Goal: Task Accomplishment & Management: Complete application form

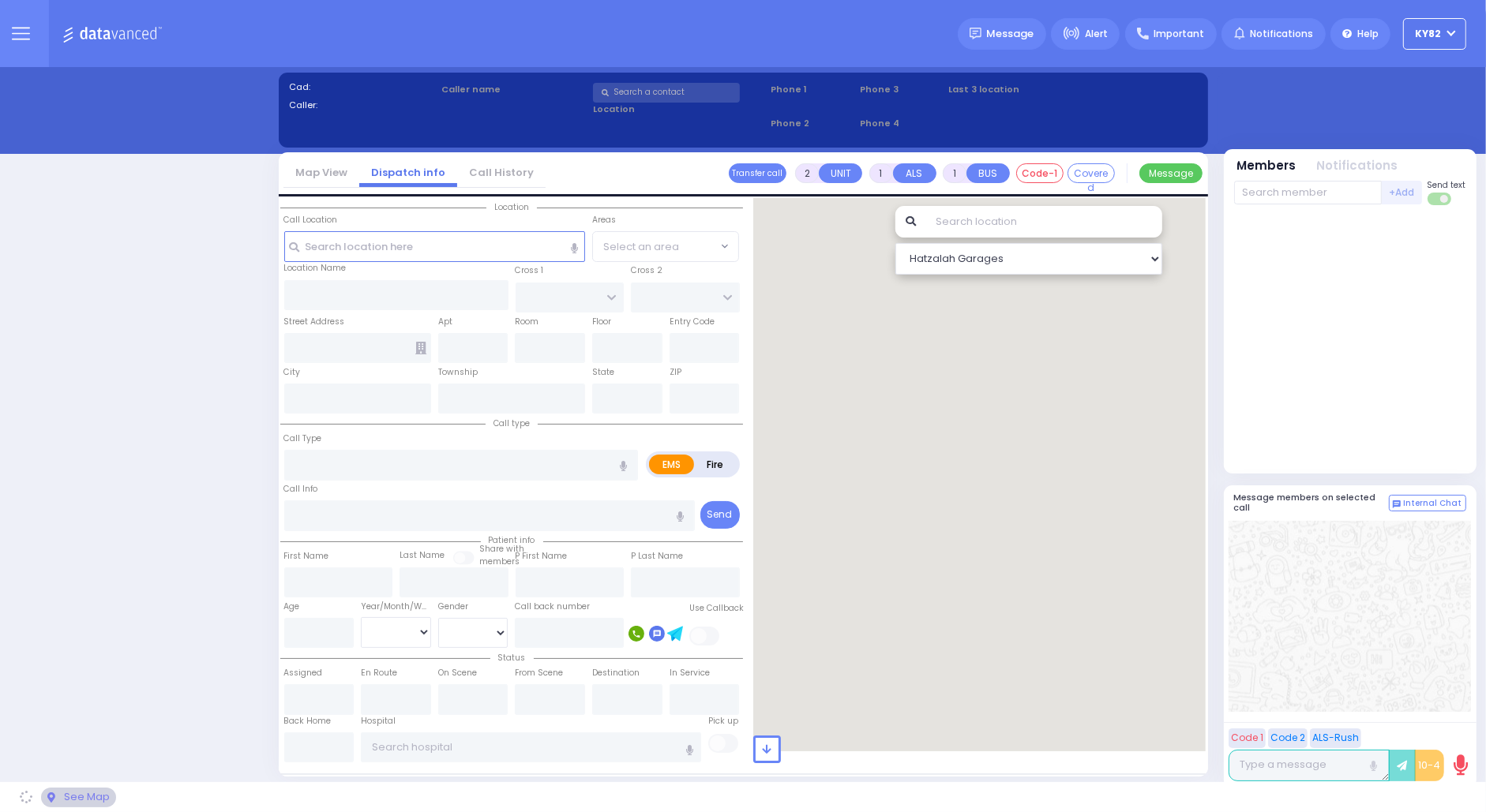
select select "16"
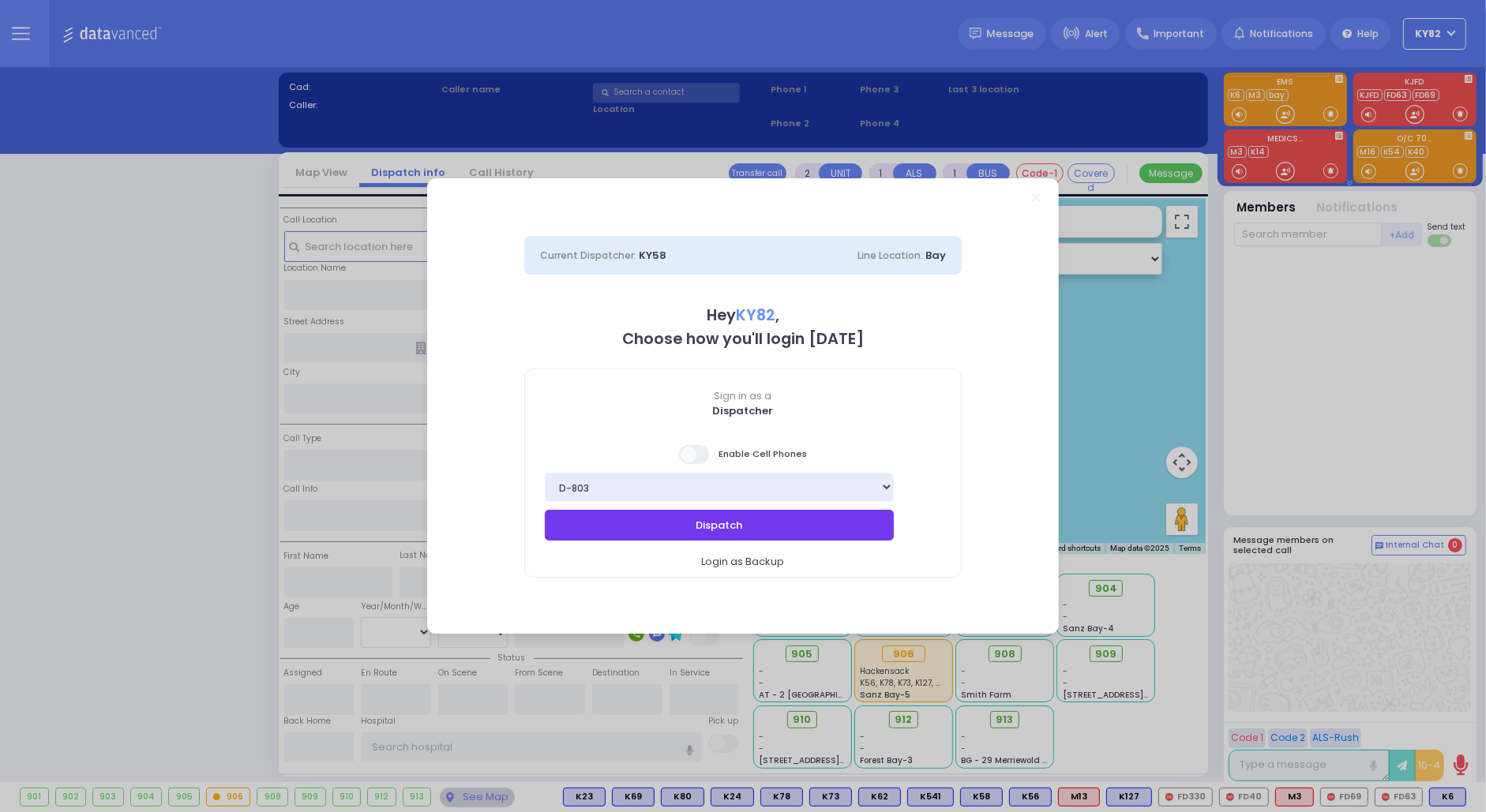
click at [668, 520] on button "Dispatch" at bounding box center [719, 524] width 349 height 30
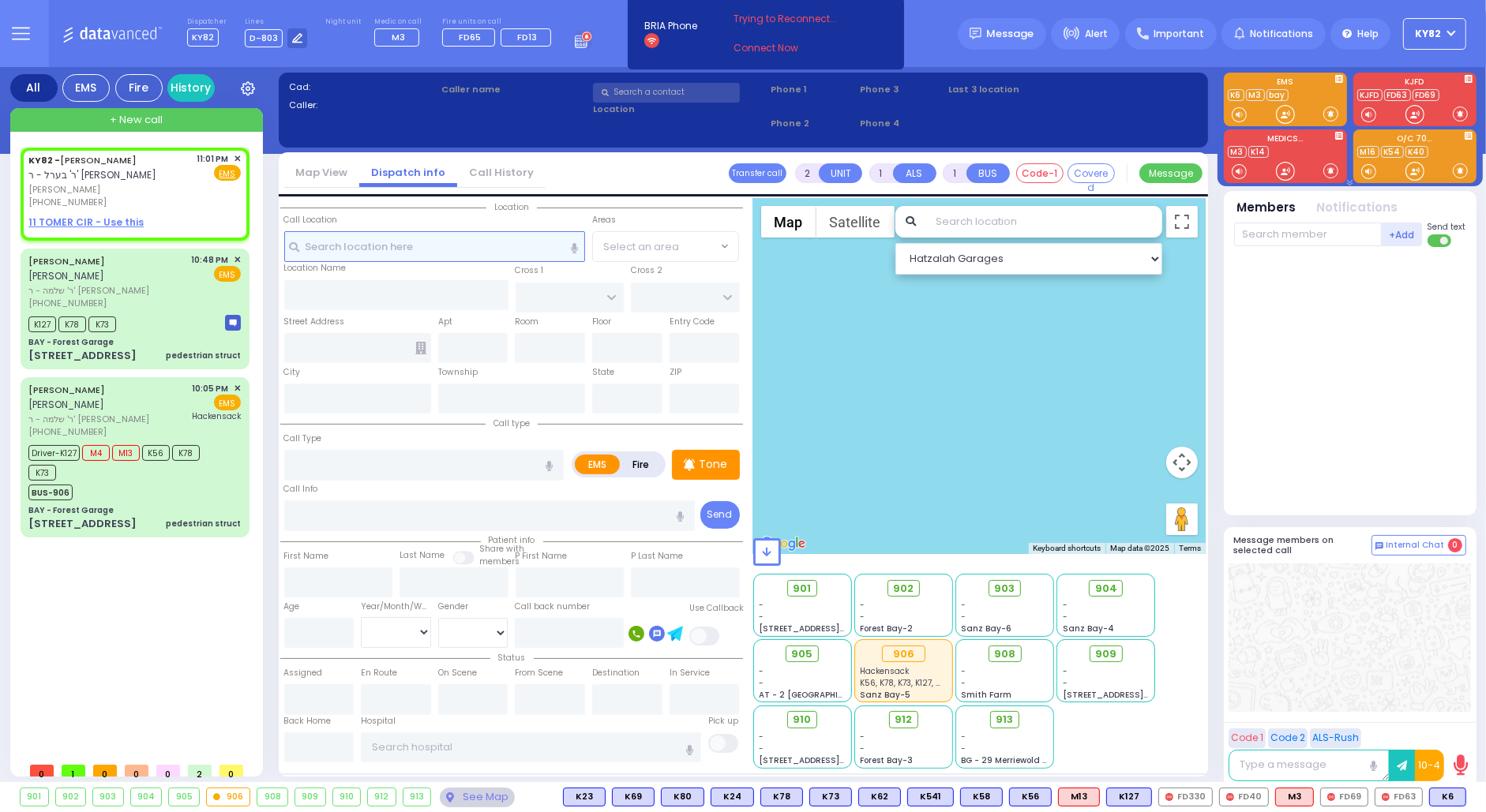
select select
radio input "true"
type input "JOSHUA"
type input "GRUNHUT"
select select
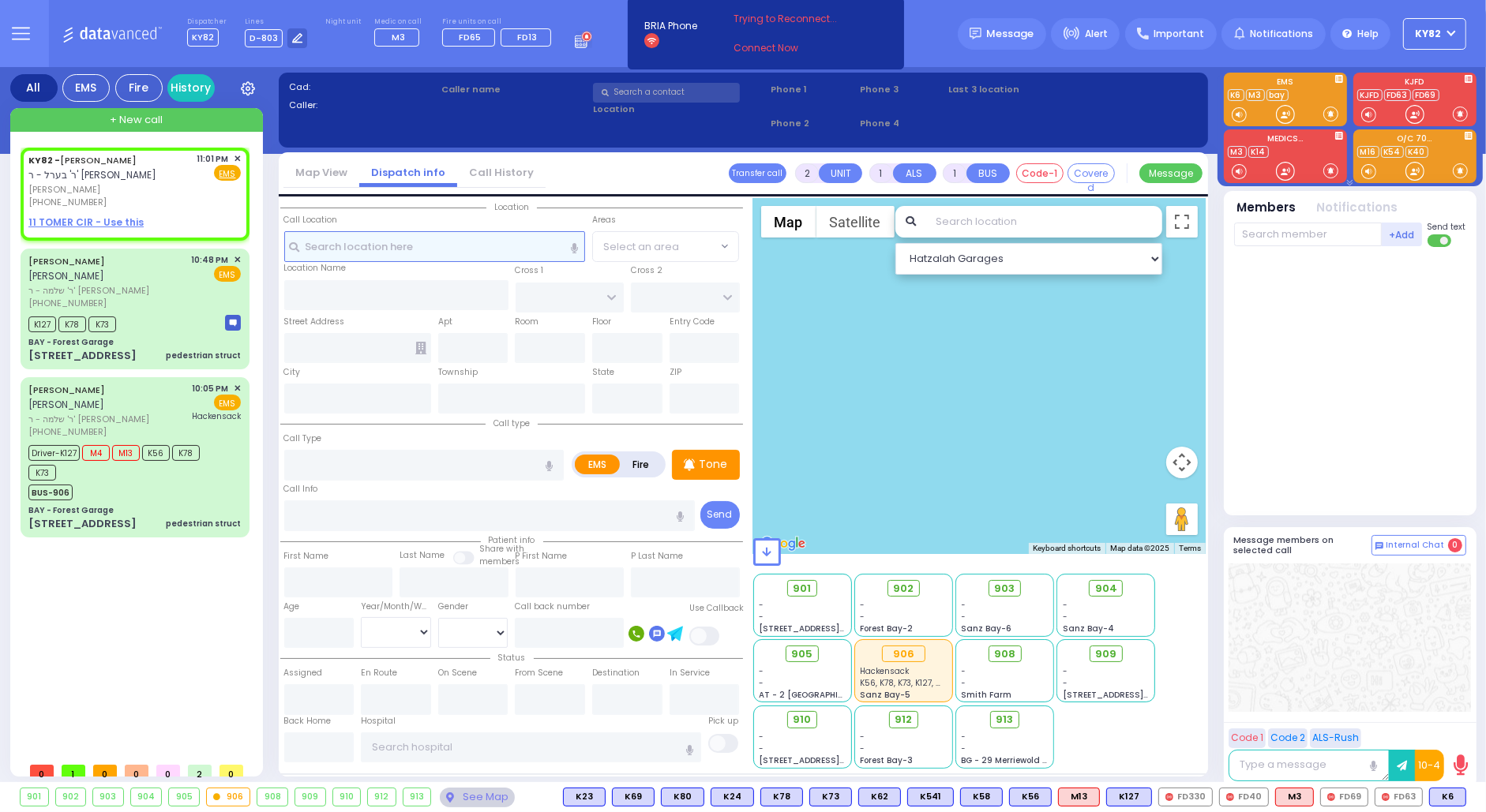
type input "23:01"
select select "Hatzalah Garages"
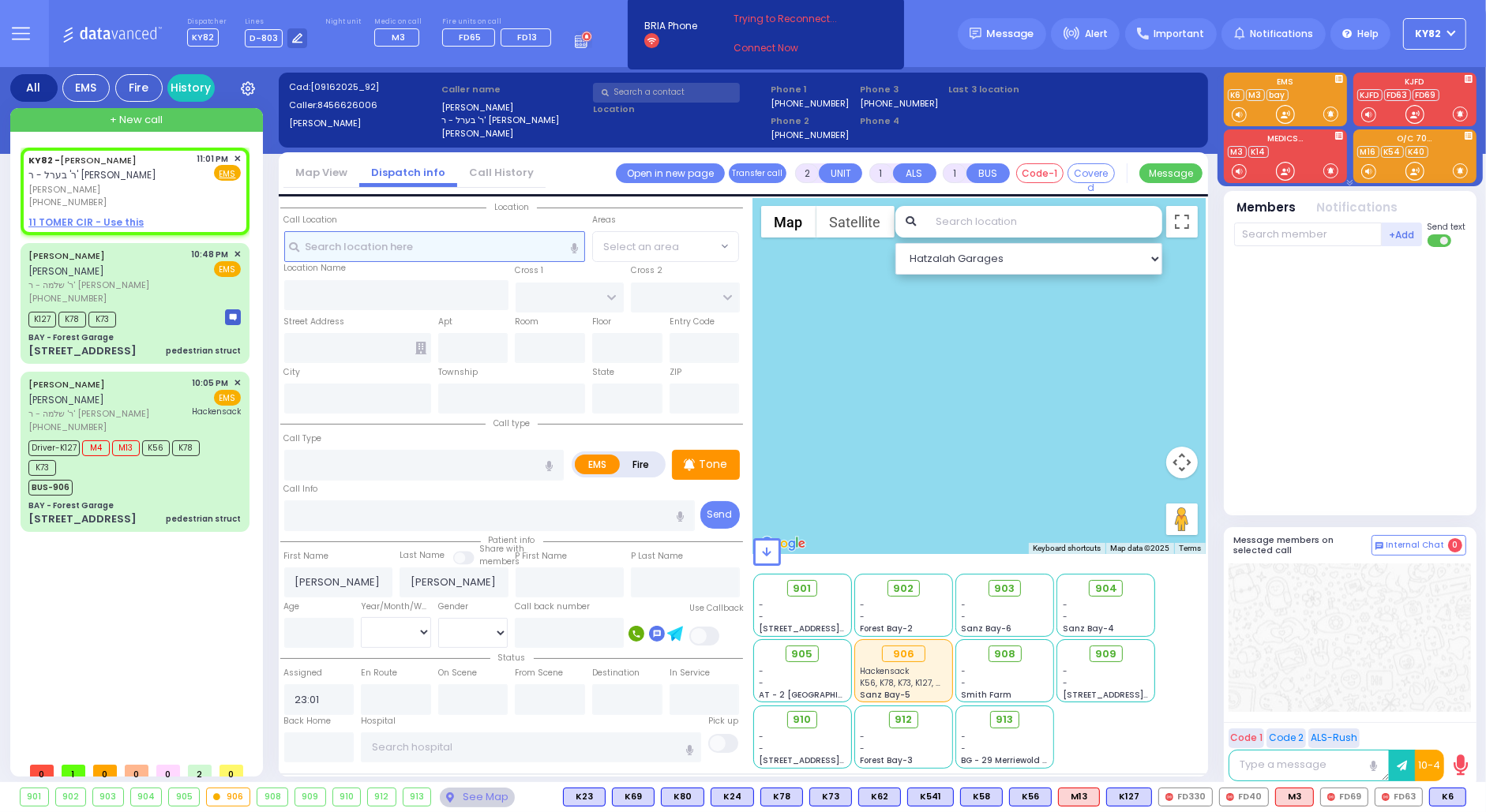
select select
radio input "true"
select select
select select "Hatzalah Garages"
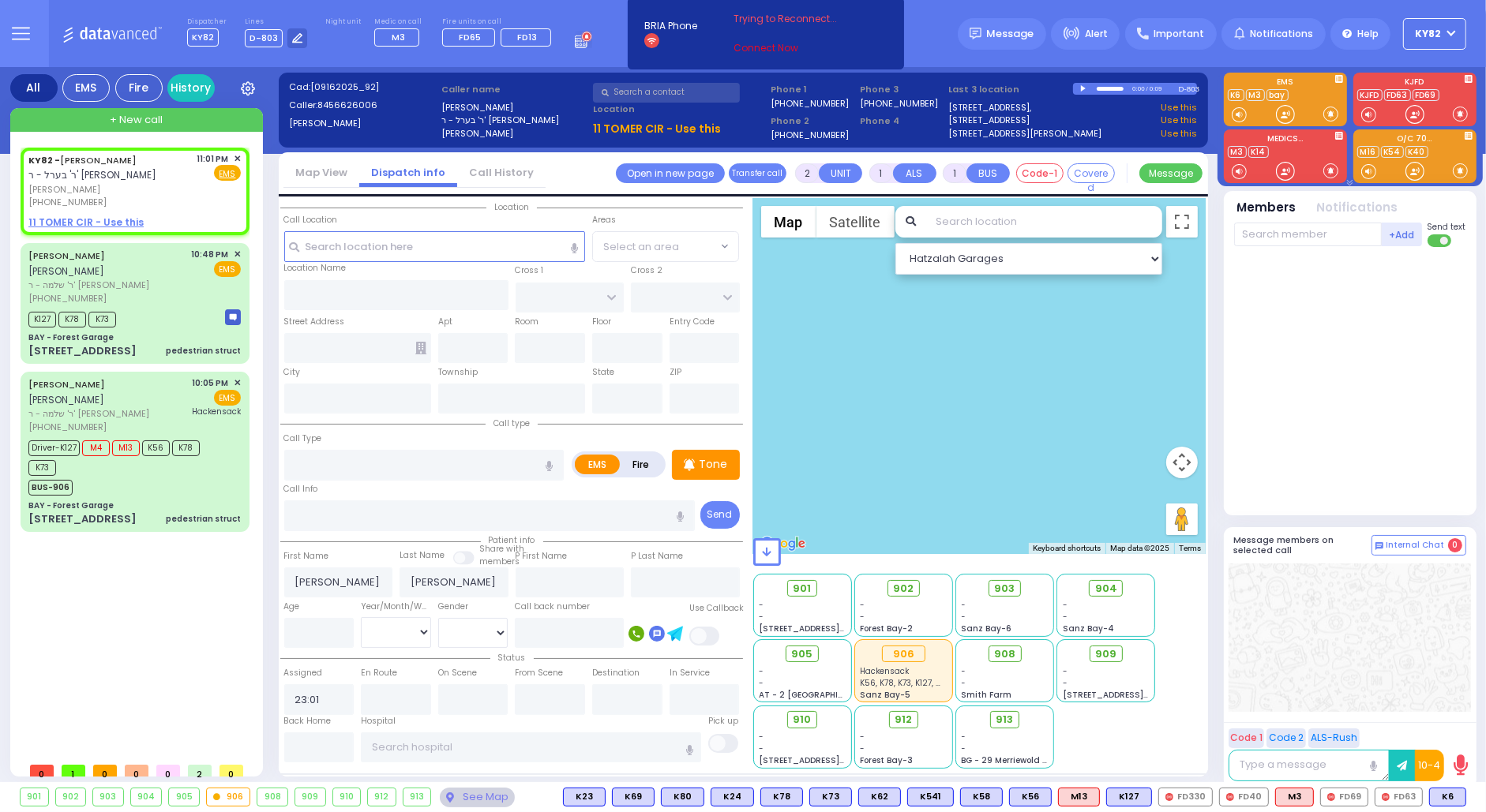
click at [741, 44] on link "Connect Now" at bounding box center [795, 48] width 125 height 15
click at [749, 48] on link "Connect Now" at bounding box center [795, 48] width 125 height 15
click at [751, 47] on link "Connect Now" at bounding box center [795, 48] width 125 height 15
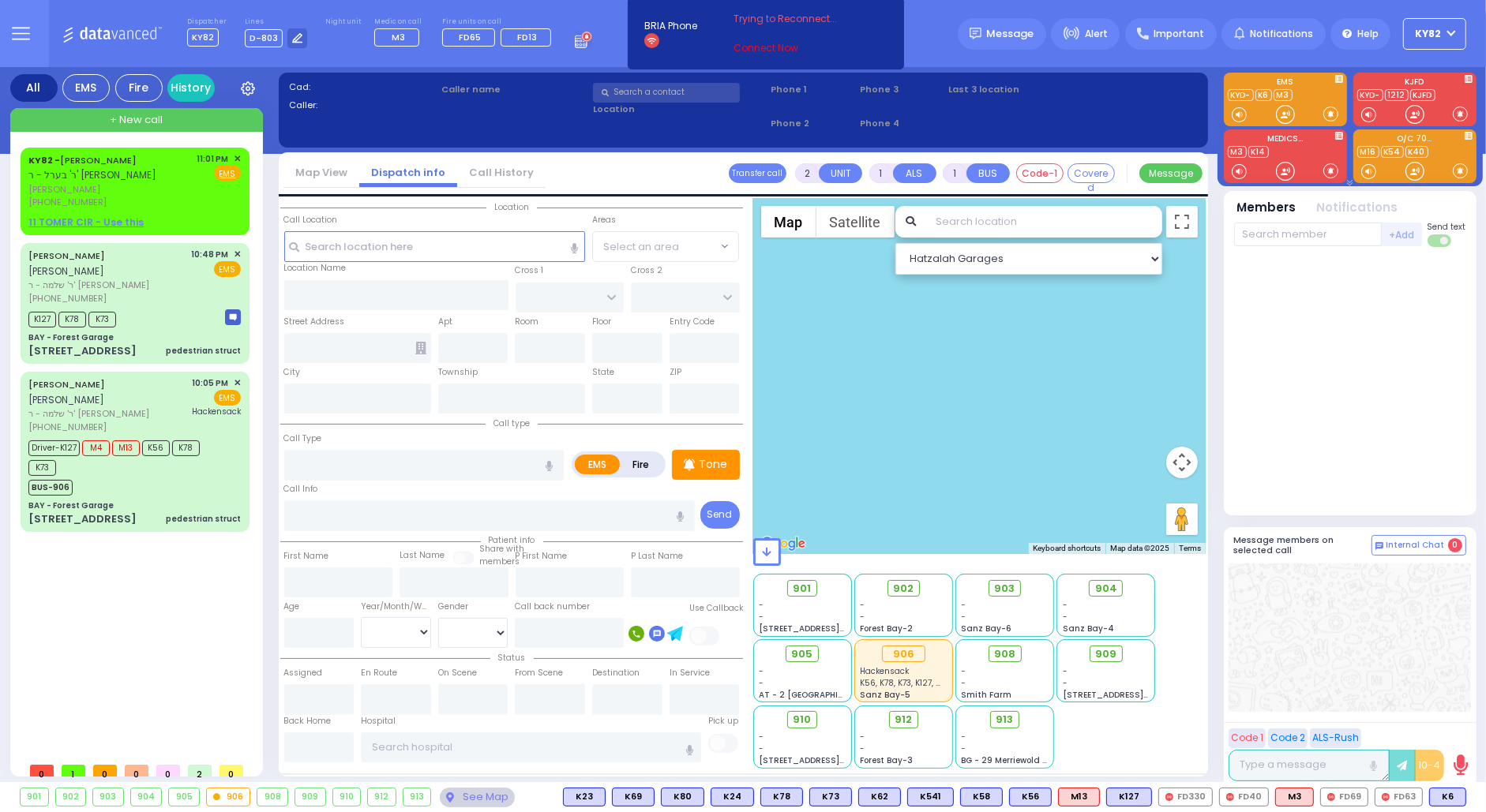
click at [751, 46] on link "Connect Now" at bounding box center [795, 48] width 125 height 15
click at [647, 40] on icon at bounding box center [652, 41] width 10 height 6
click at [749, 49] on link "Connect Now" at bounding box center [795, 48] width 125 height 15
click at [638, 40] on div "BRIA Phone Headset Speaker Connect Now" at bounding box center [766, 34] width 260 height 48
click at [645, 37] on rect at bounding box center [653, 41] width 16 height 16
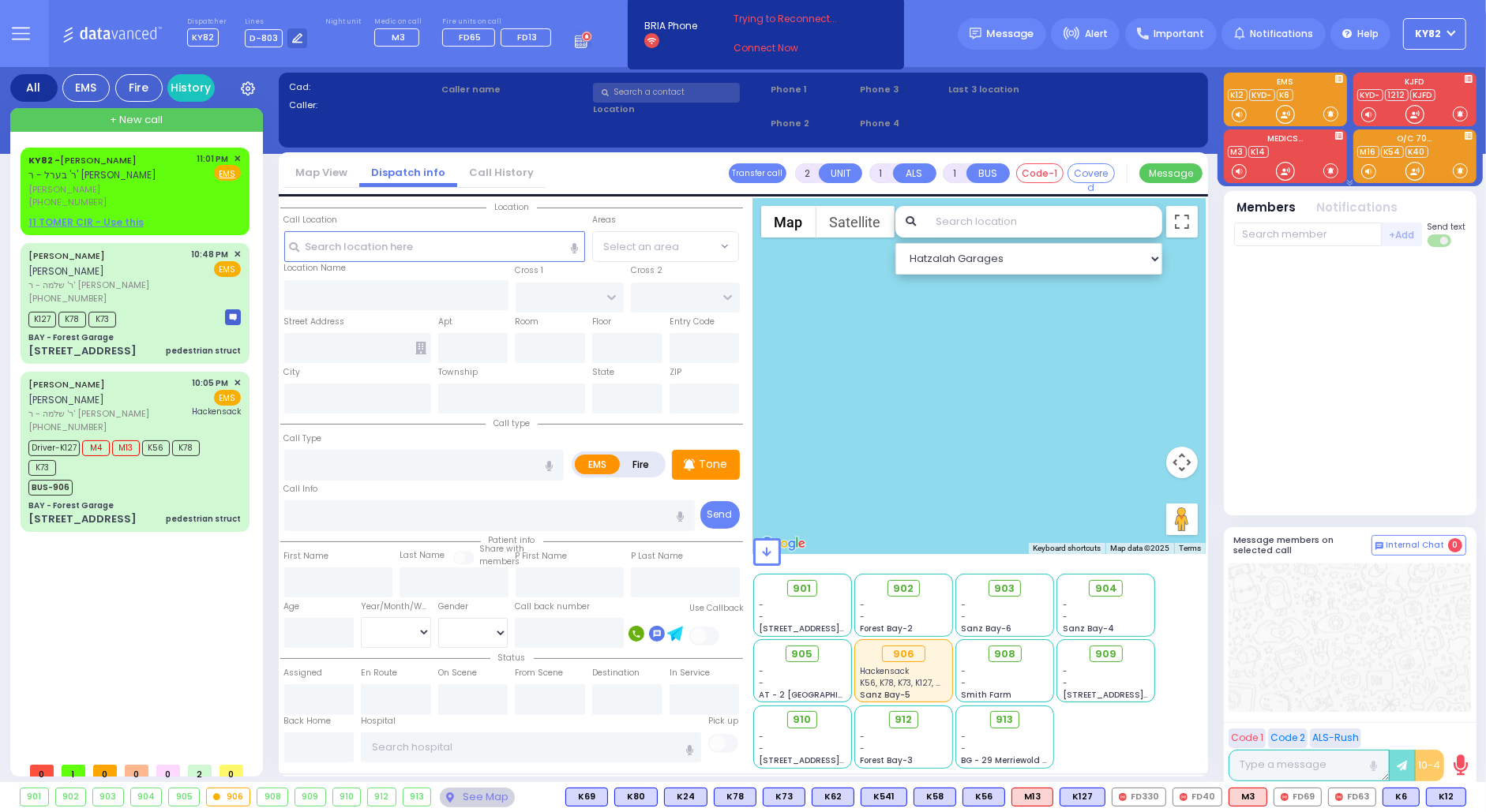
drag, startPoint x: 646, startPoint y: 37, endPoint x: 674, endPoint y: 31, distance: 28.6
click at [653, 37] on icon at bounding box center [653, 41] width 16 height 16
click at [766, 43] on link "Connect Now" at bounding box center [795, 48] width 125 height 15
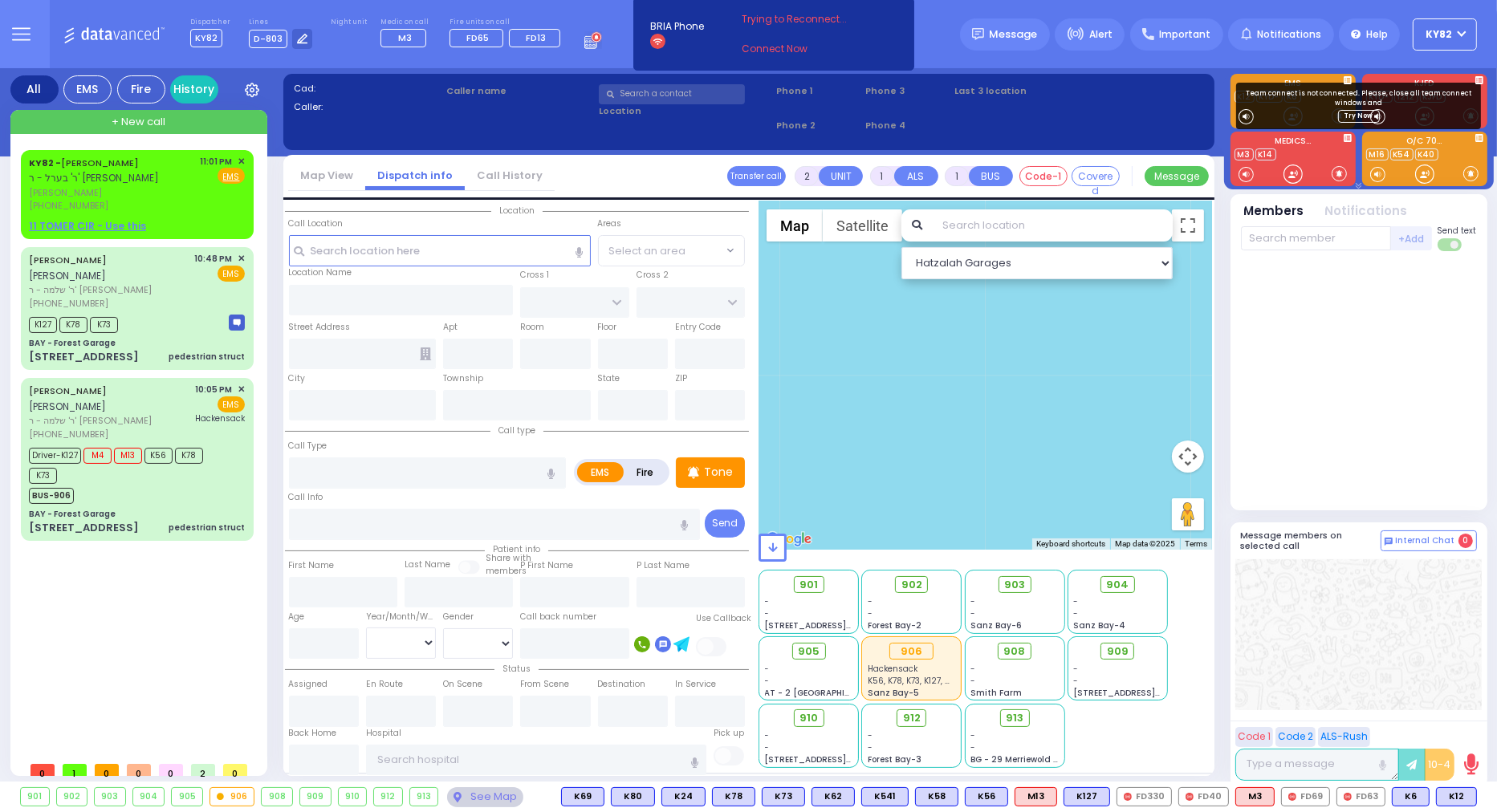
click at [1376, 118] on icon at bounding box center [1376, 116] width 4 height 7
click at [1375, 118] on icon at bounding box center [1378, 116] width 16 height 16
click at [1359, 112] on link "Try Now" at bounding box center [1358, 116] width 42 height 13
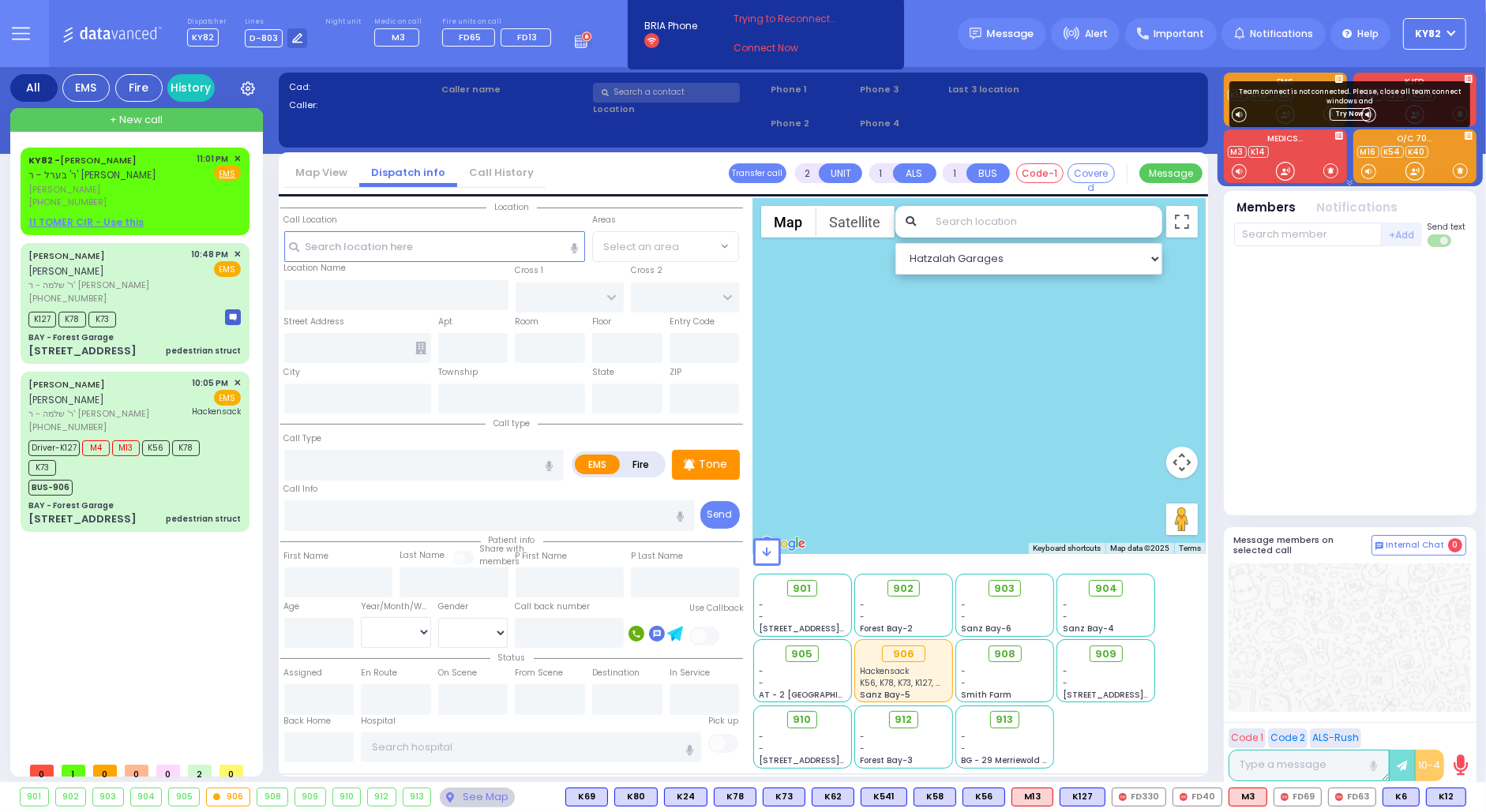
click at [1296, 324] on div at bounding box center [1350, 381] width 232 height 256
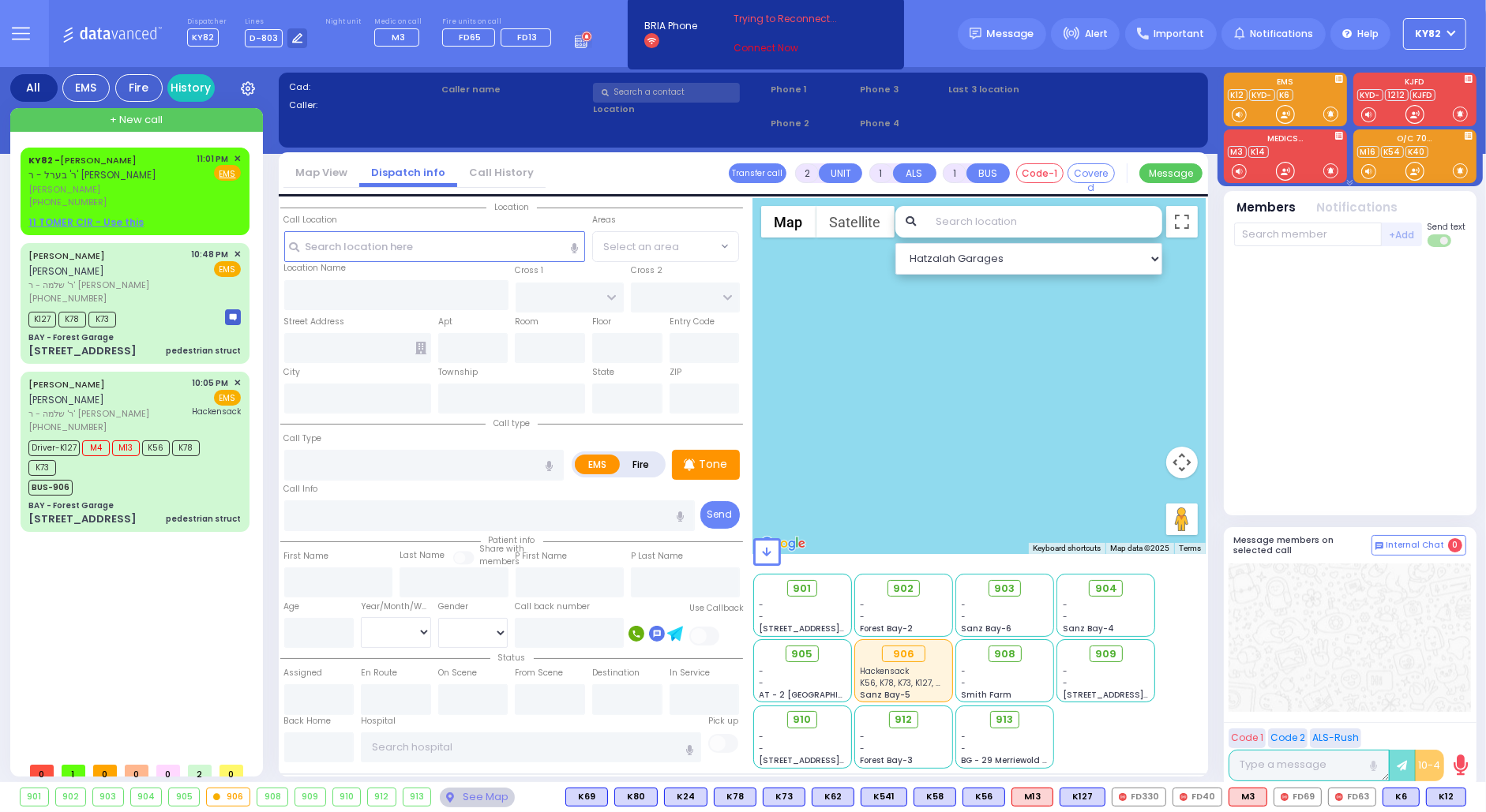
click at [762, 51] on link "Connect Now" at bounding box center [795, 48] width 125 height 15
click at [764, 53] on link "Connect Now" at bounding box center [795, 48] width 125 height 15
click at [753, 45] on link "Connect Now" at bounding box center [795, 48] width 125 height 15
click at [758, 48] on link "Connect Now" at bounding box center [795, 48] width 125 height 15
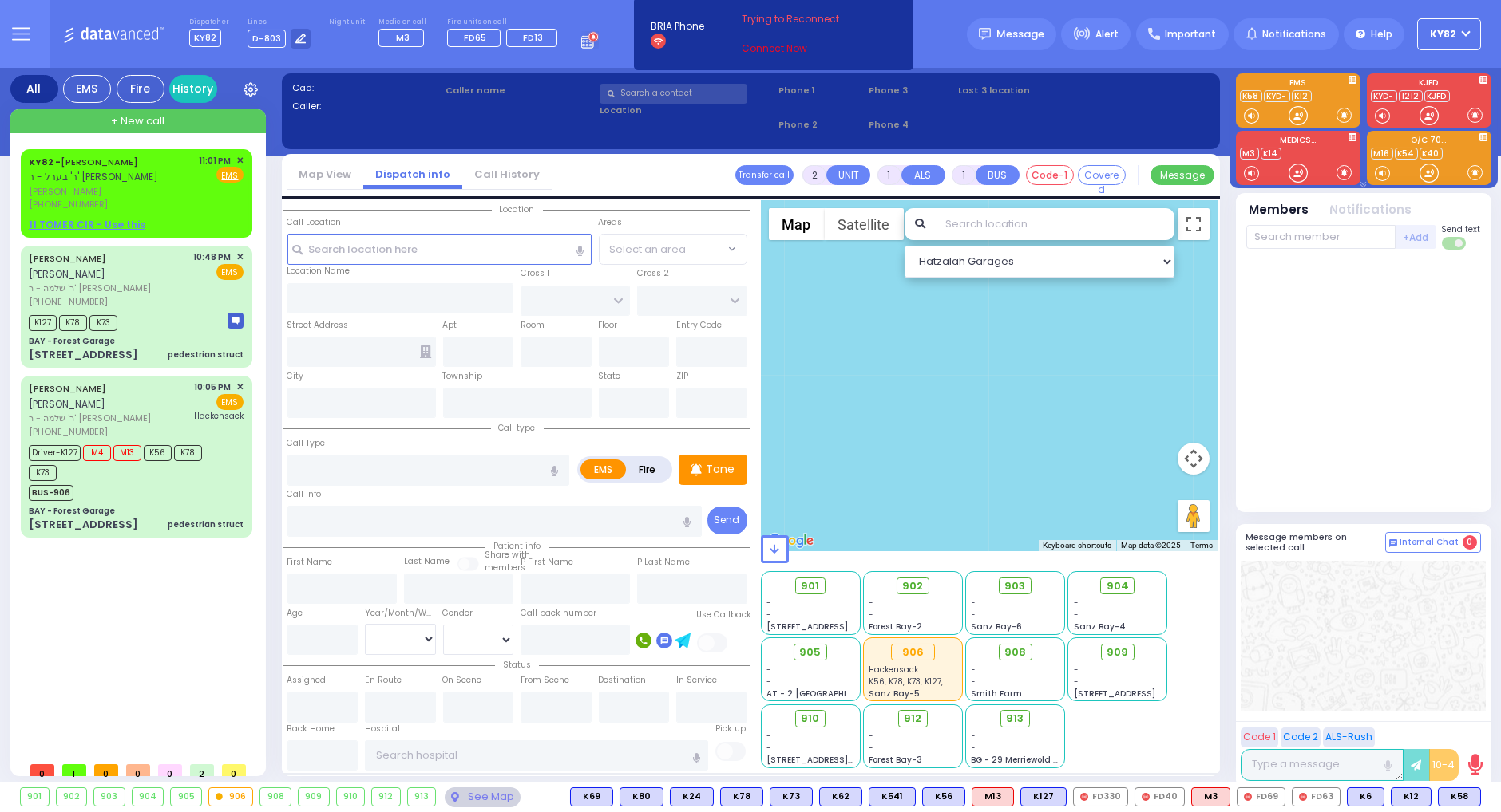
click at [773, 49] on link "Connect Now" at bounding box center [804, 49] width 126 height 15
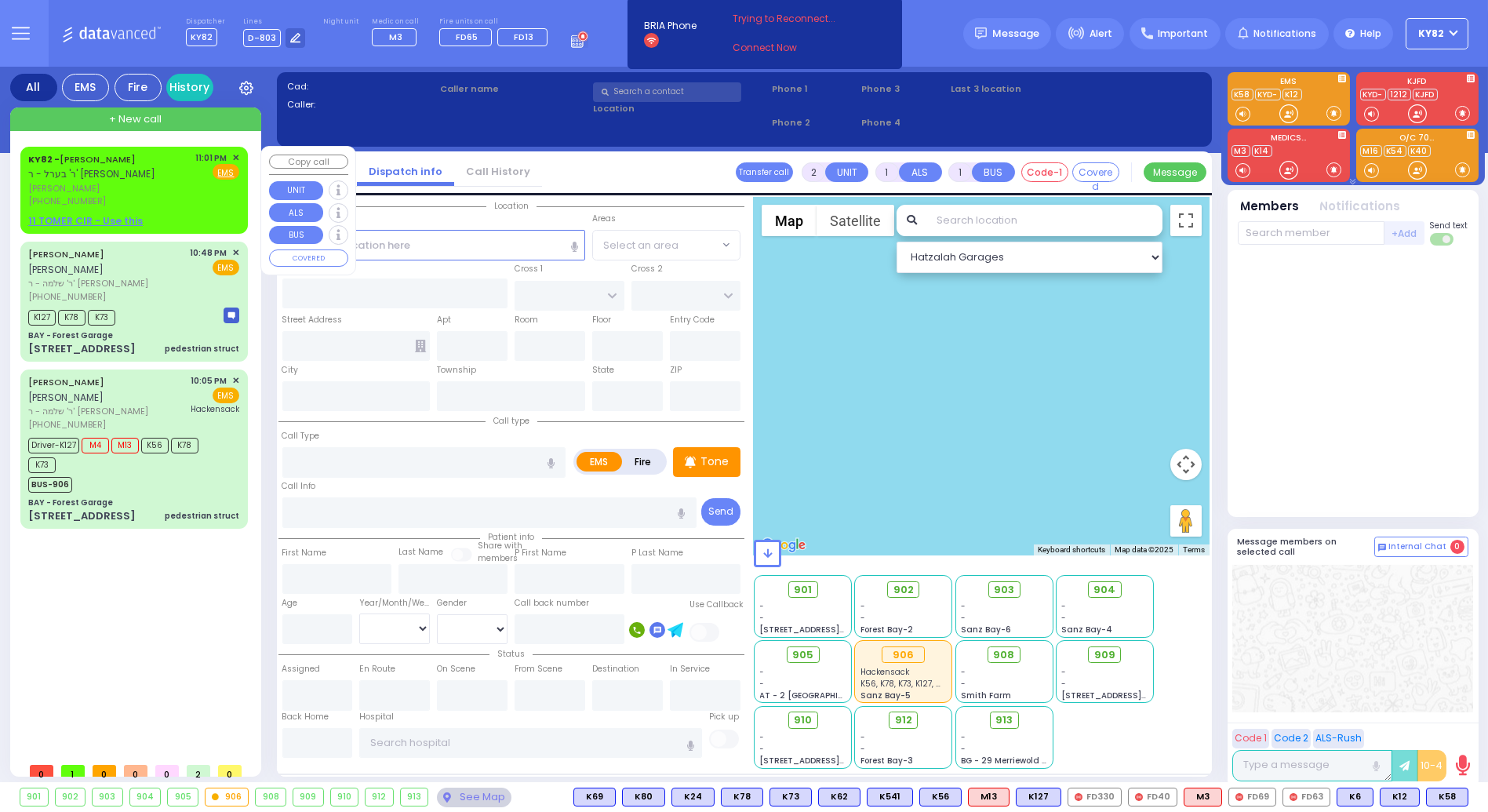
click at [235, 160] on span "✕" at bounding box center [236, 158] width 7 height 14
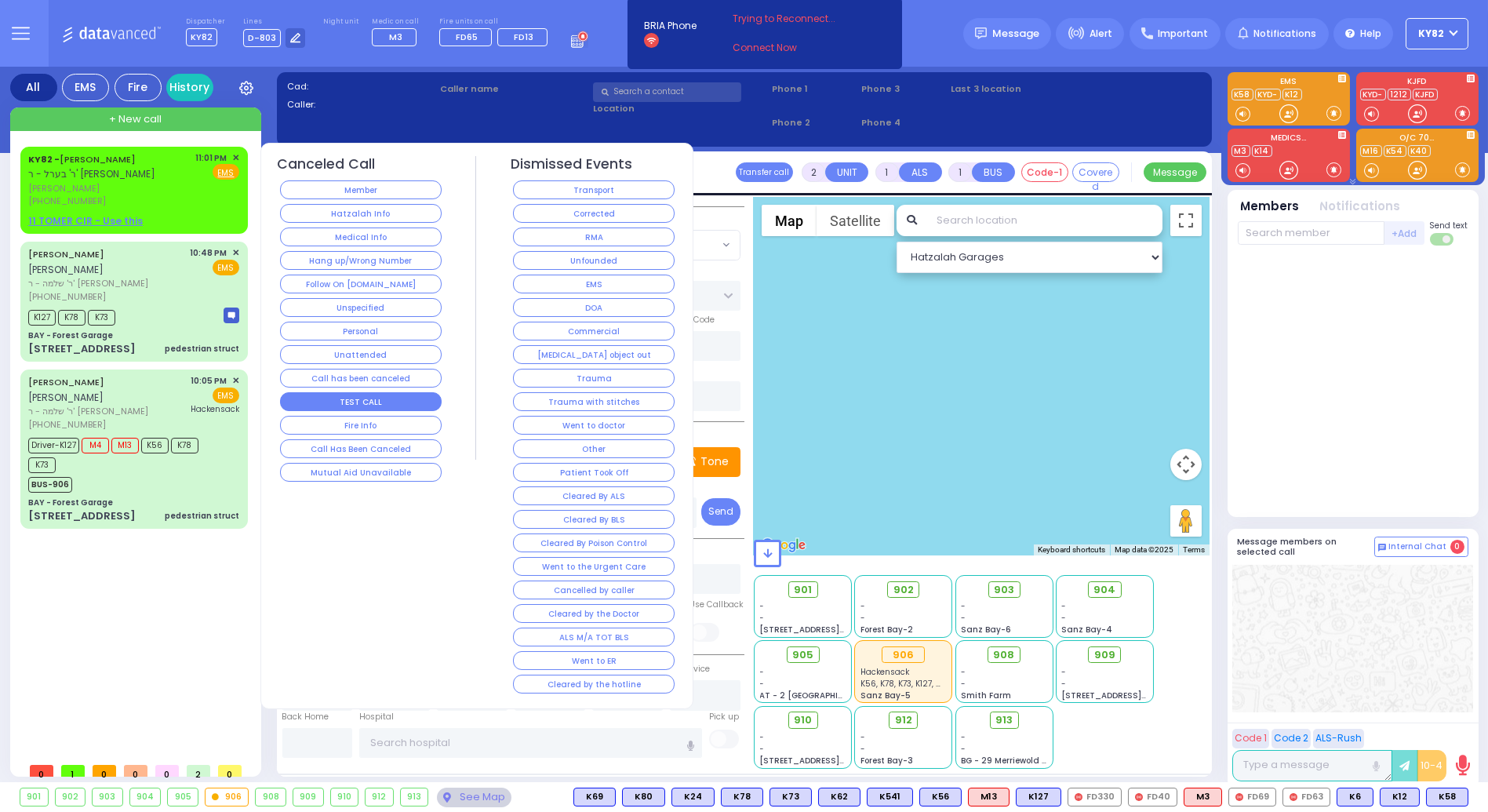
click at [361, 395] on button "TEST CALL" at bounding box center [361, 401] width 162 height 18
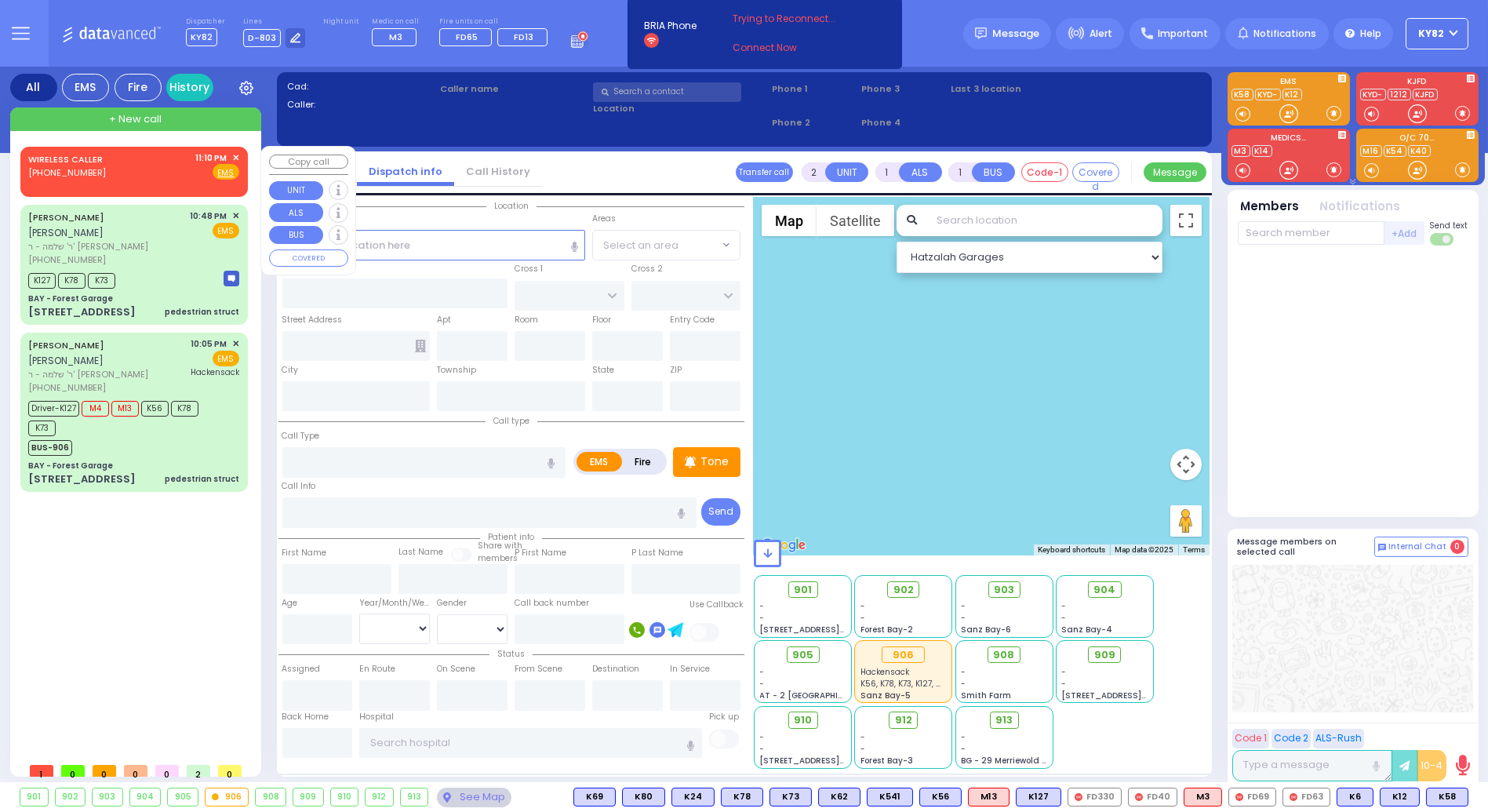
click at [129, 160] on div "WIRELESS CALLER (646) 284-8318 11:10 PM ✕ Fire EMS" at bounding box center [133, 166] width 211 height 29
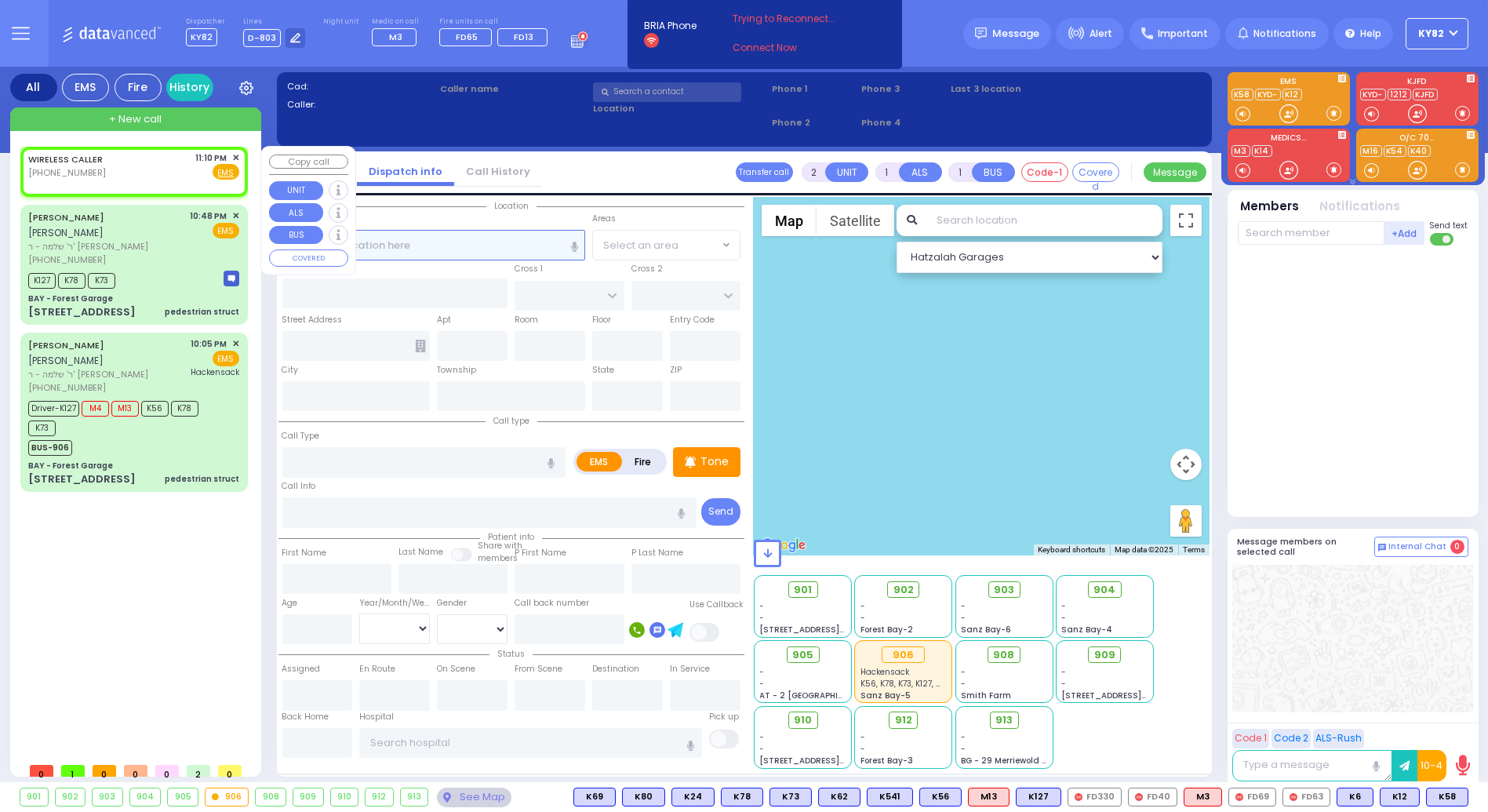
select select
radio input "true"
select select
type input "23:10"
select select "Hatzalah Garages"
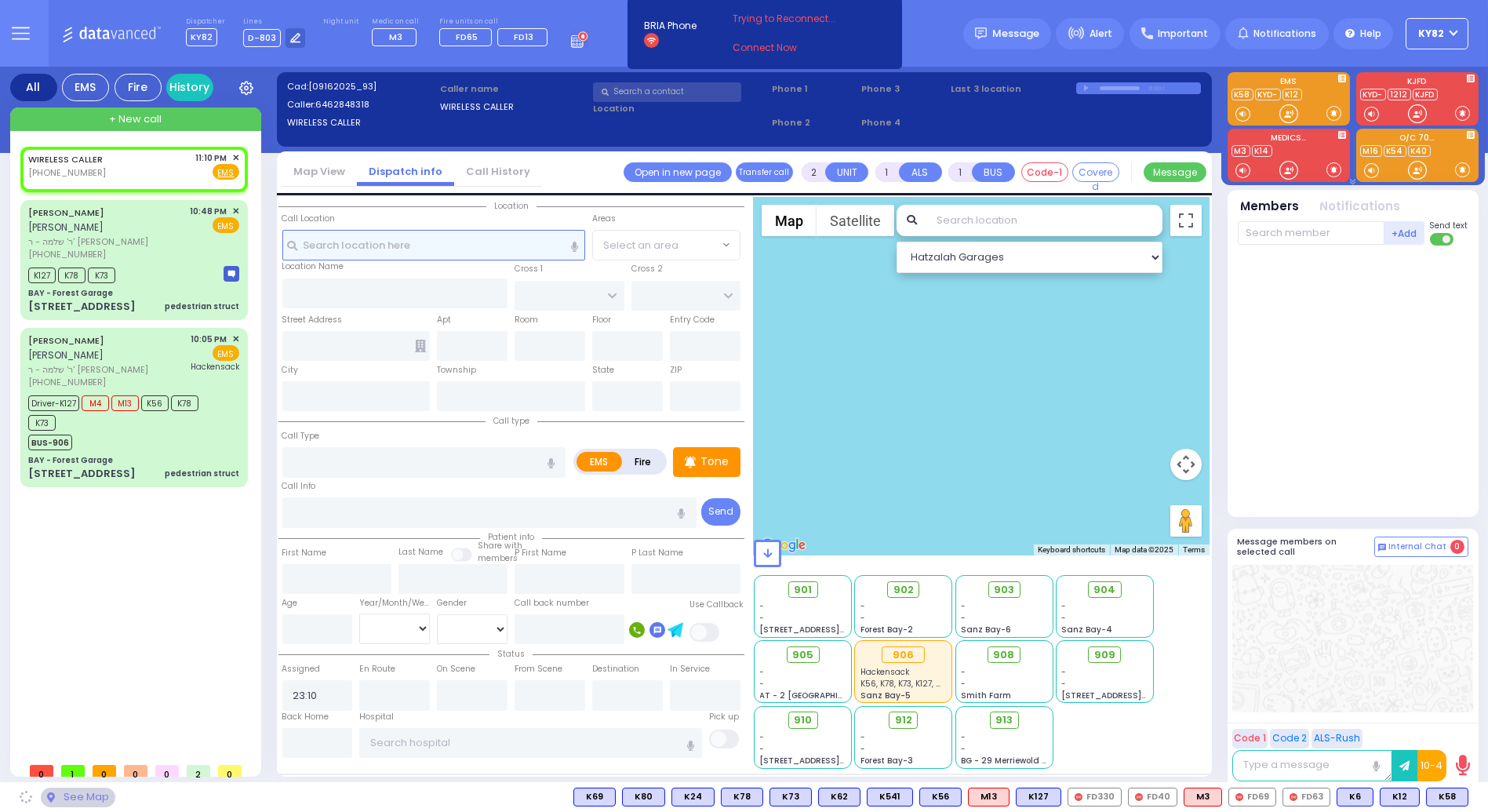
select select
radio input "true"
select select
select select "Hatzalah Garages"
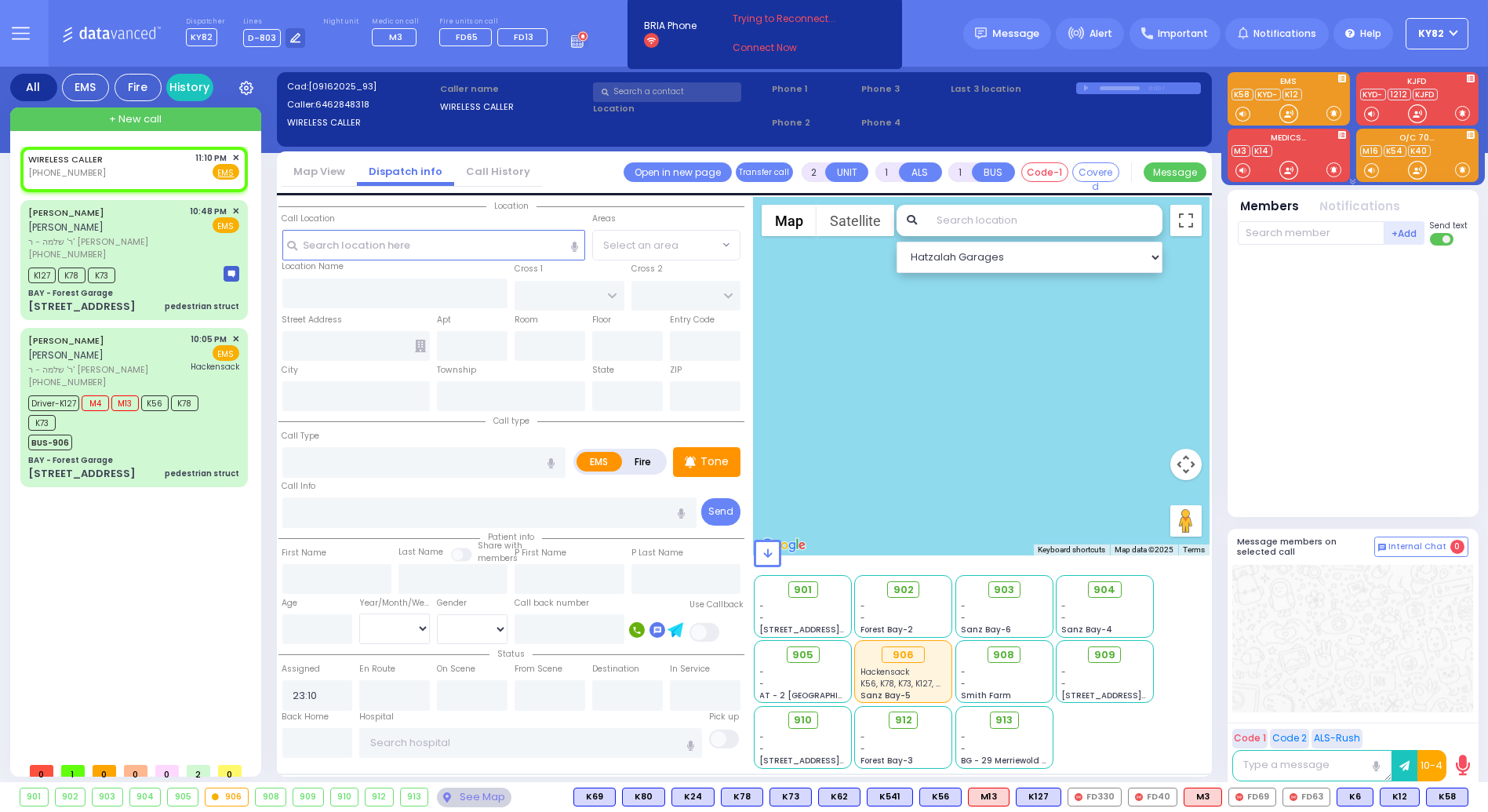
click at [477, 180] on li "Call History" at bounding box center [499, 172] width 88 height 27
click at [475, 169] on link "Call History" at bounding box center [499, 172] width 88 height 15
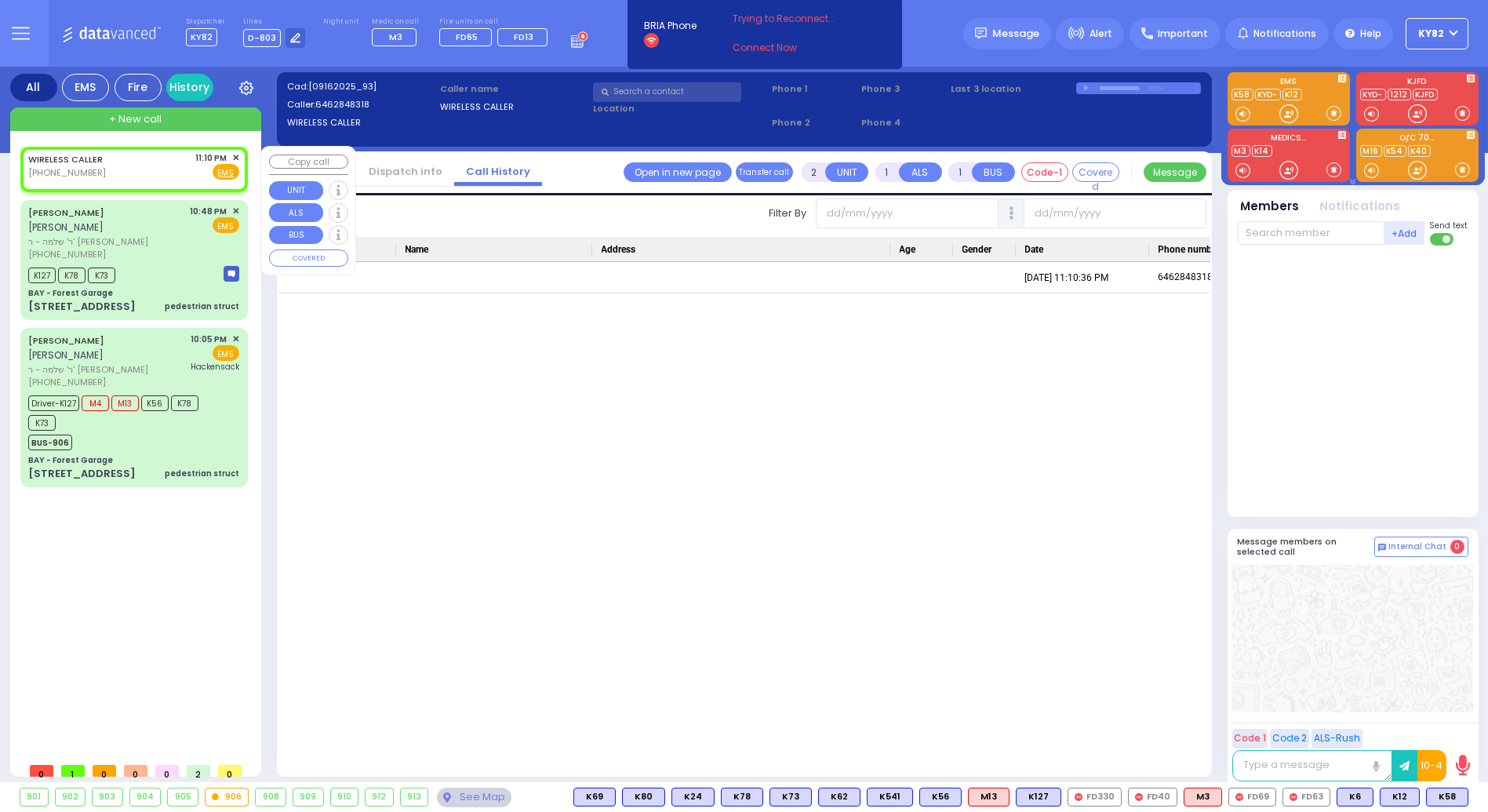
click at [237, 156] on span "✕" at bounding box center [236, 158] width 7 height 14
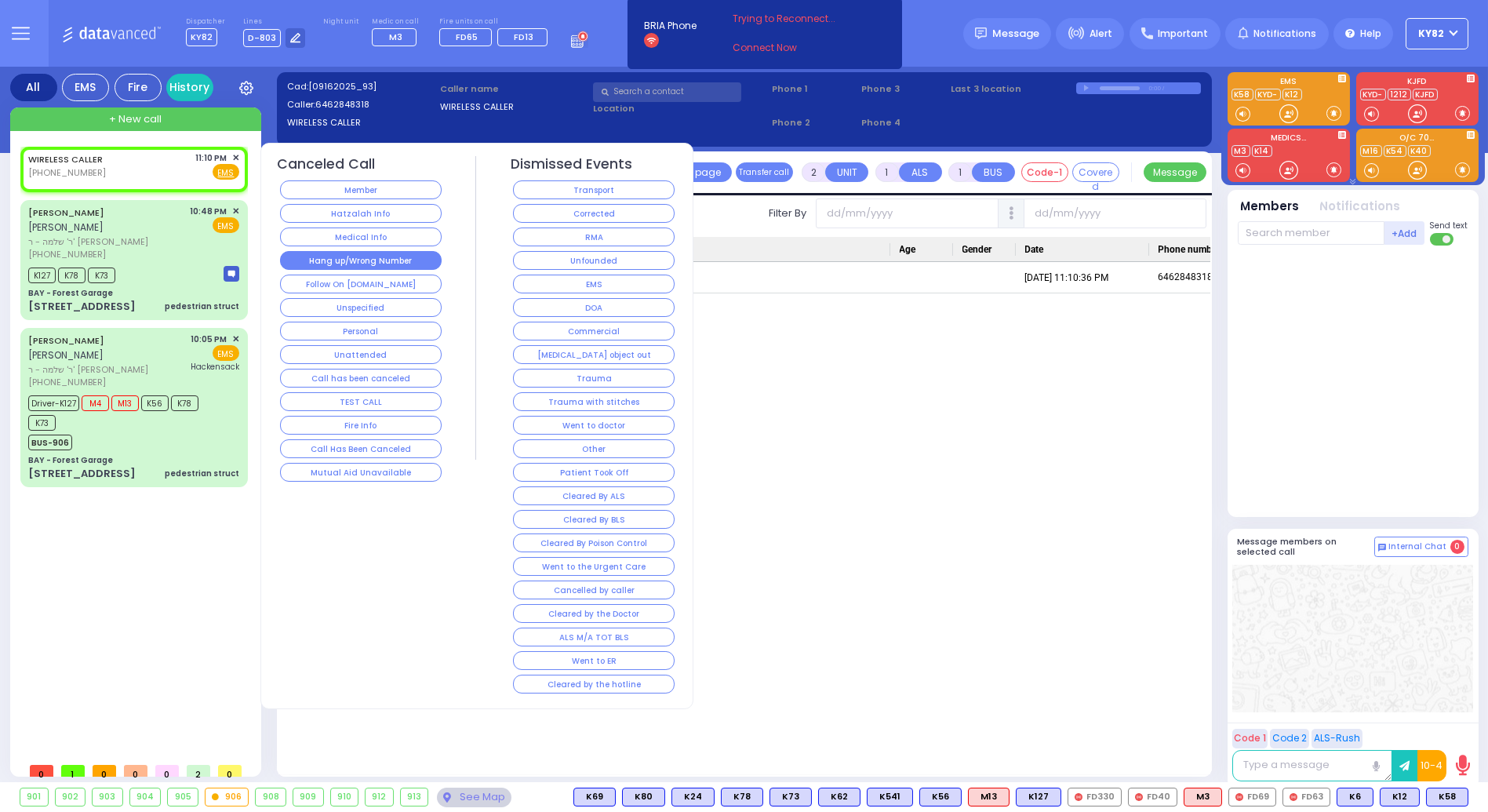
click at [378, 261] on button "Hang up/Wrong Number" at bounding box center [361, 260] width 162 height 18
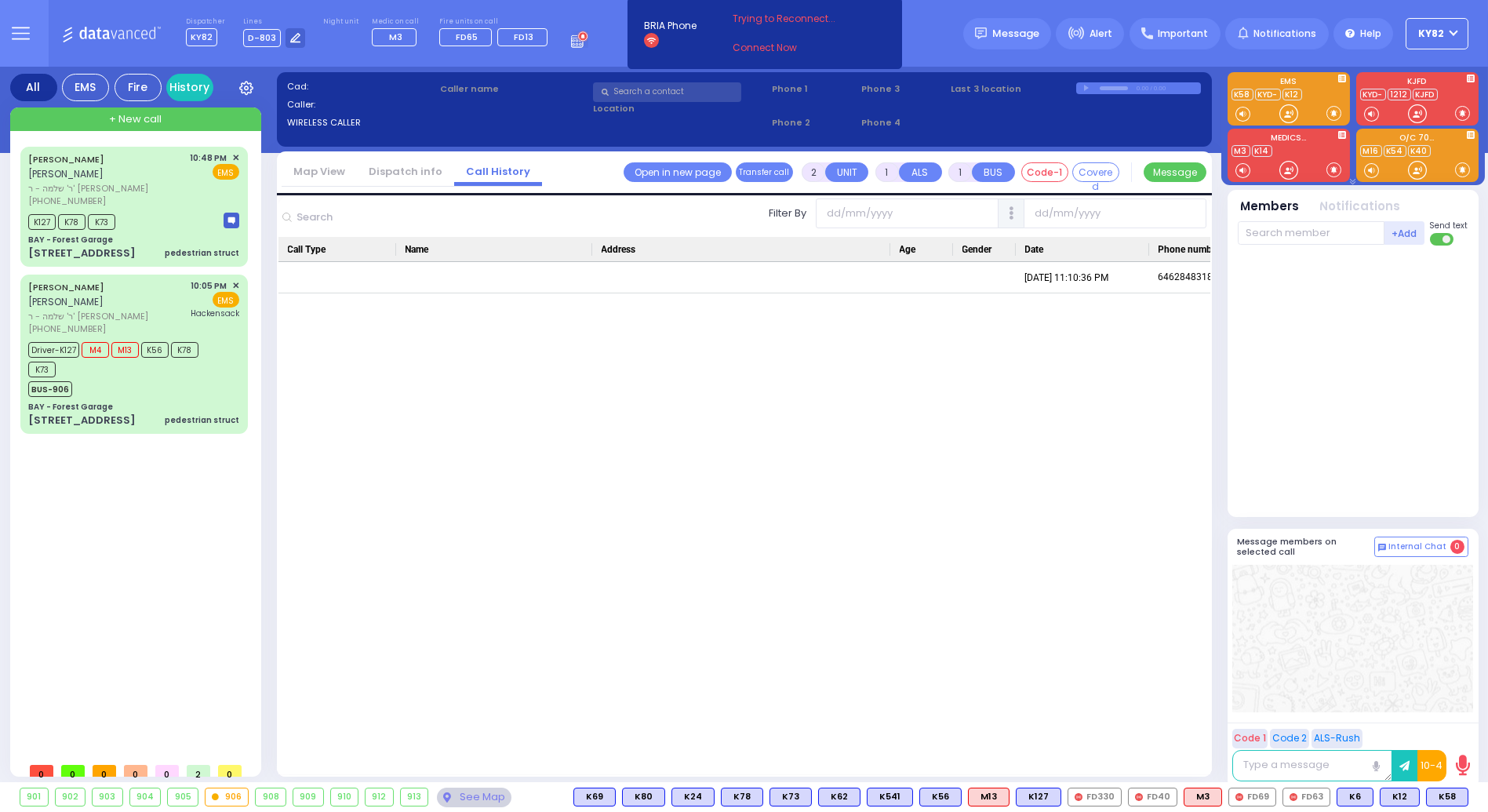
click at [386, 168] on link "Dispatch info" at bounding box center [405, 172] width 97 height 15
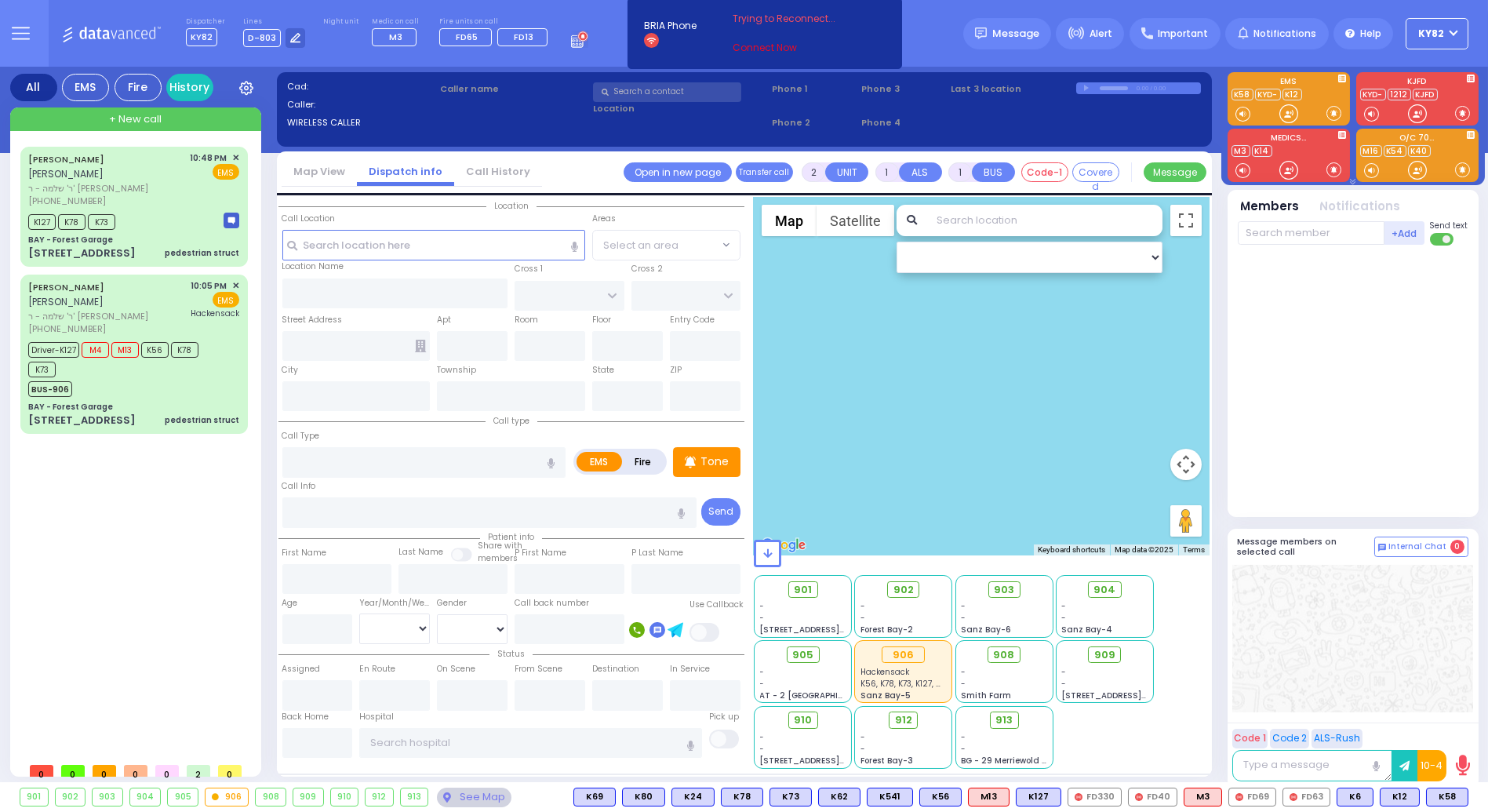
click at [754, 47] on link "Connect Now" at bounding box center [795, 48] width 124 height 14
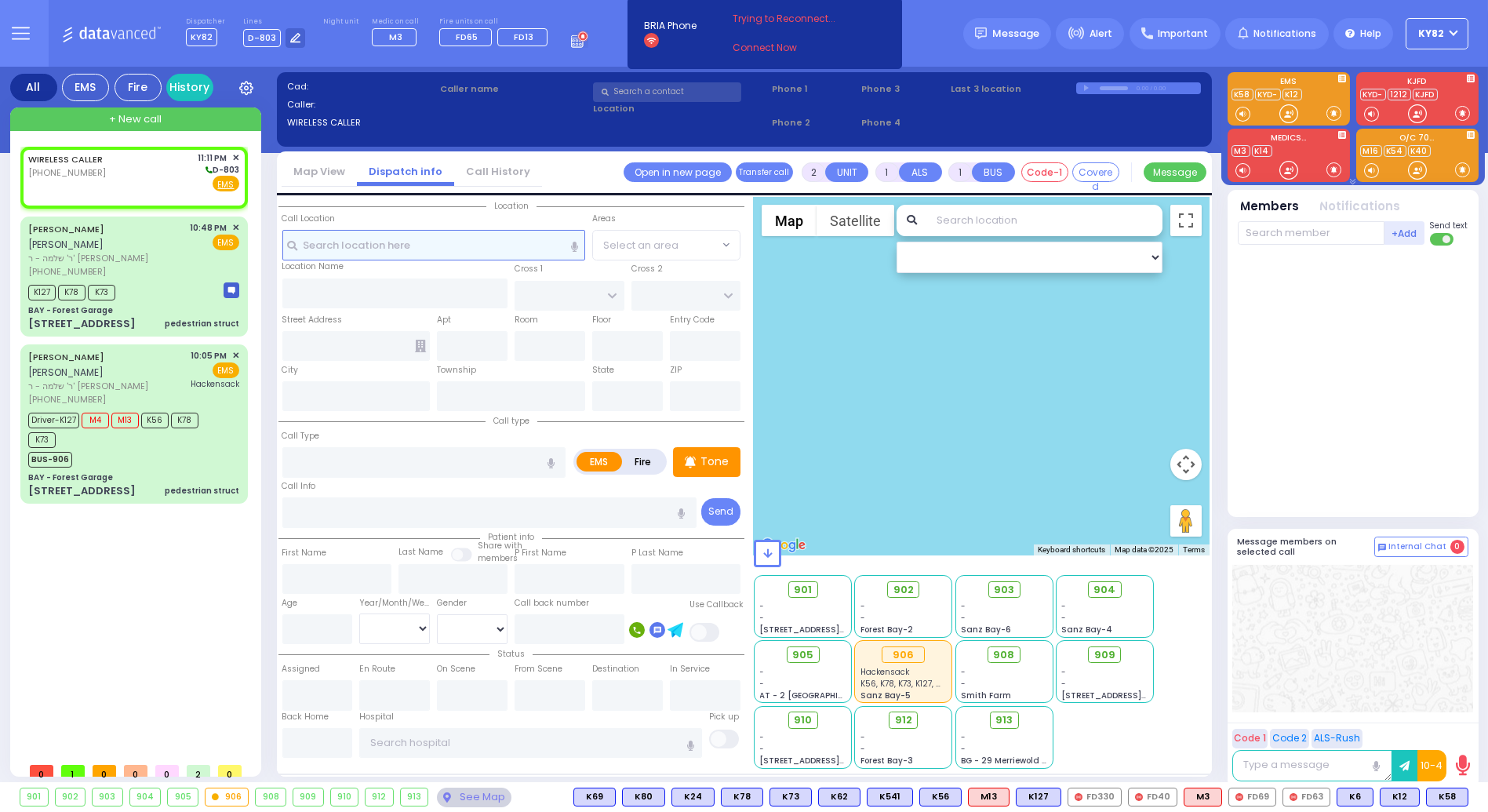
select select
radio input "true"
select select
type input "23:11"
select select "Hatzalah Garages"
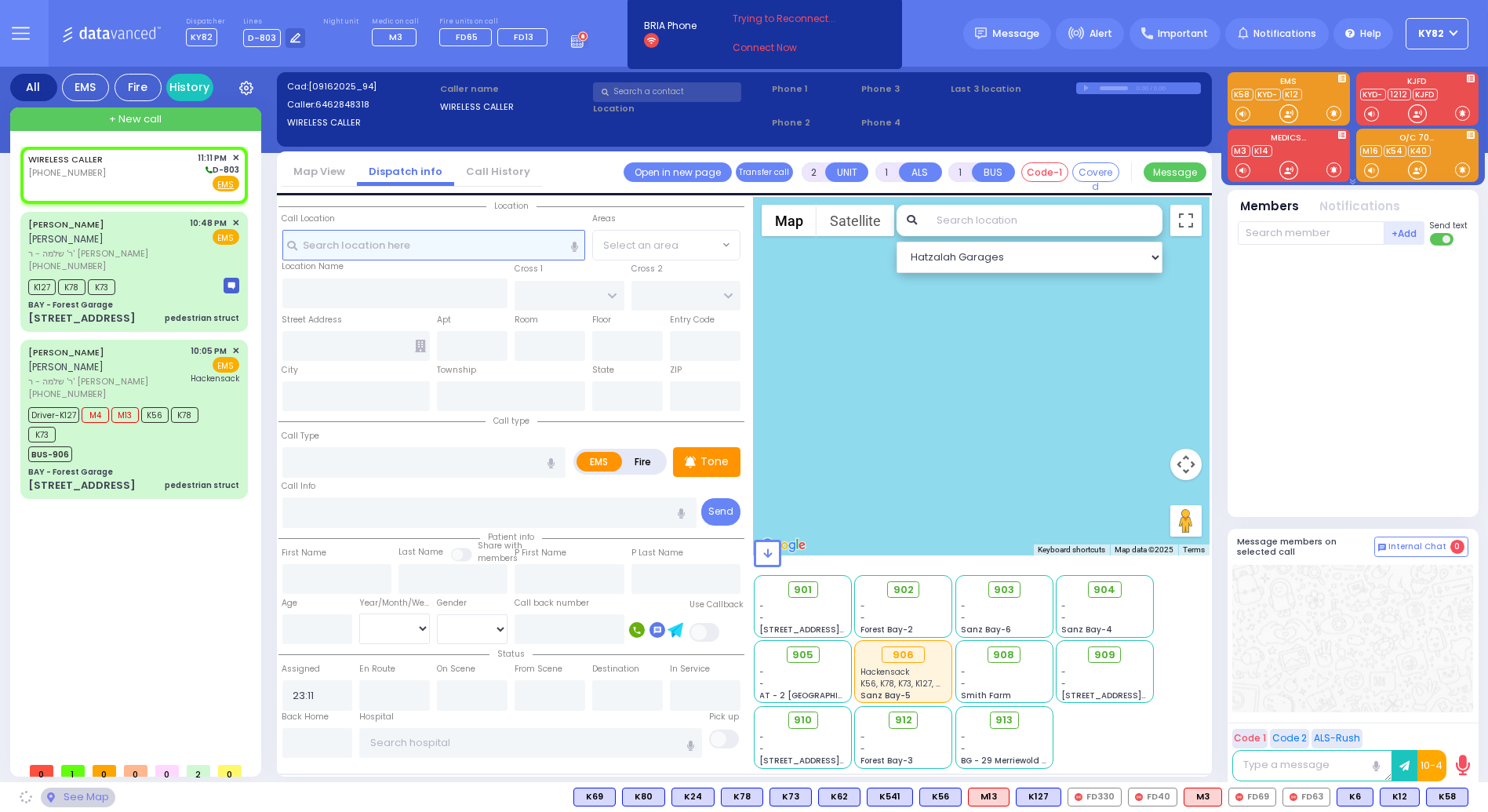
select select
radio input "true"
select select
select select "Hatzalah Garages"
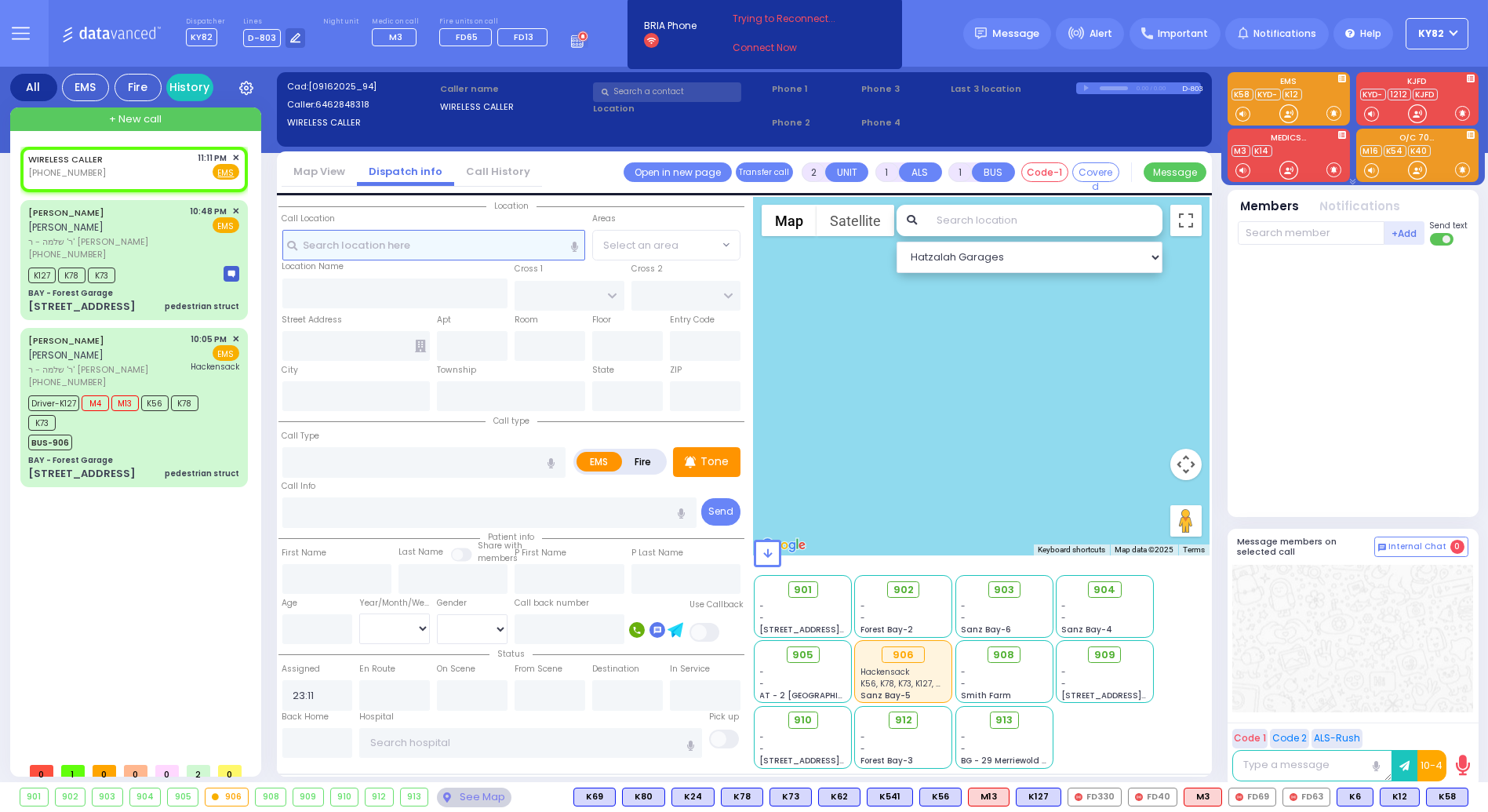
select select
radio input "true"
select select
select select "Hatzalah Garages"
click at [236, 156] on span "✕" at bounding box center [236, 158] width 7 height 14
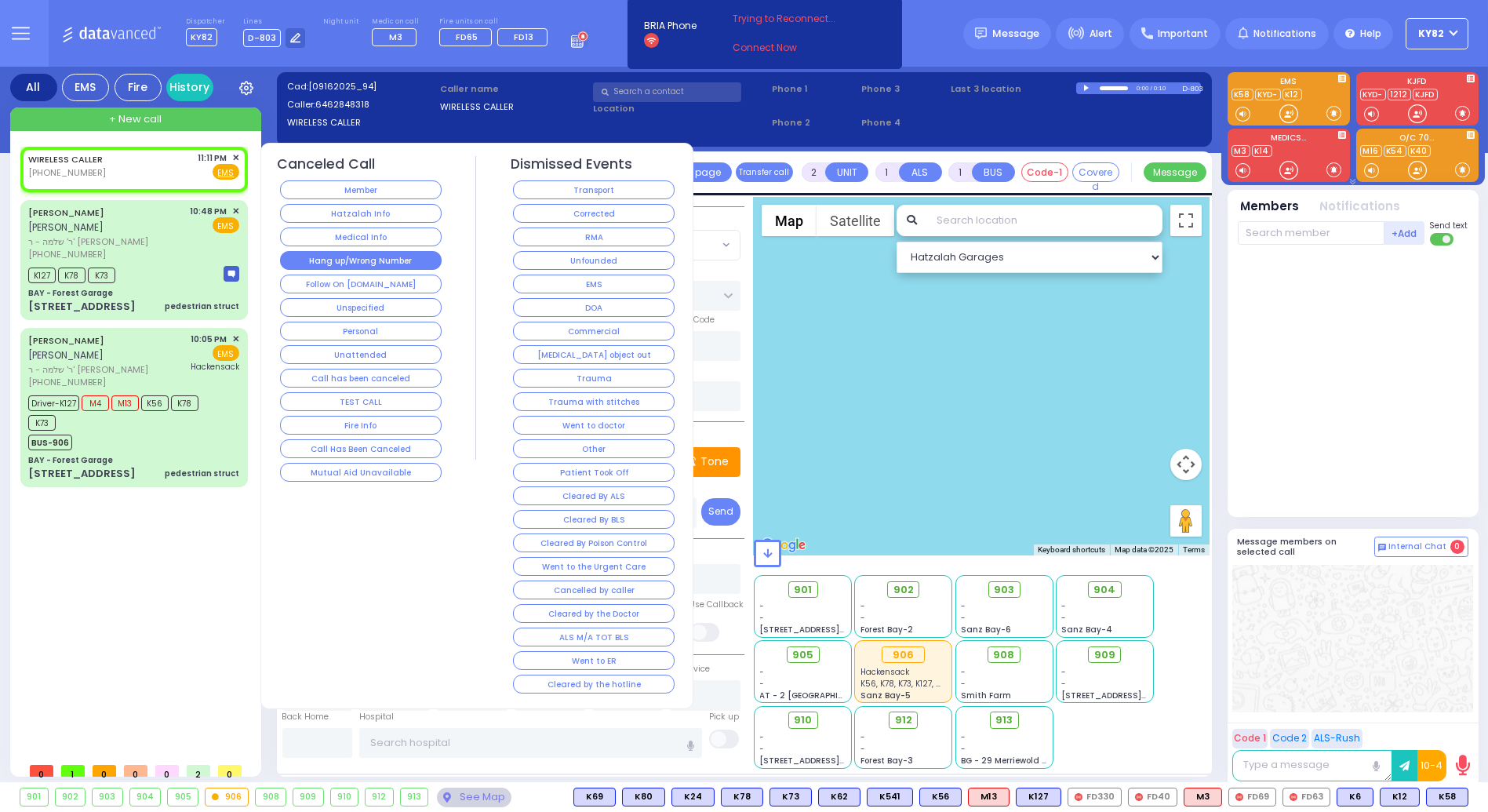
click at [396, 255] on button "Hang up/Wrong Number" at bounding box center [361, 260] width 162 height 18
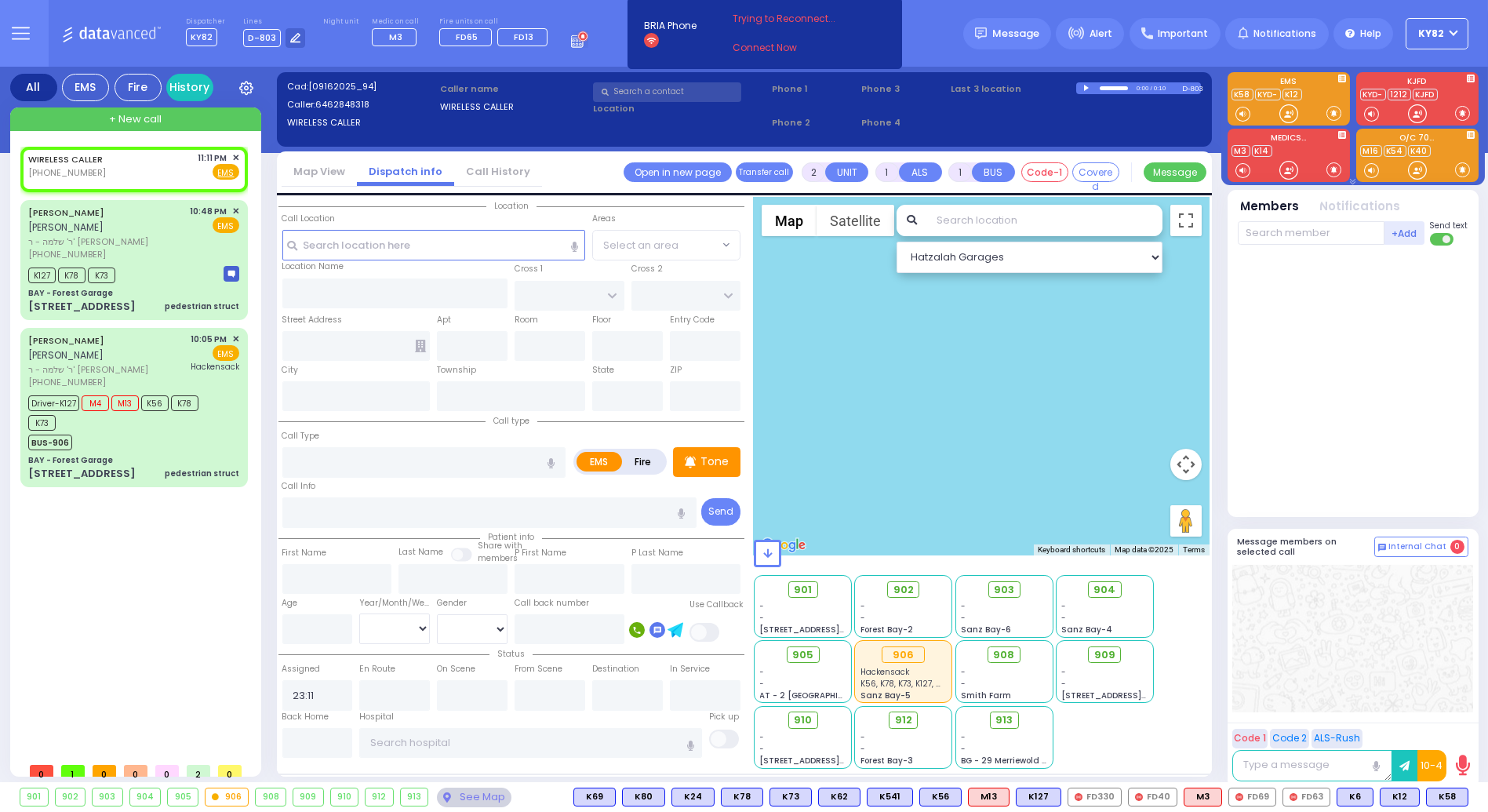
select select
radio input "true"
select select
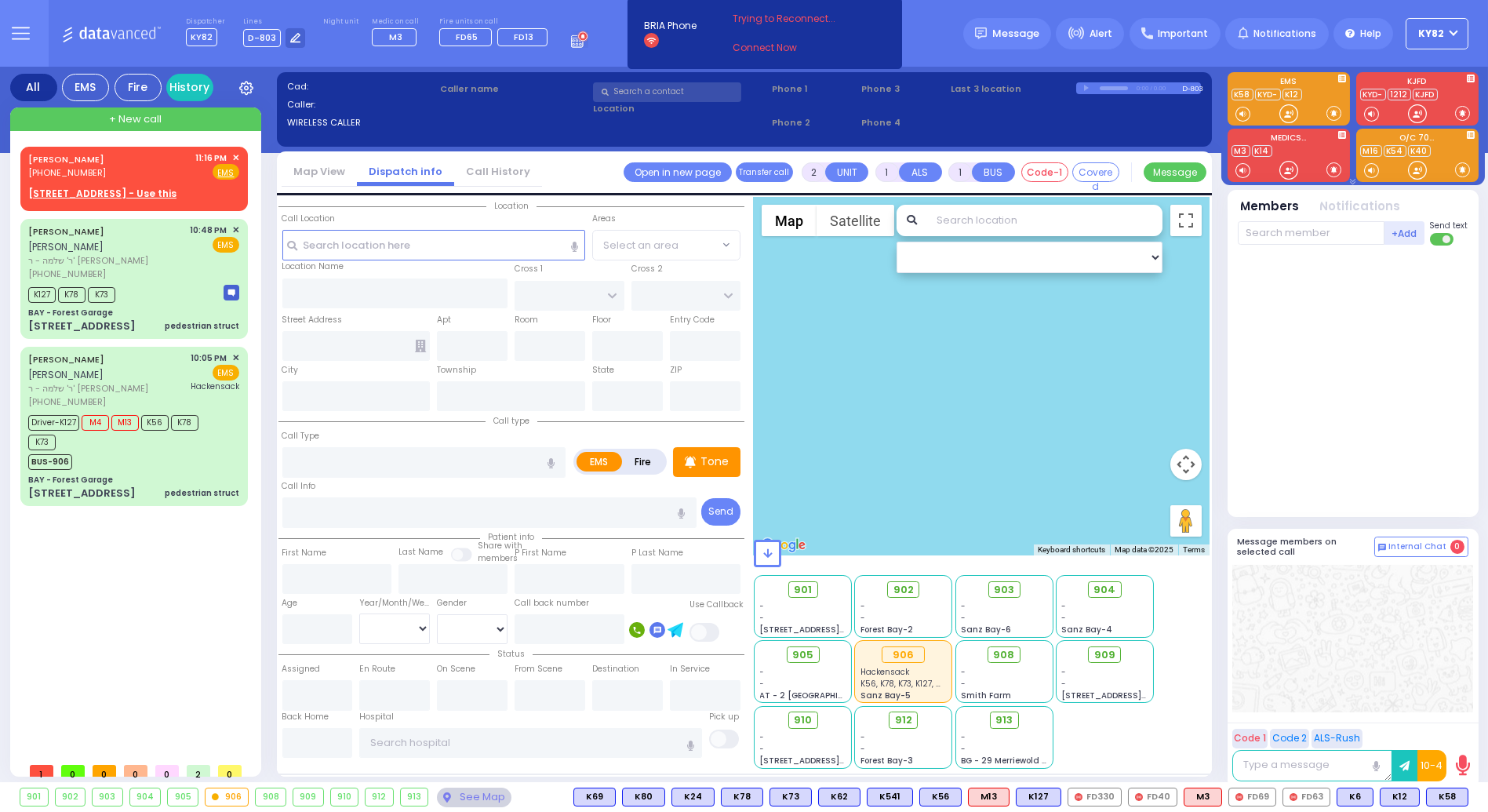
click at [176, 641] on div "CHAIM HERSH LOWY (845) 248-3446 11:16 PM ✕ EMS K127 K78 K73" at bounding box center [137, 450] width 234 height 608
select select
radio input "true"
type input "[PERSON_NAME]"
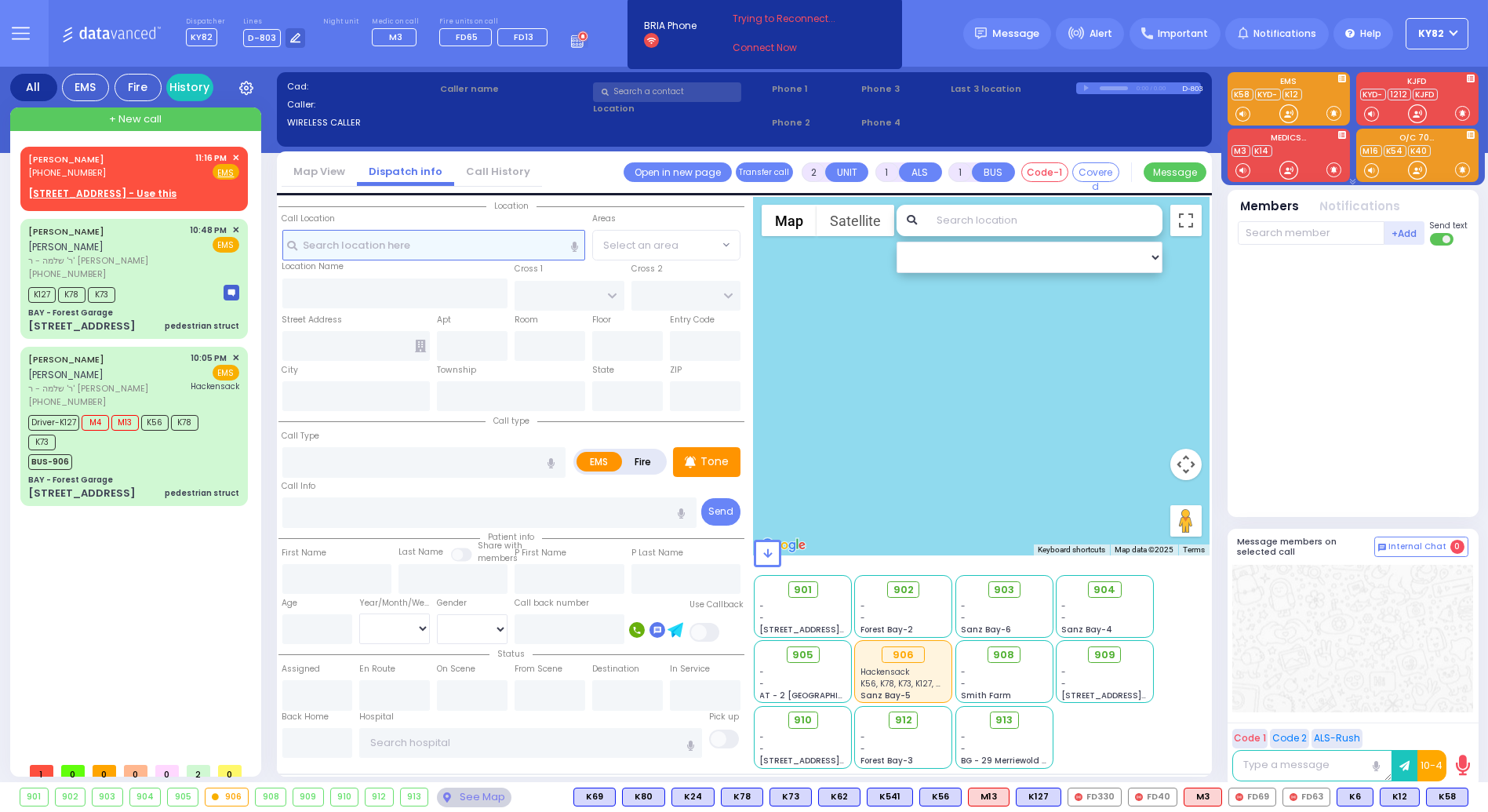
select select
type input "23:16"
select select "Hatzalah Garages"
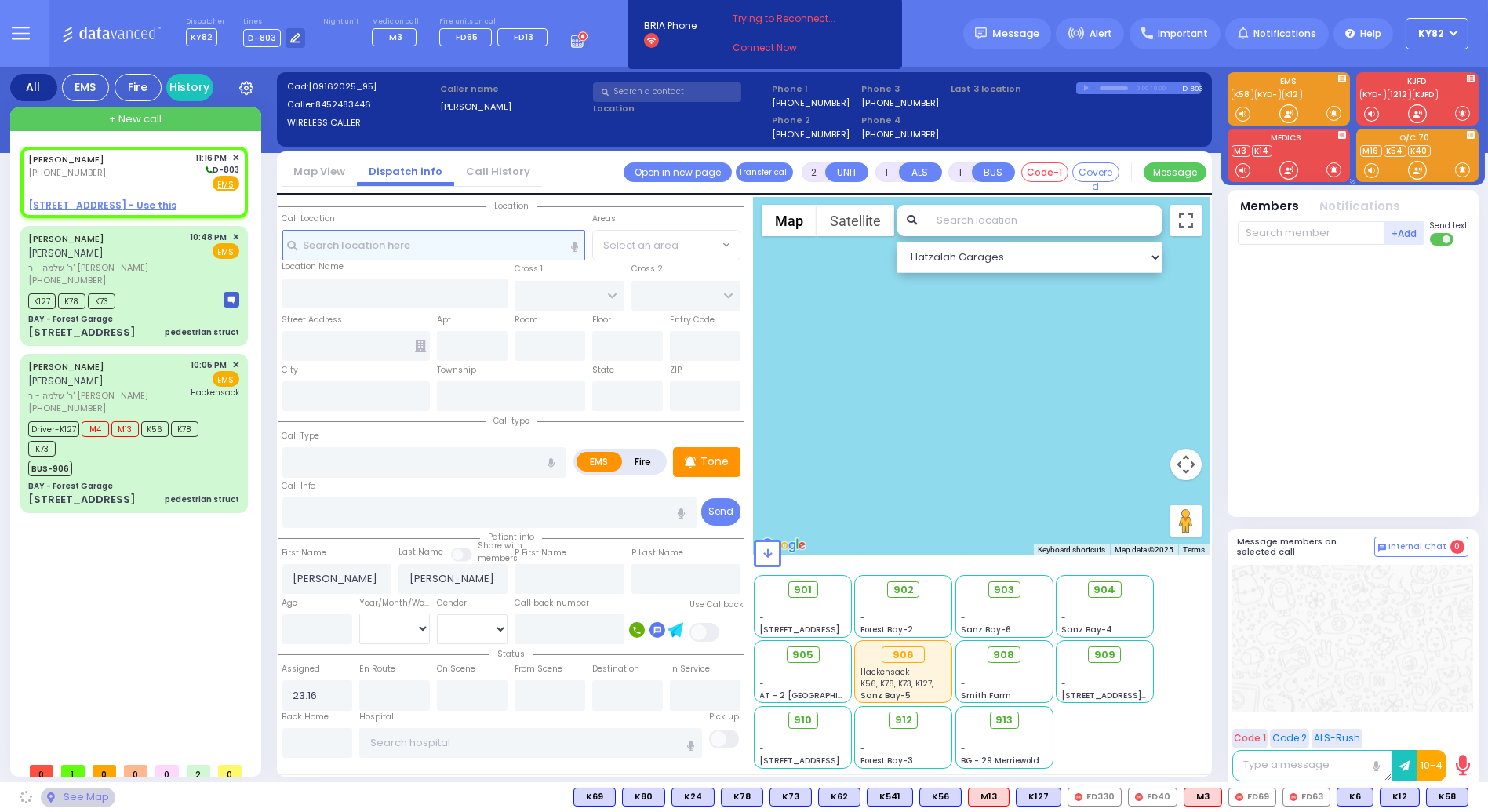
select select
radio input "true"
select select
select select "Hatzalah Garages"
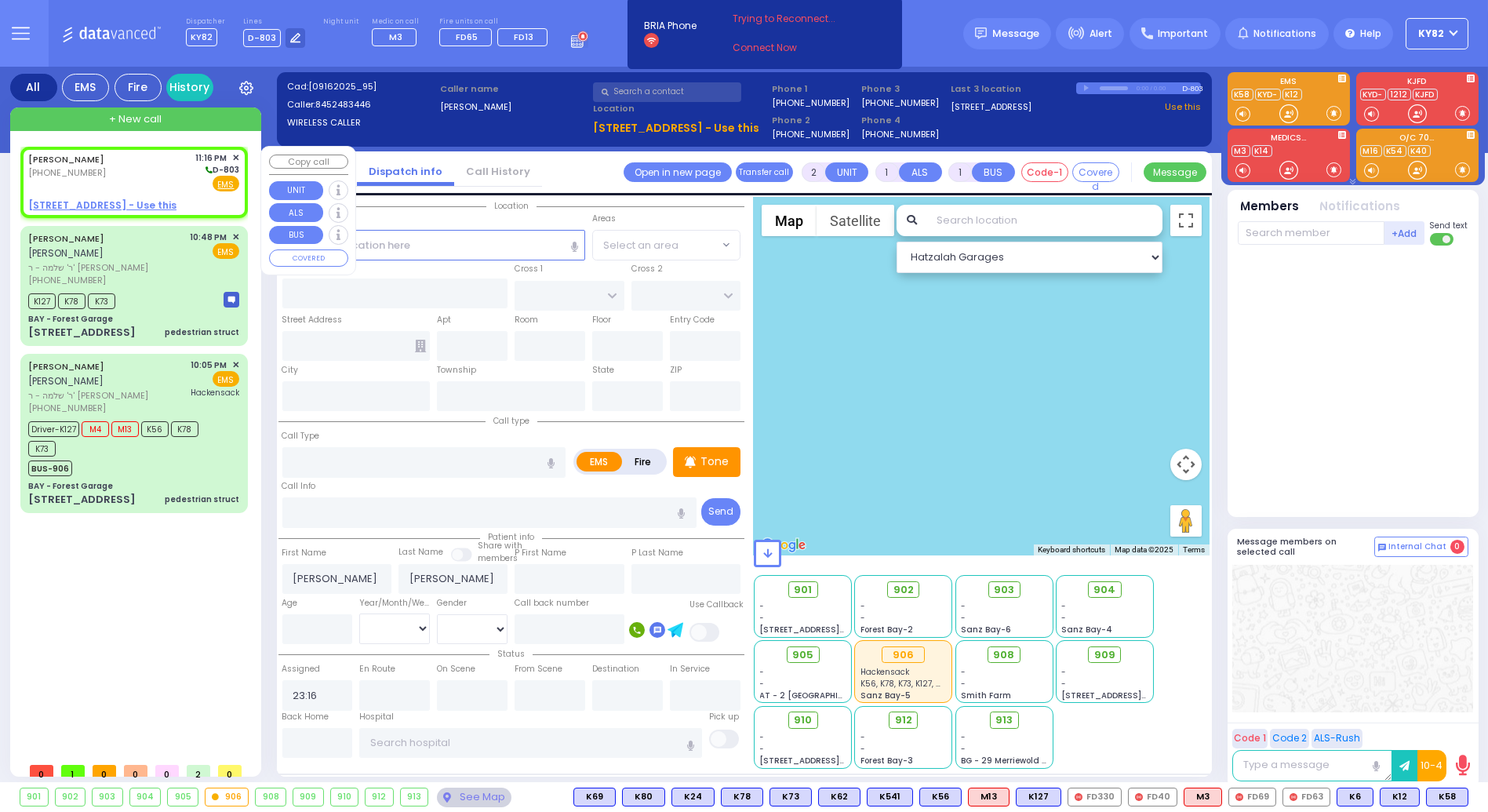
click at [136, 171] on div "CHAIM HERSH LOWY (845) 248-3446 11:16 PM ✕ D-803 EMS" at bounding box center [133, 172] width 211 height 41
select select
radio input "true"
select select
select select "Hatzalah Garages"
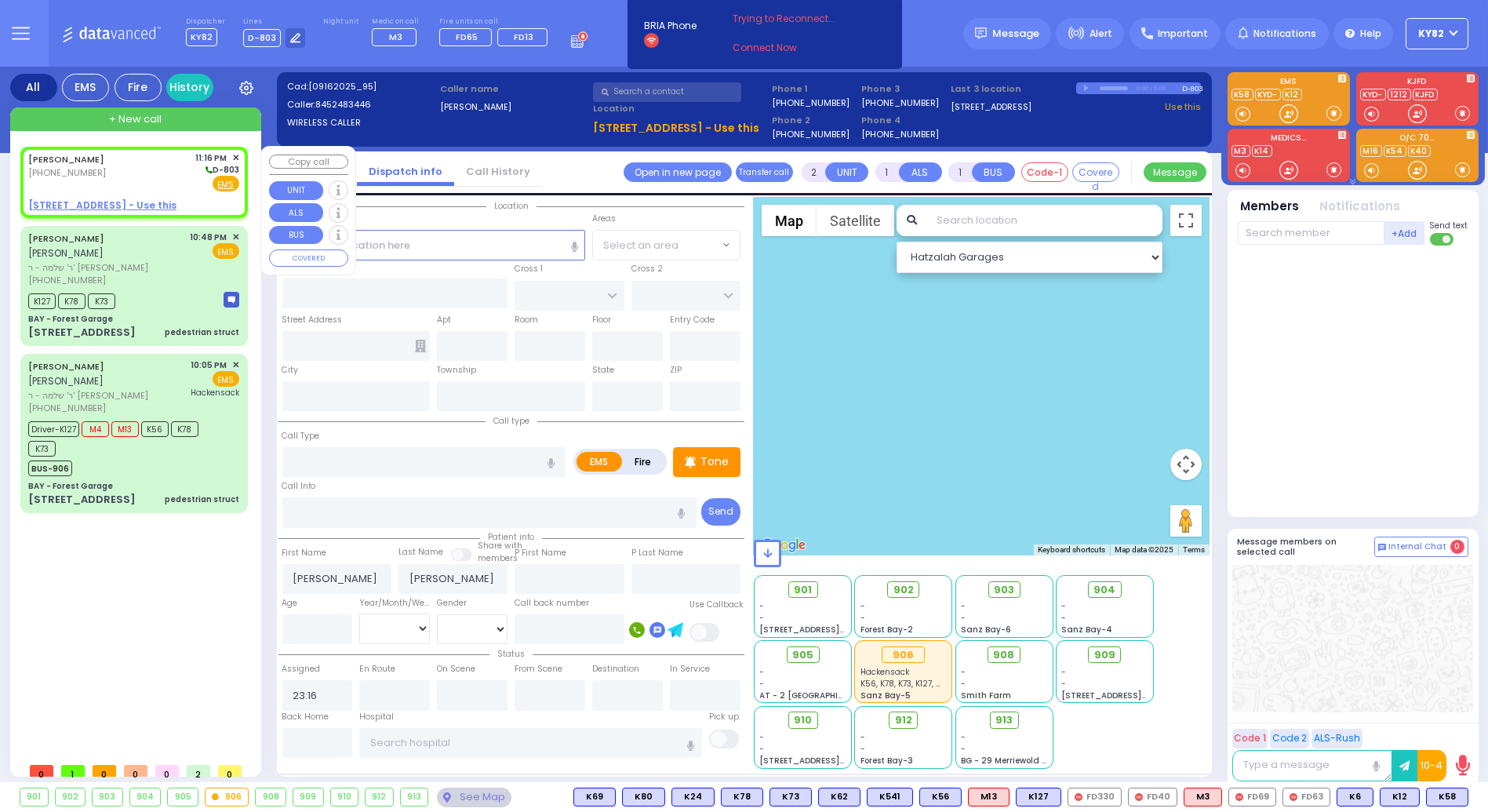
click at [111, 202] on u "20 FRANKFURT RD 302 - Use this" at bounding box center [102, 205] width 148 height 14
select select
radio input "true"
select select
select select "Hatzalah Garages"
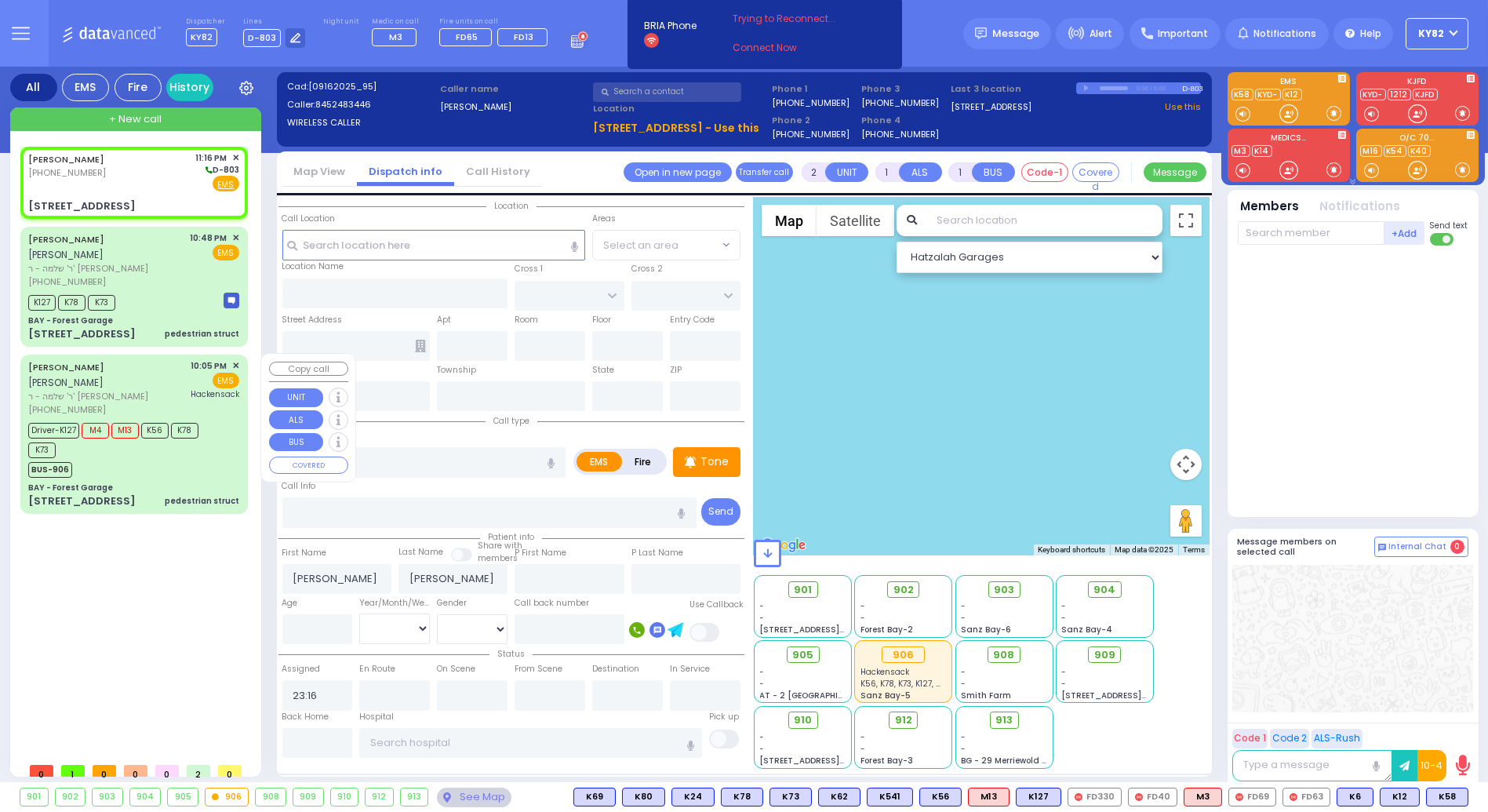
select select
radio input "true"
select select
type input "TOLTCHAV WAY"
type input "[GEOGRAPHIC_DATA]"
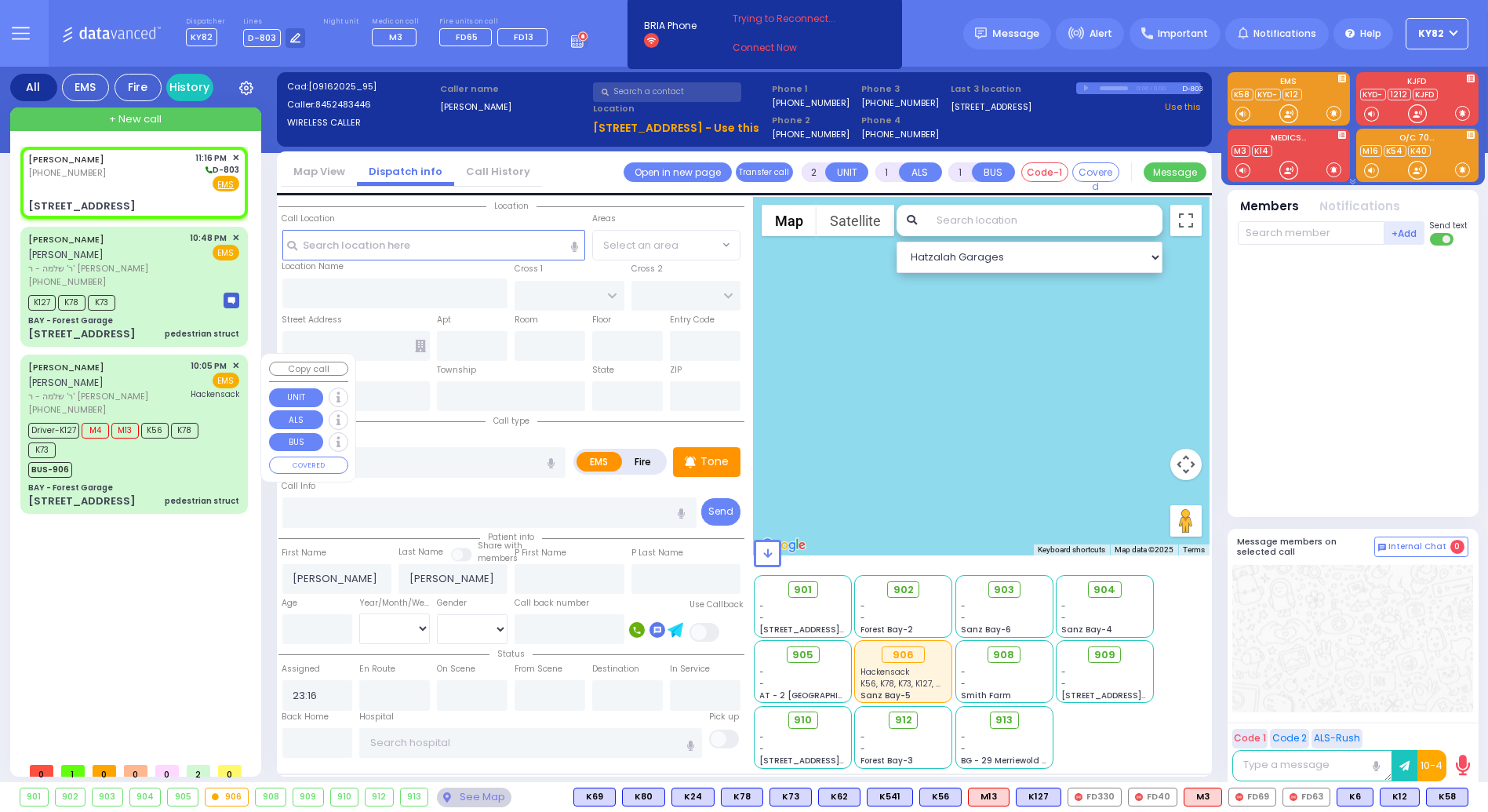
type input "[STREET_ADDRESS]"
type input "302"
type input "Monroe"
type input "[US_STATE]"
type input "10950"
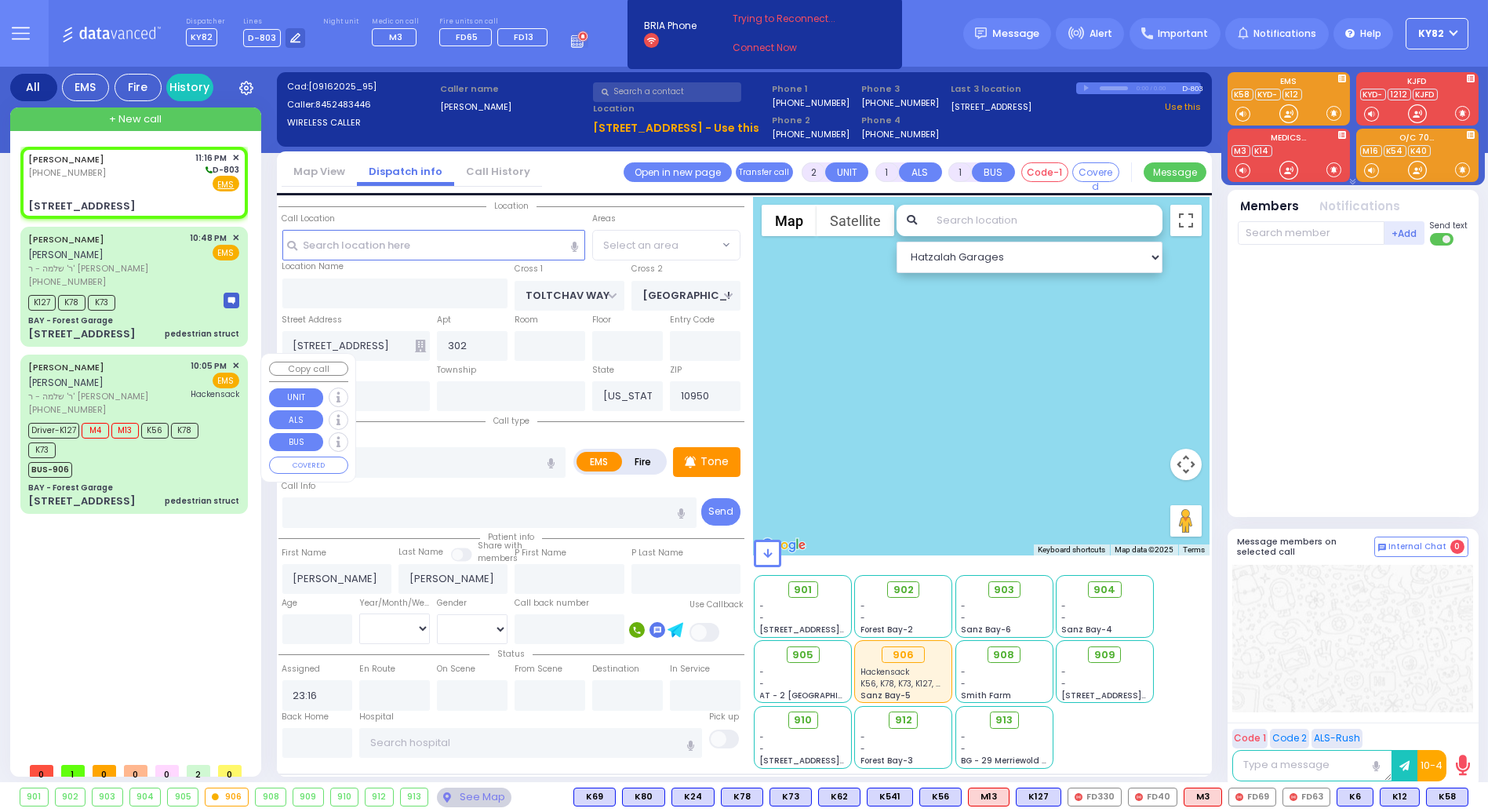
select select "Hatzalah Garages"
select select "BEIRECH MOSHE"
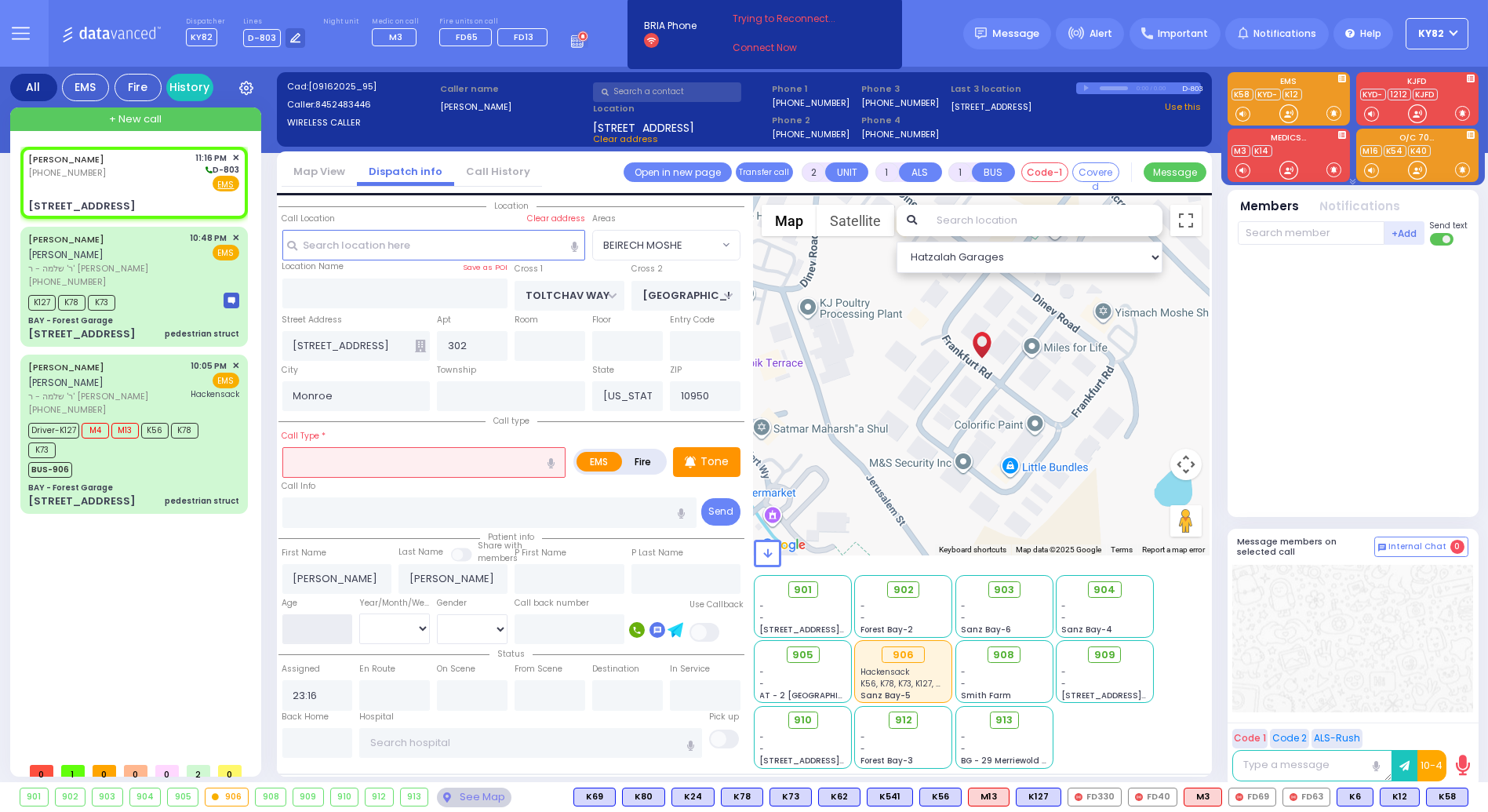
click at [299, 620] on input "number" at bounding box center [317, 628] width 71 height 30
type input "35"
click at [369, 621] on select "Year Month Week Day" at bounding box center [394, 628] width 71 height 30
select select
radio input "true"
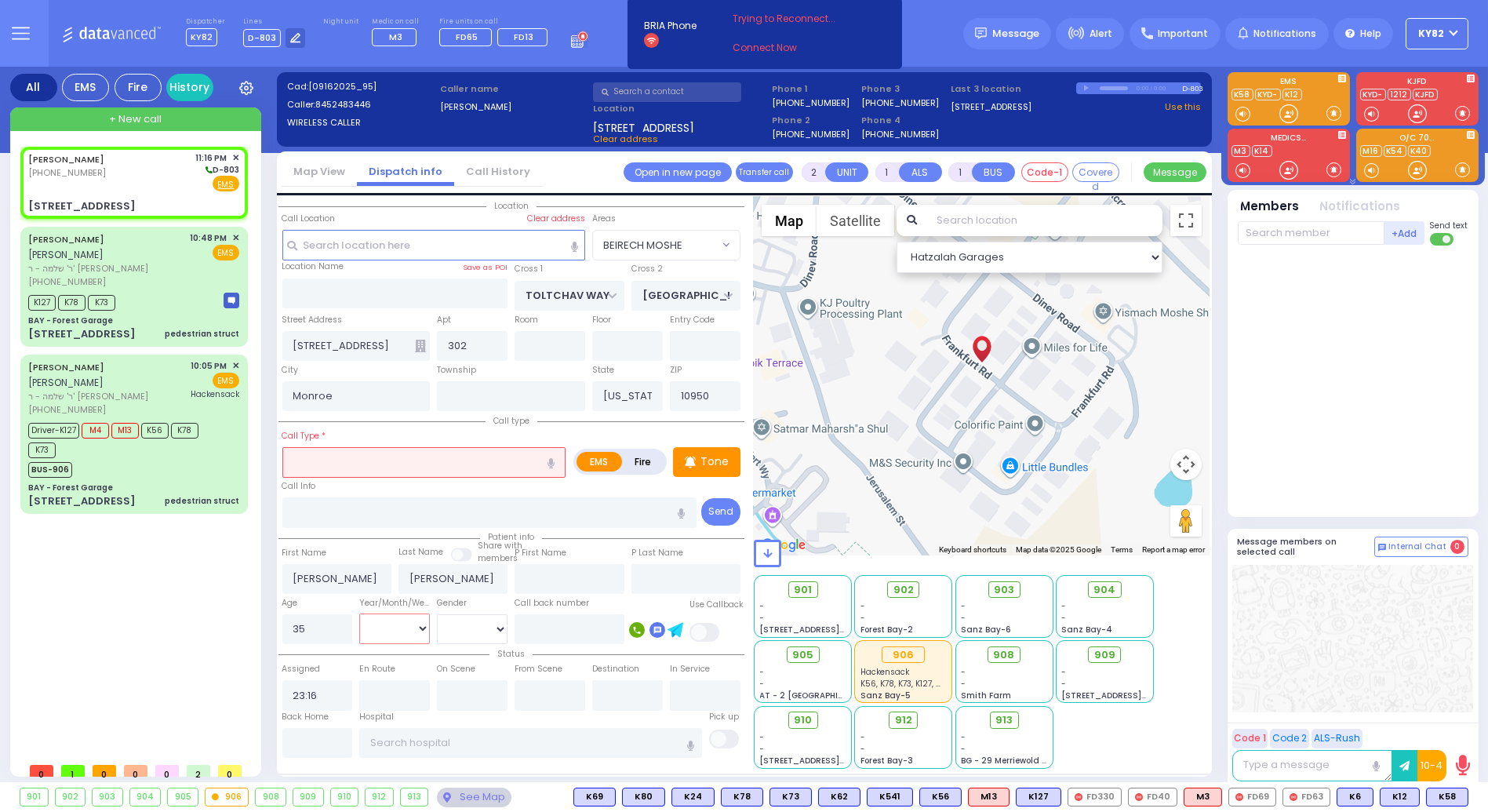
select select
select select "Hatzalah Garages"
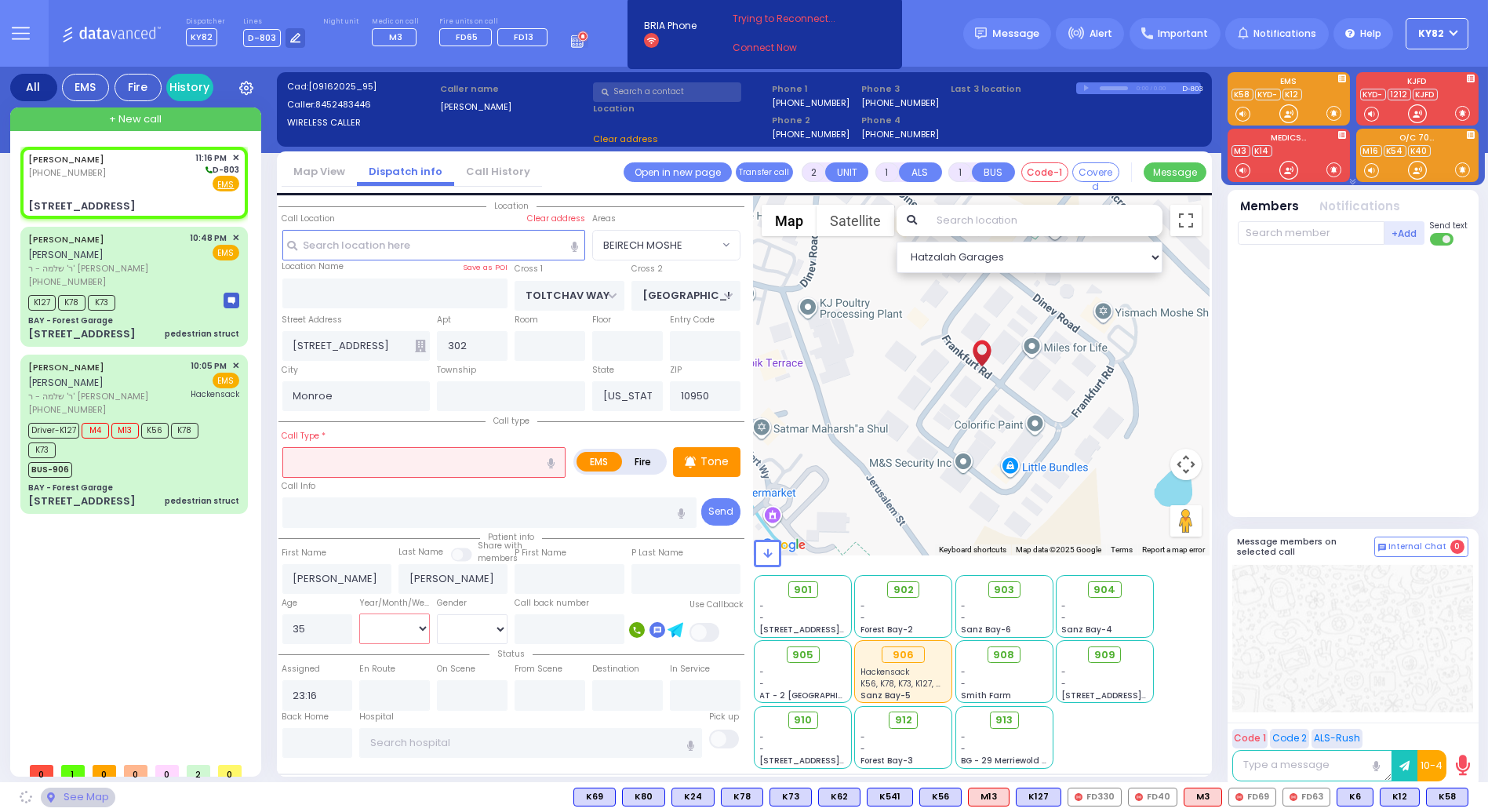
select select "BEIRECH MOSHE"
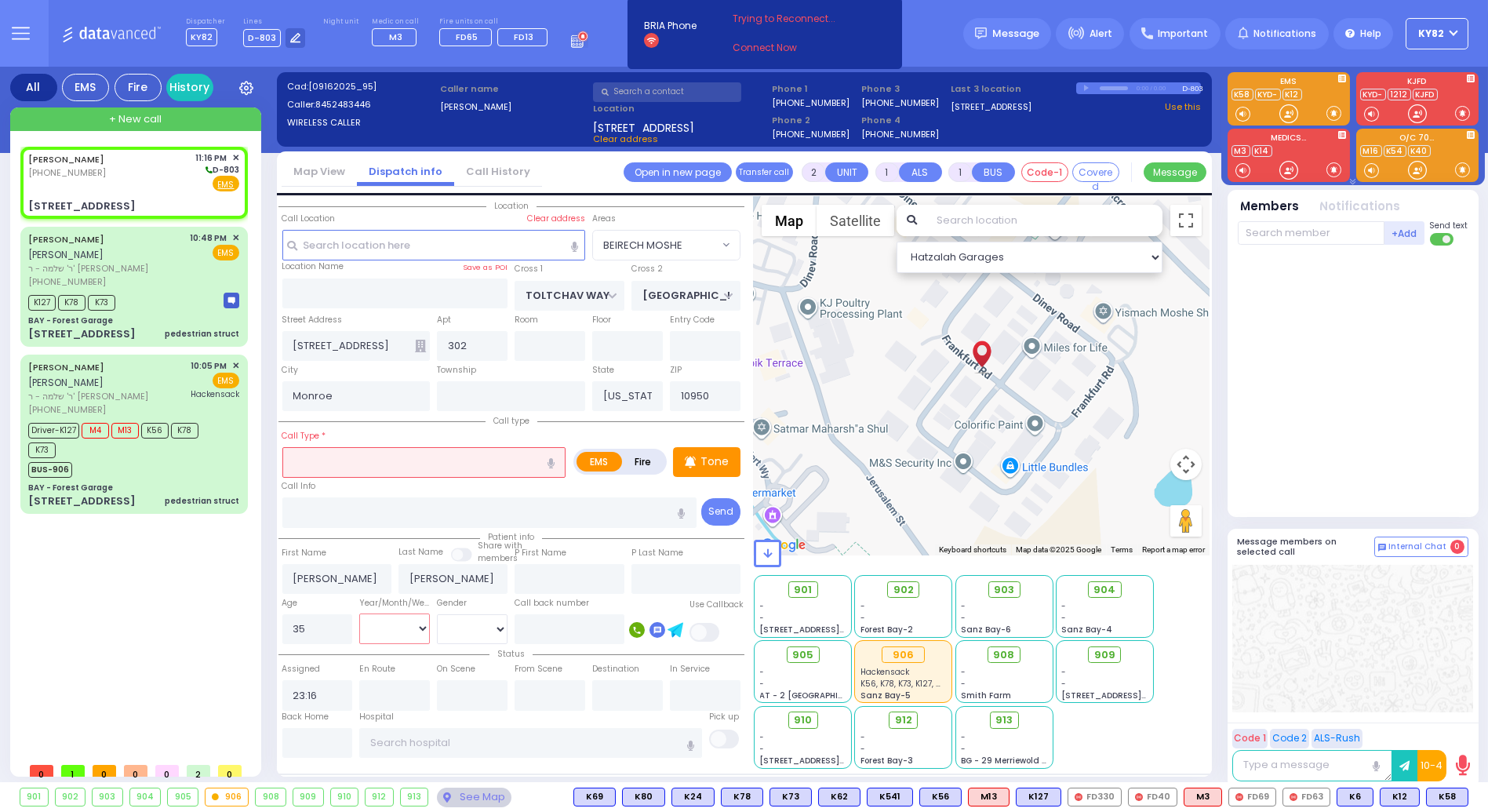
select select "Year"
click at [359, 613] on select "Year Month Week Day" at bounding box center [394, 628] width 71 height 30
select select
radio input "true"
select select "Year"
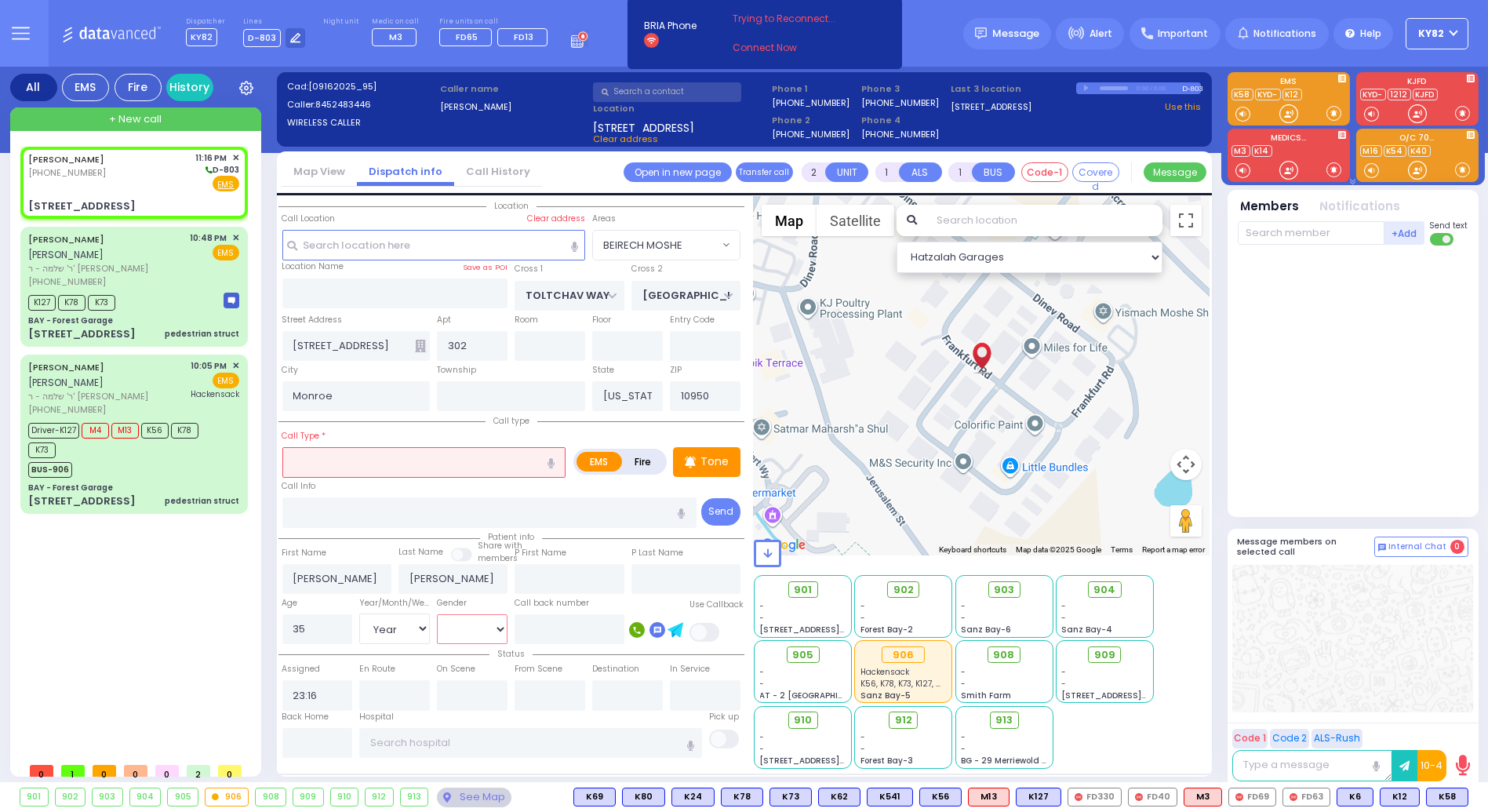
select select "Hatzalah Garages"
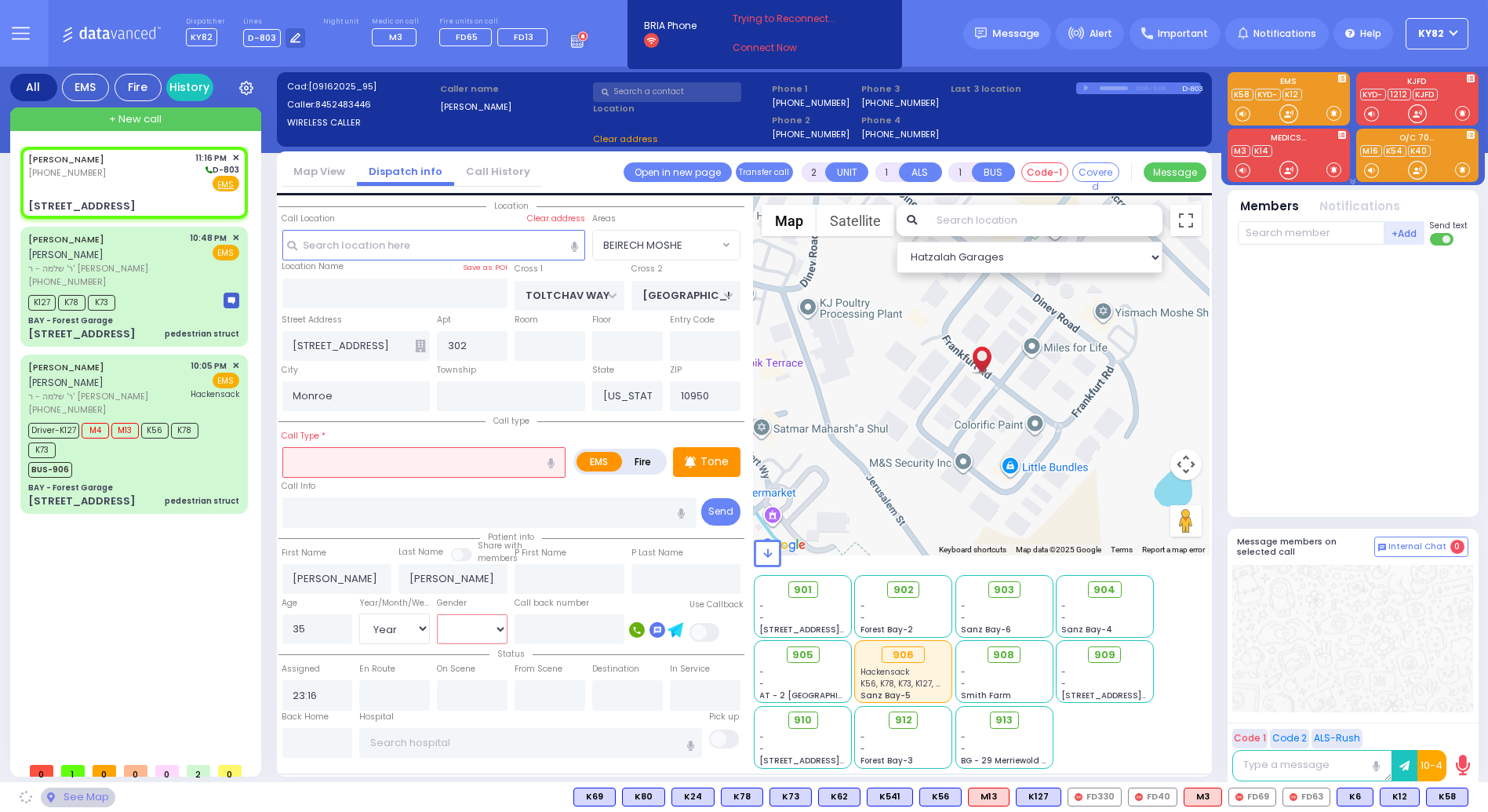
click at [459, 631] on select "Male Female" at bounding box center [472, 628] width 71 height 30
select select "BEIRECH MOSHE"
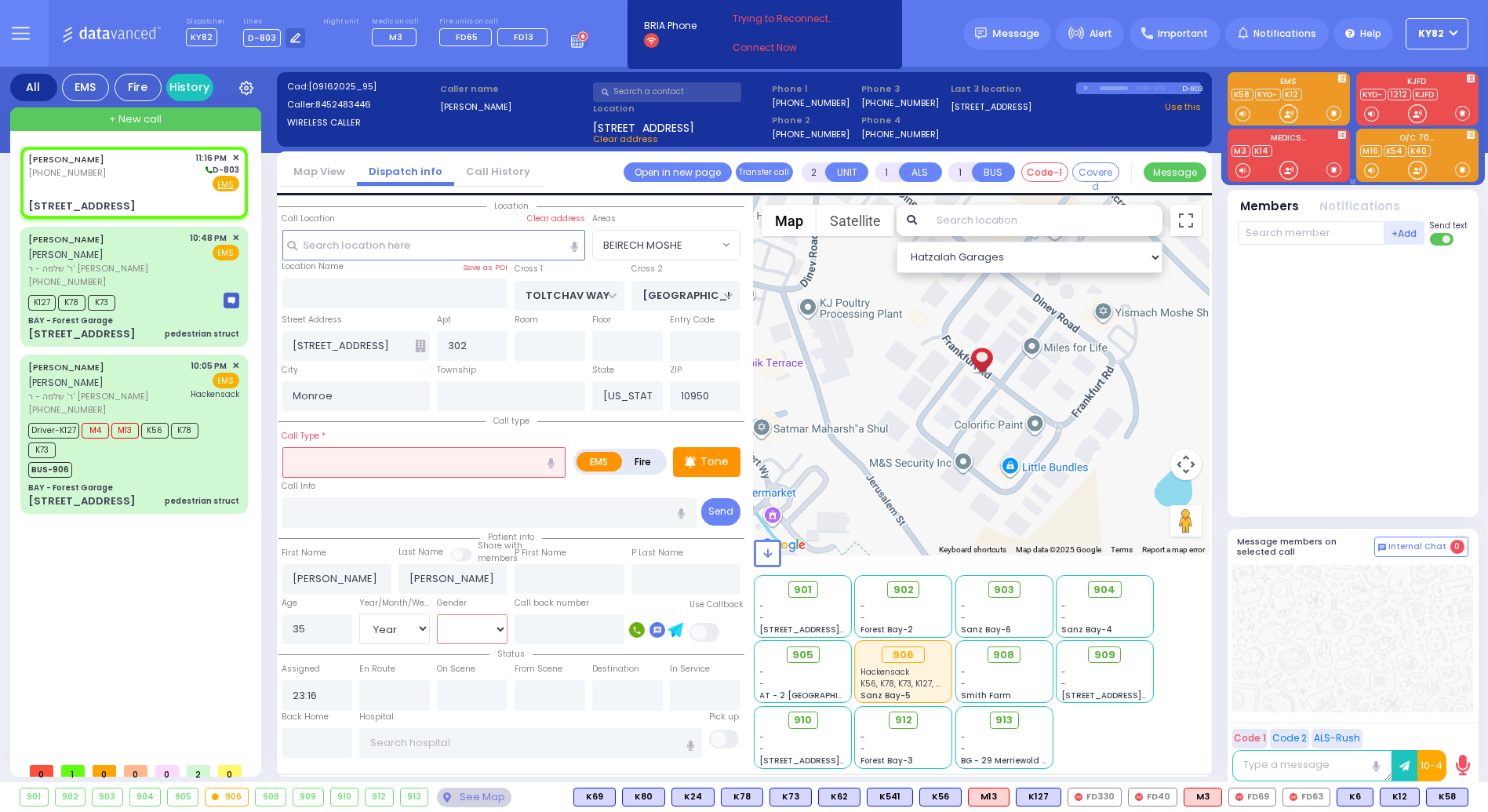
select select "[DEMOGRAPHIC_DATA]"
click at [437, 614] on select "Male Female" at bounding box center [472, 628] width 71 height 30
select select
radio input "true"
select select "Year"
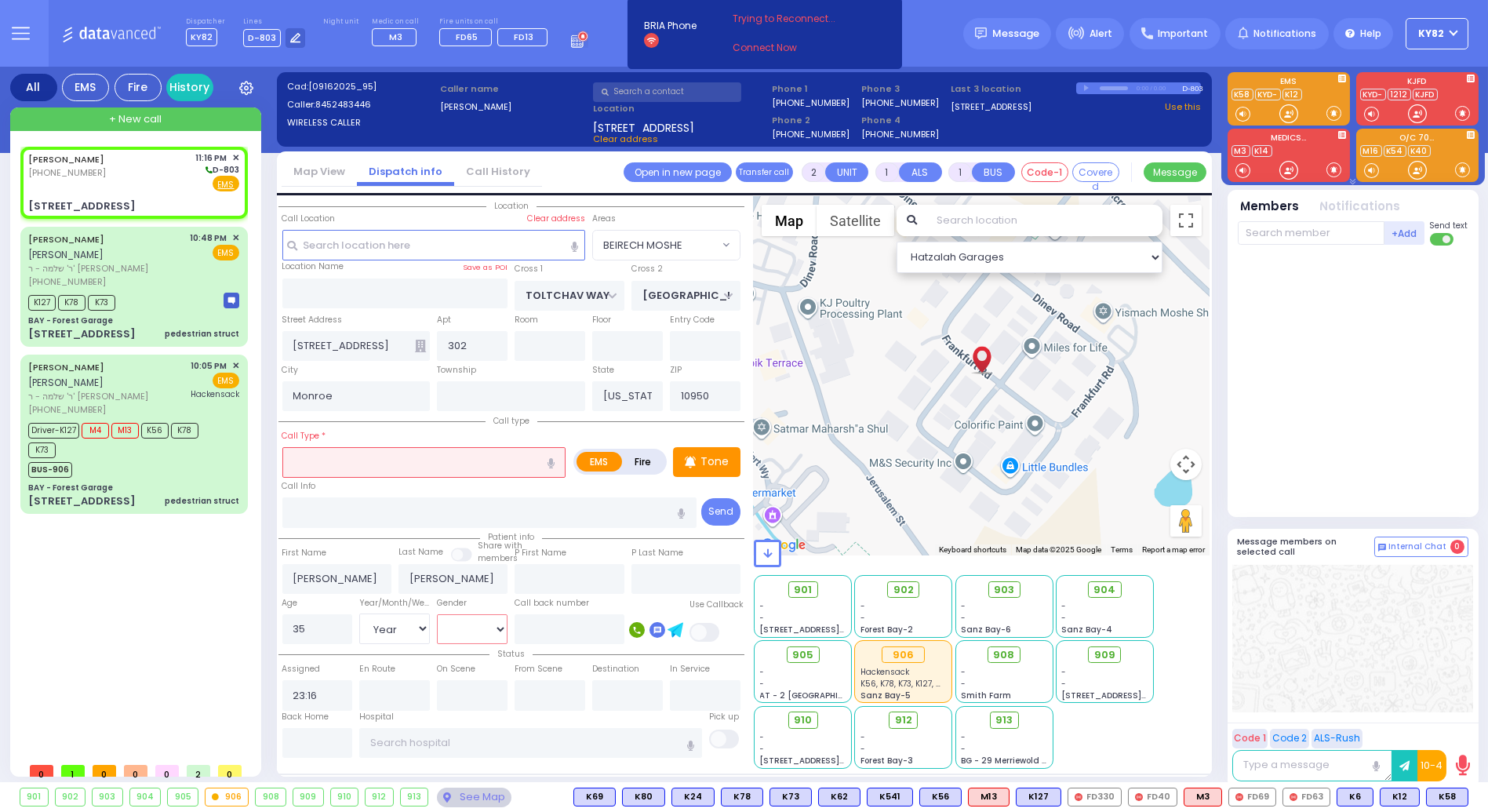
select select "[DEMOGRAPHIC_DATA]"
select select "Hatzalah Garages"
select select "BEIRECH MOSHE"
click at [351, 456] on input "text" at bounding box center [424, 462] width 284 height 30
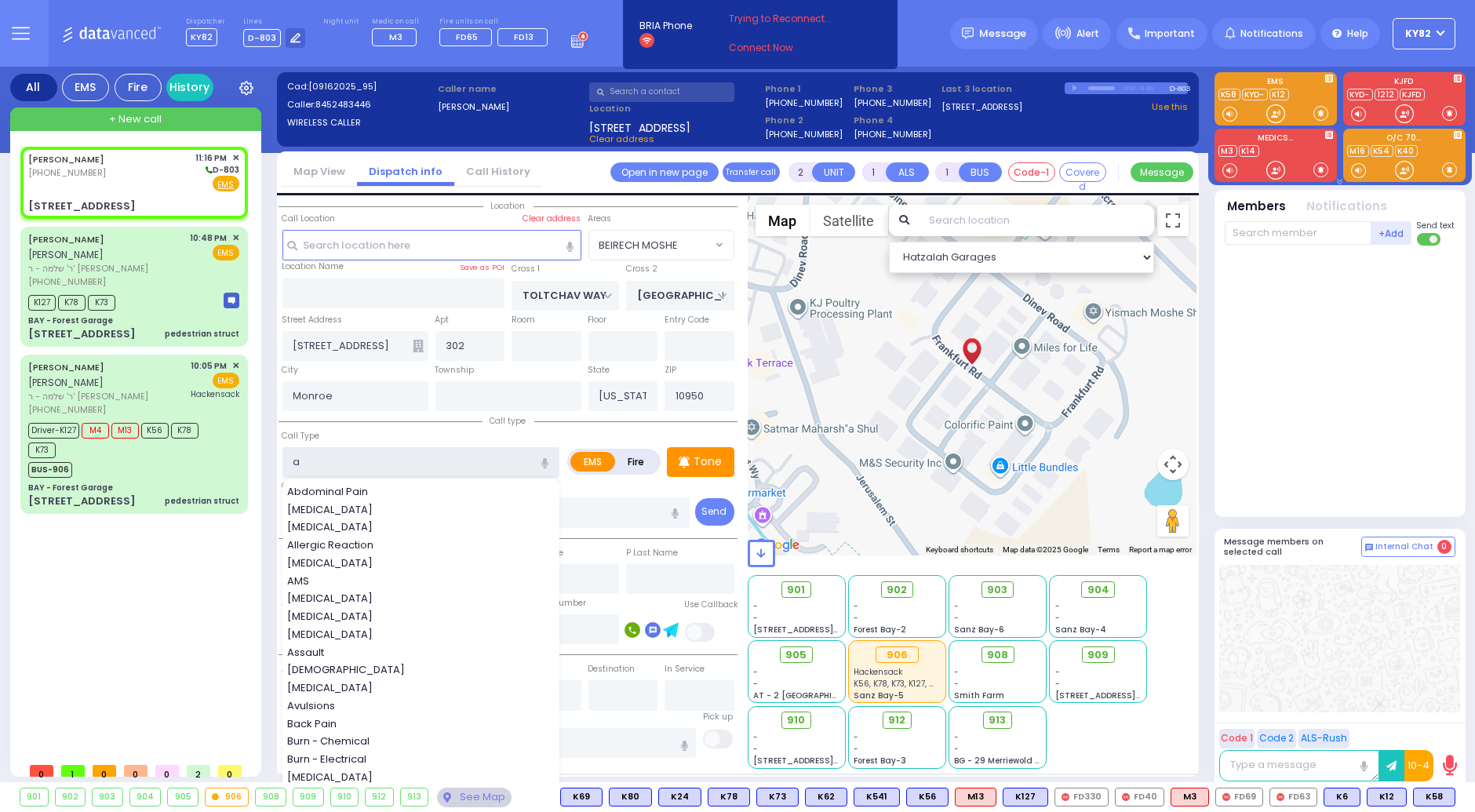
type input "ab"
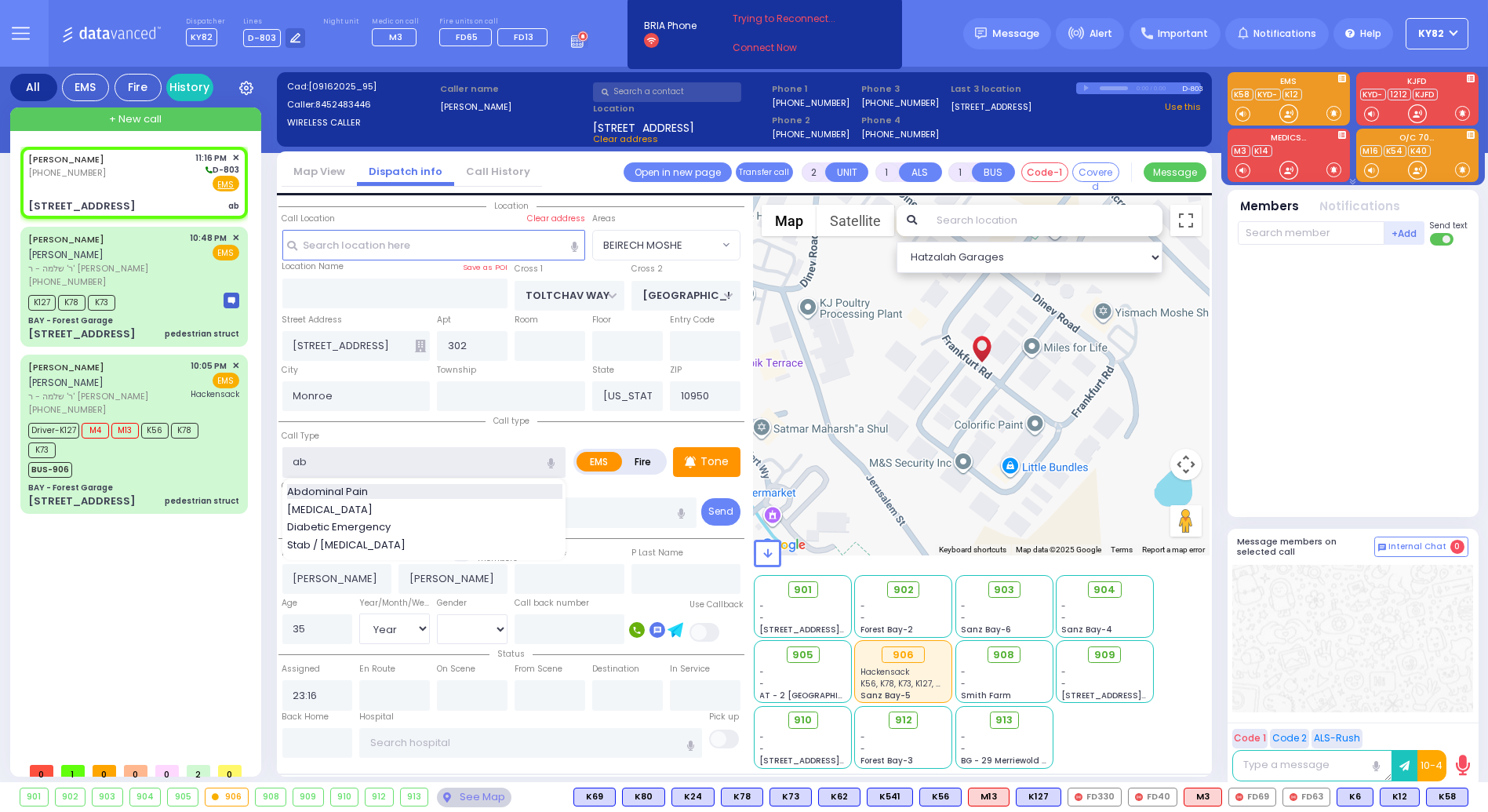
select select
radio input "true"
select select "Year"
select select "[DEMOGRAPHIC_DATA]"
select select "BEIRECH MOSHE"
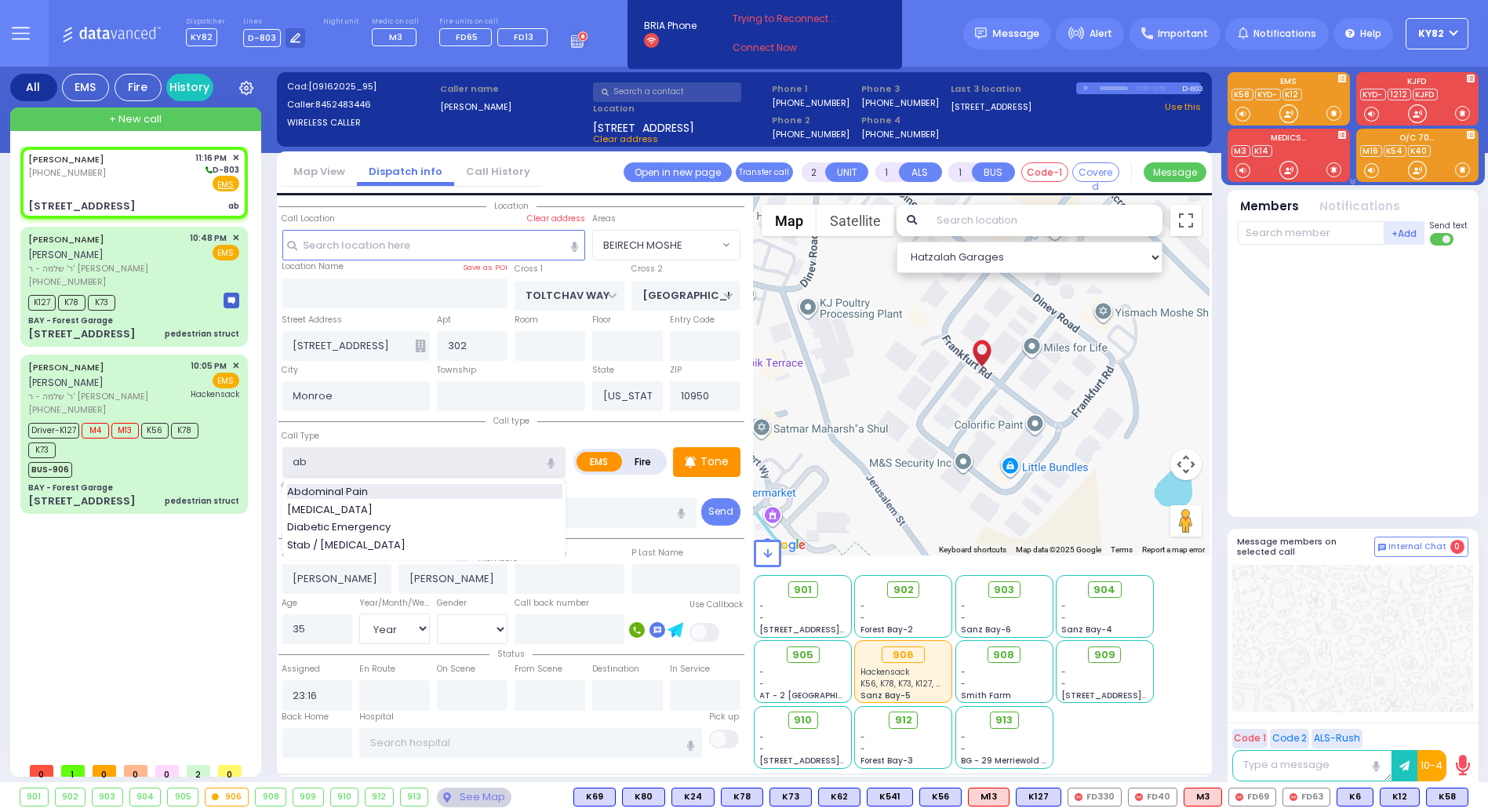
select select "Hatzalah Garages"
click at [358, 487] on span "Abdominal Pain" at bounding box center [330, 492] width 87 height 16
type input "Abdominal Pain"
type input "1"
type input "0"
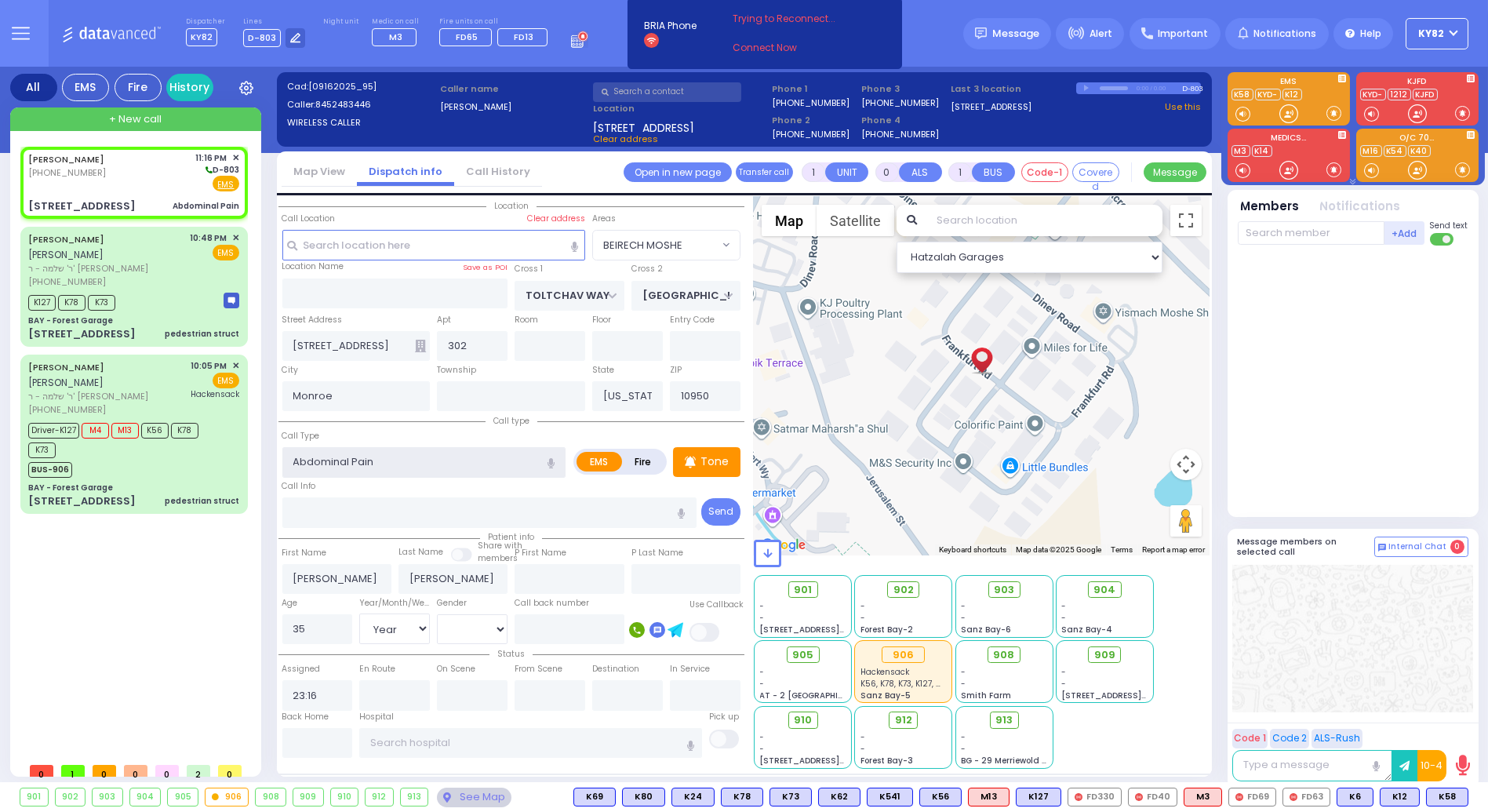
select select
radio input "true"
select select "Year"
select select "[DEMOGRAPHIC_DATA]"
select select "Hatzalah Garages"
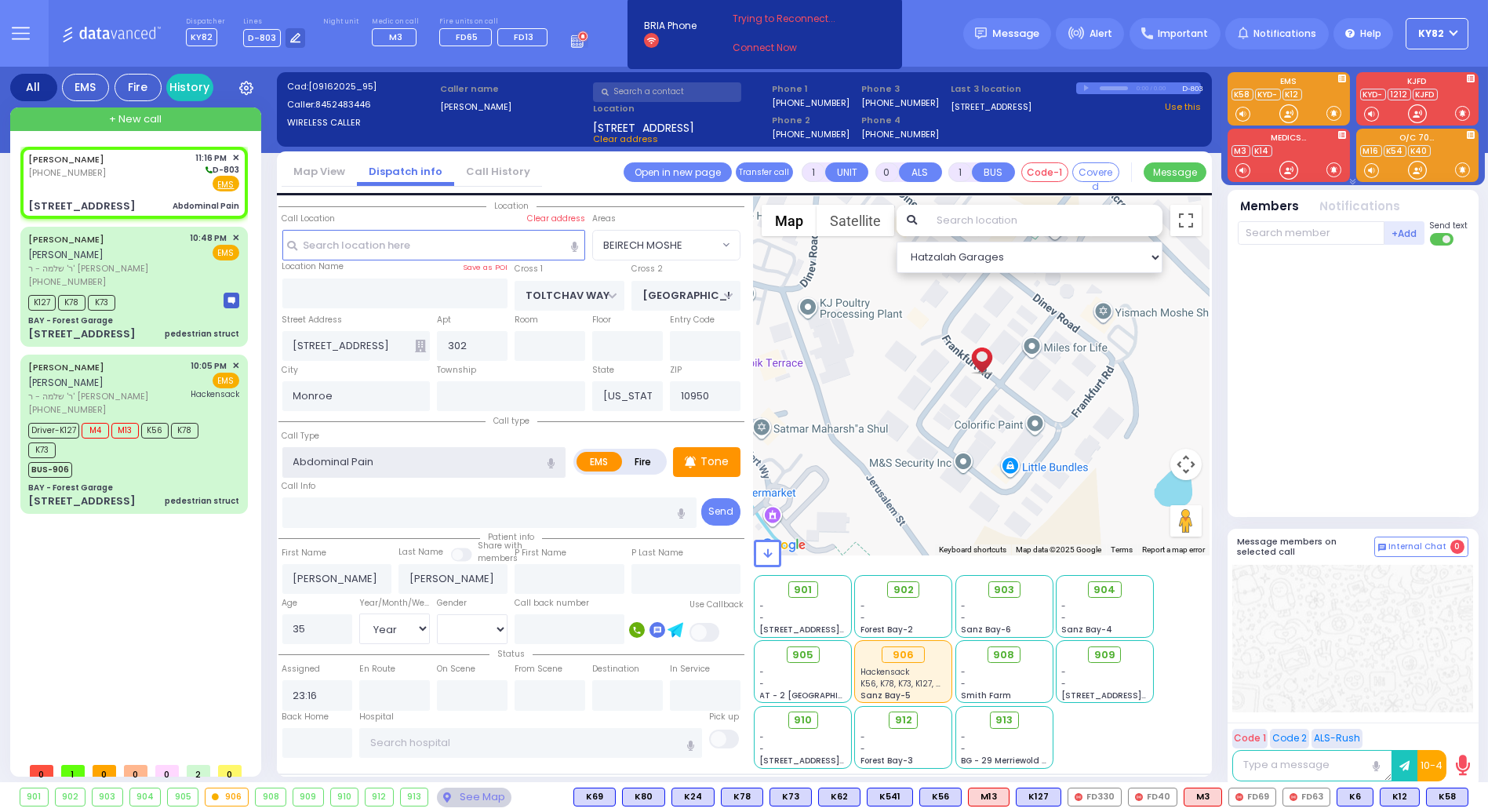
select select "BEIRECH MOSHE"
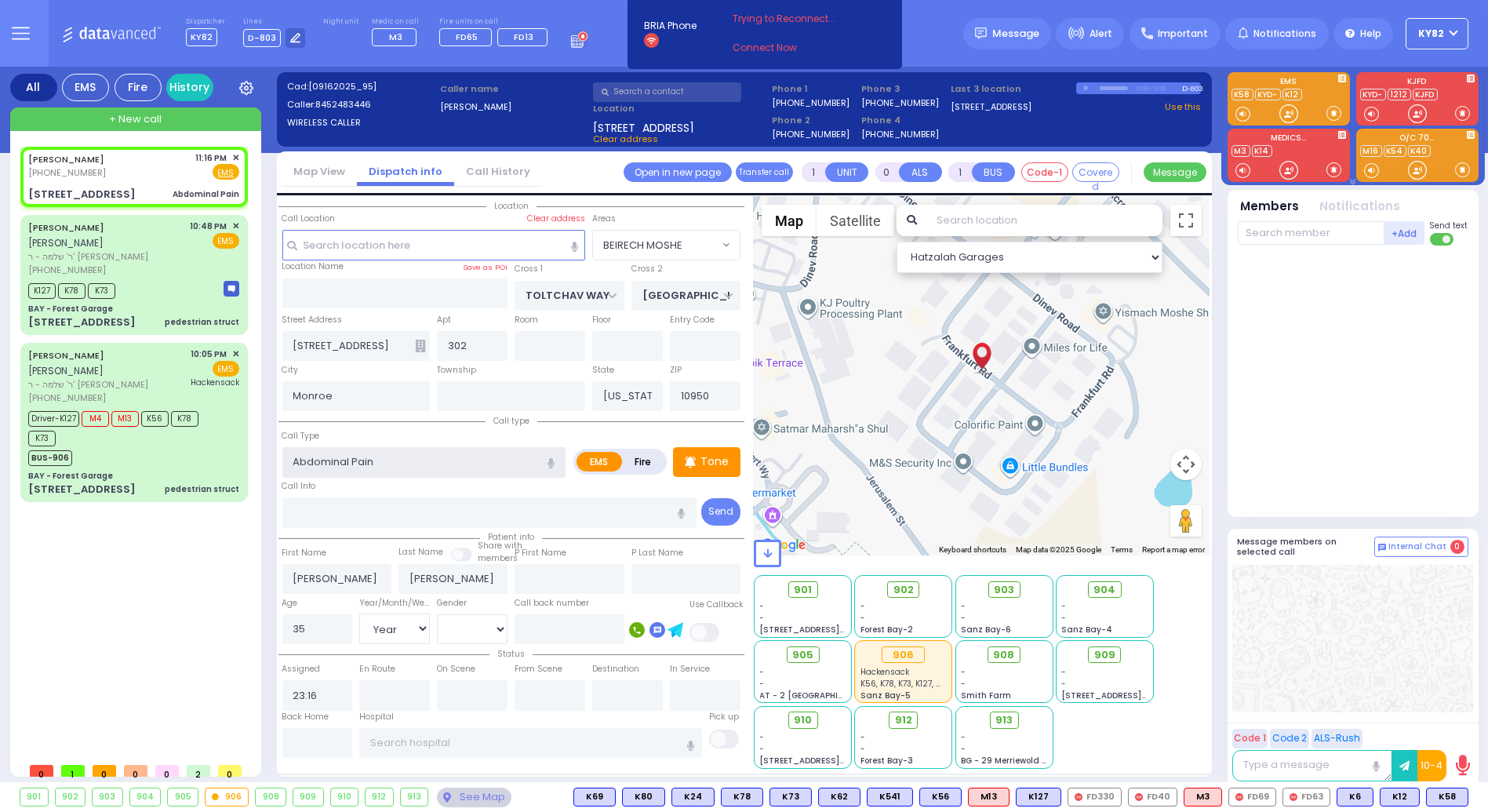
select select
radio input "true"
select select "Year"
select select "[DEMOGRAPHIC_DATA]"
select select "Hatzalah Garages"
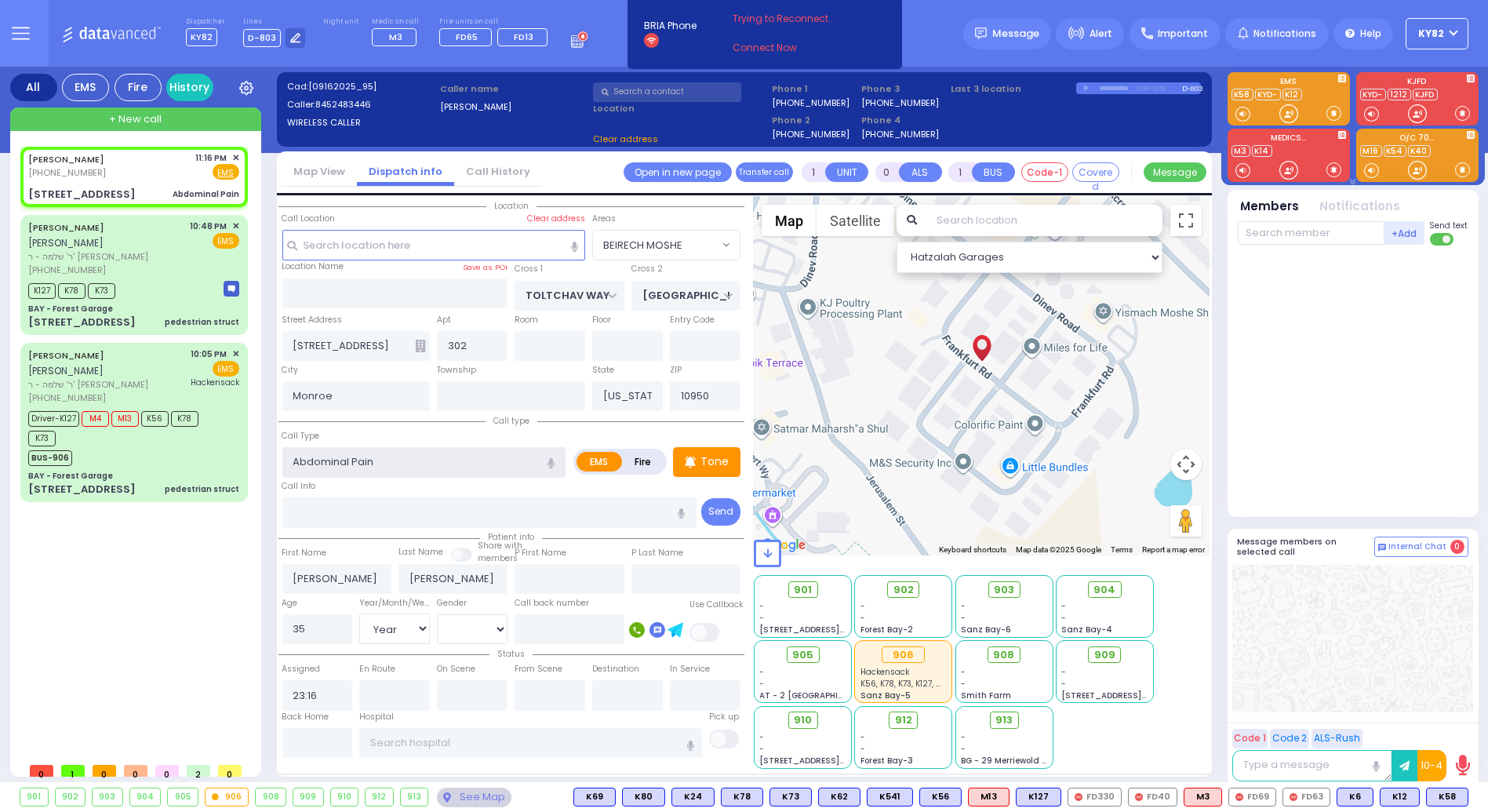
select select "BEIRECH MOSHE"
click at [710, 456] on p "Tone" at bounding box center [714, 462] width 28 height 17
select select
radio input "true"
select select "Year"
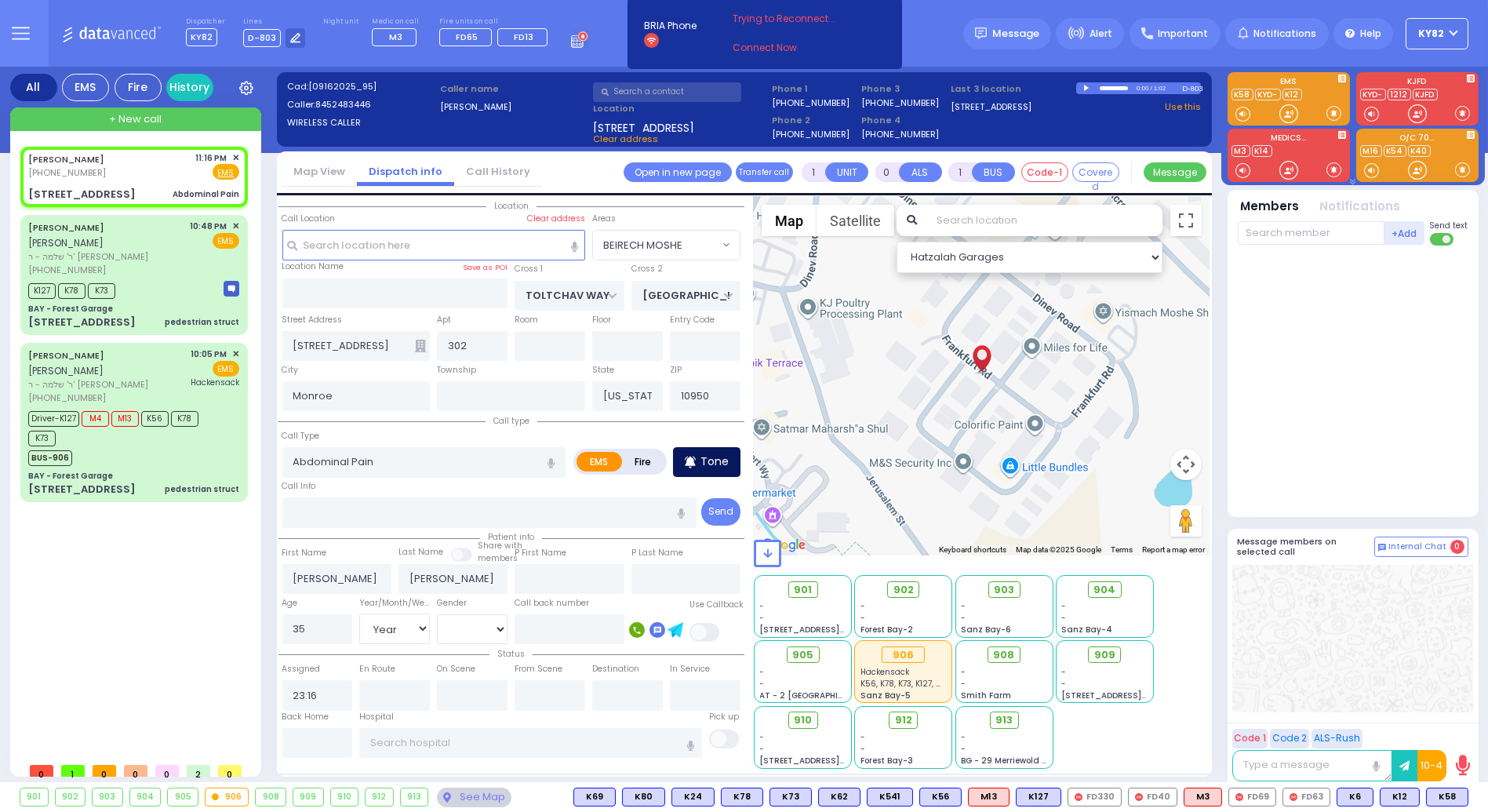
select select "[DEMOGRAPHIC_DATA]"
select select "Hatzalah Garages"
select select "BEIRECH MOSHE"
click at [1442, 790] on span "K58" at bounding box center [1447, 798] width 41 height 18
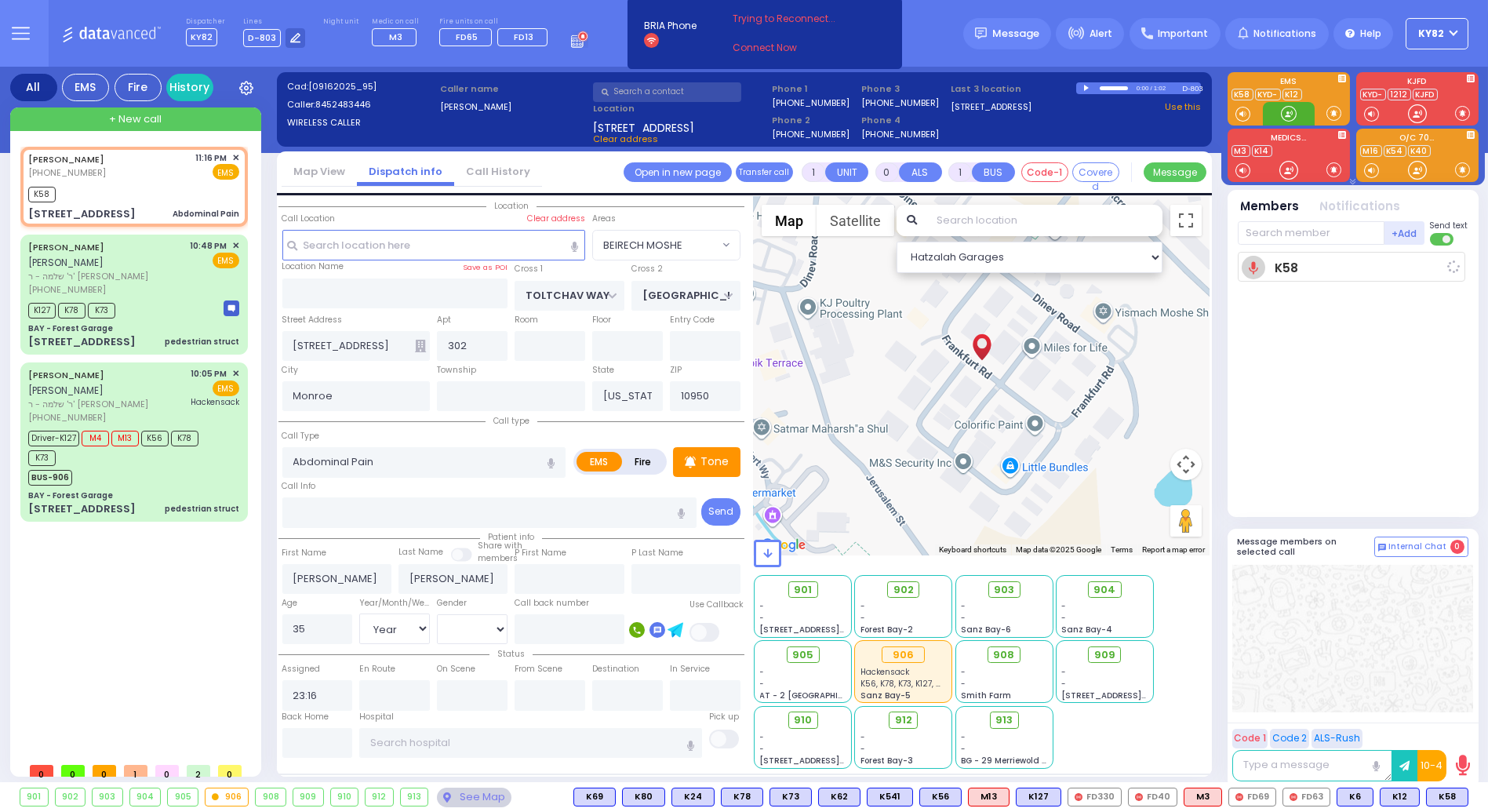
select select
radio input "true"
select select "Year"
select select "[DEMOGRAPHIC_DATA]"
type input "23:18"
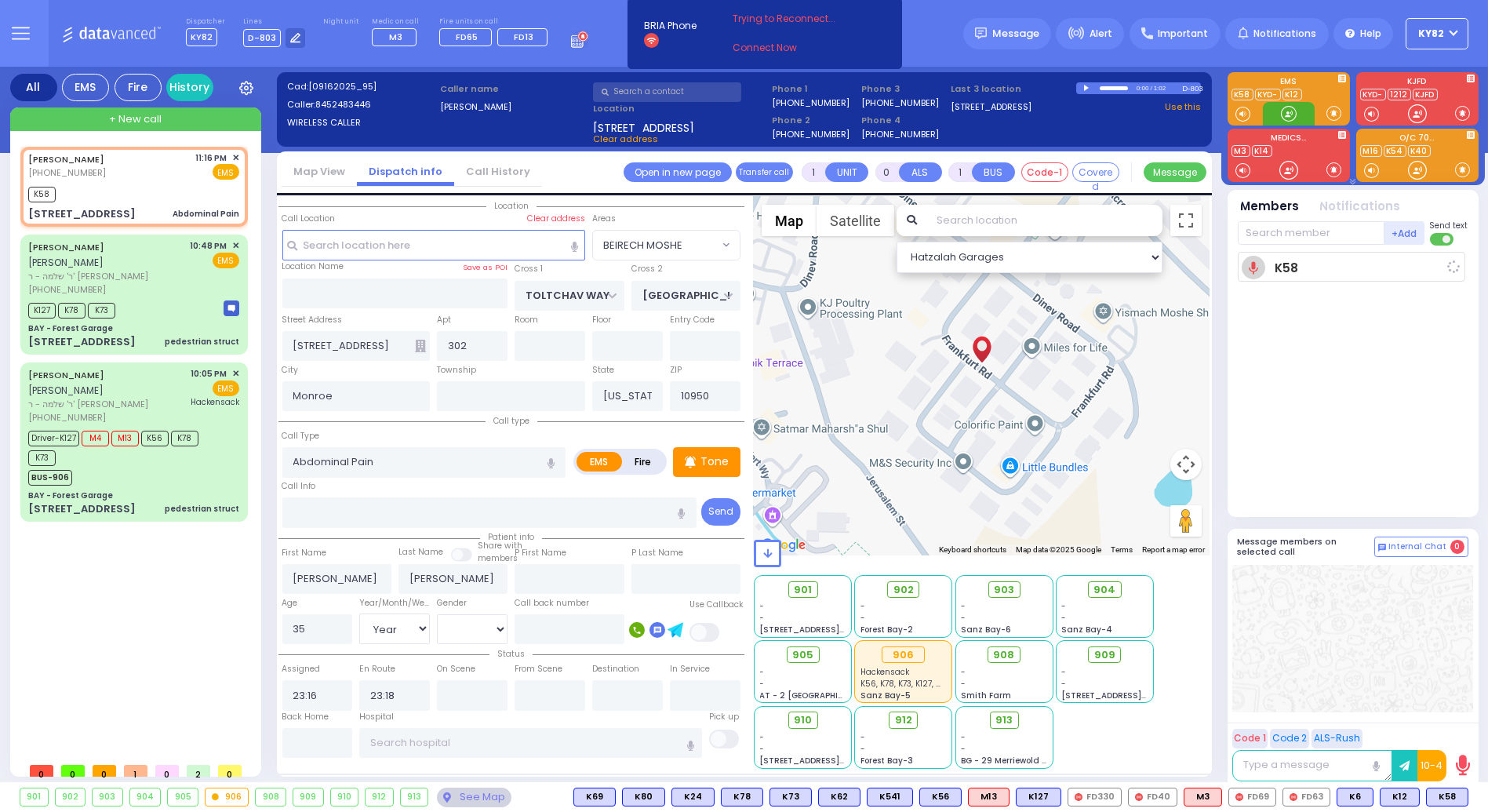
select select "Hatzalah Garages"
select select "BEIRECH MOSHE"
click at [1442, 794] on span "K101" at bounding box center [1446, 798] width 42 height 18
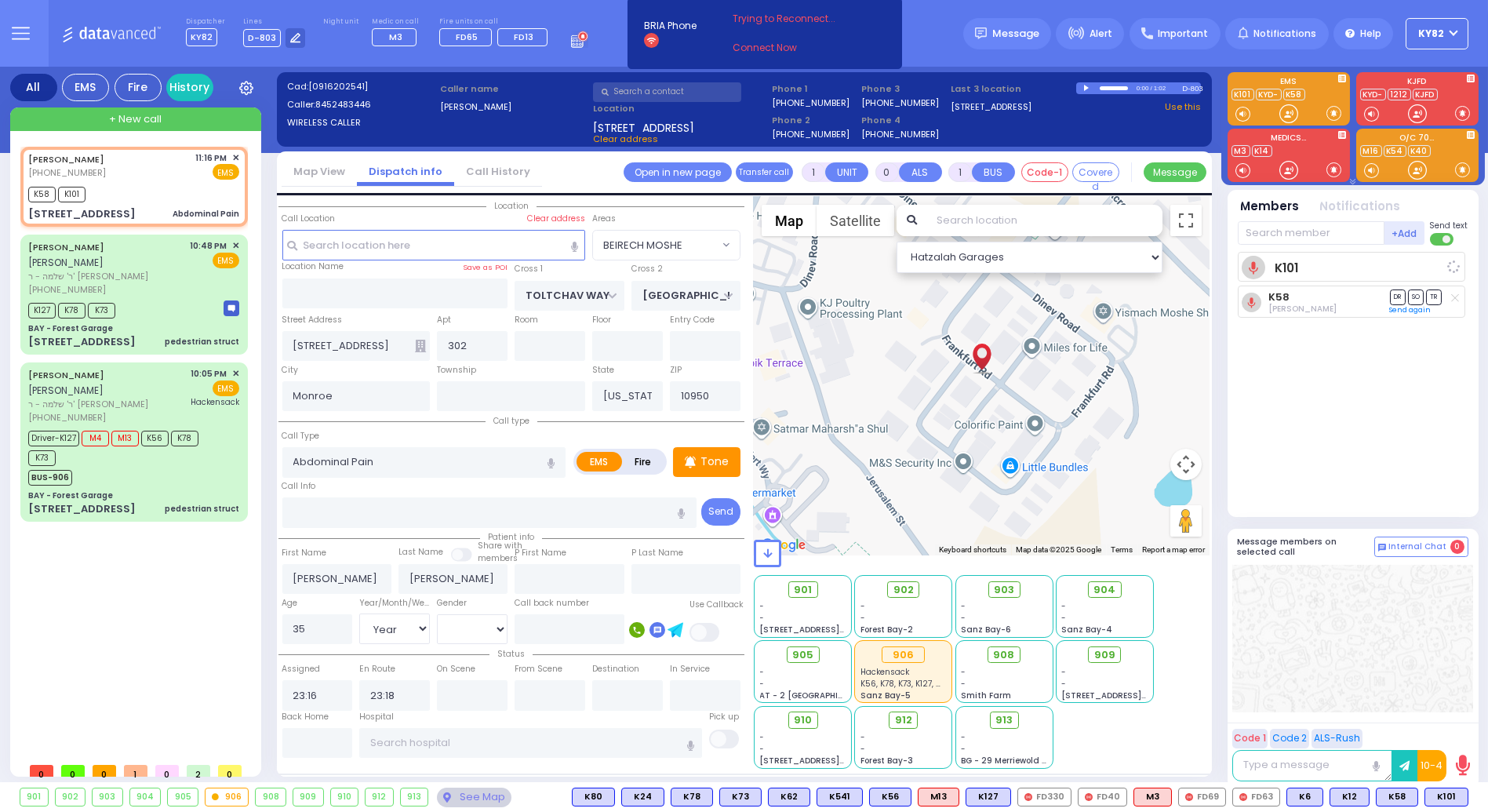
select select
radio input "true"
select select "Year"
select select "[DEMOGRAPHIC_DATA]"
select select "Hatzalah Garages"
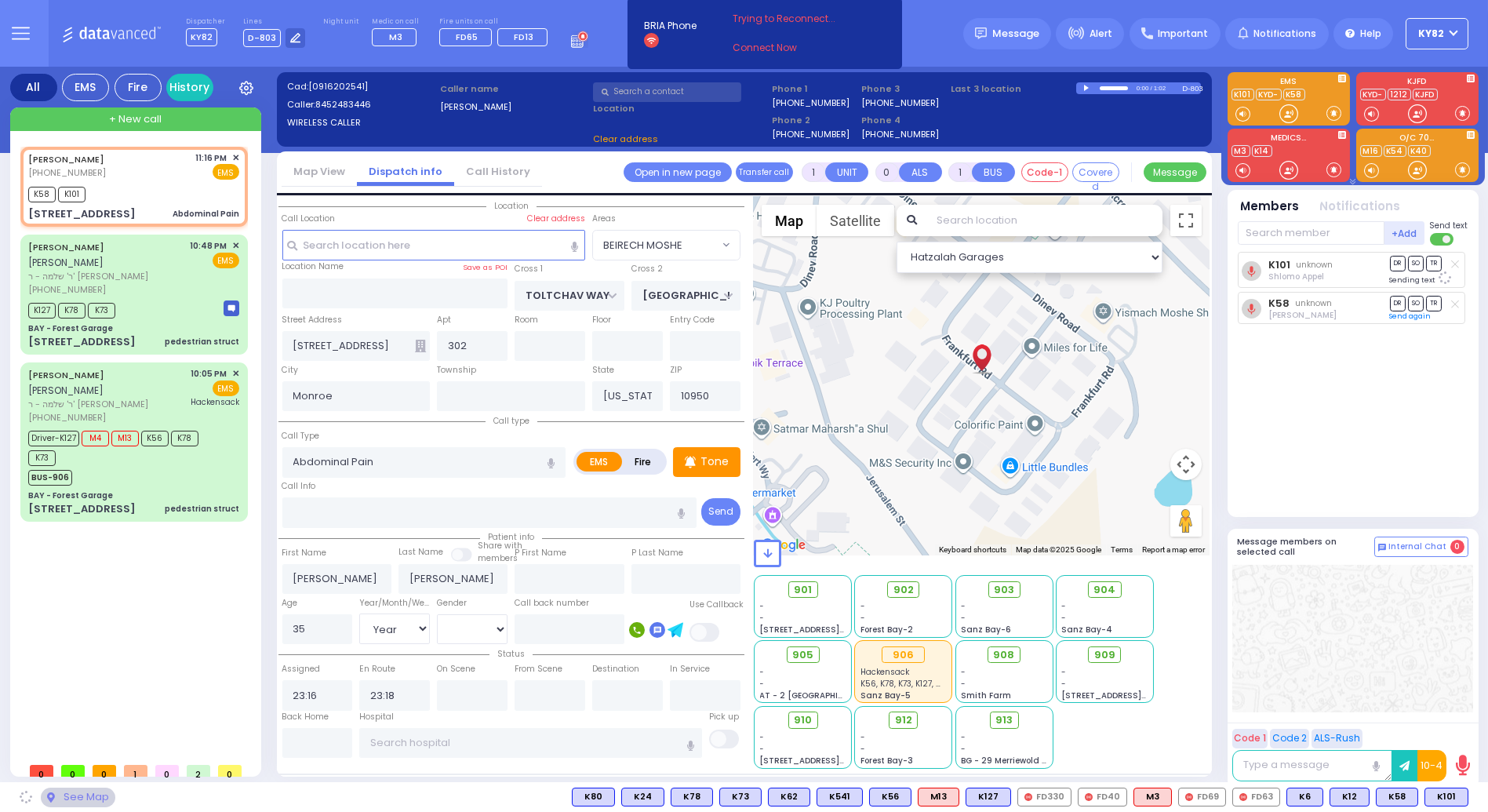
select select "BEIRECH MOSHE"
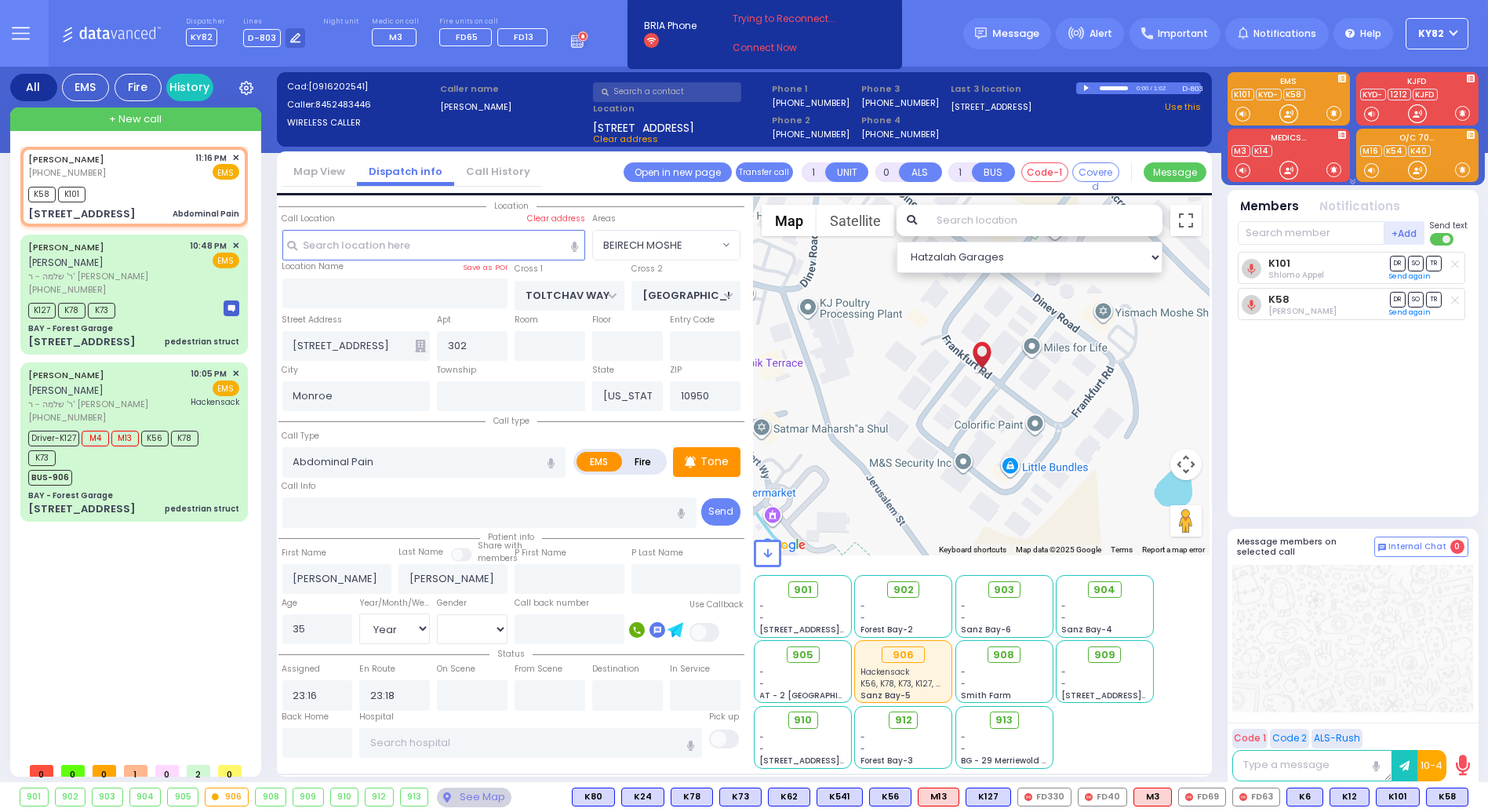
click at [165, 114] on div "+ New call" at bounding box center [135, 119] width 251 height 23
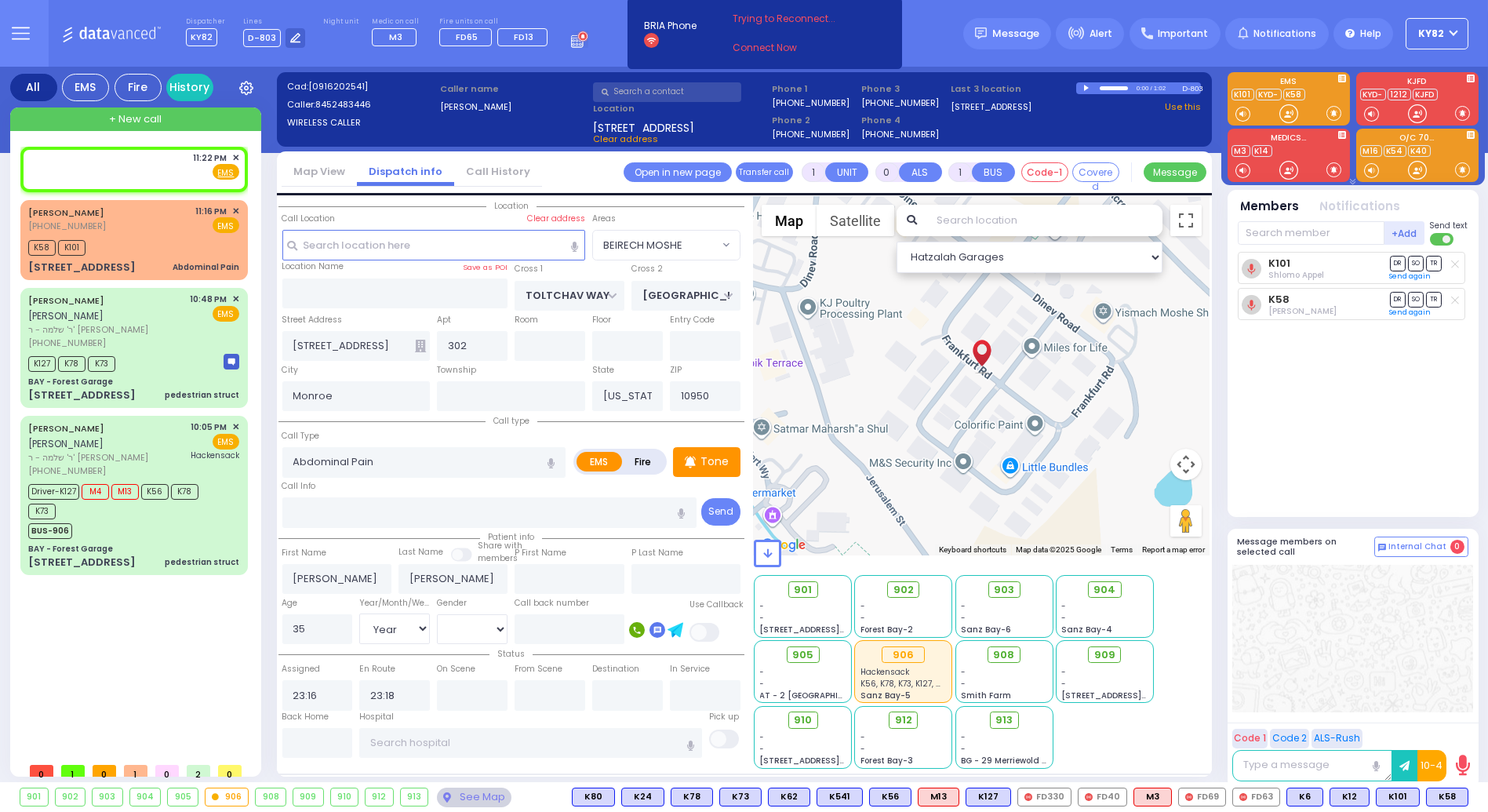
type input "2"
type input "1"
select select
radio input "true"
select select
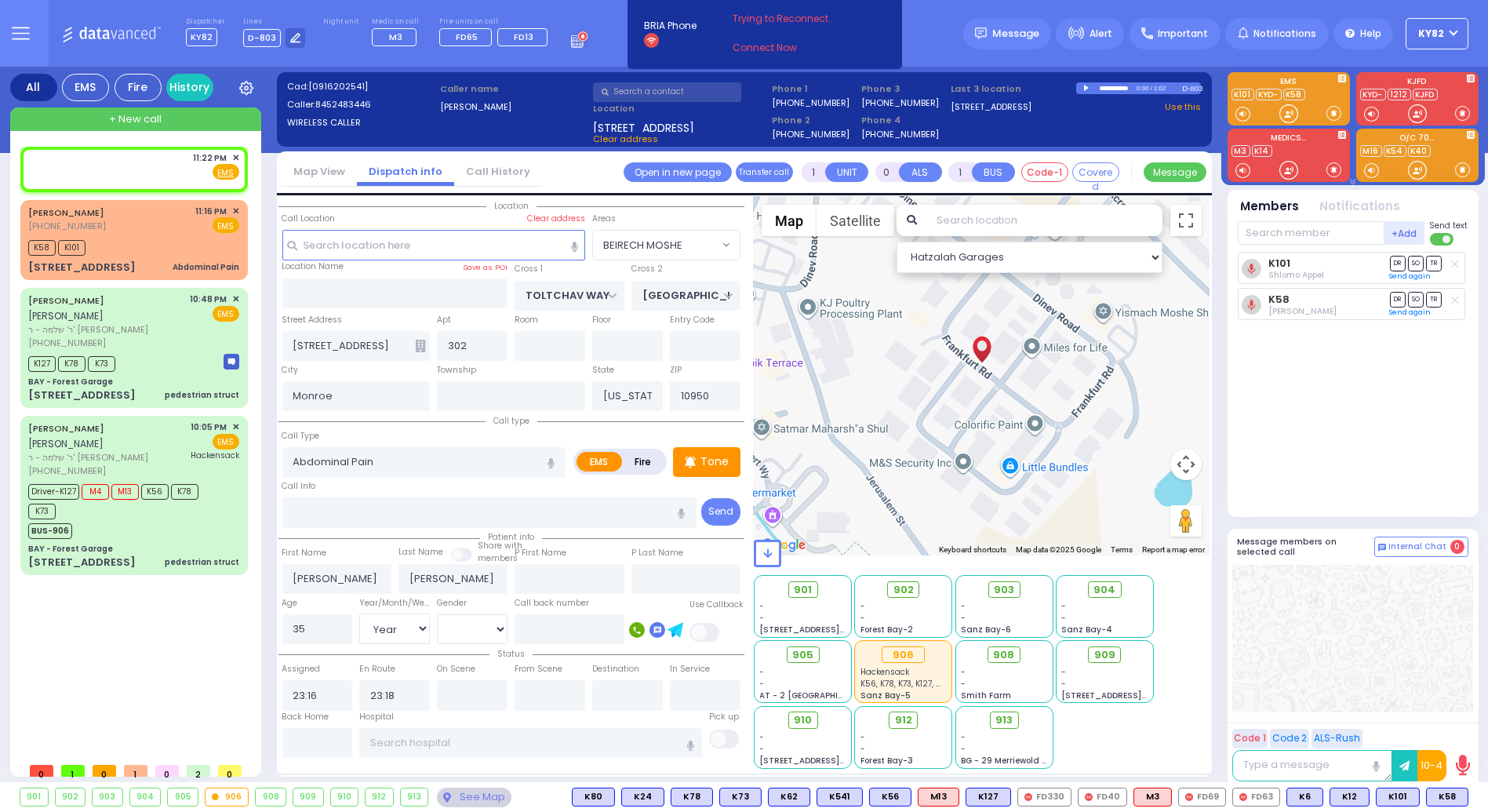
select select
type input "23:22"
select select
radio input "true"
select select
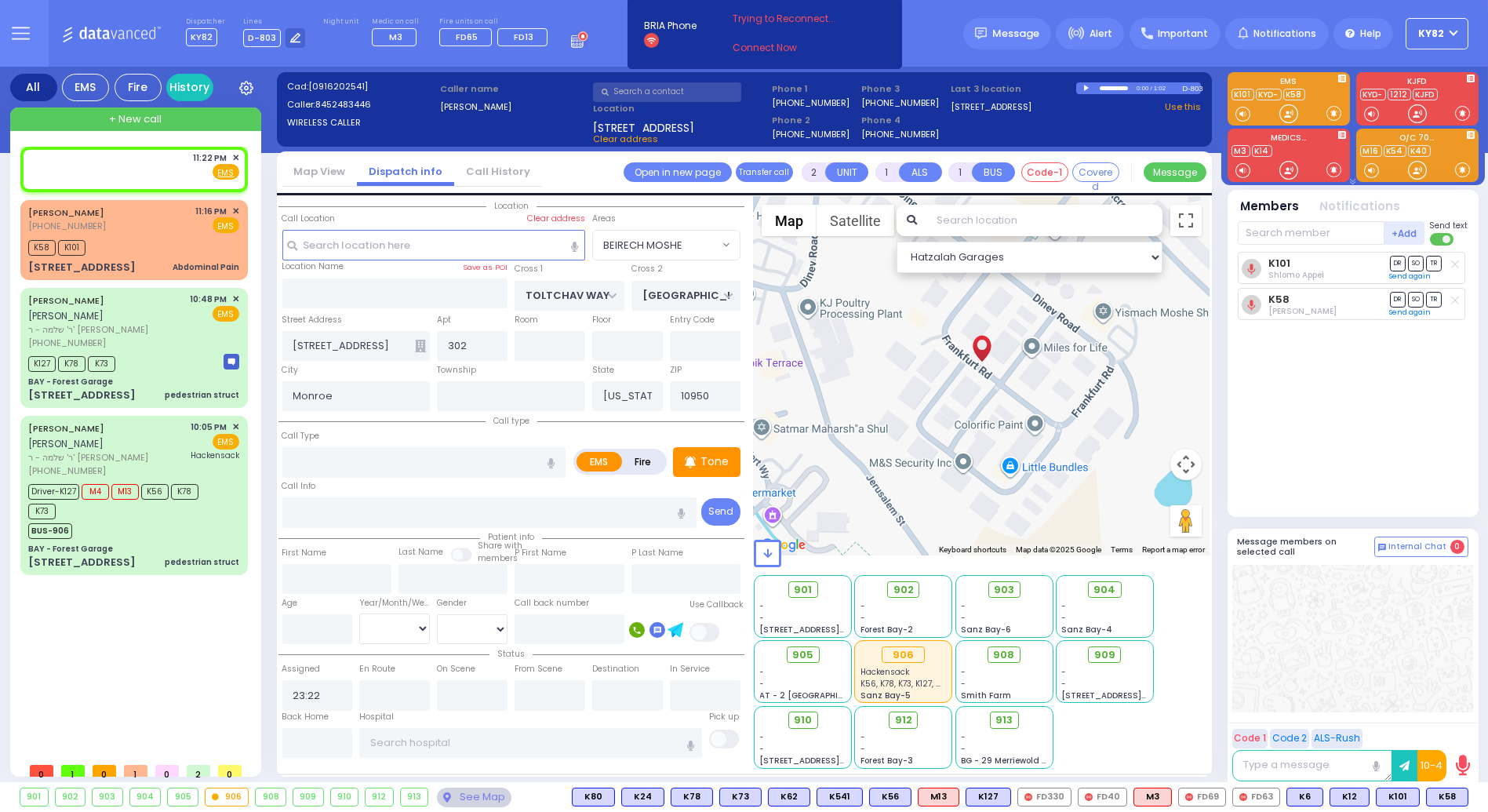
select select "Hatzalah Garages"
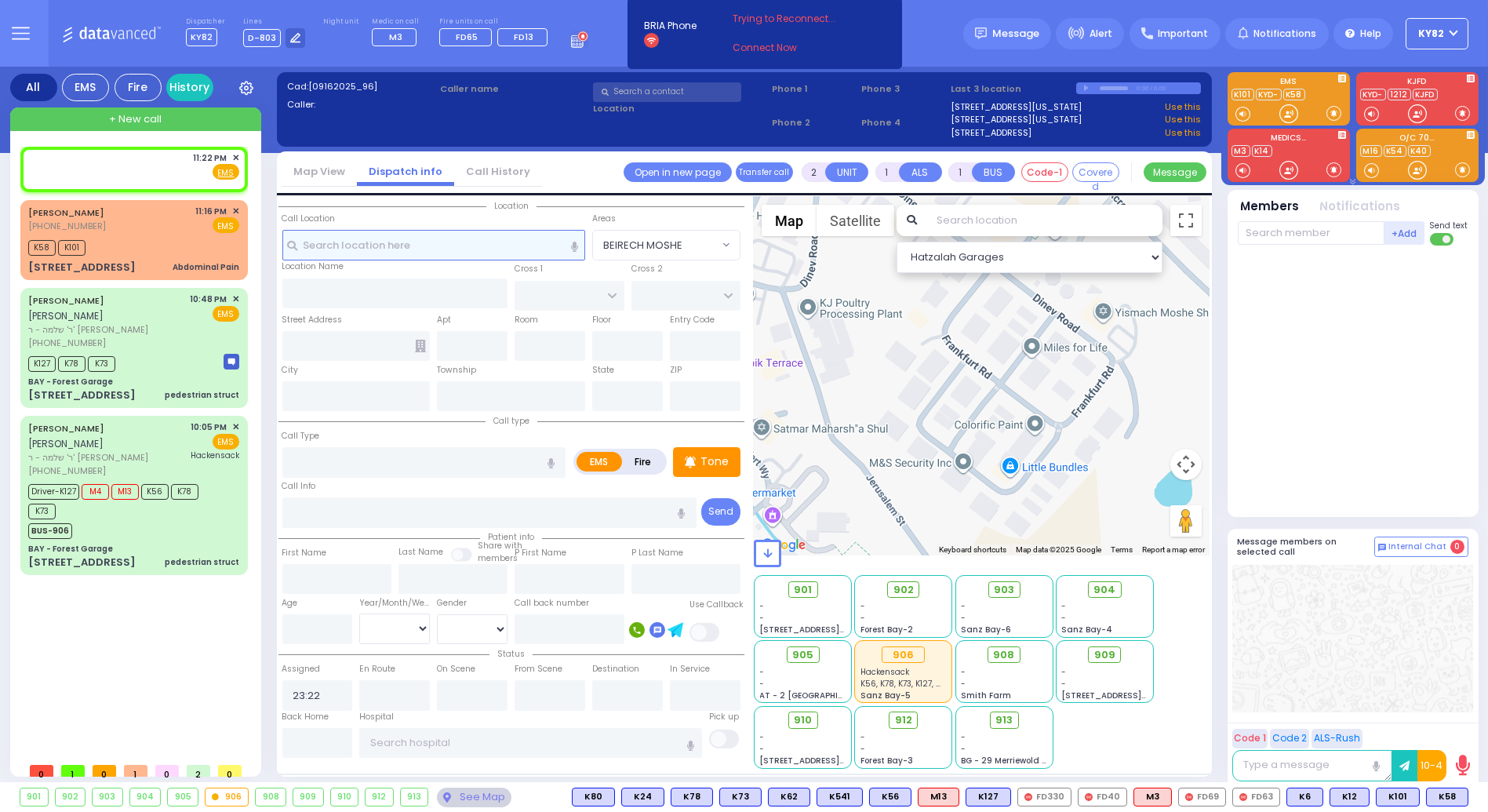
click at [386, 237] on input "text" at bounding box center [434, 244] width 304 height 30
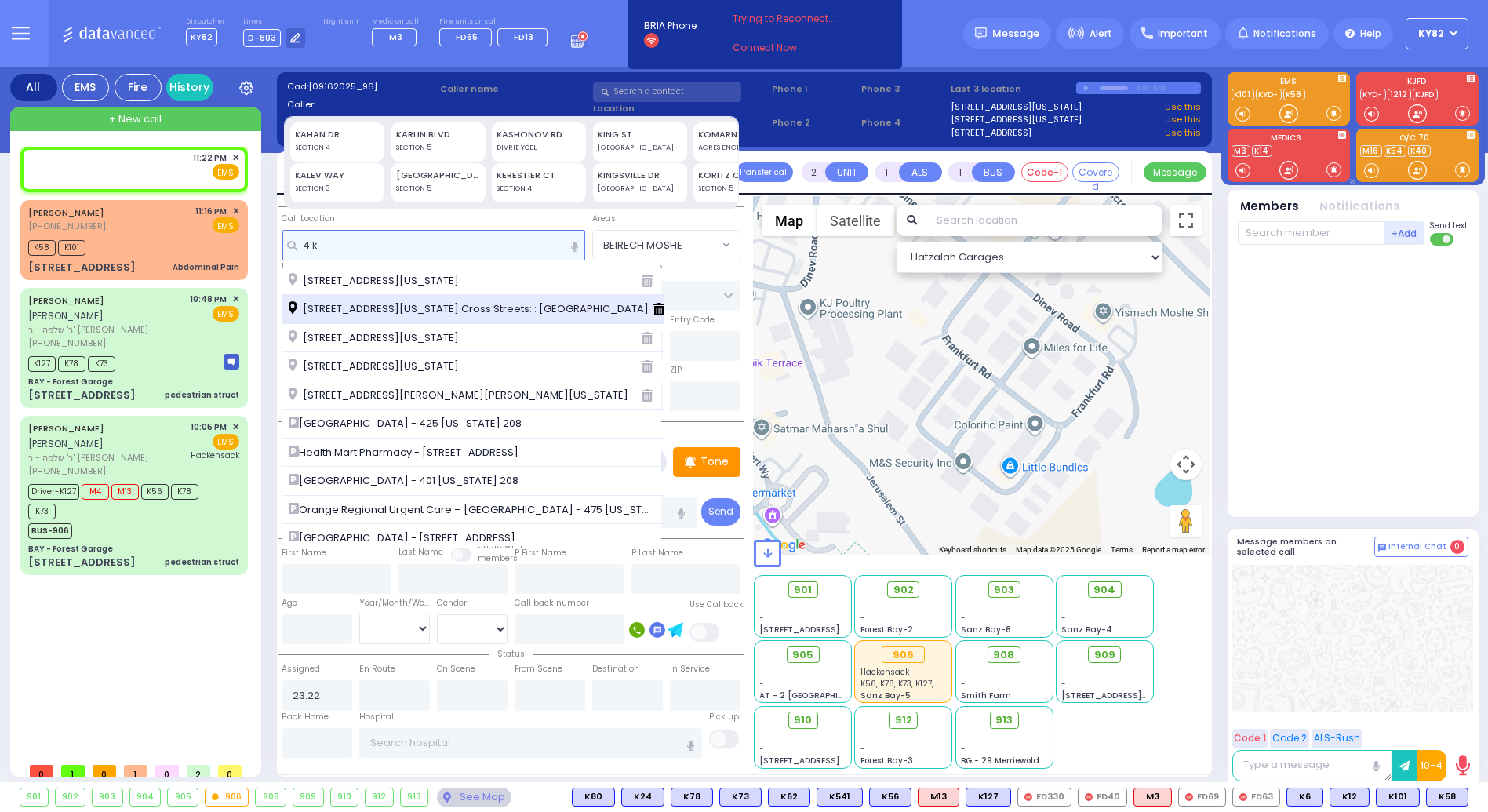
type input "4 k"
click at [355, 301] on span "4 Kerestier Court Monroe New York 10950 Cross Streets: : KAHAN DR/No X Street" at bounding box center [471, 309] width 366 height 16
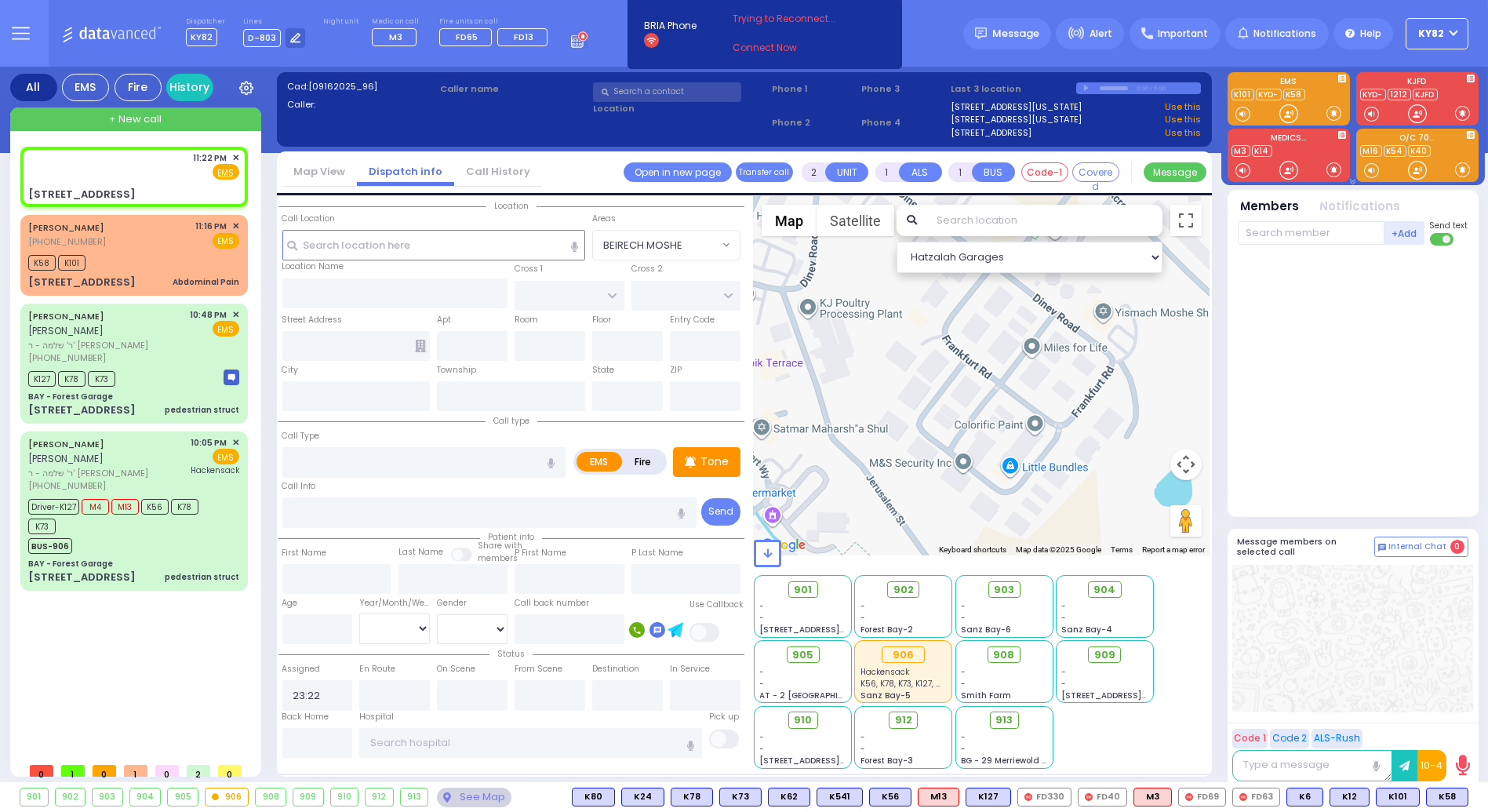
select select
radio input "true"
select select
select select "Hatzalah Garages"
type input "KAHAN DR"
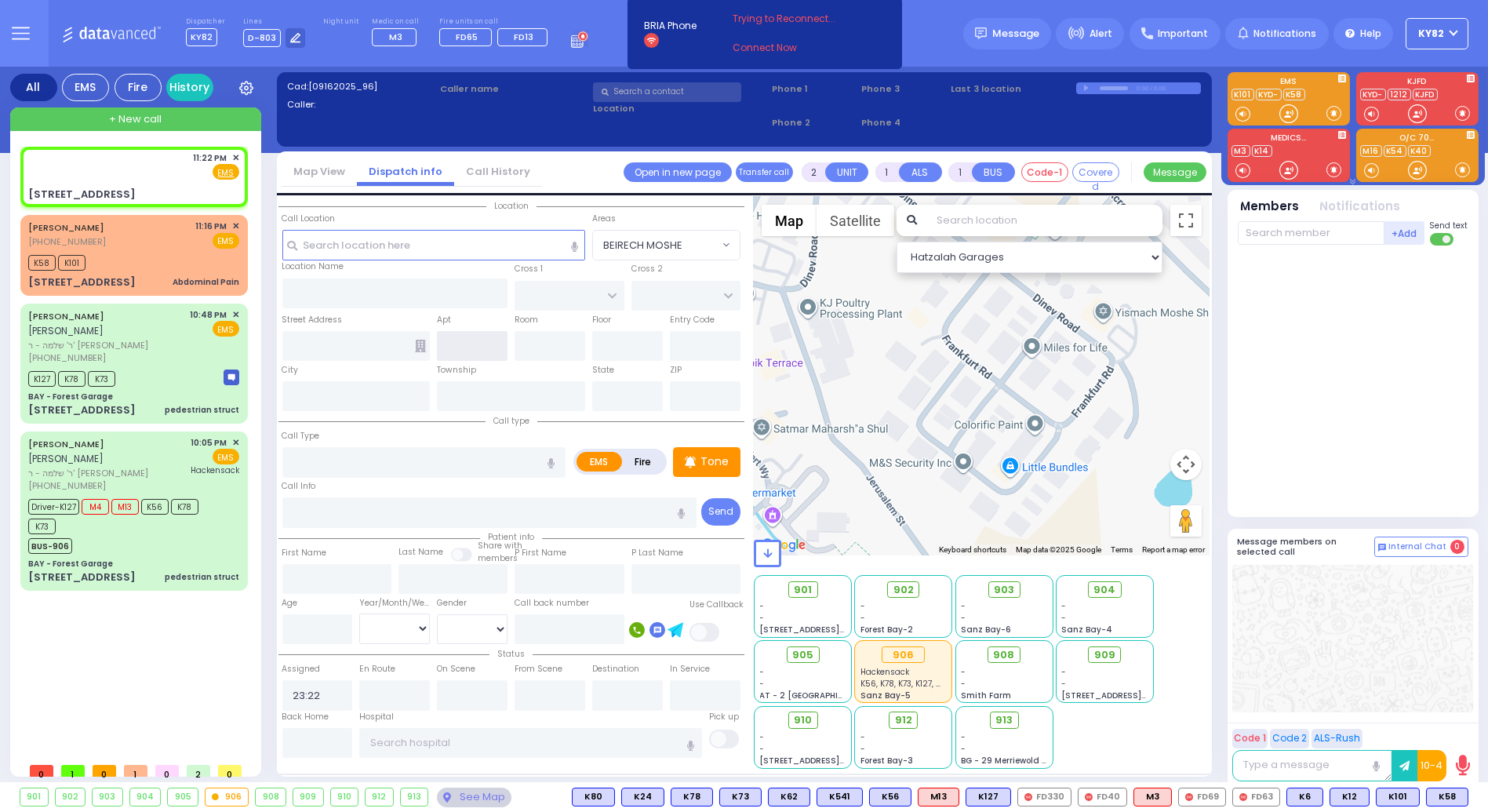
type input "GETZIL BERGER BLVD"
type input "4 Kerestier Court"
type input "Monroe"
type input "[US_STATE]"
type input "10950 Cross Streets: : KAHAN DR/No X Street"
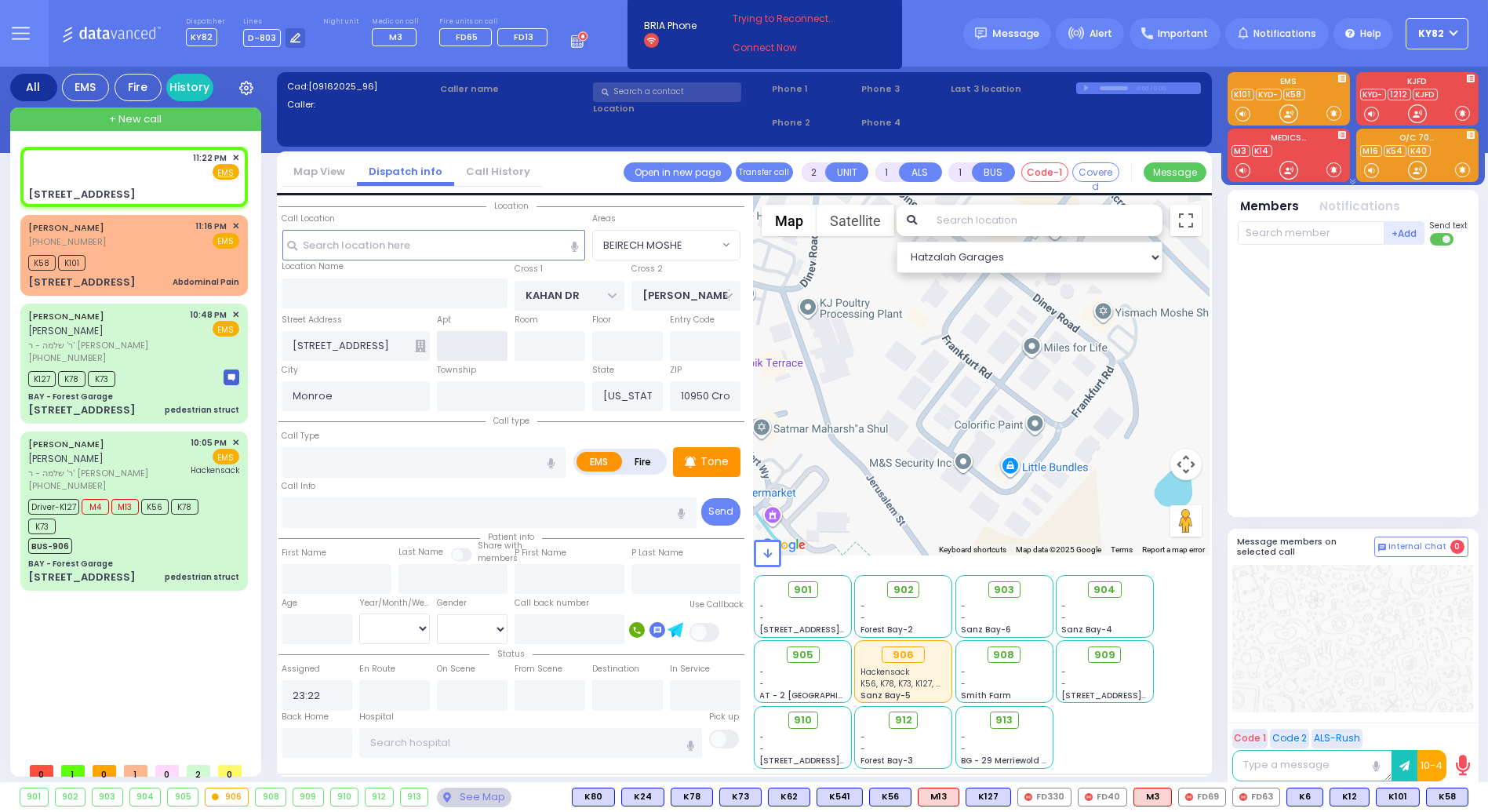
select select "SECTION 4"
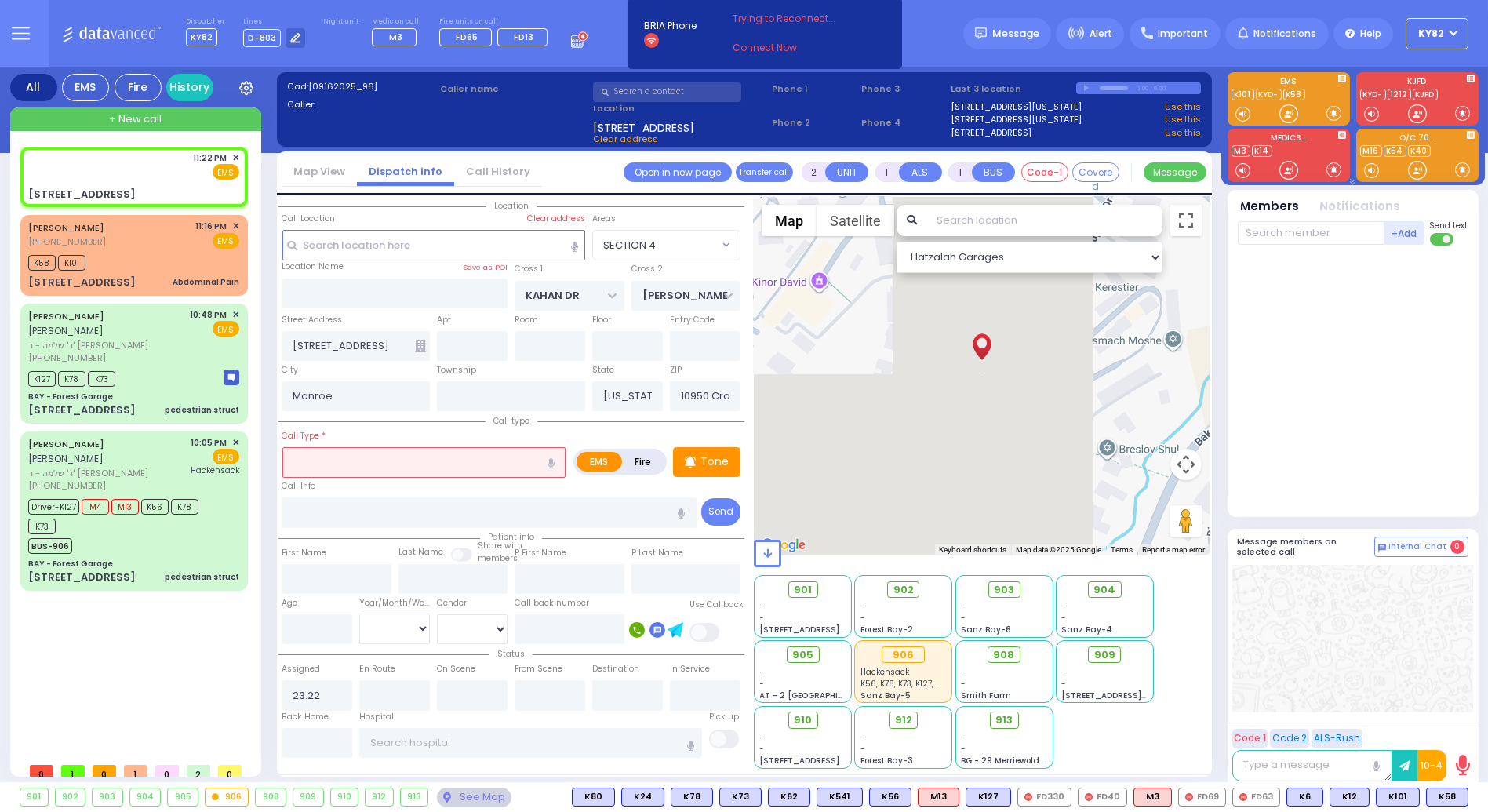
click at [418, 340] on icon at bounding box center [421, 346] width 11 height 13
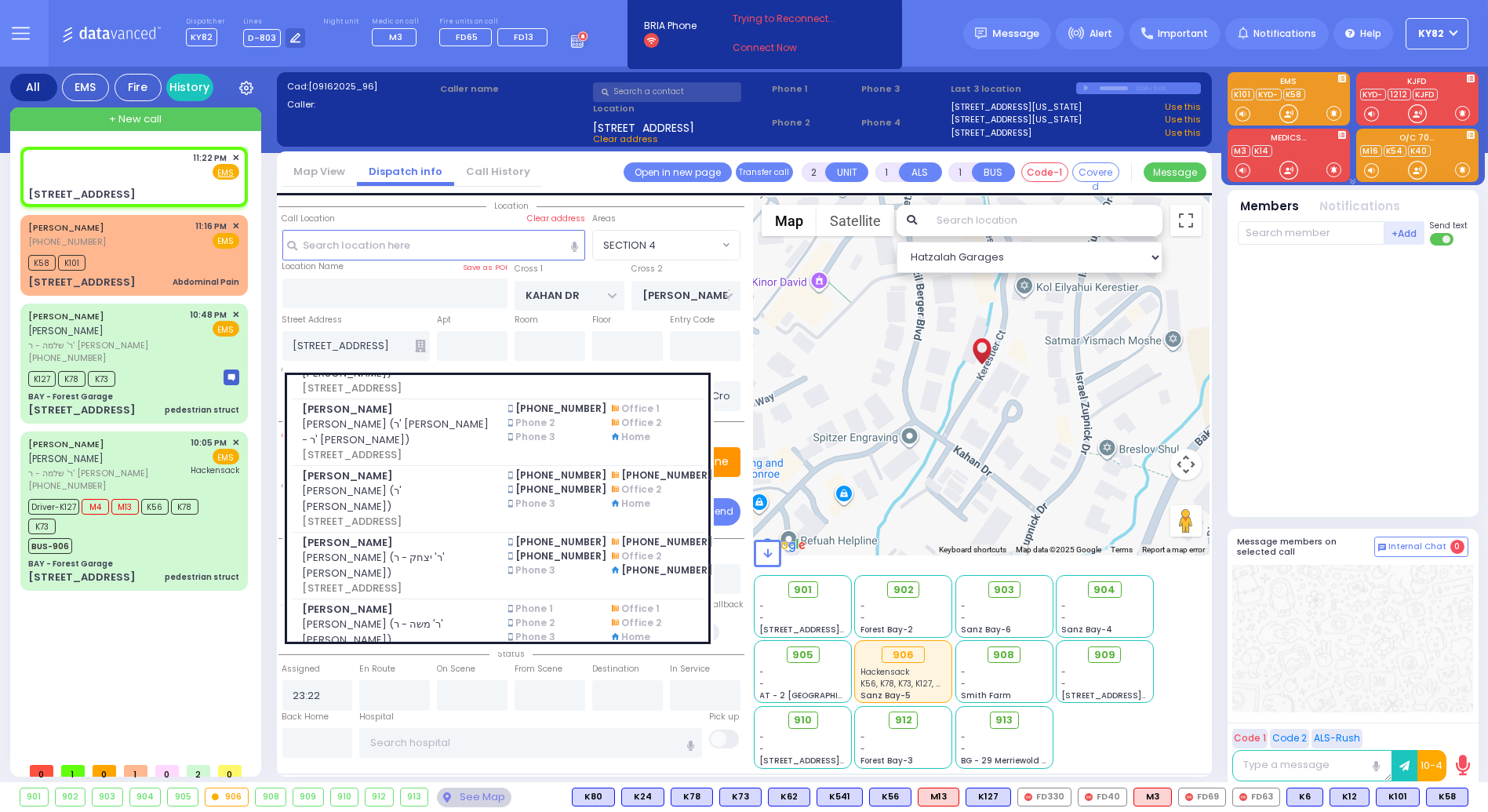
scroll to position [1022, 0]
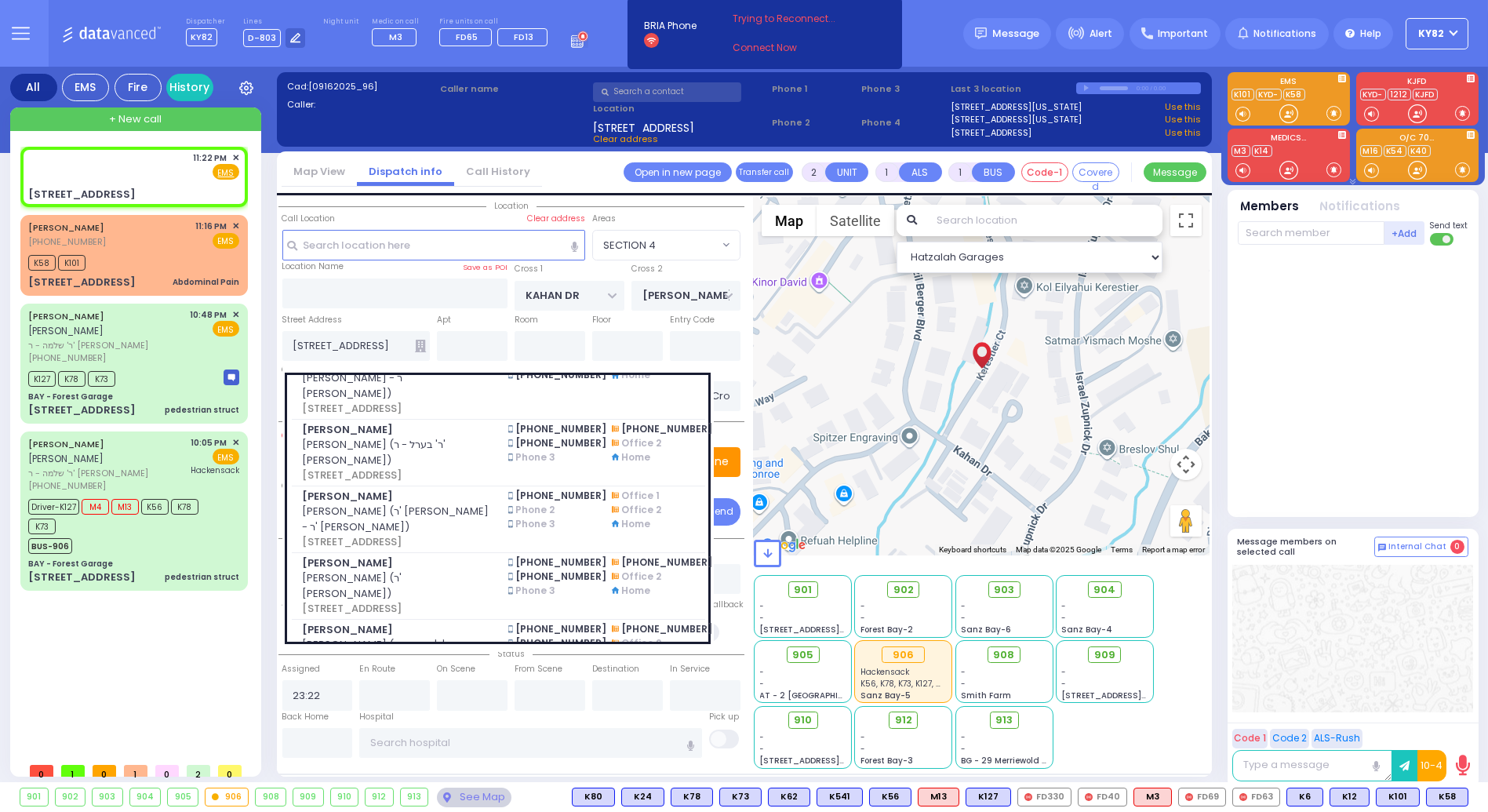
click at [436, 319] on span "יעקב שמשון טייטלבוים (ר' מאיר - הרר מאיר יודא טענענבוים)" at bounding box center [396, 312] width 188 height 16
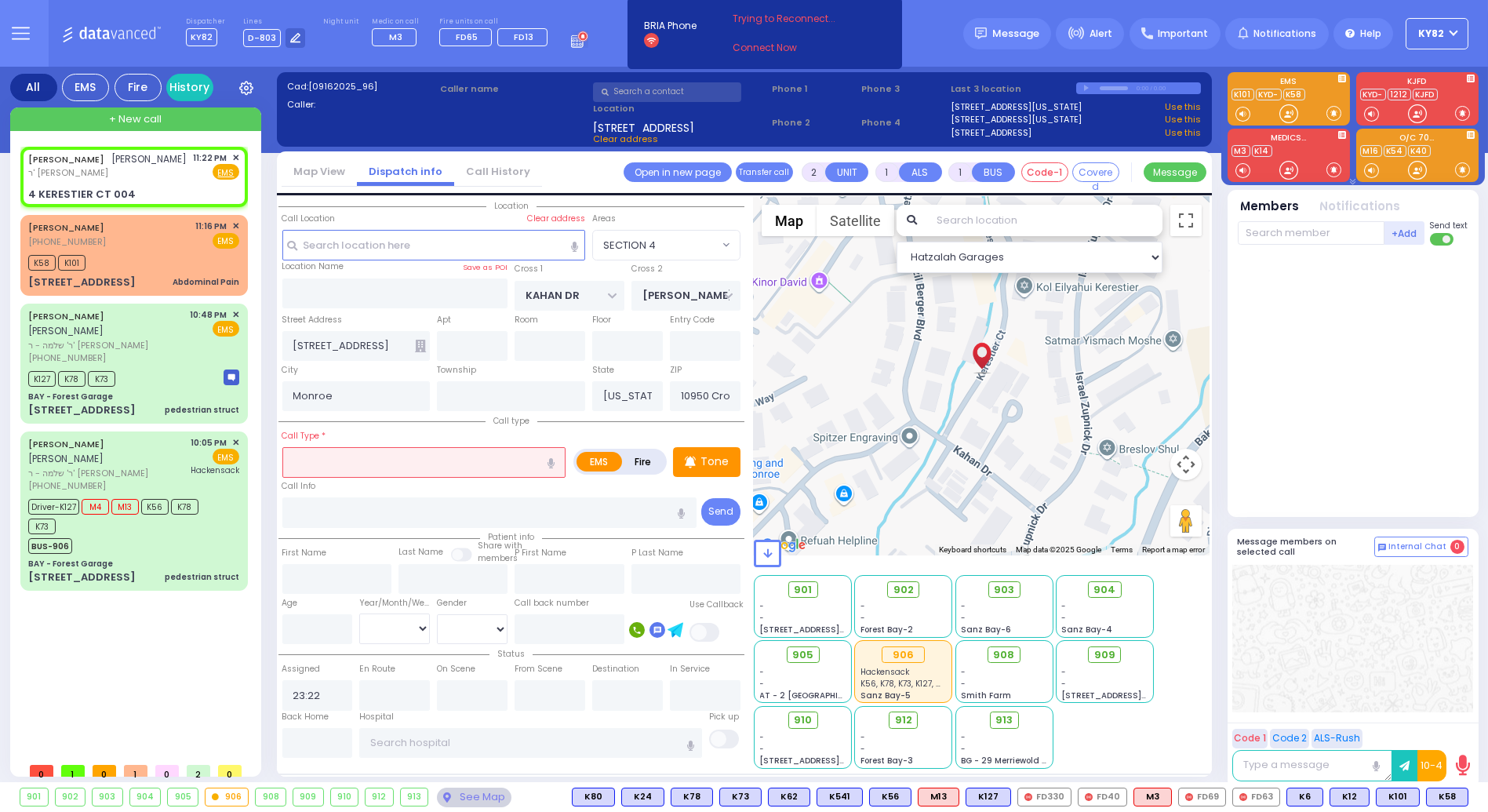
select select
radio input "true"
type input "[PERSON_NAME]"
select select
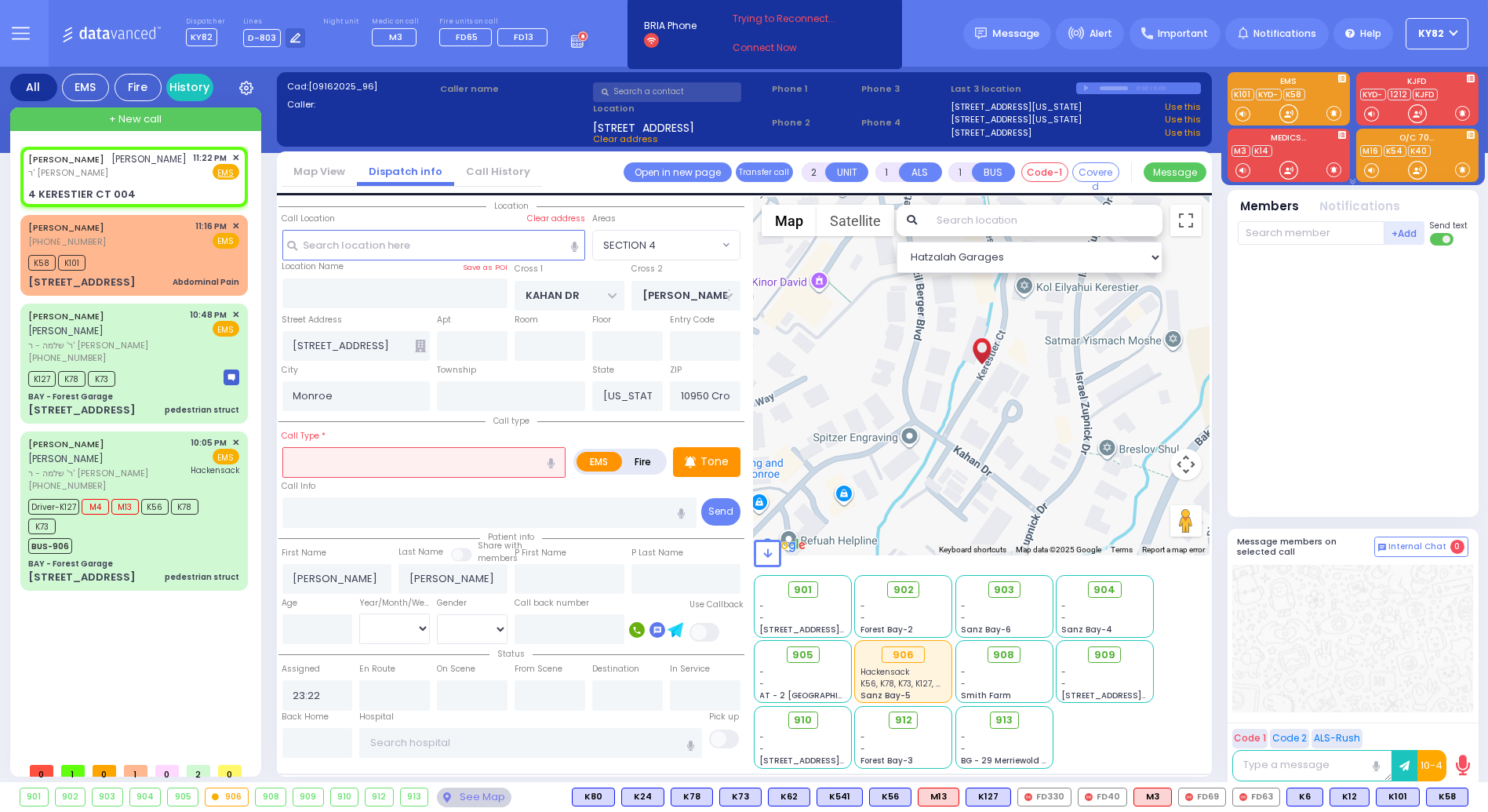
select select "Hatzalah Garages"
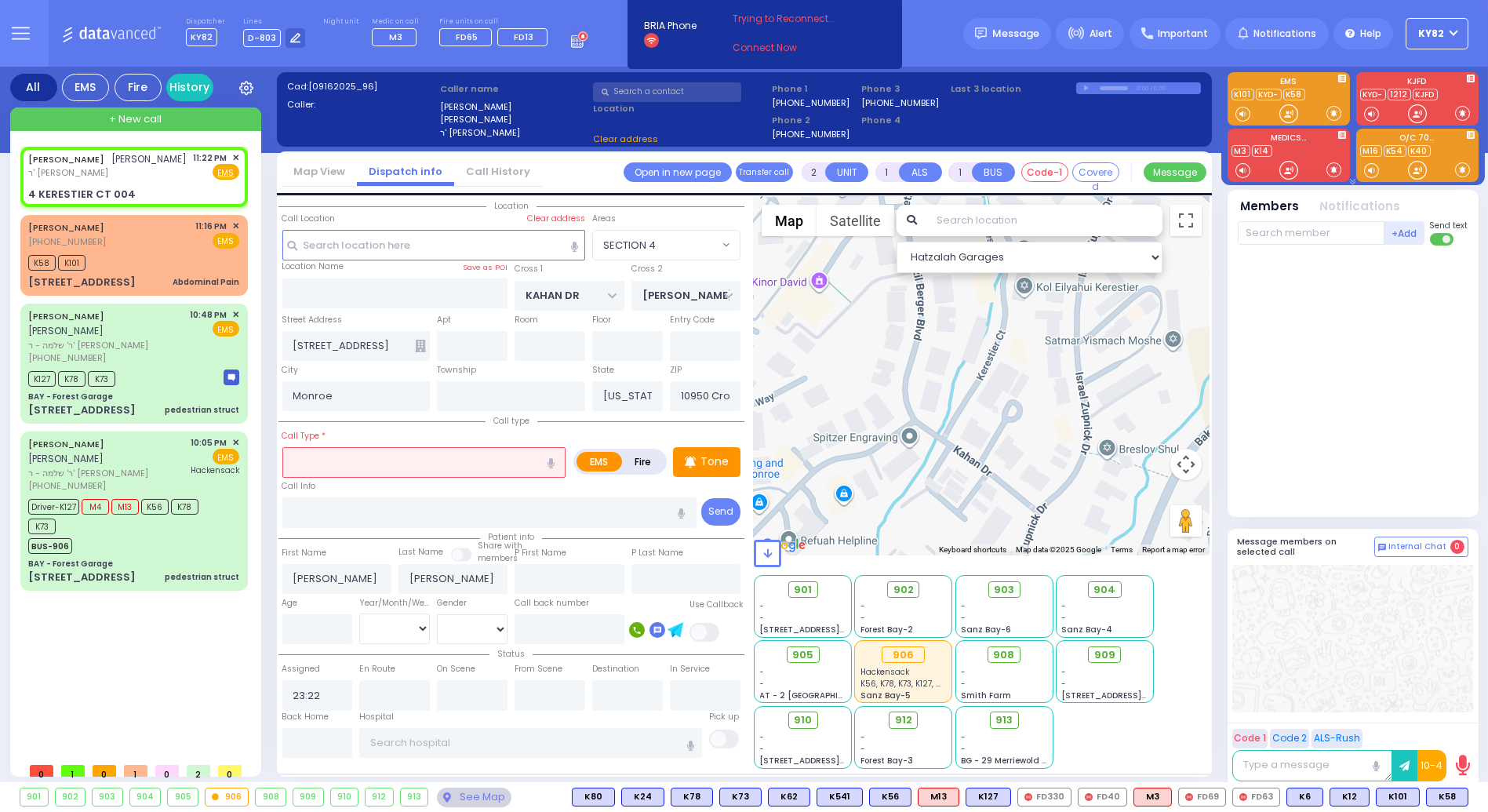
type input "GETZIL BERGER BLVD"
type input "KAHAN DR"
type input "4 KERESTIER CT"
type input "004"
type input "[PERSON_NAME]"
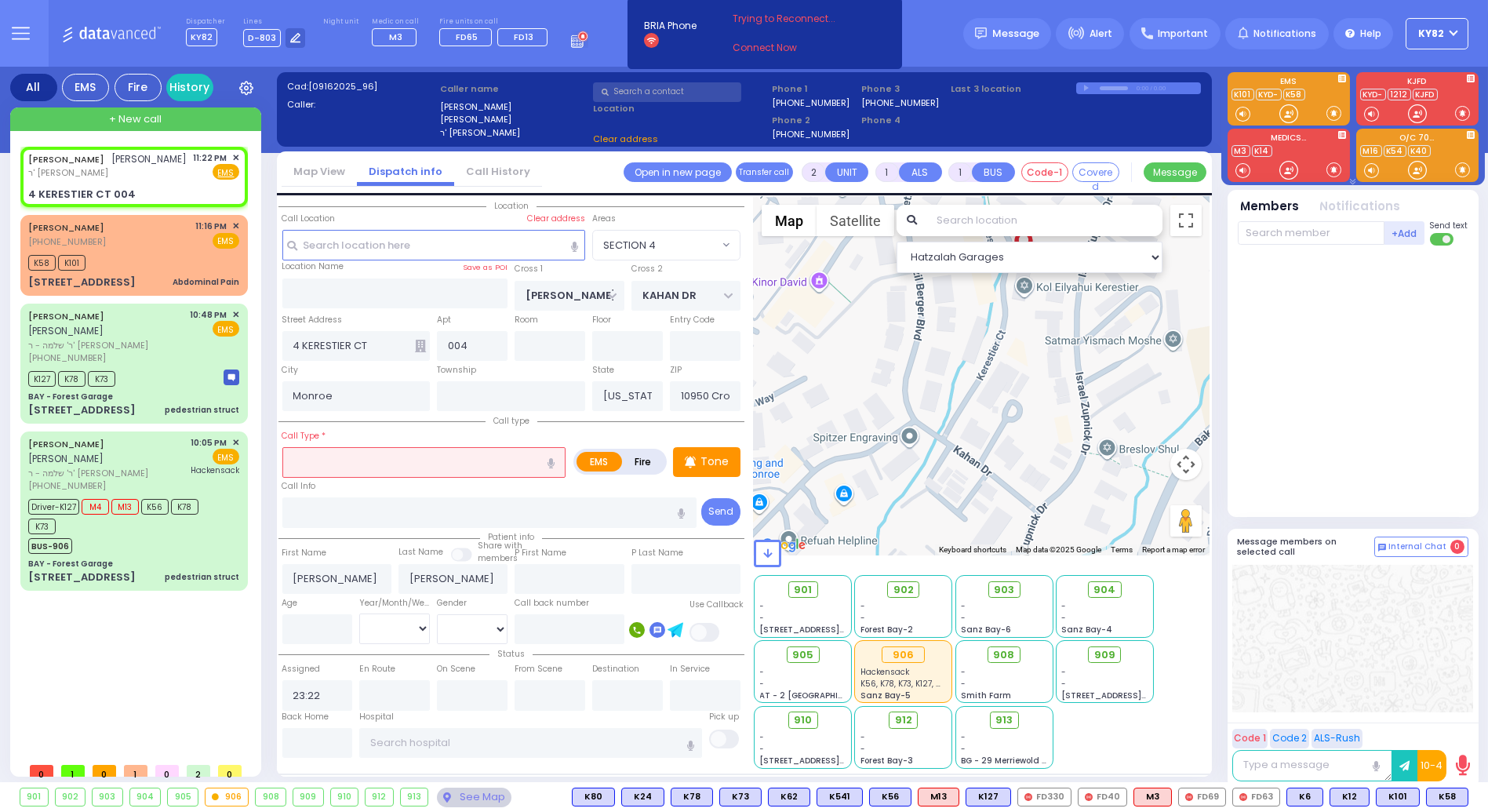
type input "10950"
select select "SECTION 4"
click at [362, 467] on input "text" at bounding box center [424, 462] width 284 height 30
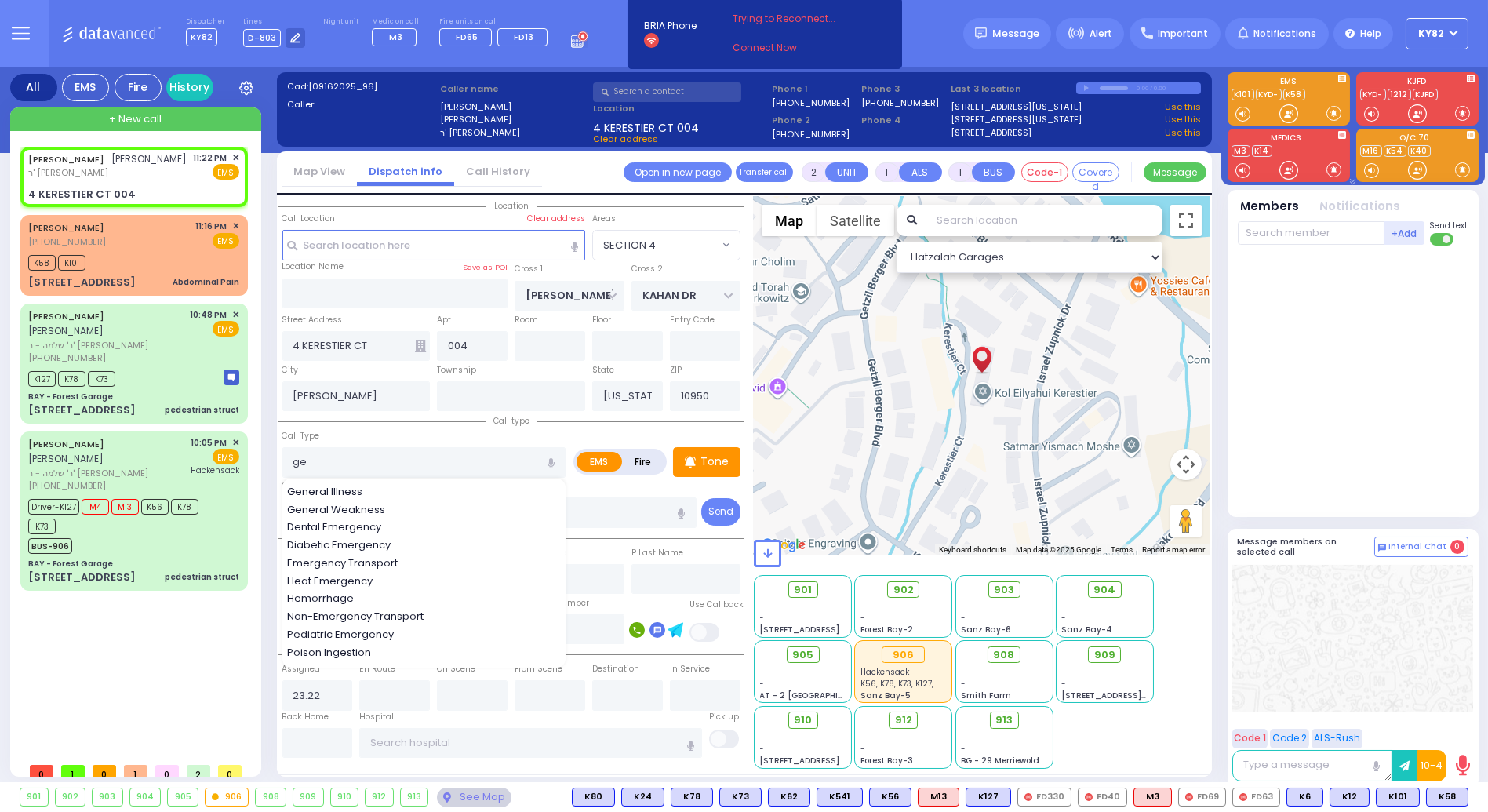
click at [358, 489] on span "General Illness" at bounding box center [327, 492] width 81 height 16
type input "General Illness"
type input "1"
type input "0"
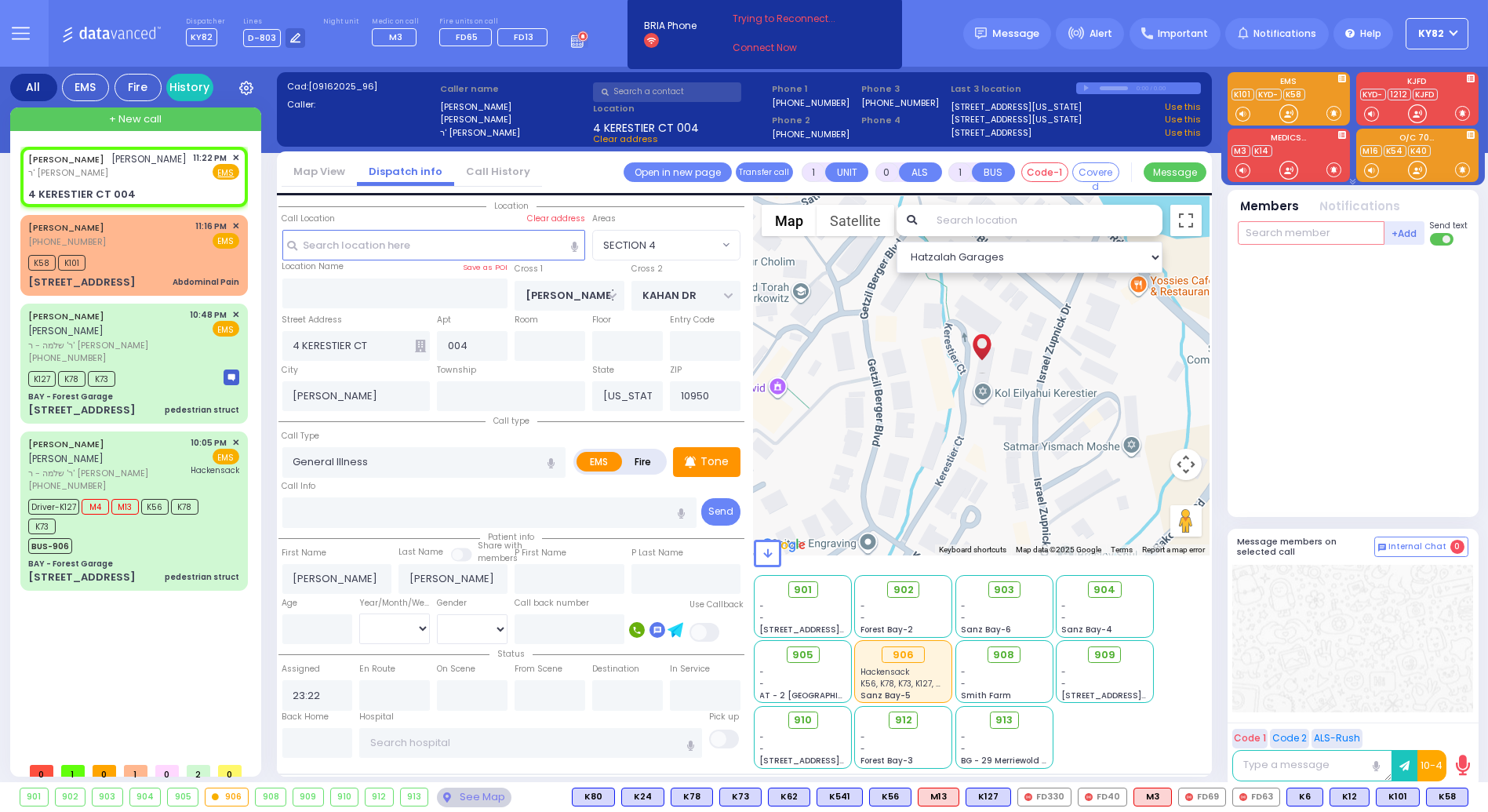
drag, startPoint x: 1280, startPoint y: 230, endPoint x: 1272, endPoint y: 236, distance: 10.0
click at [1278, 232] on input "text" at bounding box center [1311, 232] width 147 height 23
select select
radio input "true"
select select
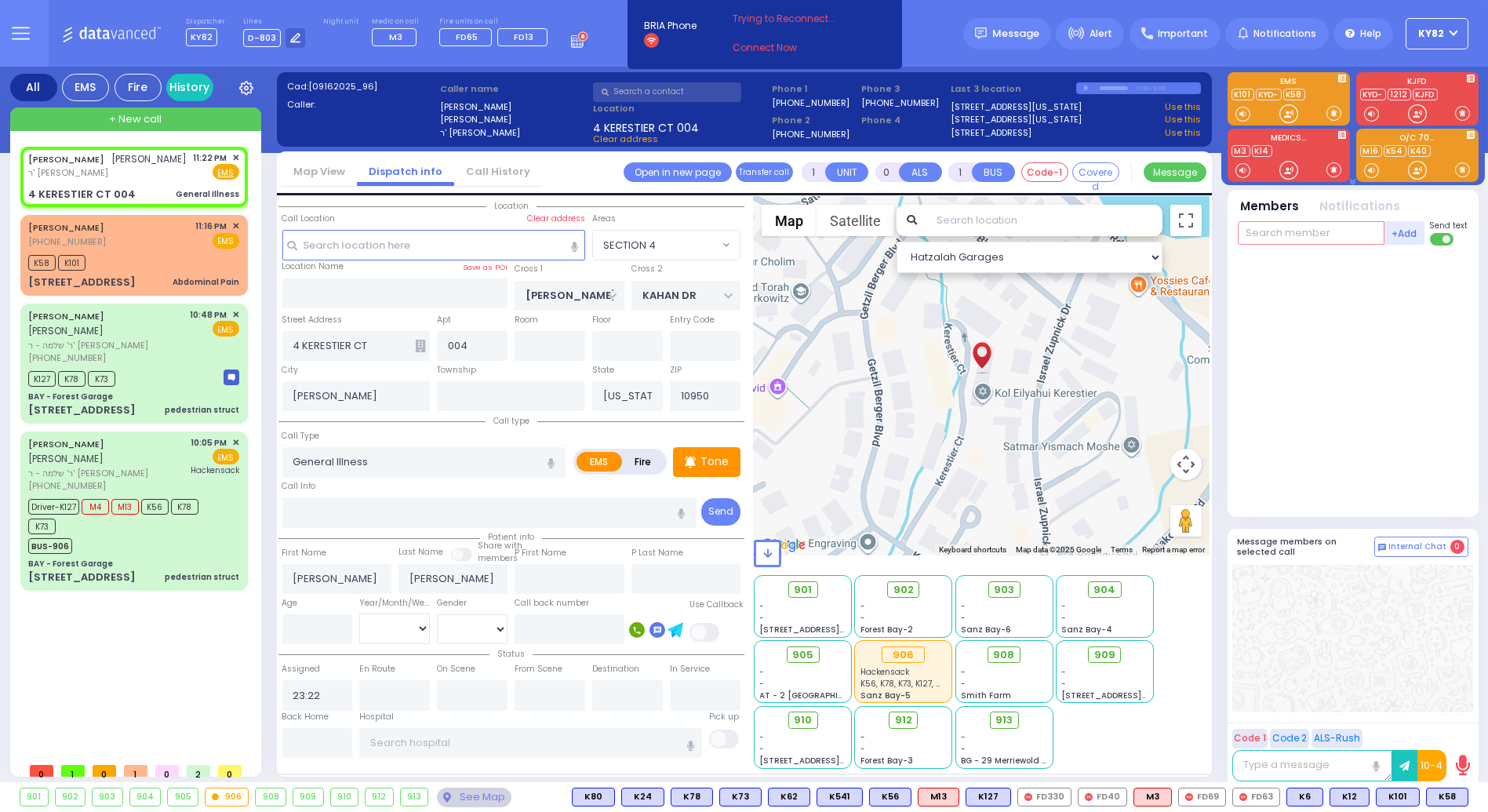
select select "Hatzalah Garages"
select select
radio input "true"
select select
type input "7"
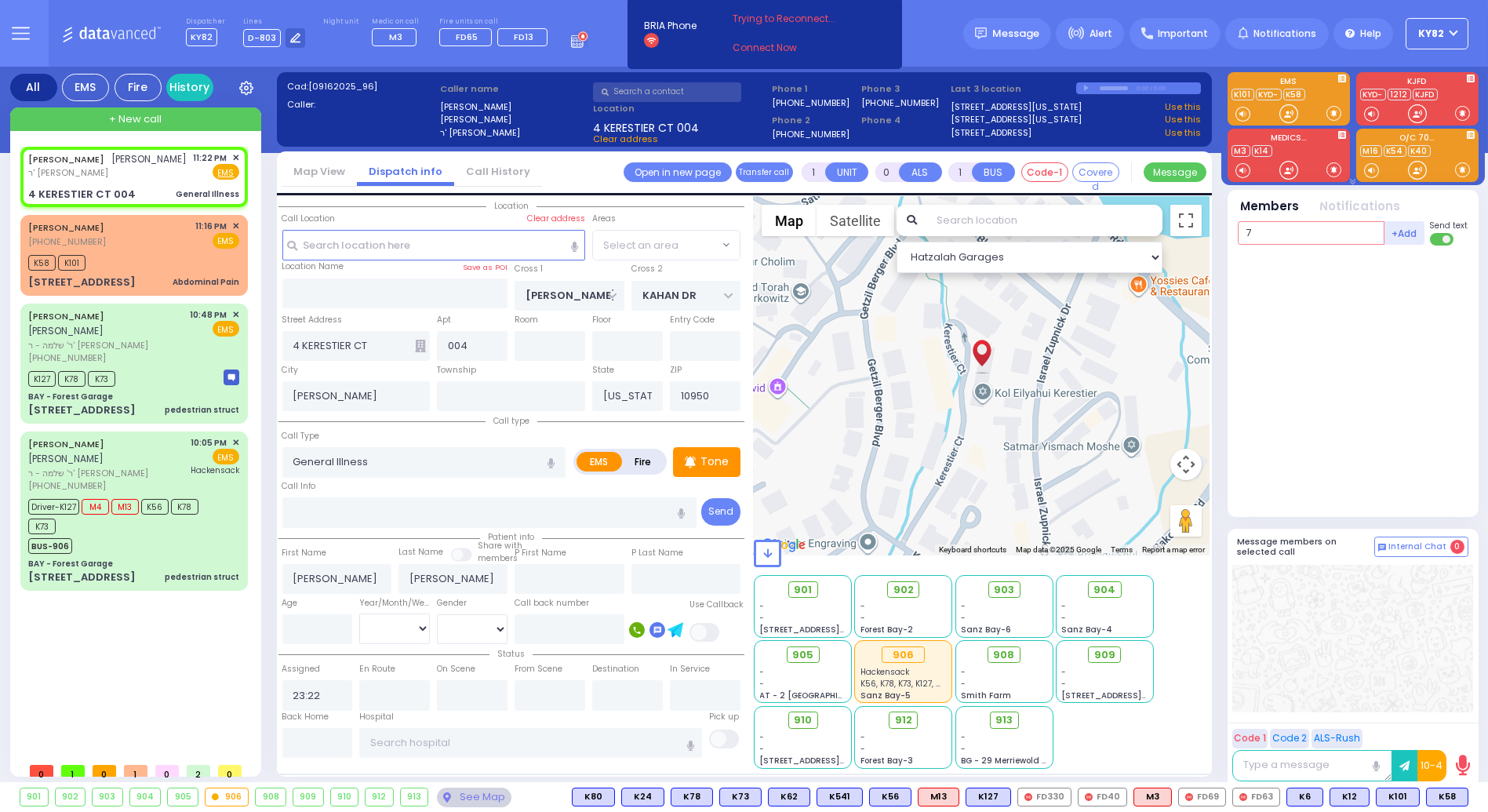
select select "Hatzalah Garages"
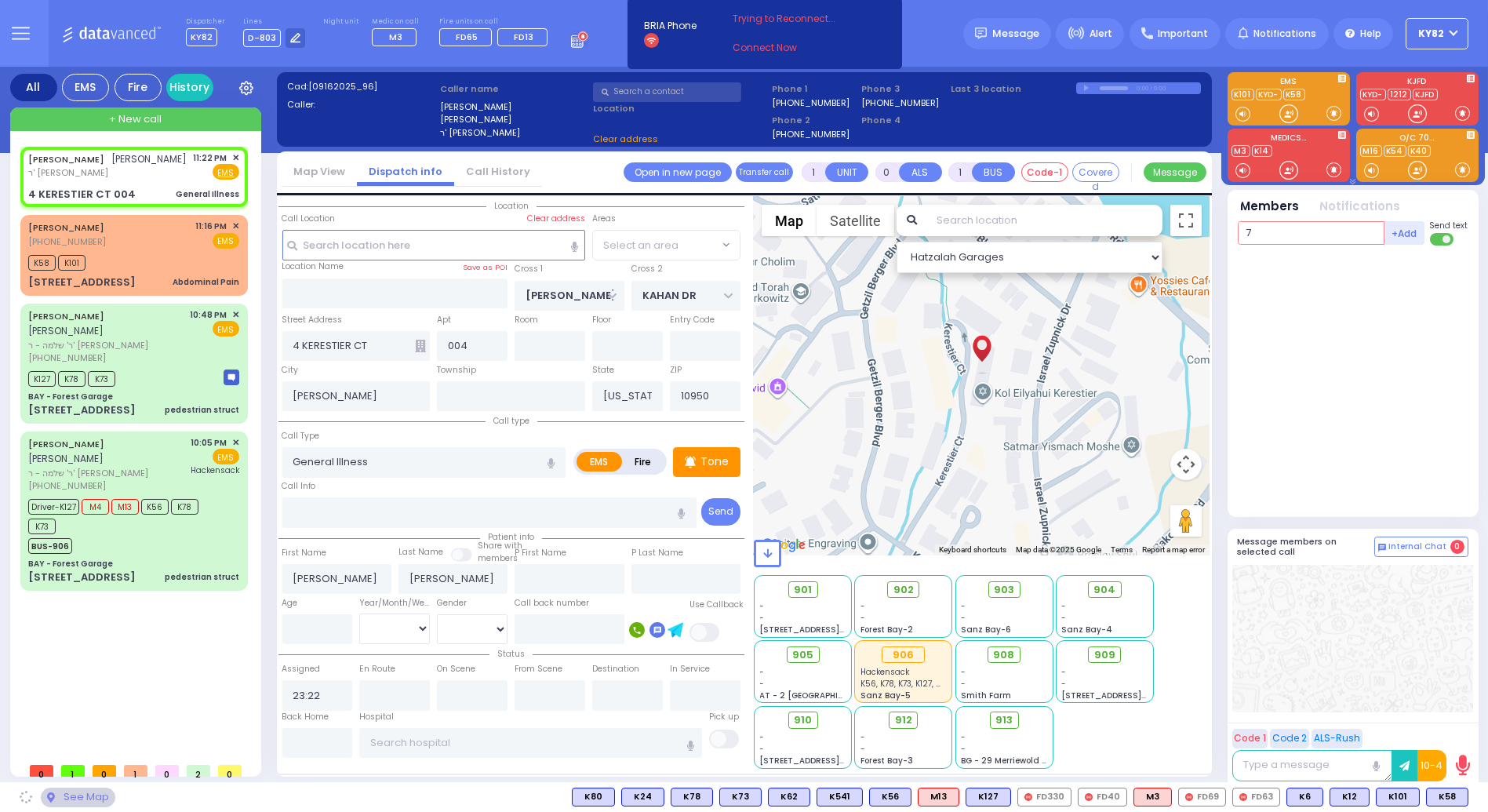
type input "75"
select select "SECTION 4"
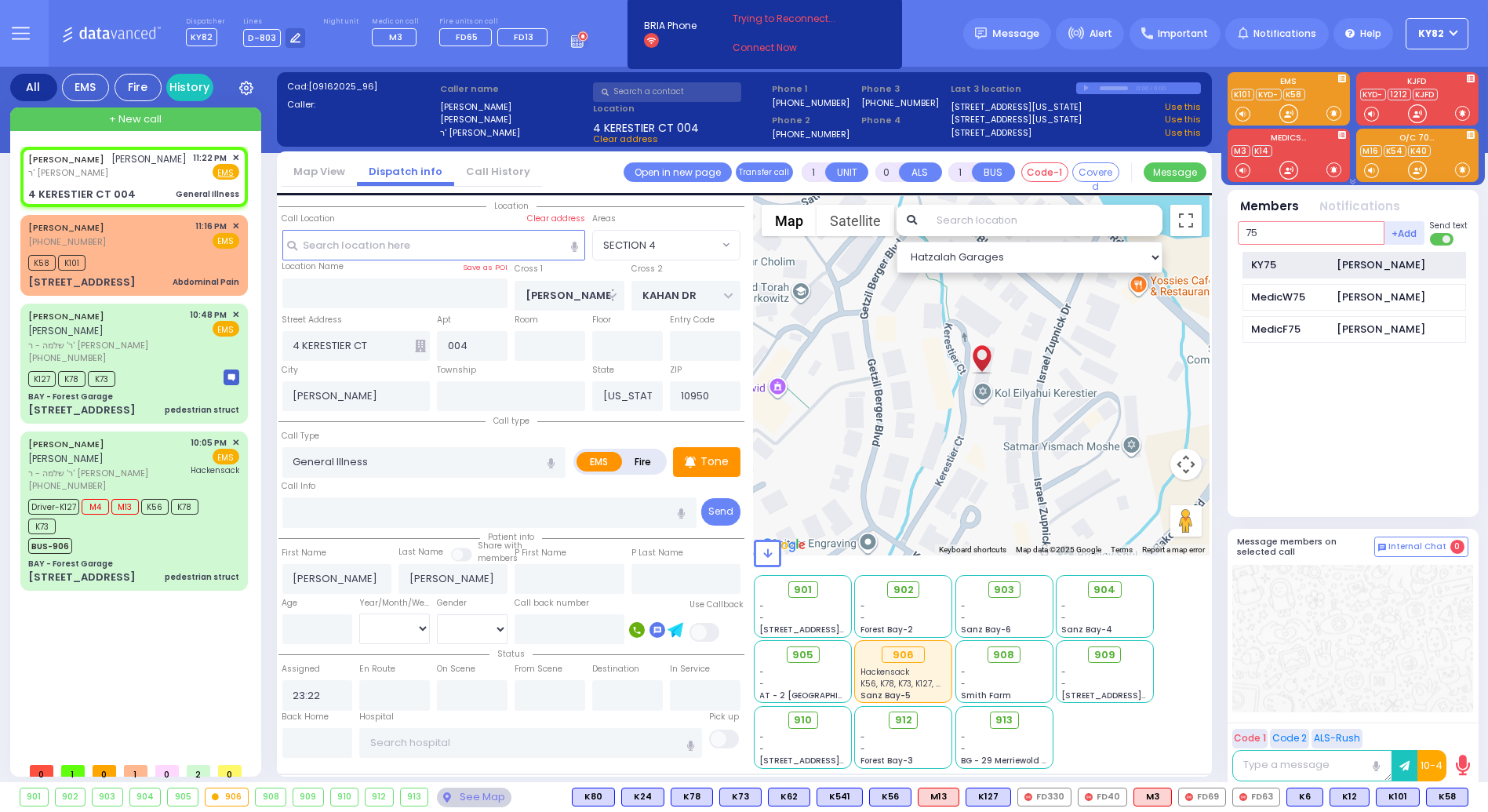
type input "75"
click at [1319, 257] on div "KY75" at bounding box center [1291, 265] width 79 height 16
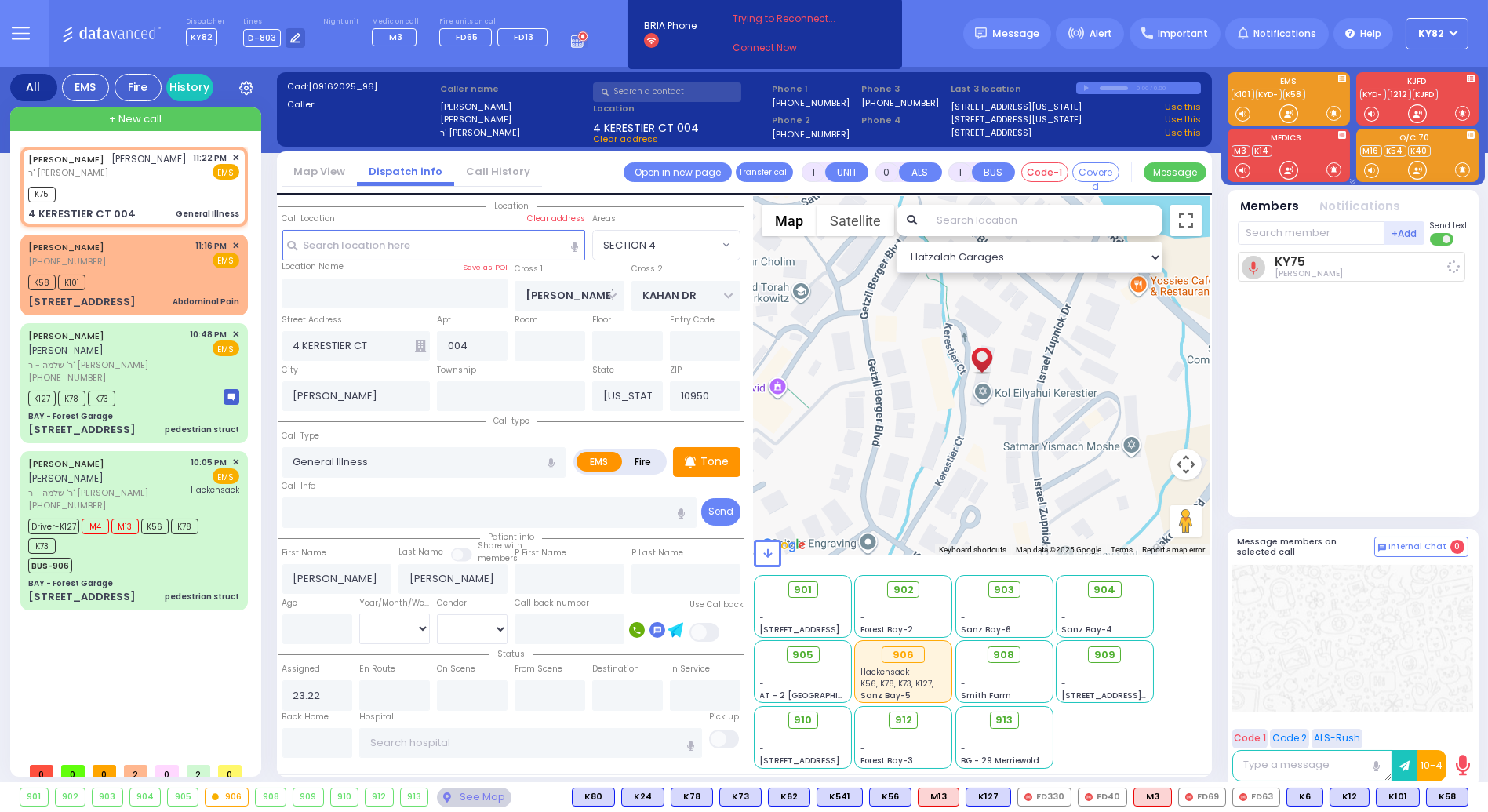
select select
radio input "true"
select select
type input "23:23"
select select "Hatzalah Garages"
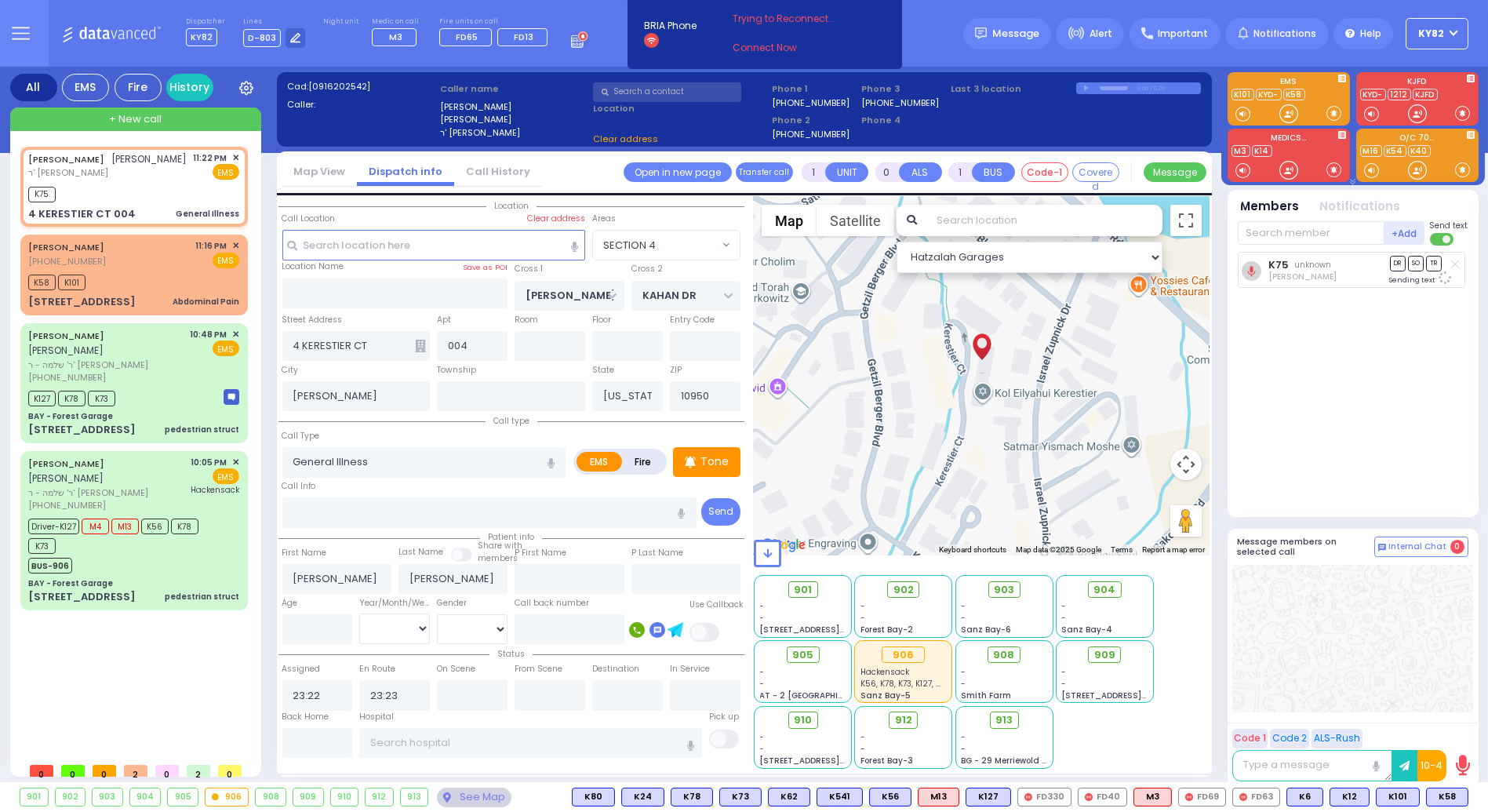
select select "SECTION 4"
click at [1464, 798] on button at bounding box center [1464, 798] width 8 height 18
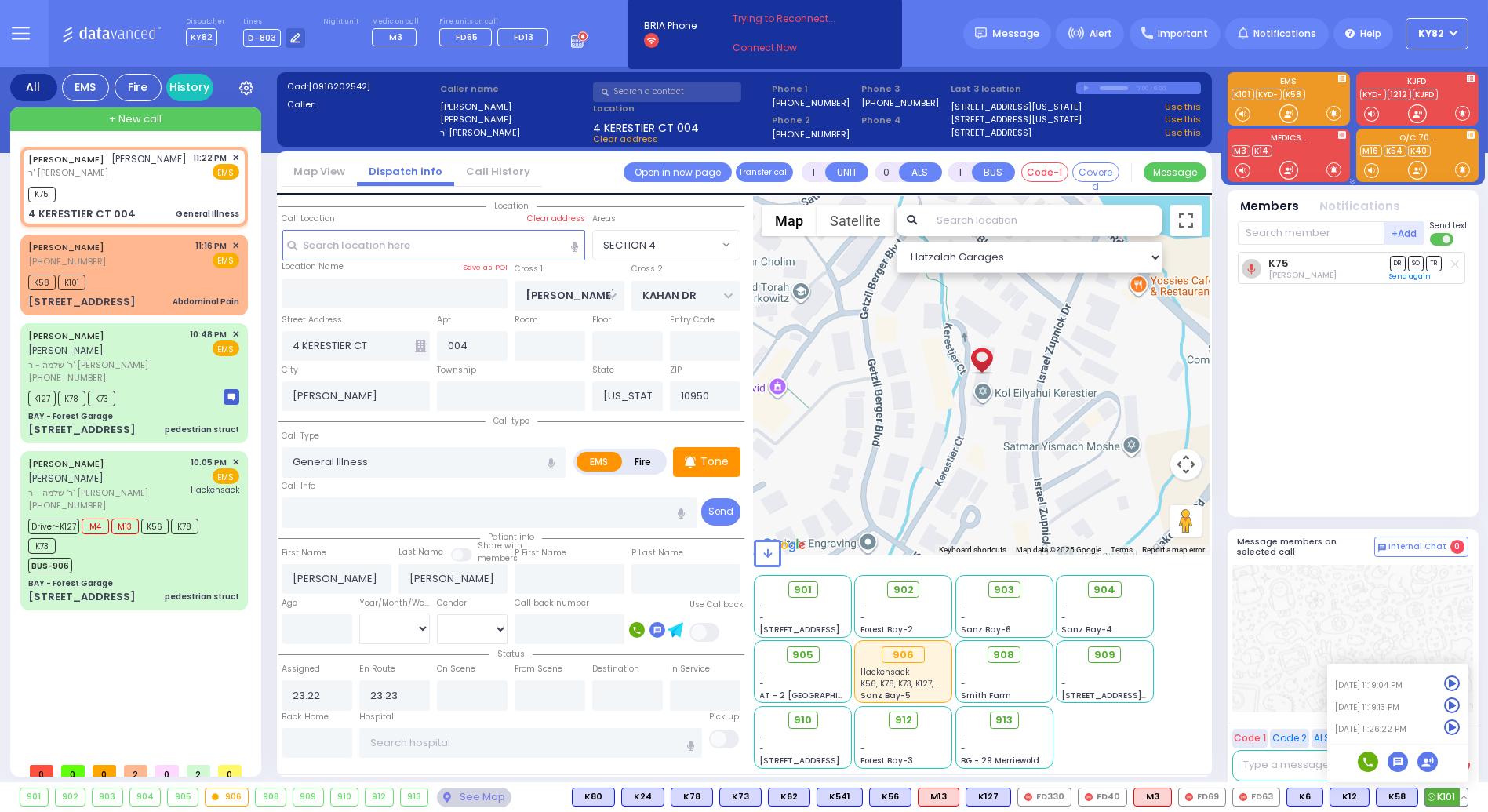
click at [1454, 727] on icon at bounding box center [1453, 727] width 17 height 17
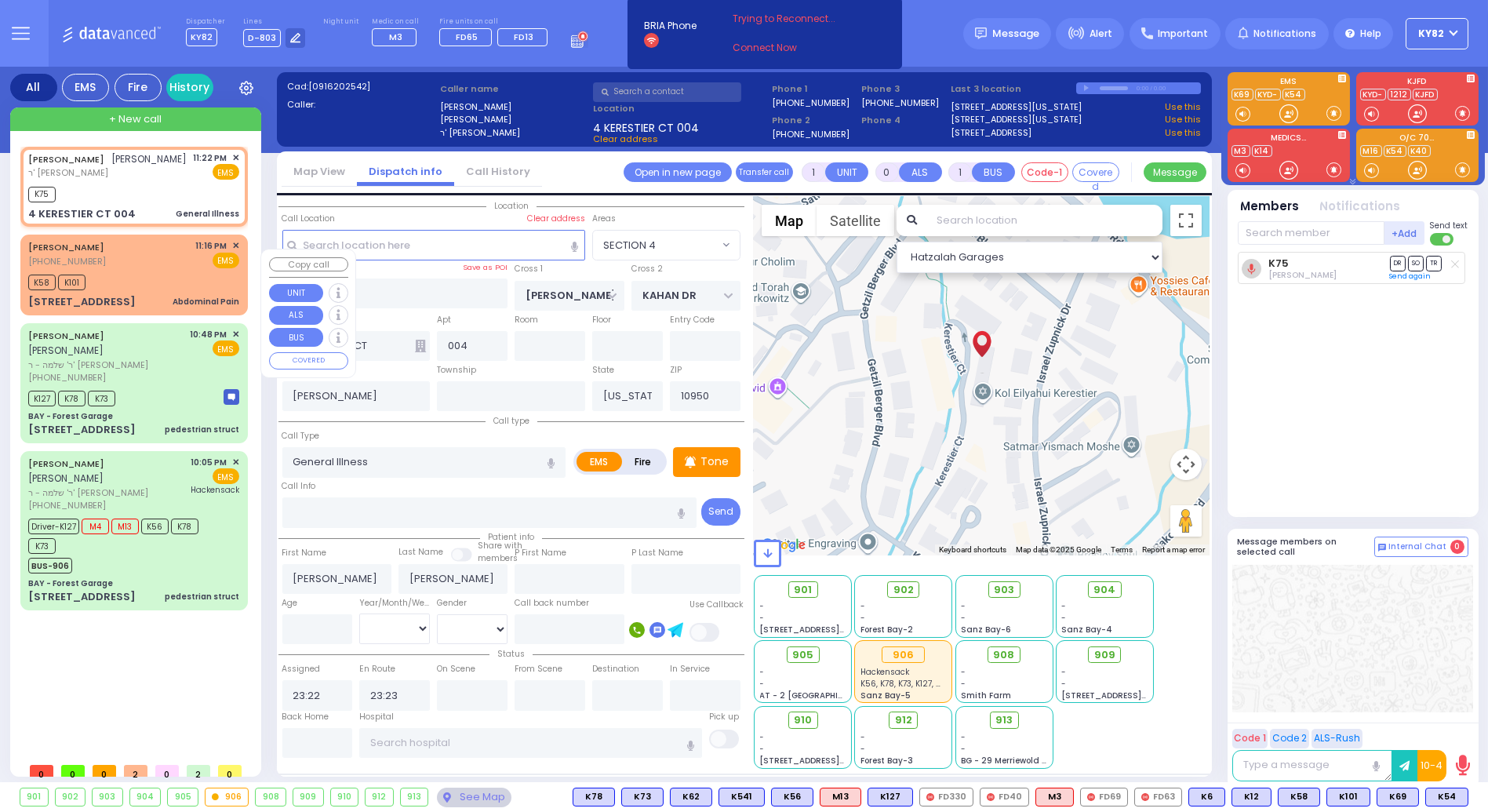
drag, startPoint x: 161, startPoint y: 293, endPoint x: 172, endPoint y: 295, distance: 11.2
click at [160, 290] on div "K58 K101" at bounding box center [133, 281] width 211 height 19
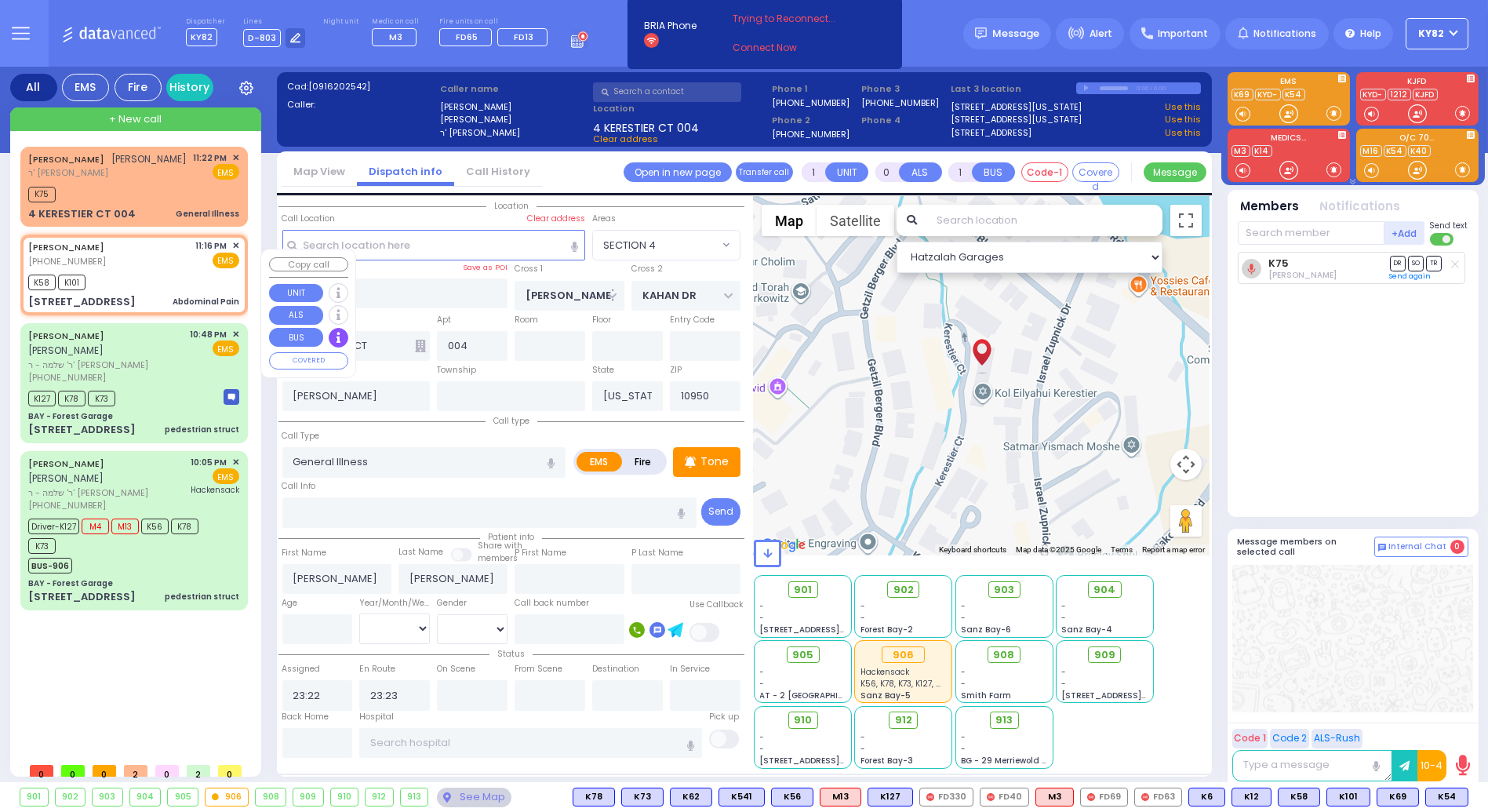
select select
type input "Abdominal Pain"
radio input "true"
type input "[PERSON_NAME]"
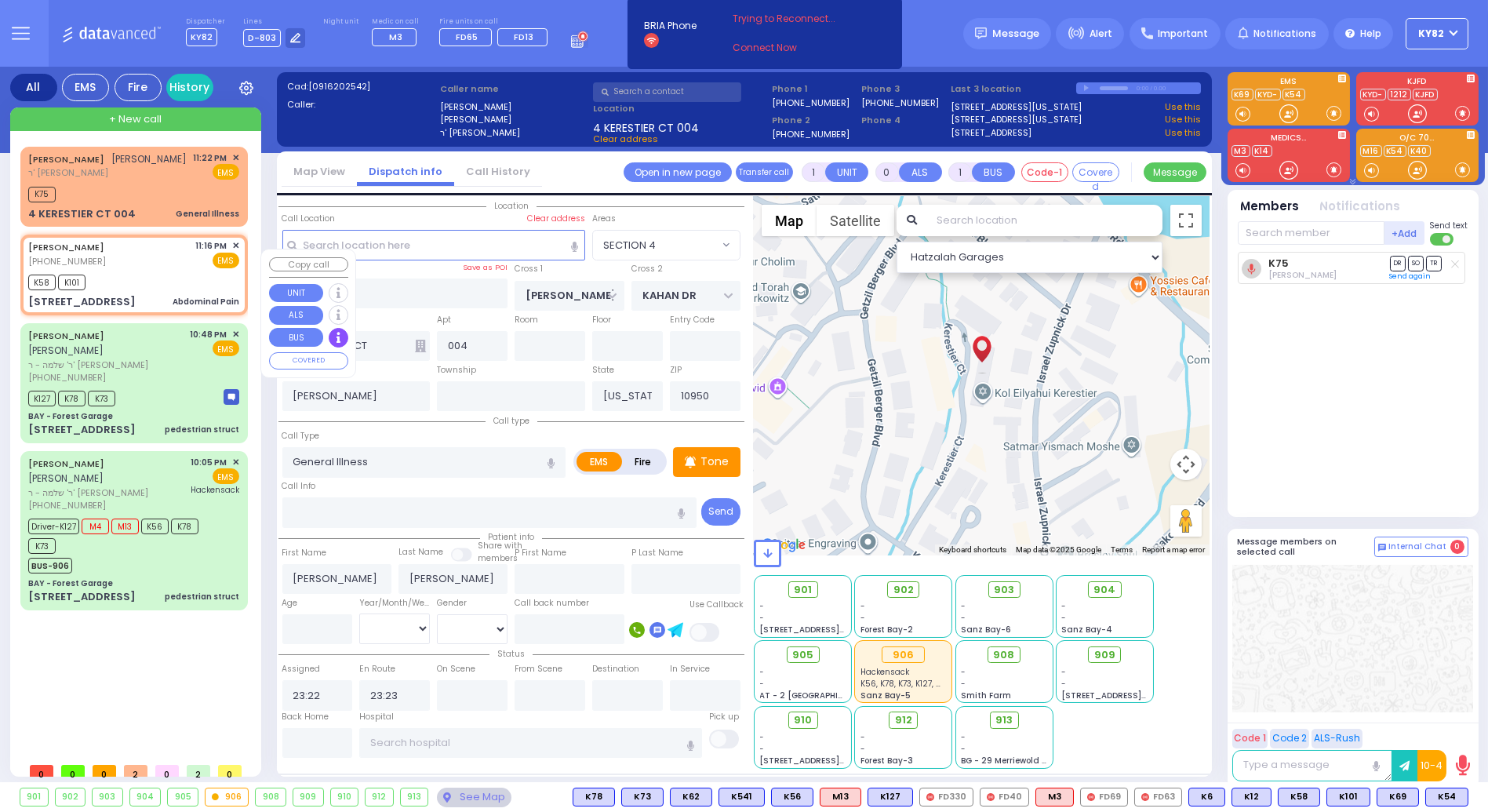
type input "35"
select select "Year"
select select "[DEMOGRAPHIC_DATA]"
type input "23:16"
type input "23:18"
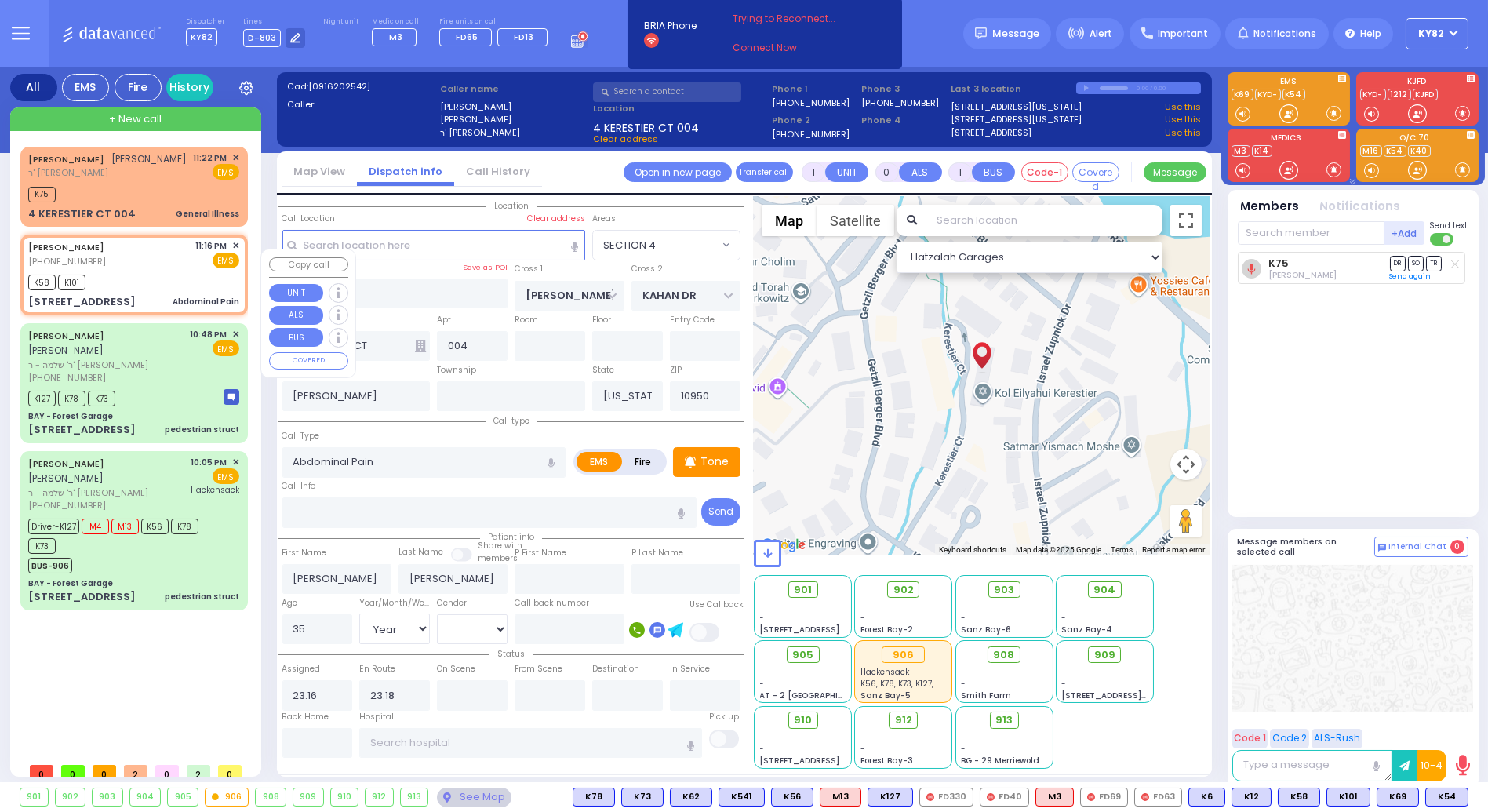
type input "TOLTCHAV WAY"
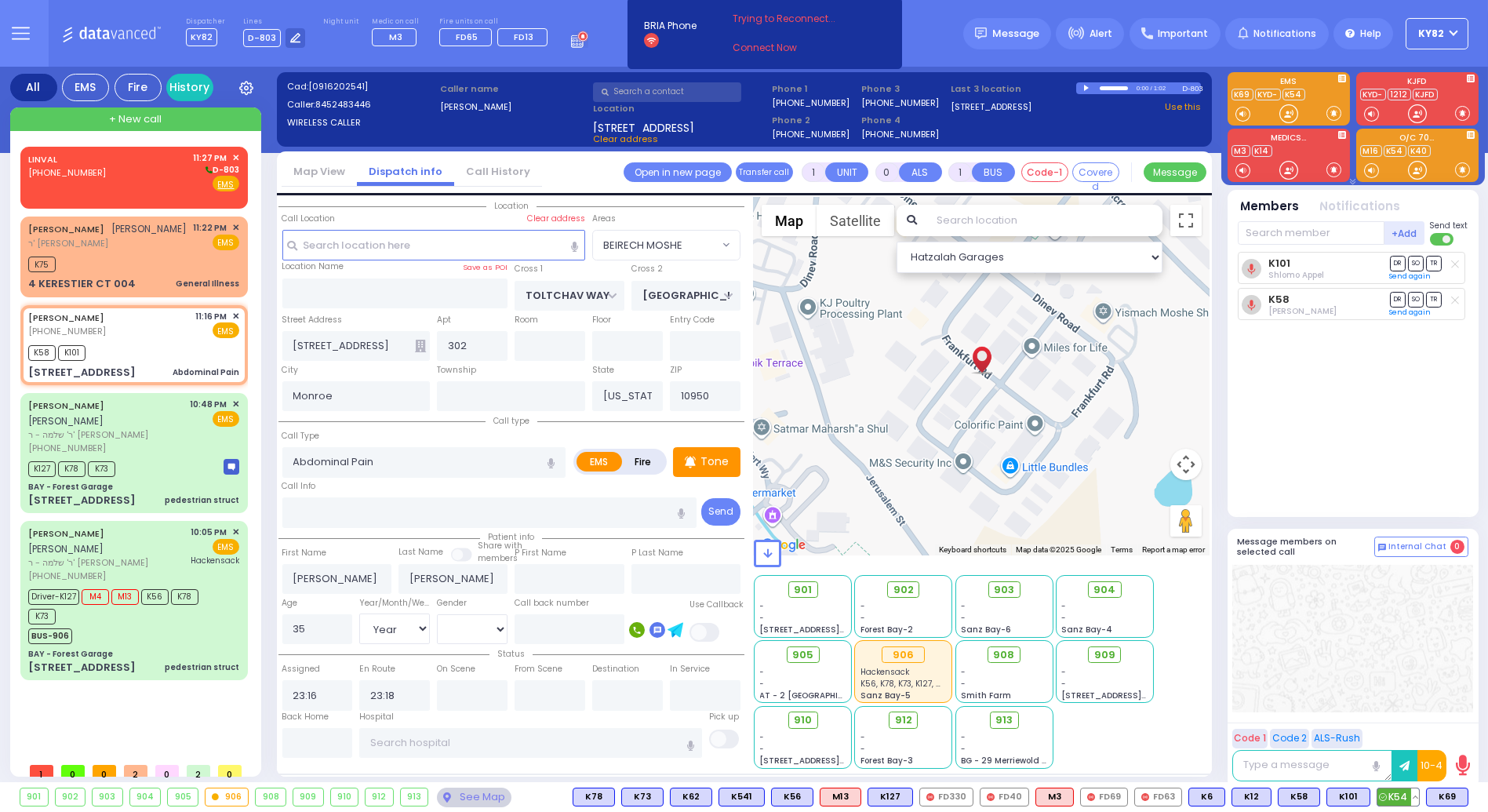
click at [1398, 790] on span "K54" at bounding box center [1398, 798] width 42 height 18
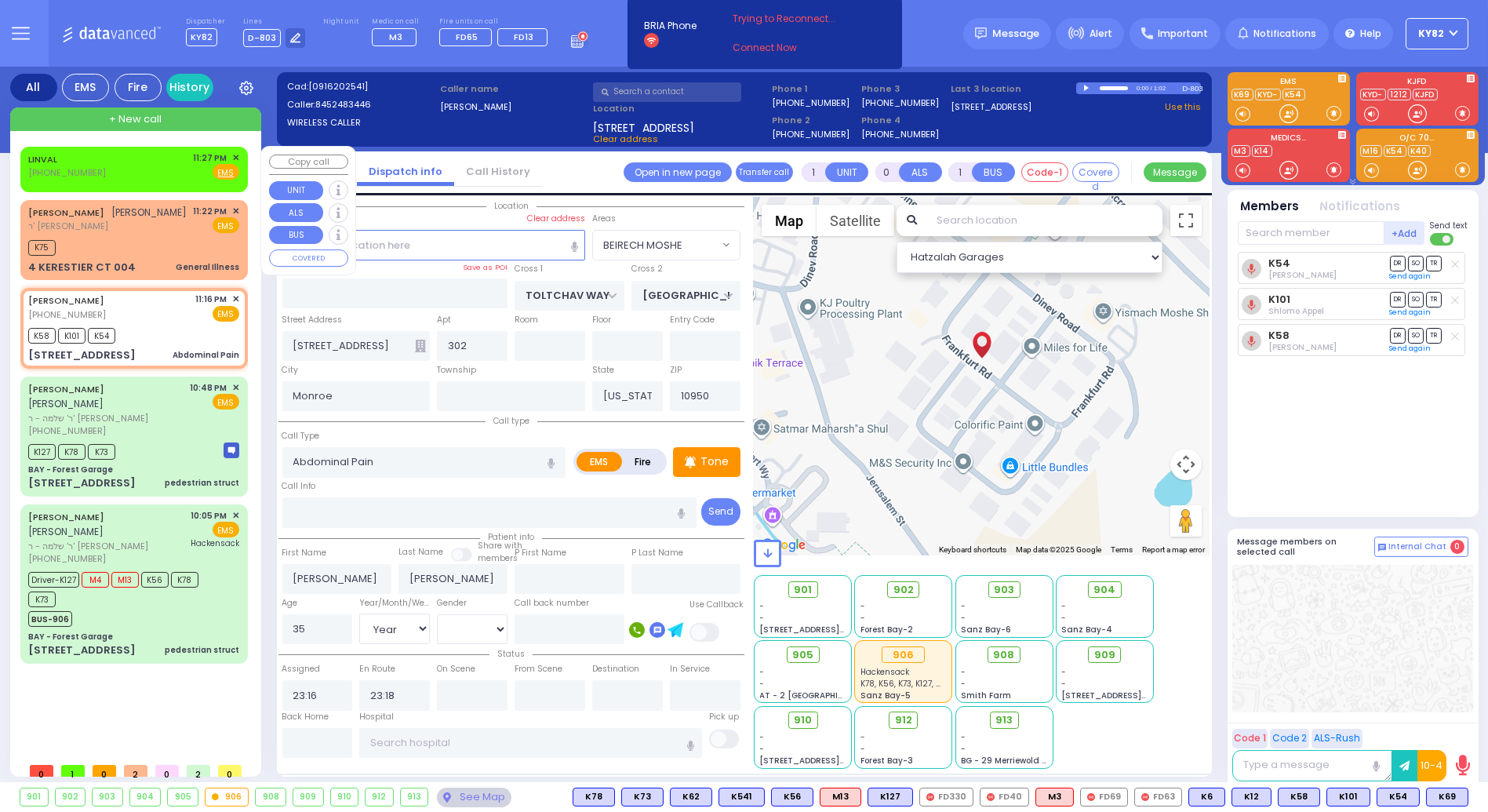
click at [237, 151] on span "✕" at bounding box center [236, 158] width 7 height 14
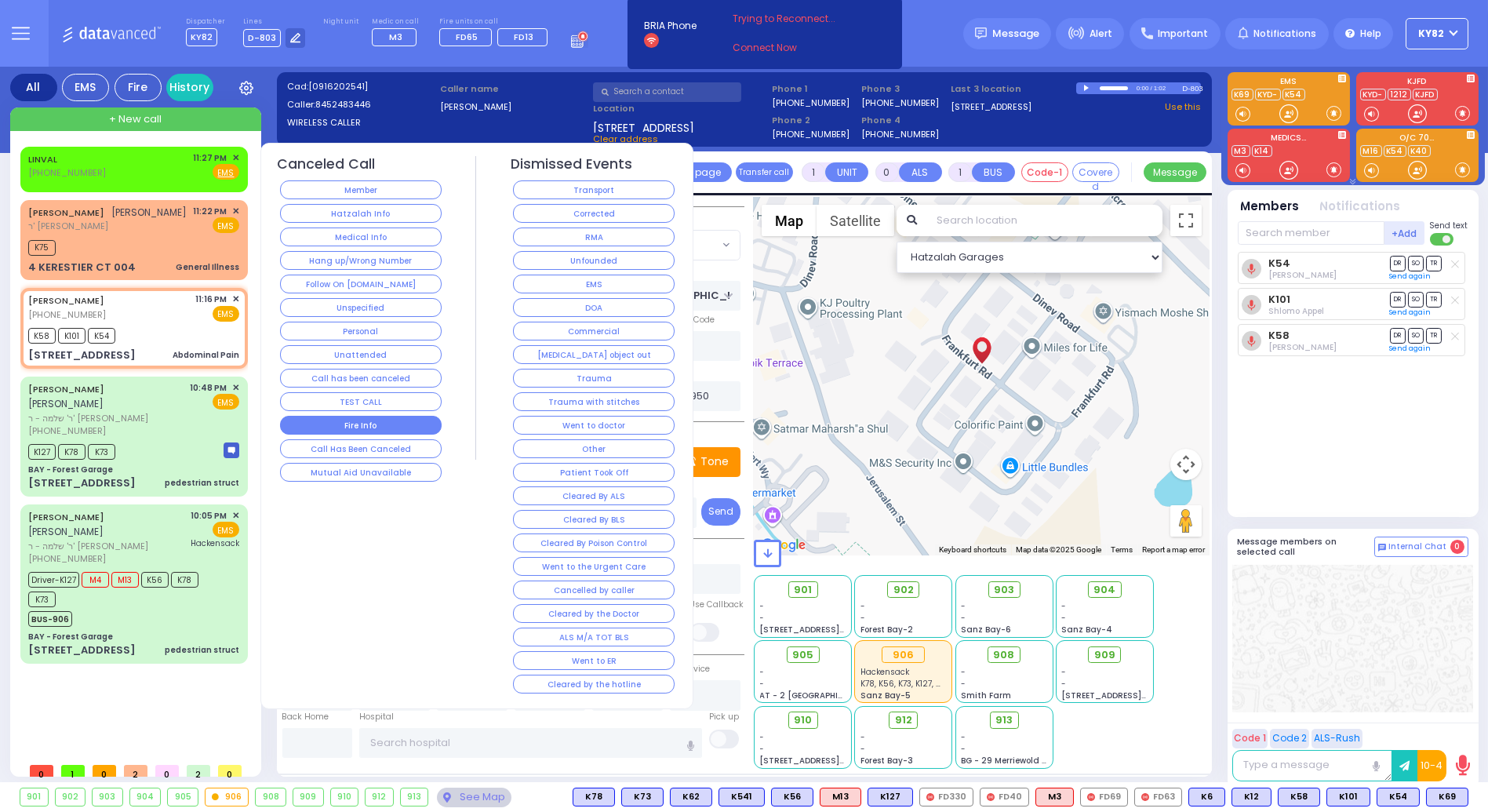
click at [364, 416] on button "Fire Info" at bounding box center [361, 425] width 162 height 18
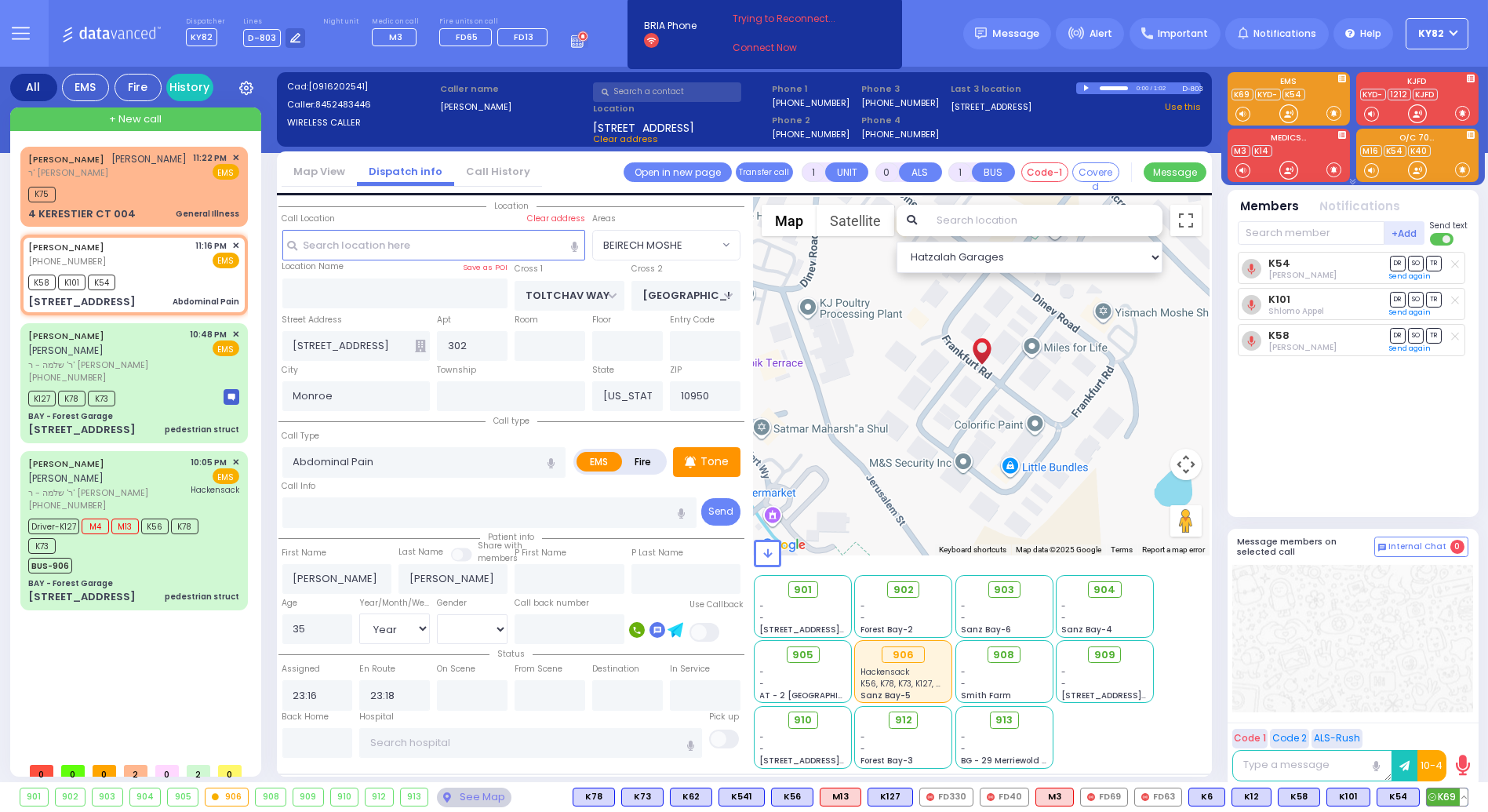
click at [1444, 790] on span "K69" at bounding box center [1447, 798] width 41 height 18
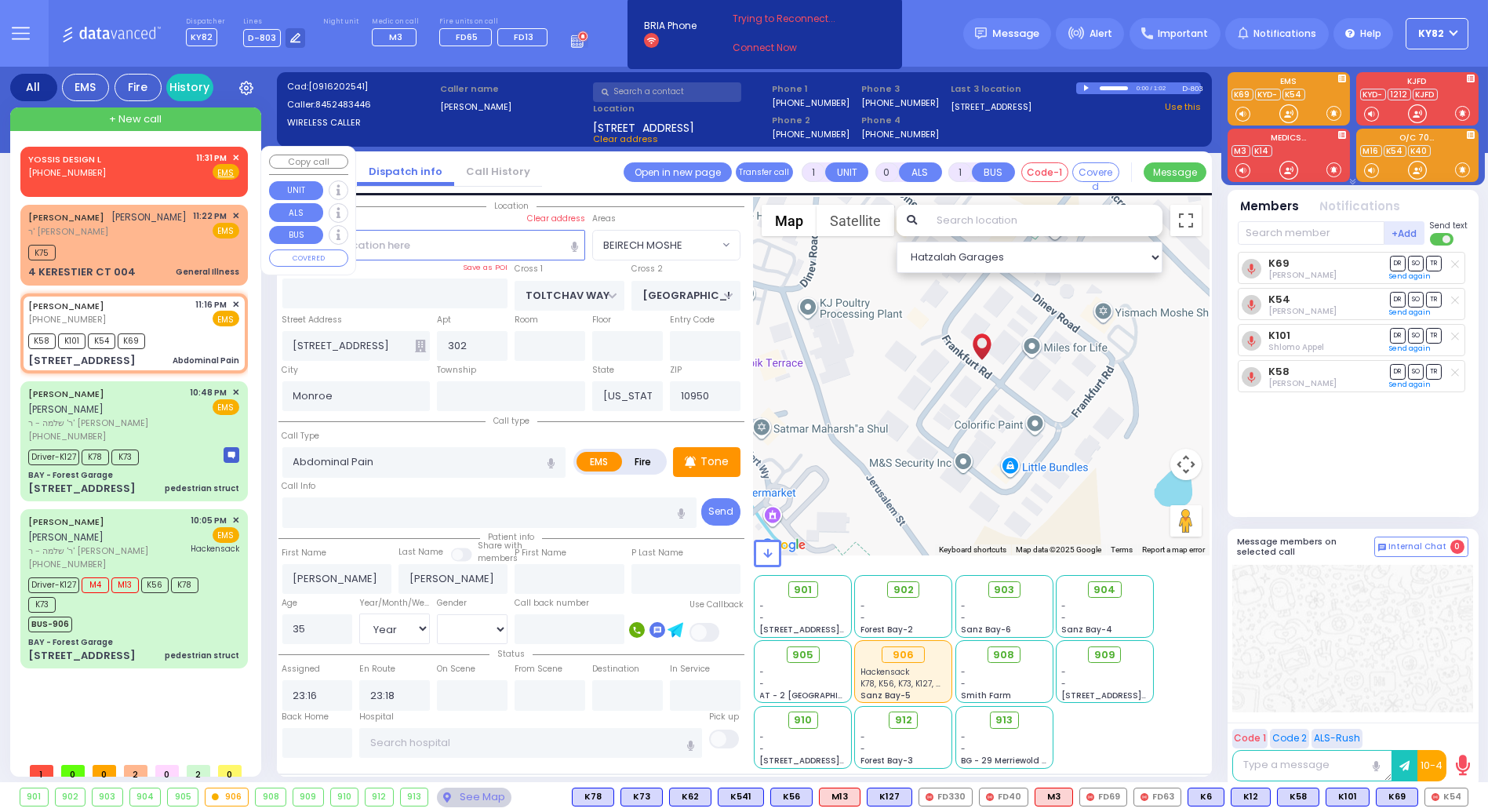
click at [119, 169] on div "YOSSIS DESIGN L (845) 662-7781 11:31 PM ✕ Fire EMS" at bounding box center [133, 166] width 211 height 29
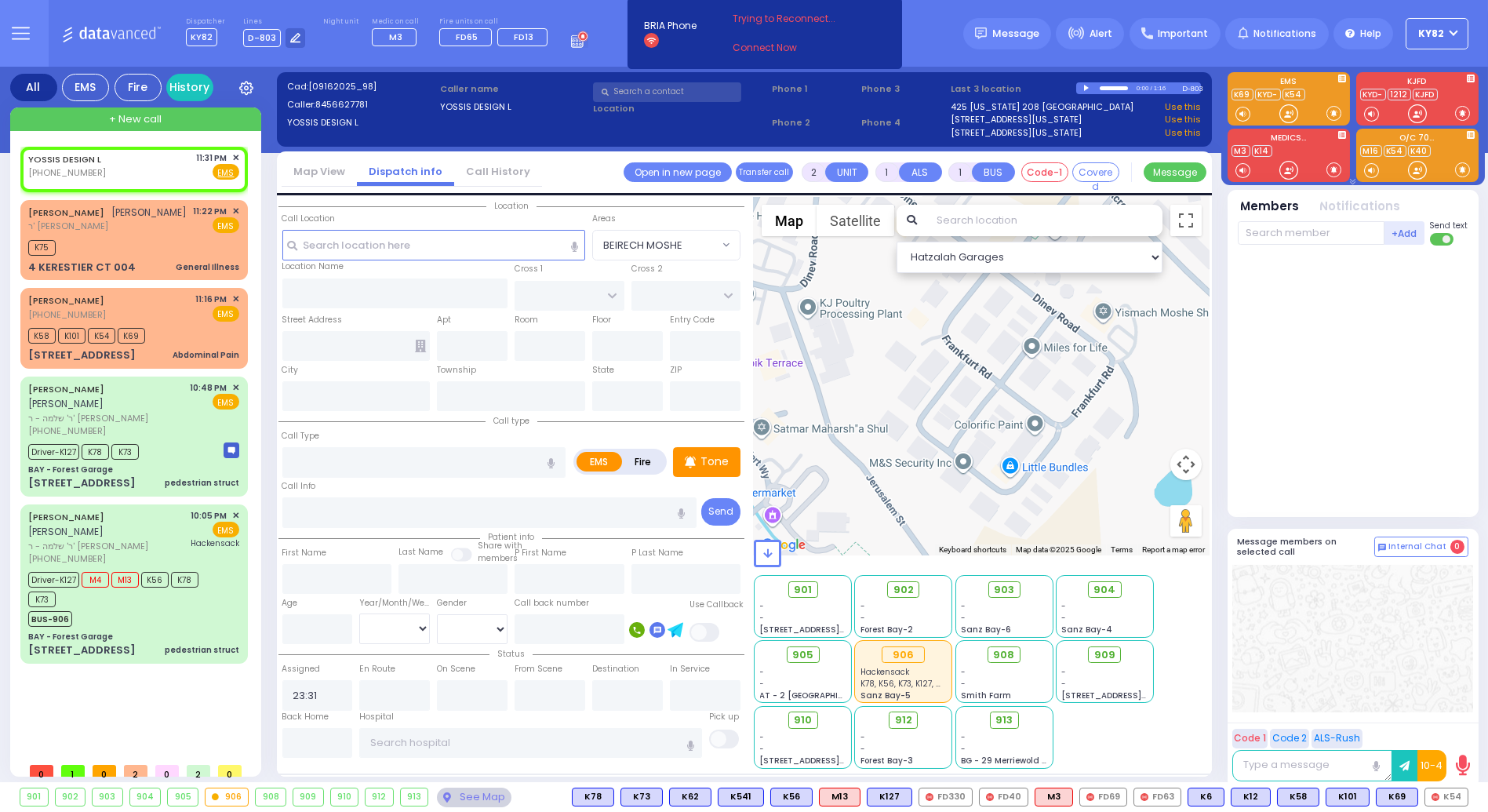
click at [478, 173] on link "Call History" at bounding box center [499, 172] width 88 height 15
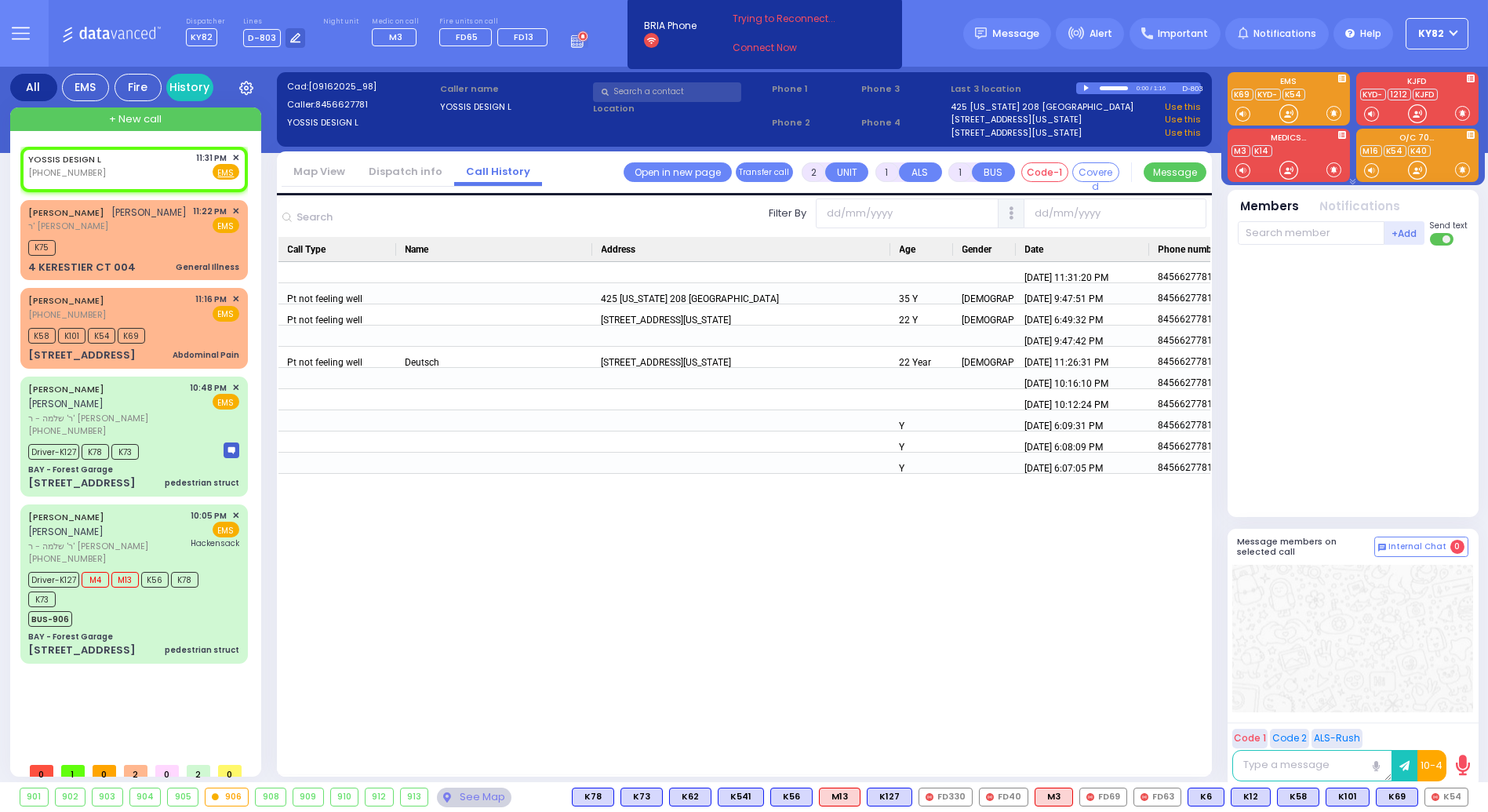
drag, startPoint x: 403, startPoint y: 169, endPoint x: 374, endPoint y: 166, distance: 29.2
click at [403, 171] on link "Dispatch info" at bounding box center [405, 172] width 97 height 15
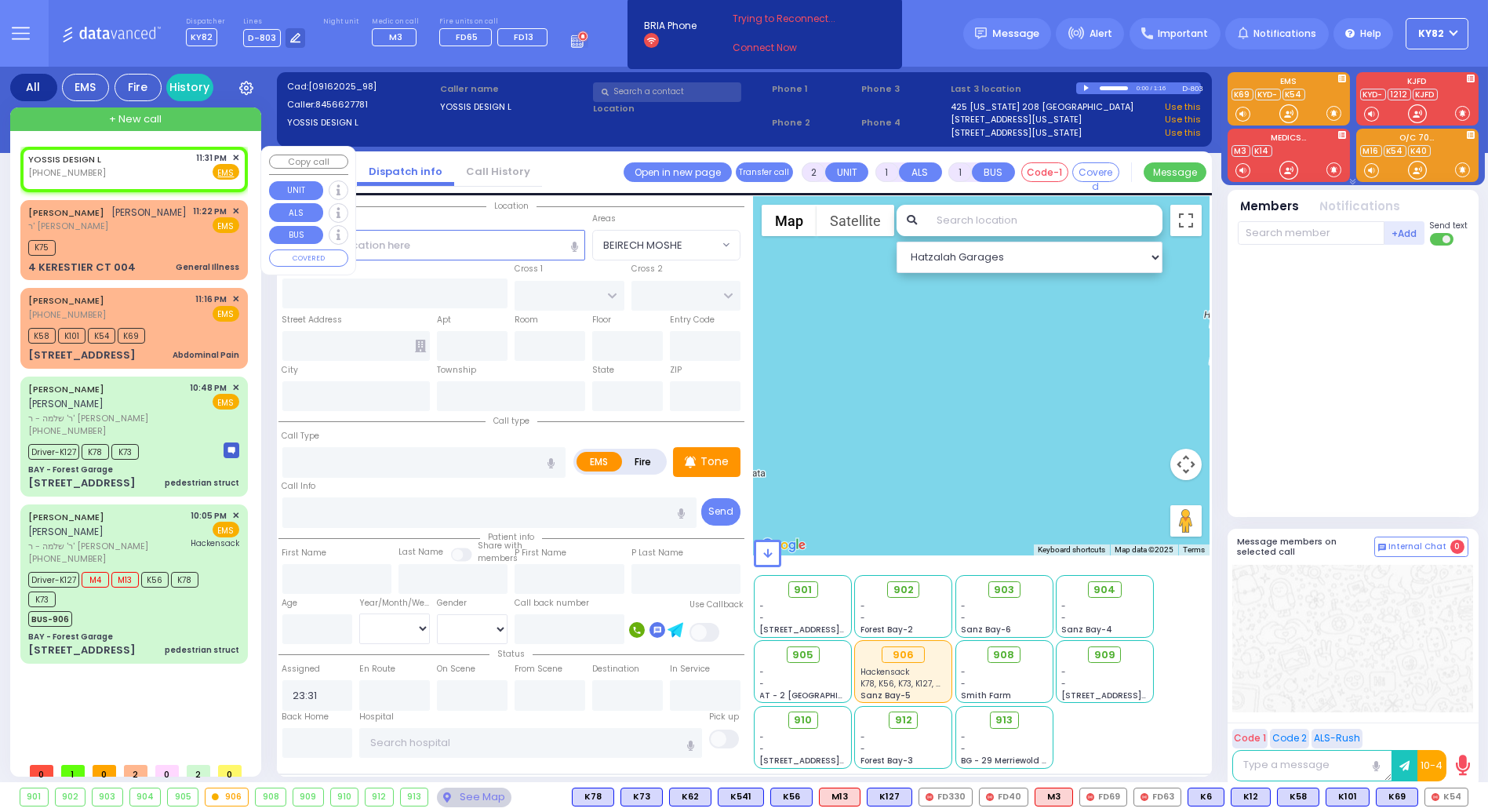
click at [237, 156] on span "✕" at bounding box center [236, 158] width 7 height 14
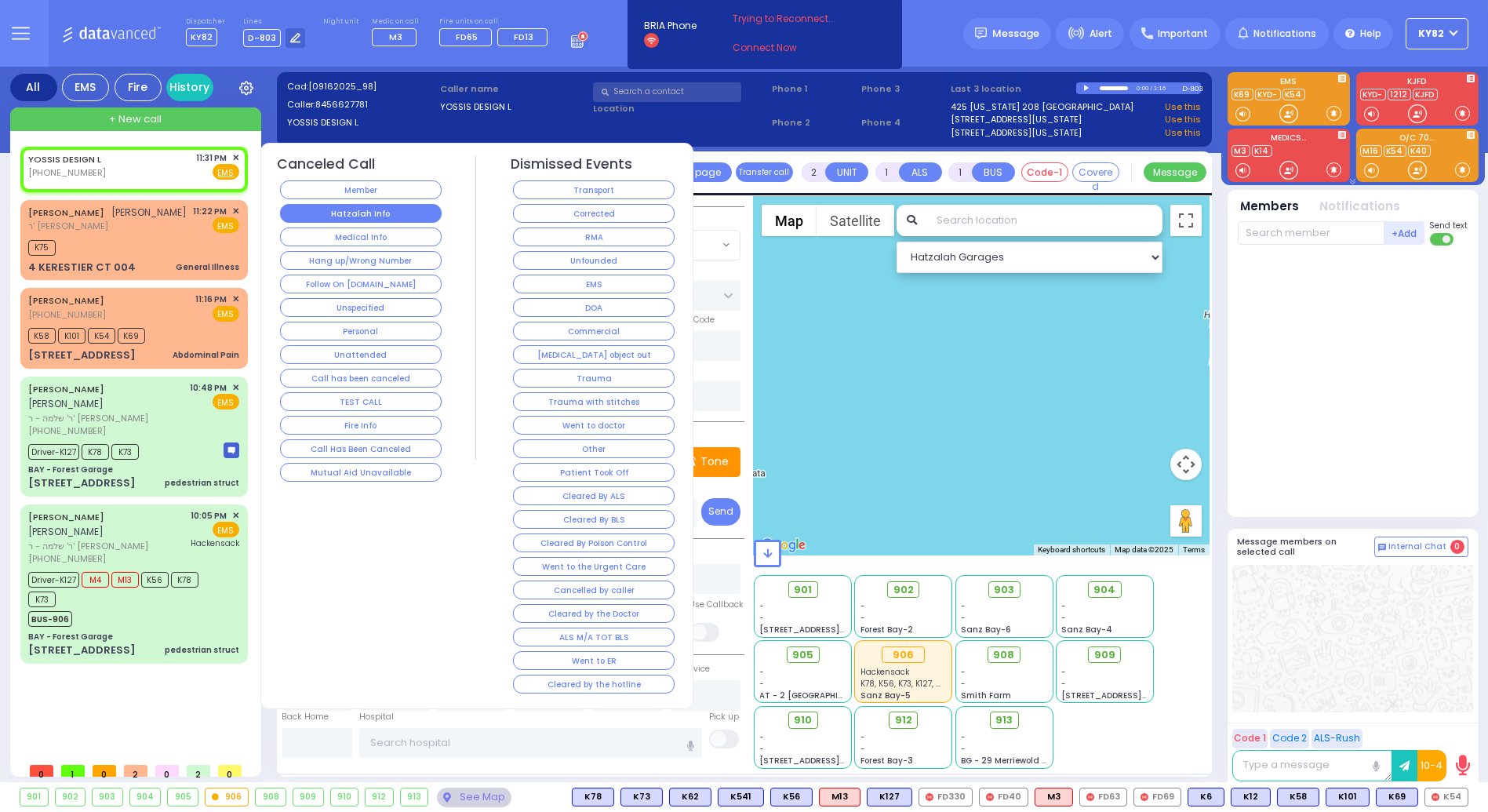
click at [386, 216] on button "Hatzalah Info" at bounding box center [361, 212] width 162 height 18
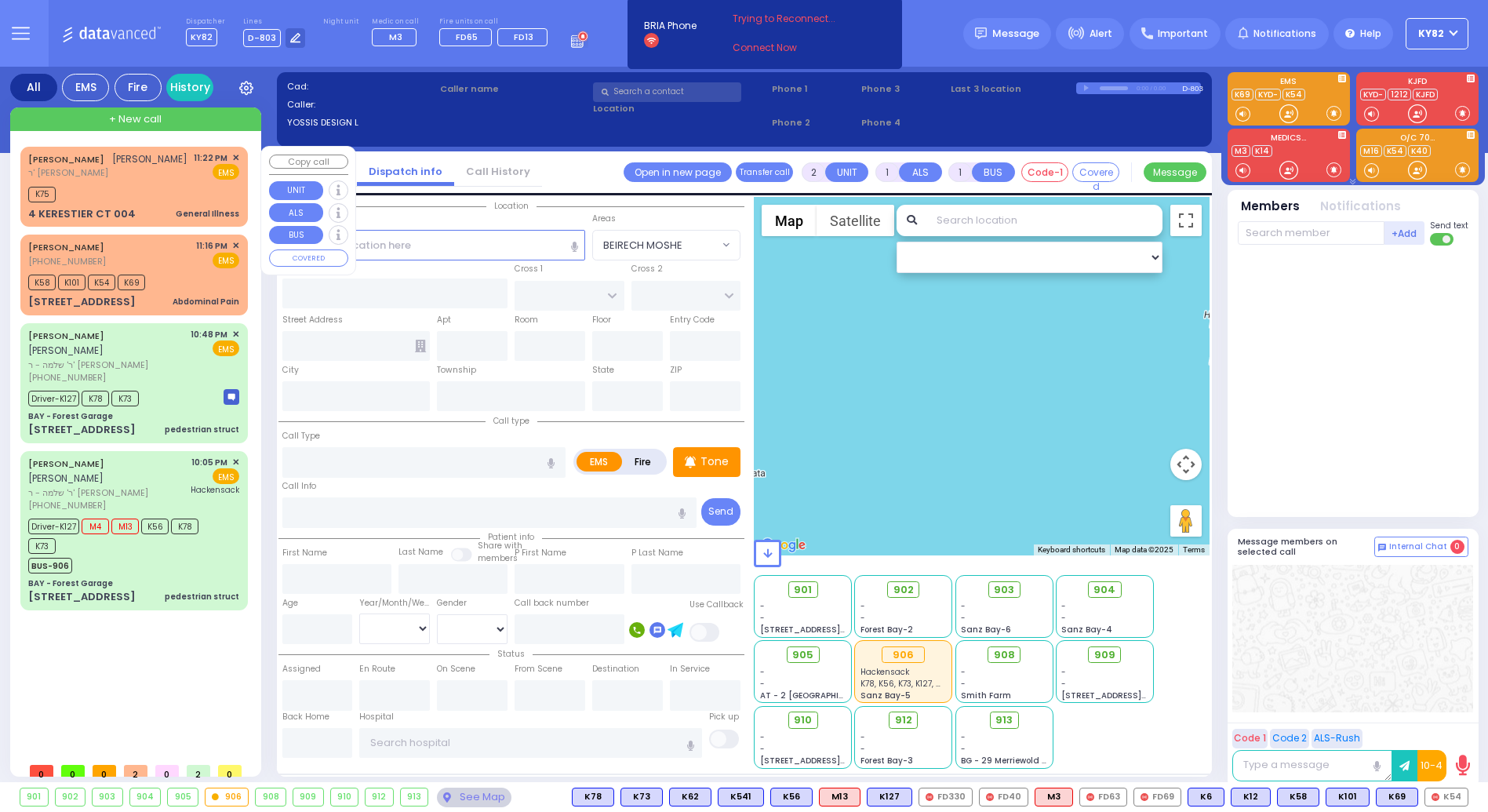
select select
drag, startPoint x: 179, startPoint y: 285, endPoint x: 220, endPoint y: 321, distance: 54.6
click at [179, 288] on div "K58 K101 K54 K69" at bounding box center [133, 281] width 211 height 19
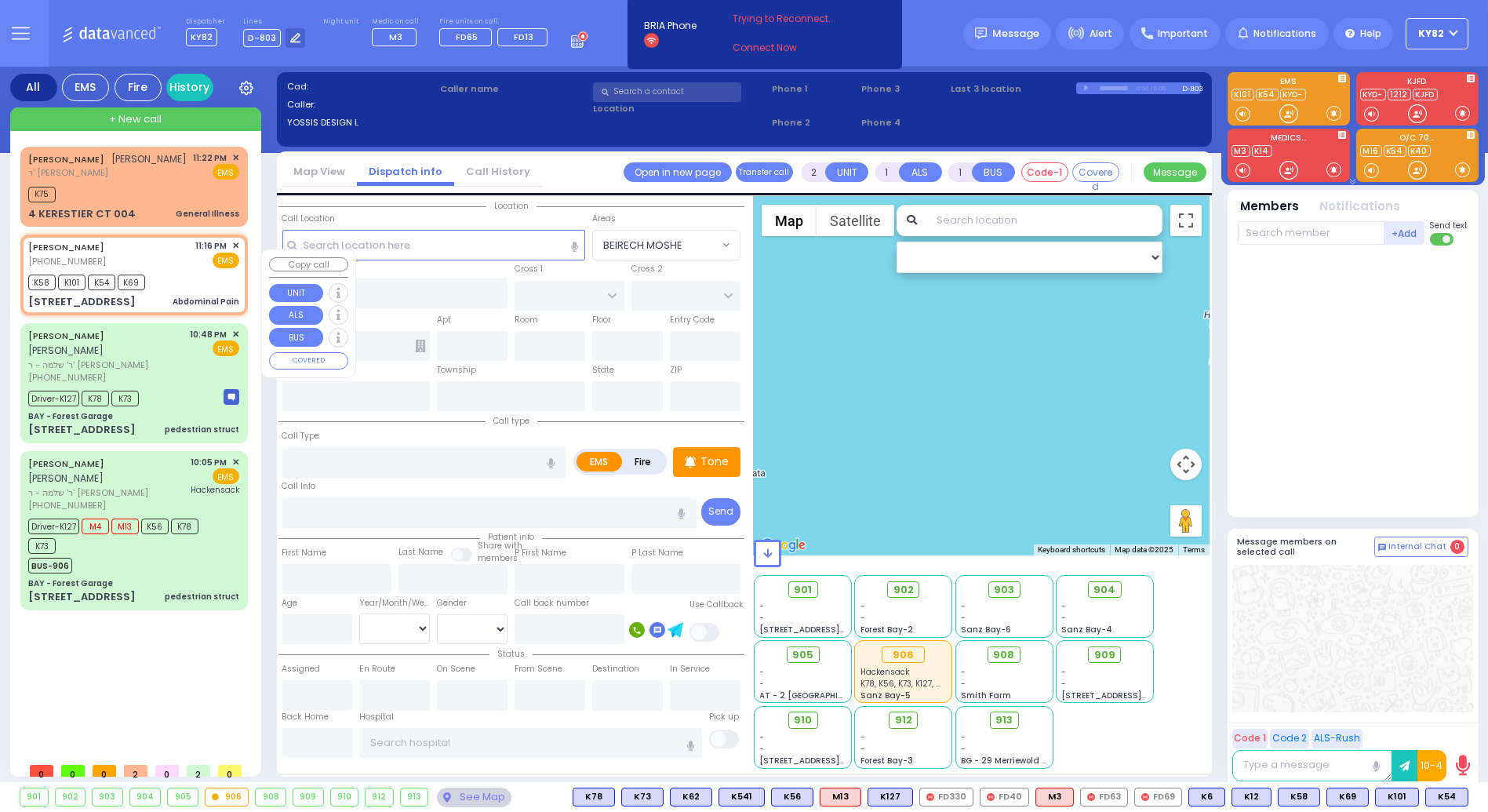
type input "1"
type input "0"
select select
type input "Abdominal Pain"
radio input "true"
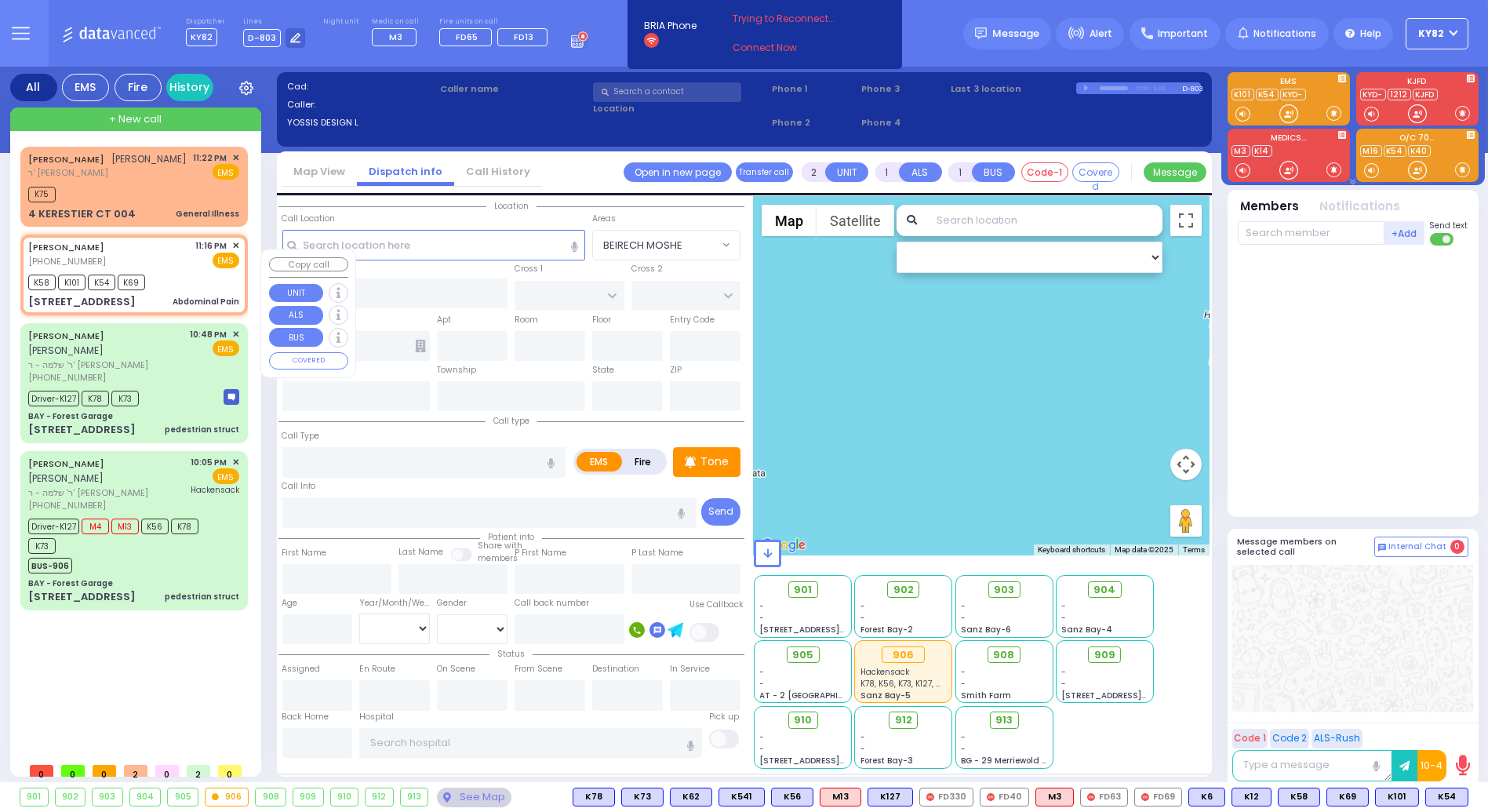
type input "[PERSON_NAME]"
type input "35"
select select "Year"
select select "[DEMOGRAPHIC_DATA]"
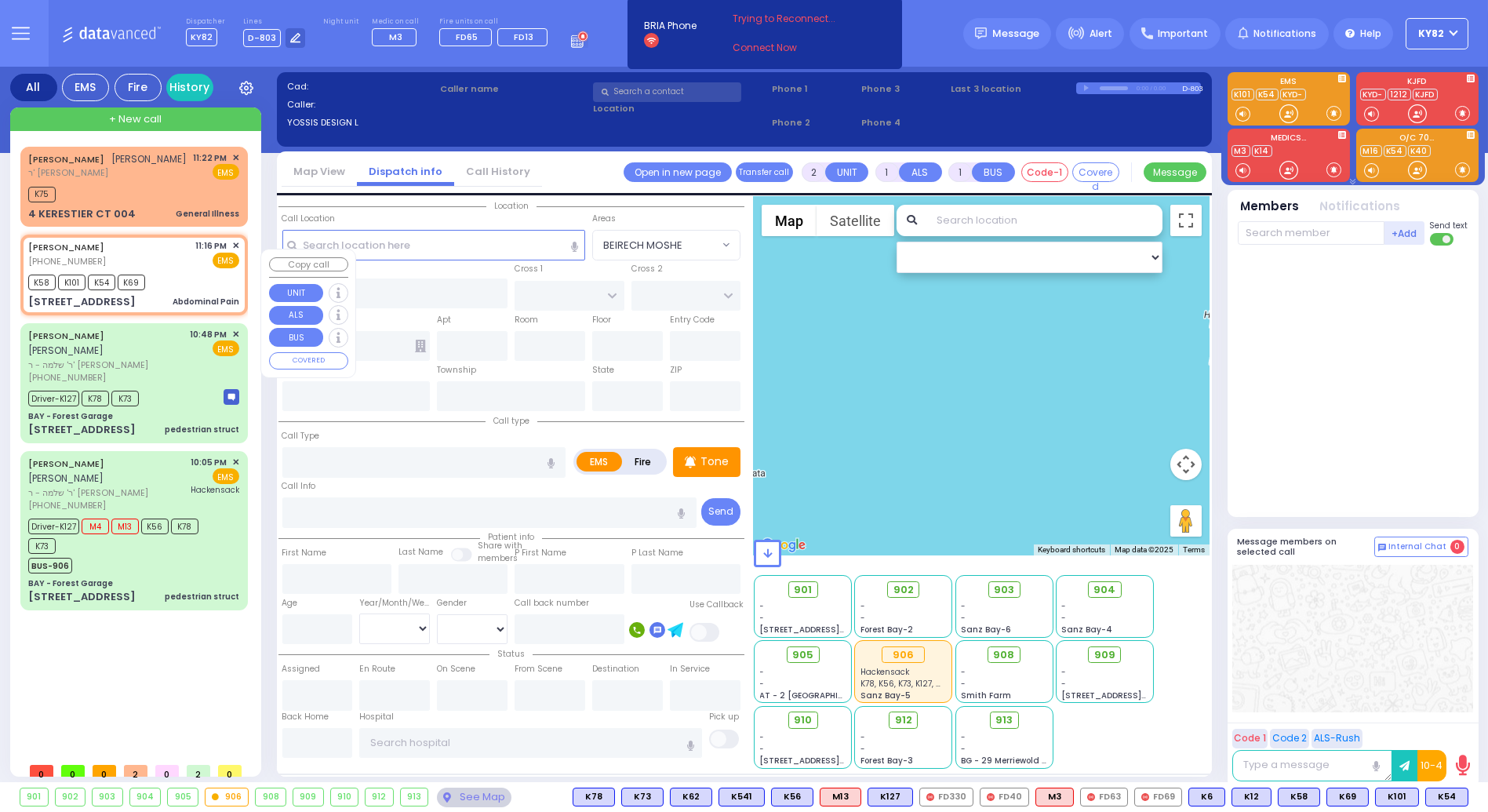
type input "23:16"
type input "23:18"
type input "TOLTCHAV WAY"
type input "[GEOGRAPHIC_DATA]"
type input "[STREET_ADDRESS]"
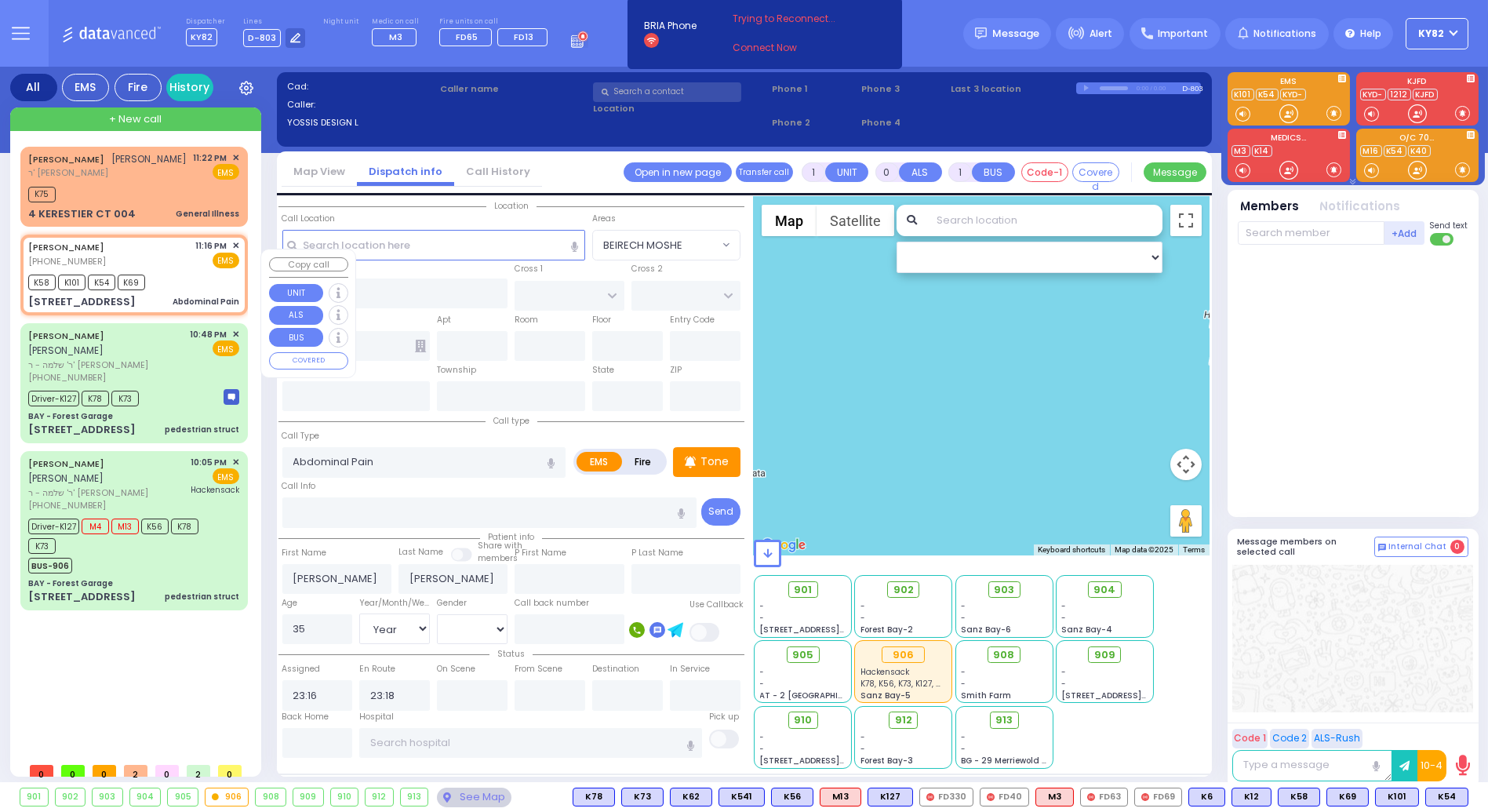
type input "302"
type input "Monroe"
type input "[US_STATE]"
type input "10950"
select select "BEIRECH MOSHE"
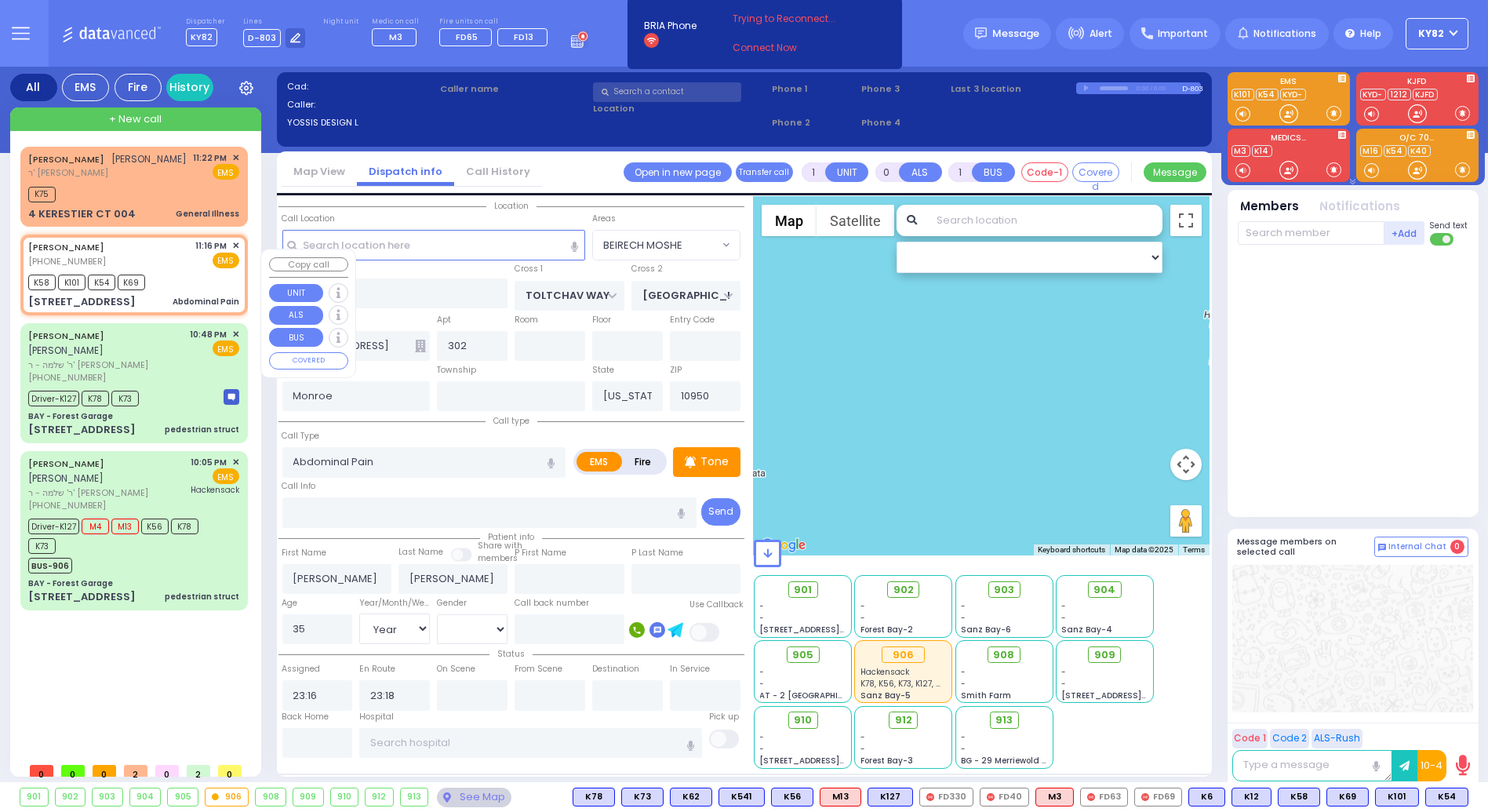
select select "Hatzalah Garages"
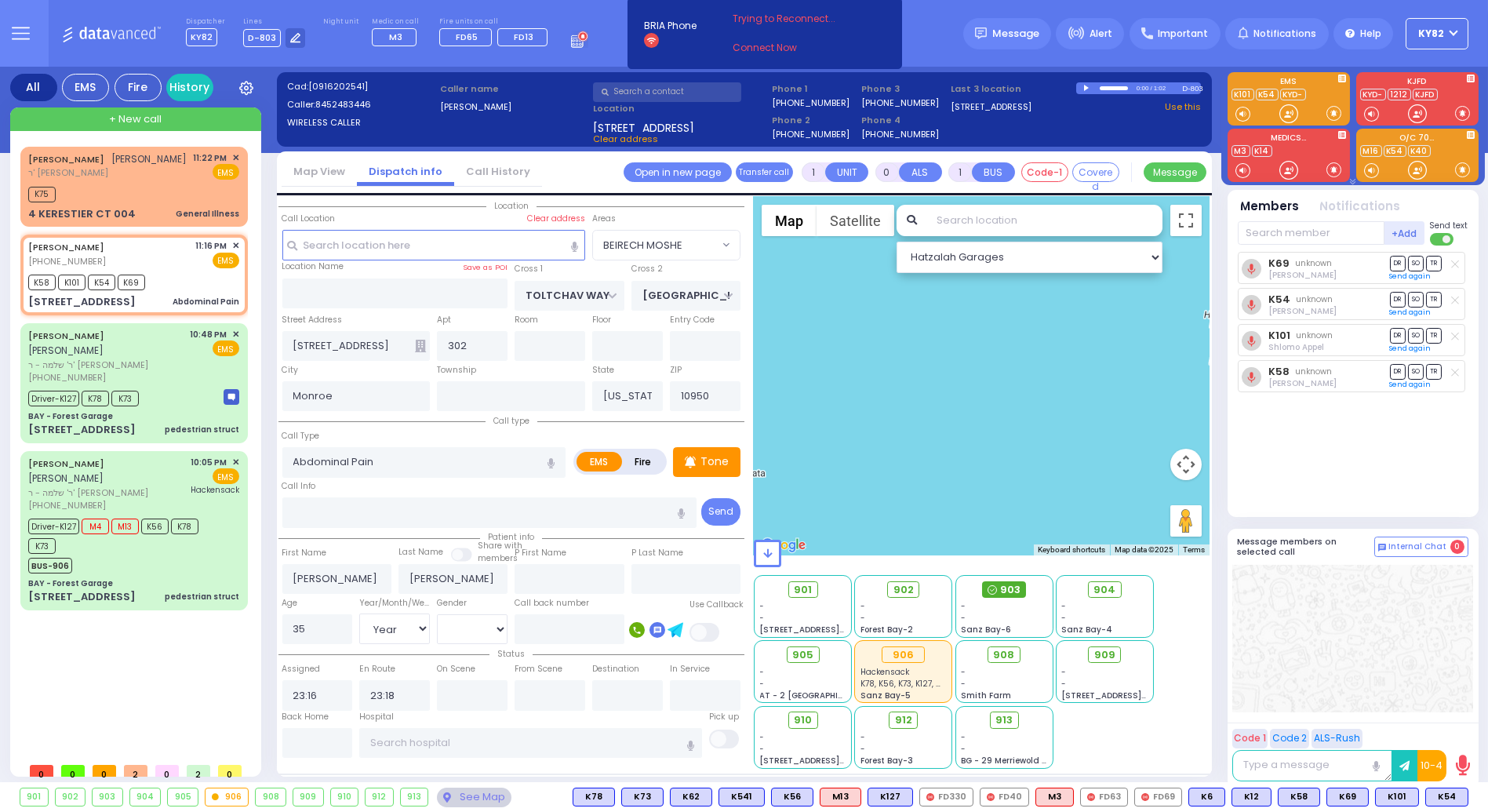
click at [1006, 590] on span "903" at bounding box center [1010, 590] width 20 height 16
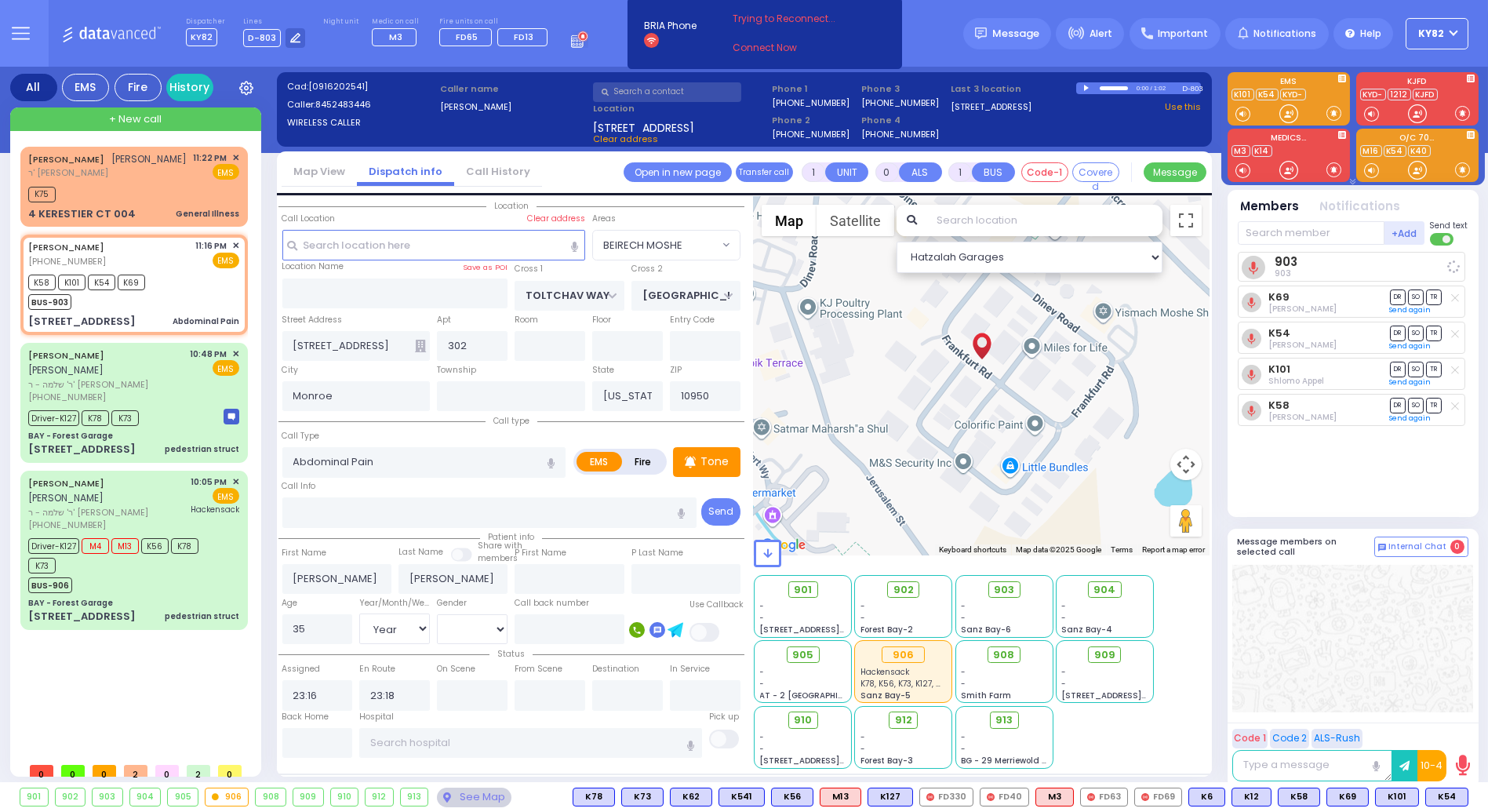
select select
radio input "true"
select select "Year"
select select "[DEMOGRAPHIC_DATA]"
select select "Hatzalah Garages"
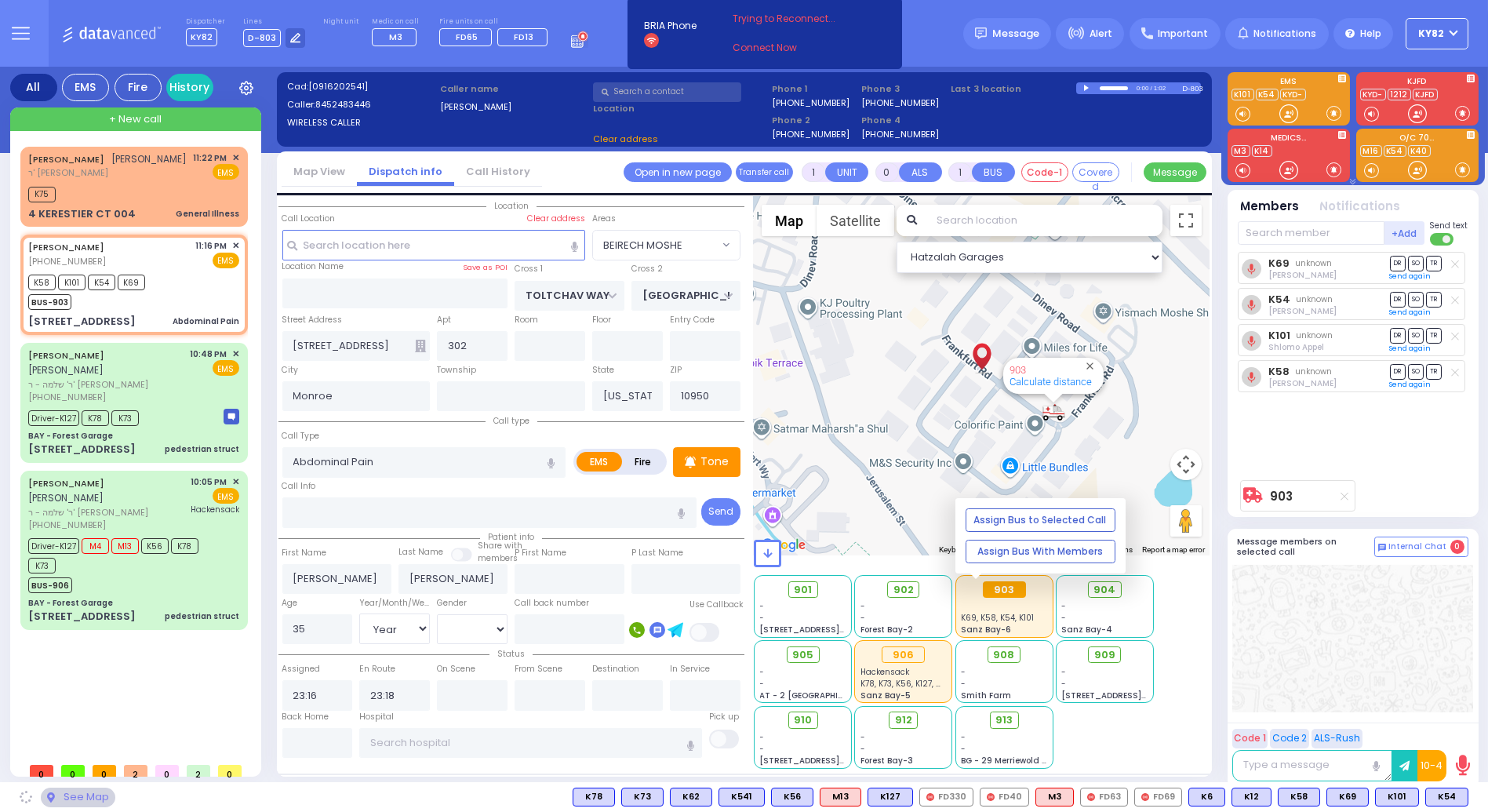
select select "BEIRECH MOSHE"
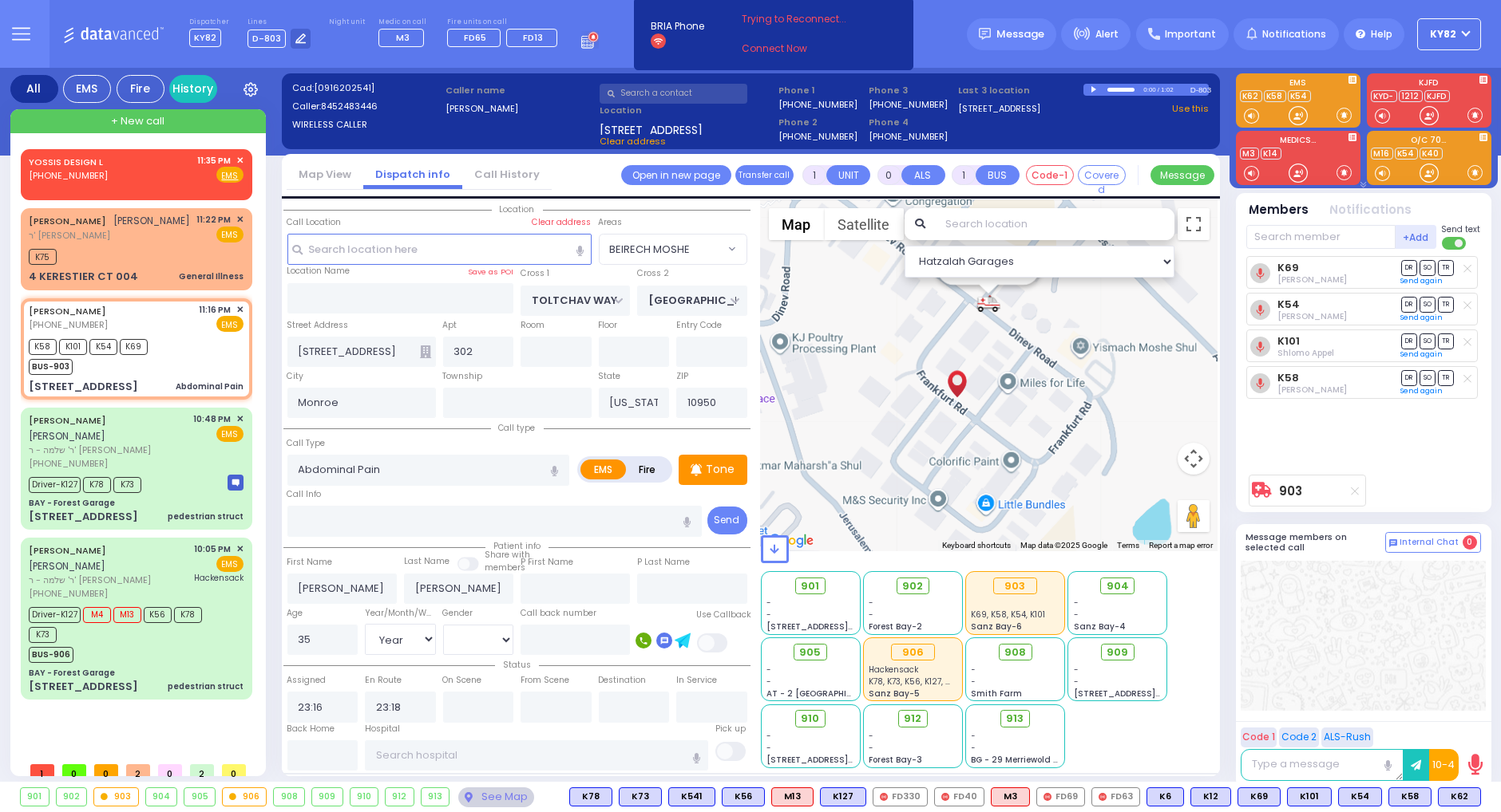
click at [130, 754] on div "YOSSIS DESIGN L (845) 662-7781 11:35 PM ✕ EMS K75 M4" at bounding box center [139, 452] width 238 height 605
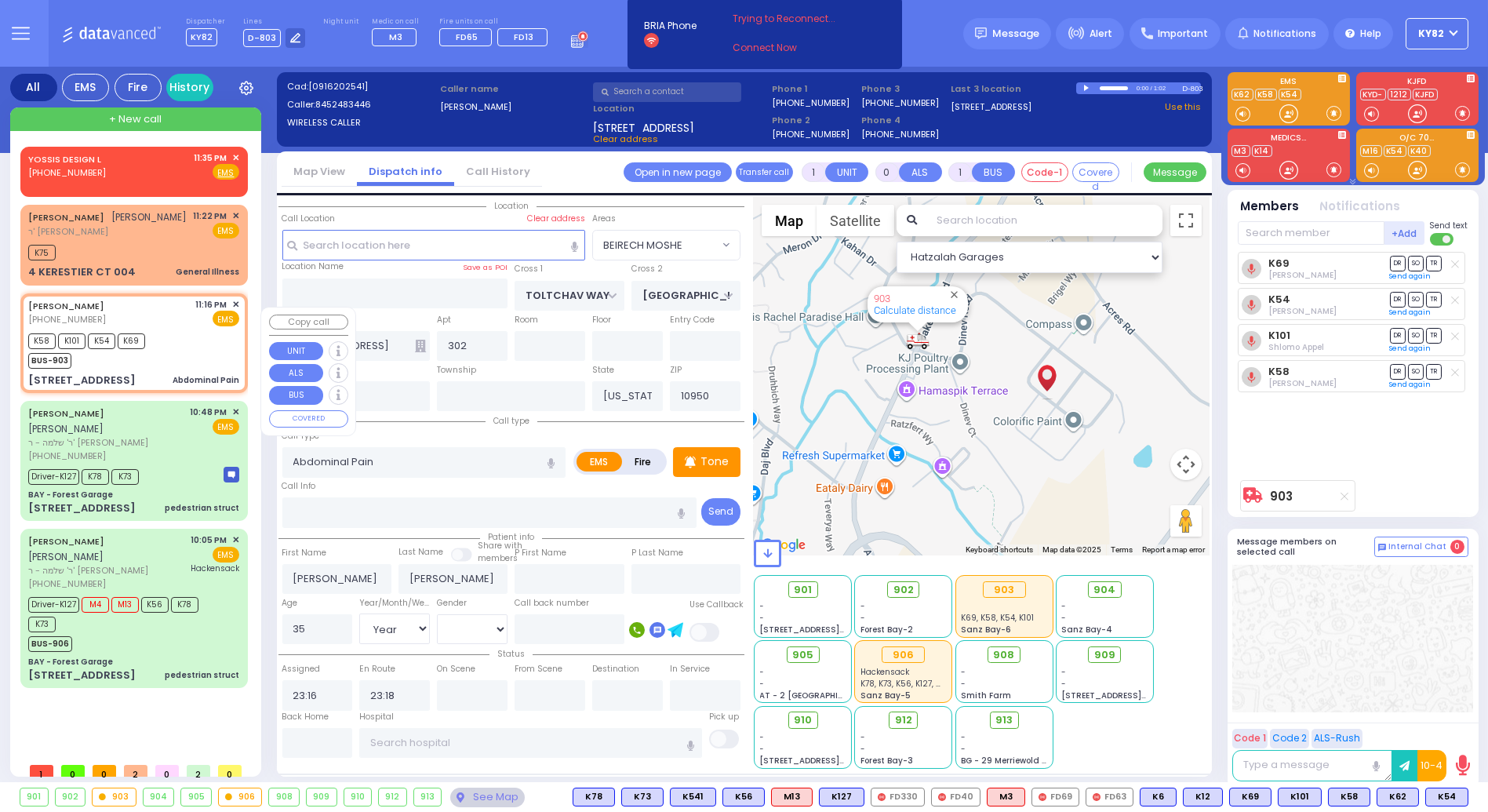
click at [157, 359] on div "K58 K101 K54 K69 BUS-903" at bounding box center [133, 349] width 211 height 39
select select
radio input "true"
select select "Year"
select select "[DEMOGRAPHIC_DATA]"
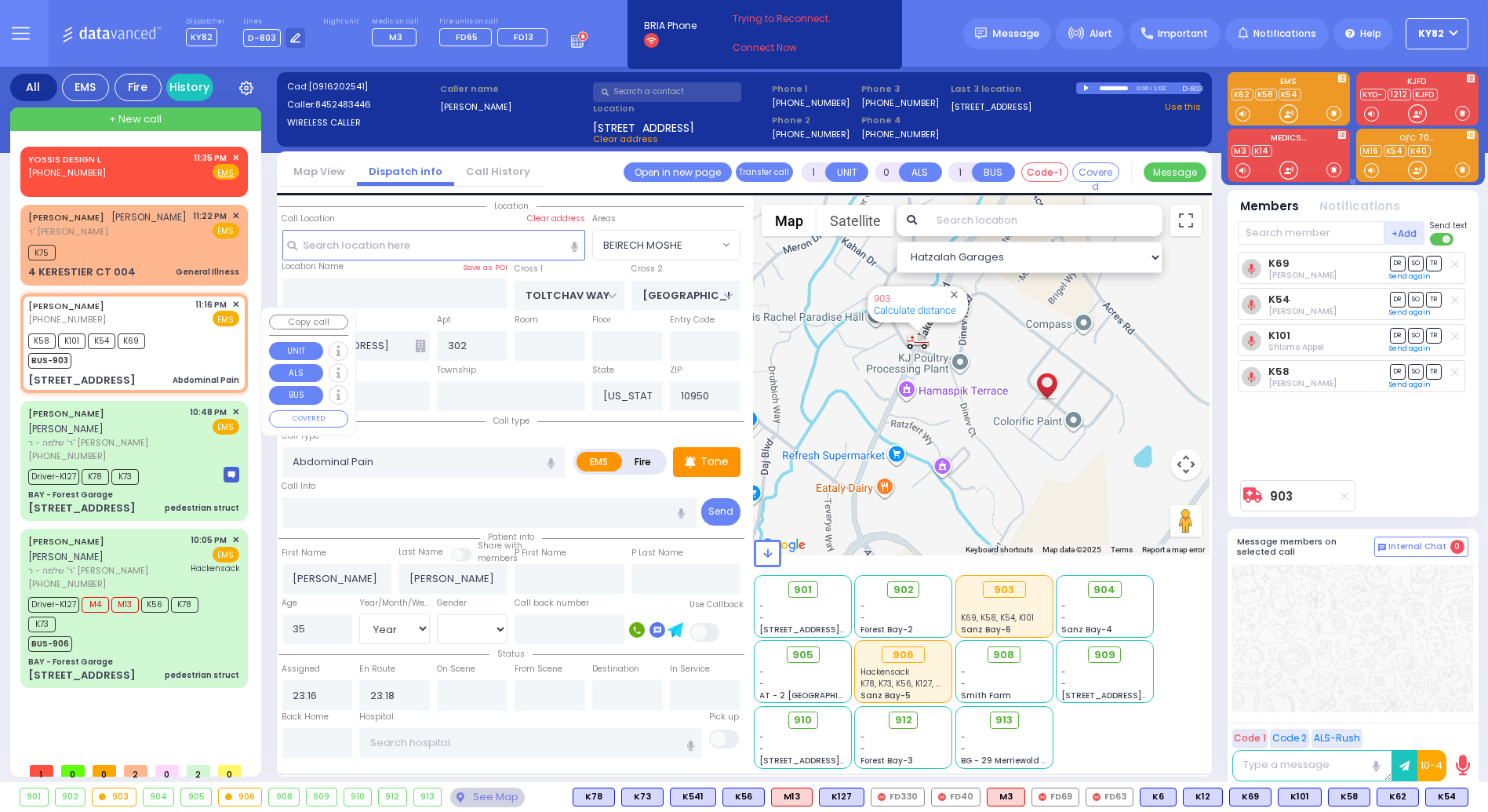
select select "Hatzalah Garages"
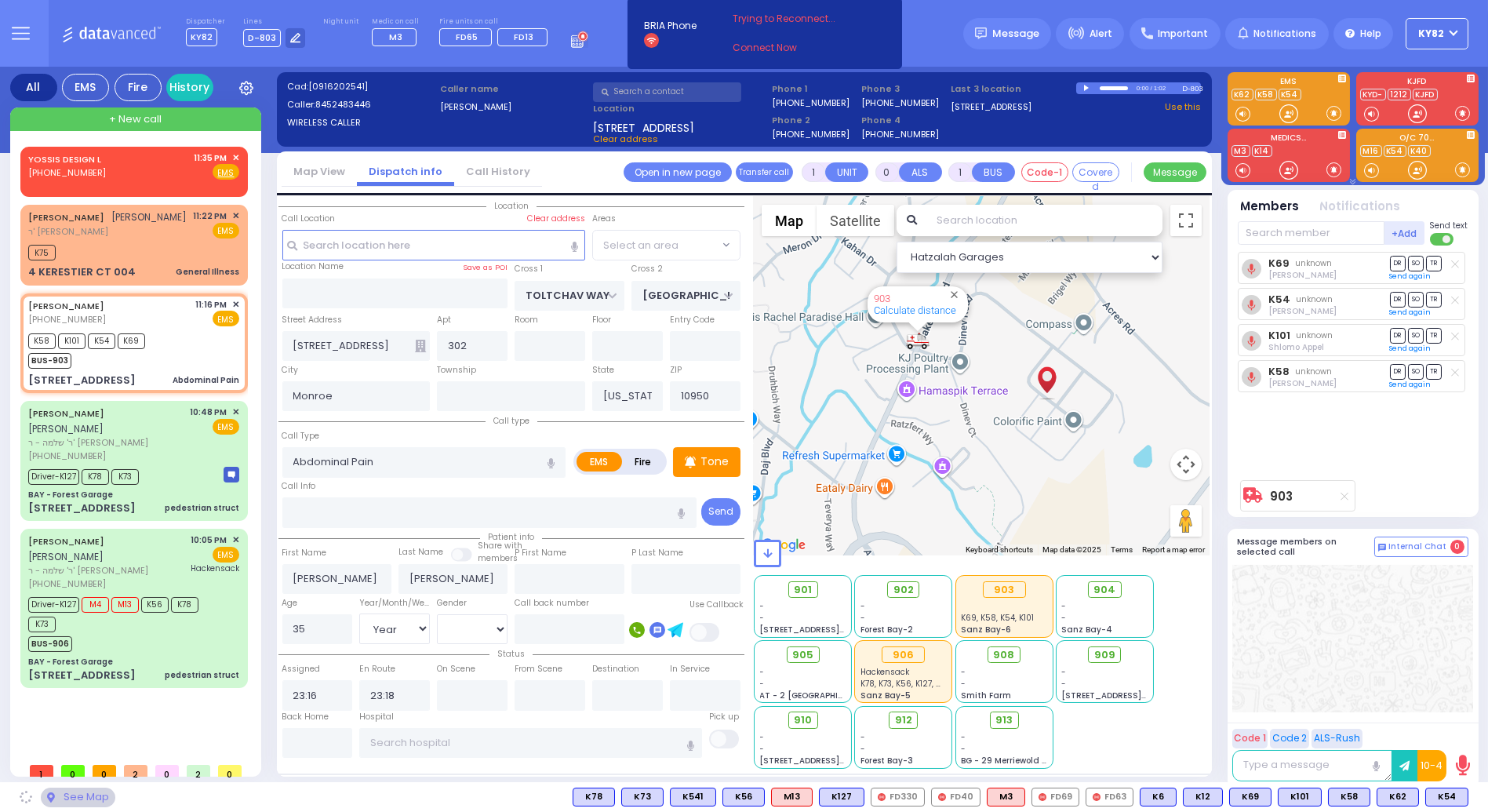
select select "BEIRECH MOSHE"
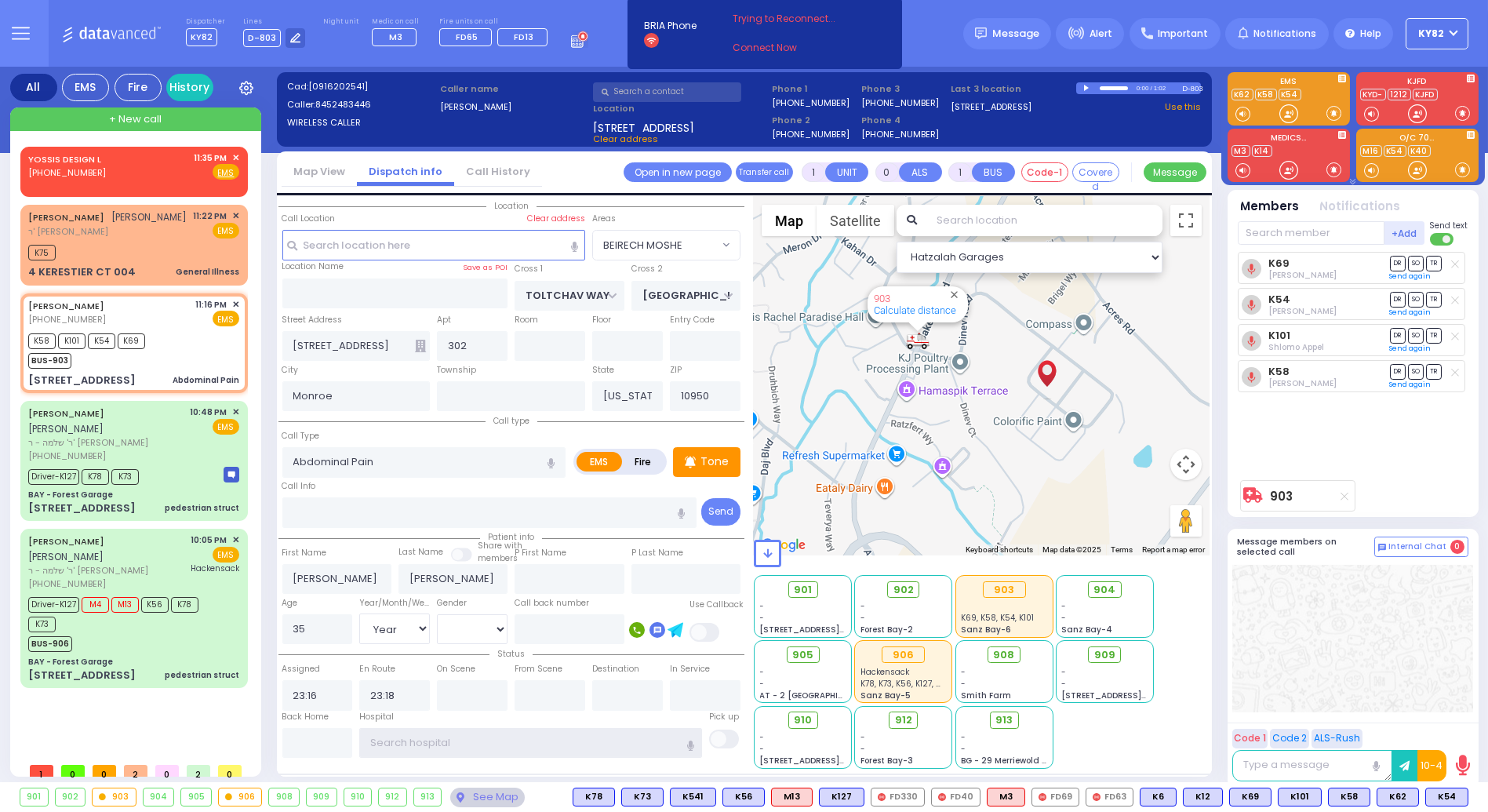
click at [424, 734] on input "text" at bounding box center [530, 742] width 342 height 30
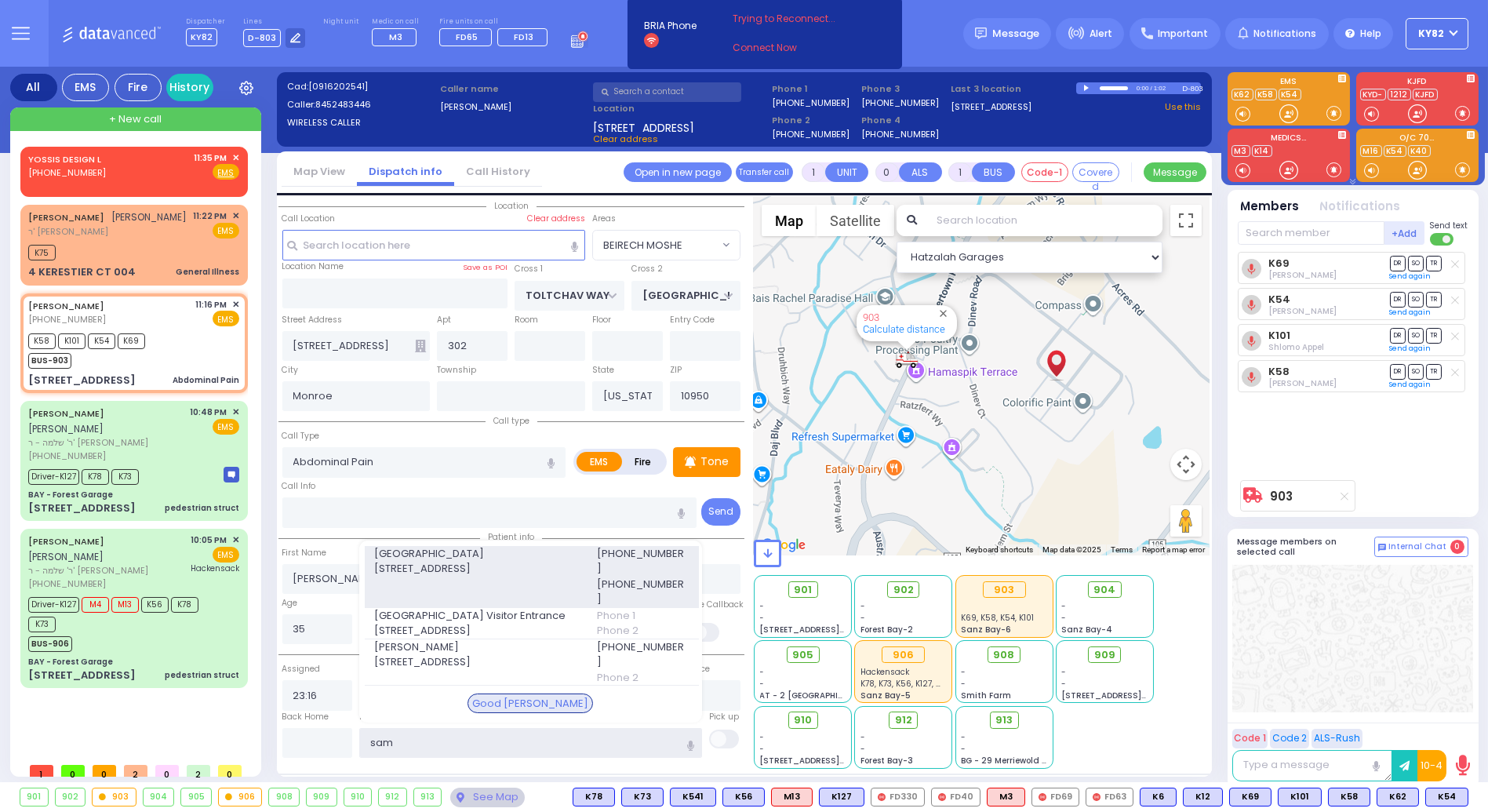
type input "sam"
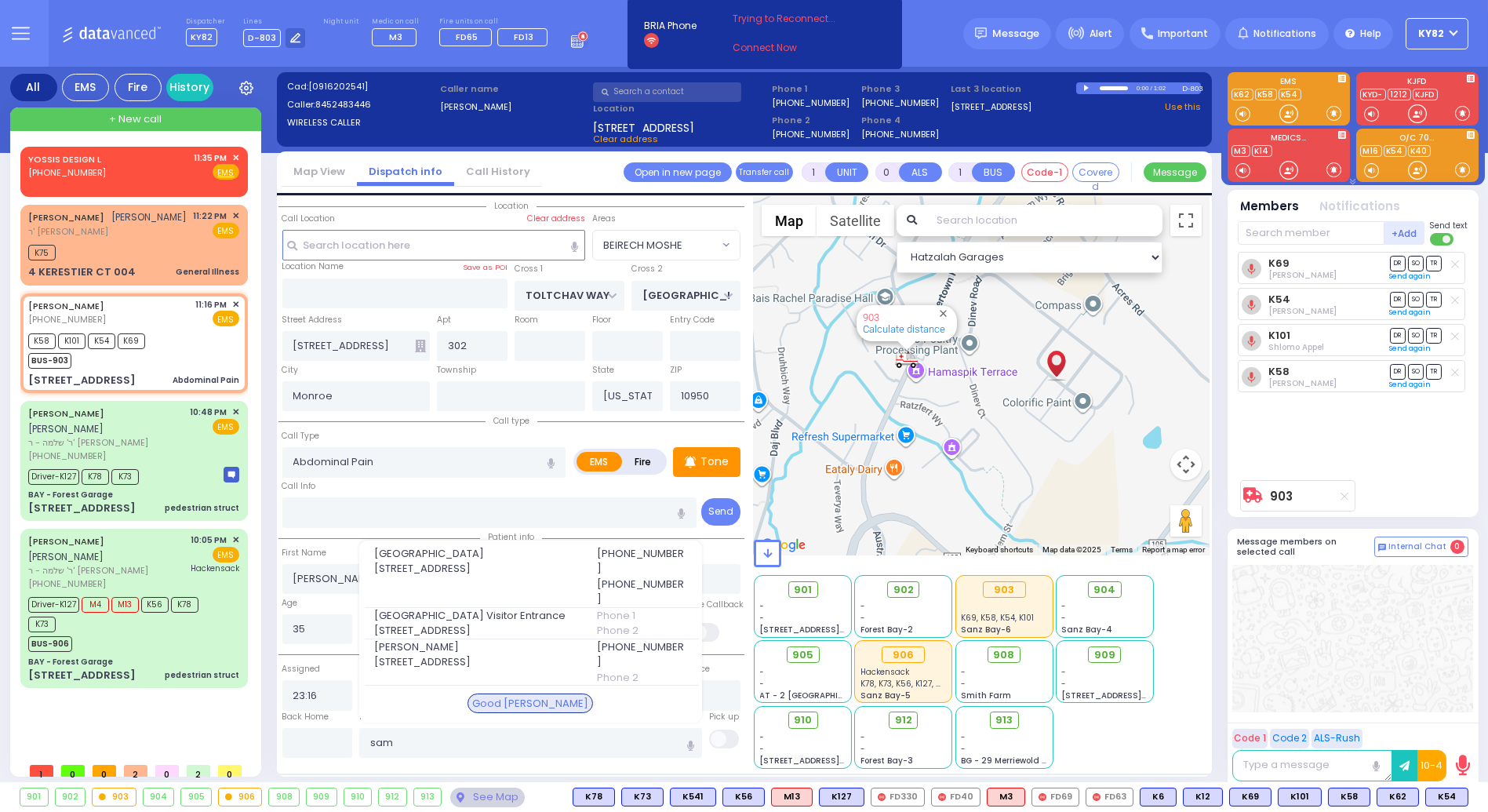
click at [548, 562] on span "[GEOGRAPHIC_DATA]" at bounding box center [475, 554] width 203 height 16
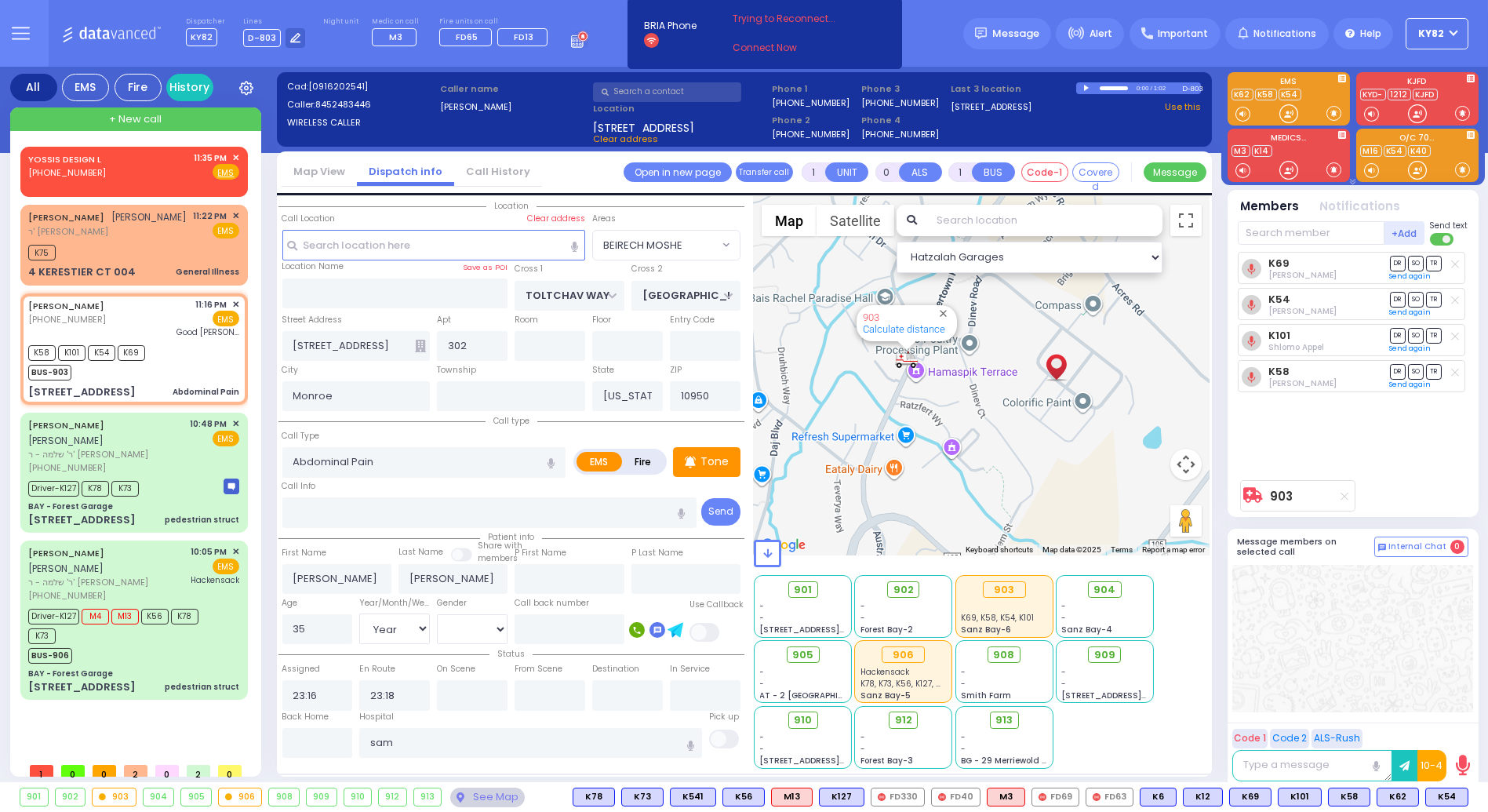
select select
radio input "true"
select select "Year"
select select "[DEMOGRAPHIC_DATA]"
type input "[GEOGRAPHIC_DATA]"
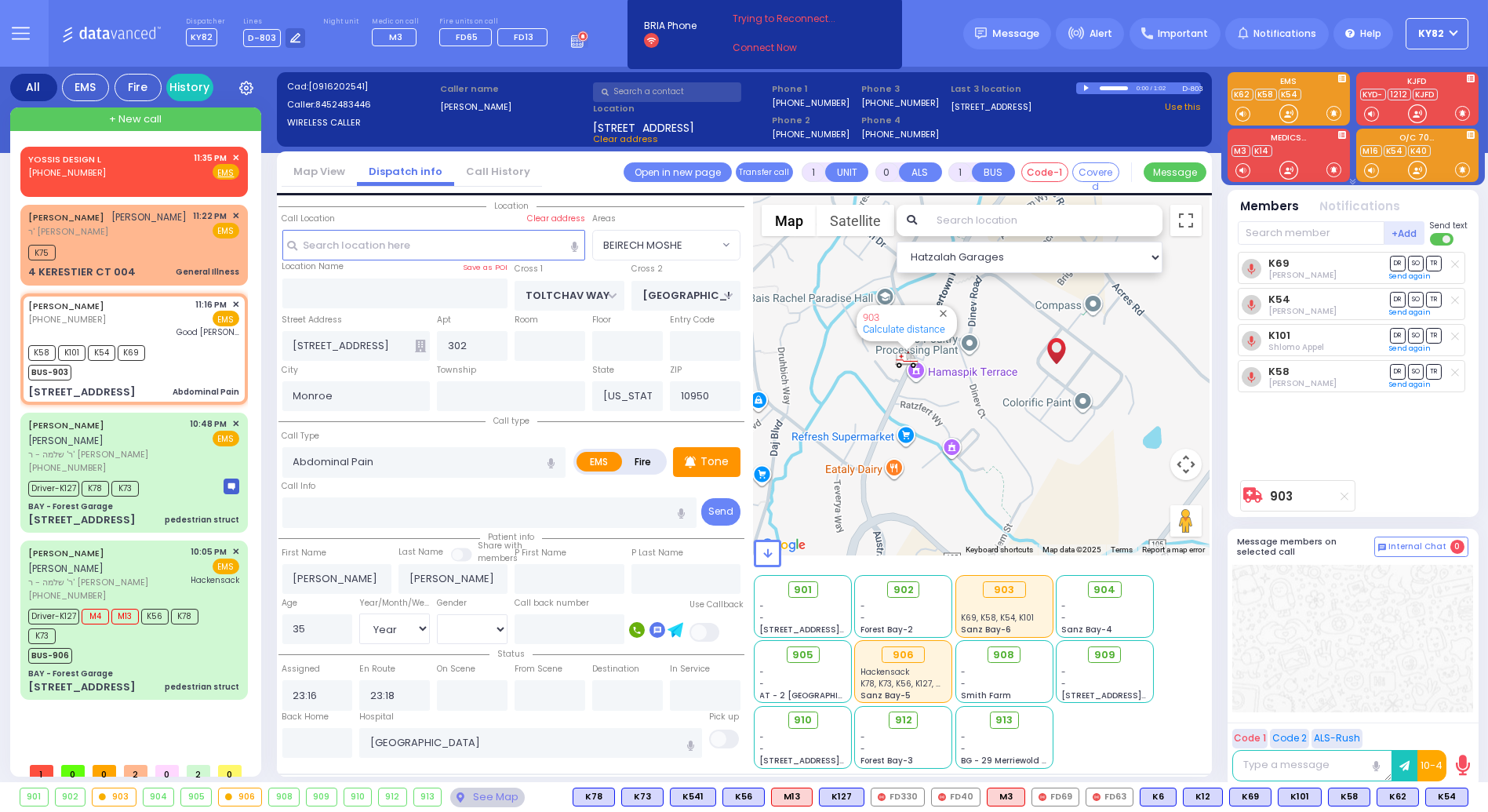
select select "Hatzalah Garages"
select select "BEIRECH MOSHE"
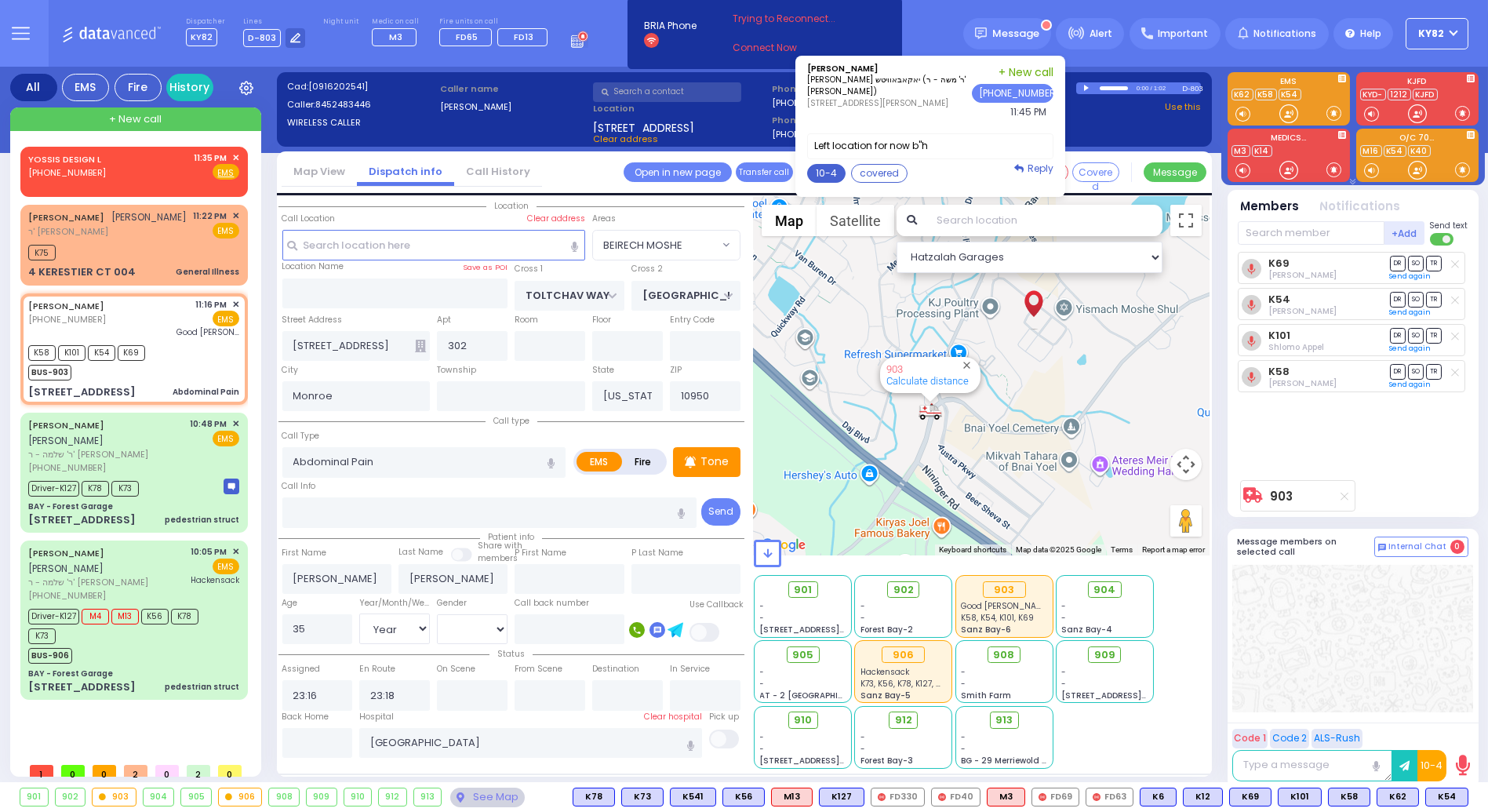
click at [846, 167] on button "10-4" at bounding box center [827, 173] width 38 height 18
type textarea "10-4 thank you"
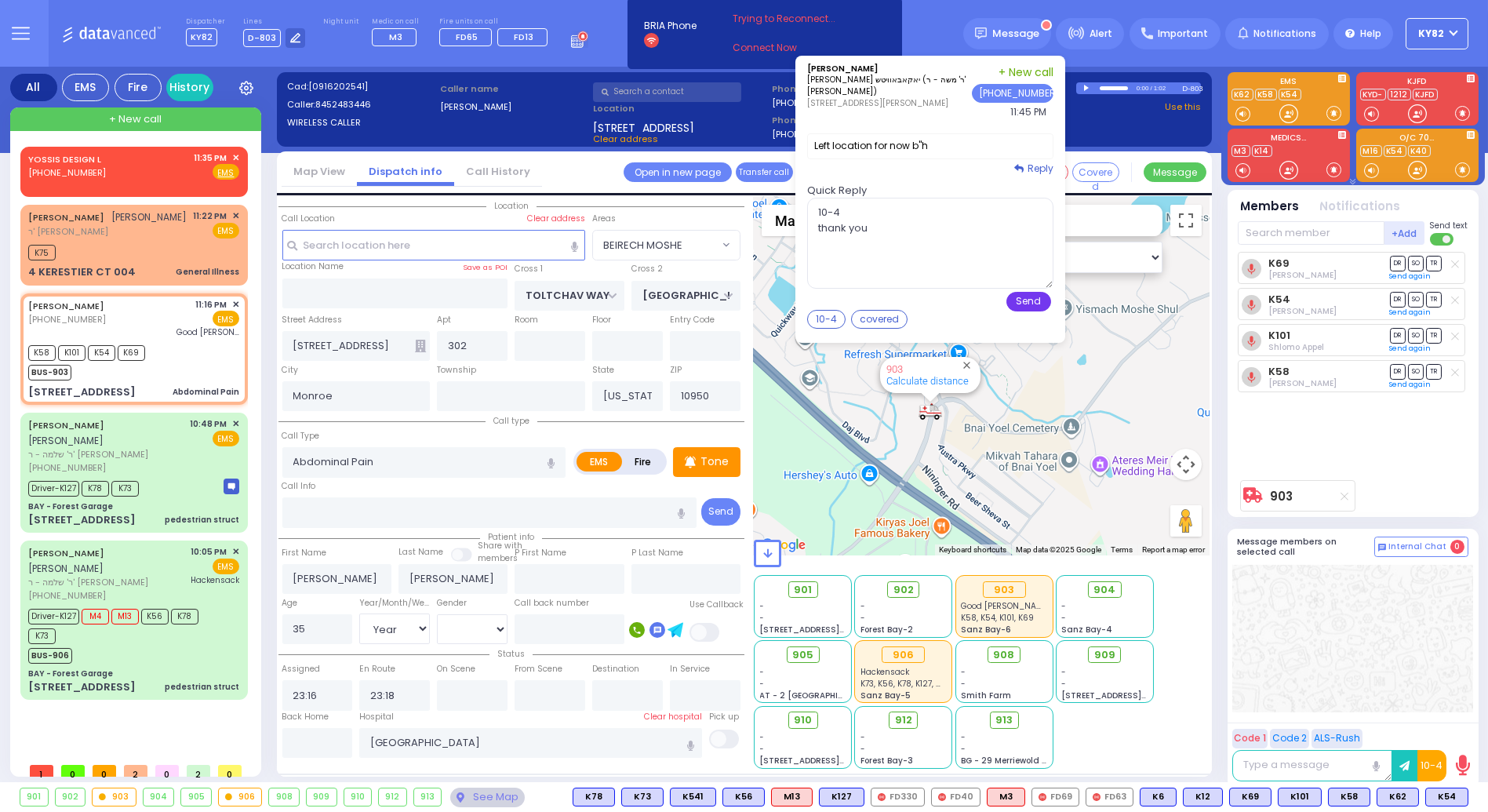
click at [1045, 299] on button "Send" at bounding box center [1029, 301] width 45 height 19
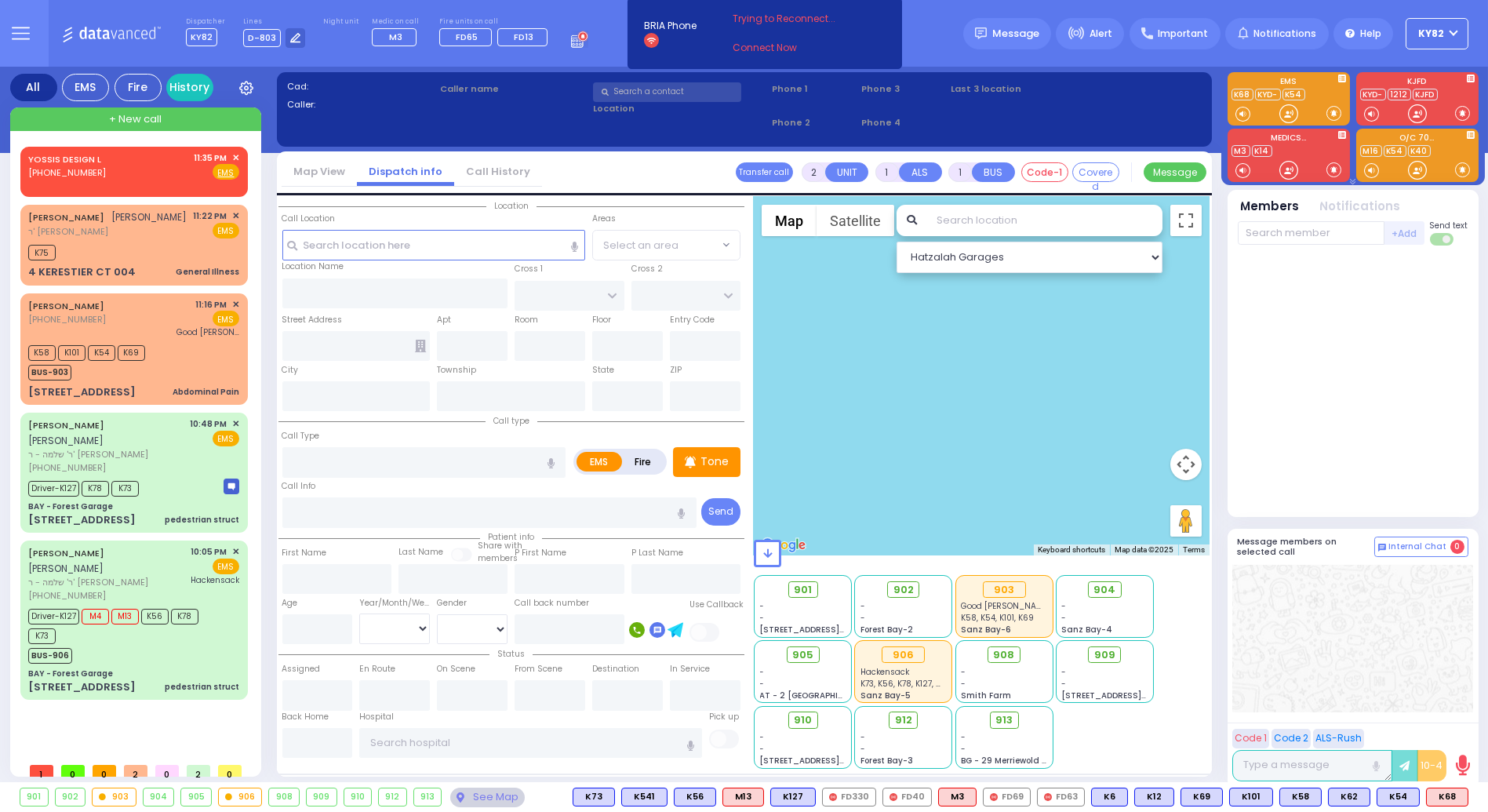
click at [1306, 354] on div at bounding box center [1353, 382] width 231 height 260
click at [1307, 354] on div at bounding box center [1353, 382] width 231 height 260
click at [1336, 625] on div at bounding box center [1353, 639] width 241 height 147
click at [1368, 598] on div at bounding box center [1353, 639] width 241 height 147
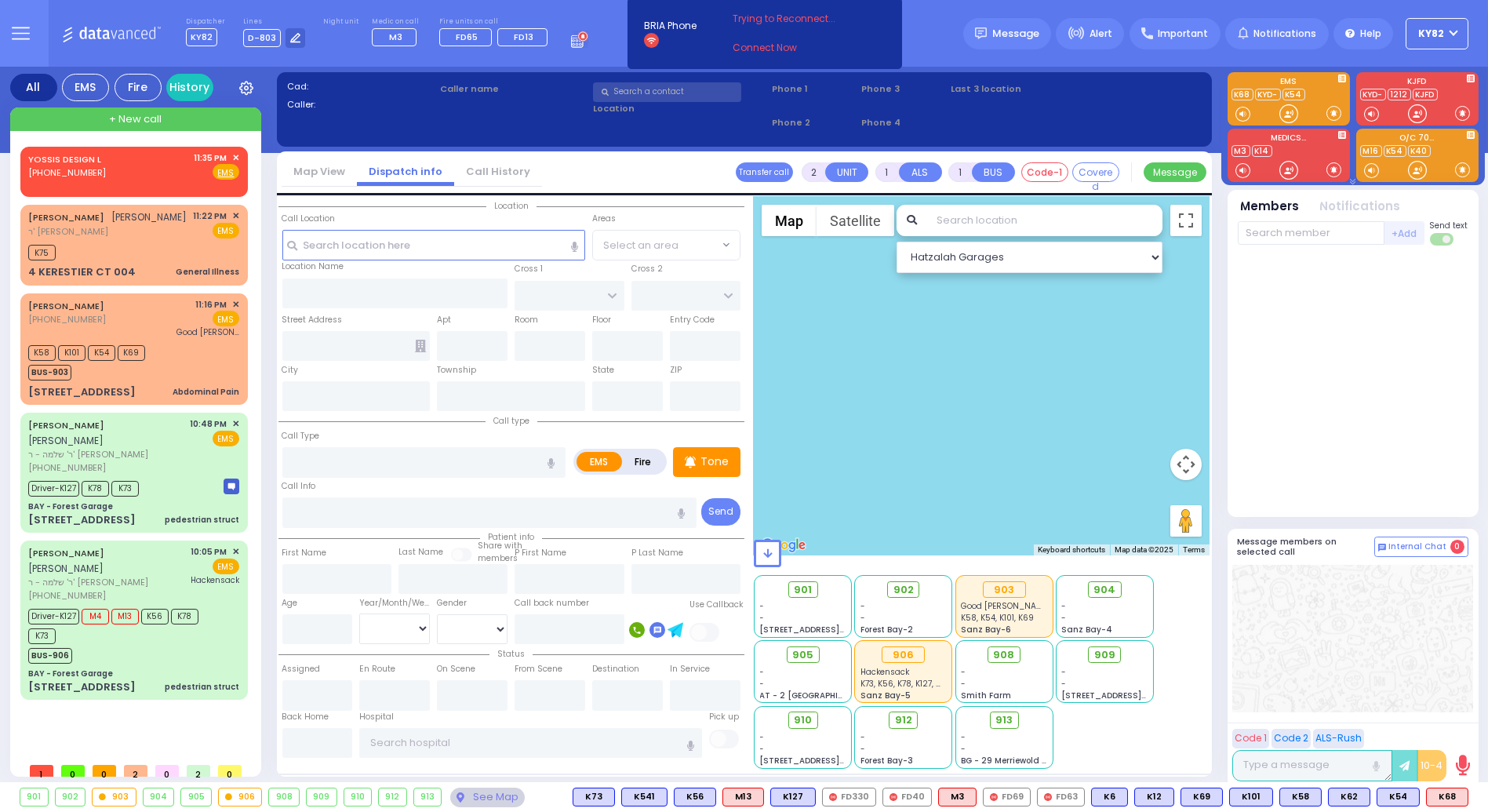
click at [933, 42] on div "Dispatcher KY82 shift has started. Are you ? Lines D-803" at bounding box center [744, 33] width 1488 height 67
click at [1267, 92] on link "KYD-" at bounding box center [1268, 95] width 26 height 12
type input "KYD-803"
select select
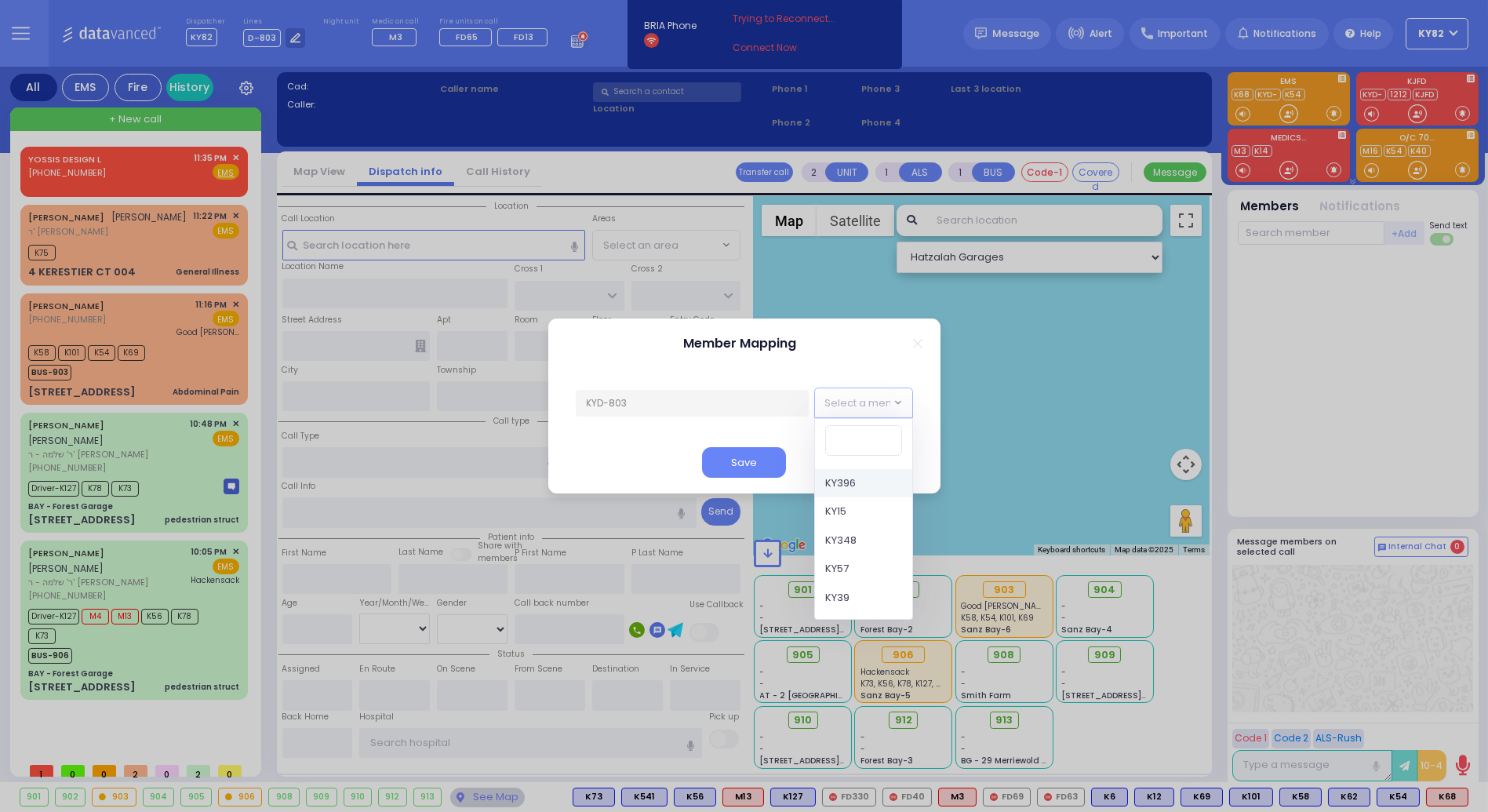
click at [876, 396] on span "Select a member" at bounding box center [871, 403] width 90 height 16
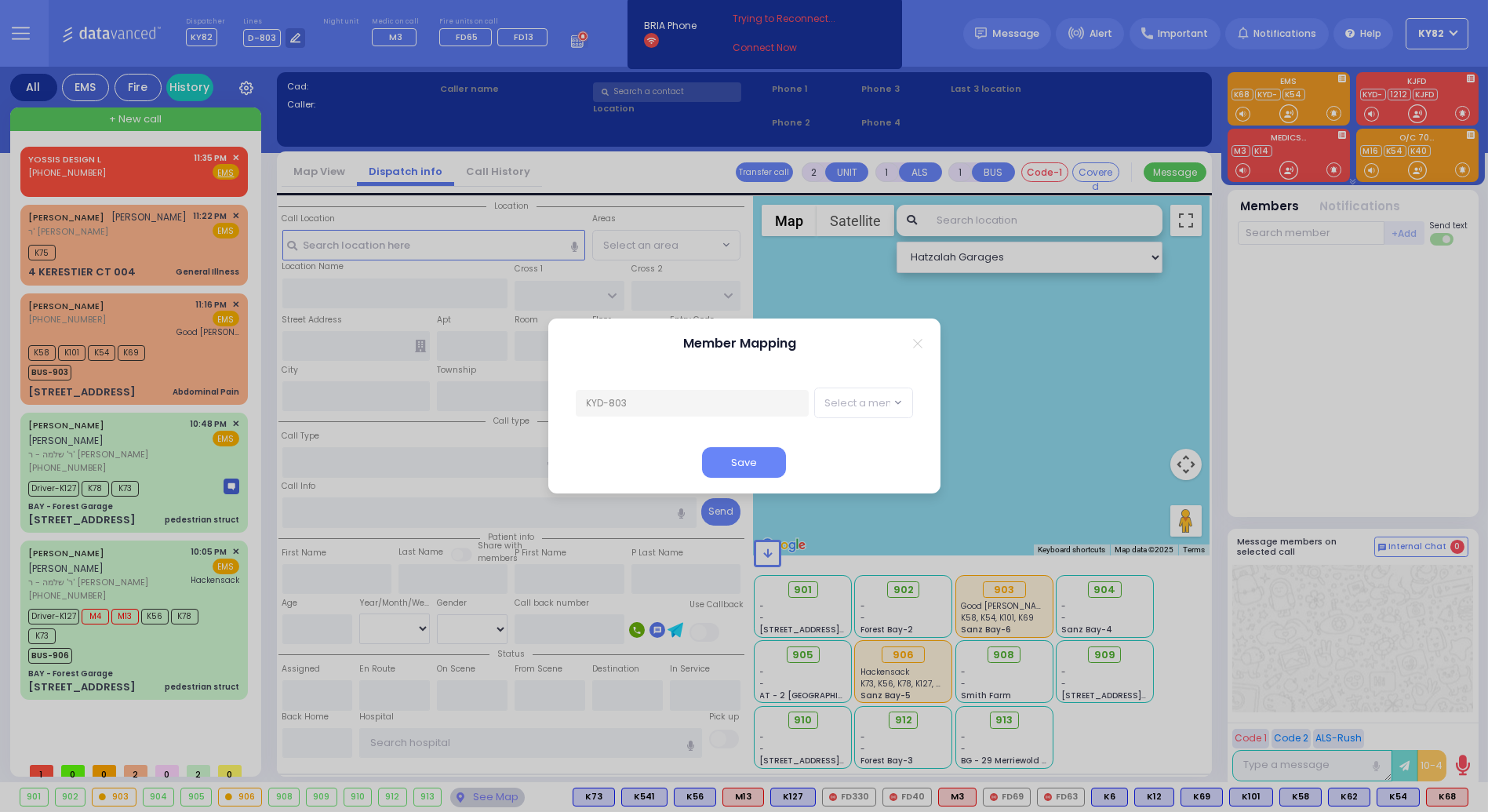
click at [916, 346] on icon "Close" at bounding box center [917, 343] width 9 height 9
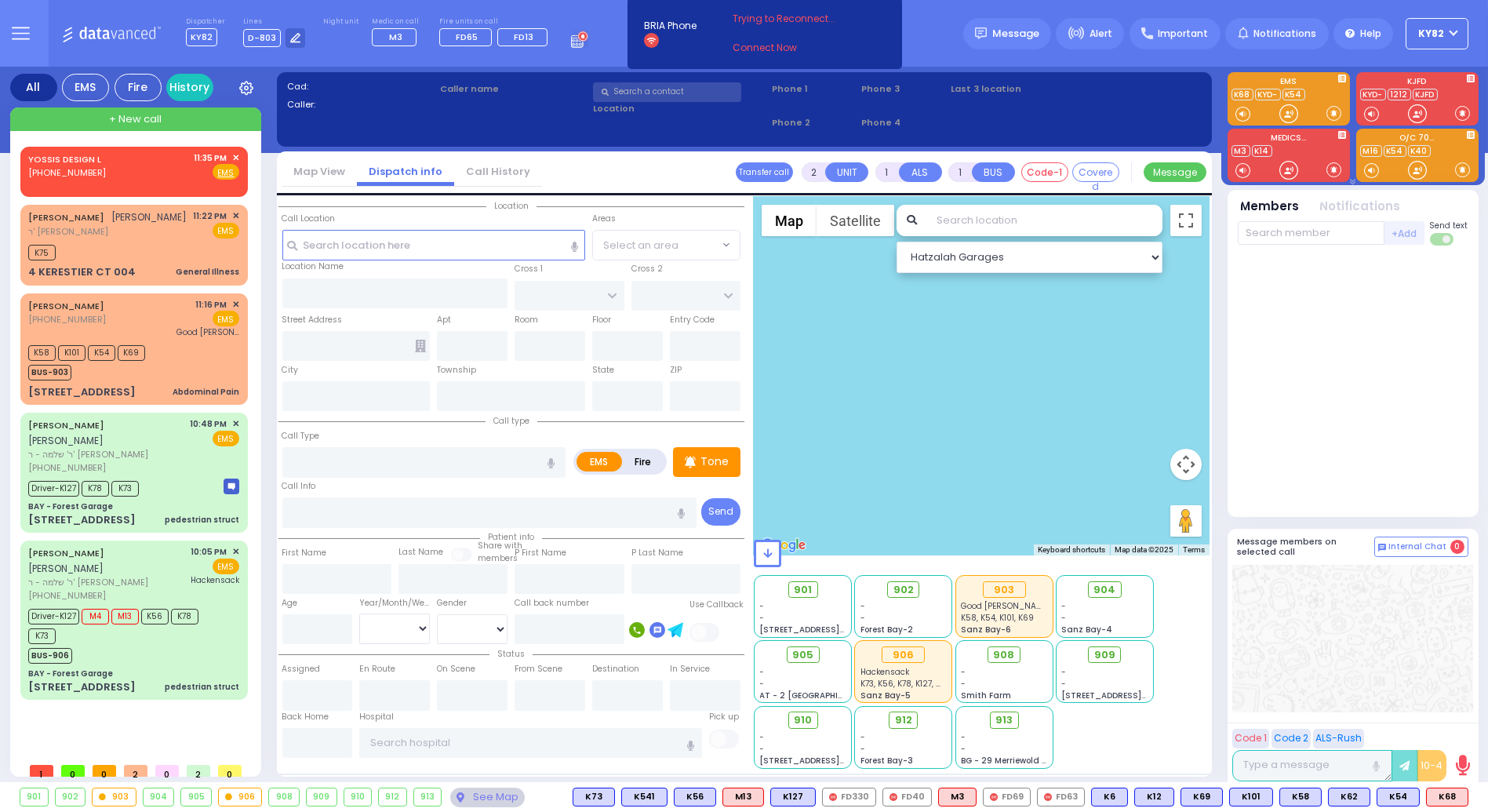
click at [1316, 398] on div at bounding box center [1353, 382] width 231 height 260
click at [751, 49] on link "Connect Now" at bounding box center [795, 48] width 124 height 14
click at [938, 46] on div "Dispatcher KY82 shift has started. Are you ? Lines D-803" at bounding box center [744, 33] width 1488 height 67
click at [1359, 402] on div at bounding box center [1353, 382] width 231 height 260
click at [139, 644] on div "Driver-K127 M4 M13 K56 K78 K73" at bounding box center [126, 624] width 196 height 39
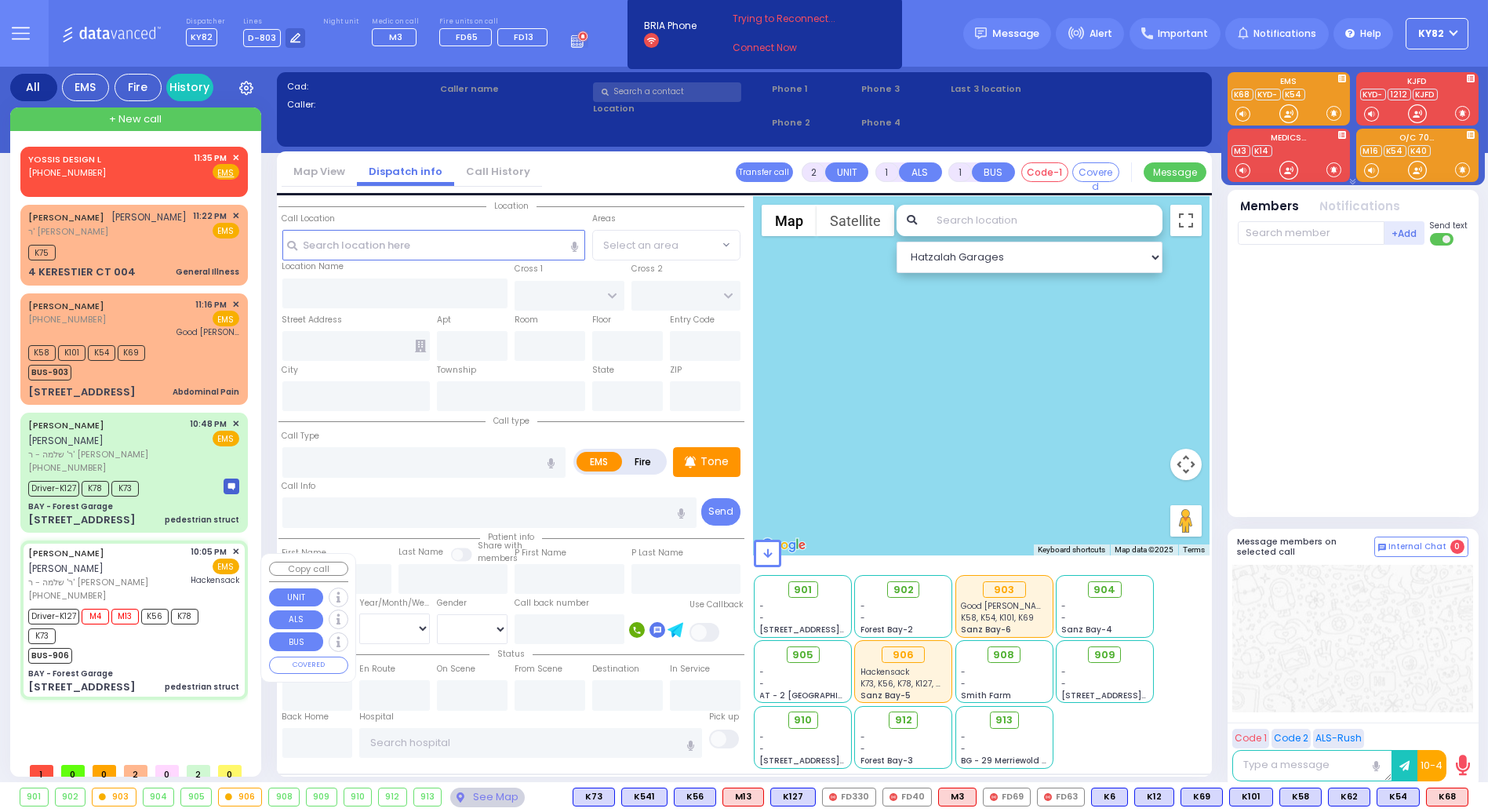
type input "6"
select select
type input "pedestrian struct"
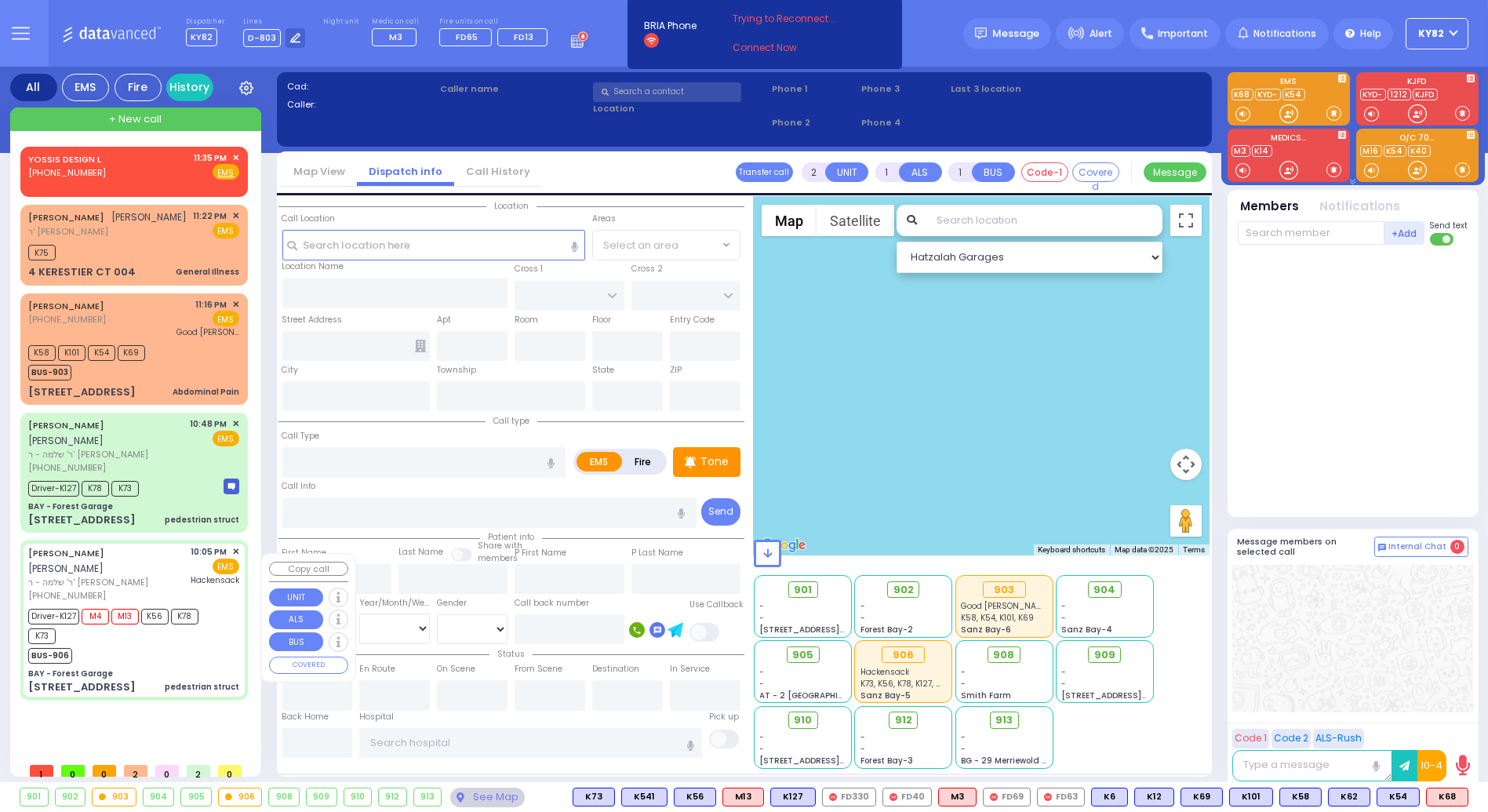
radio input "true"
type input "[PERSON_NAME]"
type input "KLEIN"
type input "Rivka"
type input "Smillowitz"
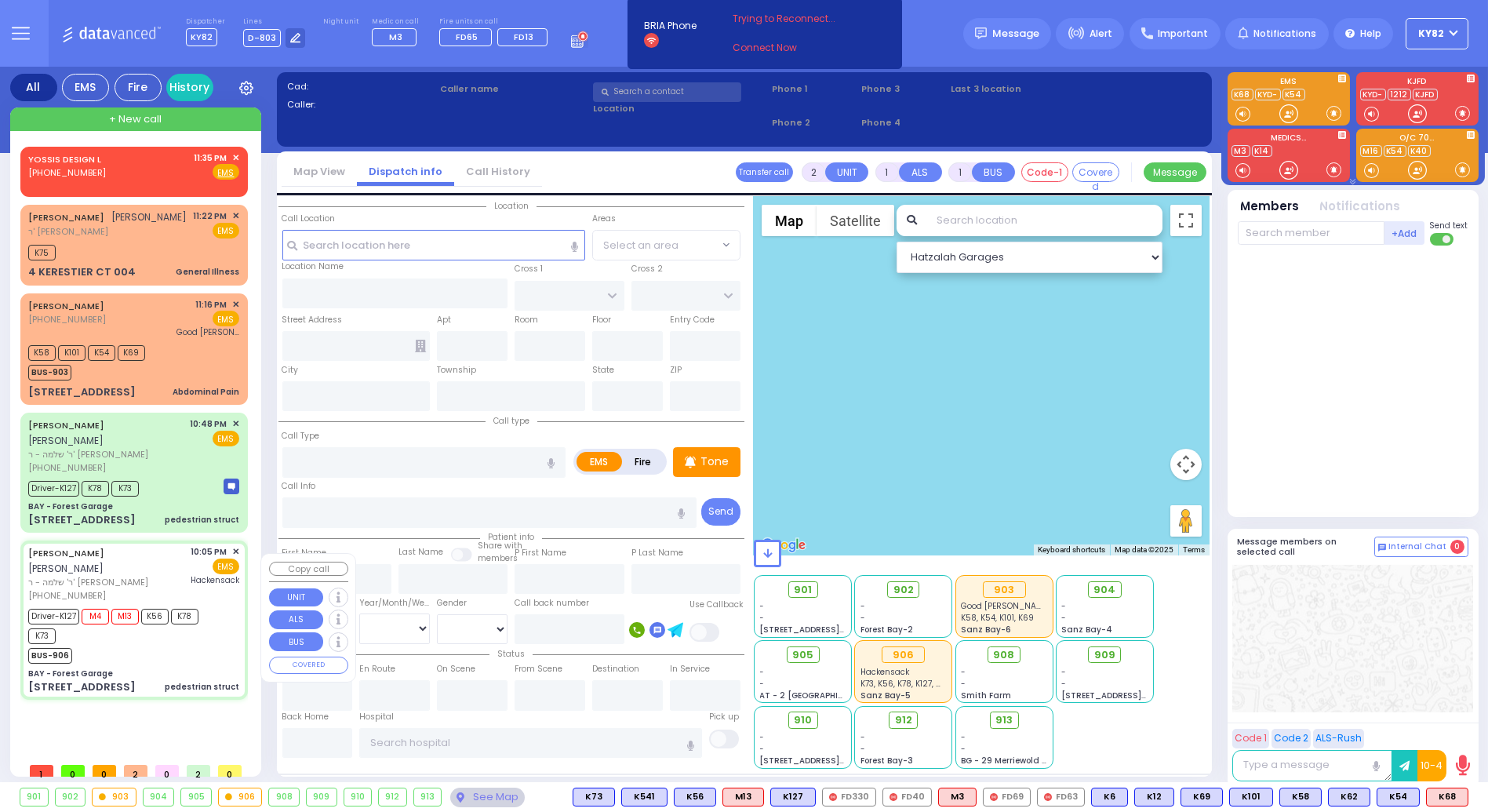
type input "14"
select select "Year"
select select "[DEMOGRAPHIC_DATA]"
type input "22:05"
type input "22:06"
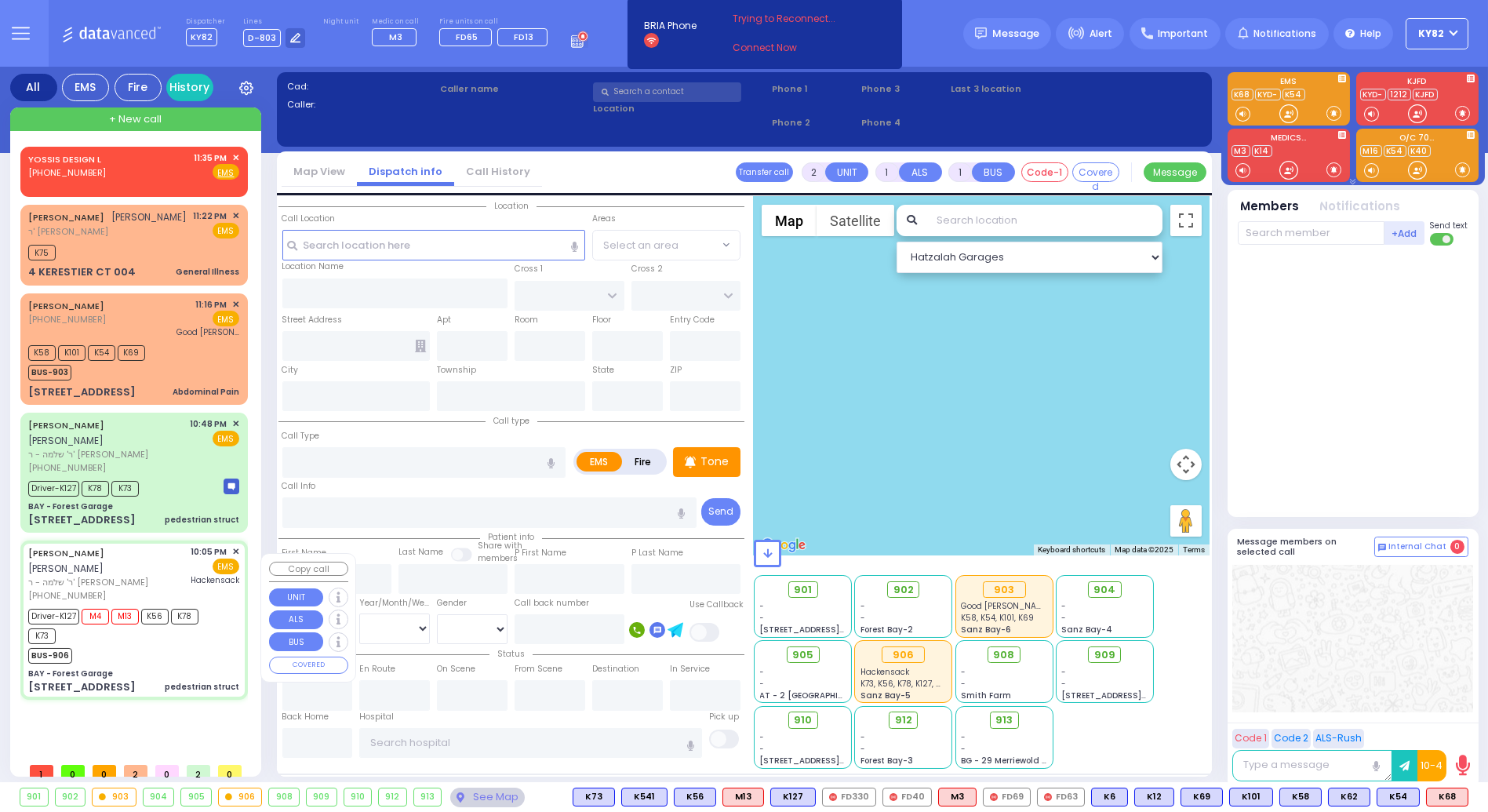
type input "22:07"
type input "22:43"
type input "23:25"
type input "23:28"
type input "[GEOGRAPHIC_DATA]"
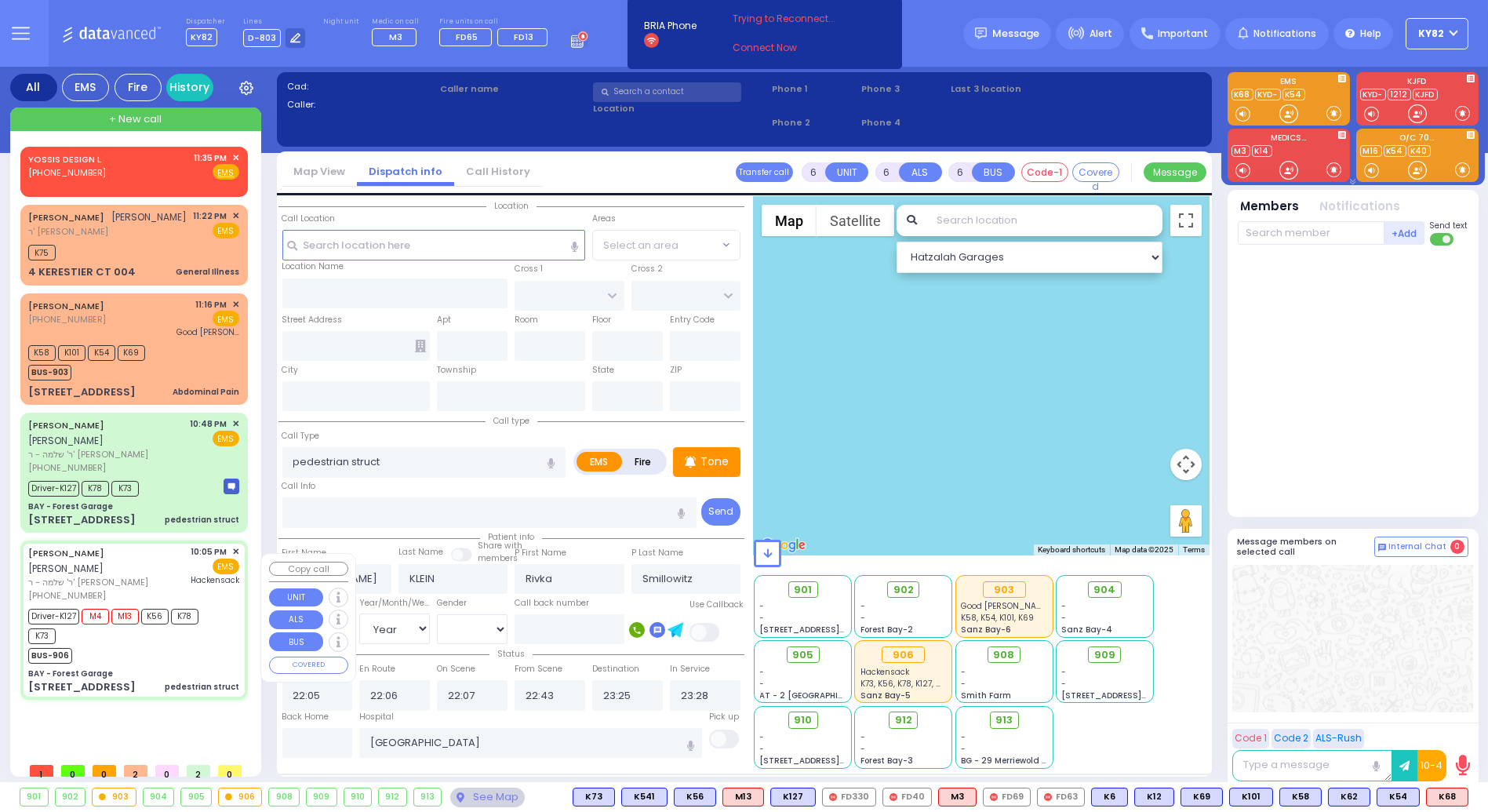
type input "BAY - Forest Garage"
type input "SANZ COURT"
type input "HAYES COURT"
type input "[STREET_ADDRESS]"
type input "Monroe"
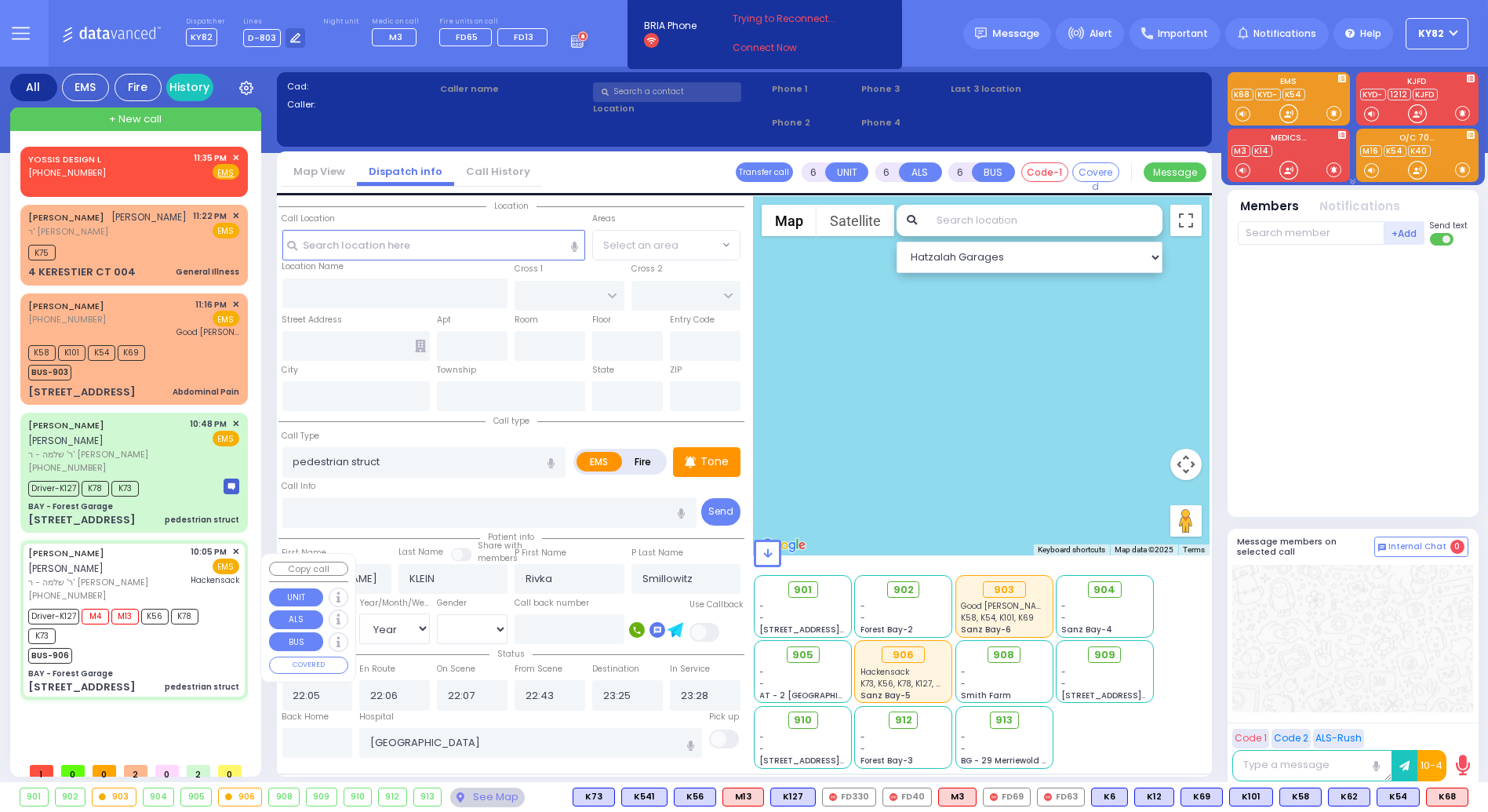
type input "[US_STATE]"
type input "10950"
select select "Hatzalah Garages"
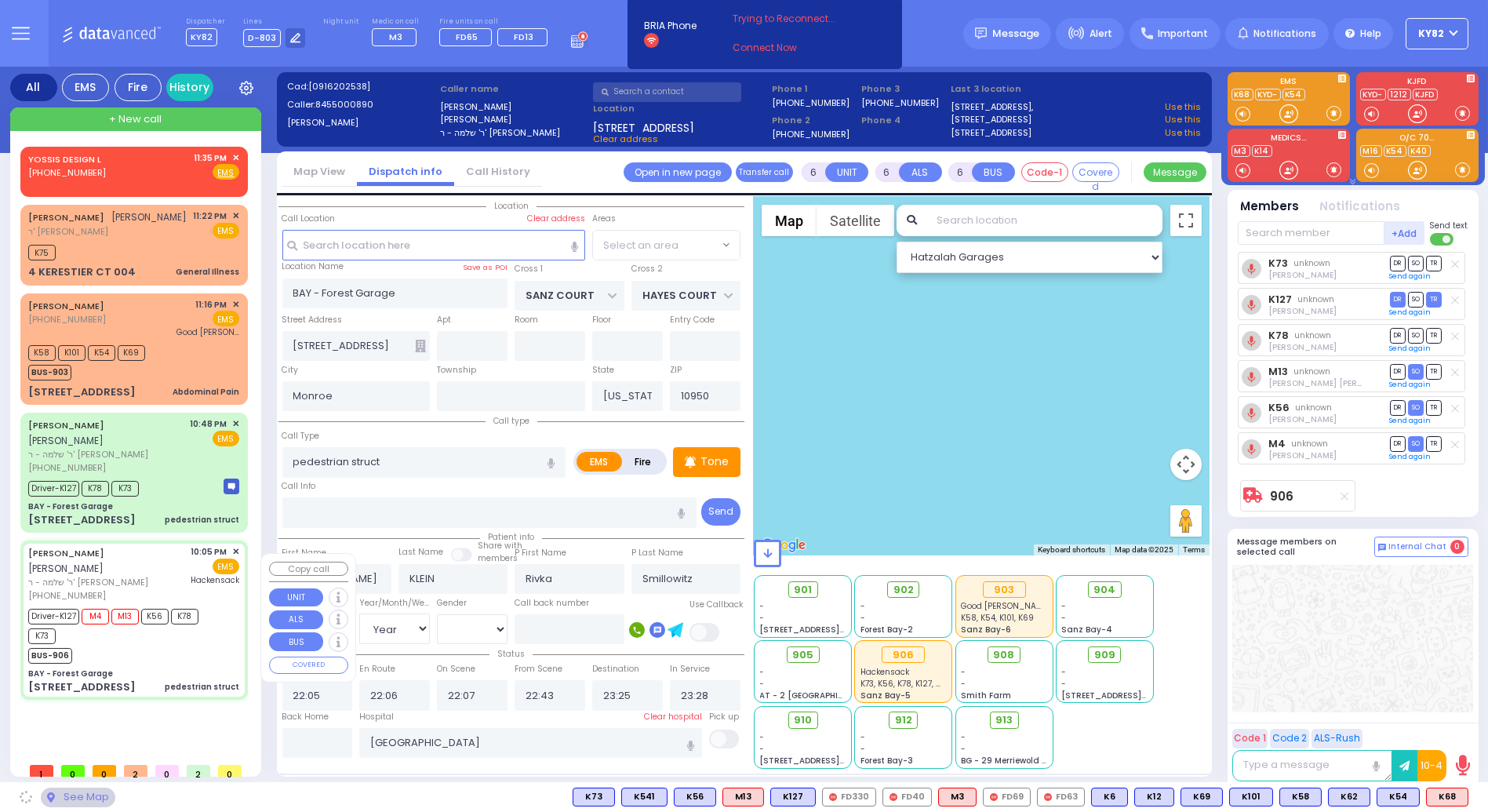
select select "SECTION 2"
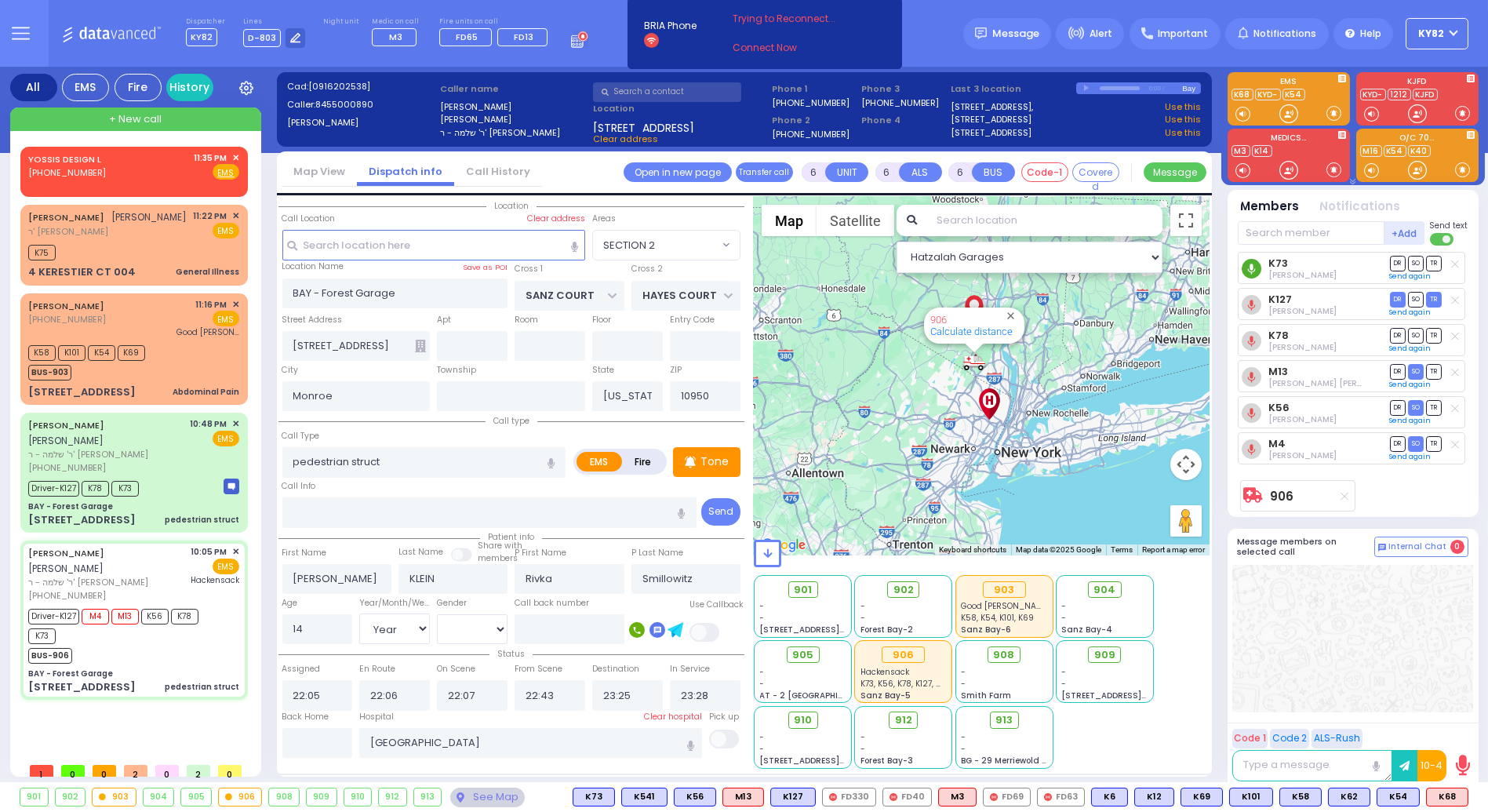
click at [1256, 270] on circle at bounding box center [1251, 269] width 19 height 19
click at [1332, 460] on div "M4 Avrohom Yitzchok Flohr DR SO TR" at bounding box center [1352, 448] width 228 height 32
drag, startPoint x: 1234, startPoint y: 265, endPoint x: 1286, endPoint y: 265, distance: 52.0
click at [1286, 265] on div "+Add Send text K73" at bounding box center [1353, 366] width 241 height 293
click at [1279, 262] on link "K73" at bounding box center [1278, 263] width 19 height 12
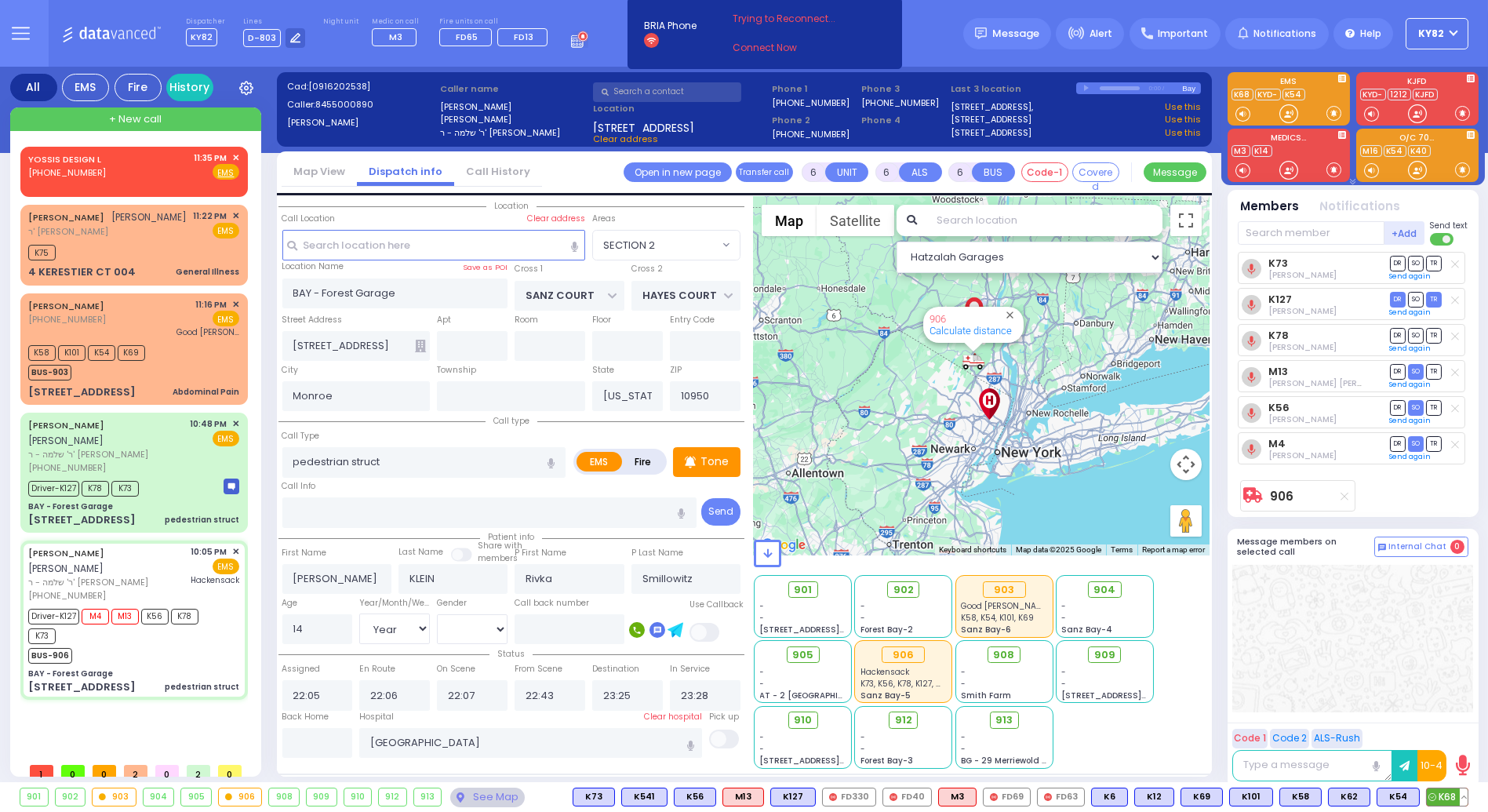
click at [1465, 796] on button at bounding box center [1464, 798] width 8 height 18
click at [1427, 758] on icon at bounding box center [1426, 760] width 5 height 5
click at [1466, 794] on button at bounding box center [1464, 798] width 8 height 18
click at [1397, 662] on div at bounding box center [1353, 639] width 241 height 147
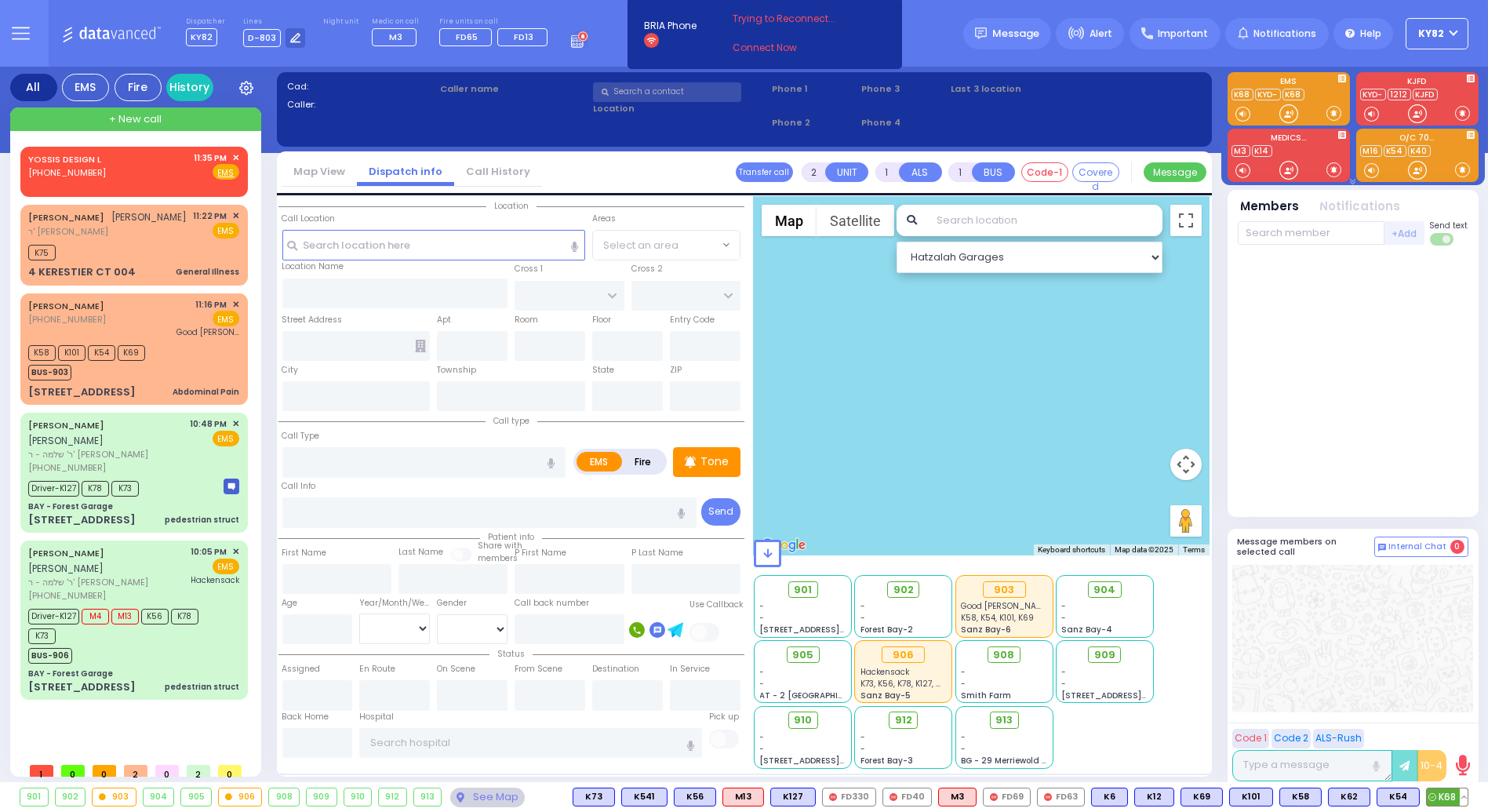
click at [1466, 799] on button at bounding box center [1464, 798] width 8 height 18
click at [1432, 761] on circle at bounding box center [1427, 762] width 20 height 20
click at [1465, 799] on button at bounding box center [1464, 798] width 8 height 18
click at [1430, 760] on icon at bounding box center [1427, 761] width 12 height 10
click at [1306, 393] on div at bounding box center [1353, 382] width 231 height 260
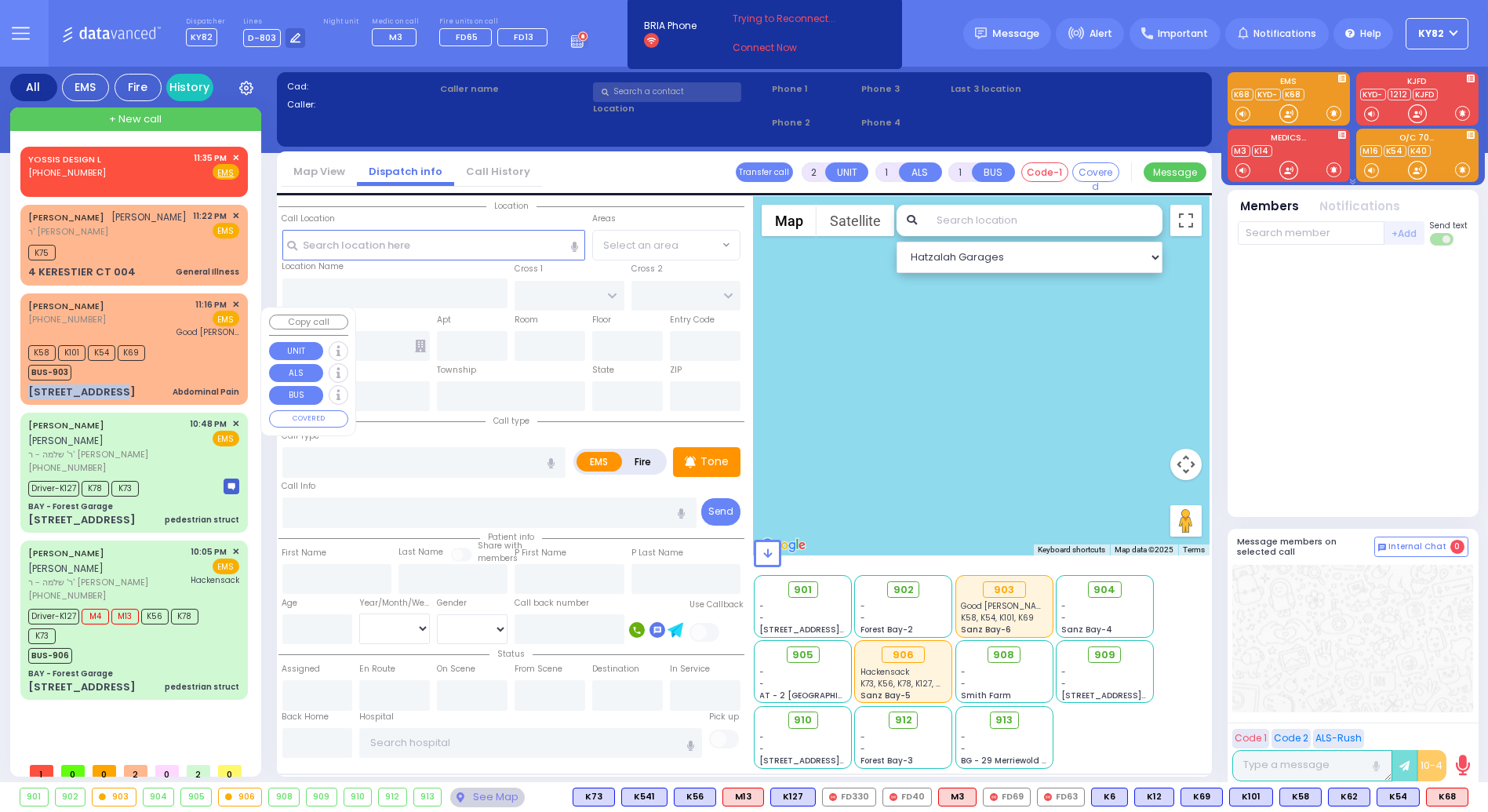
click at [116, 394] on div "[PERSON_NAME] [PHONE_NUMBER] 11:16 PM ✕ EMS K58 K101 K54 K69" at bounding box center [134, 349] width 221 height 107
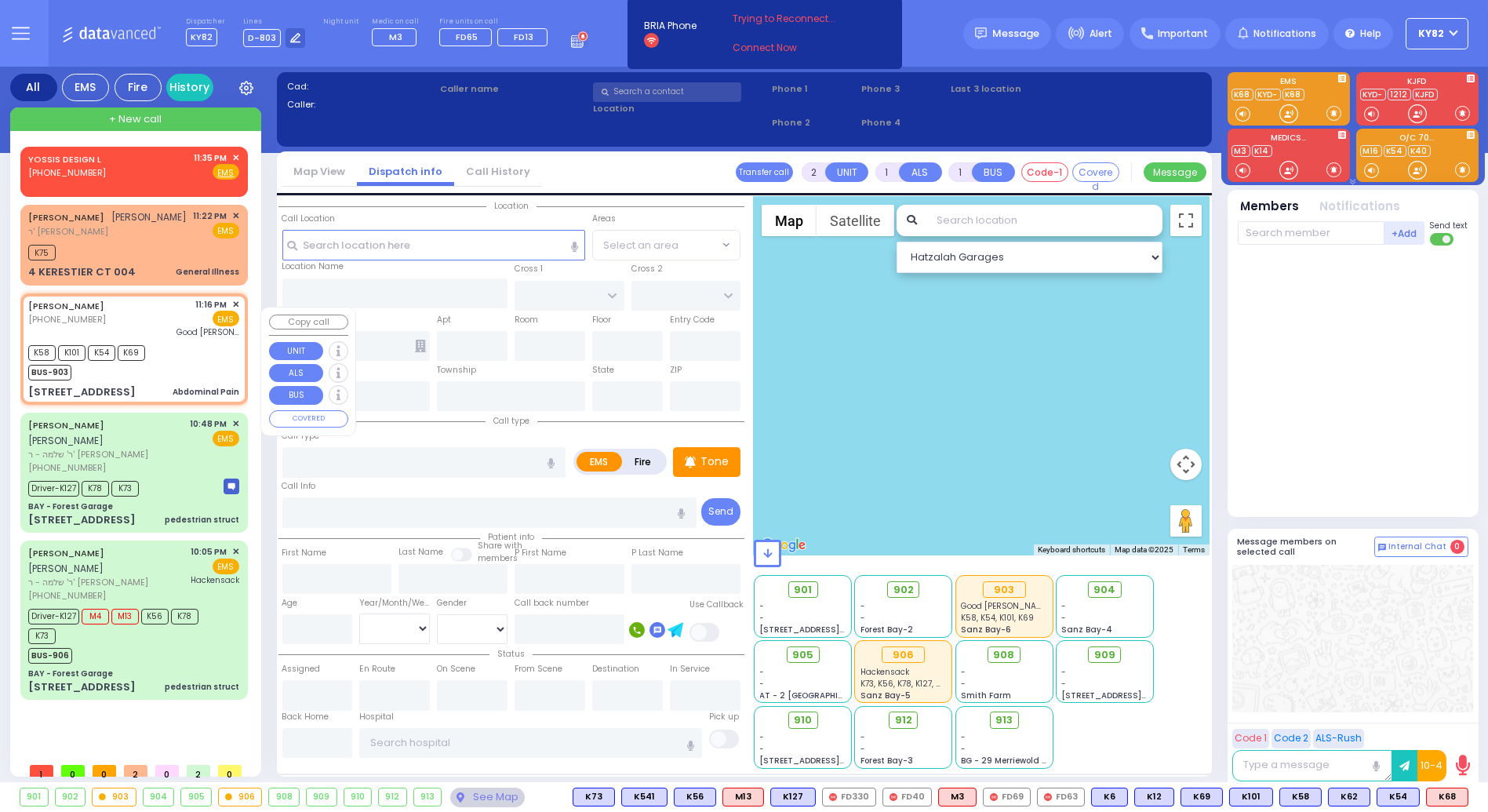
type input "6"
select select
type input "Abdominal Pain"
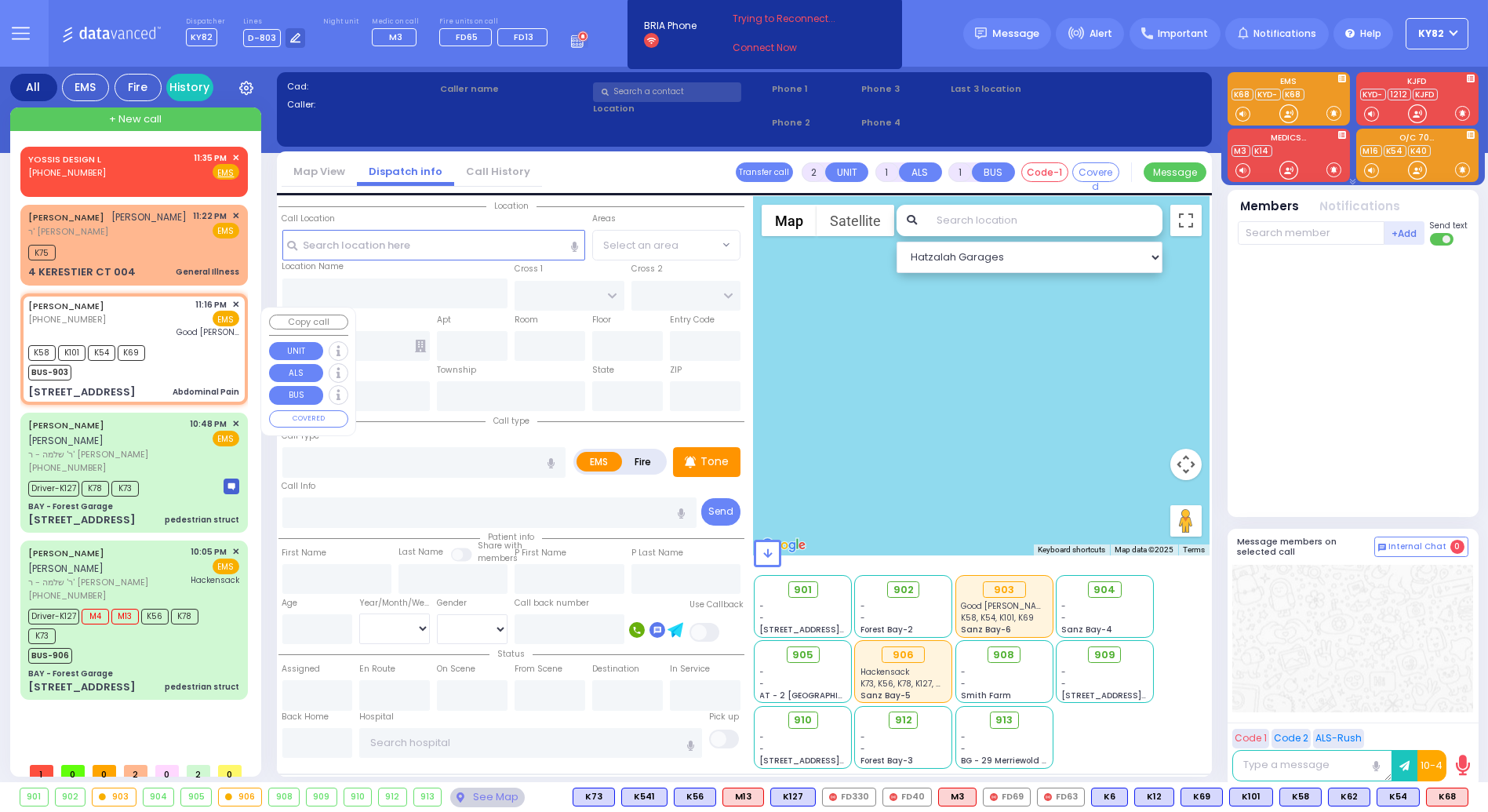
radio input "true"
type input "[PERSON_NAME]"
type input "Fradel"
type input "[PERSON_NAME]"
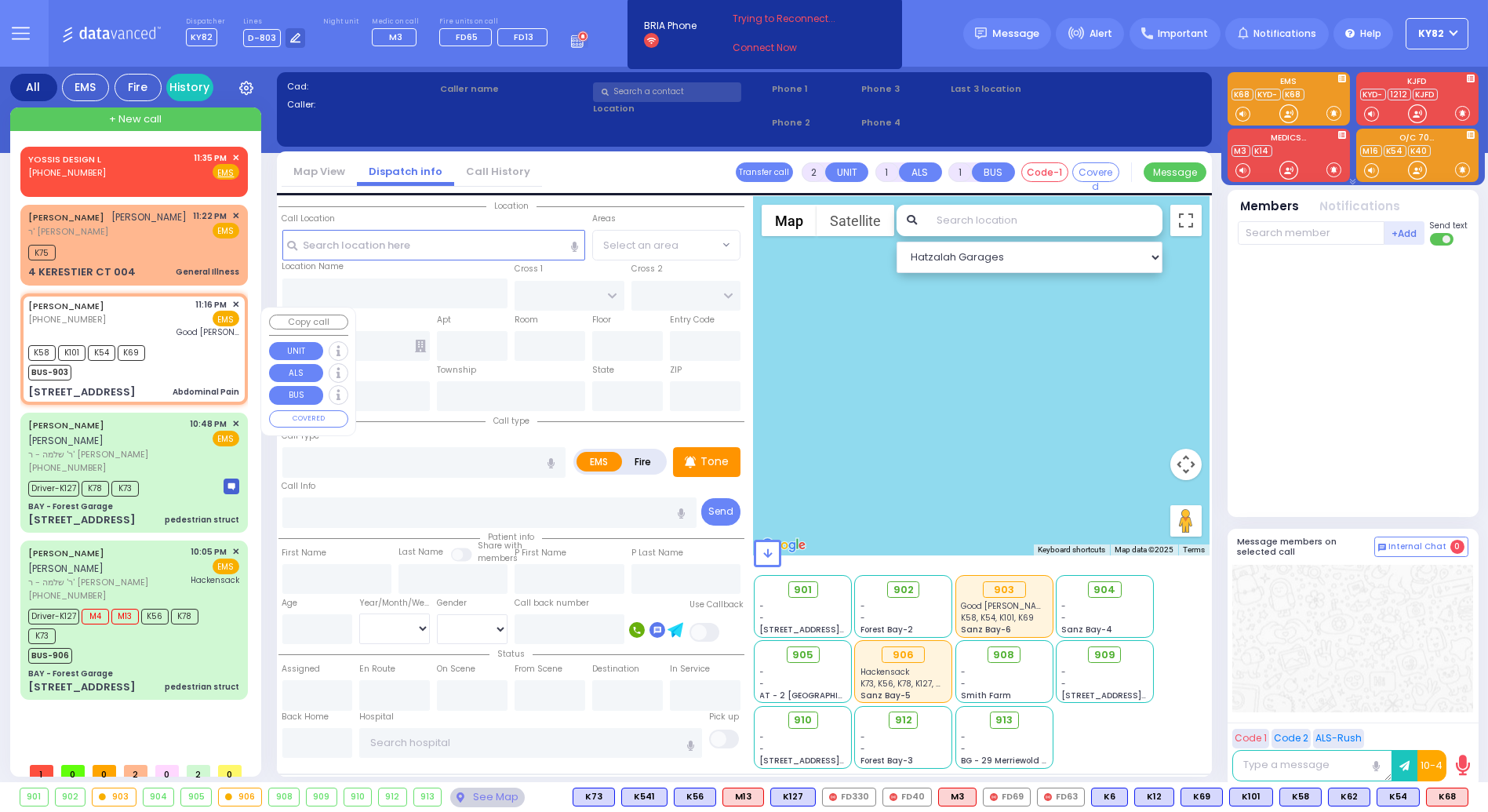
type input "35"
select select "Year"
select select "[DEMOGRAPHIC_DATA]"
type input "23:16"
type input "23:18"
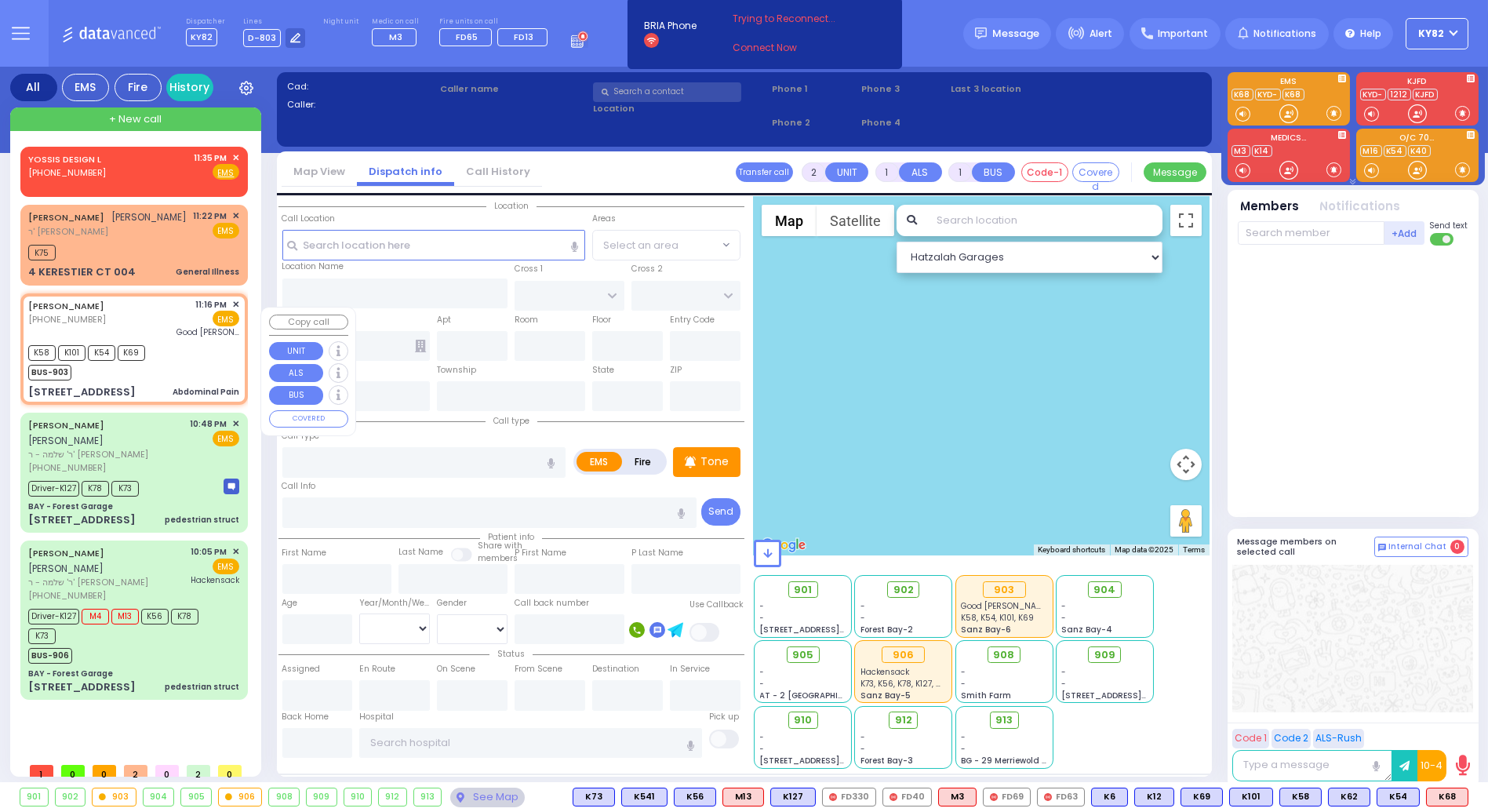
type input "[GEOGRAPHIC_DATA]"
type input "TOLTCHAV WAY"
type input "[GEOGRAPHIC_DATA]"
type input "[STREET_ADDRESS]"
type input "302"
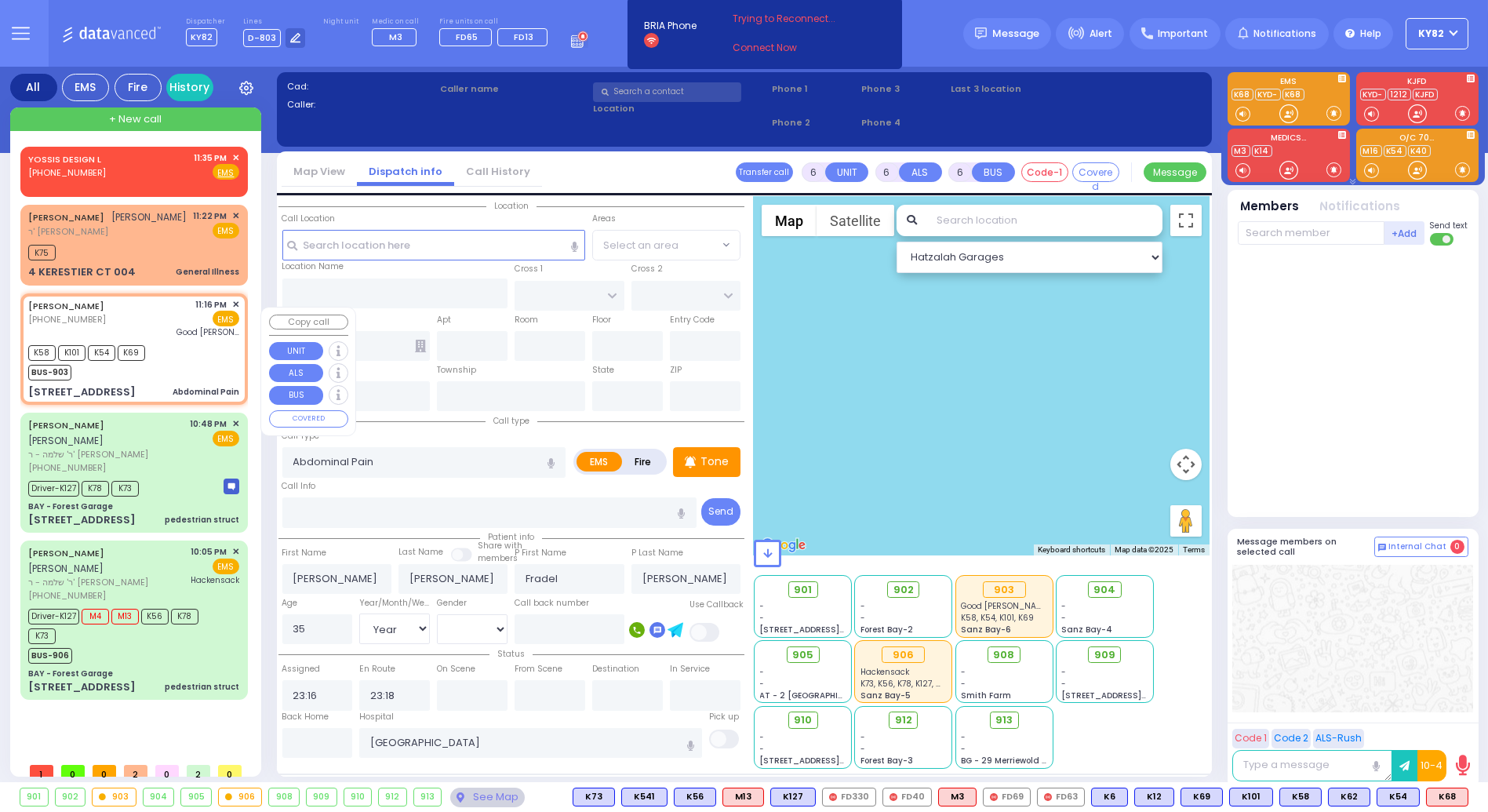
type input "Monroe"
type input "[US_STATE]"
type input "10950"
select select "Hatzalah Garages"
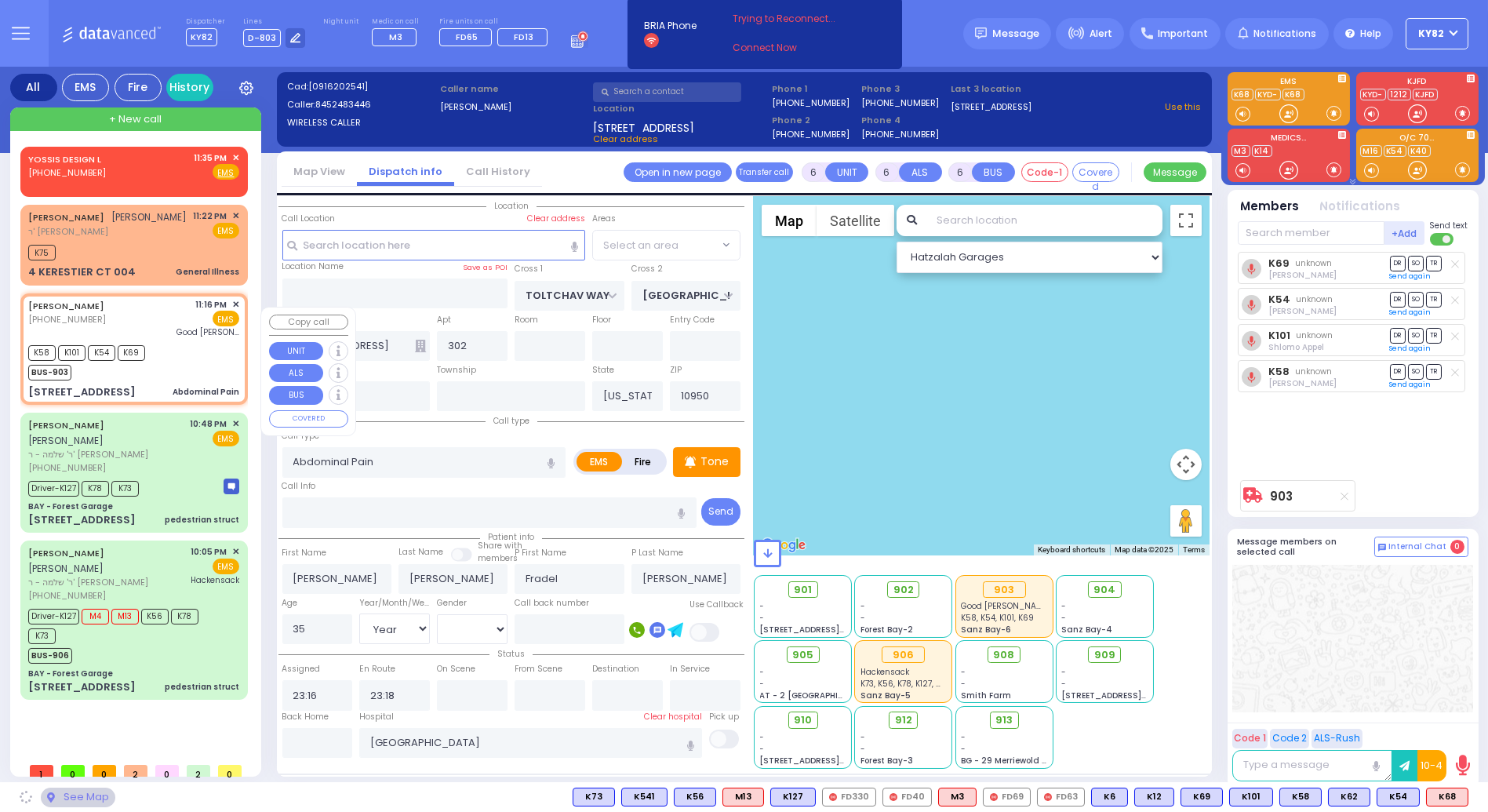
select select "BEIRECH MOSHE"
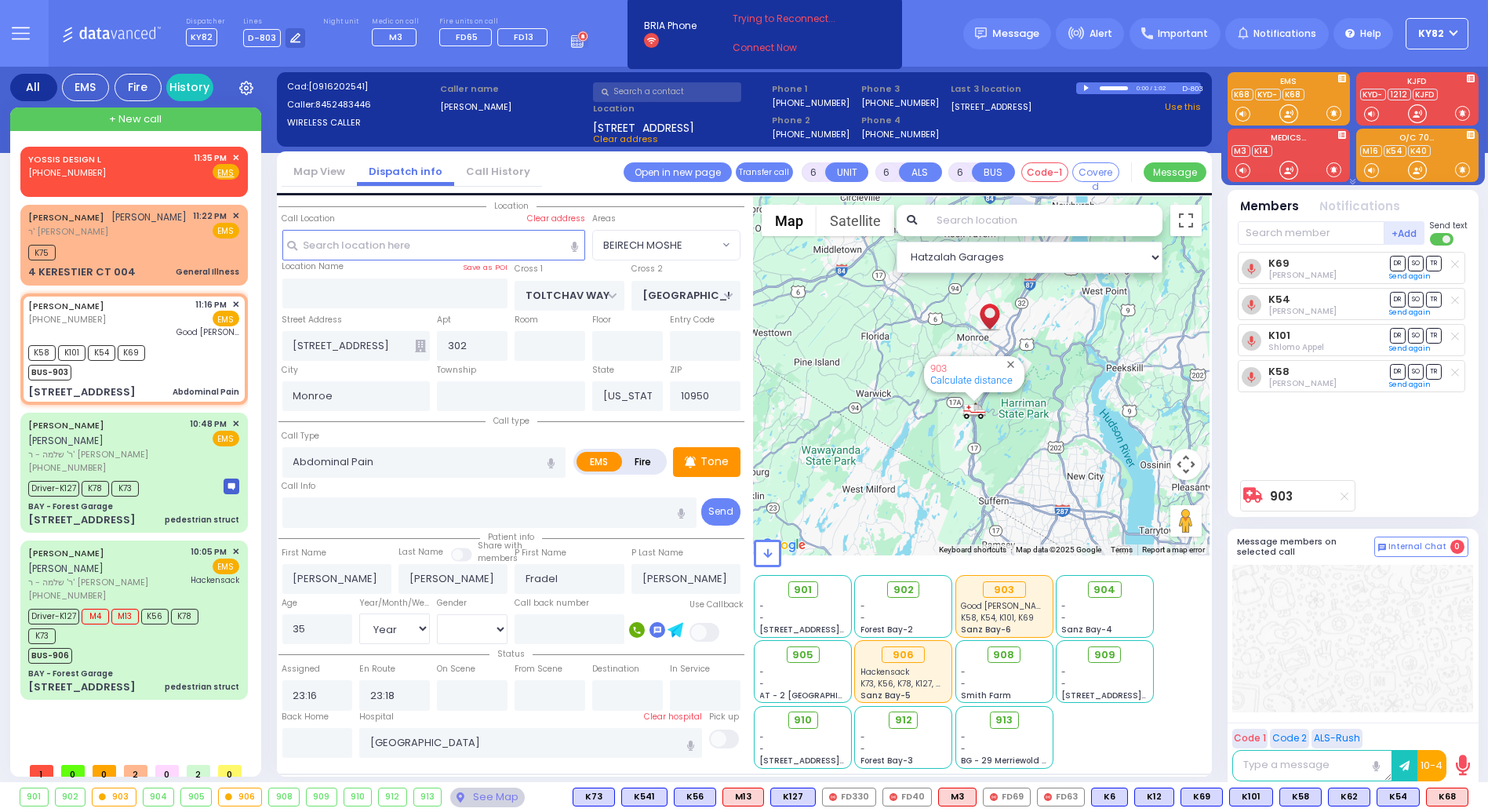
select select
radio input "true"
select select "Year"
select select "[DEMOGRAPHIC_DATA]"
select select "Hatzalah Garages"
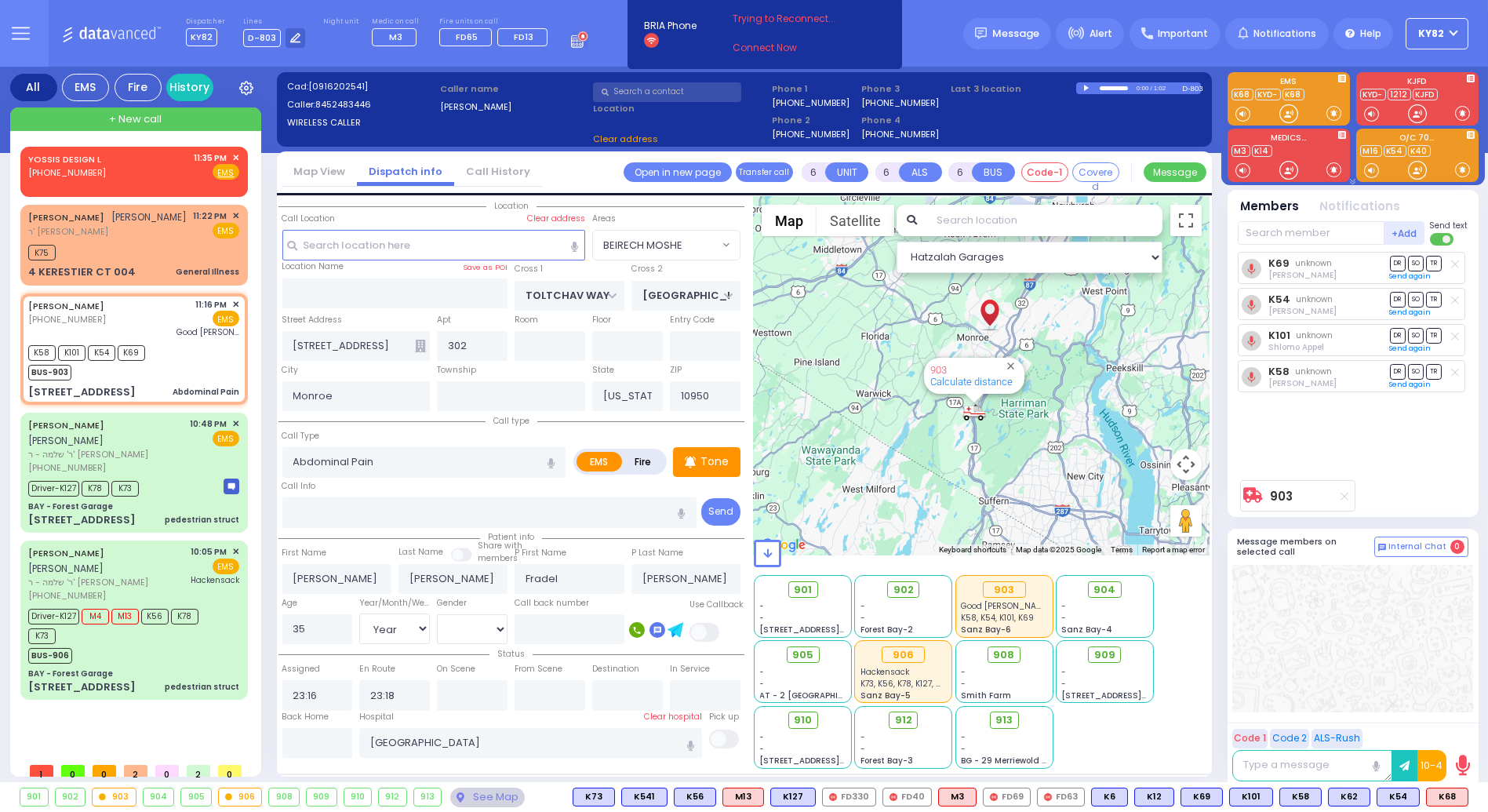
select select "BEIRECH MOSHE"
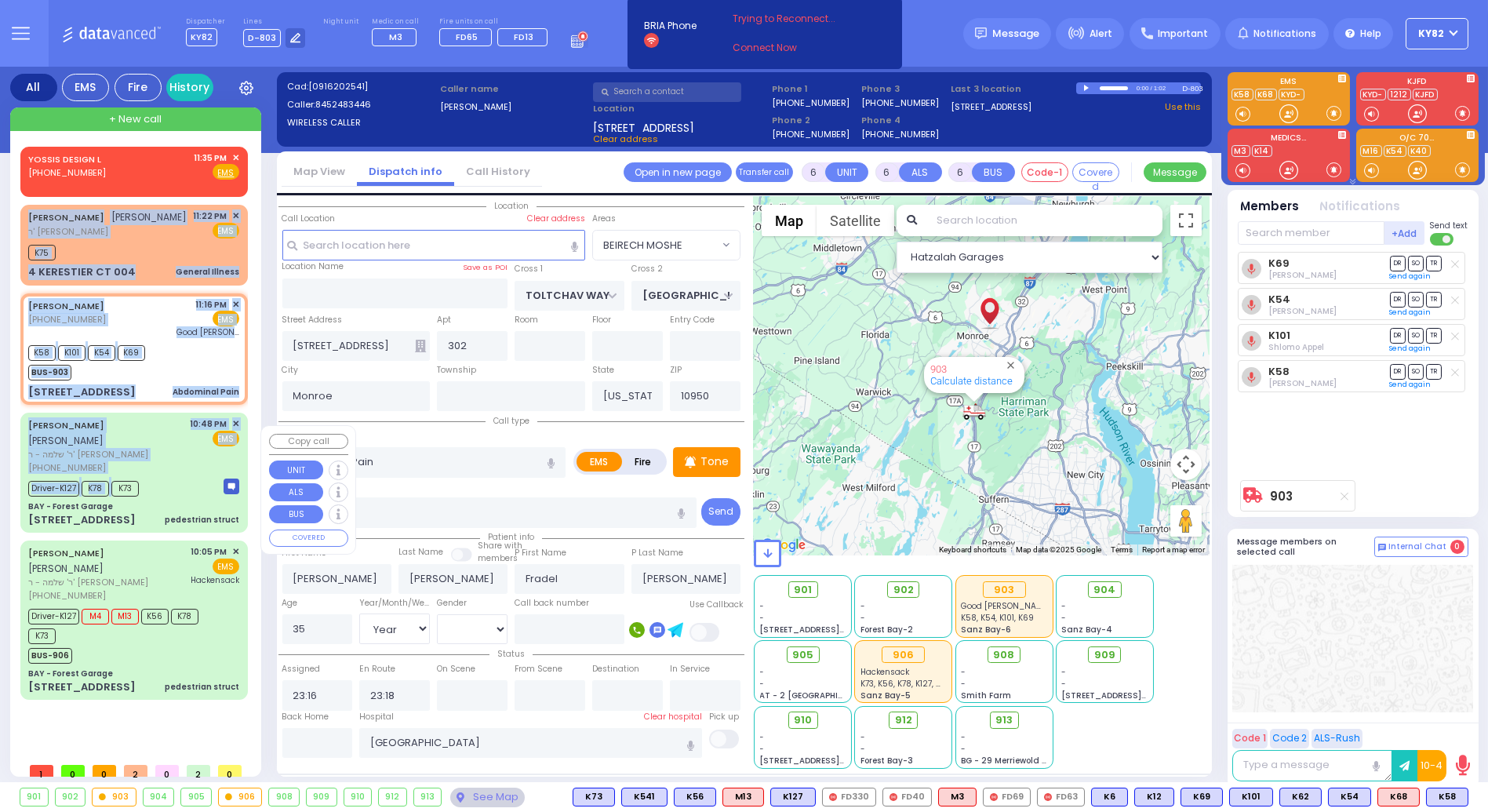
drag, startPoint x: 119, startPoint y: 505, endPoint x: 110, endPoint y: 194, distance: 311.1
click at [110, 194] on div "YOSSIS DESIGN L [PHONE_NUMBER] 11:35 PM ✕ EMS" at bounding box center [134, 427] width 228 height 562
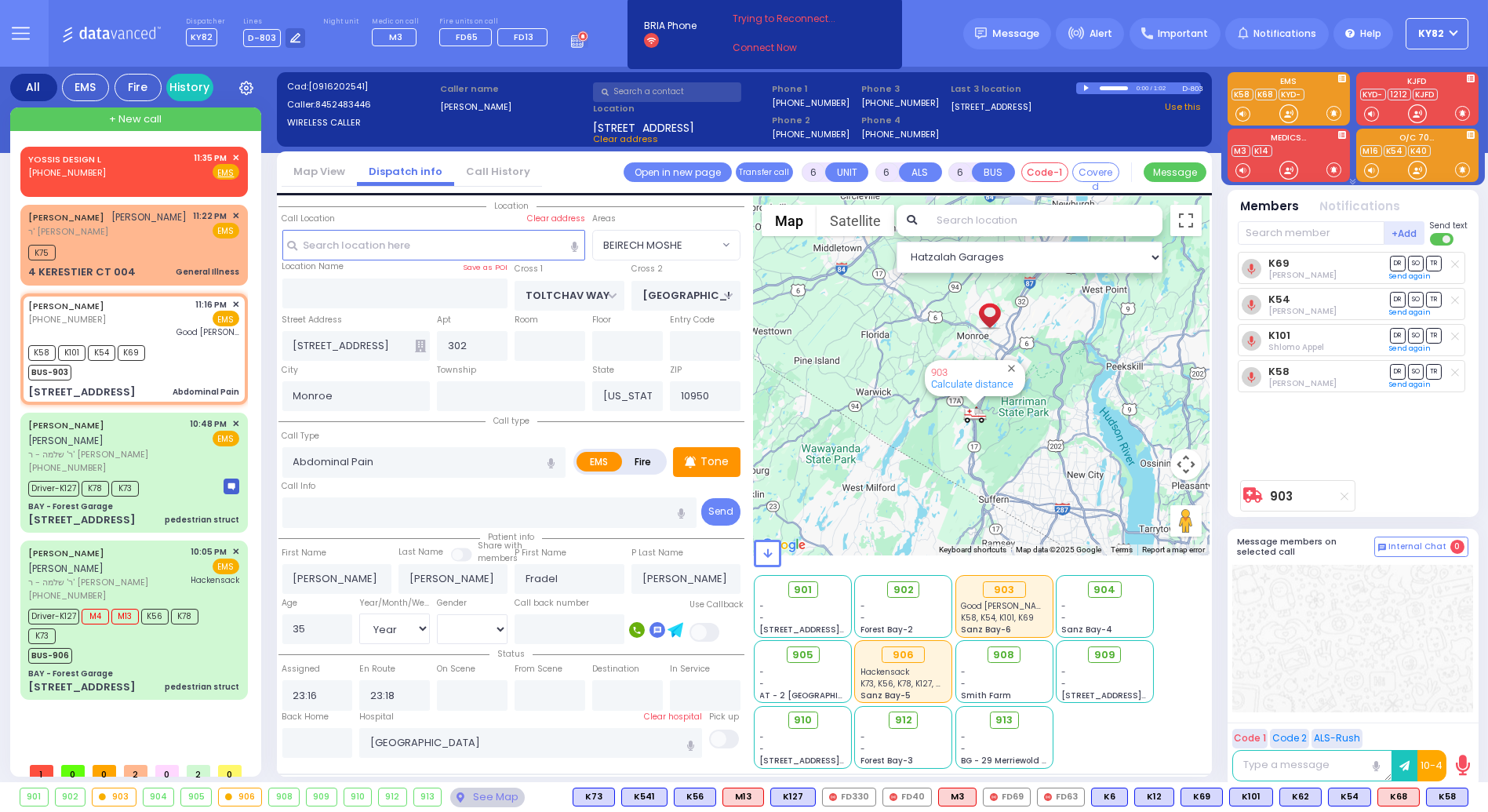
click at [547, 71] on div "Cad: [0916202541] Caller: 8452483446 WIRELESS CALLER Caller name [PERSON_NAME] /" at bounding box center [744, 427] width 936 height 721
select select
radio input "true"
select select "Year"
select select "[DEMOGRAPHIC_DATA]"
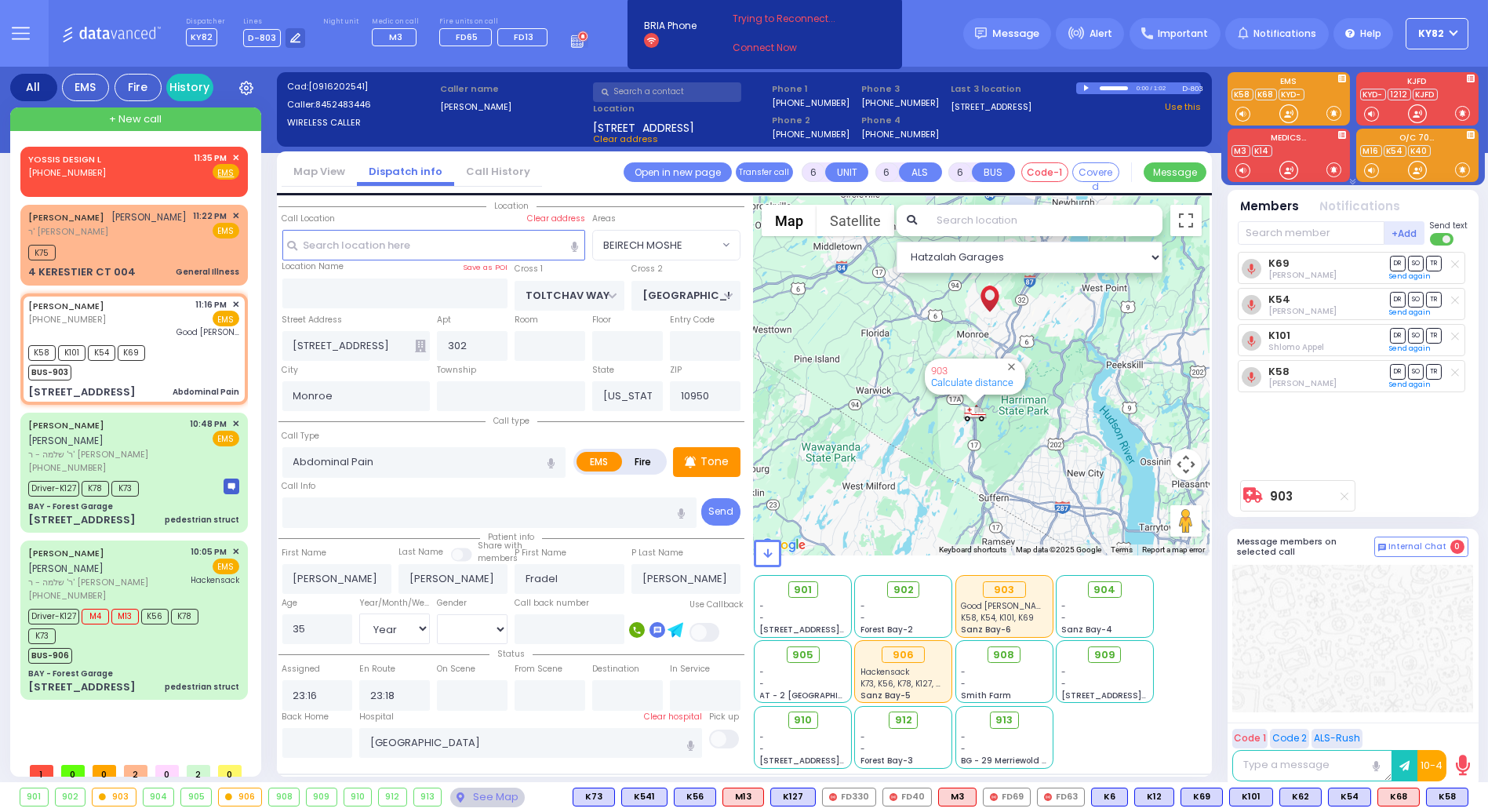
select select "Hatzalah Garages"
select select "BEIRECH MOSHE"
select select
radio input "true"
select select "Year"
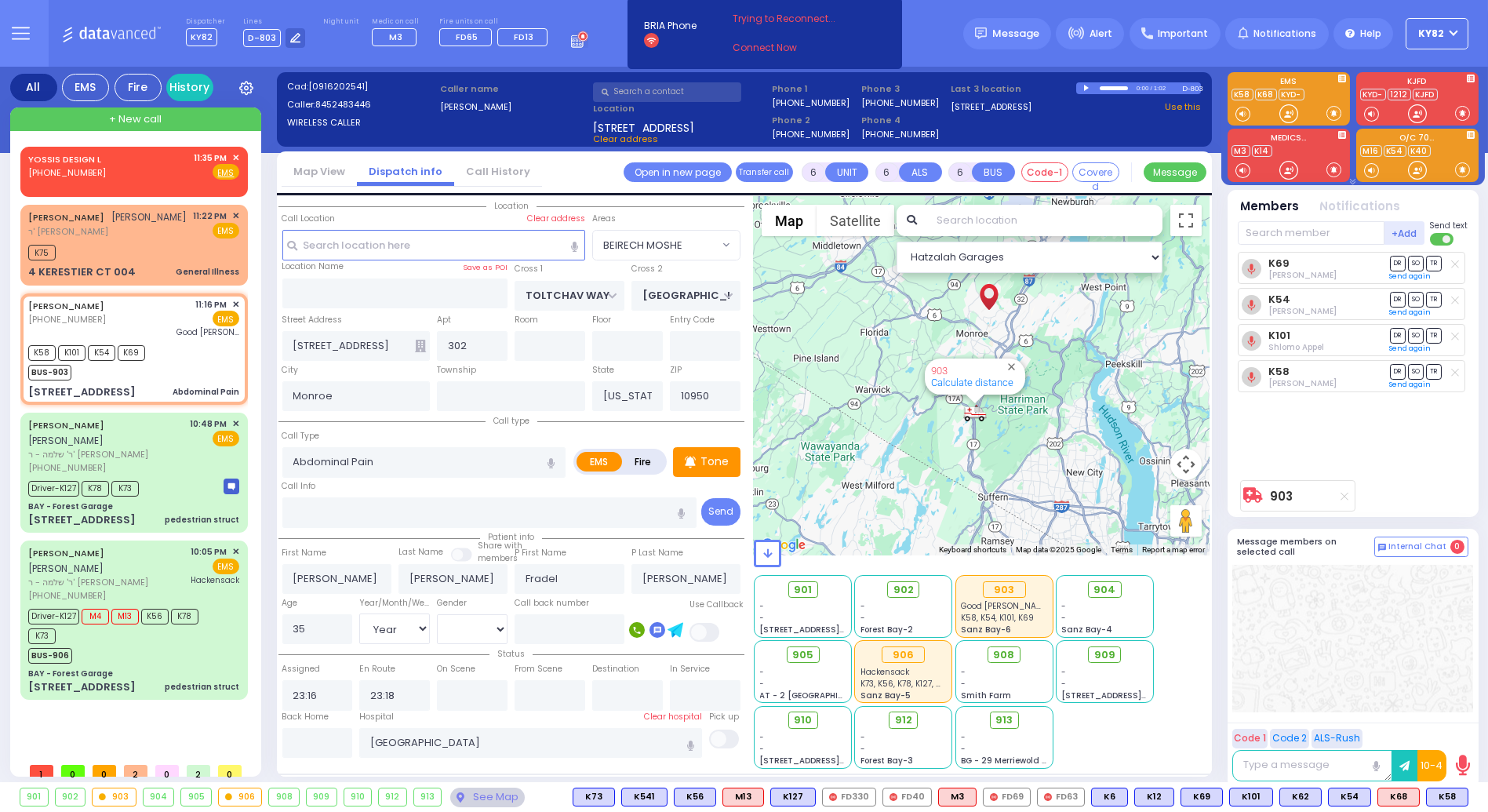
select select "[DEMOGRAPHIC_DATA]"
select select "Hatzalah Garages"
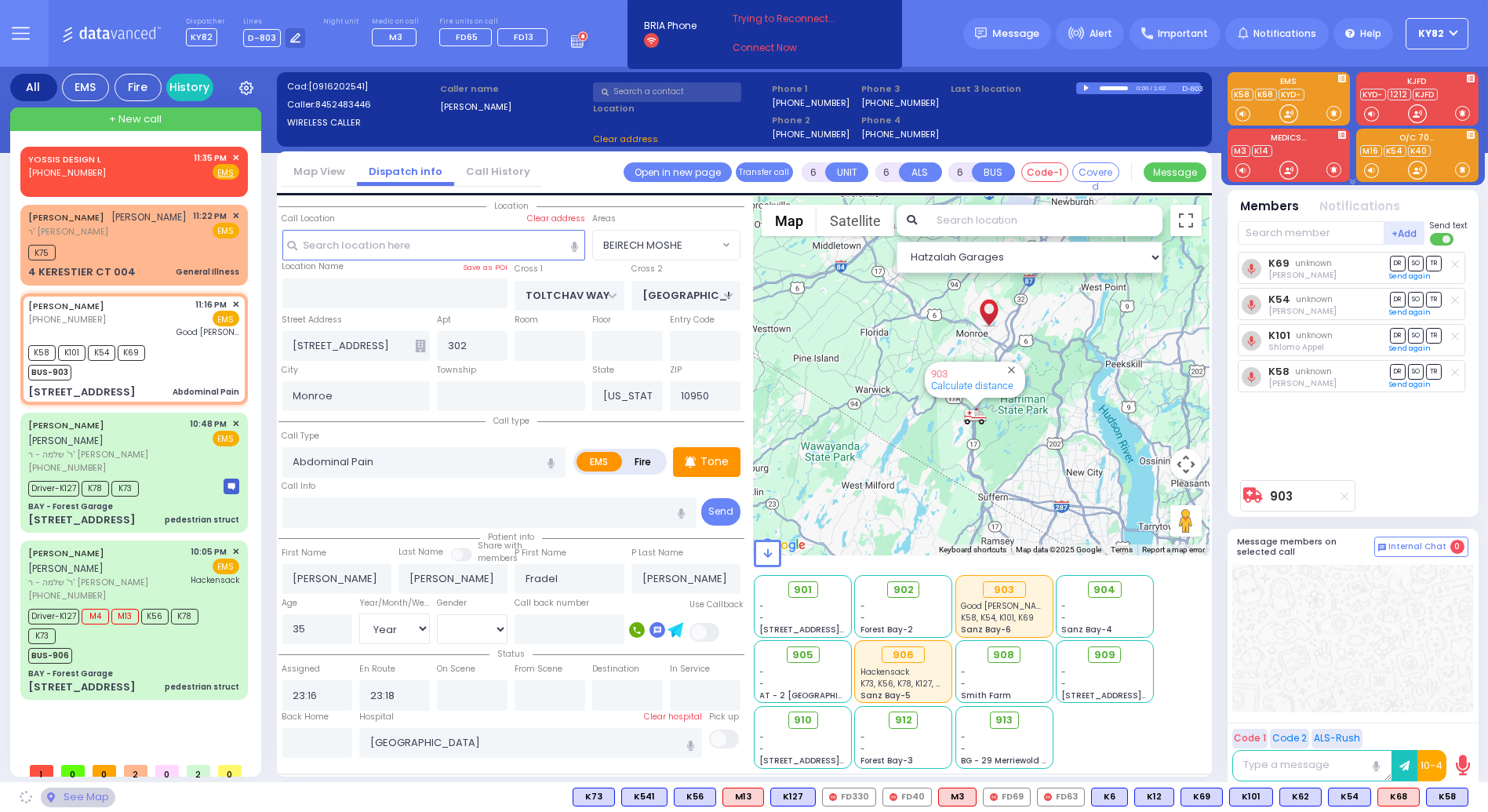
select select "BEIRECH MOSHE"
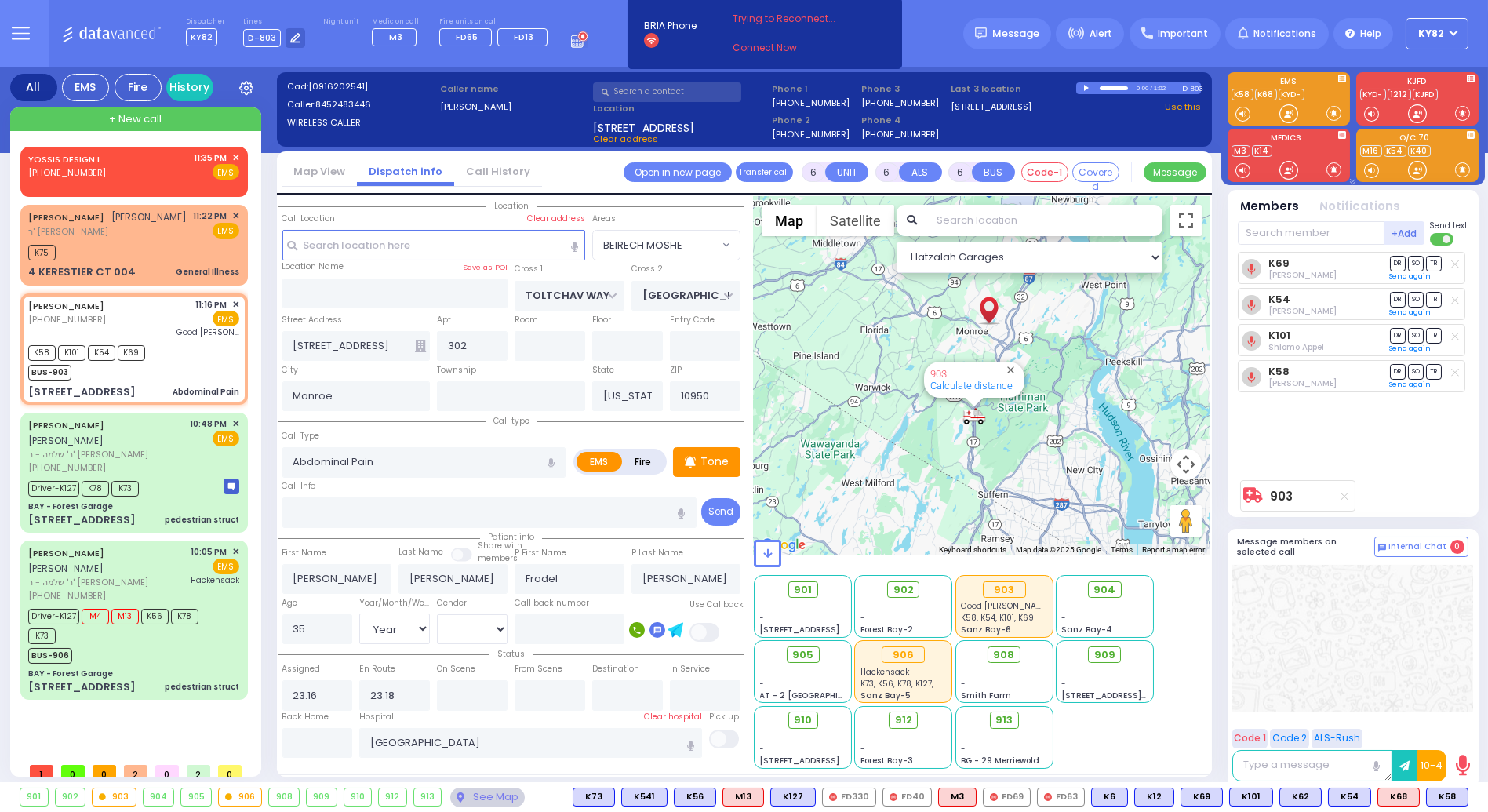
select select
radio input "true"
select select "Year"
select select "[DEMOGRAPHIC_DATA]"
select select "Hatzalah Garages"
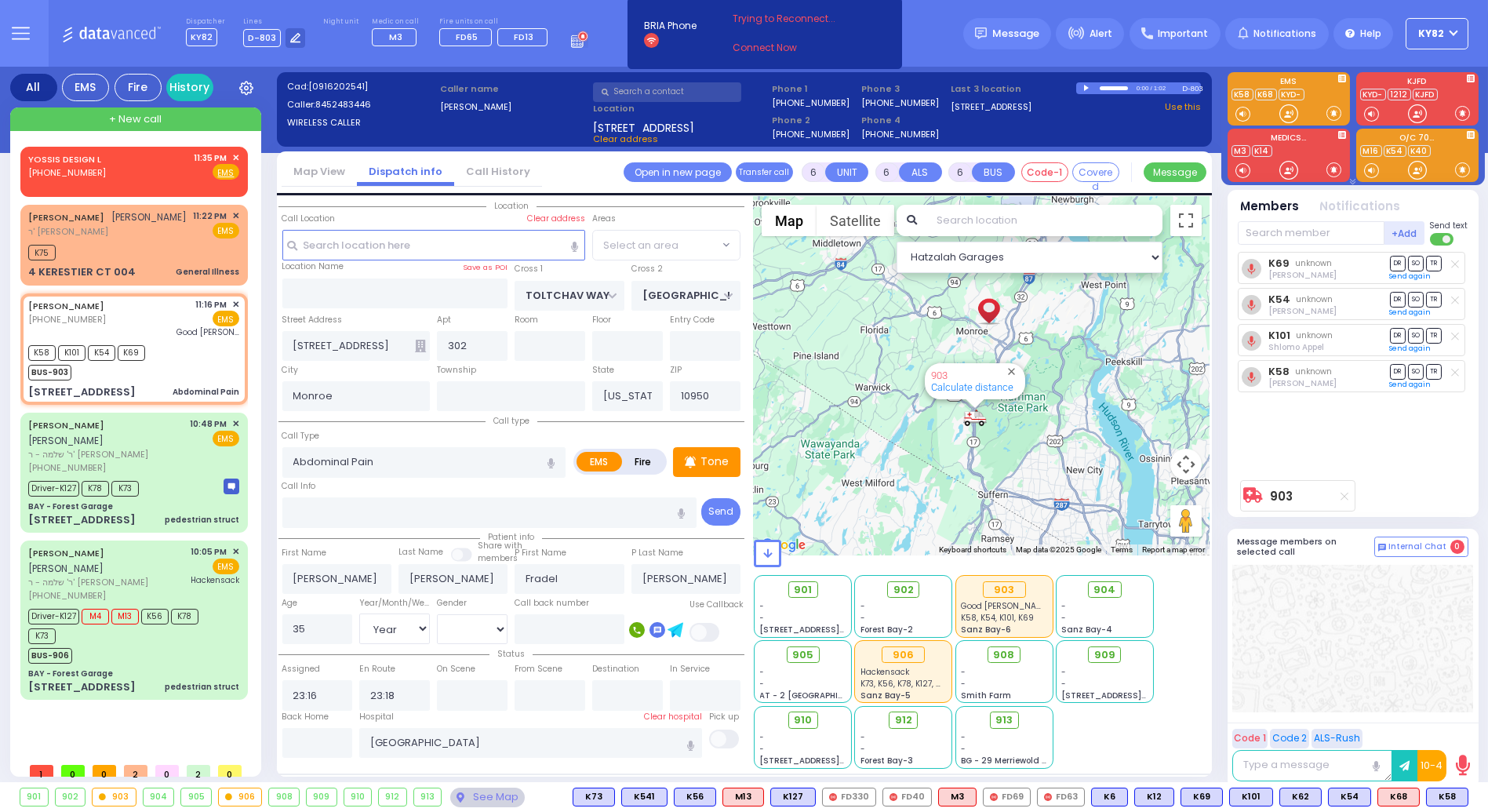
select select "BEIRECH MOSHE"
select select
radio input "true"
select select "Year"
select select "[DEMOGRAPHIC_DATA]"
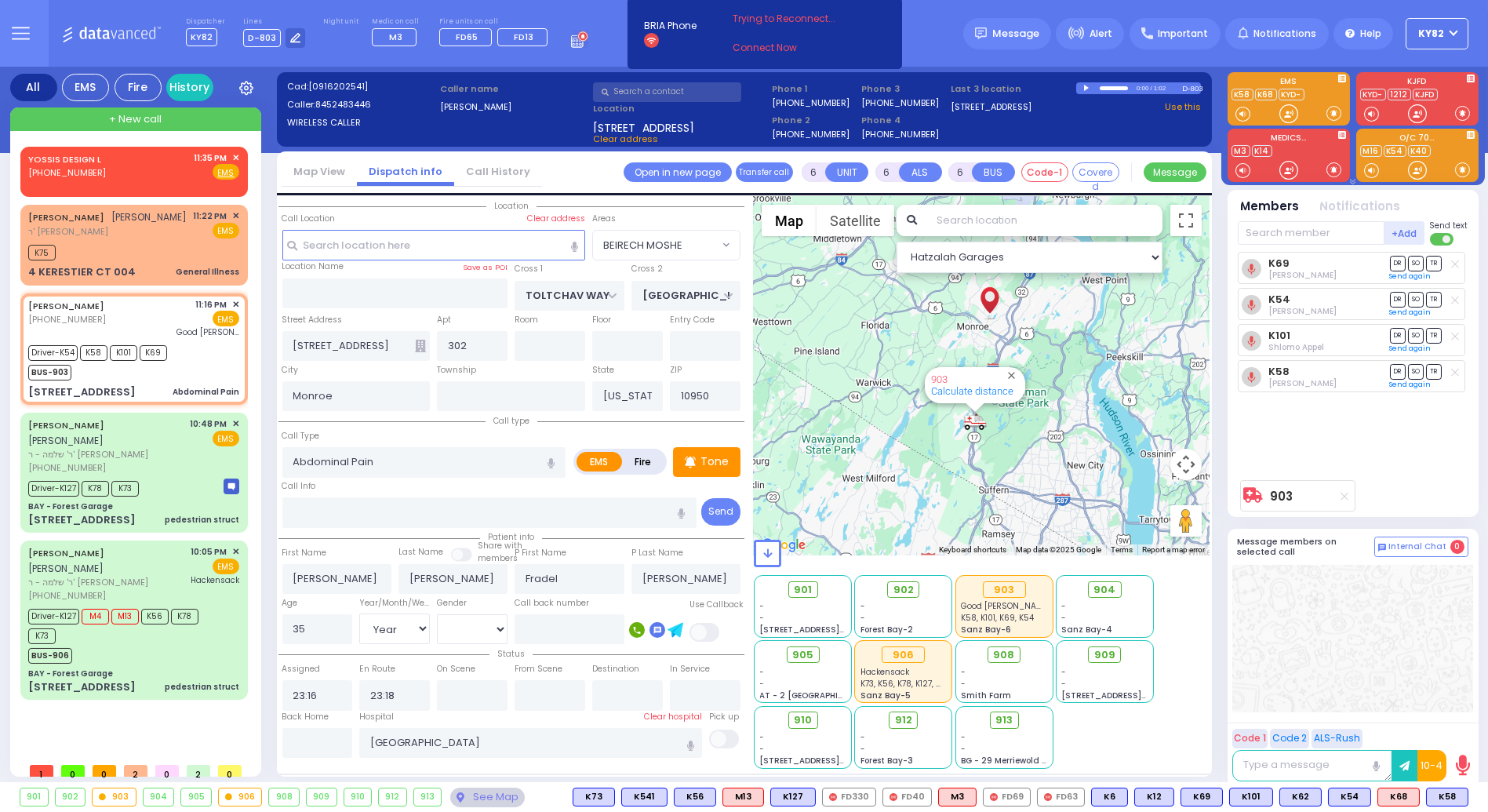
type input "23:20"
type input "23:40"
select select "Hatzalah Garages"
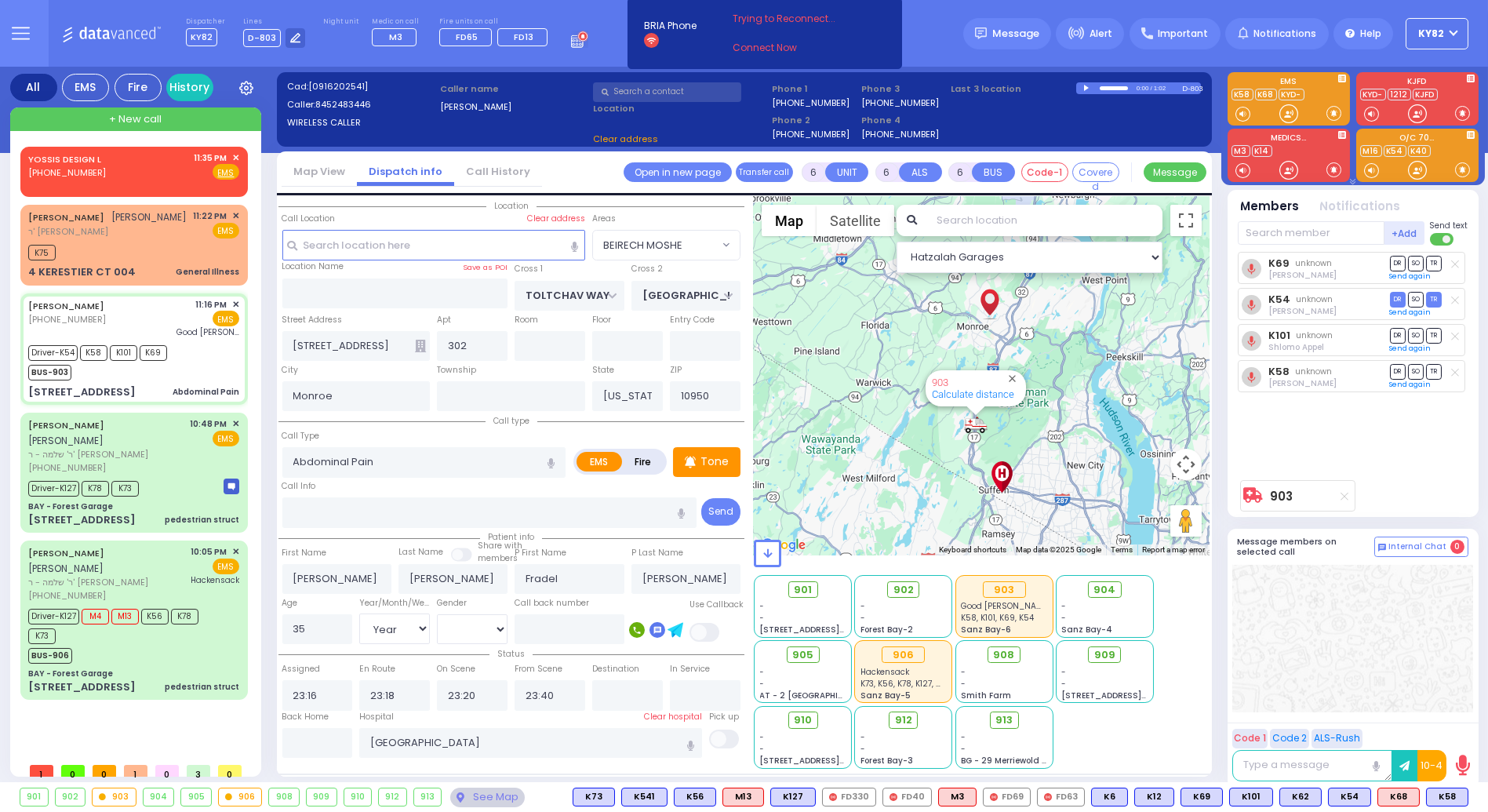
select select
radio input "true"
select select "Year"
select select "[DEMOGRAPHIC_DATA]"
select select "Hatzalah Garages"
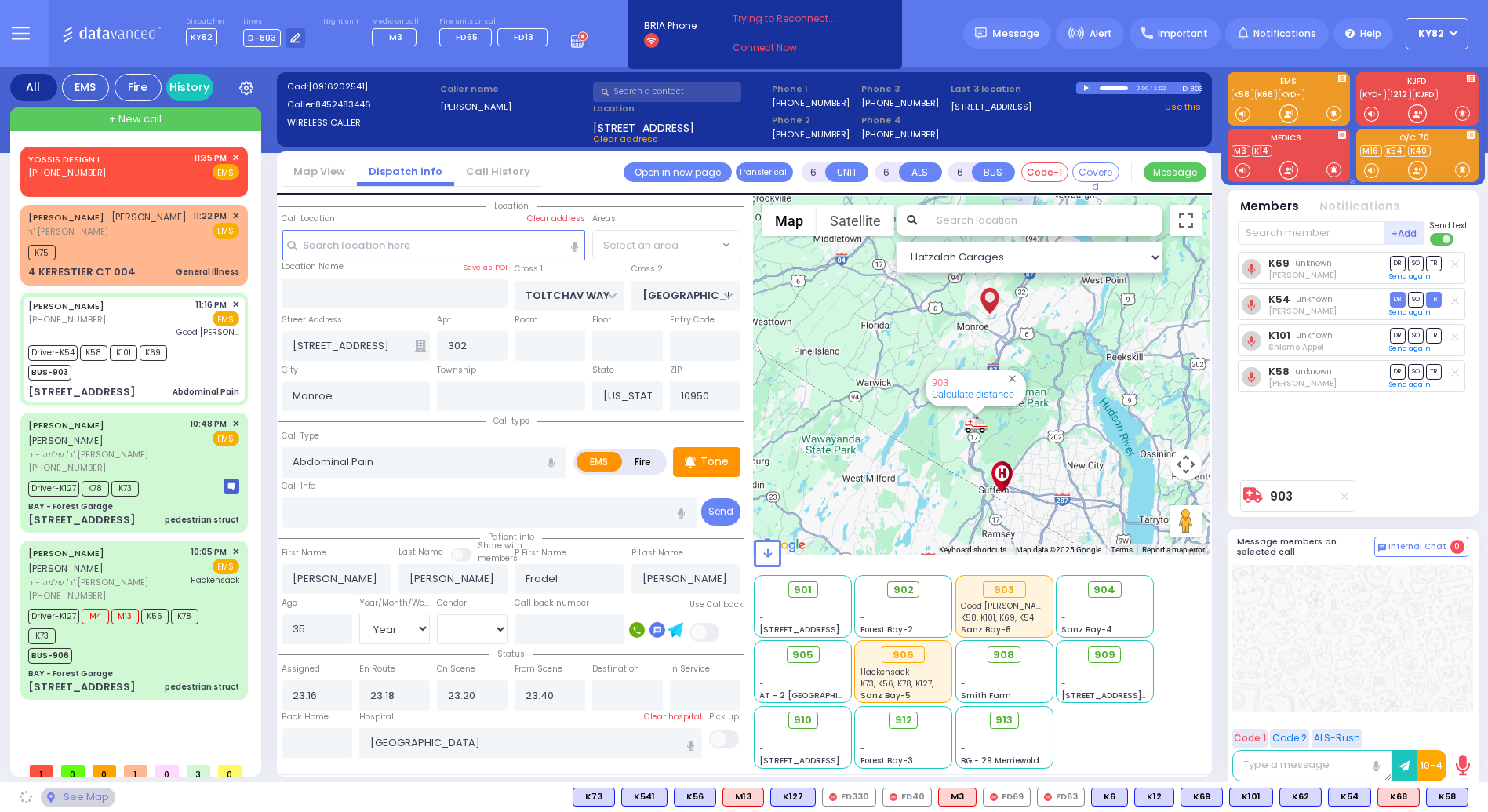
select select "BEIRECH MOSHE"
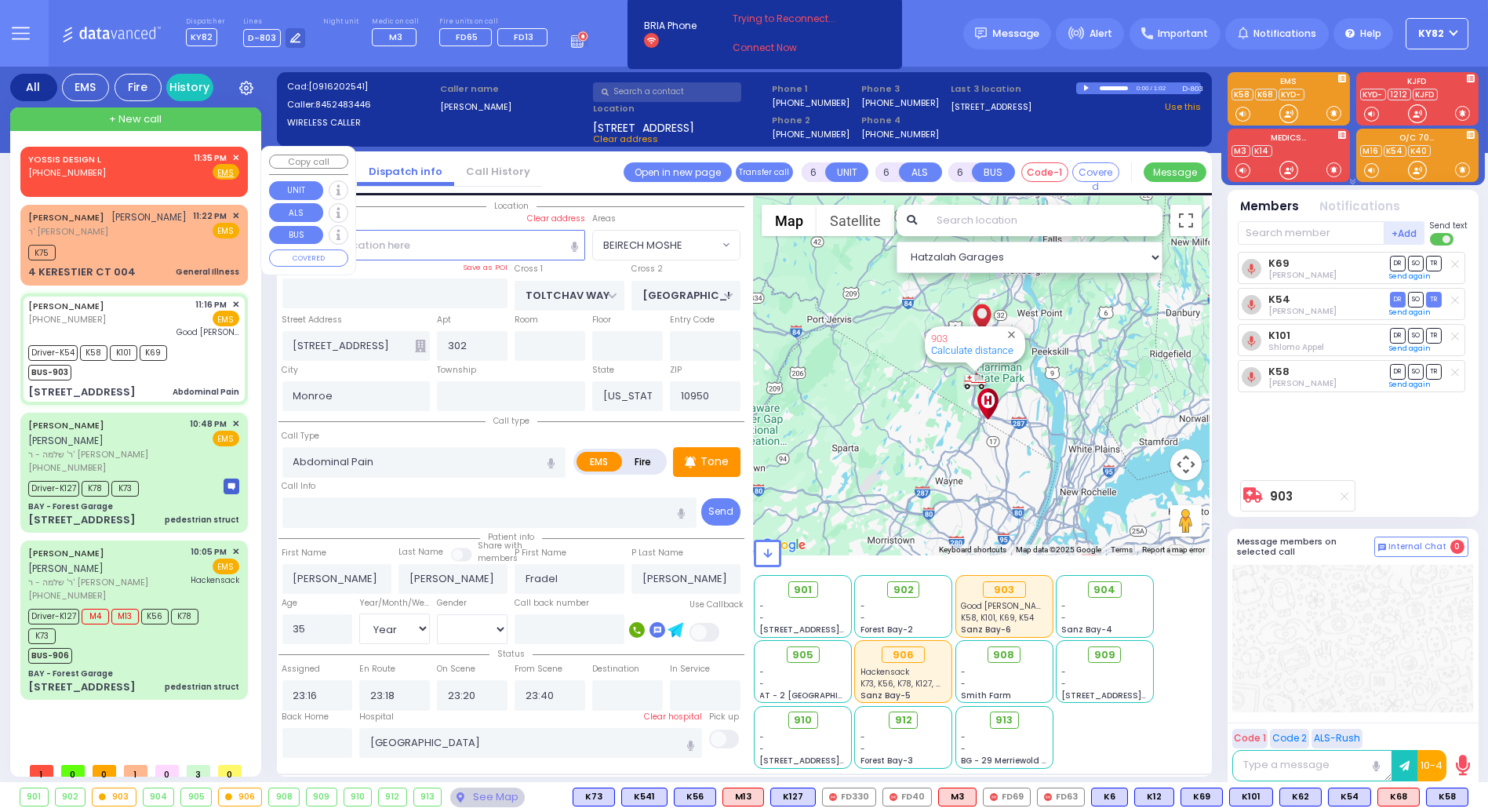
click at [237, 158] on span "✕" at bounding box center [236, 158] width 7 height 14
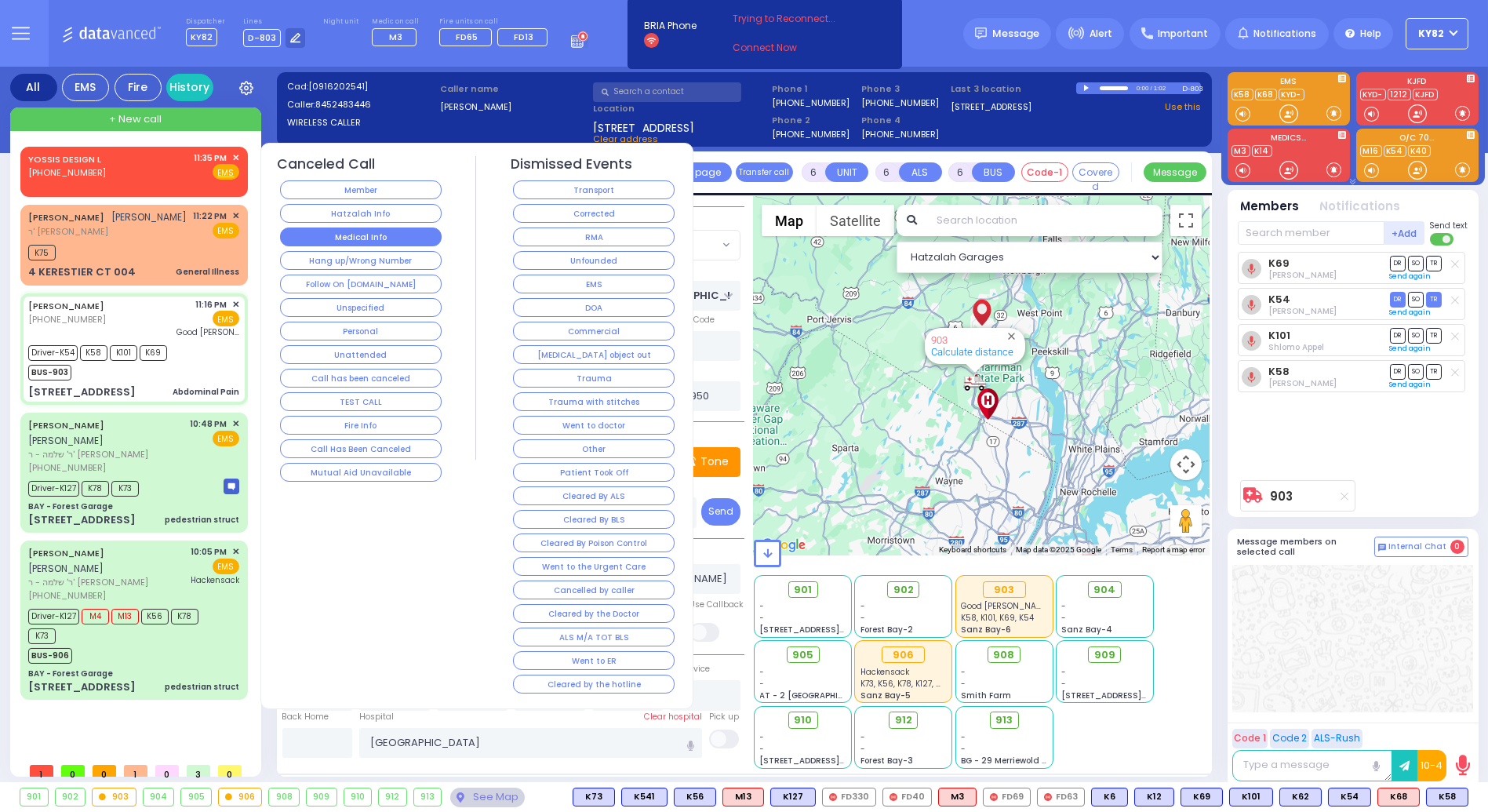
select select
radio input "true"
select select "Year"
select select "[DEMOGRAPHIC_DATA]"
select select "Hatzalah Garages"
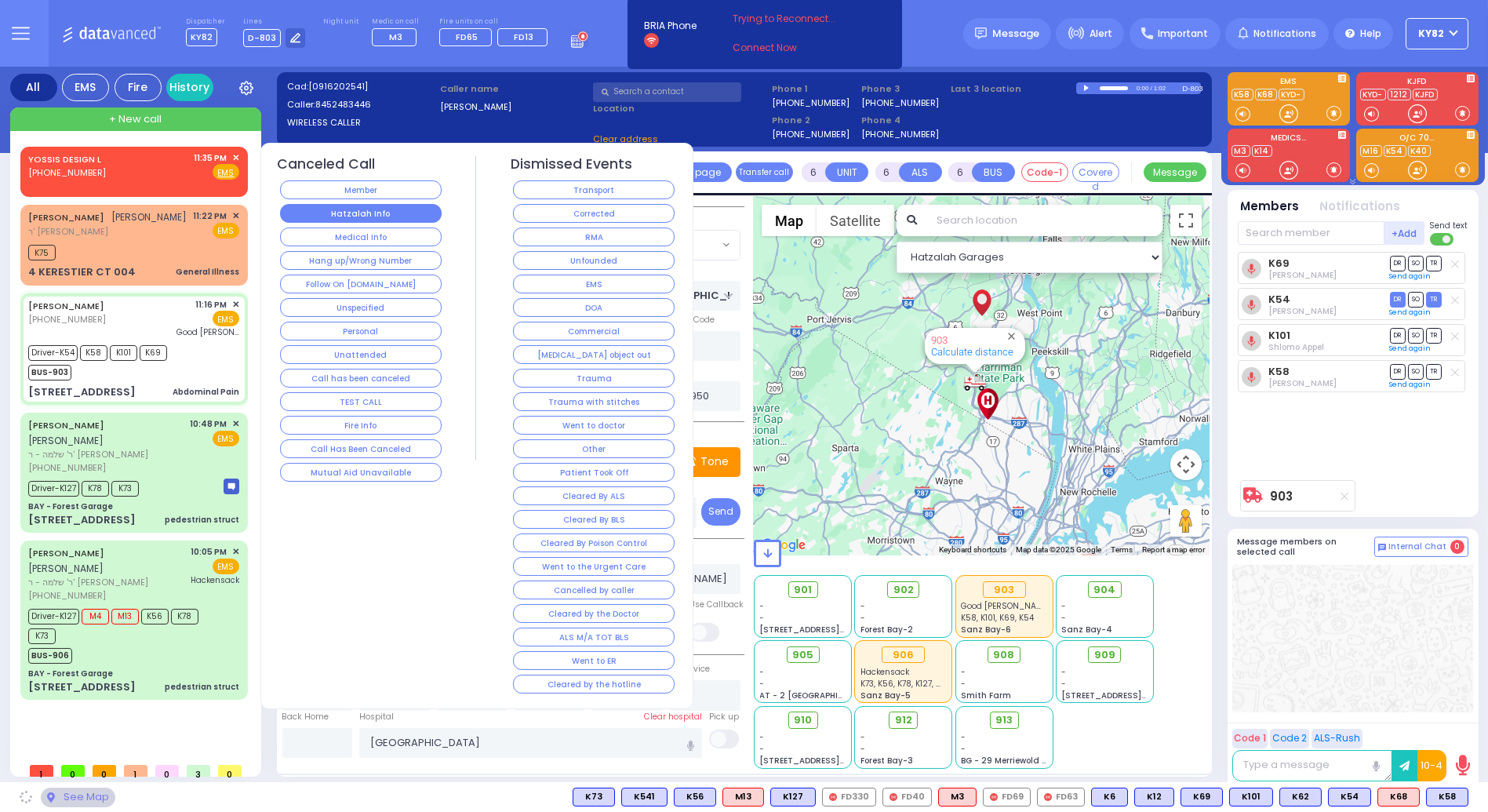
select select "BEIRECH MOSHE"
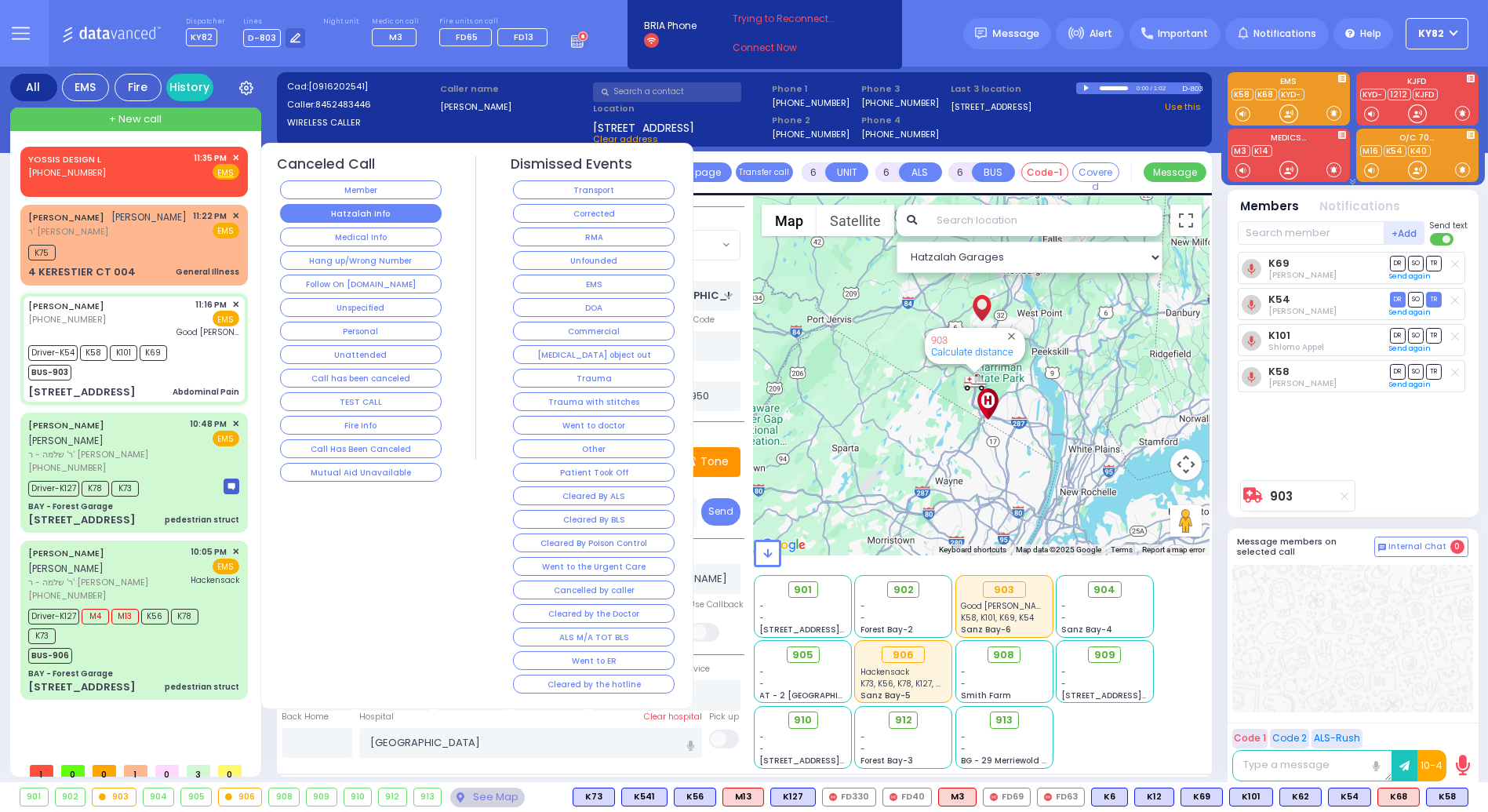
click at [357, 216] on button "Hatzalah Info" at bounding box center [361, 212] width 162 height 18
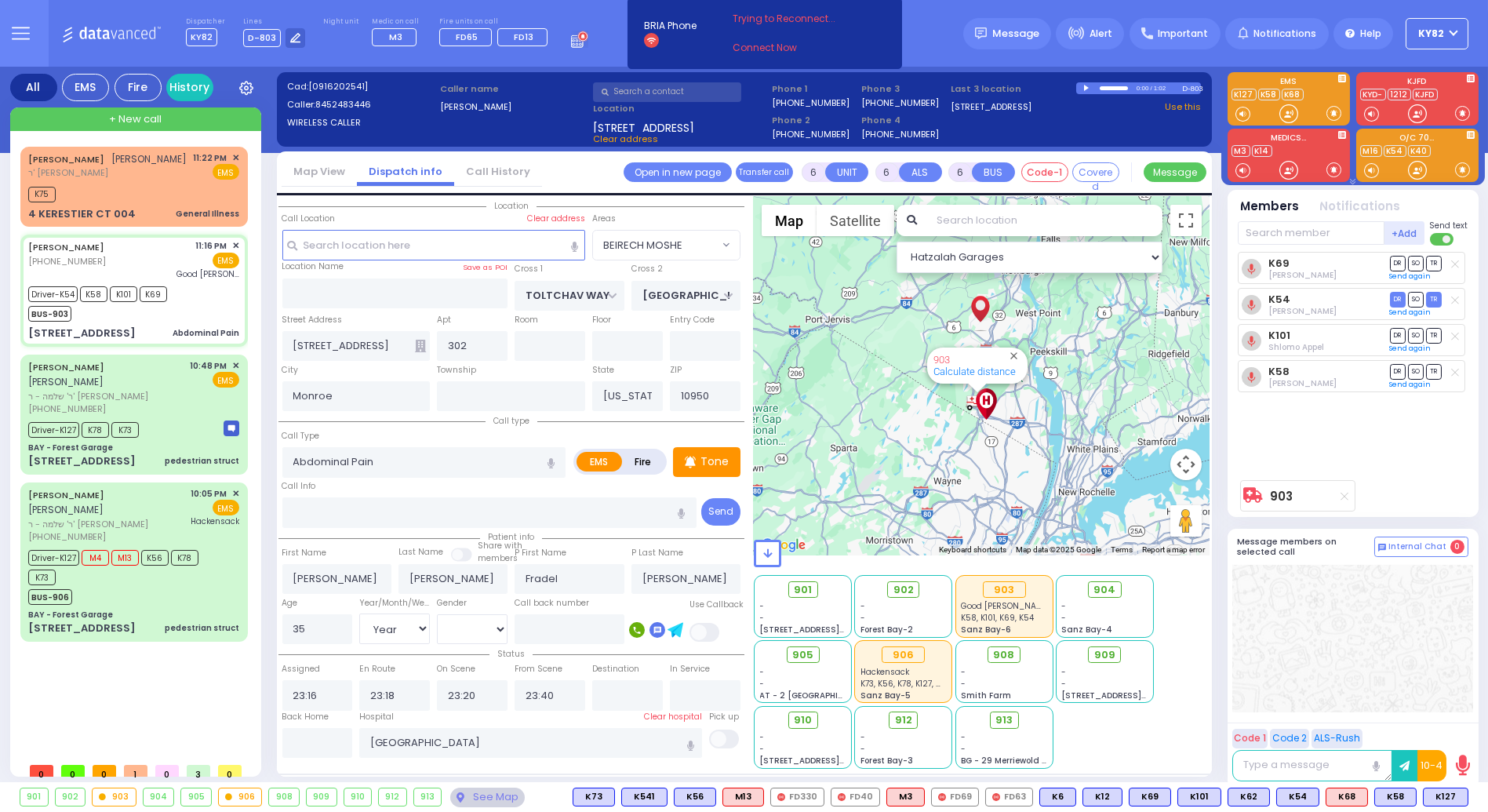
select select
radio input "true"
select select "Year"
select select "[DEMOGRAPHIC_DATA]"
select select "Hatzalah Garages"
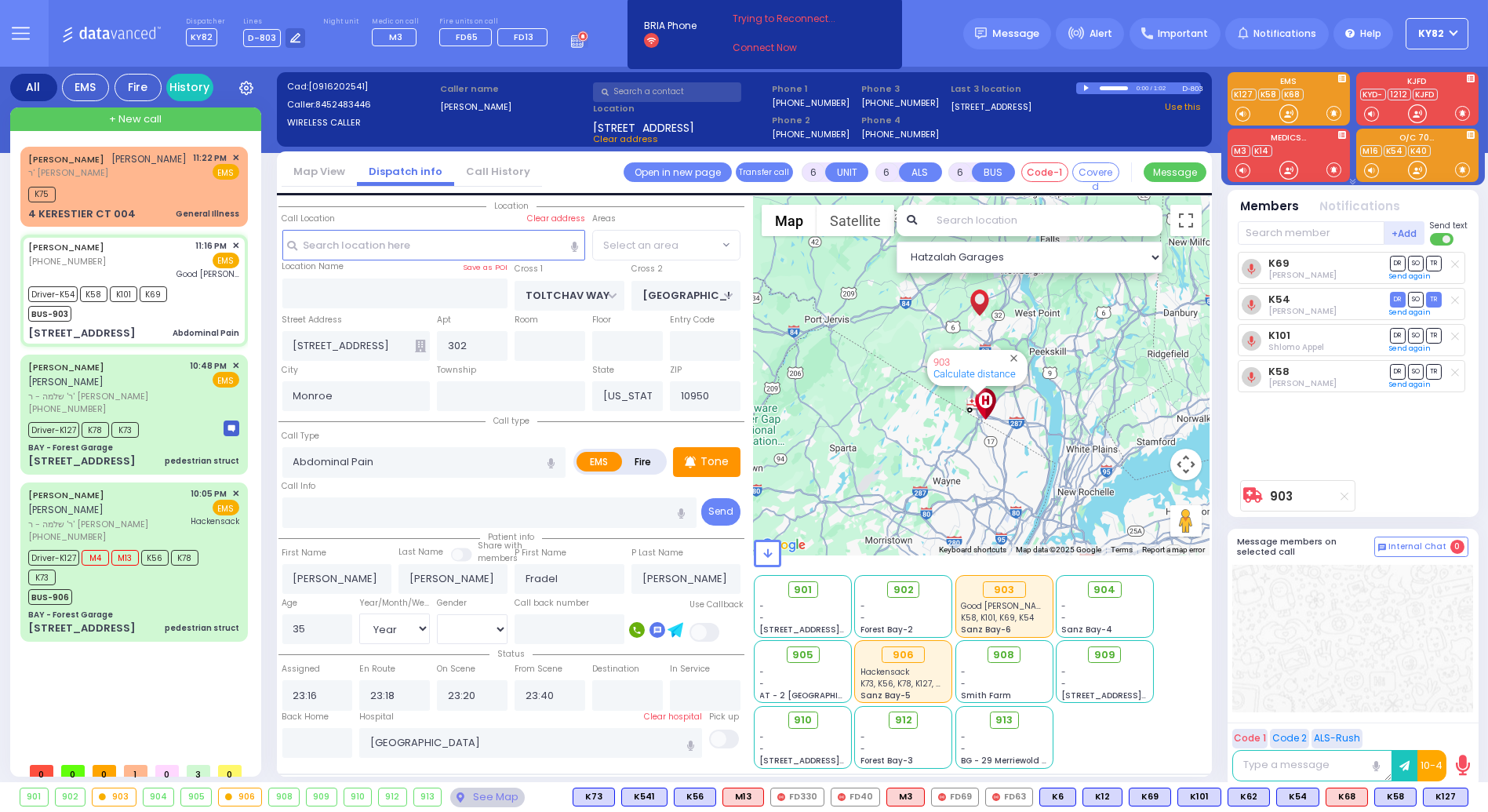
select select "BEIRECH MOSHE"
select select
radio input "true"
select select "Year"
select select "[DEMOGRAPHIC_DATA]"
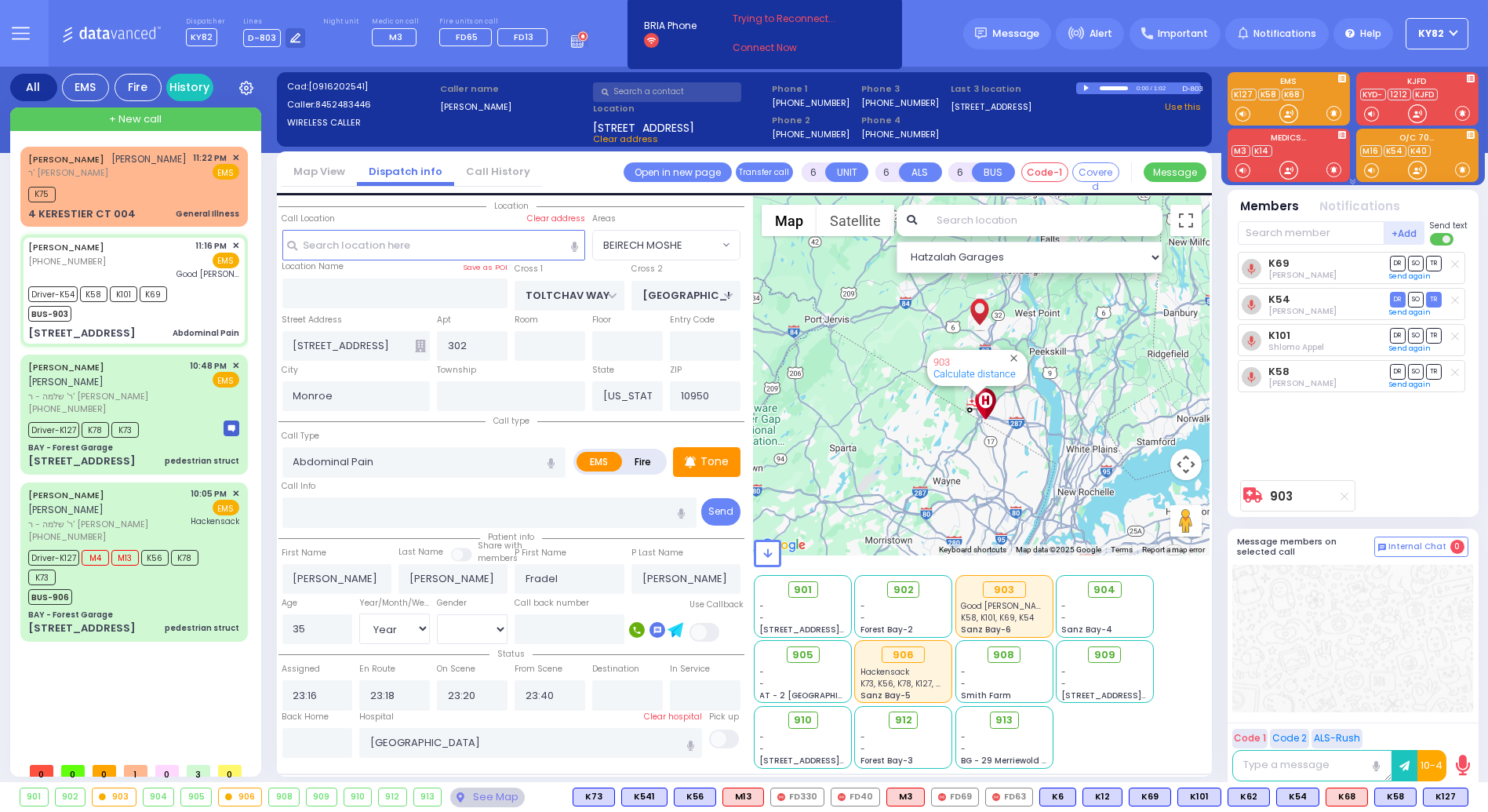
select select "Hatzalah Garages"
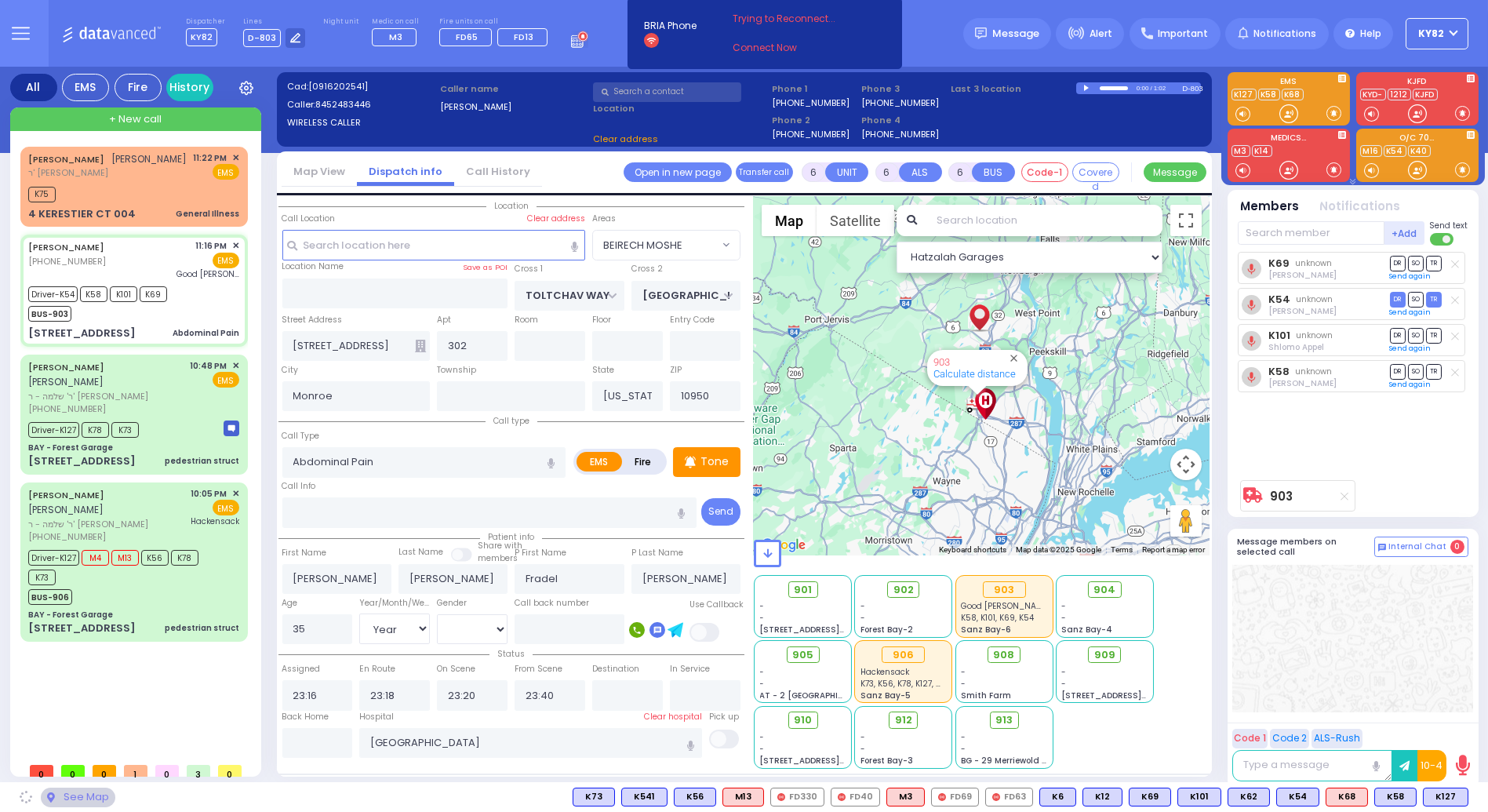
select select "BEIRECH MOSHE"
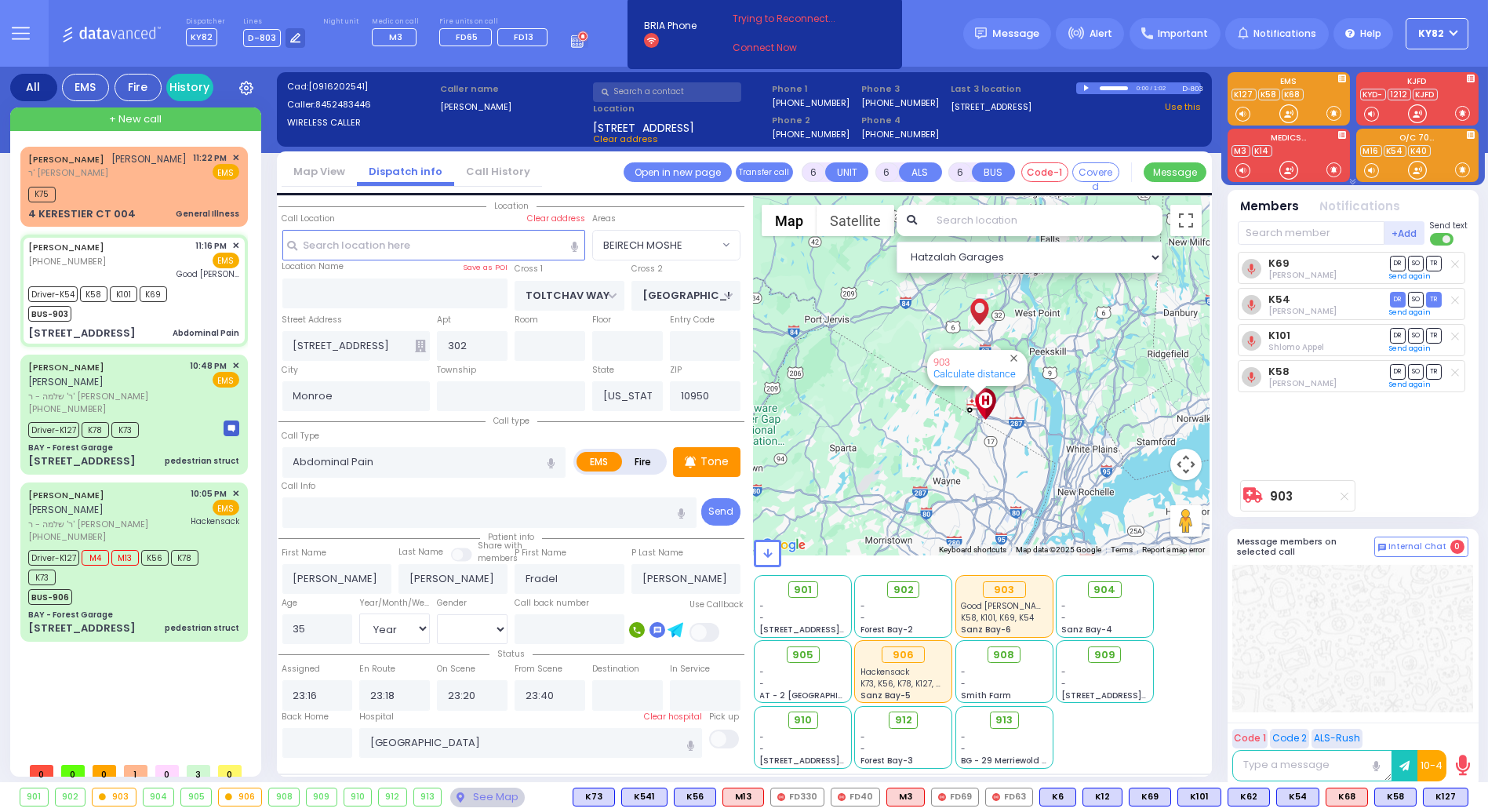
select select
radio input "true"
select select "Year"
select select "[DEMOGRAPHIC_DATA]"
select select "Hatzalah Garages"
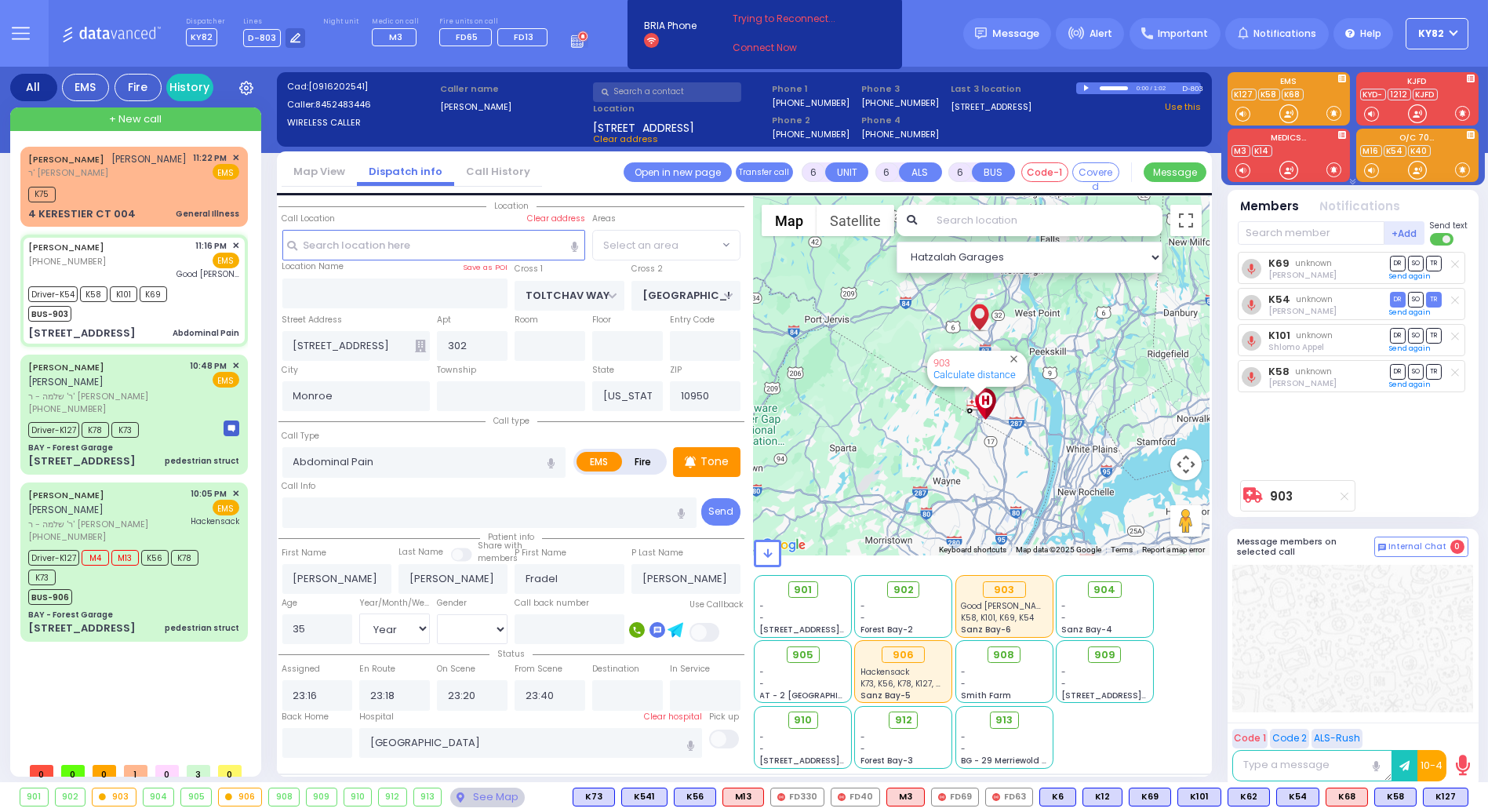
select select "BEIRECH MOSHE"
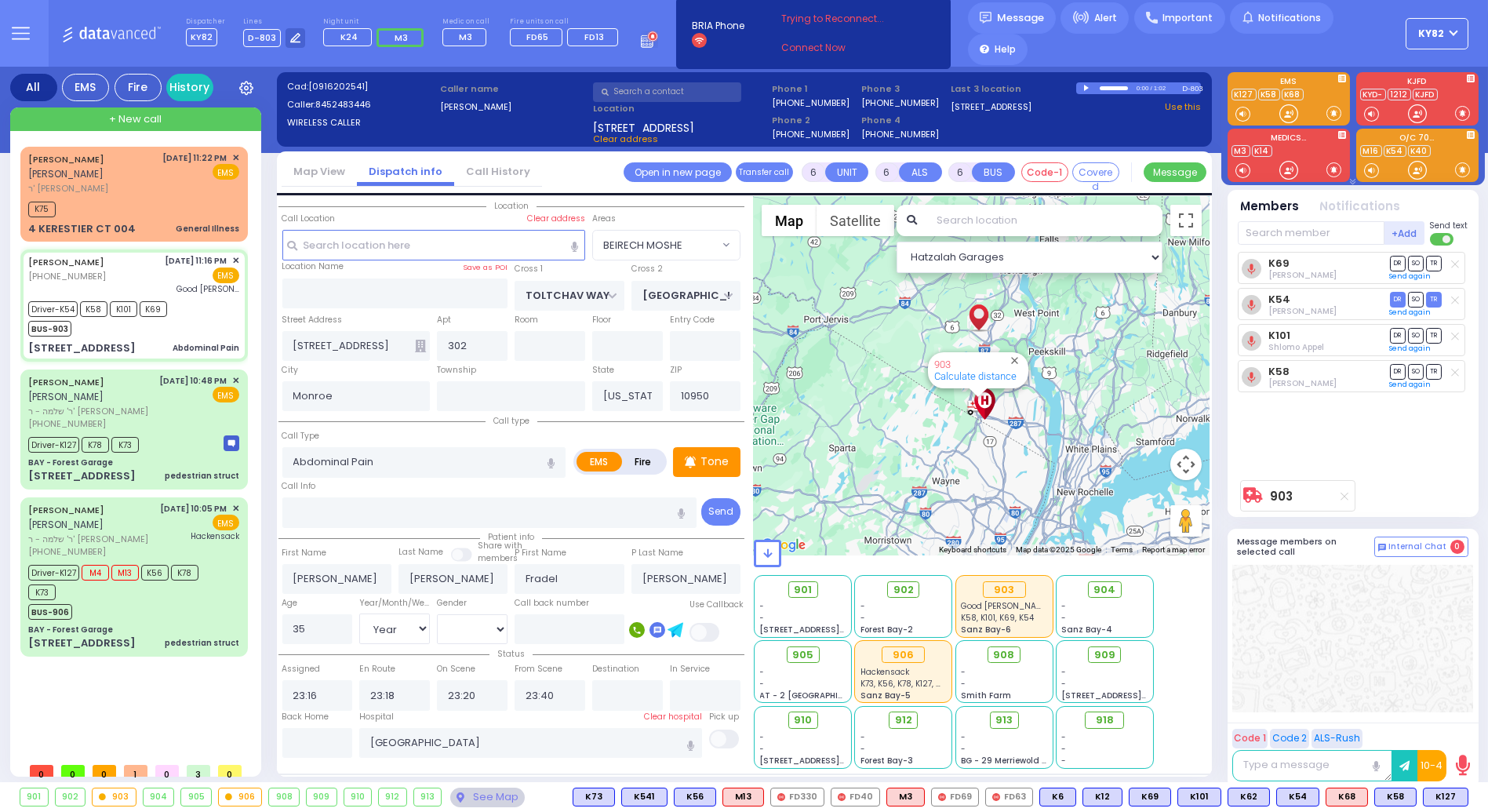
select select
radio input "true"
select select "Year"
select select "[DEMOGRAPHIC_DATA]"
select select "Hatzalah Garages"
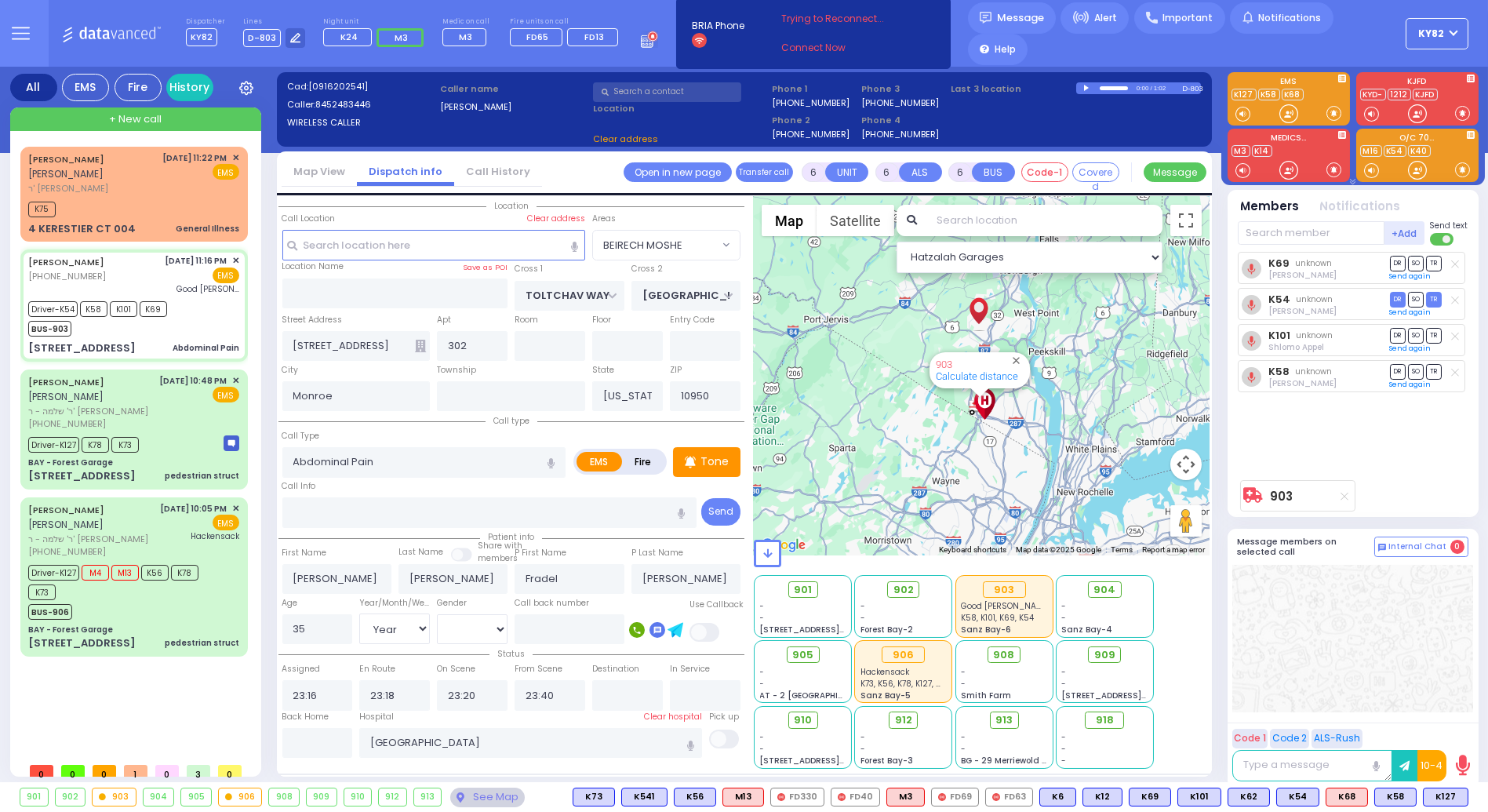
select select "BEIRECH MOSHE"
select select
radio input "true"
select select "Year"
select select "[DEMOGRAPHIC_DATA]"
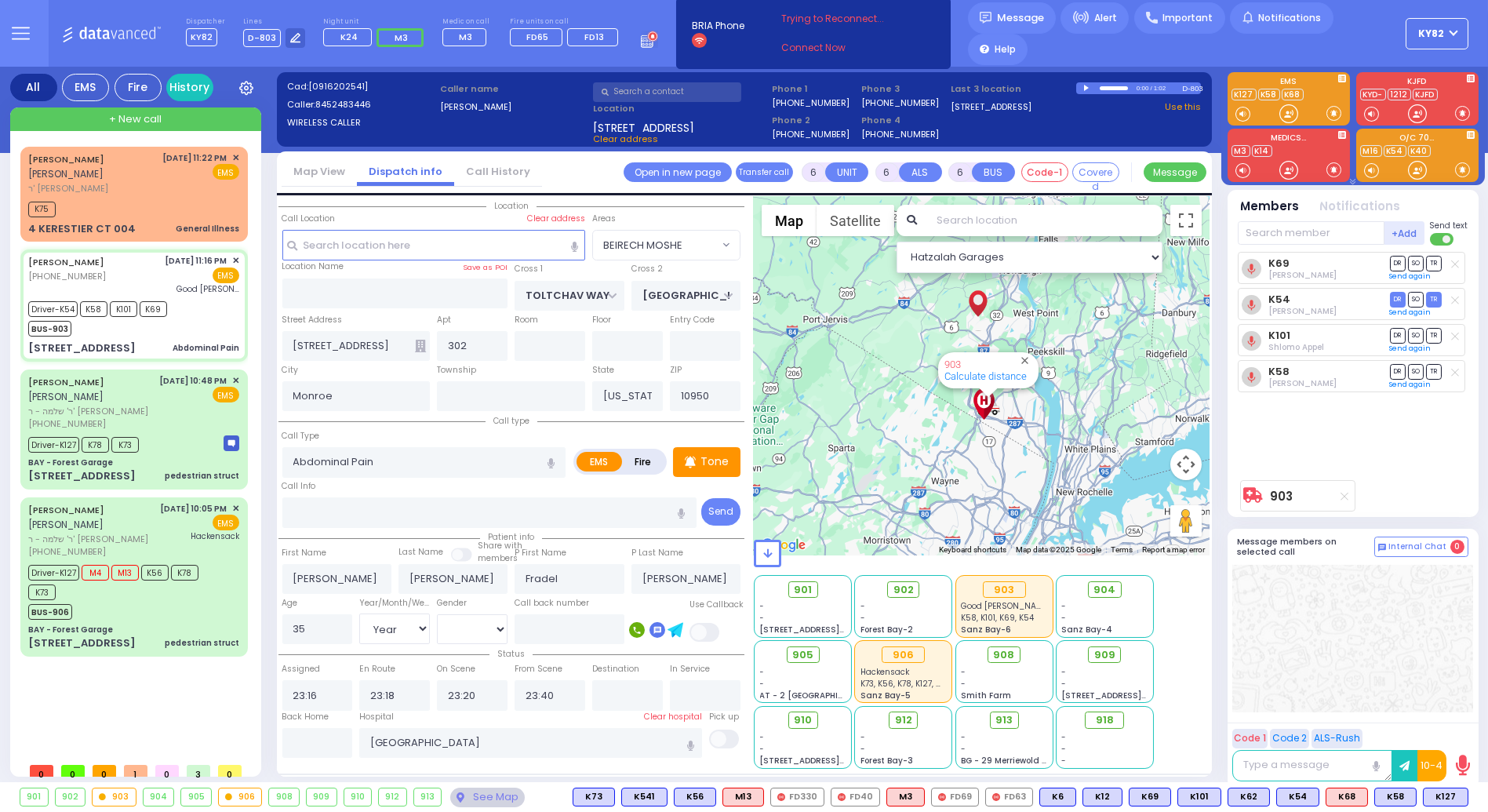
select select "Hatzalah Garages"
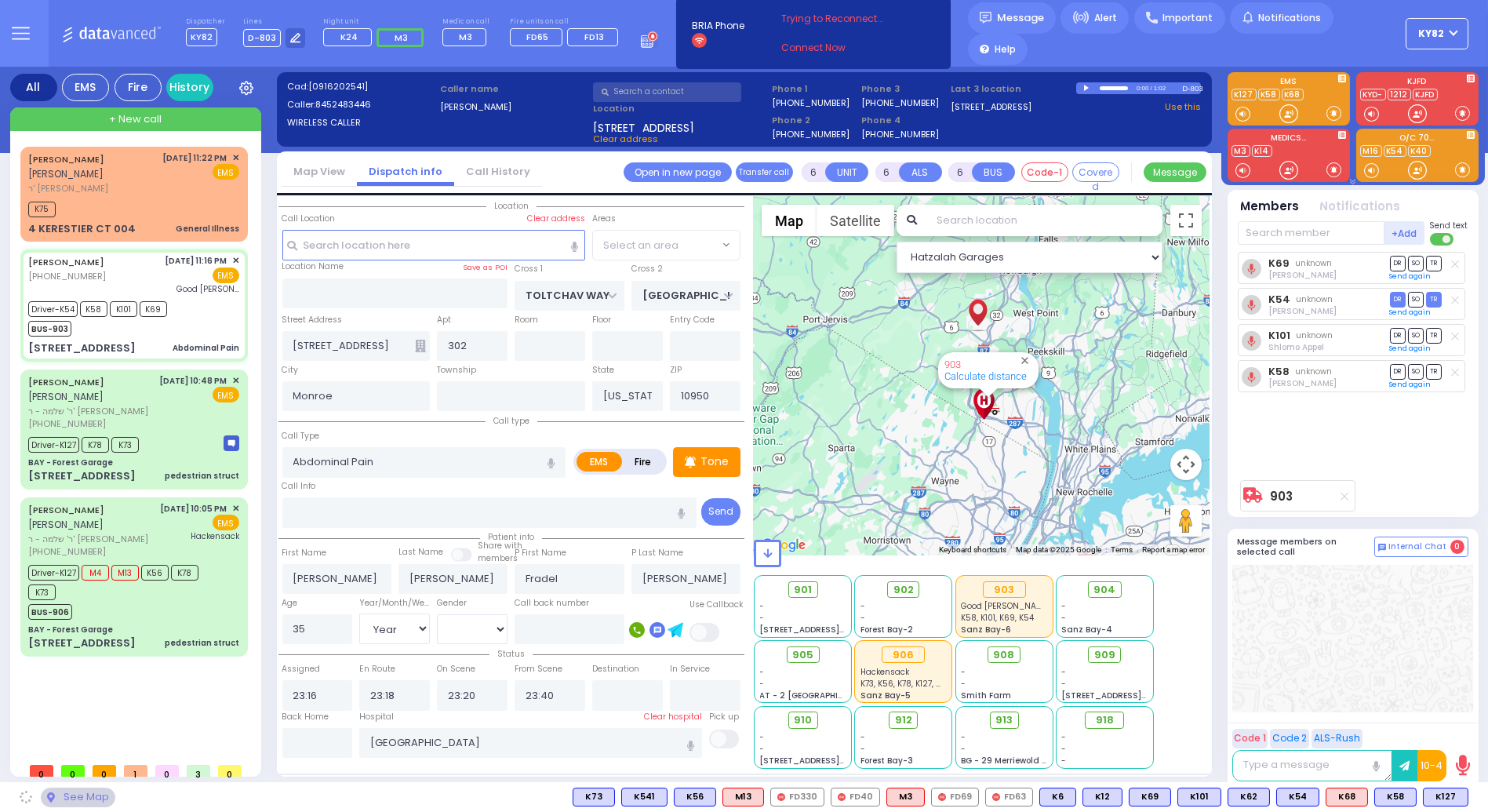
select select "BEIRECH MOSHE"
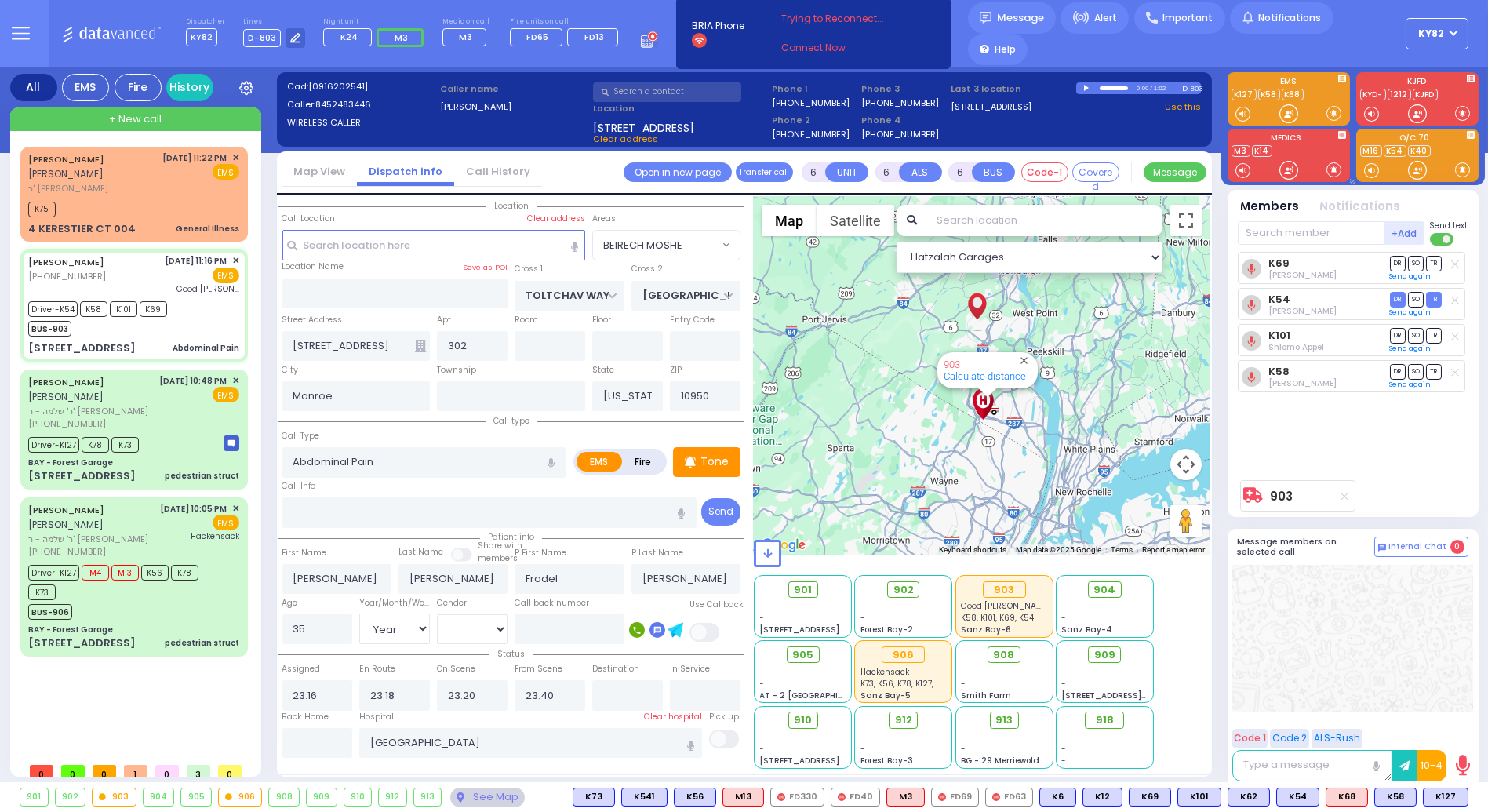
select select
radio input "true"
select select "Year"
select select "[DEMOGRAPHIC_DATA]"
select select "Hatzalah Garages"
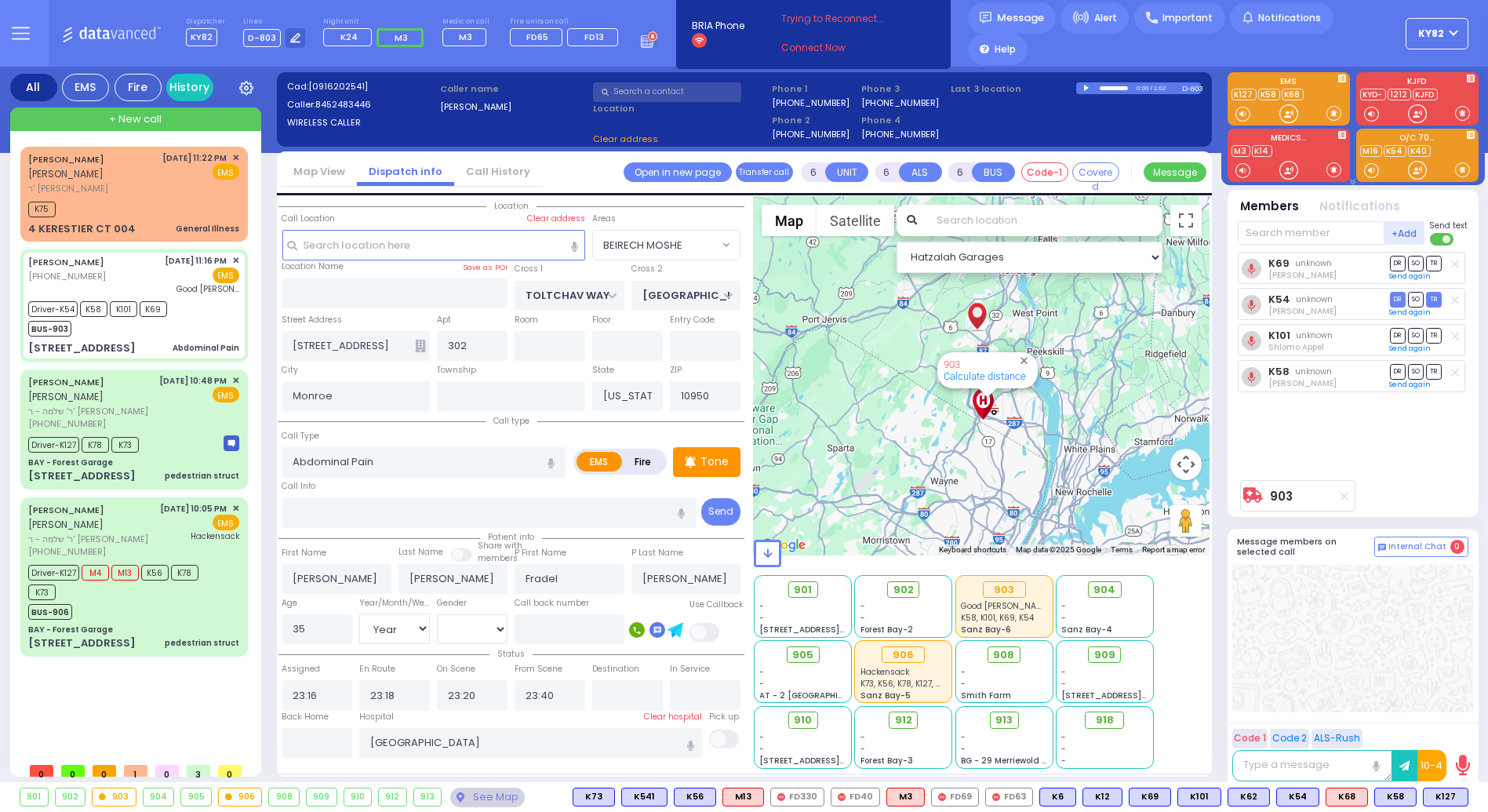
select select "BEIRECH MOSHE"
select select
radio input "true"
select select "Year"
select select "[DEMOGRAPHIC_DATA]"
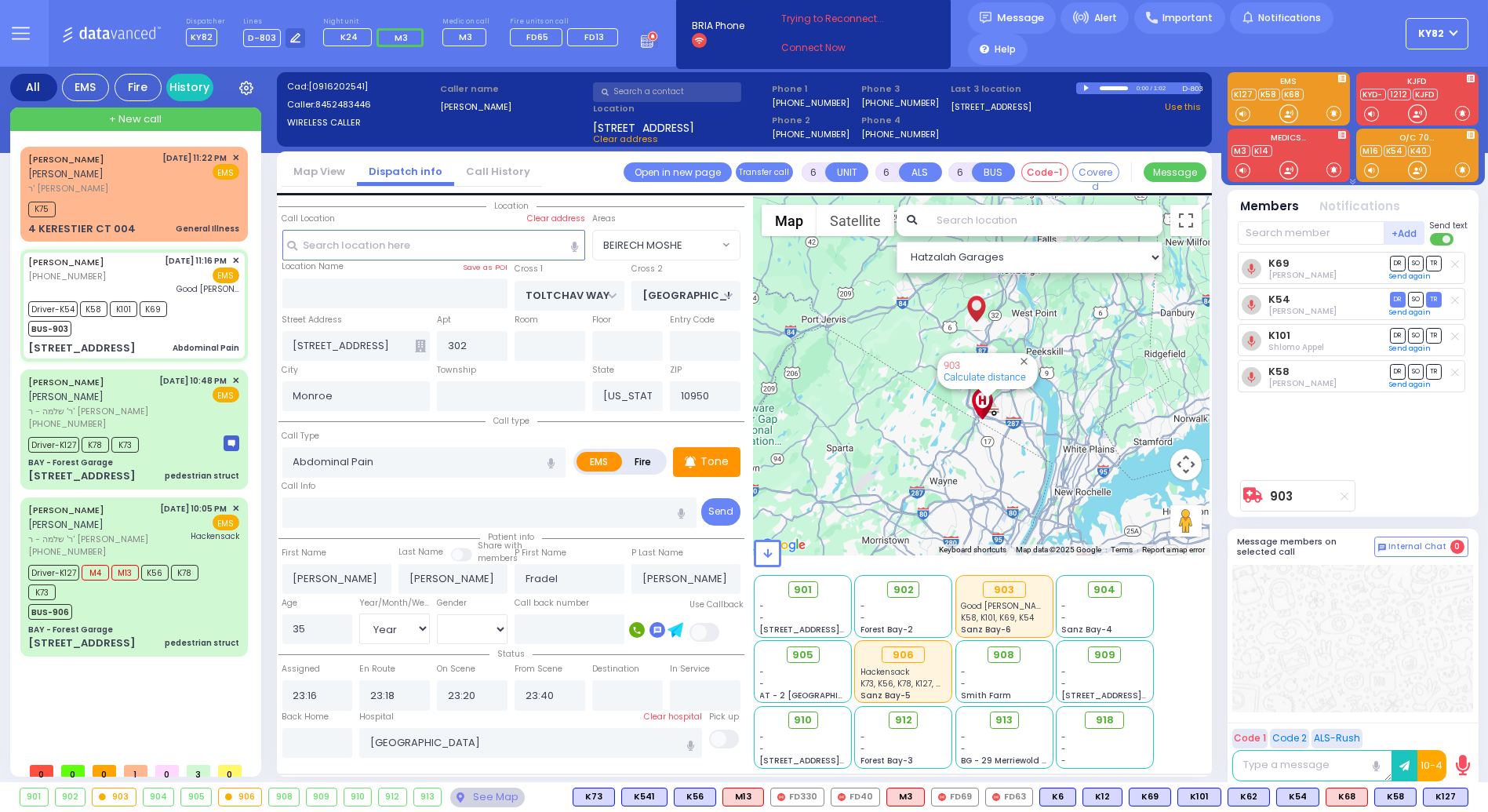
select select "Hatzalah Garages"
select select "BEIRECH MOSHE"
select select
radio input "true"
select select "Year"
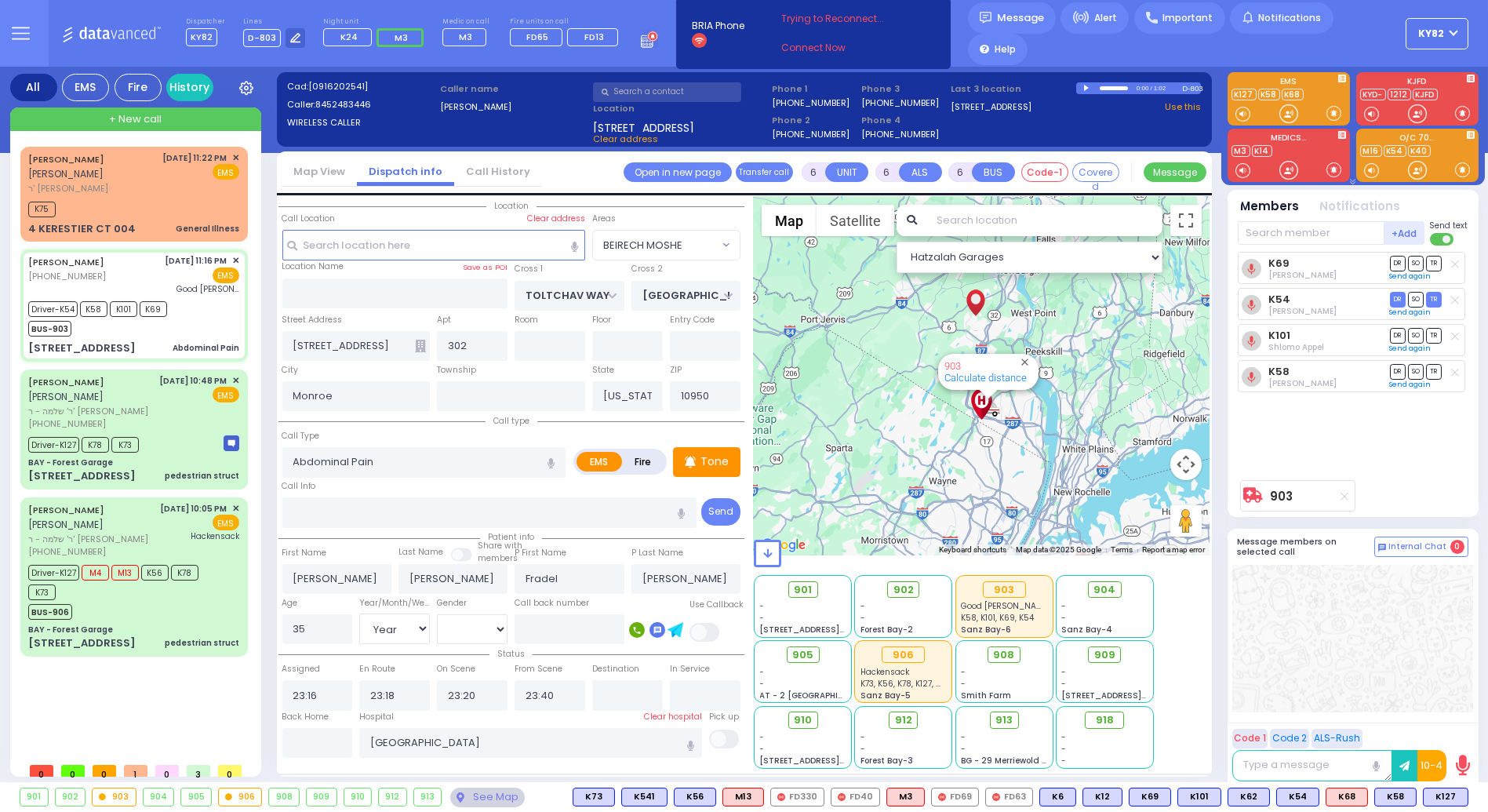
select select "[DEMOGRAPHIC_DATA]"
select select "Hatzalah Garages"
select select "BEIRECH MOSHE"
click at [719, 459] on p "Tone" at bounding box center [714, 462] width 28 height 17
select select
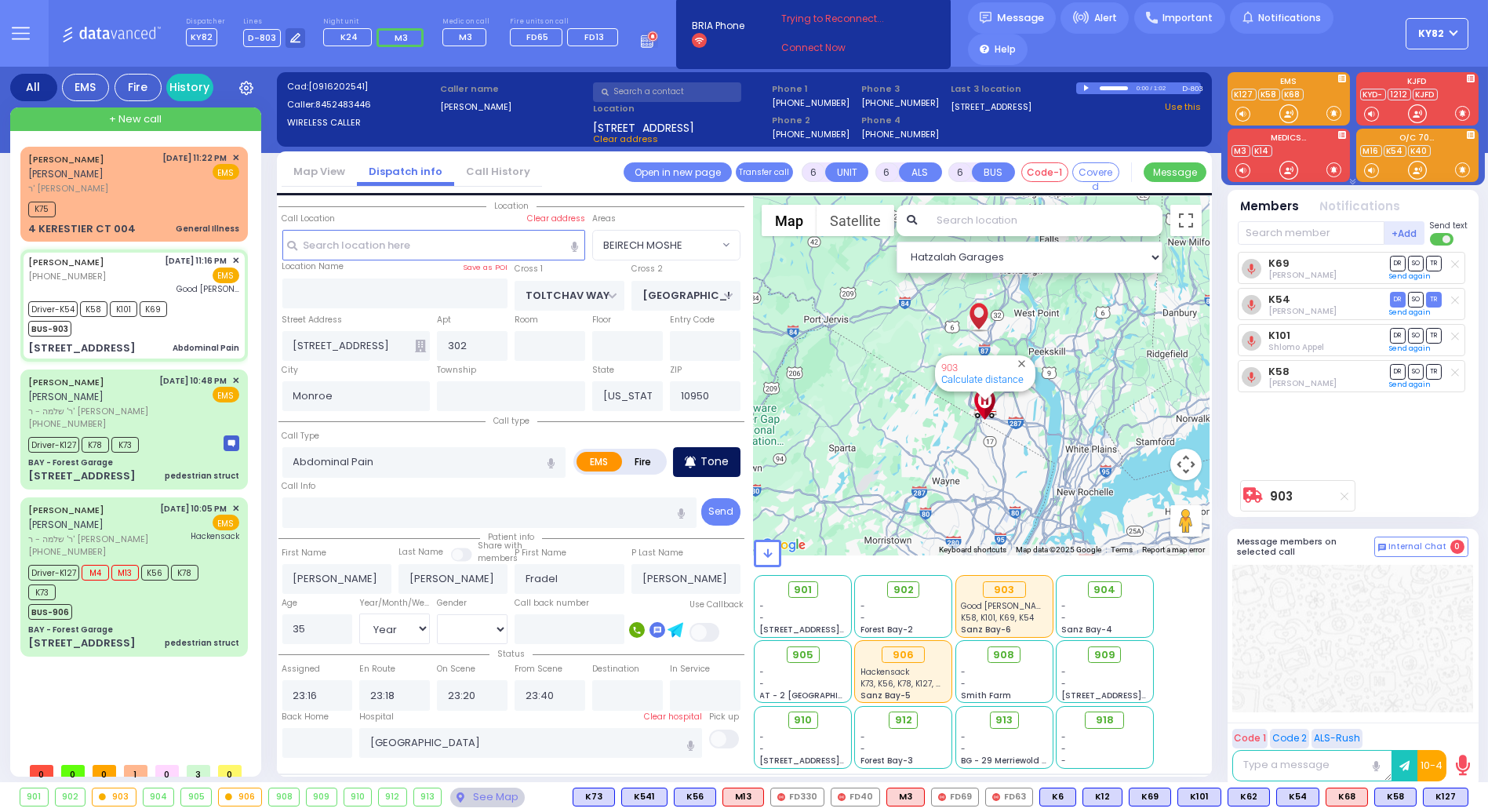
radio input "true"
select select "Year"
select select "[DEMOGRAPHIC_DATA]"
select select "Hatzalah Garages"
select select "BEIRECH MOSHE"
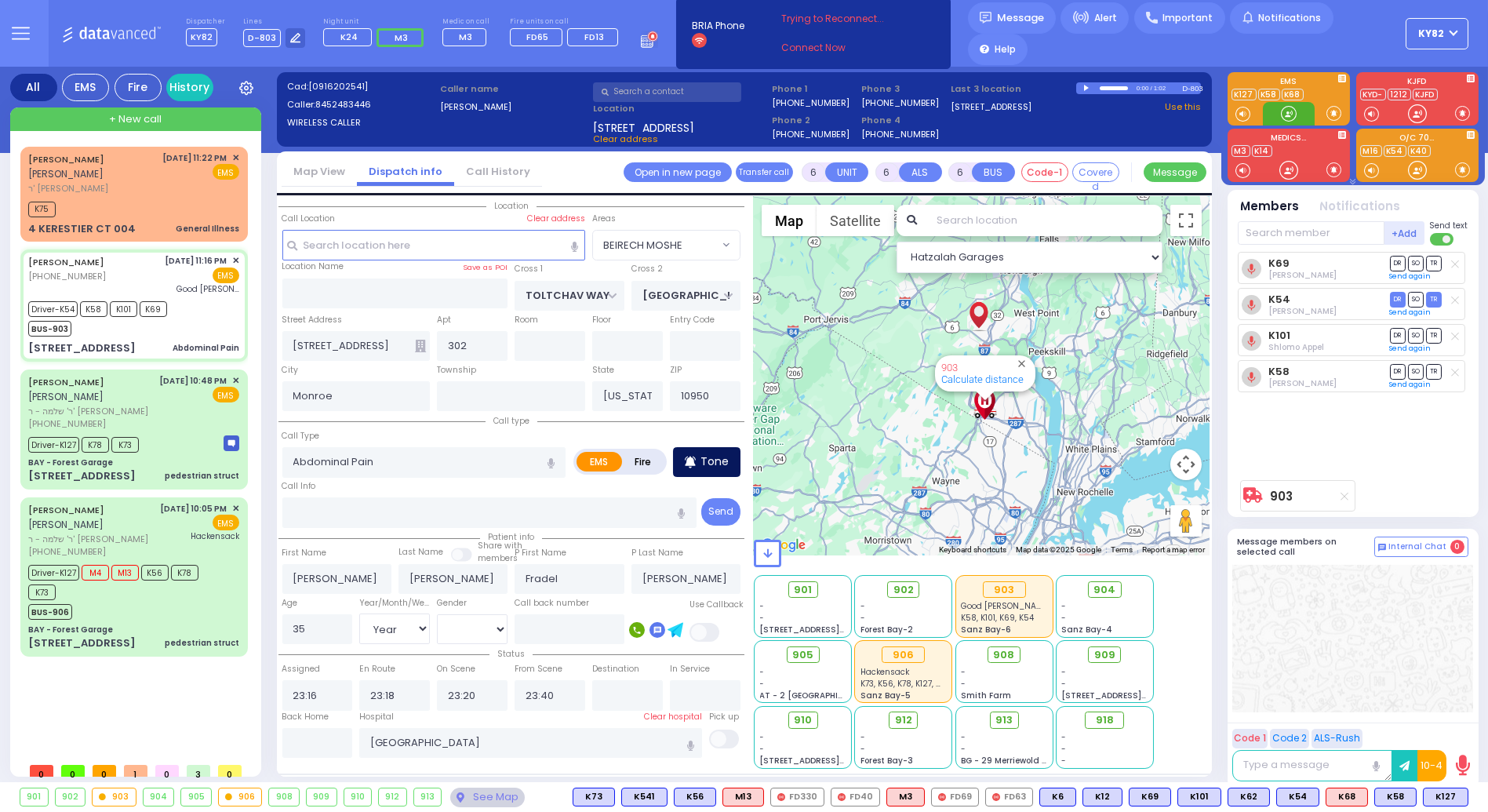
select select
radio input "true"
select select "Year"
select select "[DEMOGRAPHIC_DATA]"
select select "Hatzalah Garages"
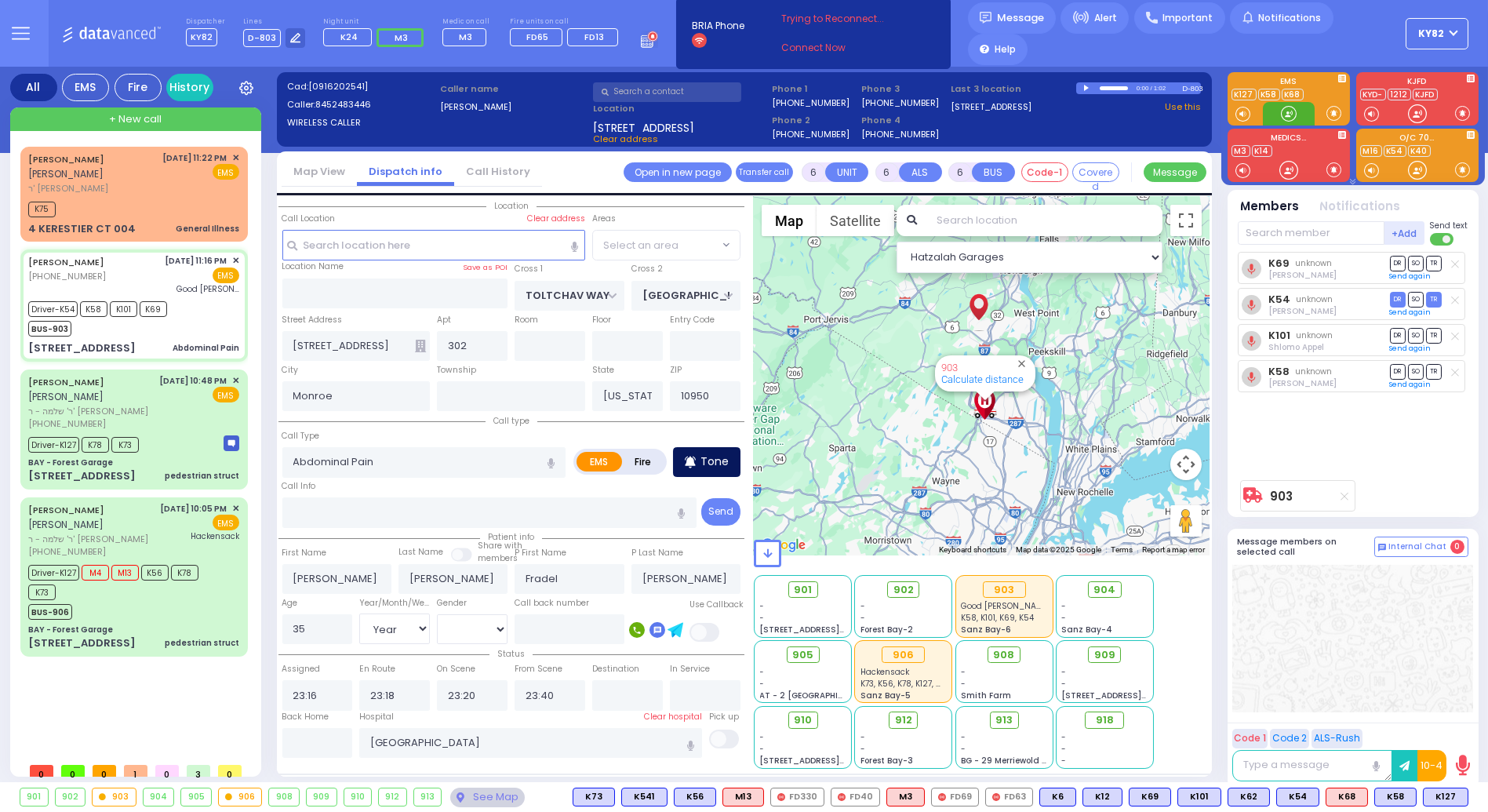
select select "BEIRECH MOSHE"
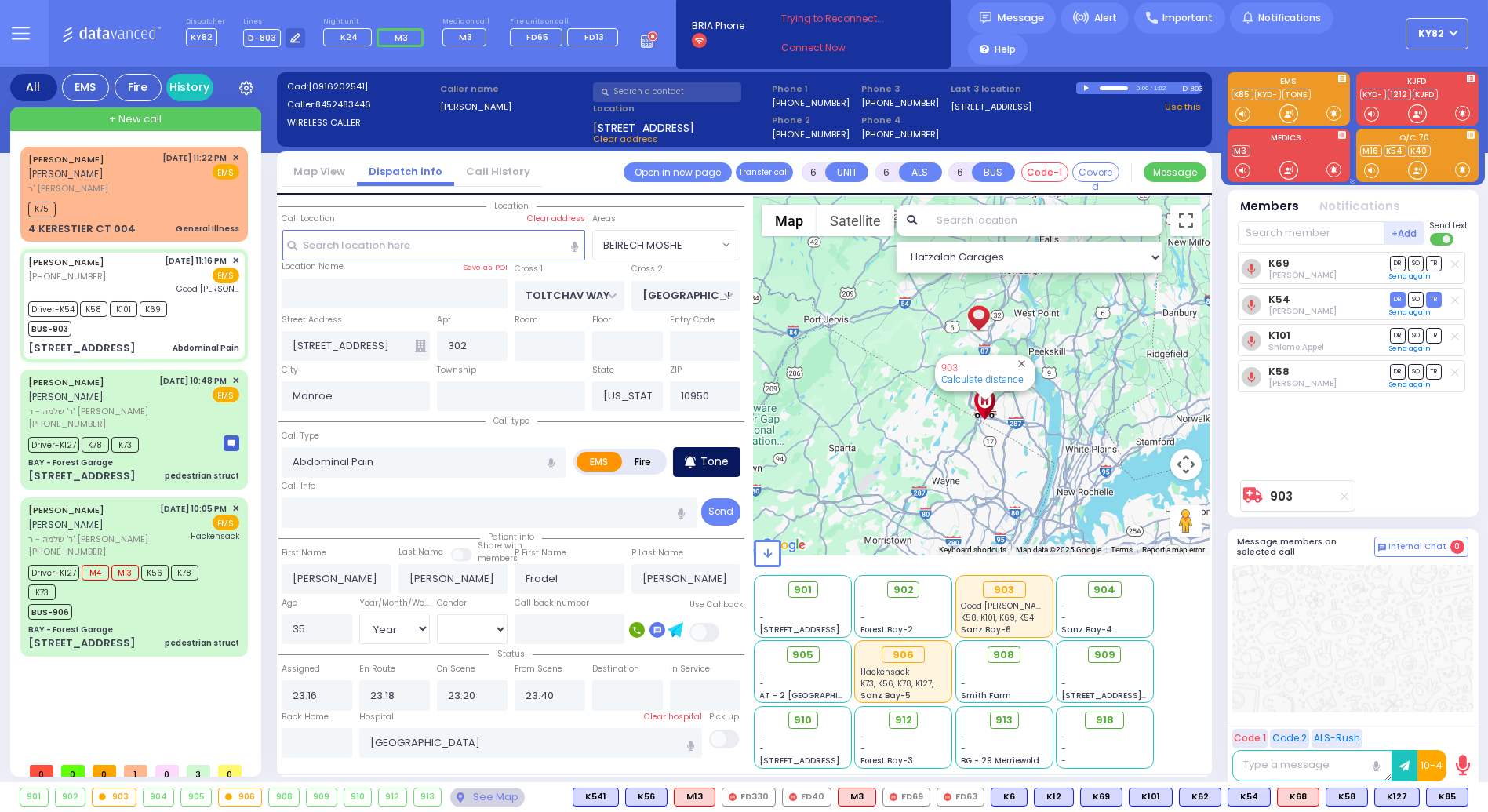
click at [693, 464] on icon at bounding box center [690, 462] width 11 height 18
select select
radio input "true"
select select "Year"
select select "[DEMOGRAPHIC_DATA]"
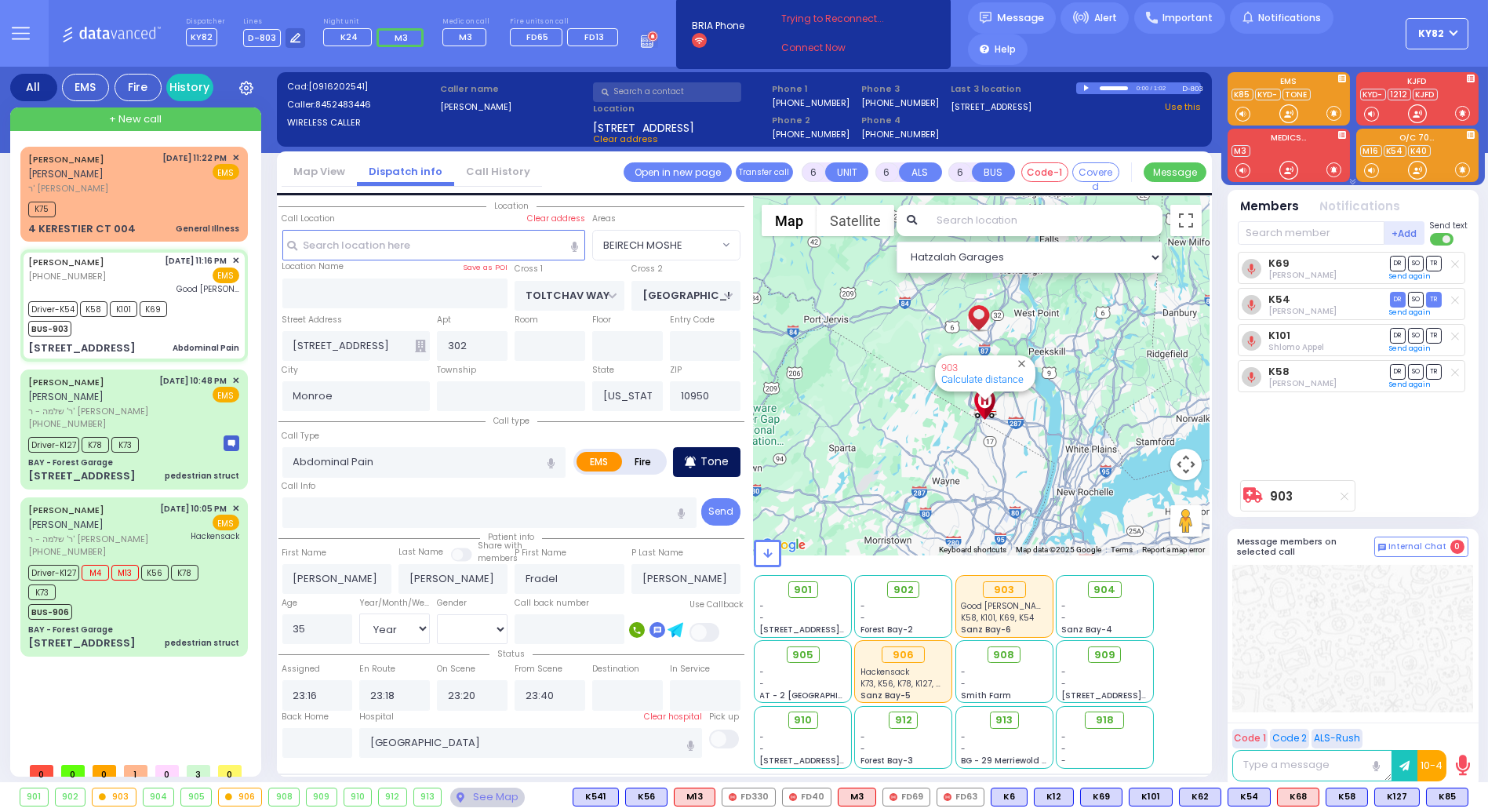
select select "Hatzalah Garages"
select select
radio input "true"
select select "Year"
select select "[DEMOGRAPHIC_DATA]"
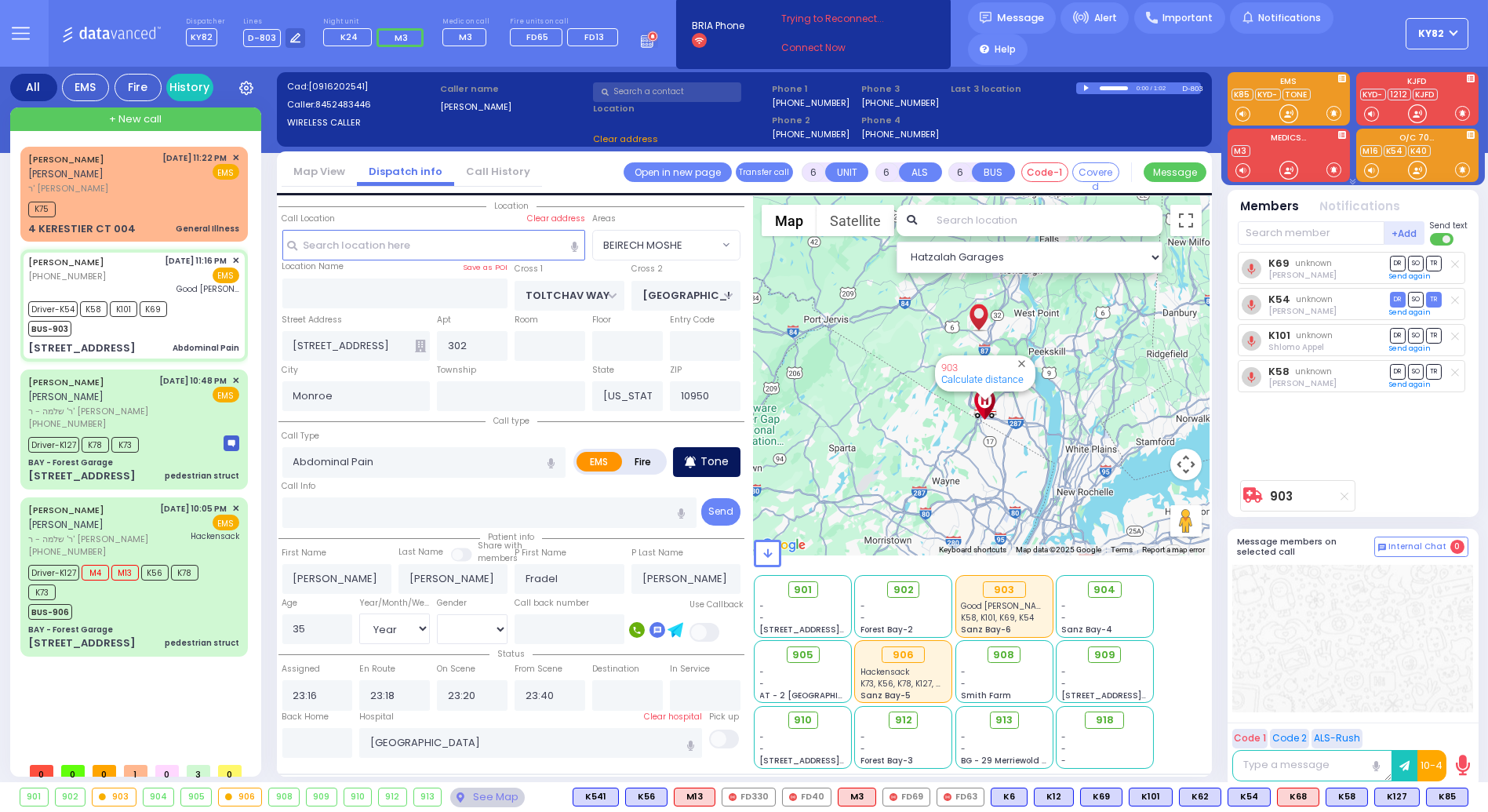
select select "Hatzalah Garages"
select select "BEIRECH MOSHE"
click at [713, 461] on p "Tone" at bounding box center [714, 462] width 28 height 17
select select
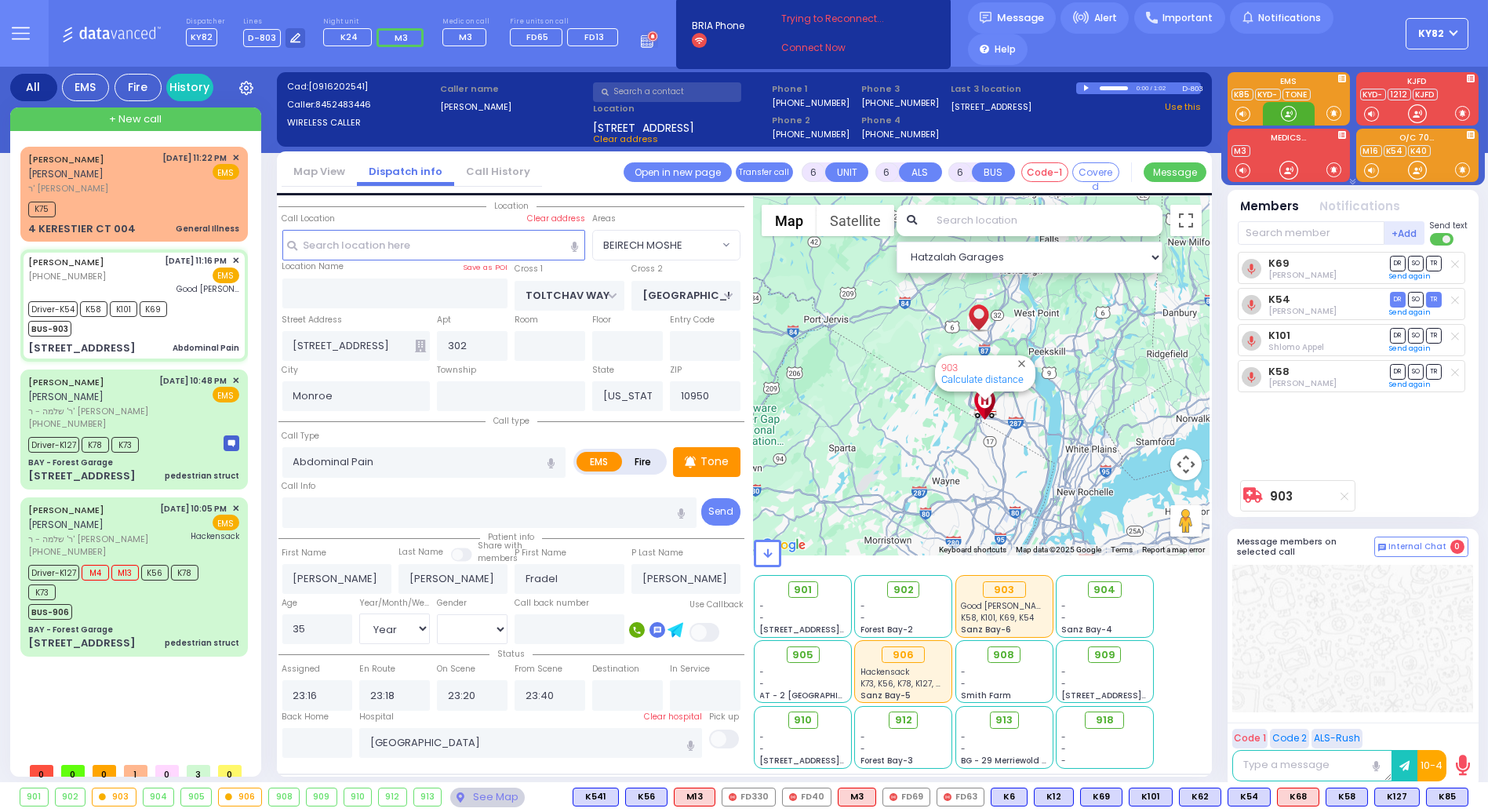
radio input "true"
select select "Year"
select select "[DEMOGRAPHIC_DATA]"
select select "Hatzalah Garages"
select select "BEIRECH MOSHE"
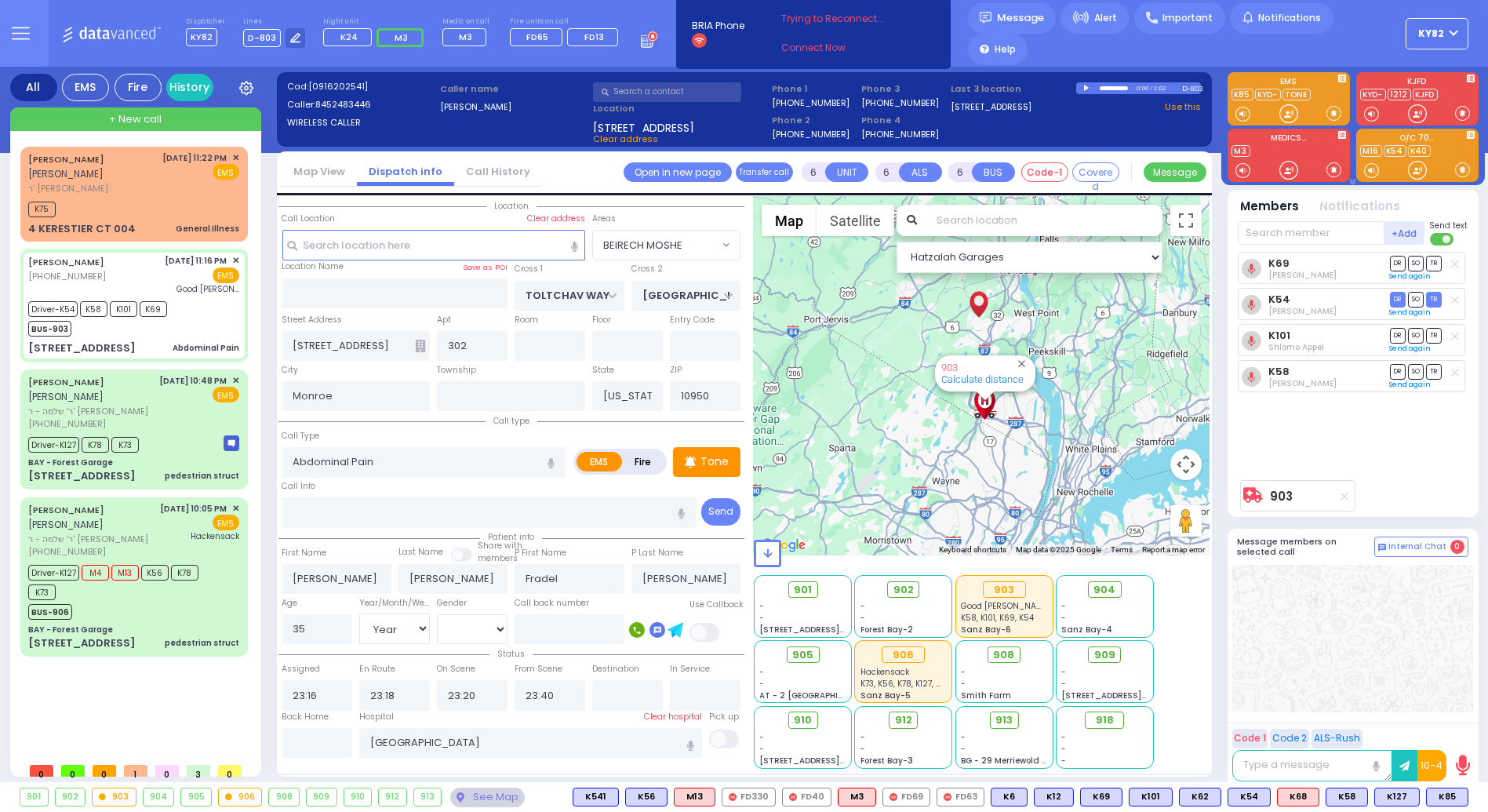
select select
radio input "true"
select select "Year"
select select "[DEMOGRAPHIC_DATA]"
select select "Hatzalah Garages"
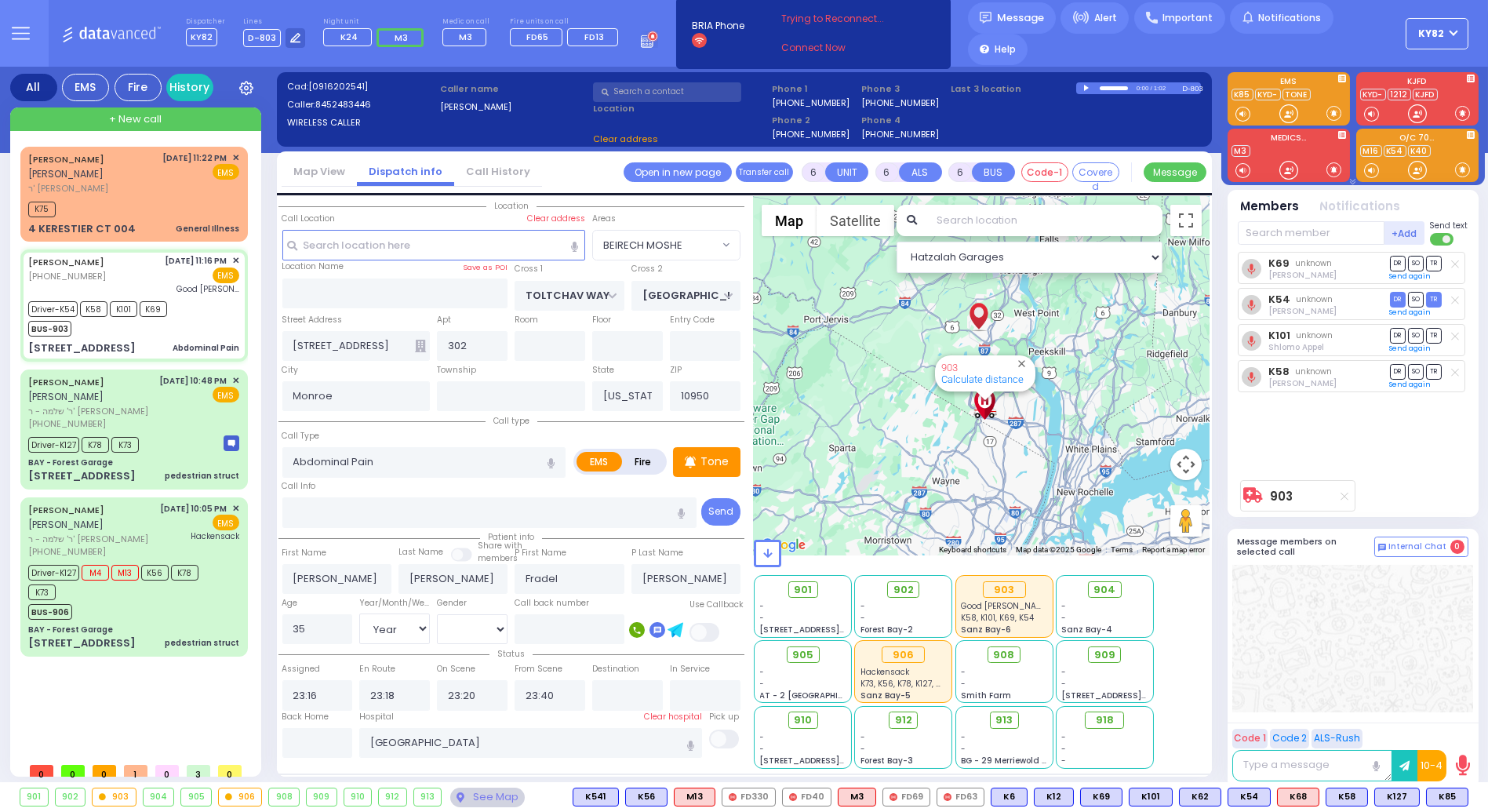
select select "BEIRECH MOSHE"
drag, startPoint x: 136, startPoint y: 115, endPoint x: 148, endPoint y: 119, distance: 12.6
click at [141, 116] on span "+ New call" at bounding box center [135, 119] width 53 height 16
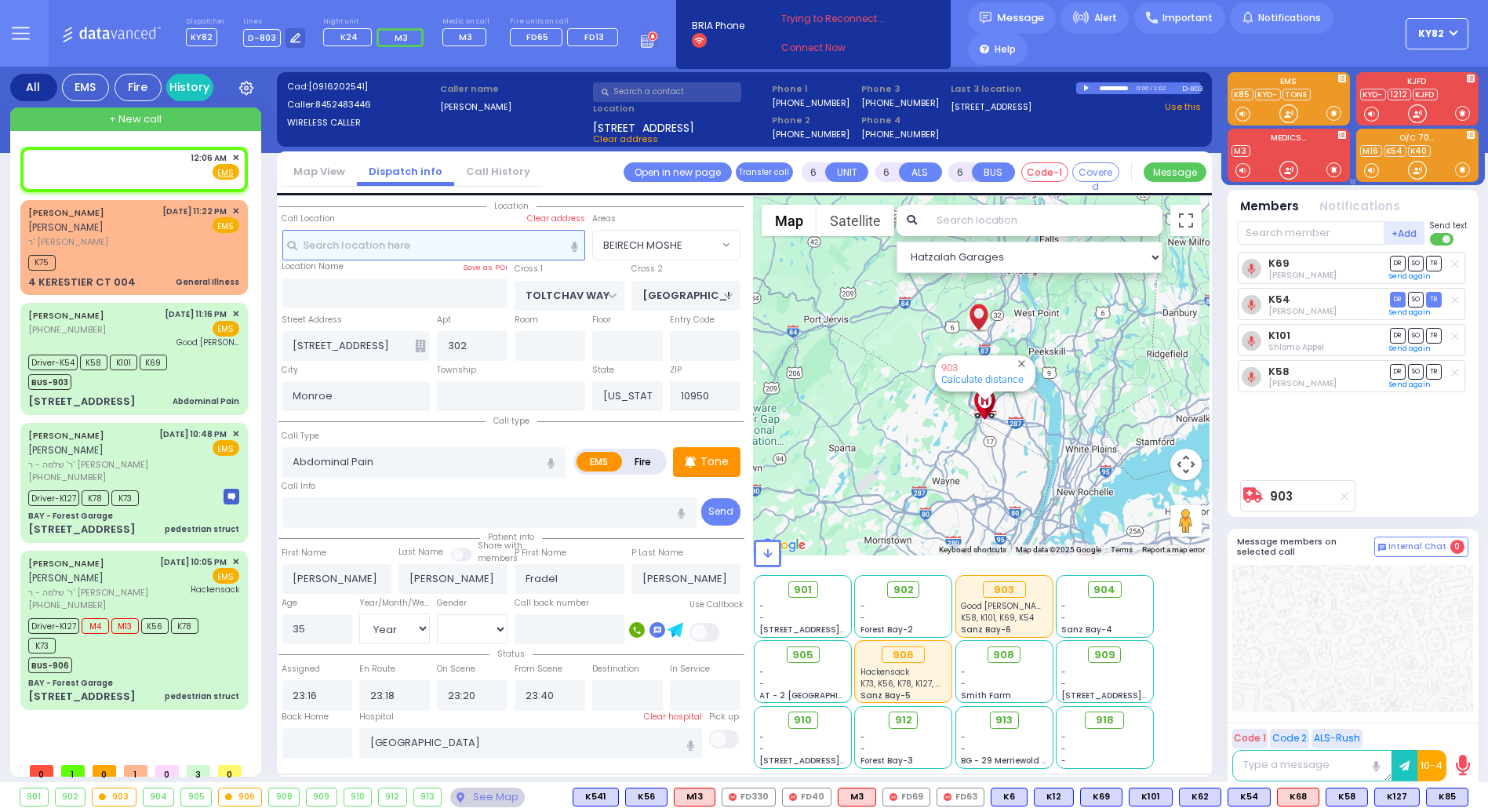
type input "2"
type input "1"
select select
radio input "true"
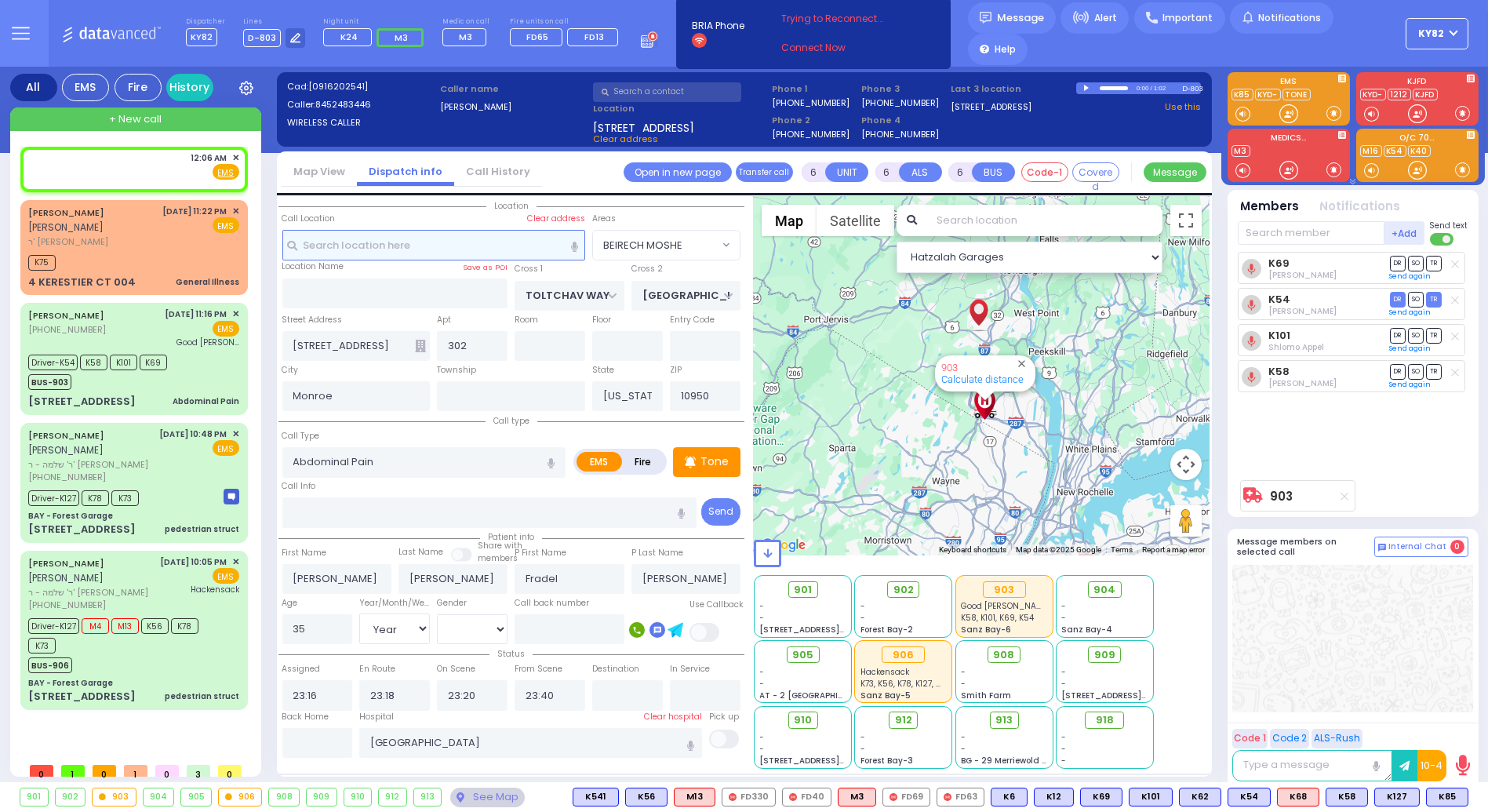
select select
type input "00:06"
select select "Hatzalah Garages"
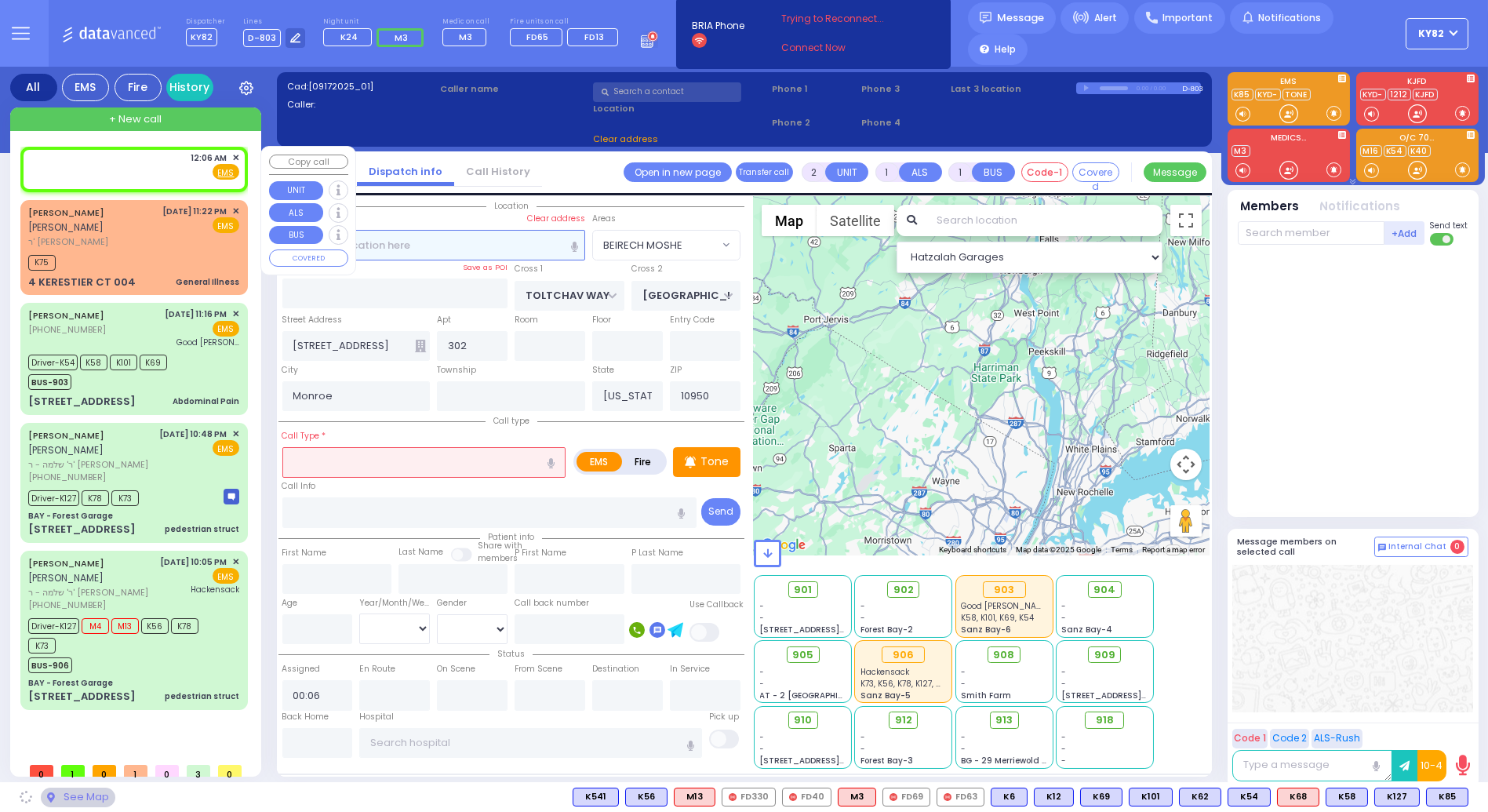
select select
radio input "true"
select select
select select "Hatzalah Garages"
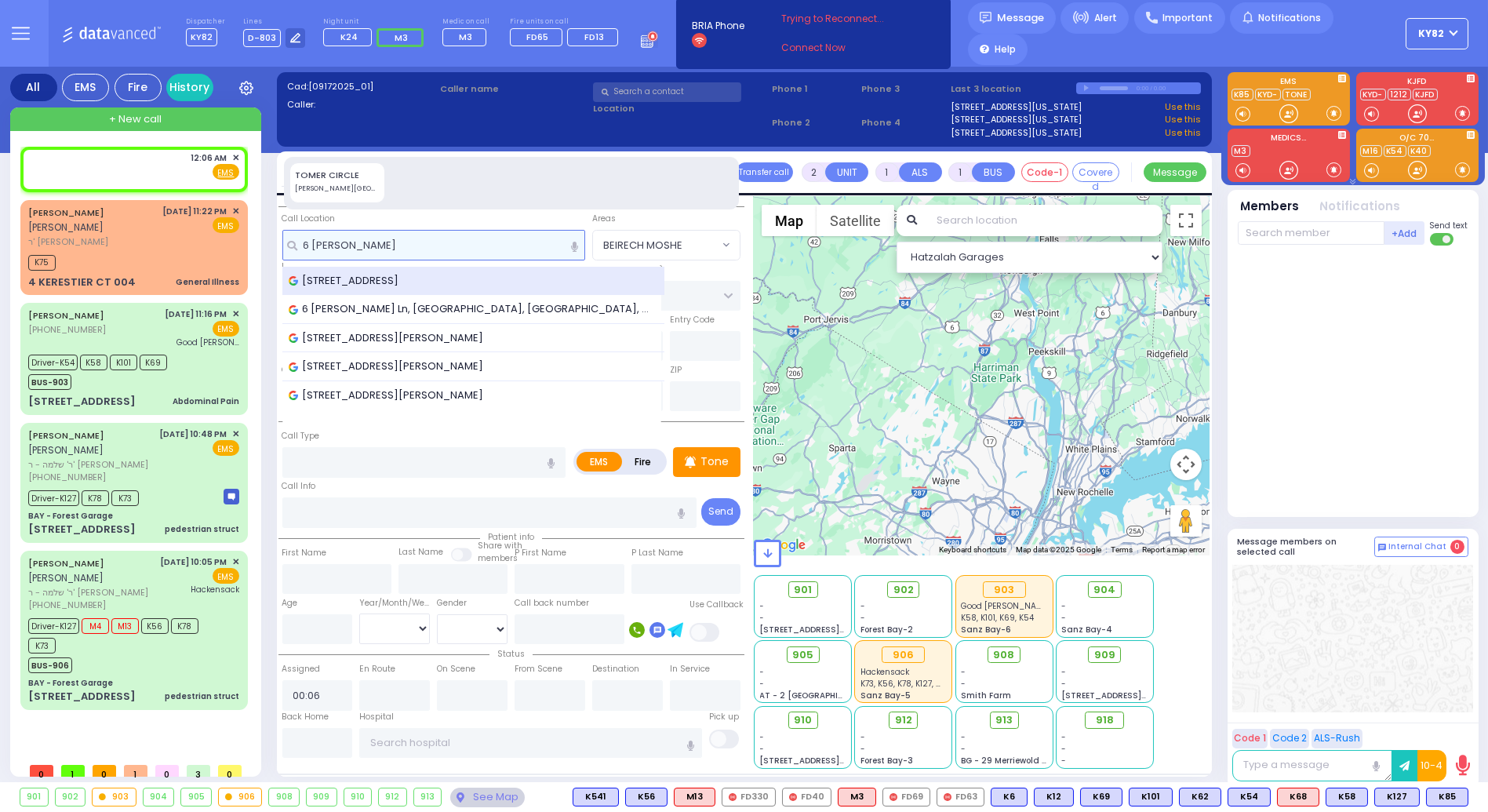
type input "6 [PERSON_NAME]"
click at [389, 283] on span "[STREET_ADDRESS]" at bounding box center [346, 281] width 116 height 16
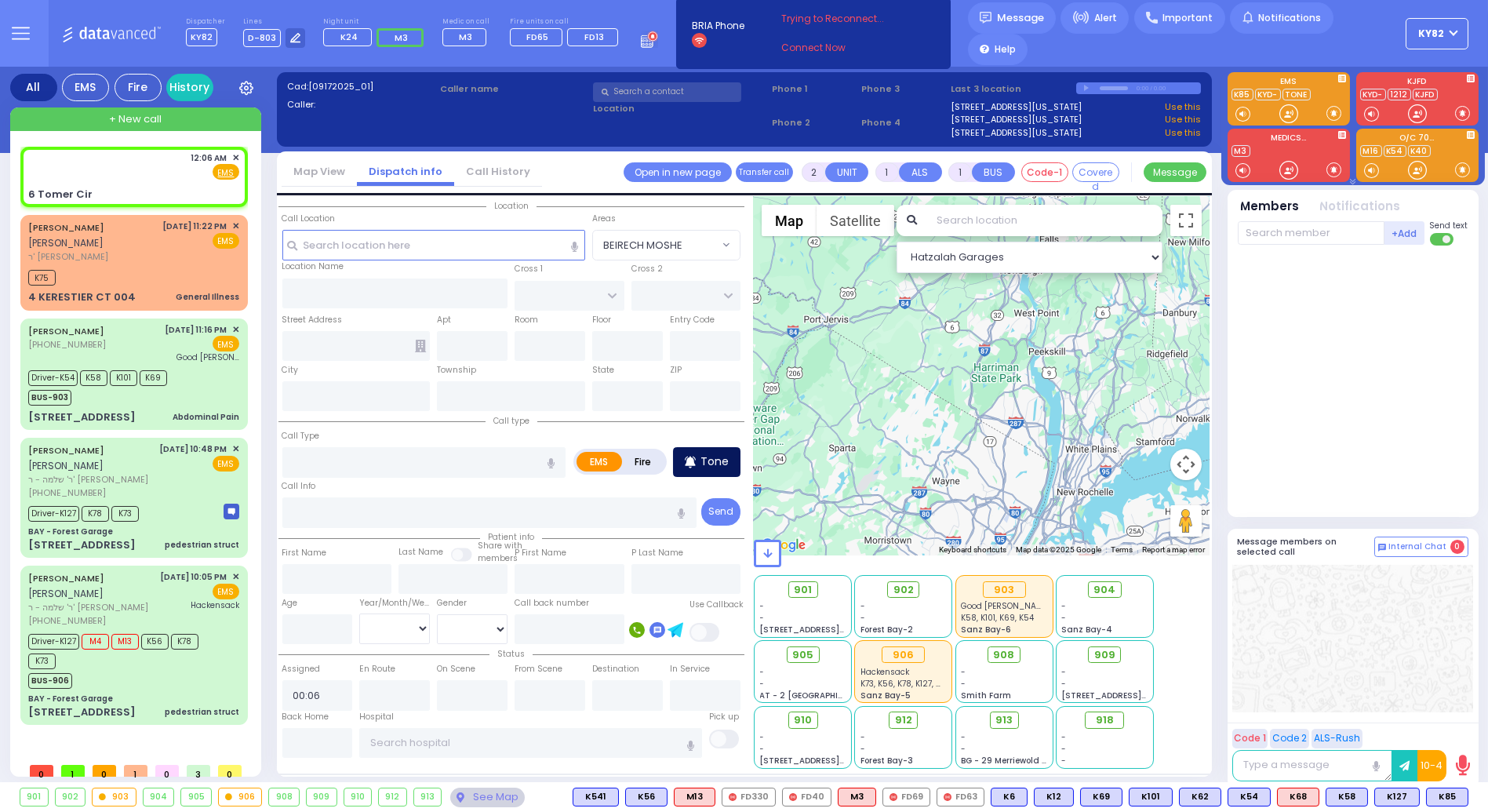
select select
radio input "true"
select select
select select "Hatzalah Garages"
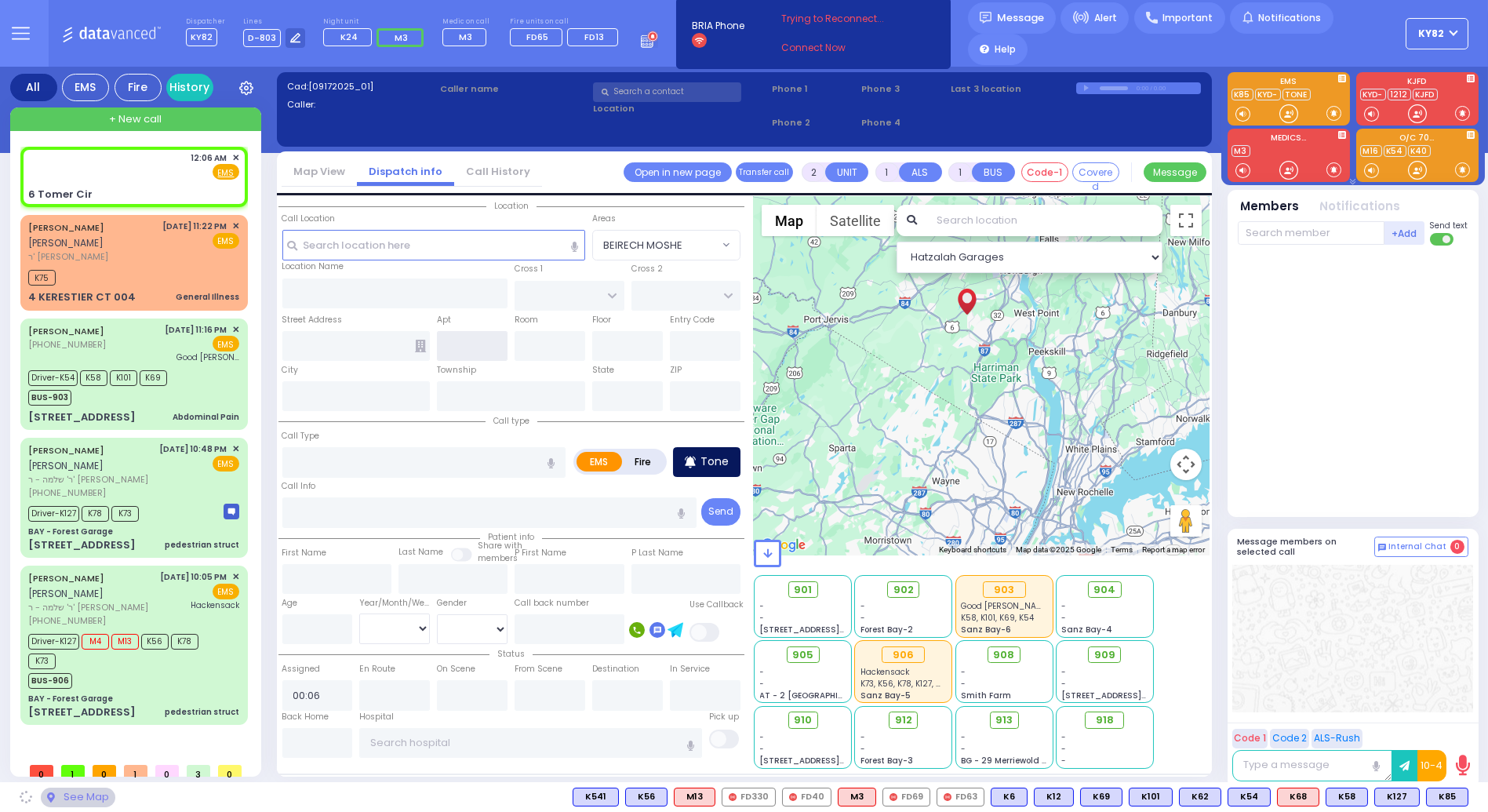
type input "[PERSON_NAME][GEOGRAPHIC_DATA]"
type input "6 Tomer Cir"
type input "Monroe"
type input "[US_STATE]"
type input "10950"
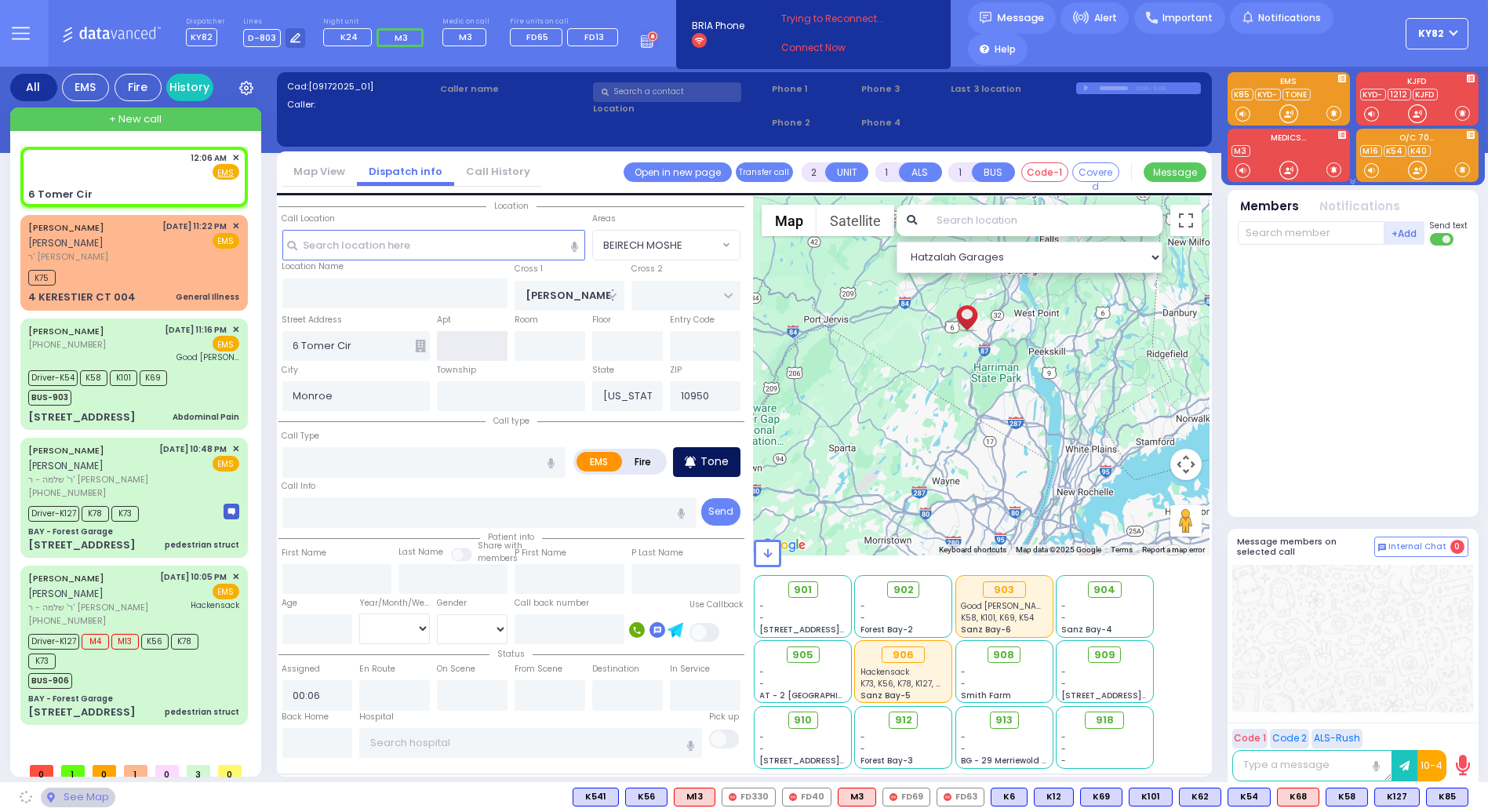
select select "[PERSON_NAME][GEOGRAPHIC_DATA]"
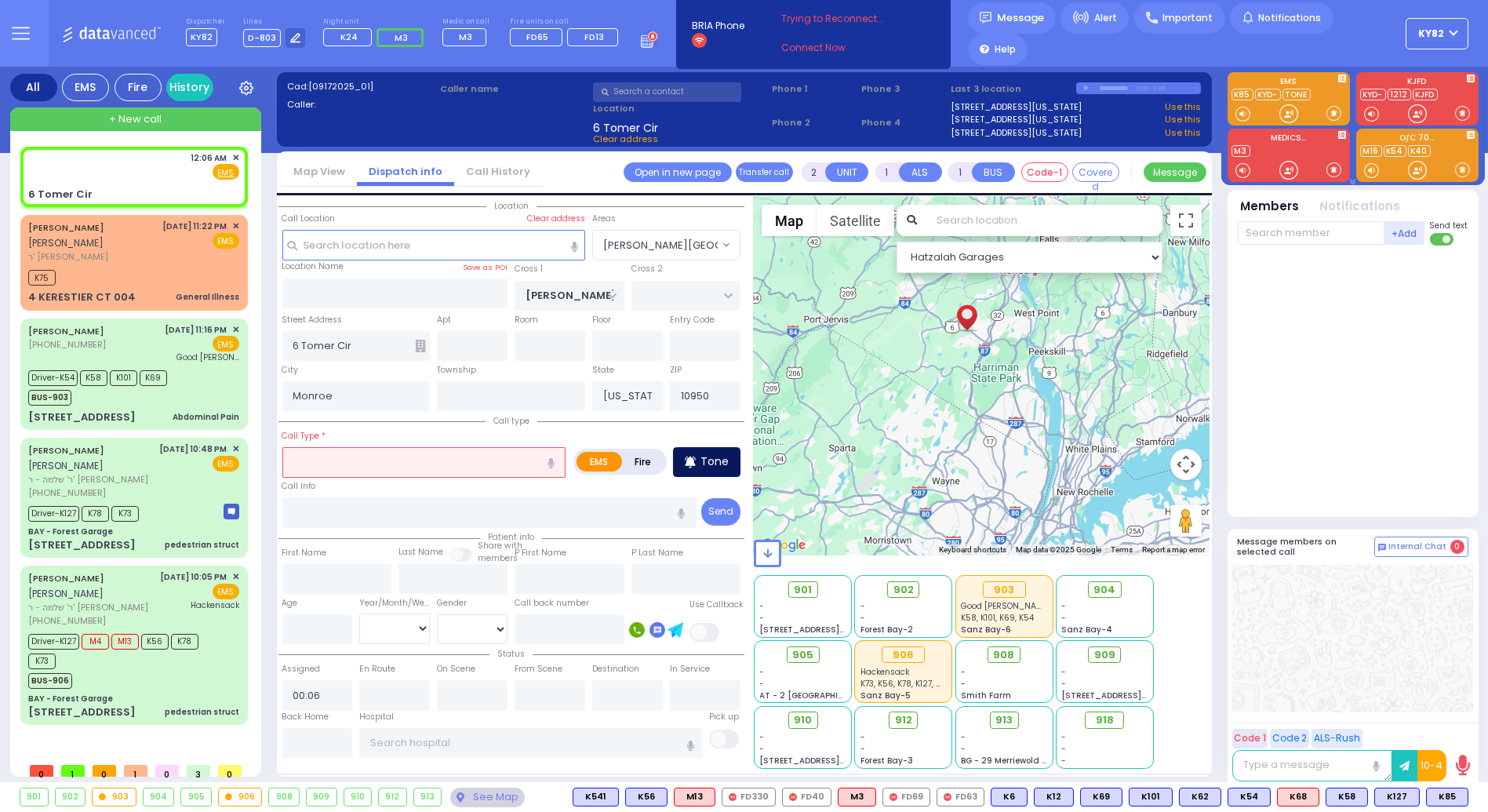
drag, startPoint x: 718, startPoint y: 461, endPoint x: 726, endPoint y: 453, distance: 11.3
click at [719, 460] on p "Tone" at bounding box center [714, 462] width 28 height 17
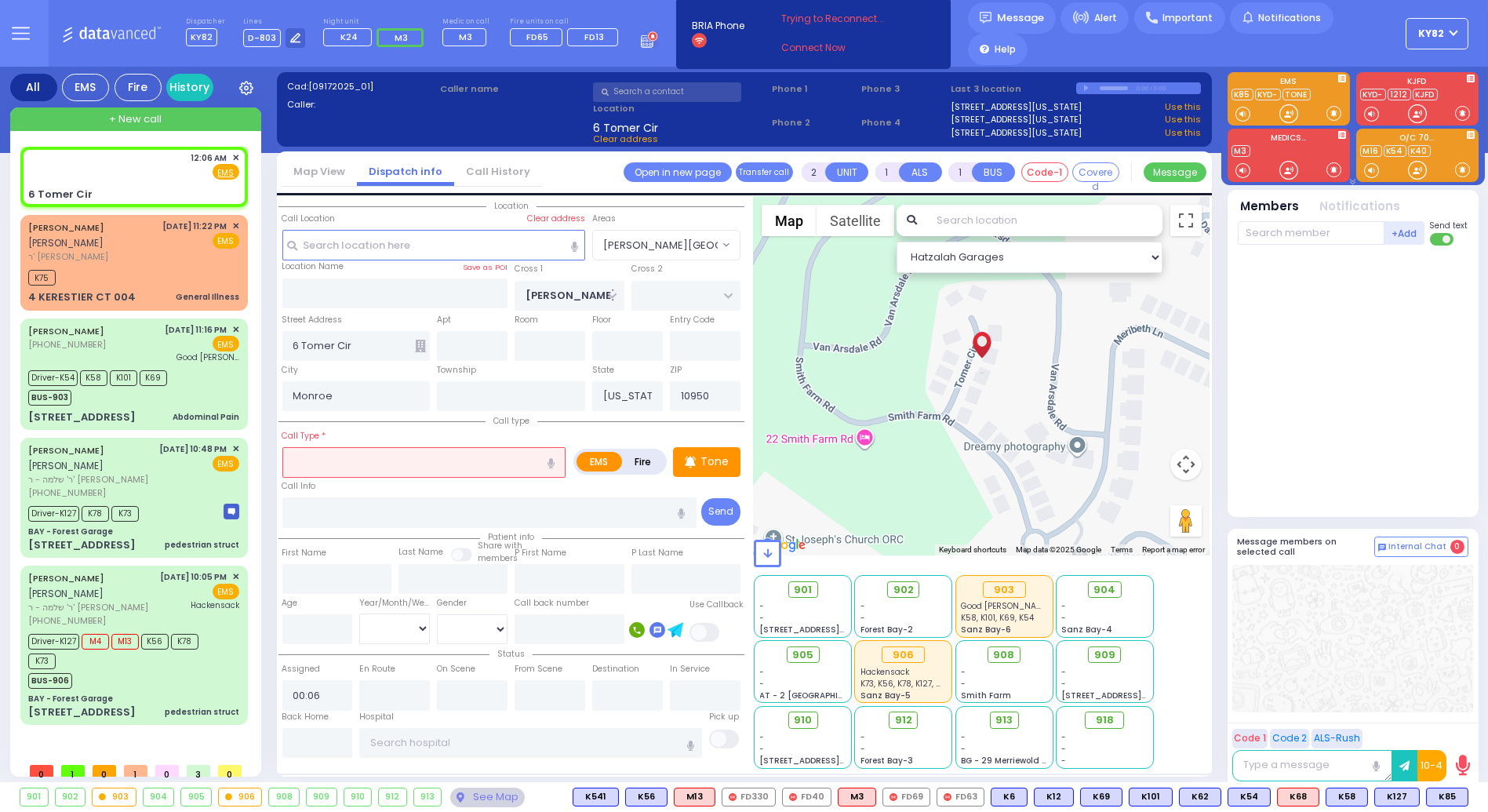
click at [418, 345] on icon at bounding box center [421, 346] width 11 height 13
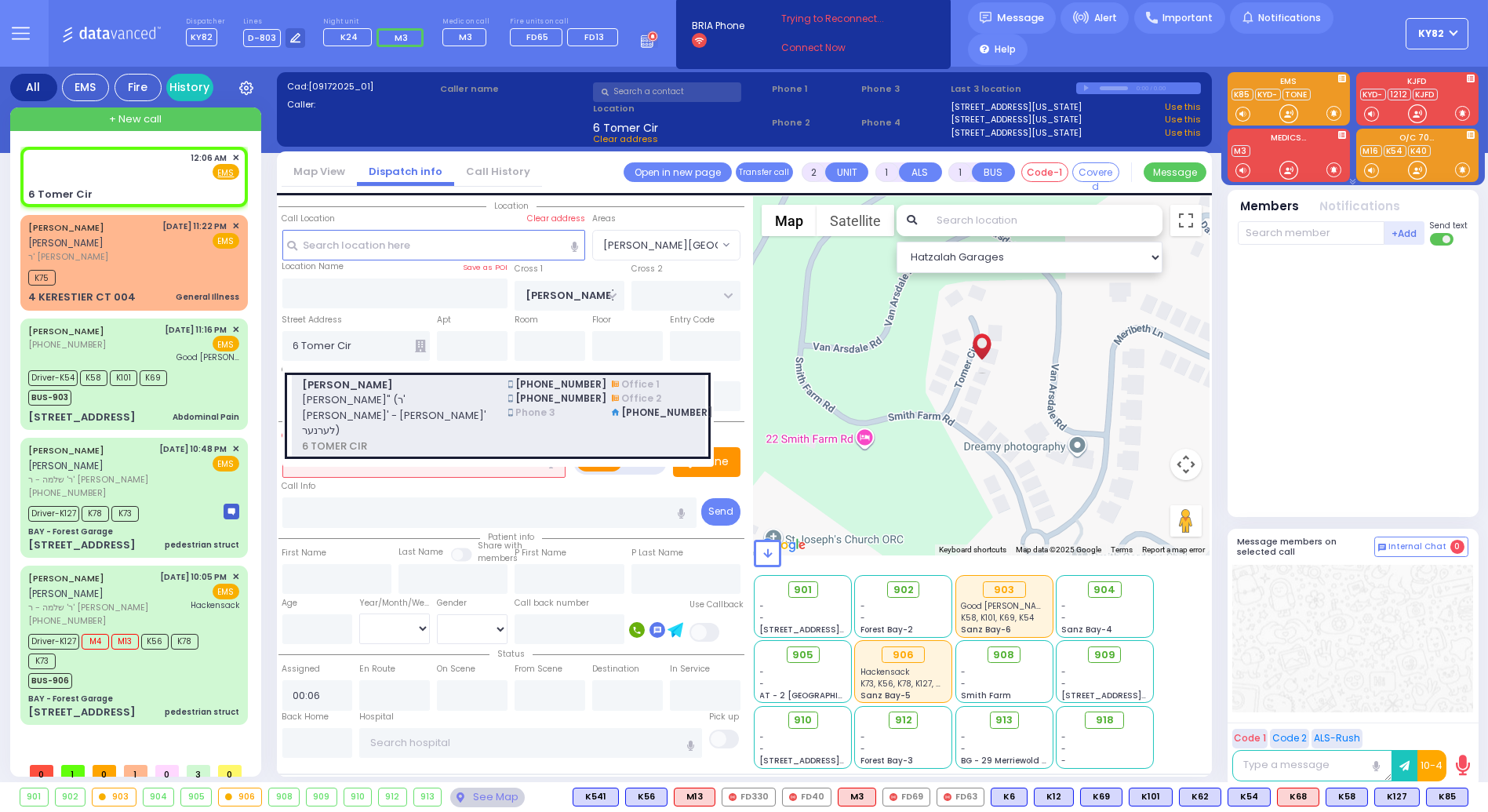
click at [433, 384] on span "[PERSON_NAME]" at bounding box center [396, 386] width 188 height 16
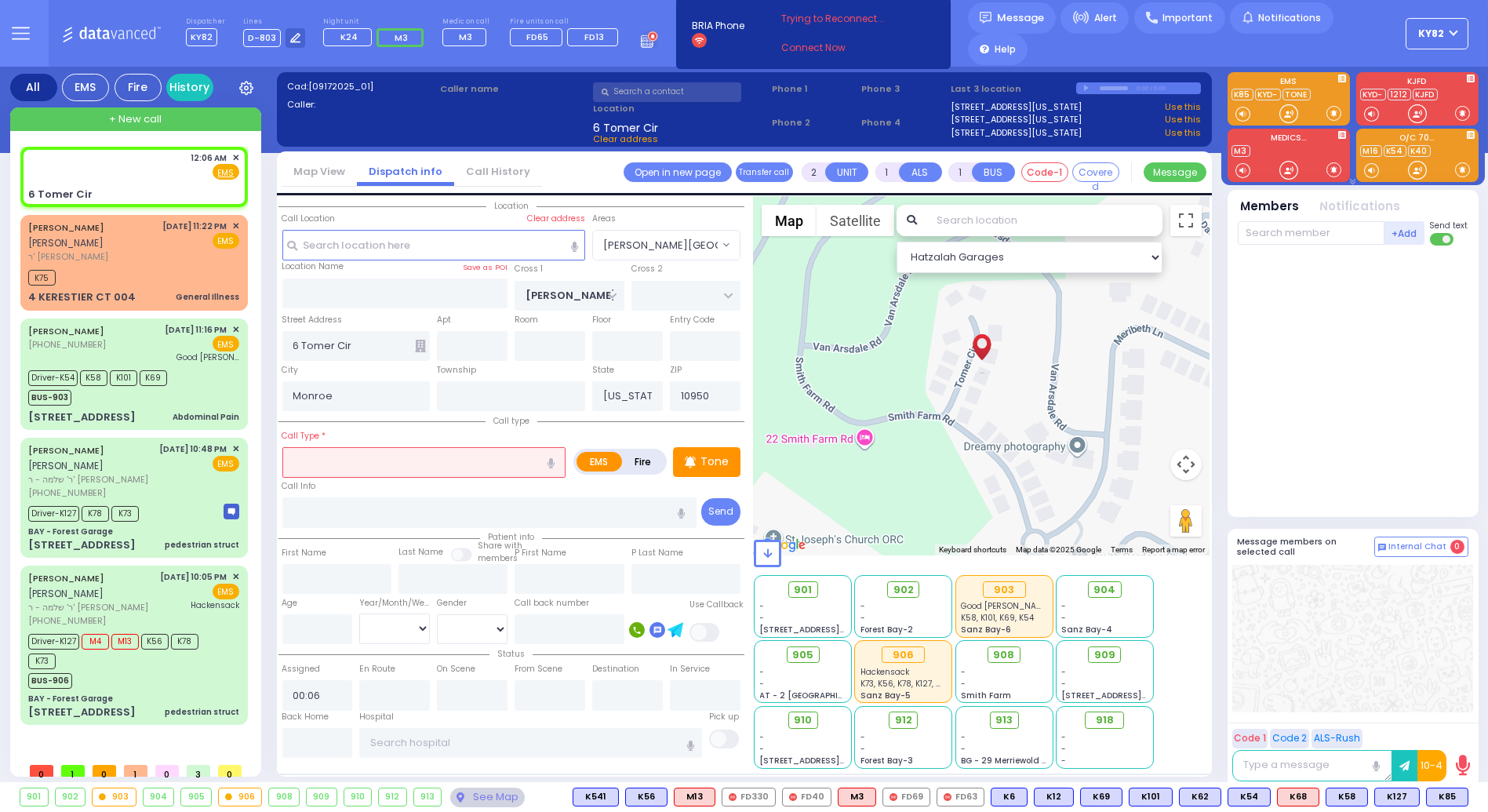
click at [366, 469] on input "text" at bounding box center [424, 462] width 284 height 30
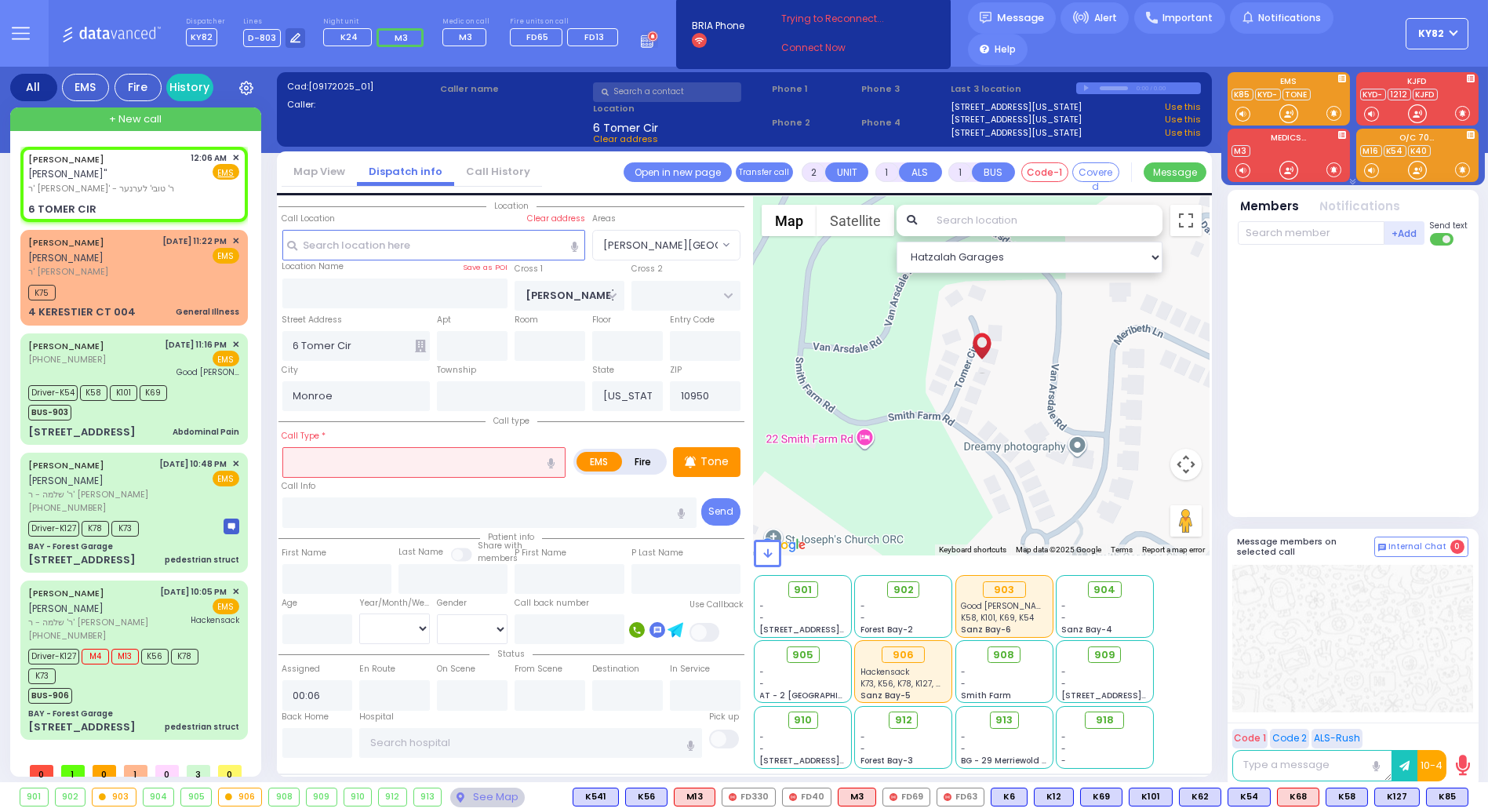
select select
radio input "true"
type input "[PERSON_NAME]"
select select
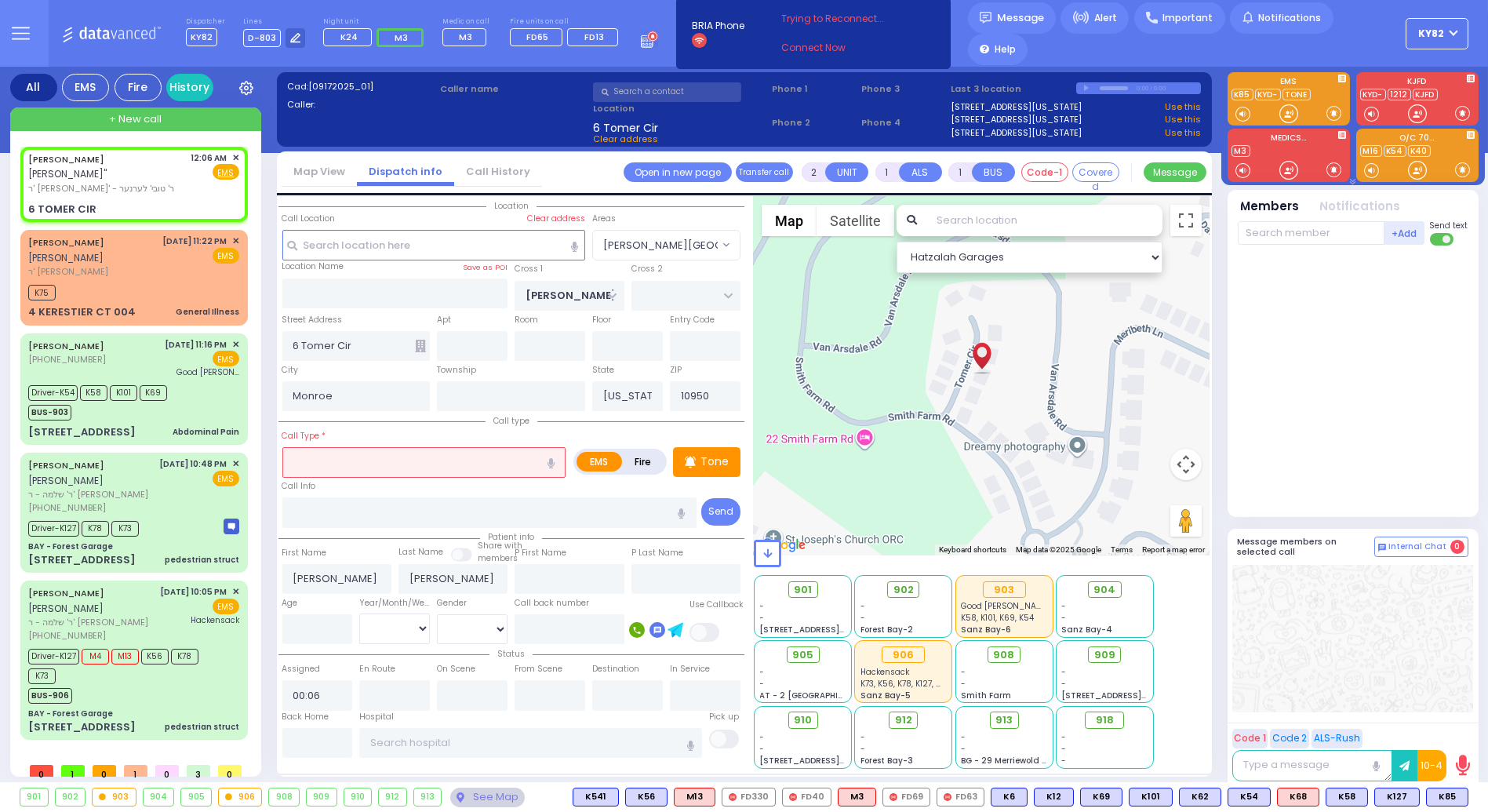
select select "Hatzalah Garages"
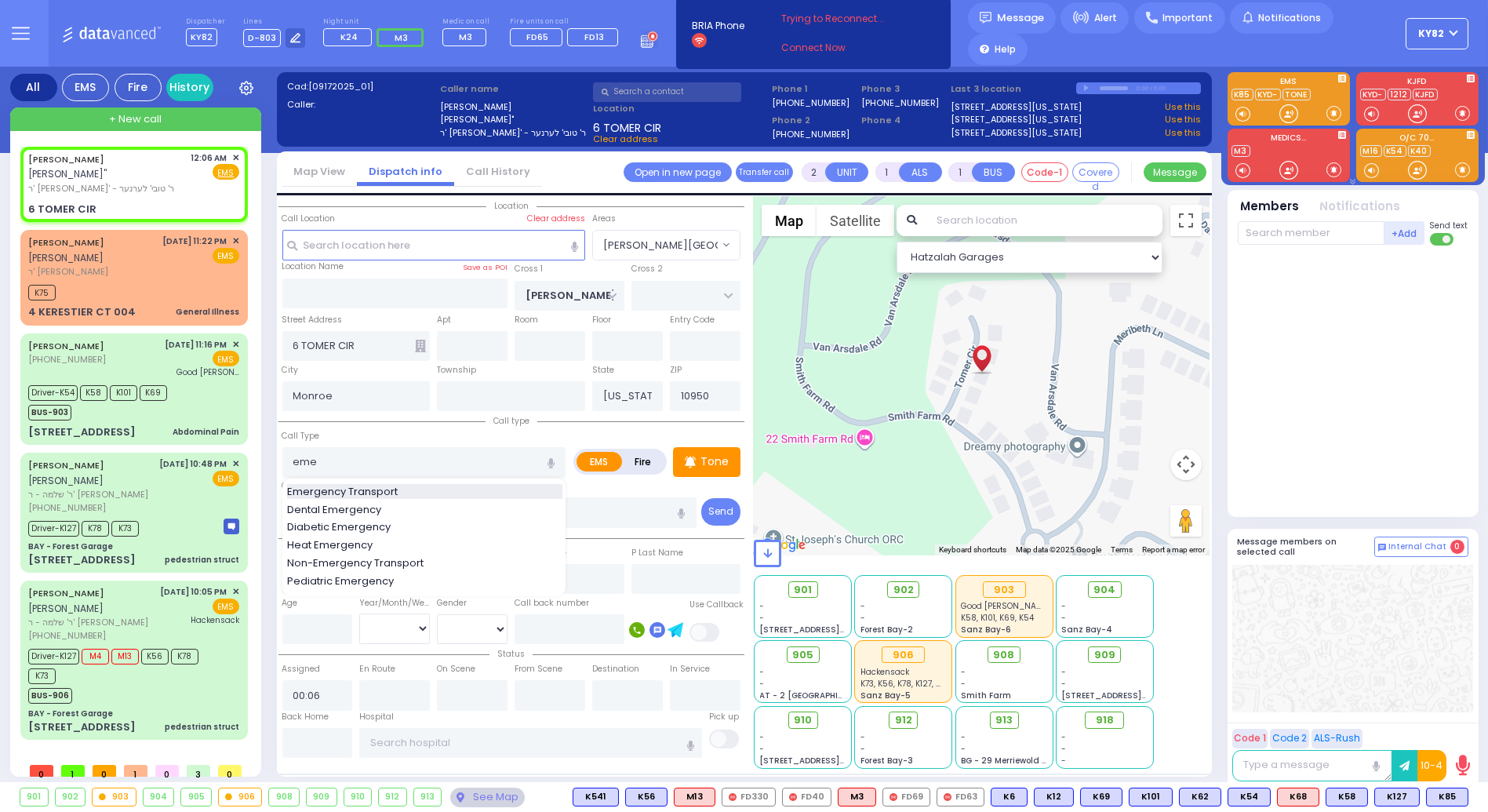
drag, startPoint x: 358, startPoint y: 484, endPoint x: 372, endPoint y: 475, distance: 16.6
click at [359, 484] on span "Emergency Transport" at bounding box center [345, 492] width 116 height 16
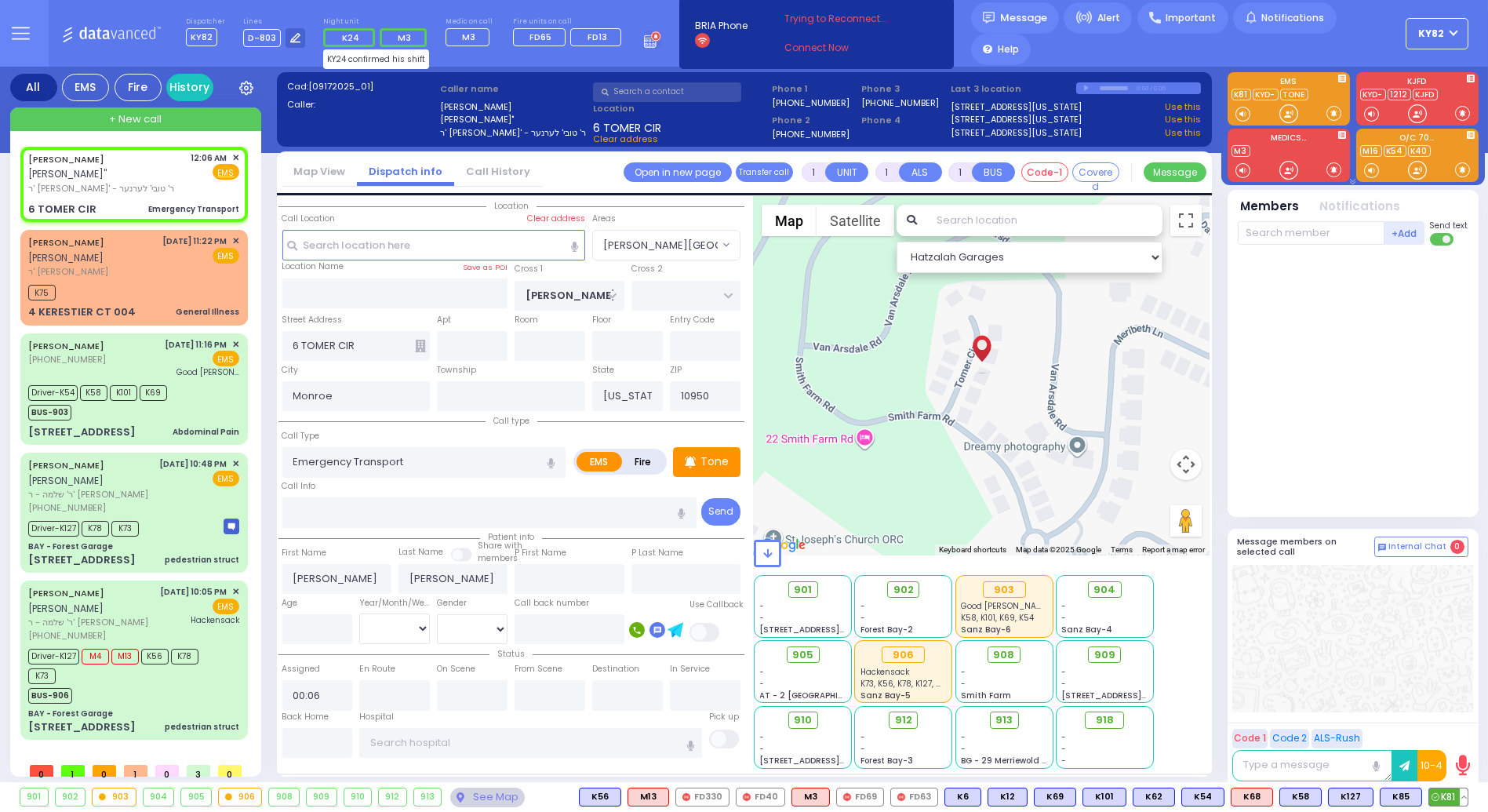
click at [1446, 797] on span "K81" at bounding box center [1449, 798] width 38 height 18
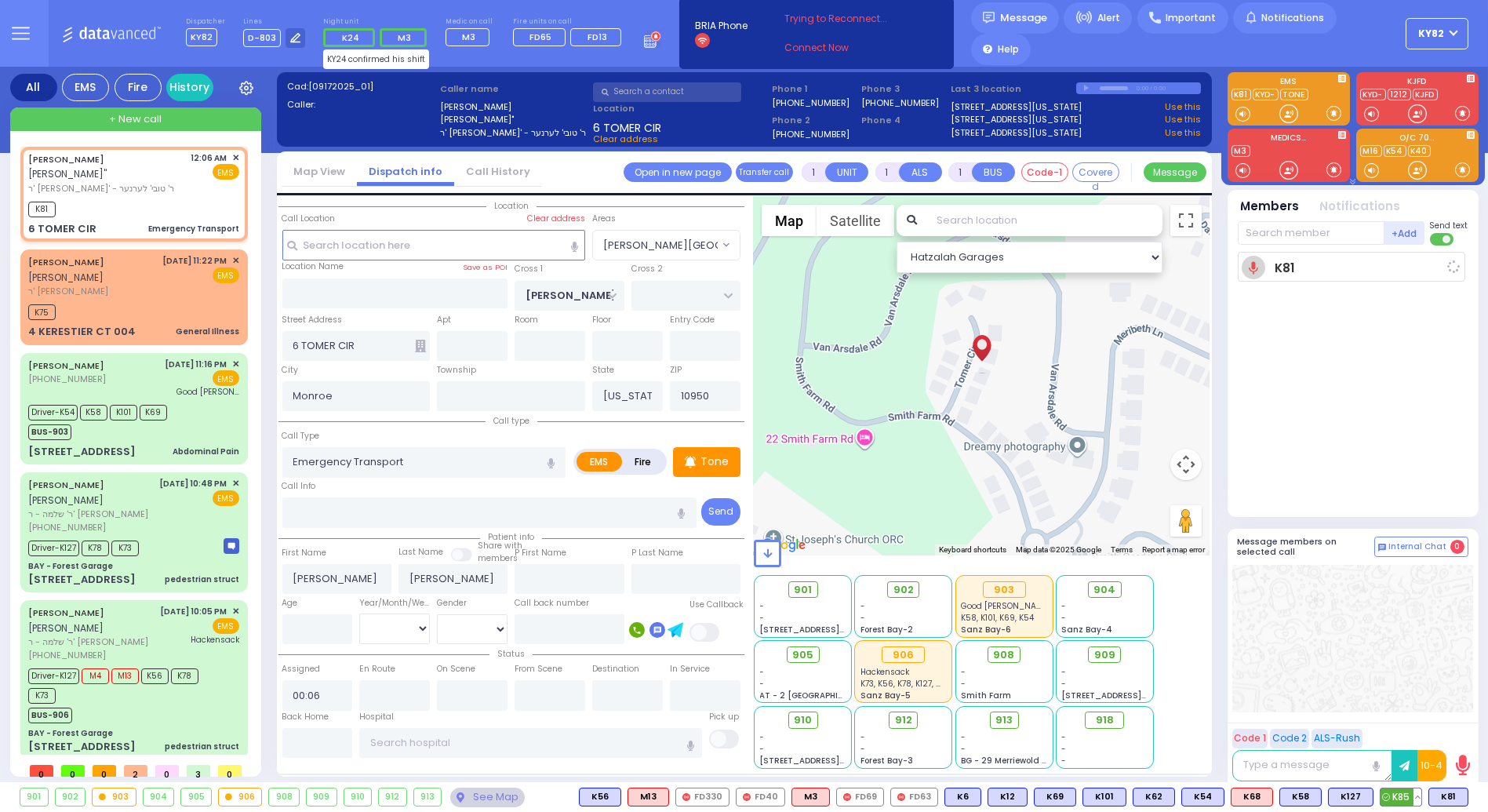
click at [1388, 799] on icon at bounding box center [1386, 797] width 8 height 8
click at [1008, 656] on span "908" at bounding box center [1010, 655] width 21 height 16
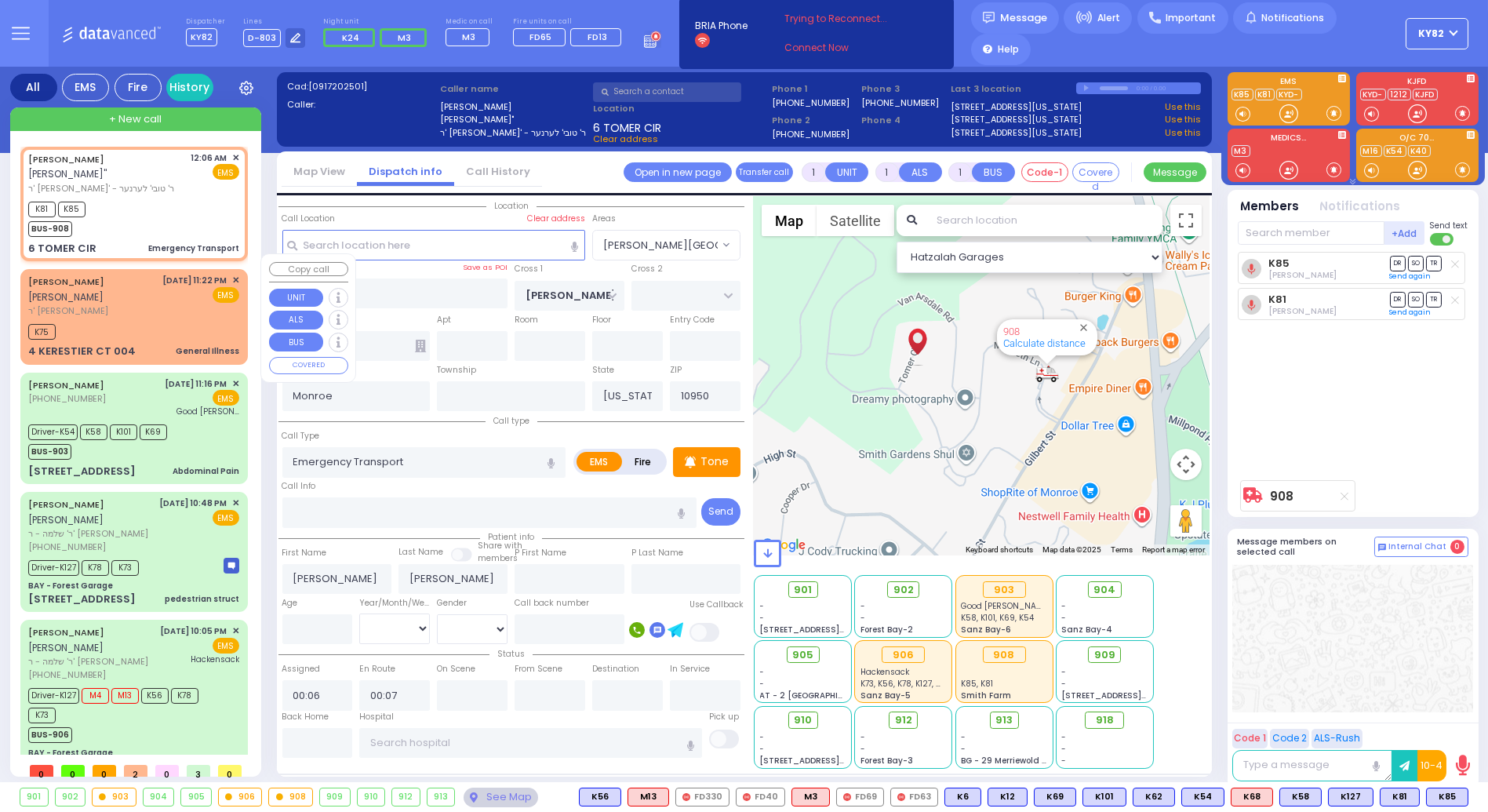
drag, startPoint x: 148, startPoint y: 297, endPoint x: 164, endPoint y: 321, distance: 28.8
click at [149, 297] on div "JACOB SHAMSHON TEITELBAUM יעקב שמשון טייטלבוים ר' מאיר - הרר מאיר יודא טענענבוי…" at bounding box center [133, 296] width 211 height 44
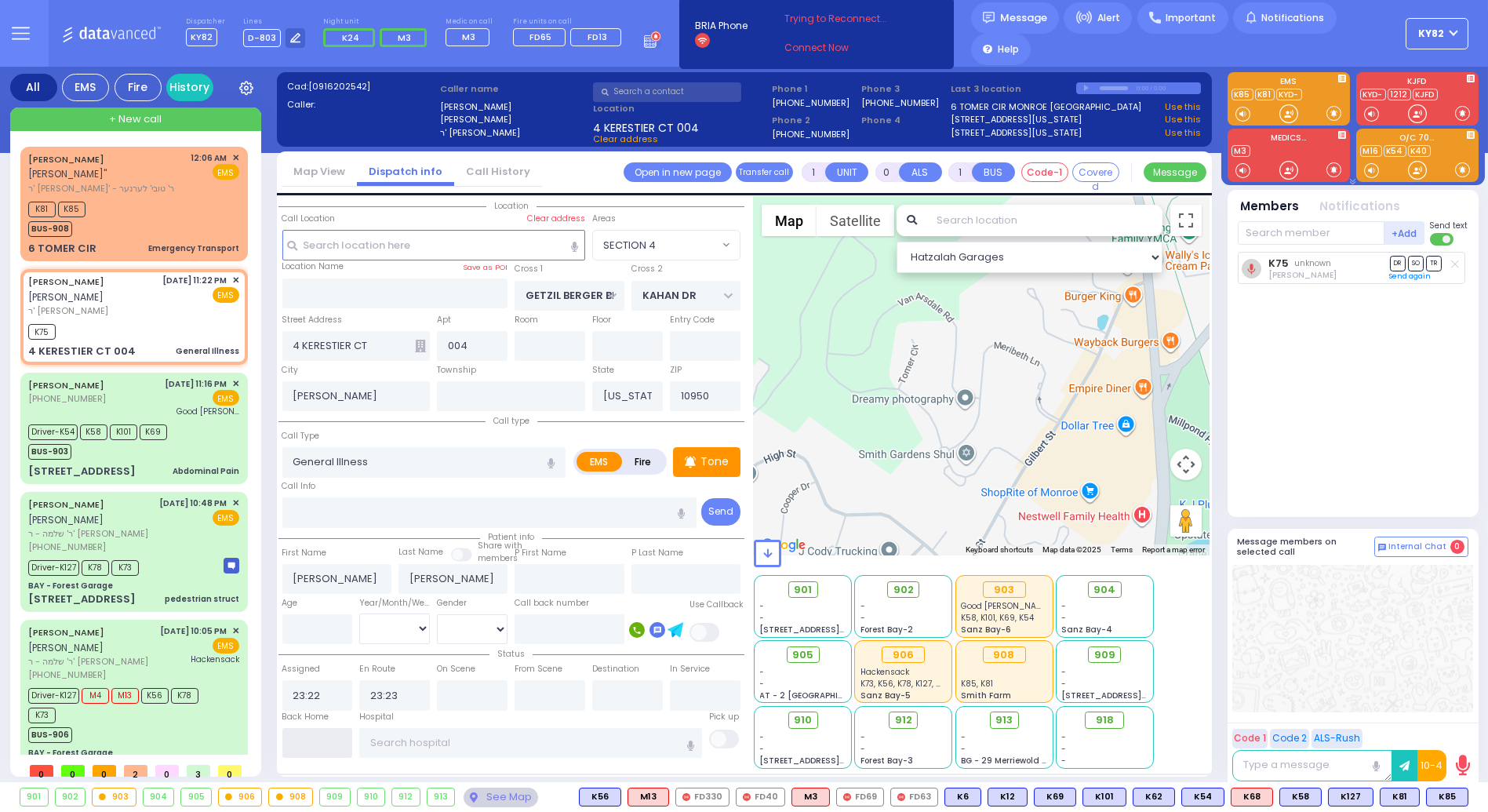
click at [305, 745] on input "text" at bounding box center [317, 742] width 71 height 30
click at [305, 742] on input "text" at bounding box center [317, 742] width 71 height 30
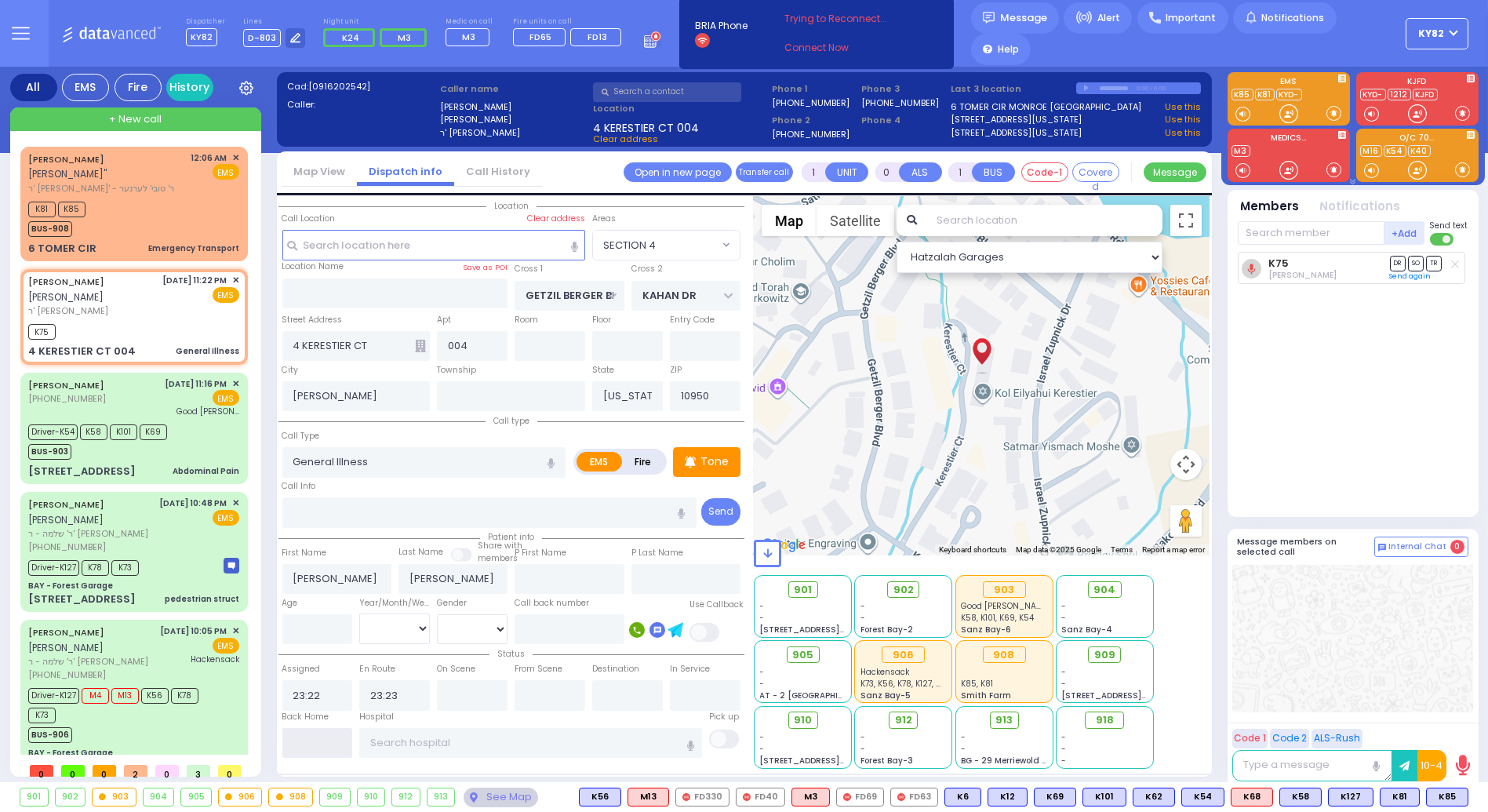
click at [315, 743] on input "text" at bounding box center [317, 742] width 71 height 30
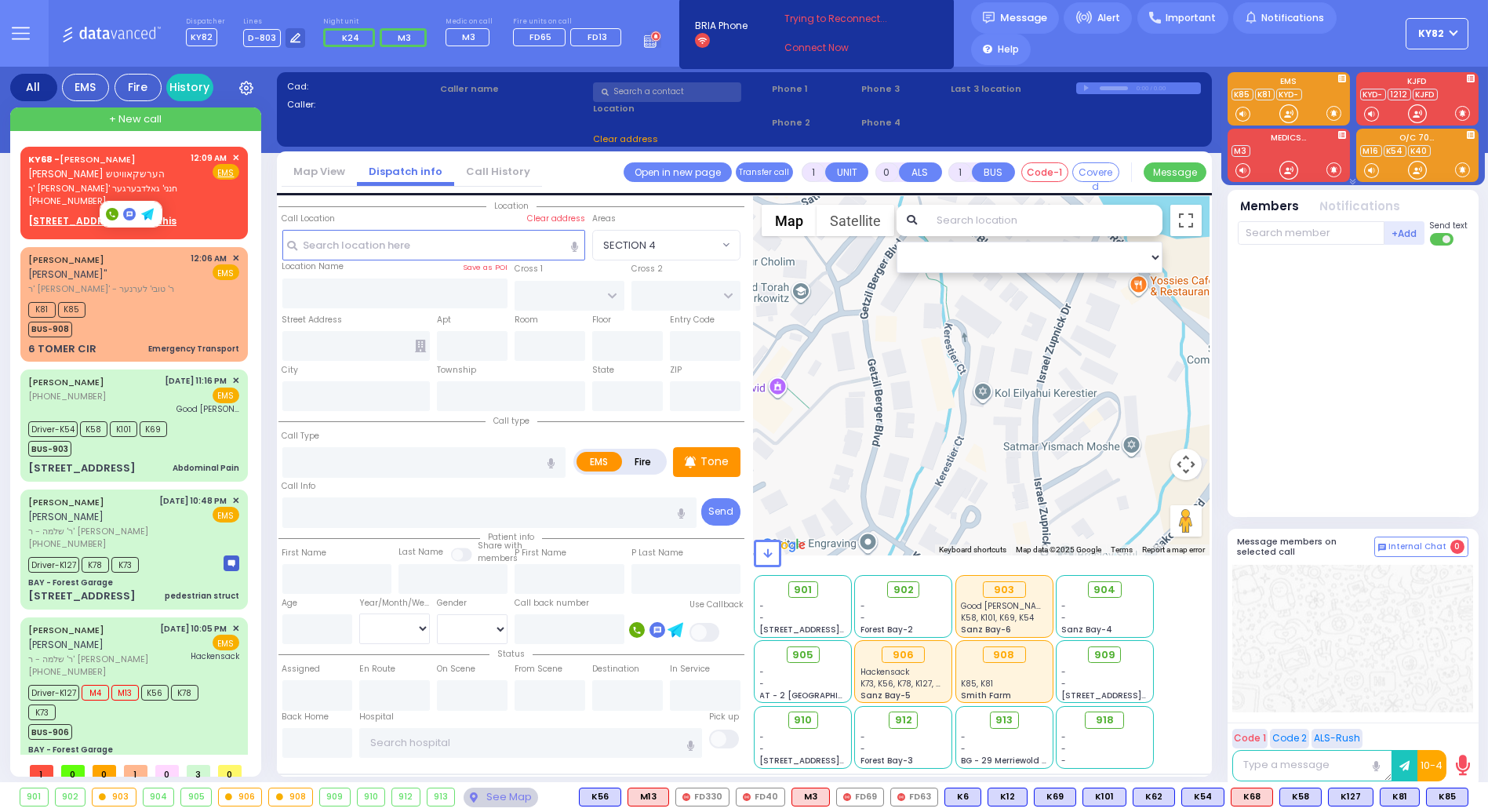
drag, startPoint x: 107, startPoint y: 211, endPoint x: 120, endPoint y: 209, distance: 13.2
click at [111, 211] on rect at bounding box center [112, 214] width 13 height 13
click at [110, 209] on rect at bounding box center [112, 214] width 13 height 13
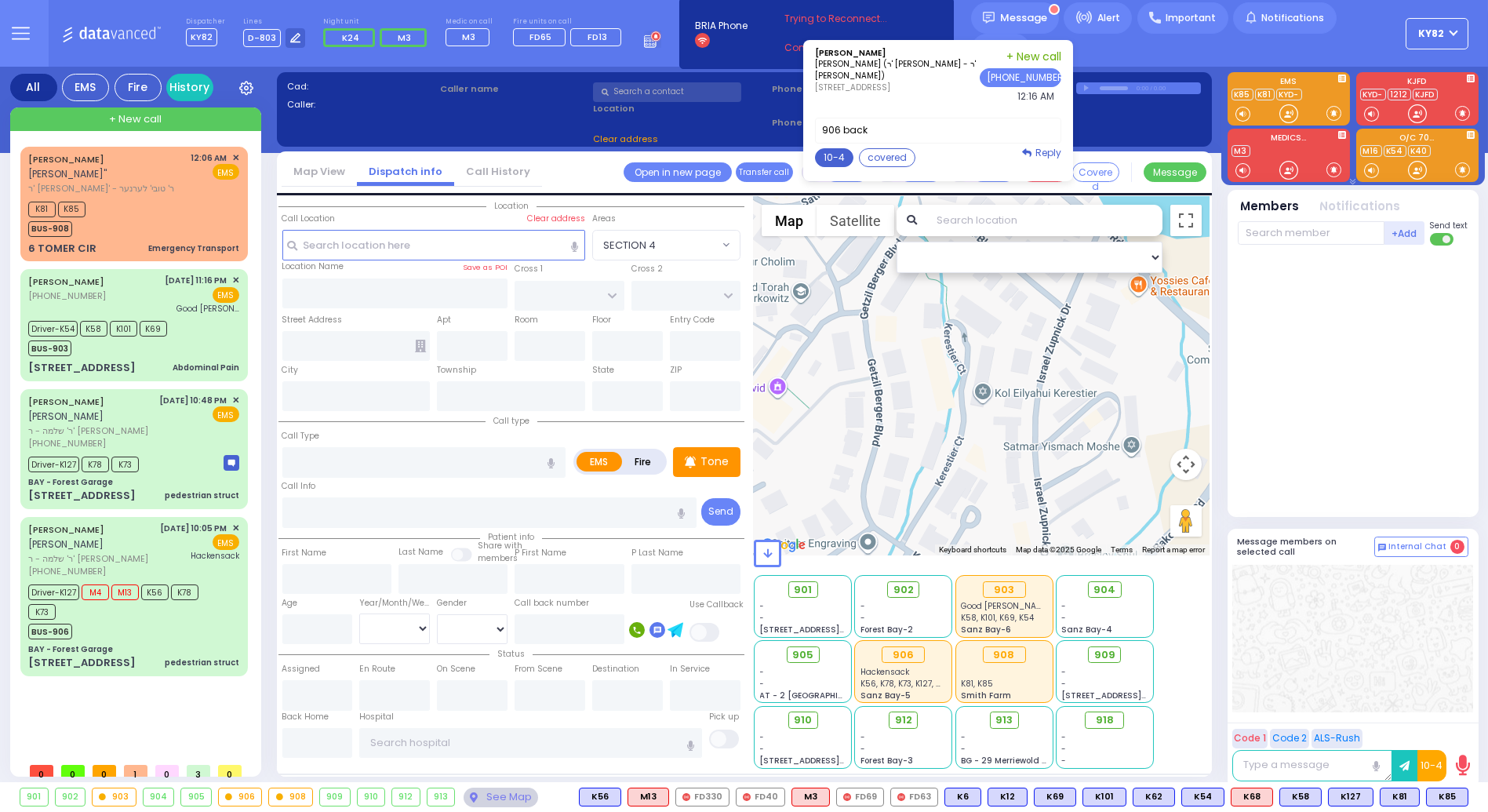
click at [830, 167] on button "10-4" at bounding box center [835, 157] width 38 height 18
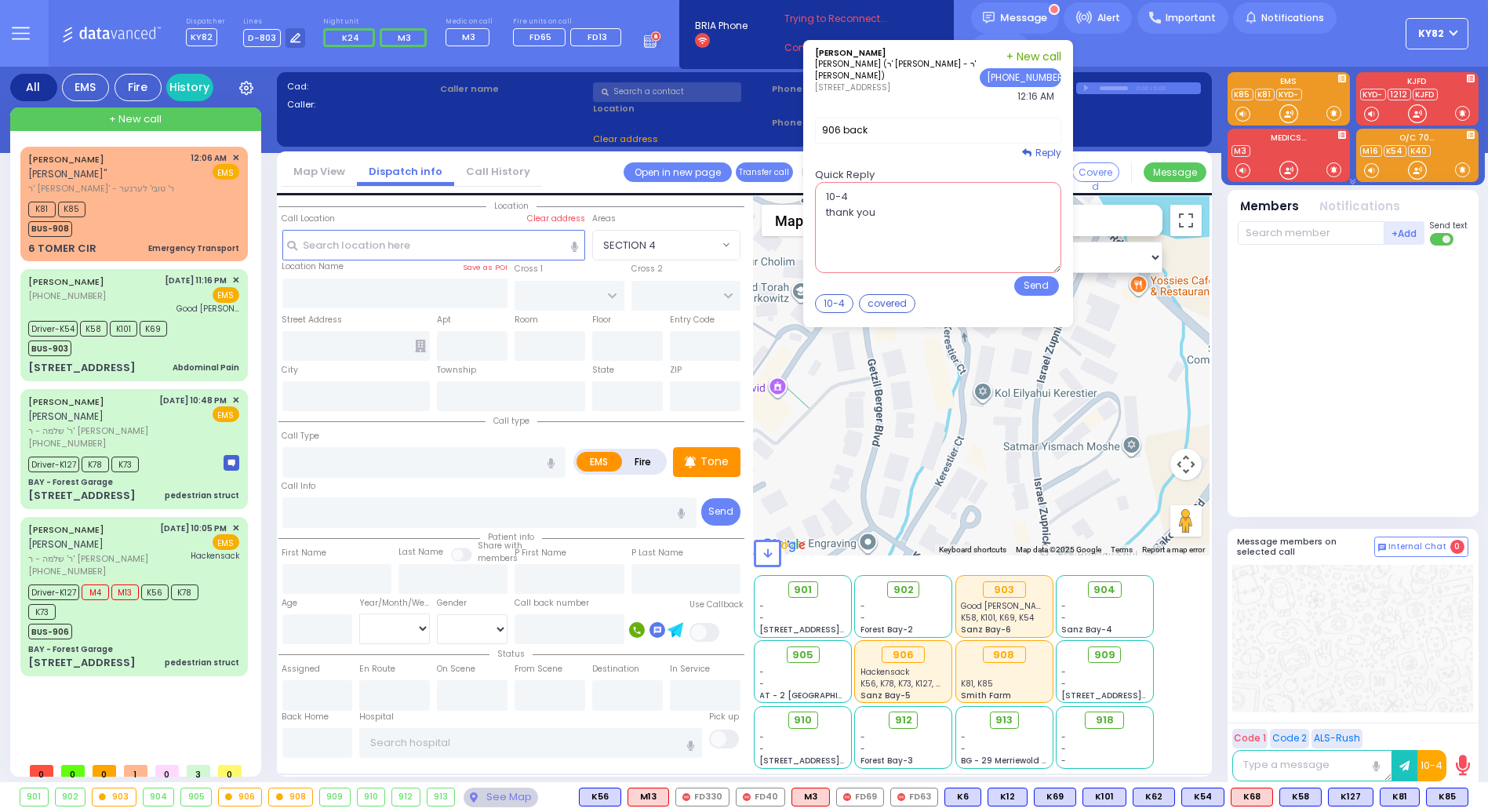
click at [914, 241] on textarea "10-4 thank you" at bounding box center [938, 228] width 246 height 91
click at [1053, 294] on button "Send" at bounding box center [1037, 285] width 45 height 19
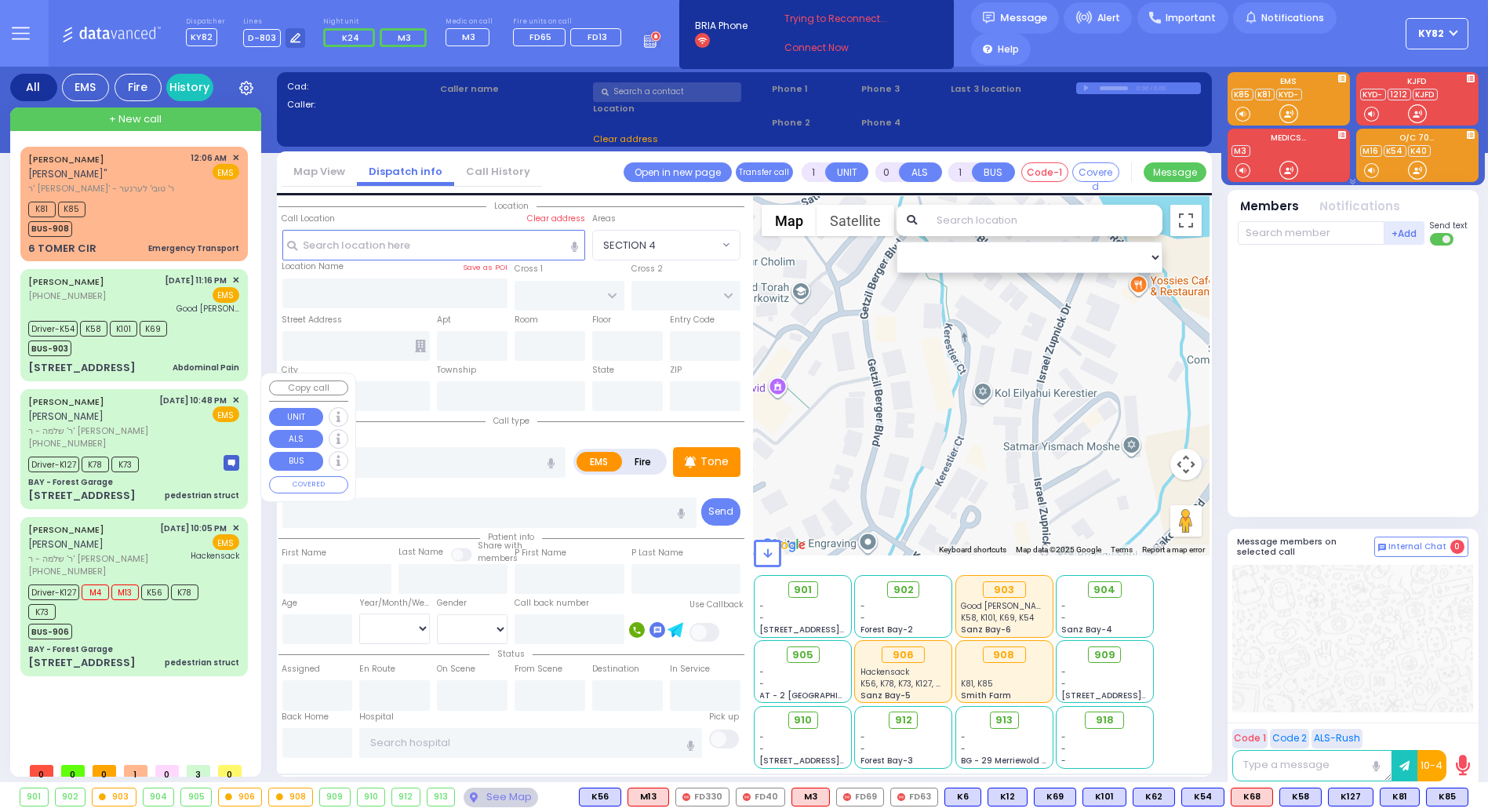
click at [145, 424] on span "ר' שלמה - ר' אברהם ברי קליין" at bounding box center [91, 430] width 127 height 14
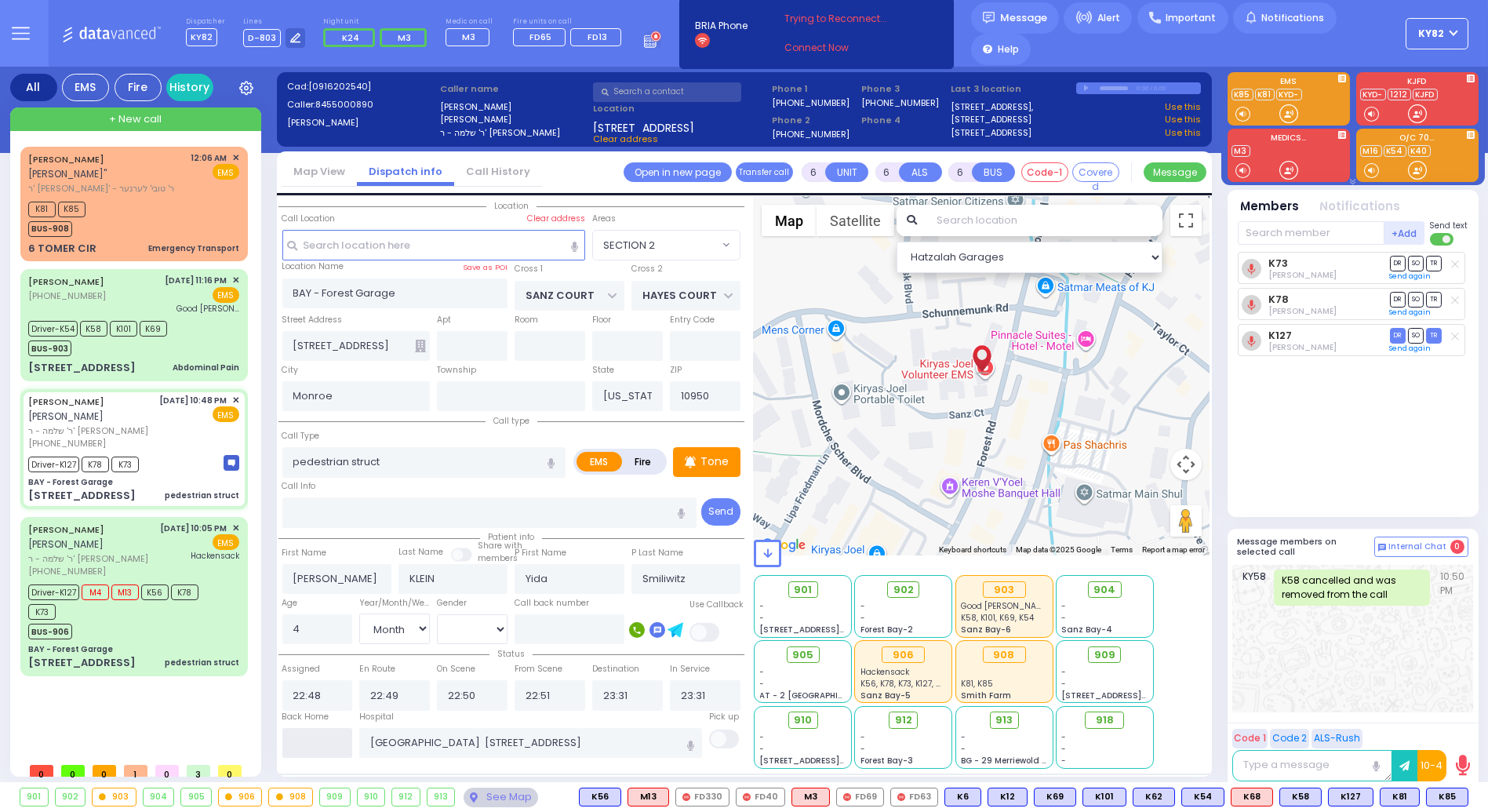
click at [319, 728] on input "text" at bounding box center [317, 742] width 71 height 30
click at [320, 723] on div "Back Home" at bounding box center [317, 720] width 71 height 18
click at [319, 737] on input "text" at bounding box center [317, 742] width 71 height 30
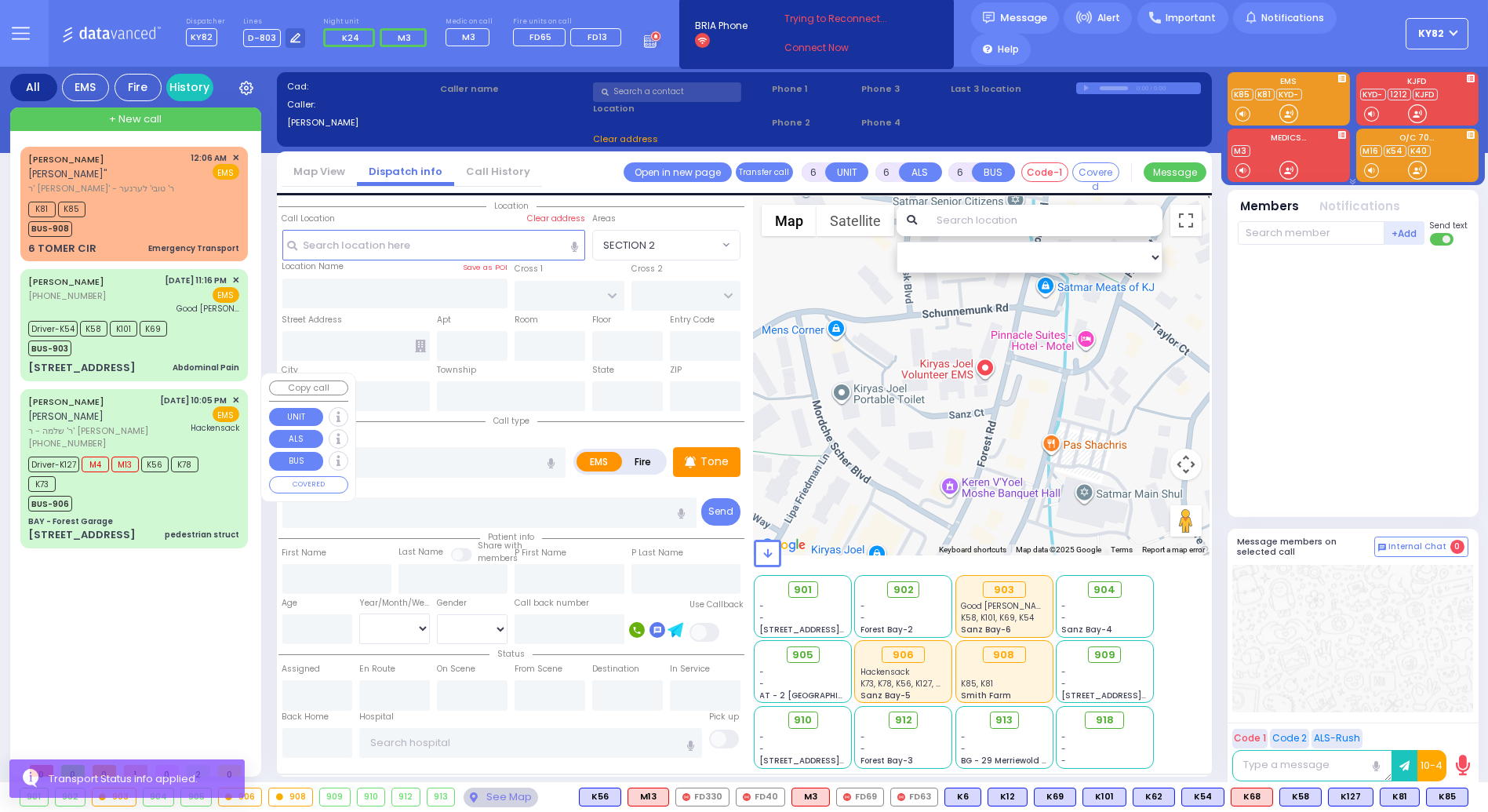
click at [229, 477] on div "Driver-K127 M4 M13 K56 K78 K73 BUS-906" at bounding box center [131, 482] width 206 height 59
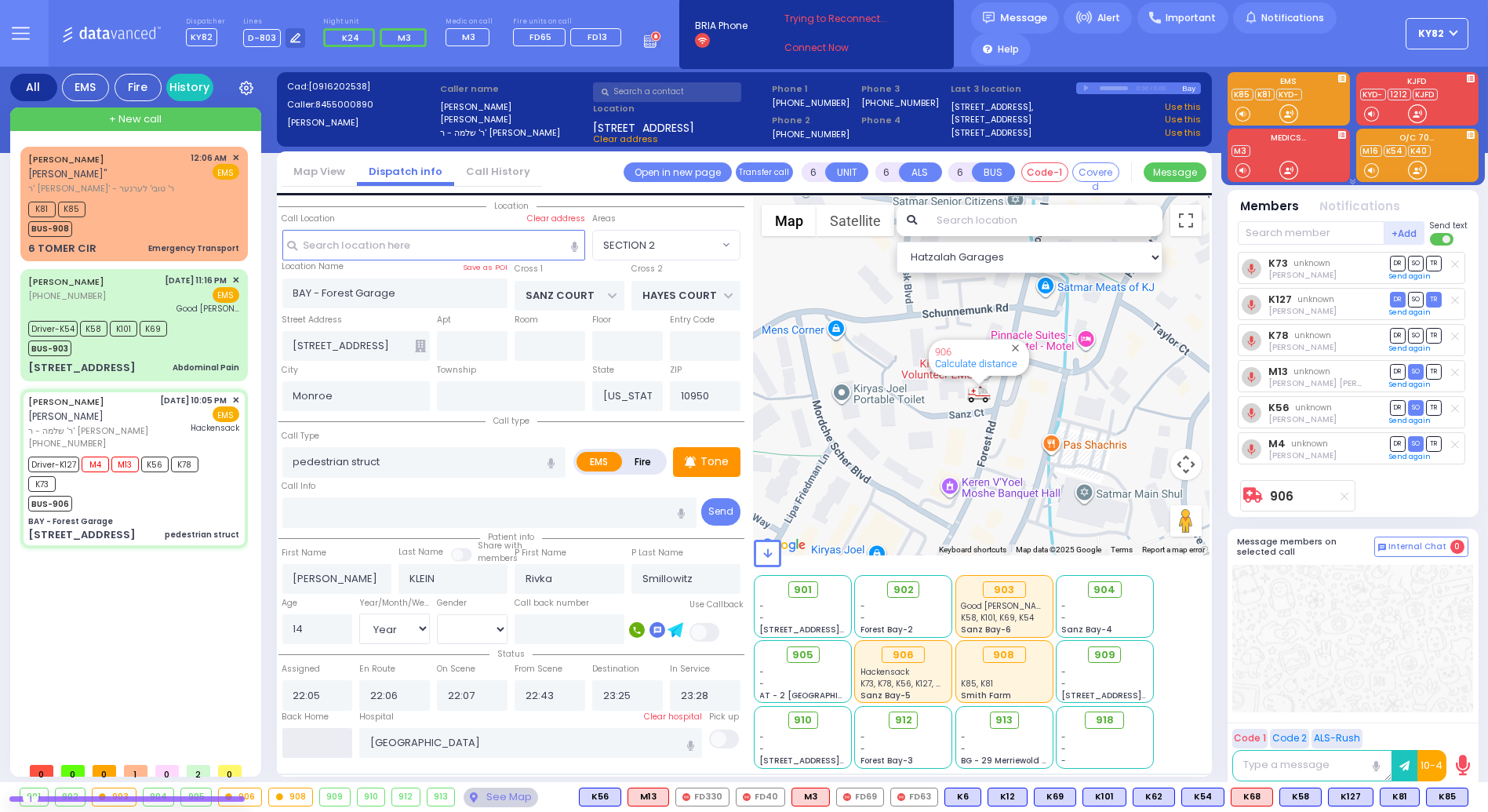
click at [326, 729] on input "text" at bounding box center [317, 742] width 71 height 30
click at [326, 728] on input "text" at bounding box center [317, 742] width 71 height 30
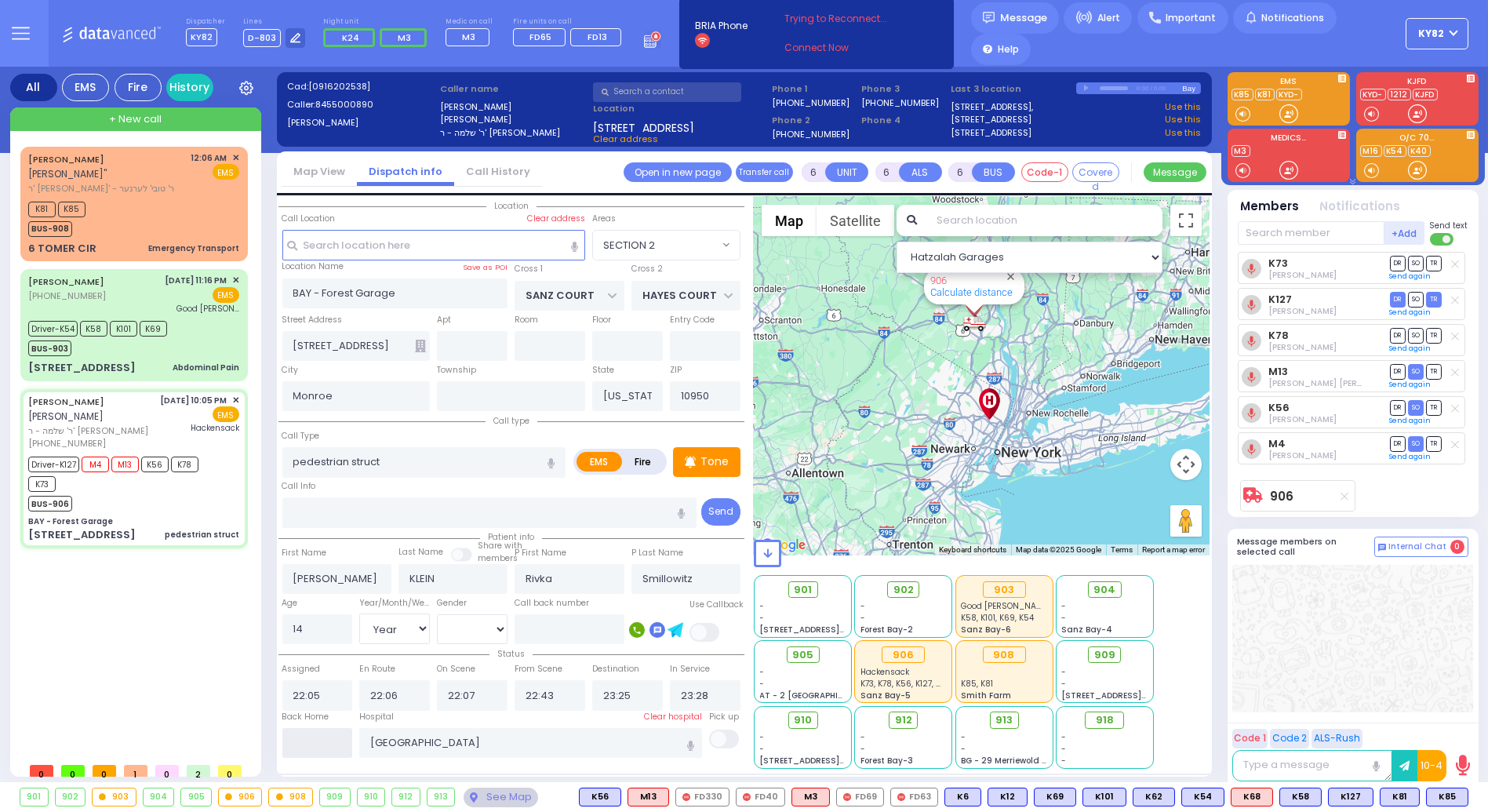
click at [301, 737] on input "text" at bounding box center [317, 742] width 71 height 30
click at [301, 734] on input "text" at bounding box center [317, 742] width 71 height 30
click at [313, 735] on input "text" at bounding box center [317, 742] width 71 height 30
click at [313, 733] on input "text" at bounding box center [317, 742] width 71 height 30
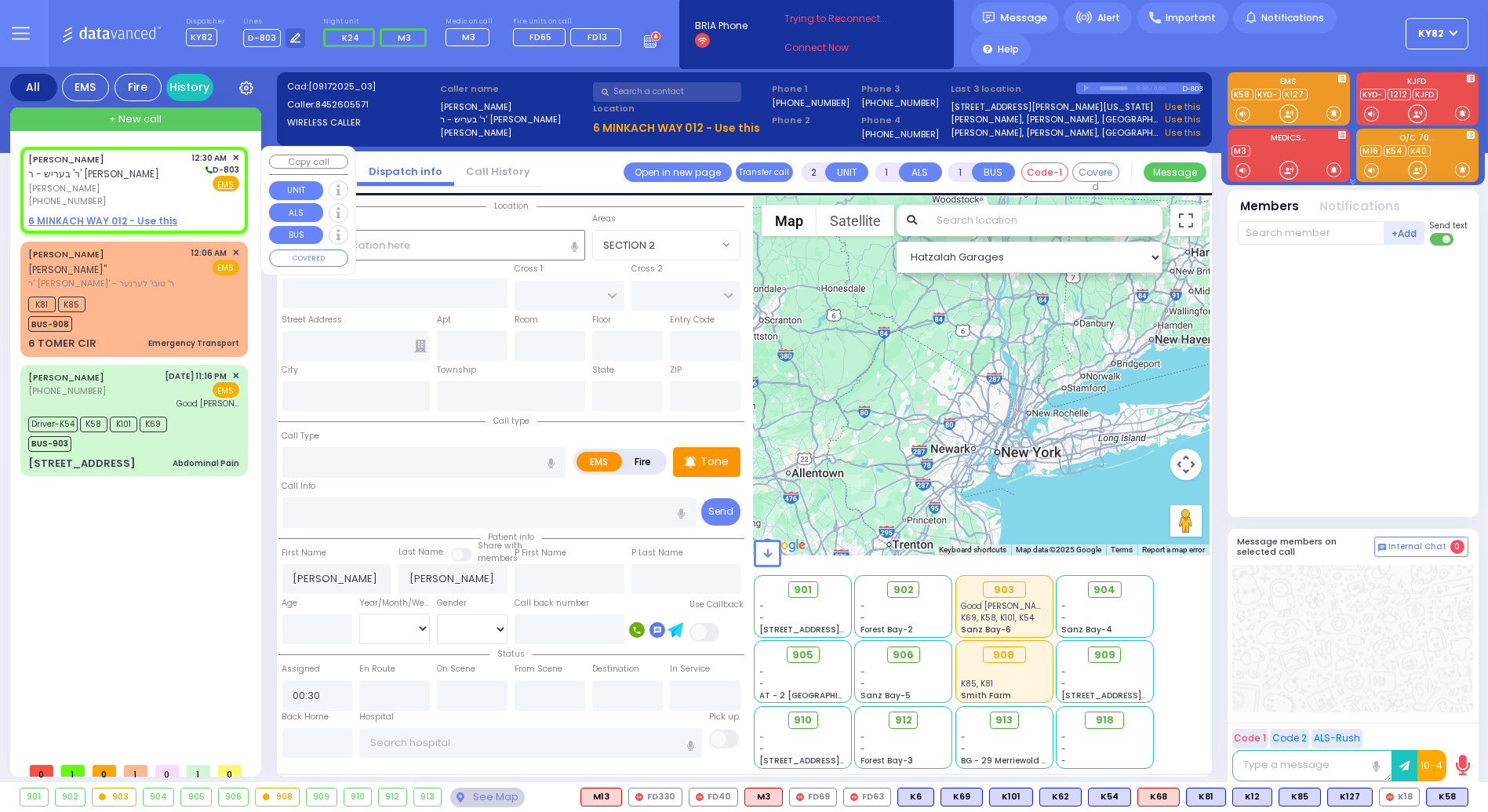
click at [184, 189] on span "[PERSON_NAME]" at bounding box center [107, 188] width 159 height 14
click at [80, 220] on u "6 MINKACH WAY 012 - Use this" at bounding box center [103, 220] width 149 height 14
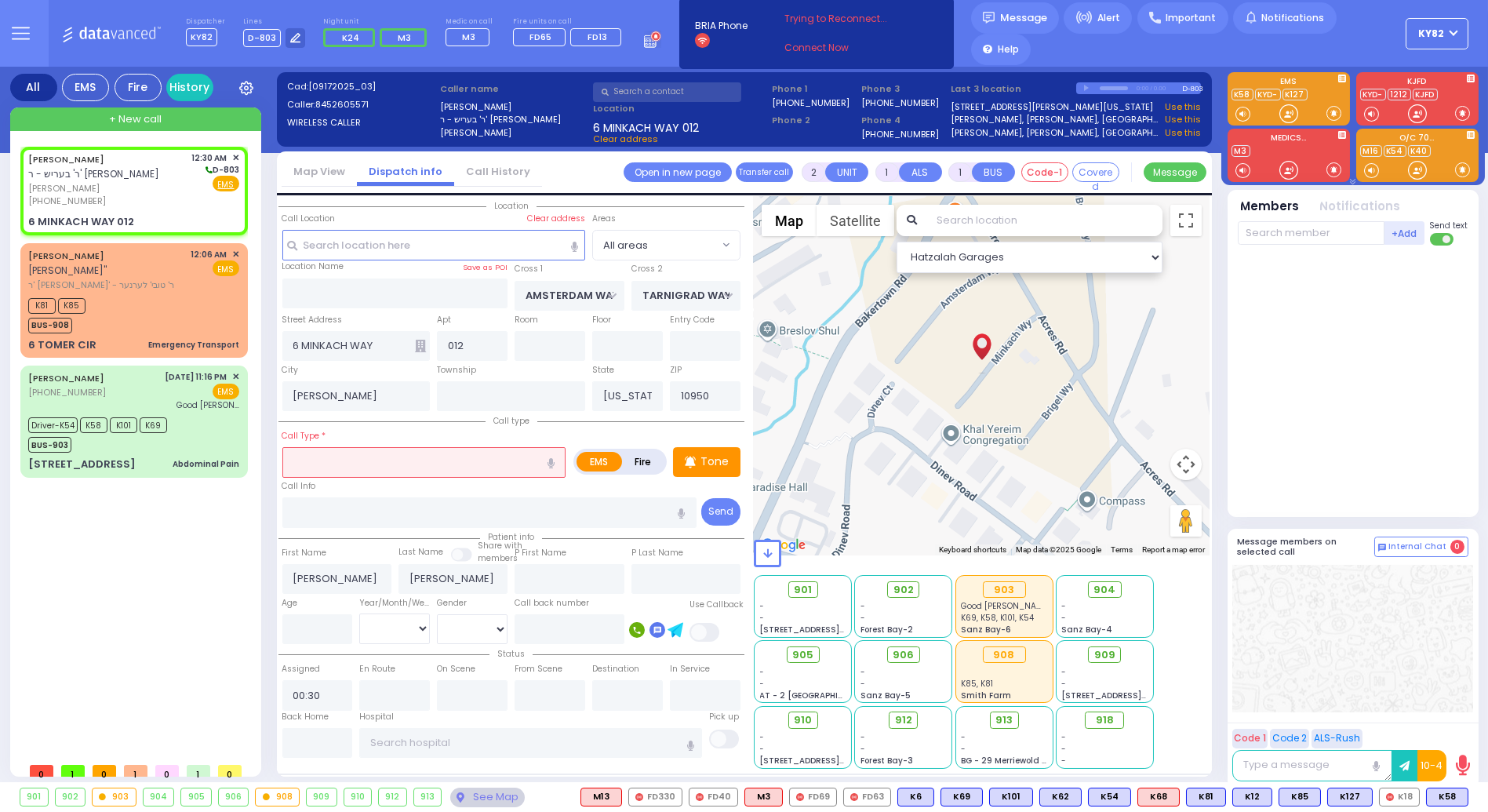
click at [312, 459] on input "text" at bounding box center [424, 462] width 284 height 30
click at [330, 627] on input "number" at bounding box center [317, 628] width 71 height 30
click at [425, 608] on div "Year/Month/Week/Day Year Month Week Day" at bounding box center [394, 620] width 78 height 50
click at [408, 620] on select "Year Month Week Day" at bounding box center [394, 628] width 71 height 30
click at [359, 613] on select "Year Month Week Day" at bounding box center [394, 628] width 71 height 30
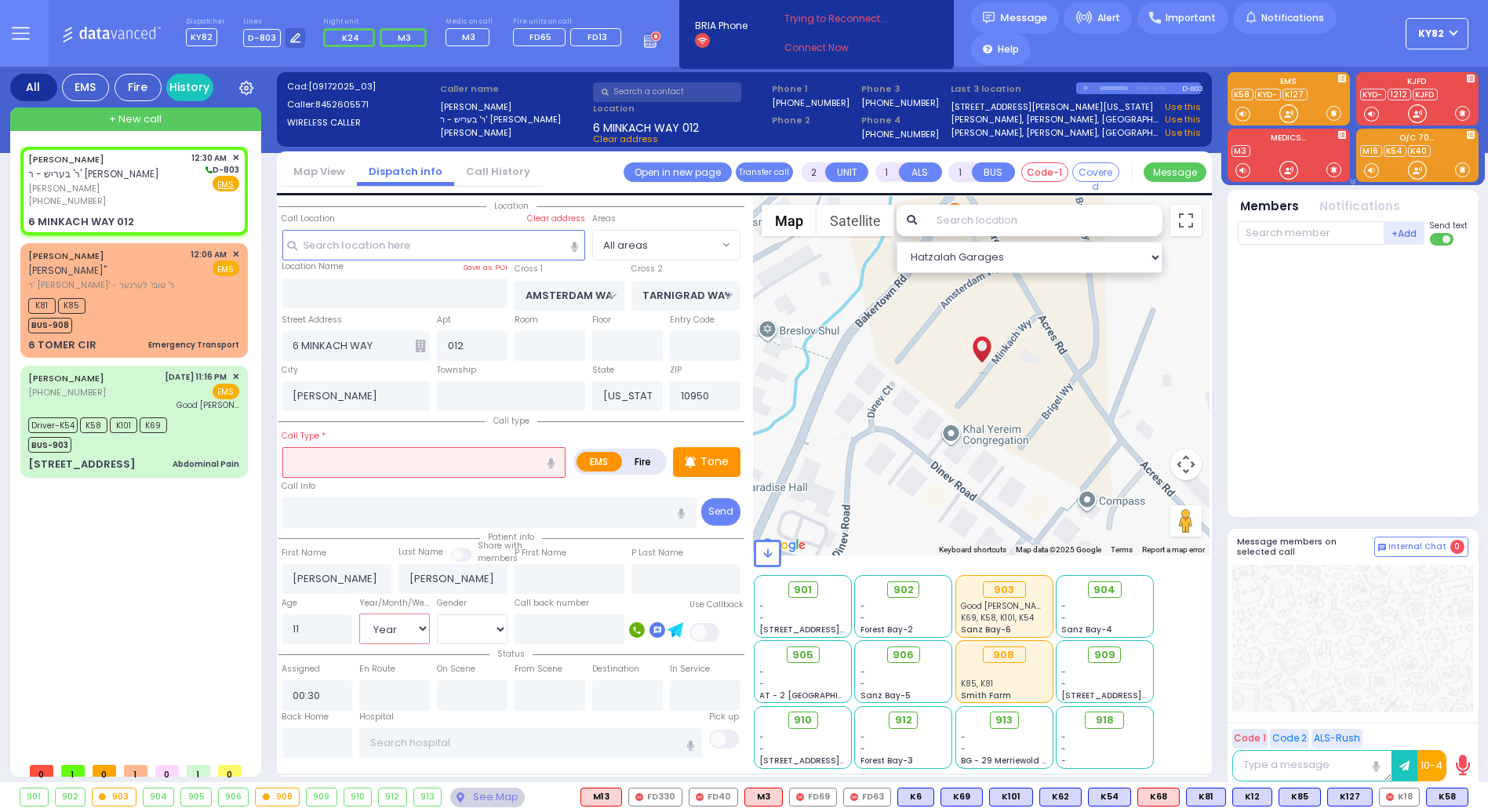
click at [390, 624] on select "Year Month Week Day" at bounding box center [394, 628] width 71 height 30
click at [359, 613] on select "Year Month Week Day" at bounding box center [394, 628] width 71 height 30
select select "Month"
select select
radio input "true"
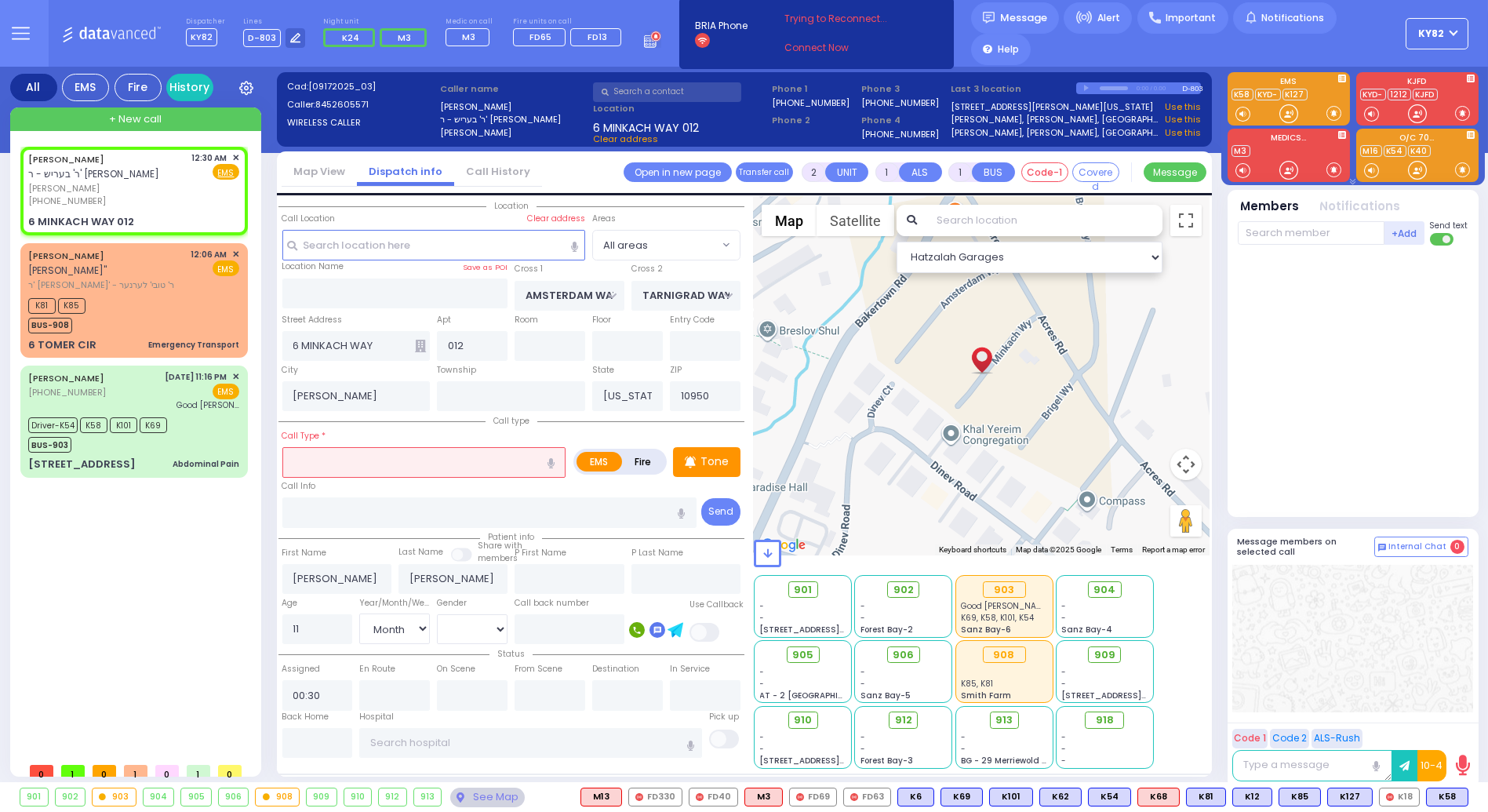
select select "Month"
select select "Hatzalah Garages"
click at [319, 463] on input "text" at bounding box center [424, 462] width 284 height 30
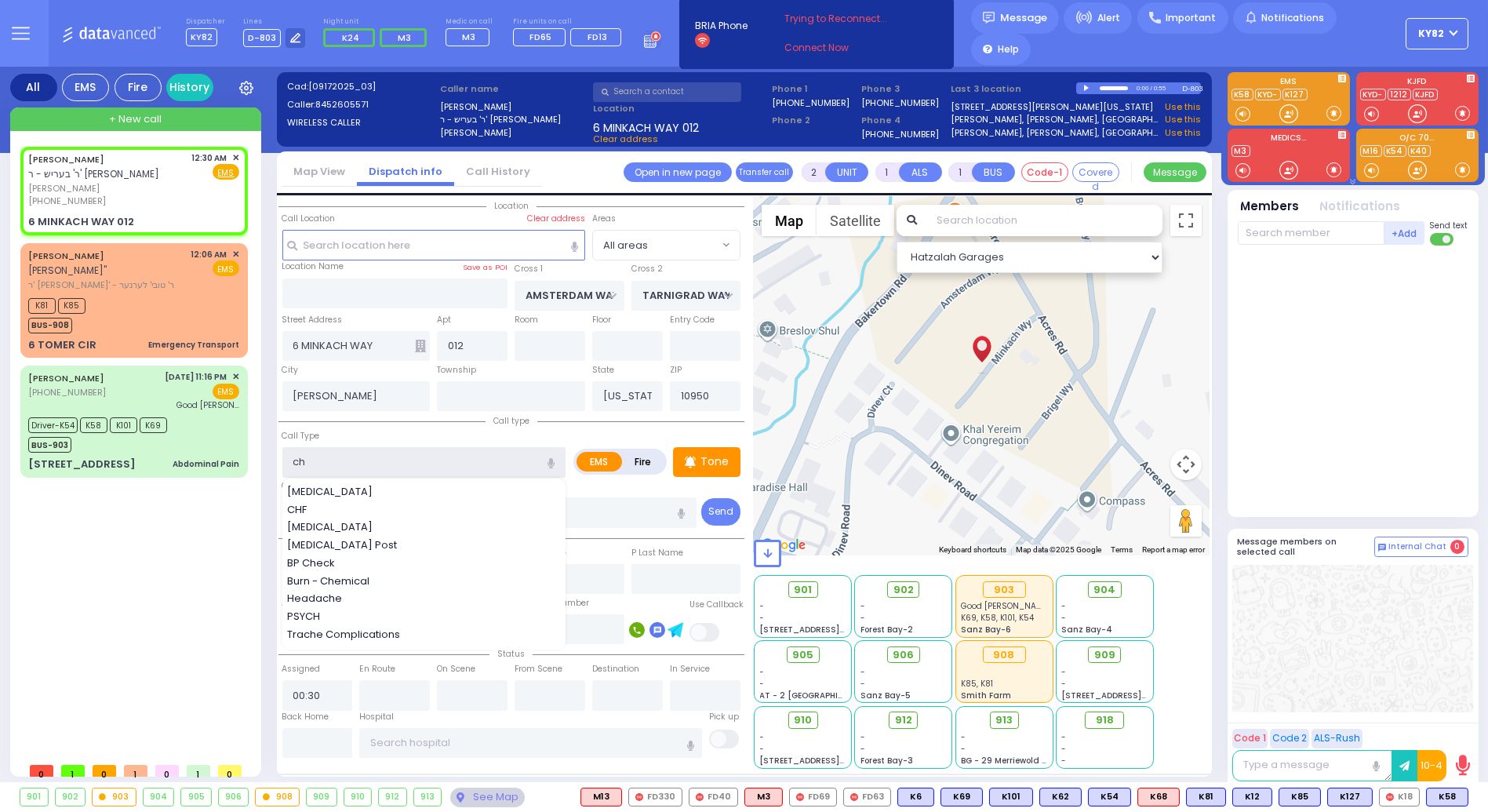
type input "che"
select select
radio input "true"
select select "Month"
select select "Hatzalah Garages"
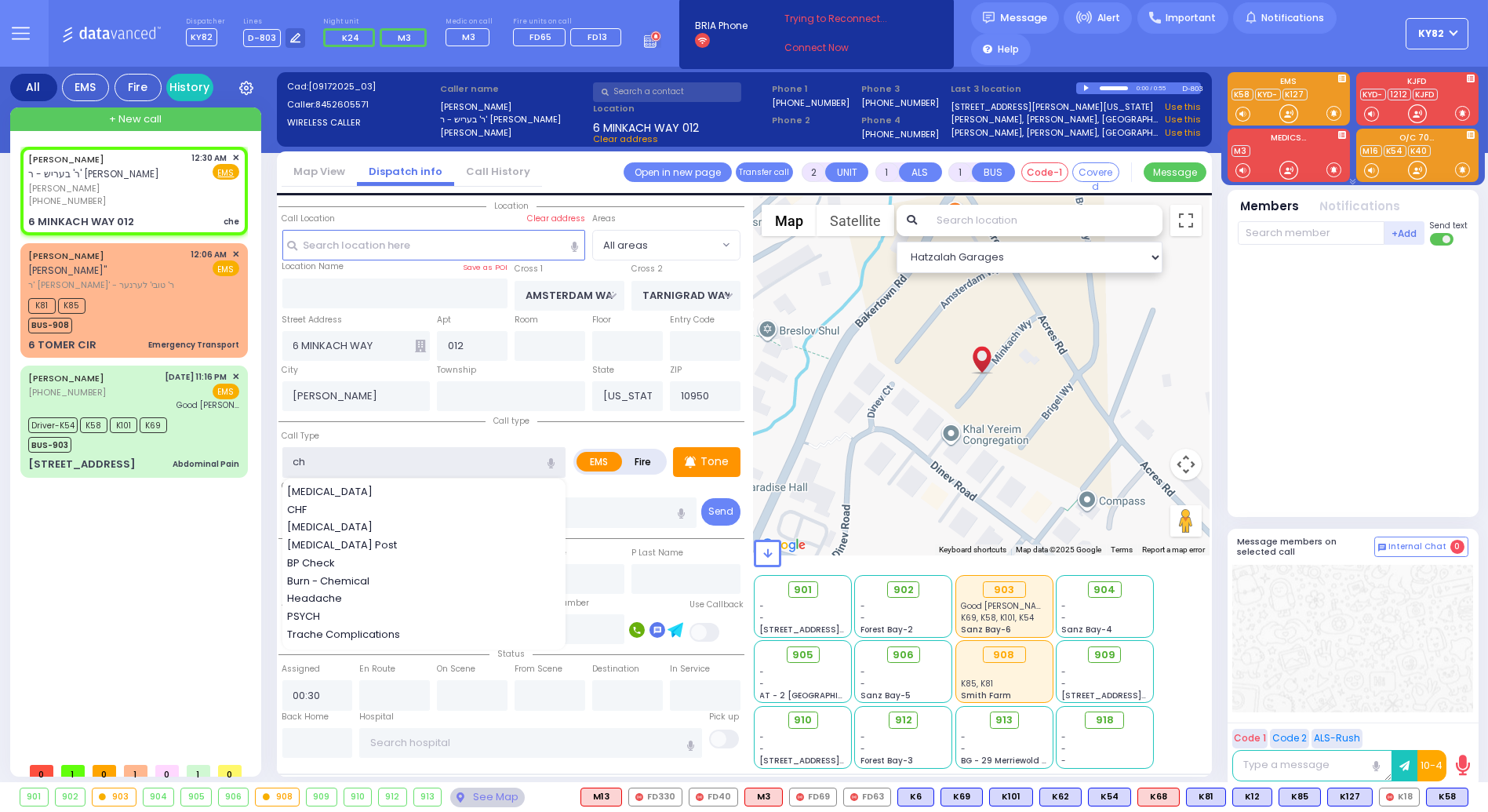
type input "c"
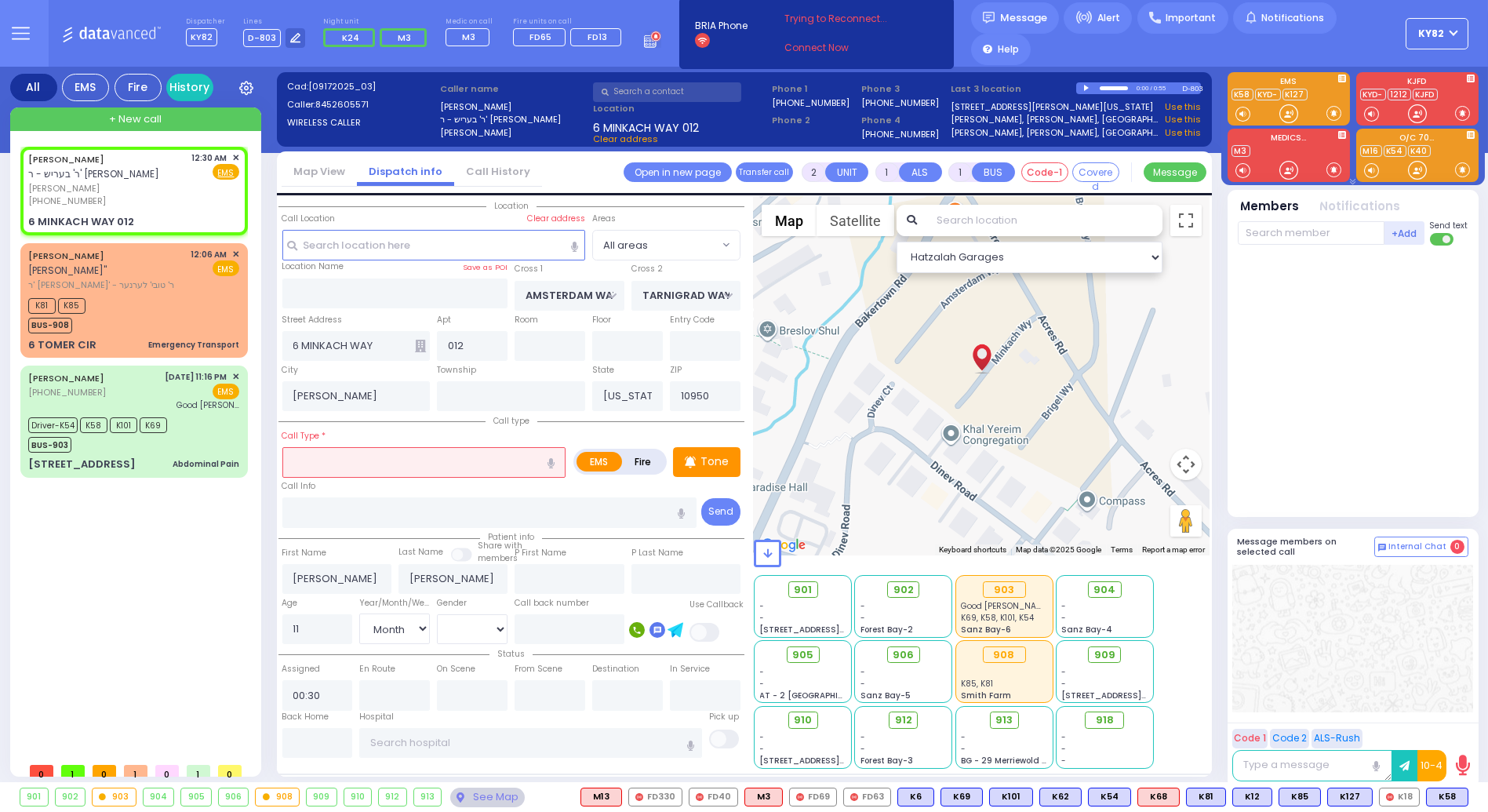
select select
radio input "true"
select select "Month"
select select "Hatzalah Garages"
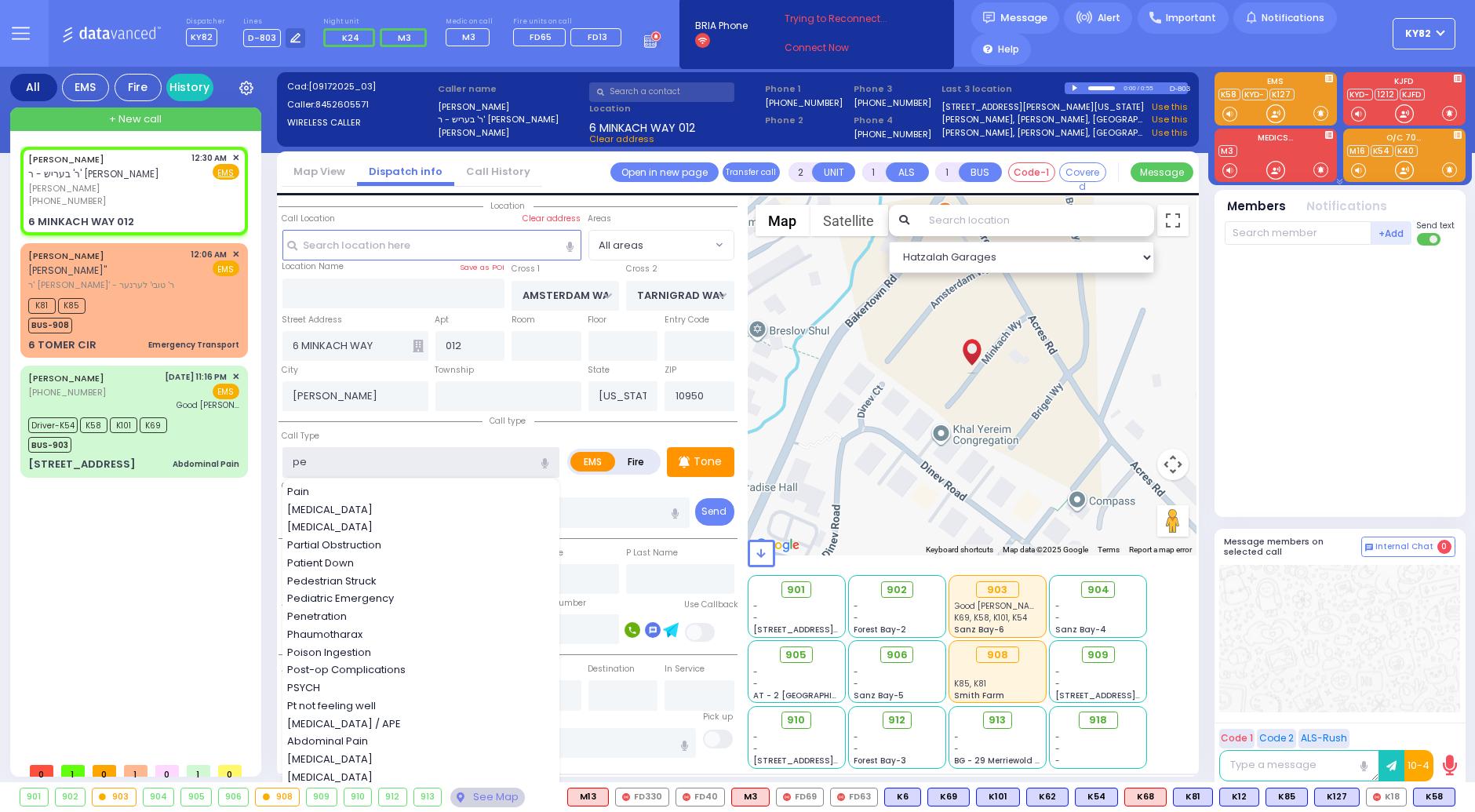
type input "ped"
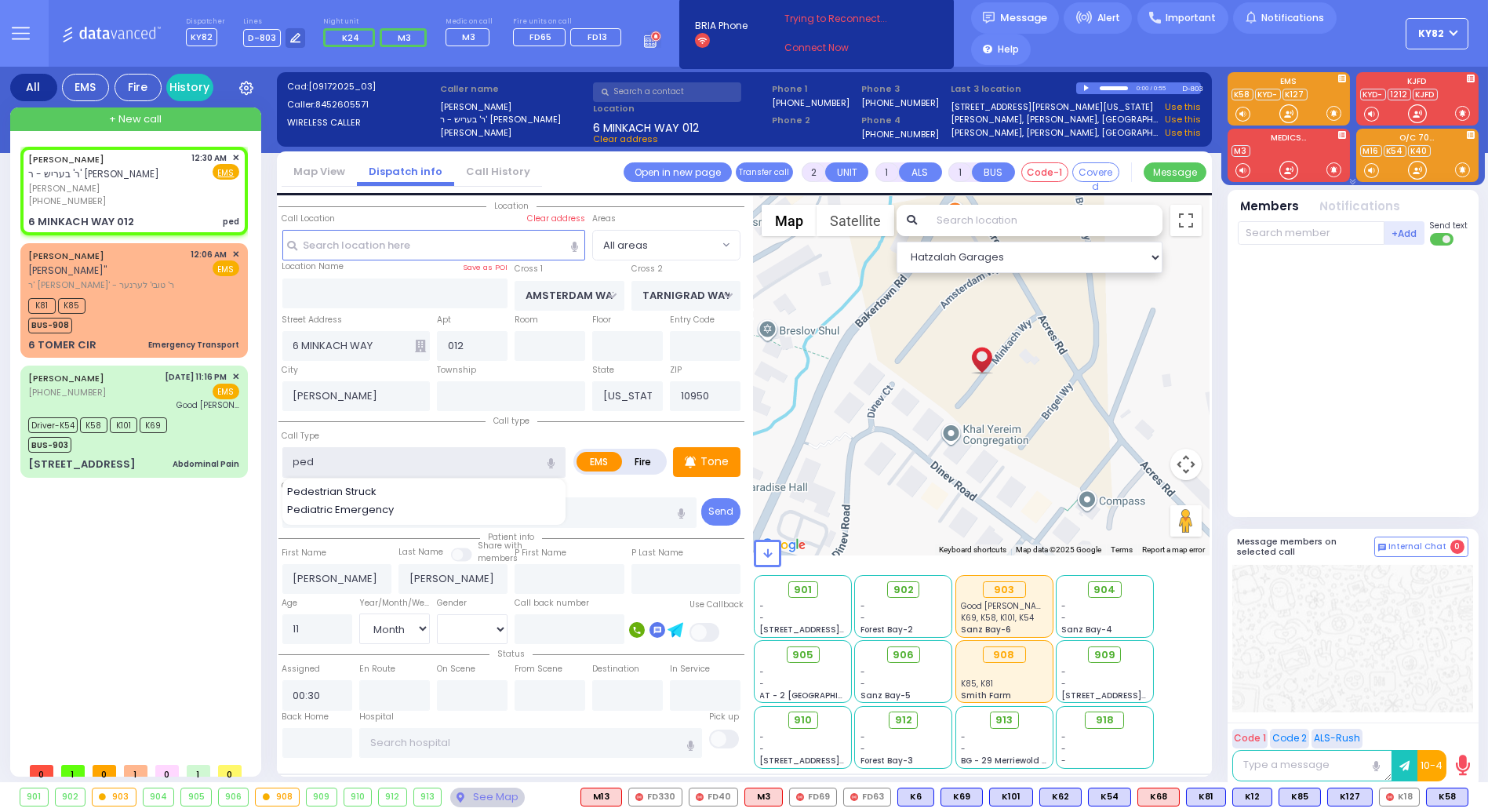
select select
radio input "true"
select select "Month"
select select "Hatzalah Garages"
click at [369, 506] on span "Pediatric Emergency" at bounding box center [343, 510] width 112 height 16
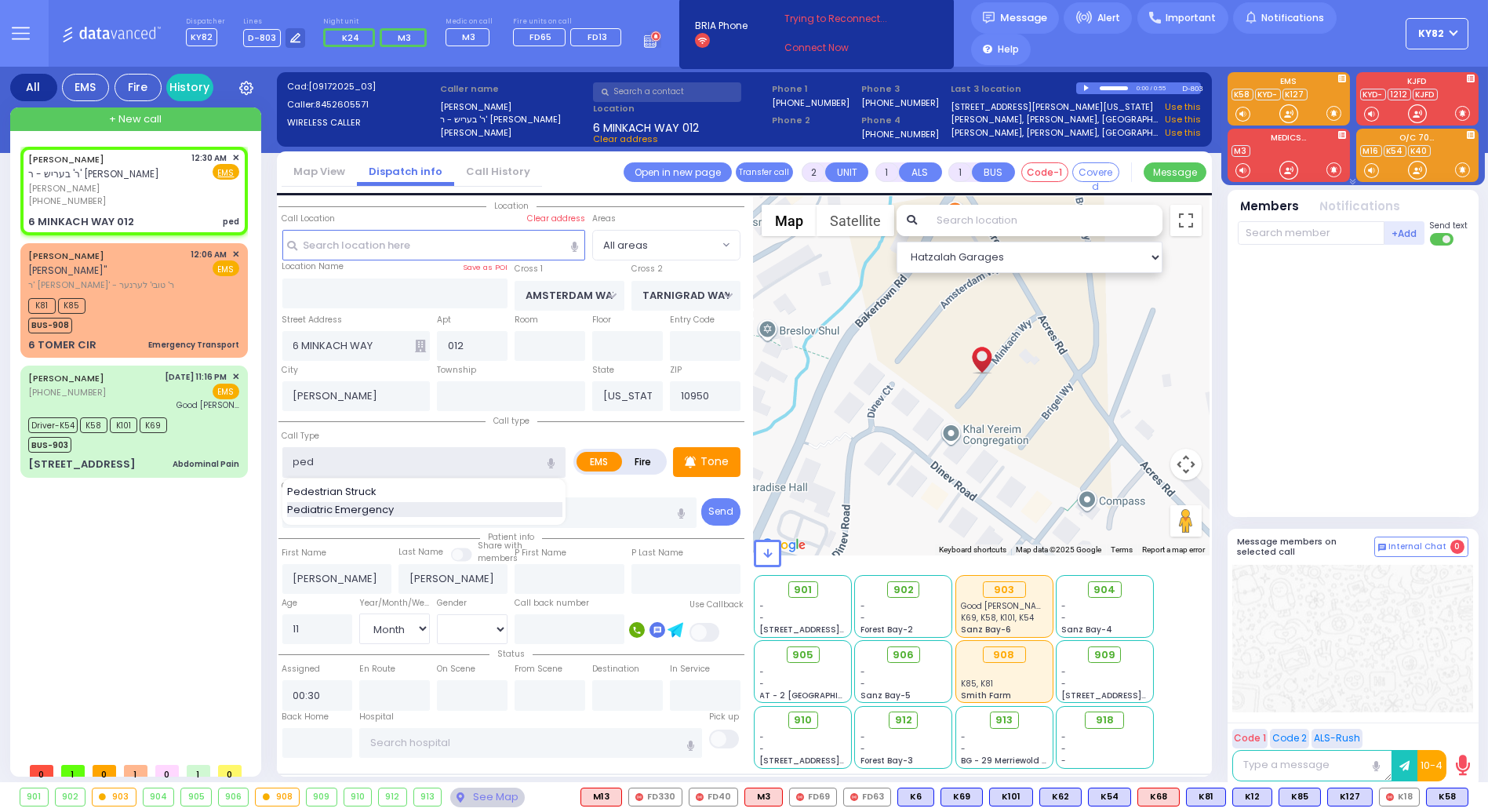
type input "Pediatric Emergency"
type input "1"
select select
radio input "true"
select select "Month"
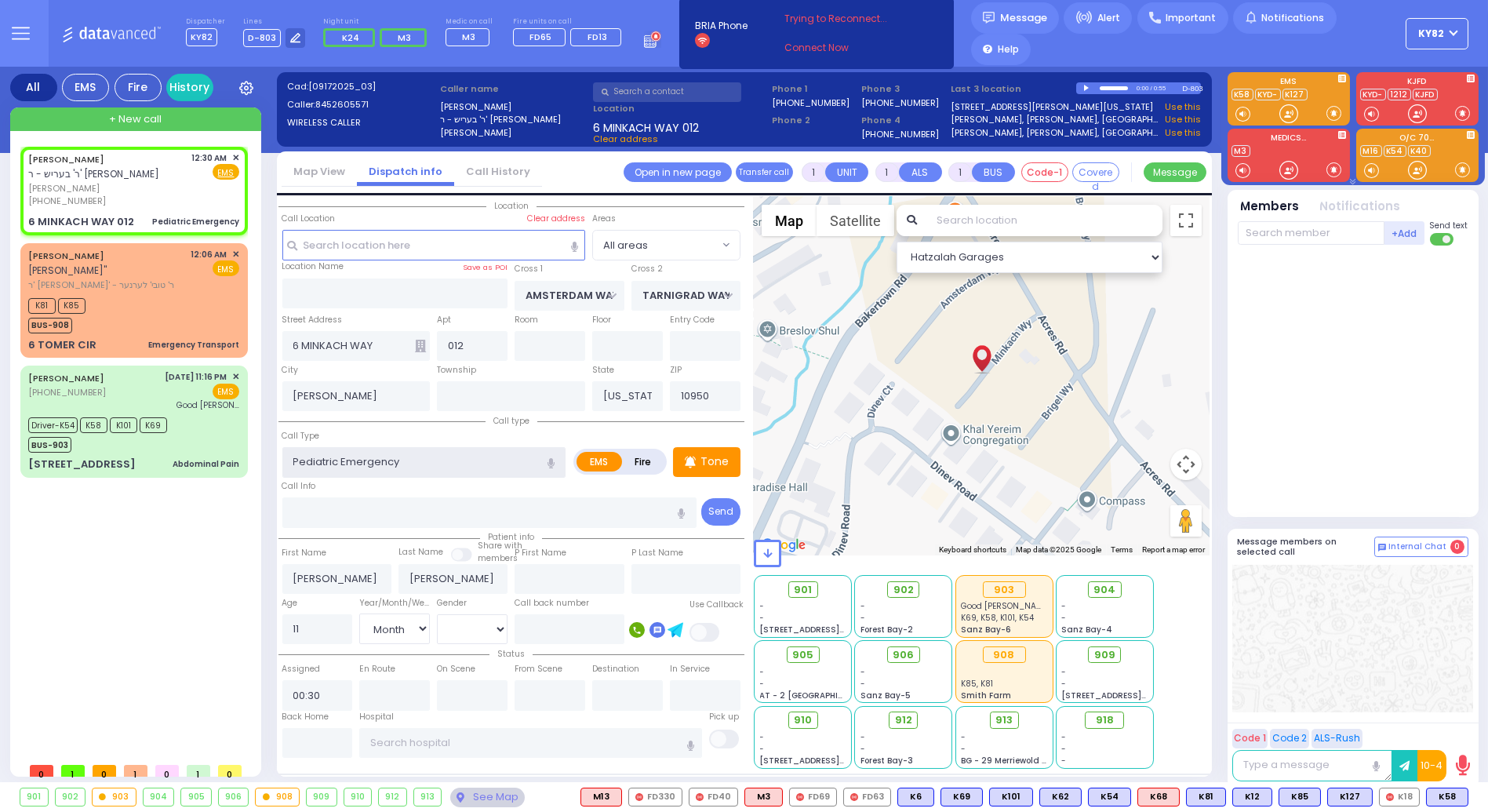
select select "Hatzalah Garages"
click at [1413, 796] on button at bounding box center [1416, 798] width 8 height 18
select select
radio input "true"
select select "Month"
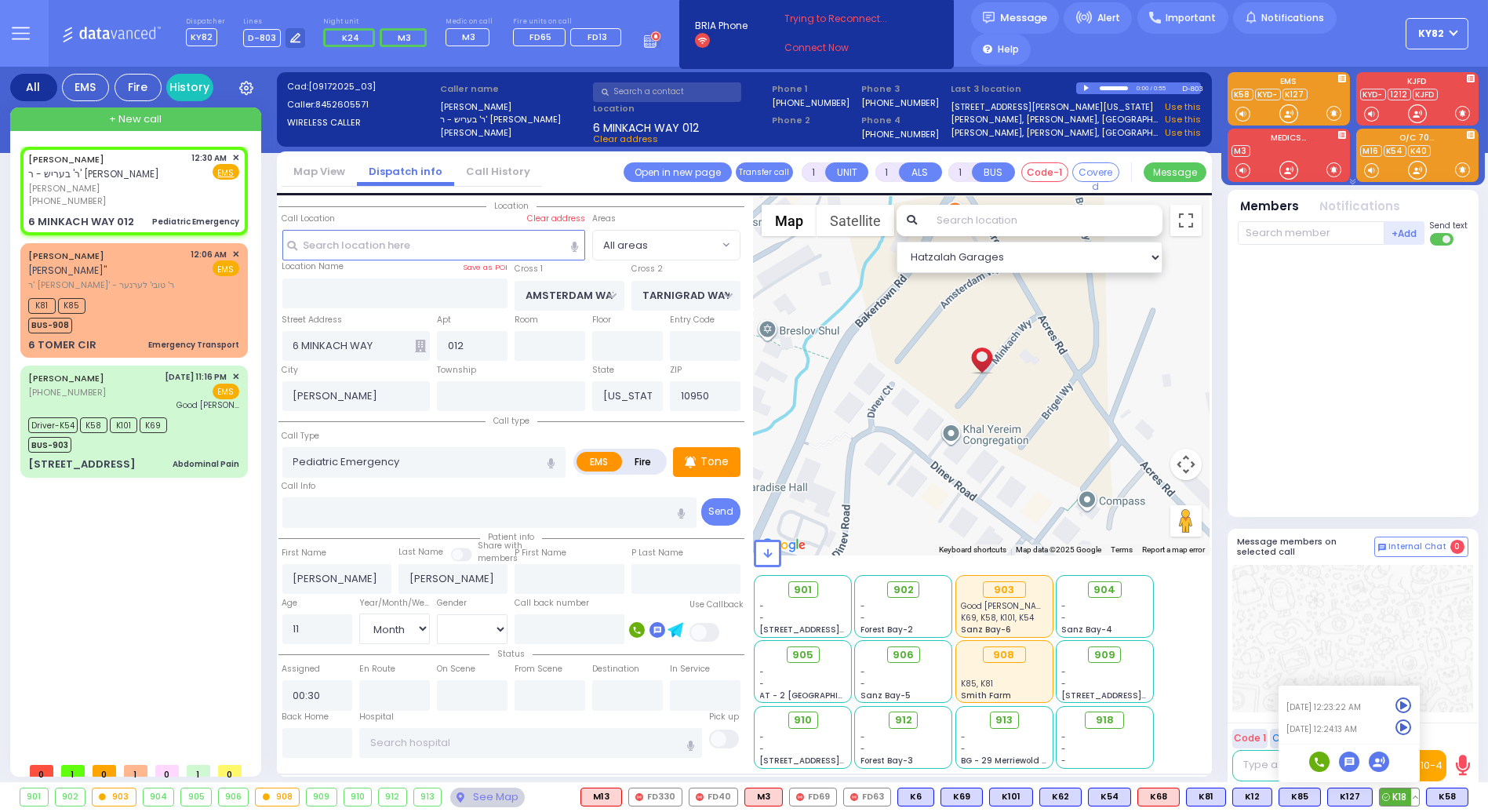
select select "Hatzalah Garages"
click at [1405, 729] on icon at bounding box center [1404, 727] width 17 height 17
click at [1420, 637] on div at bounding box center [1353, 639] width 241 height 147
drag, startPoint x: 1466, startPoint y: 794, endPoint x: 1460, endPoint y: 787, distance: 9.2
click at [1465, 794] on button at bounding box center [1464, 798] width 8 height 18
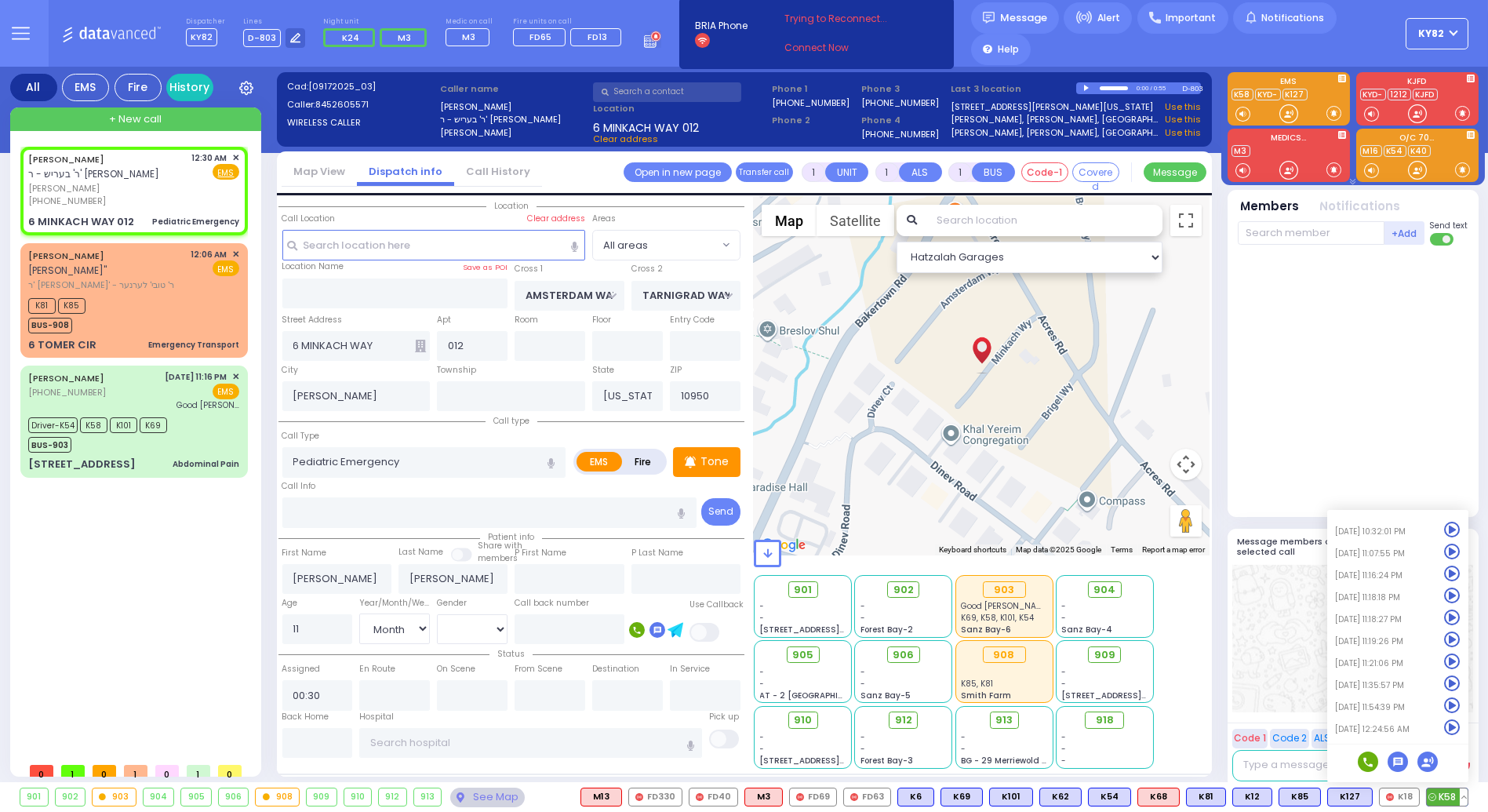
click at [1453, 725] on icon at bounding box center [1453, 727] width 17 height 17
click at [1303, 637] on div at bounding box center [1353, 639] width 241 height 147
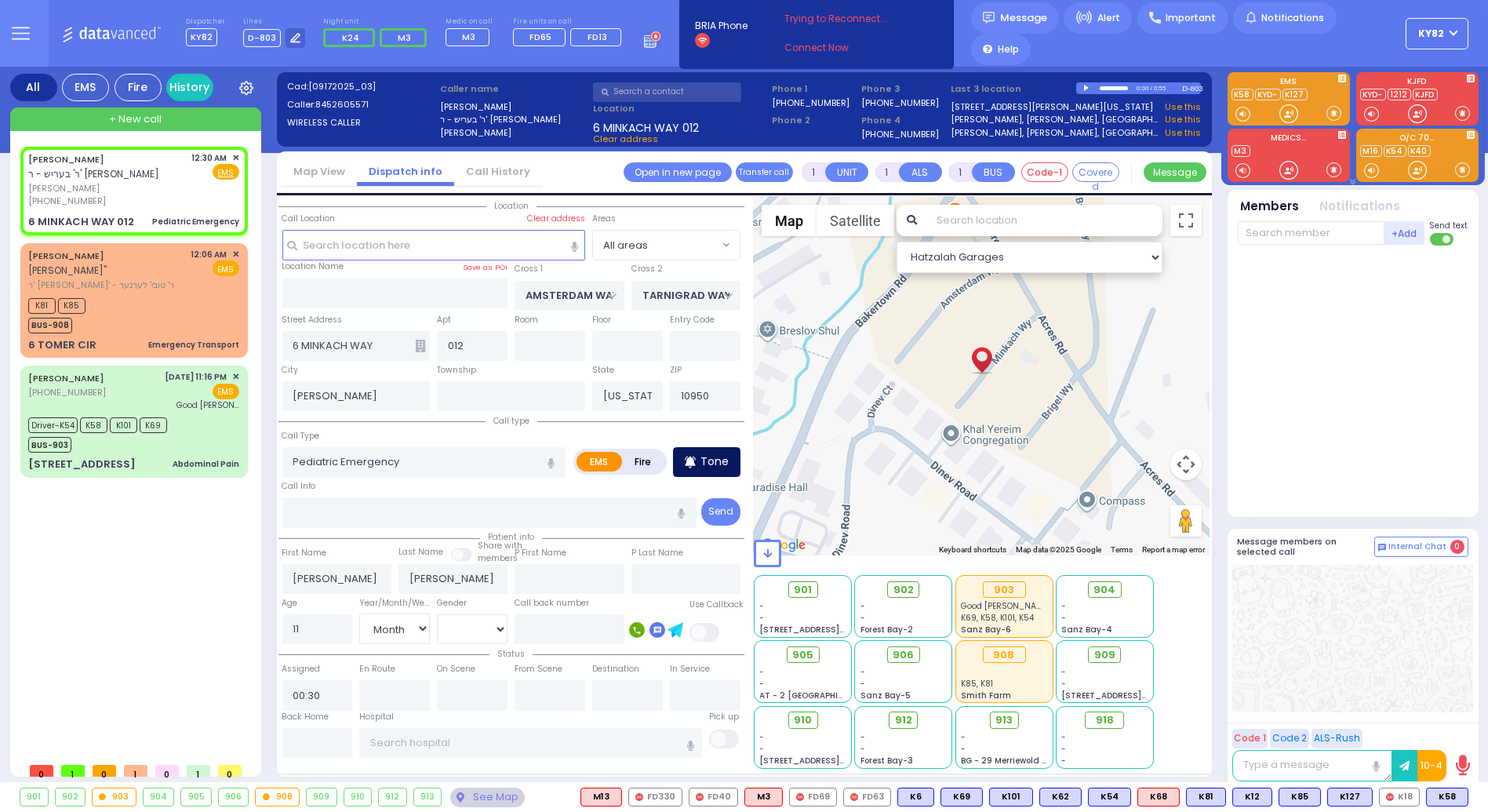
click at [722, 456] on p "Tone" at bounding box center [714, 462] width 28 height 17
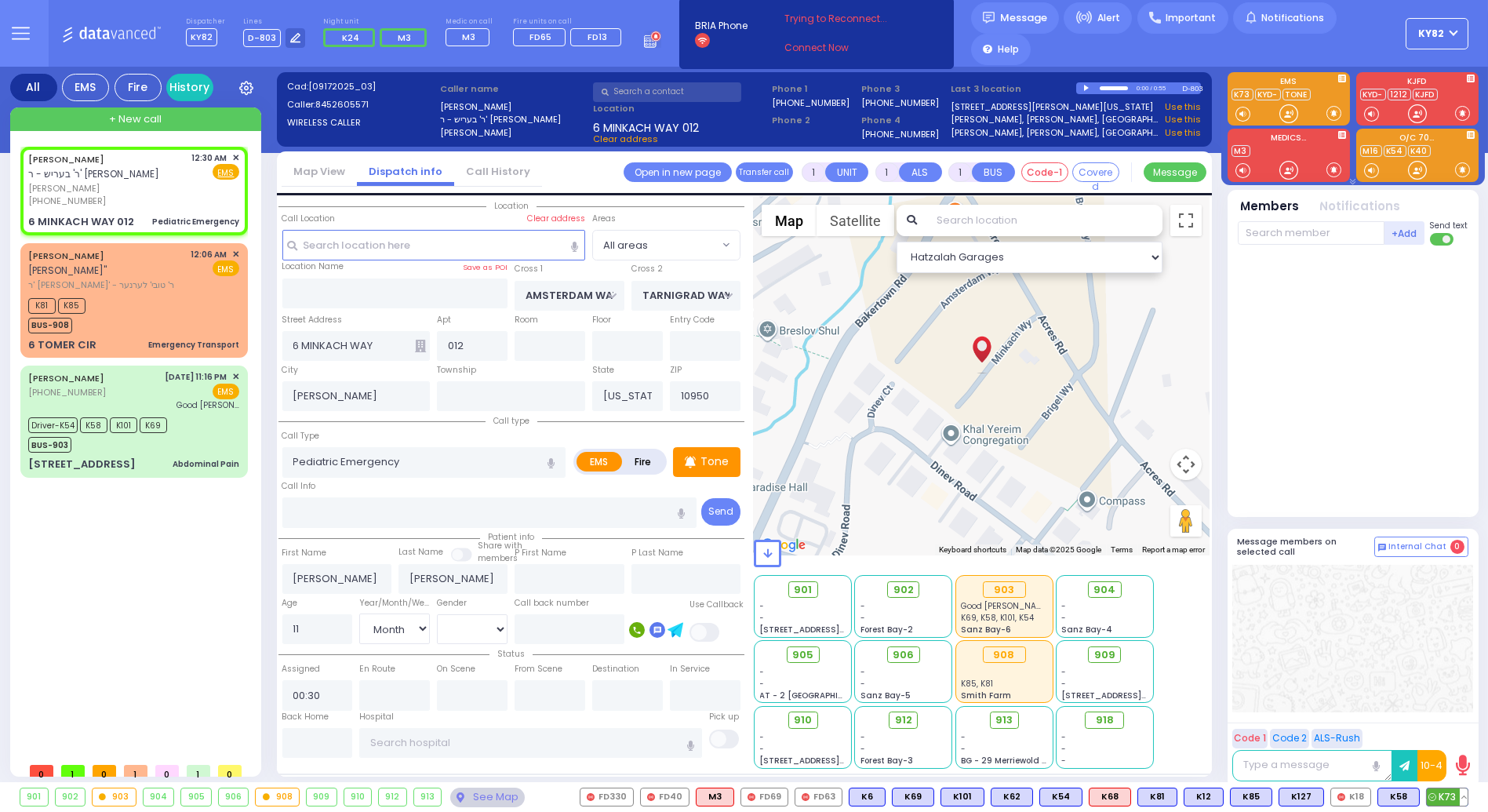
click at [1442, 793] on span "K73" at bounding box center [1447, 798] width 41 height 18
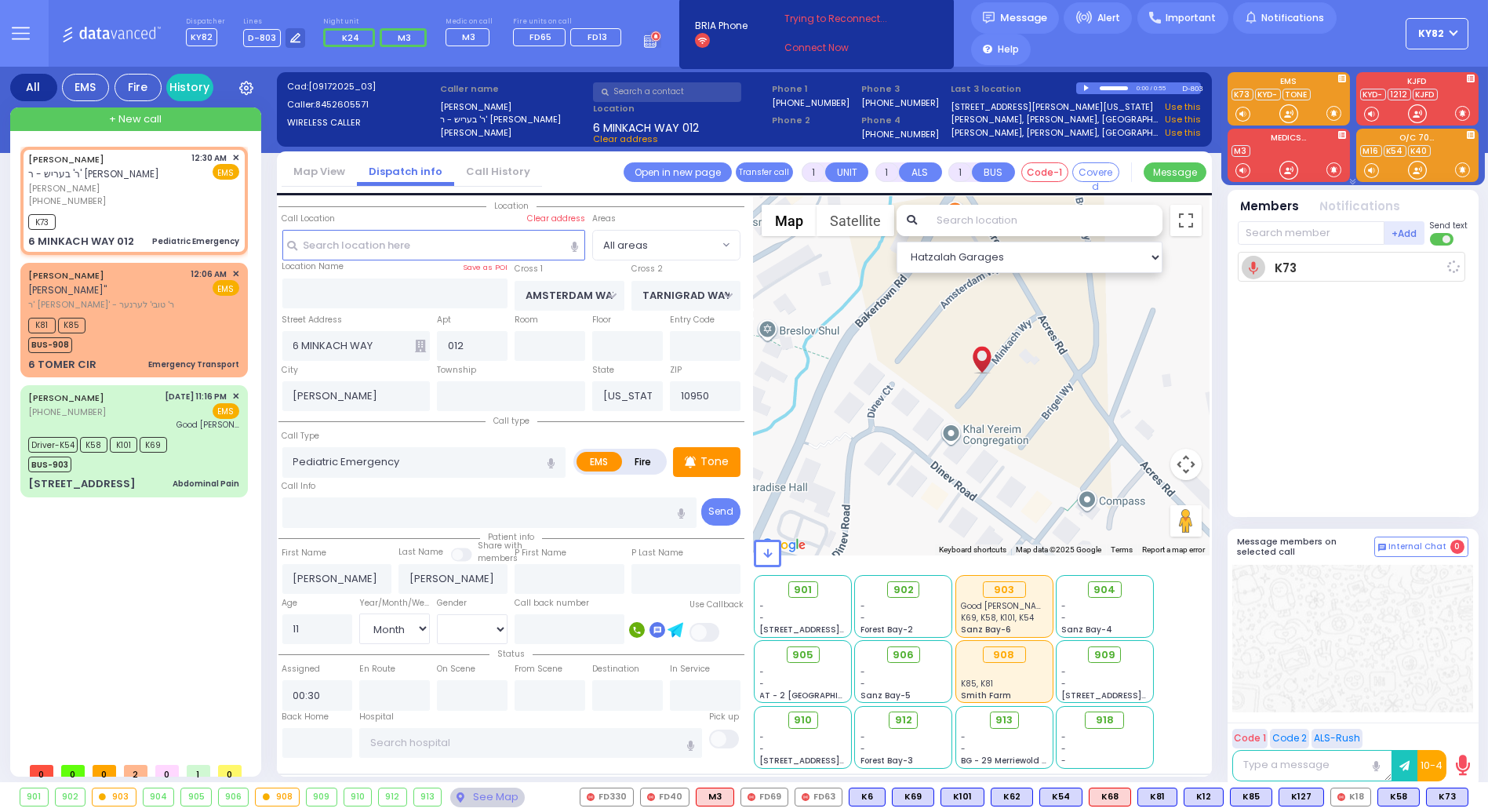
select select
radio input "true"
select select "Month"
type input "00:33"
select select "Hatzalah Garages"
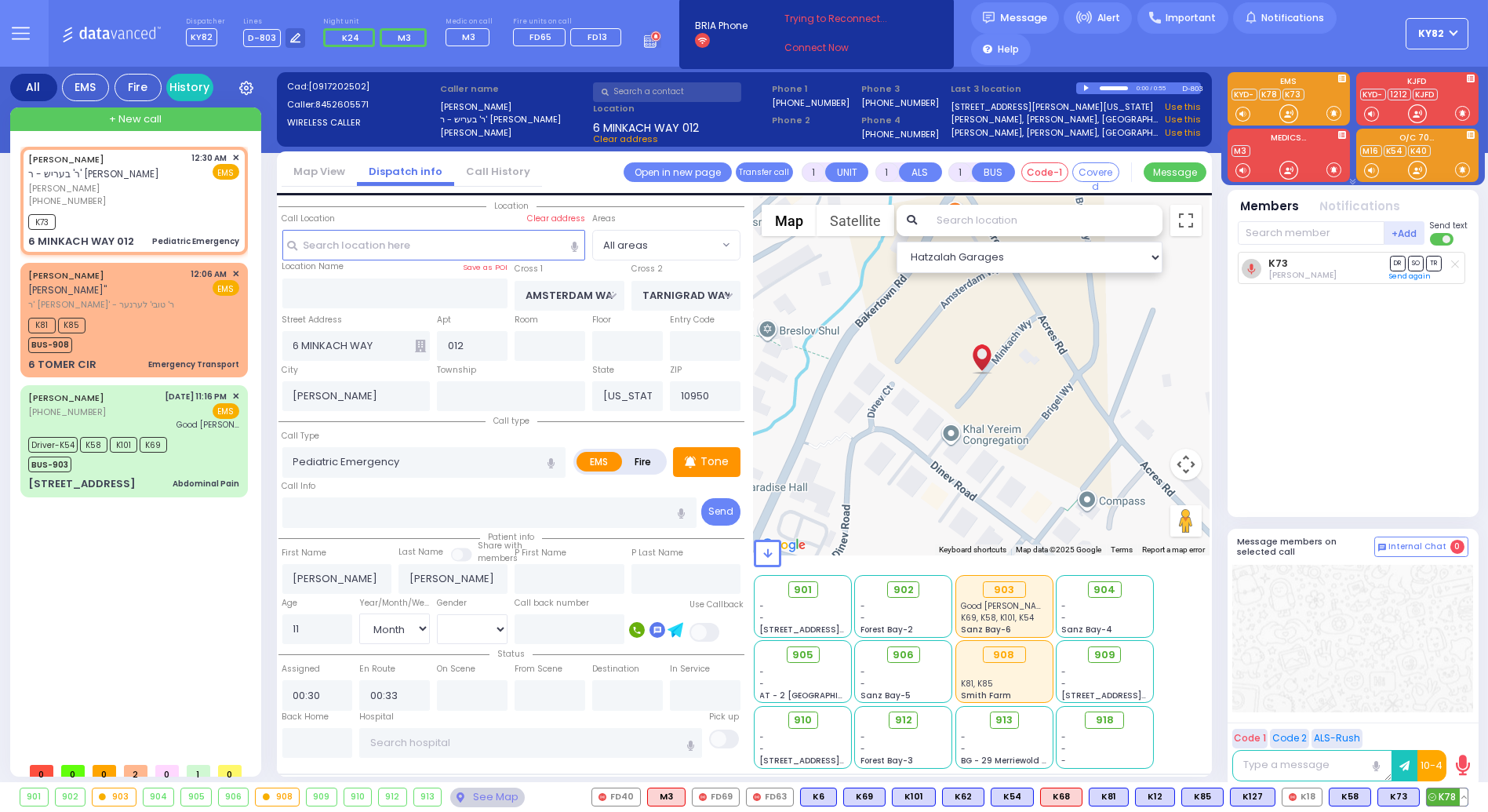
drag, startPoint x: 1437, startPoint y: 794, endPoint x: 1429, endPoint y: 790, distance: 8.9
click at [1431, 790] on span "K78" at bounding box center [1447, 798] width 41 height 18
select select
radio input "true"
select select "Month"
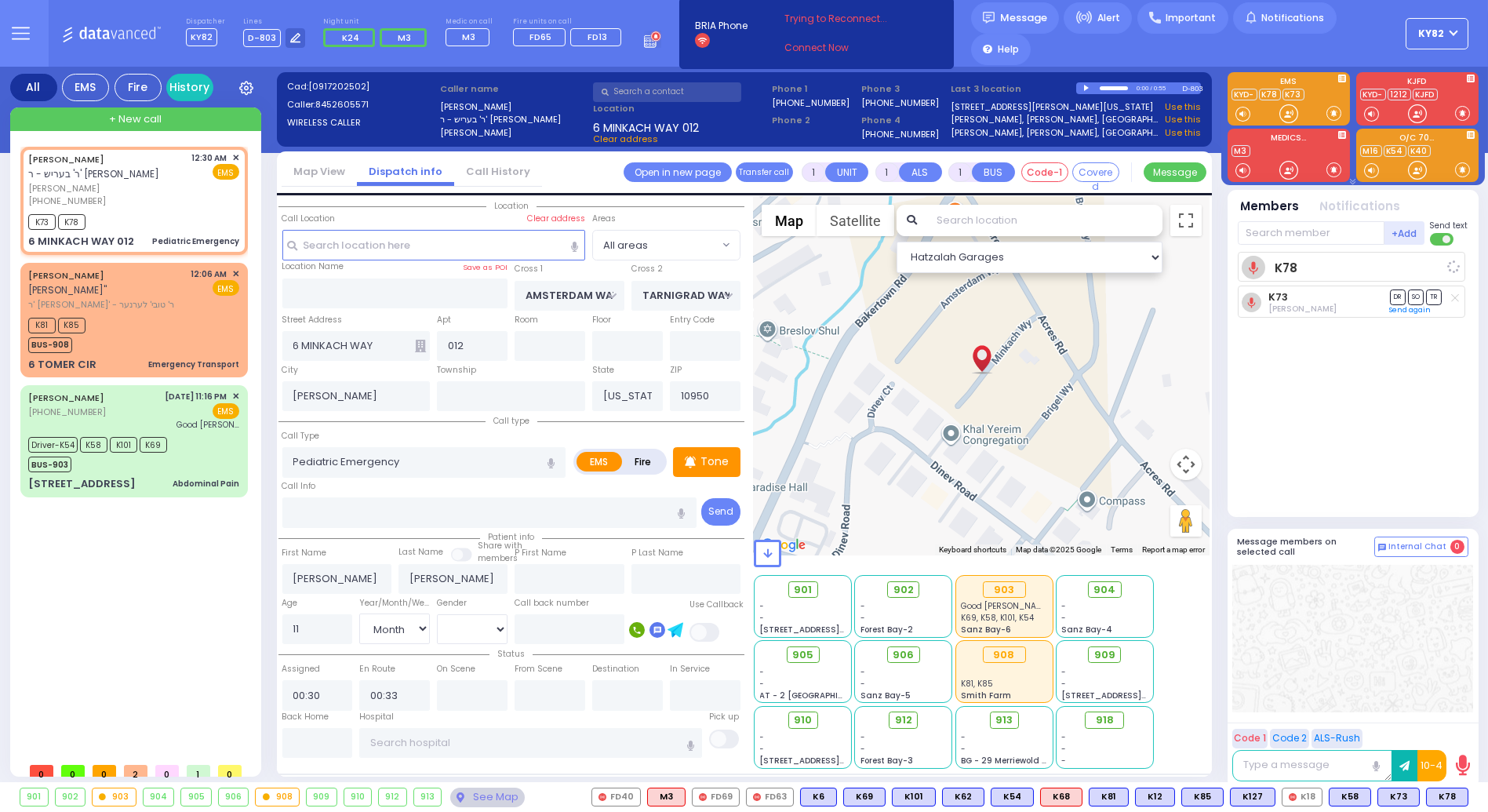
select select "Hatzalah Garages"
click at [706, 456] on p "Tone" at bounding box center [714, 462] width 28 height 17
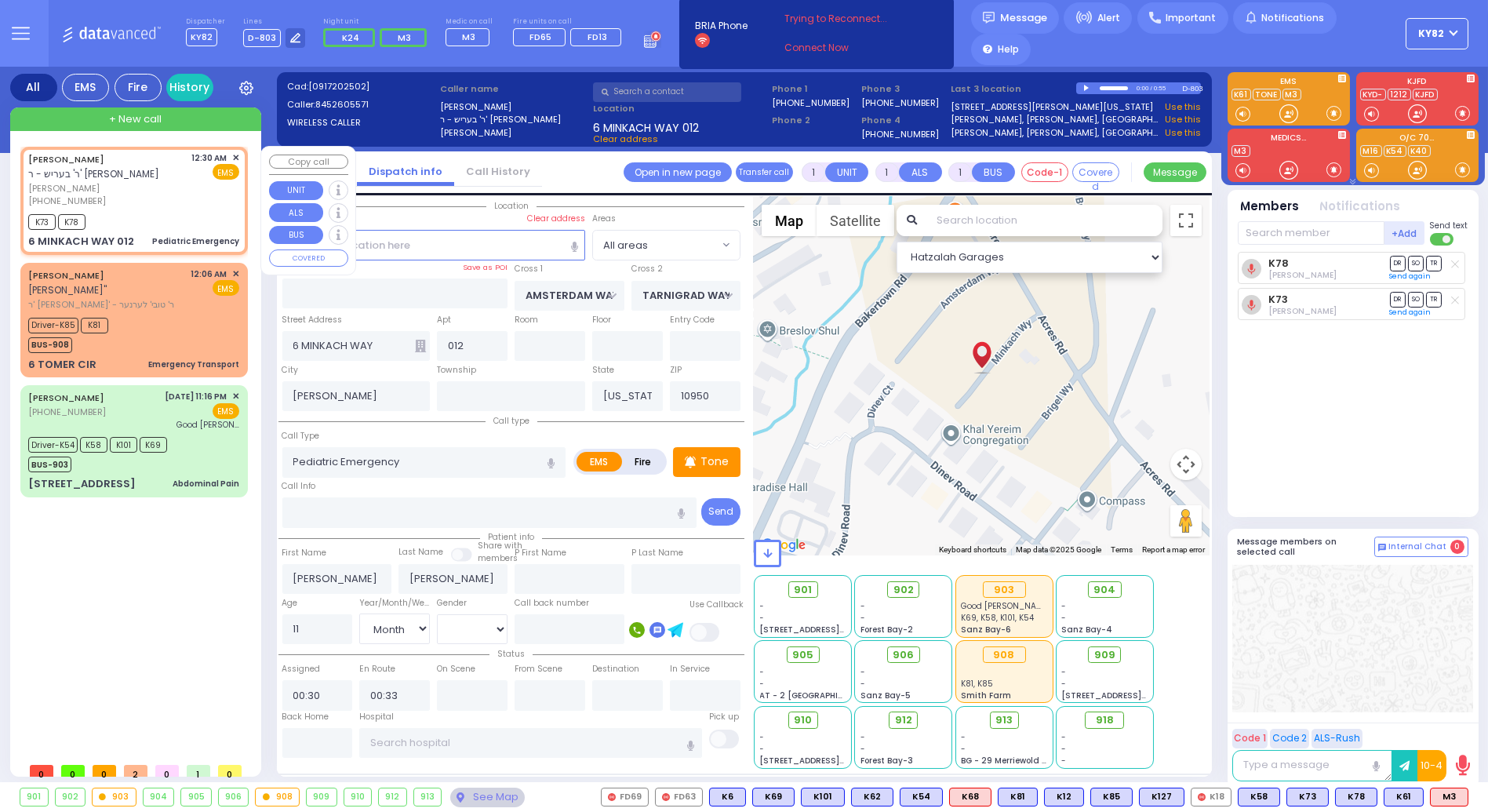
drag, startPoint x: 1448, startPoint y: 794, endPoint x: 232, endPoint y: 224, distance: 1343.0
click at [166, 204] on div "[PHONE_NUMBER]" at bounding box center [107, 201] width 159 height 14
select select
radio input "true"
select select "Month"
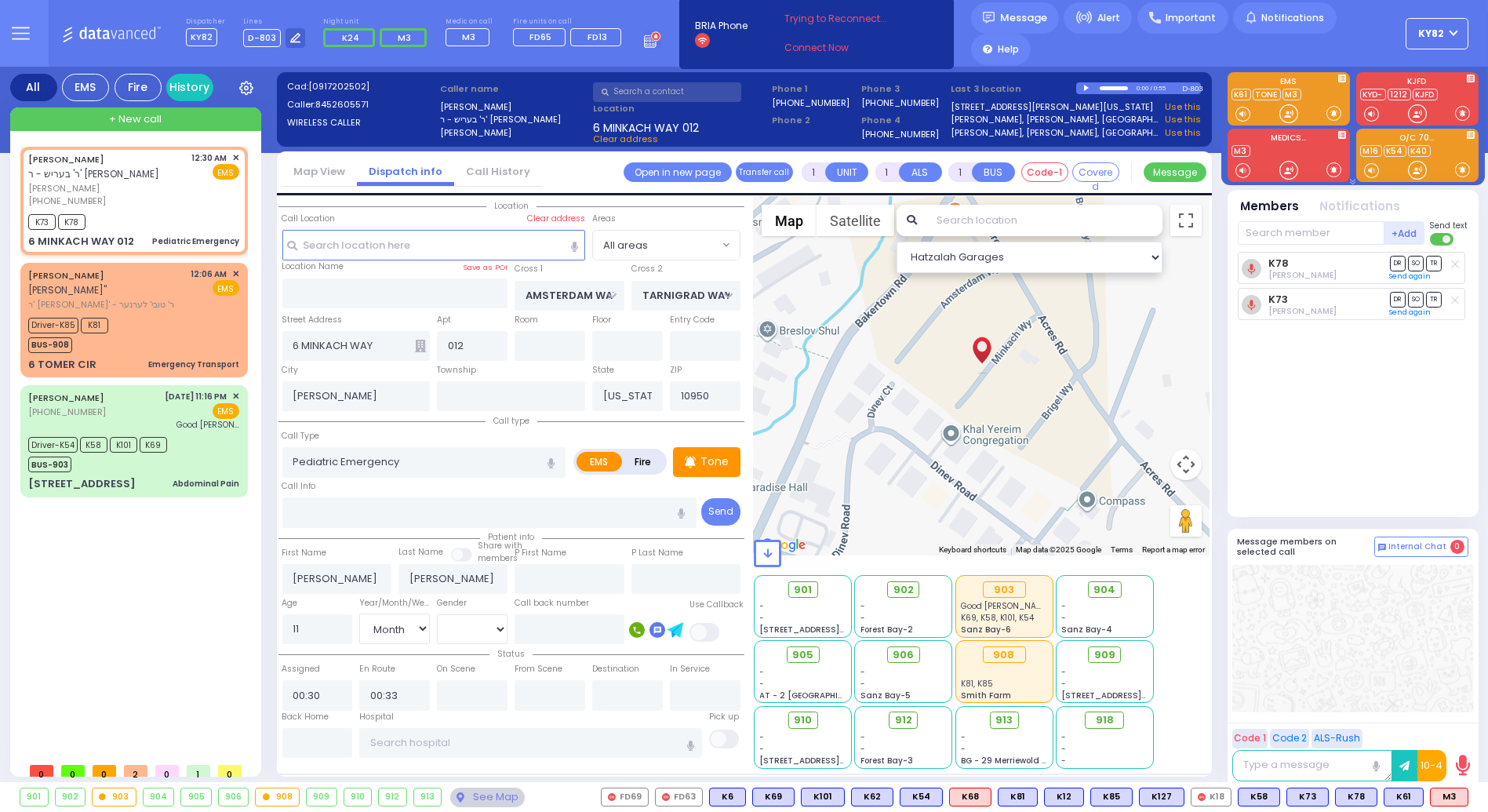
select select "Hatzalah Garages"
drag, startPoint x: 1402, startPoint y: 790, endPoint x: 1395, endPoint y: 794, distance: 8.1
click at [1395, 794] on span "M3" at bounding box center [1401, 798] width 37 height 18
select select
radio input "true"
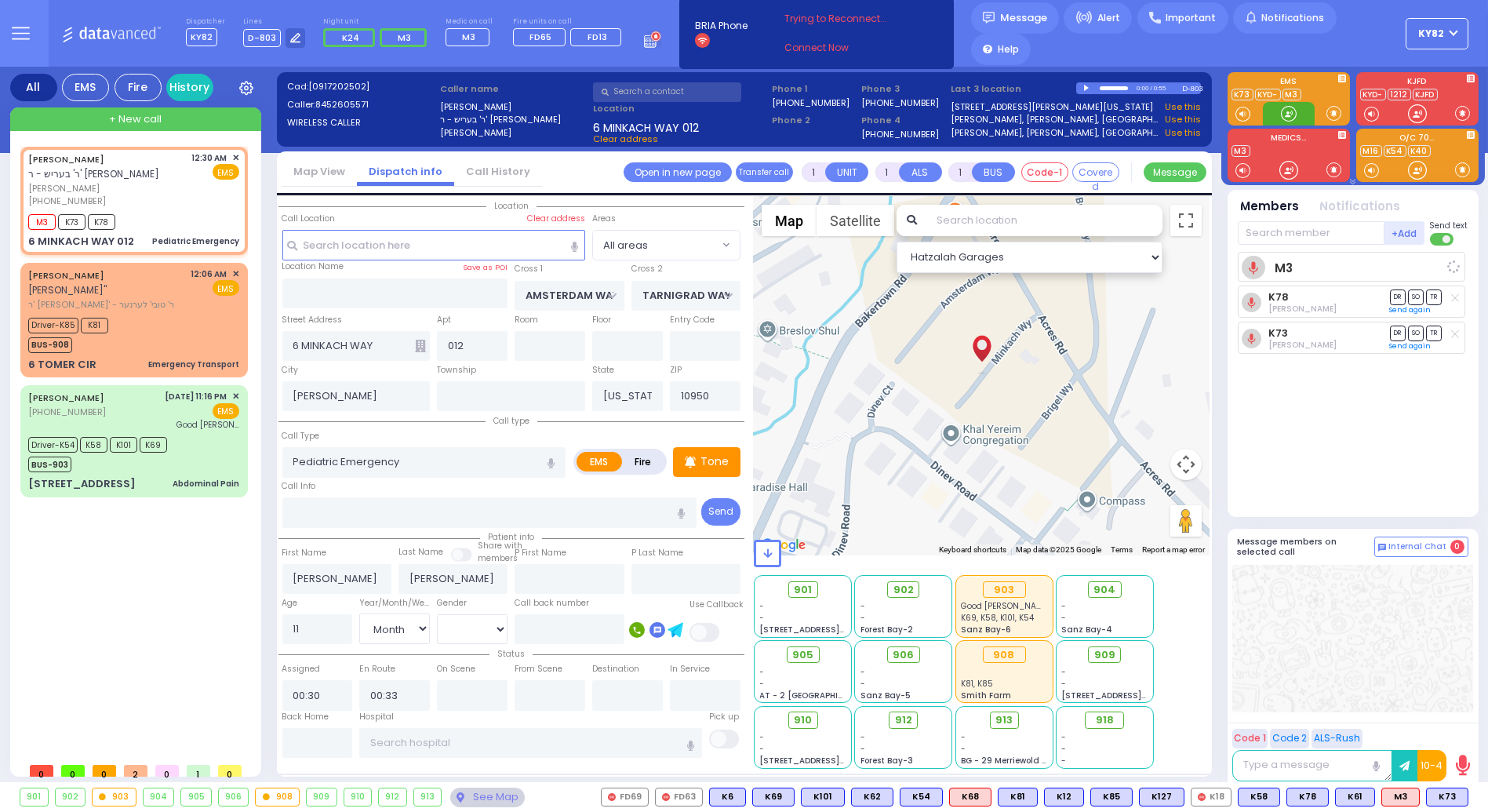
select select "Month"
select select "Hatzalah Garages"
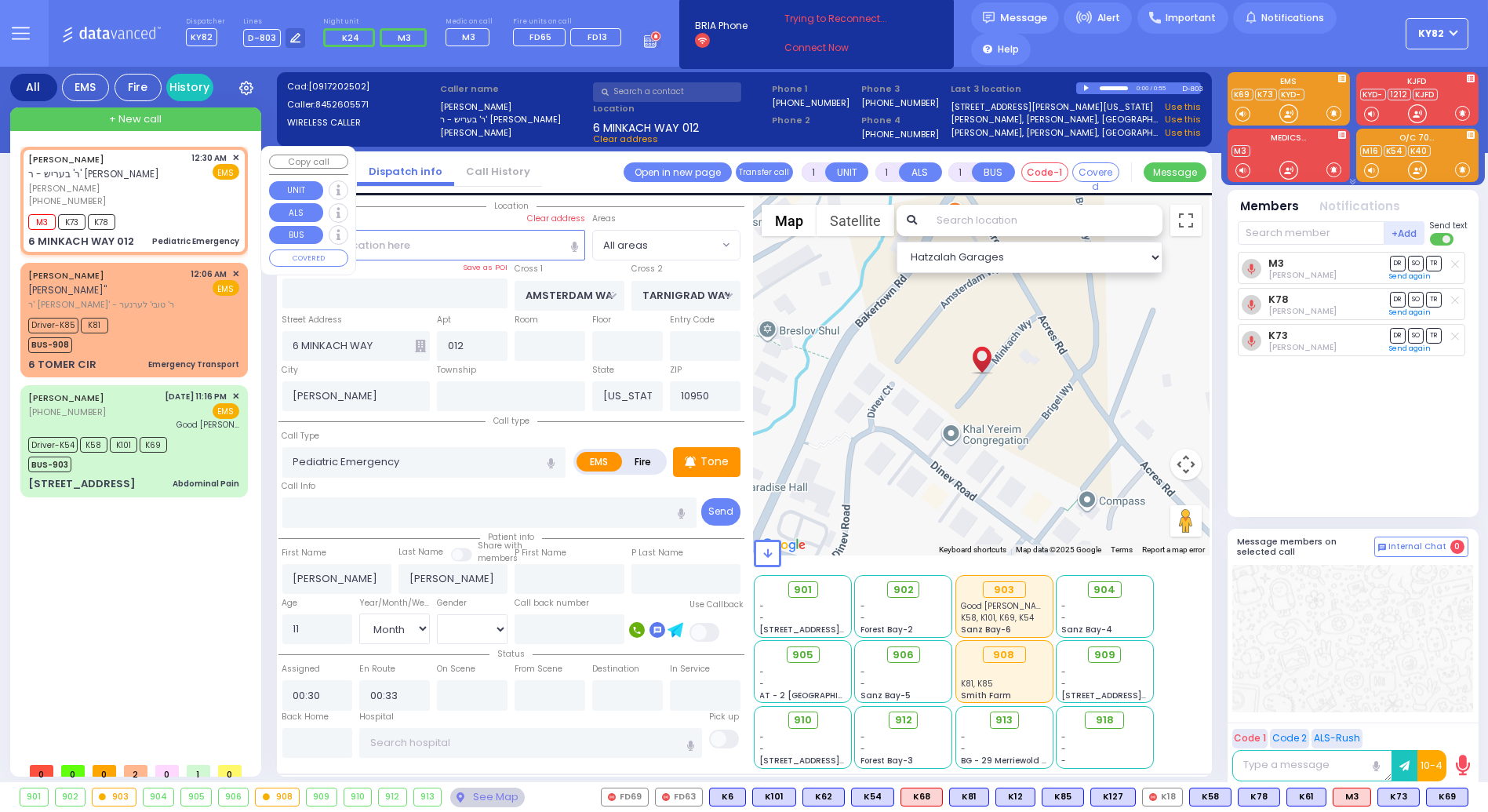
click at [174, 208] on div "JOSEPH WEISER ר' בעריש - ר' שי שלום וואלבערג יוסף ווייזער (845) 260-5571 12:30 …" at bounding box center [134, 200] width 221 height 103
select select
radio input "true"
select select "Month"
select select "Hatzalah Garages"
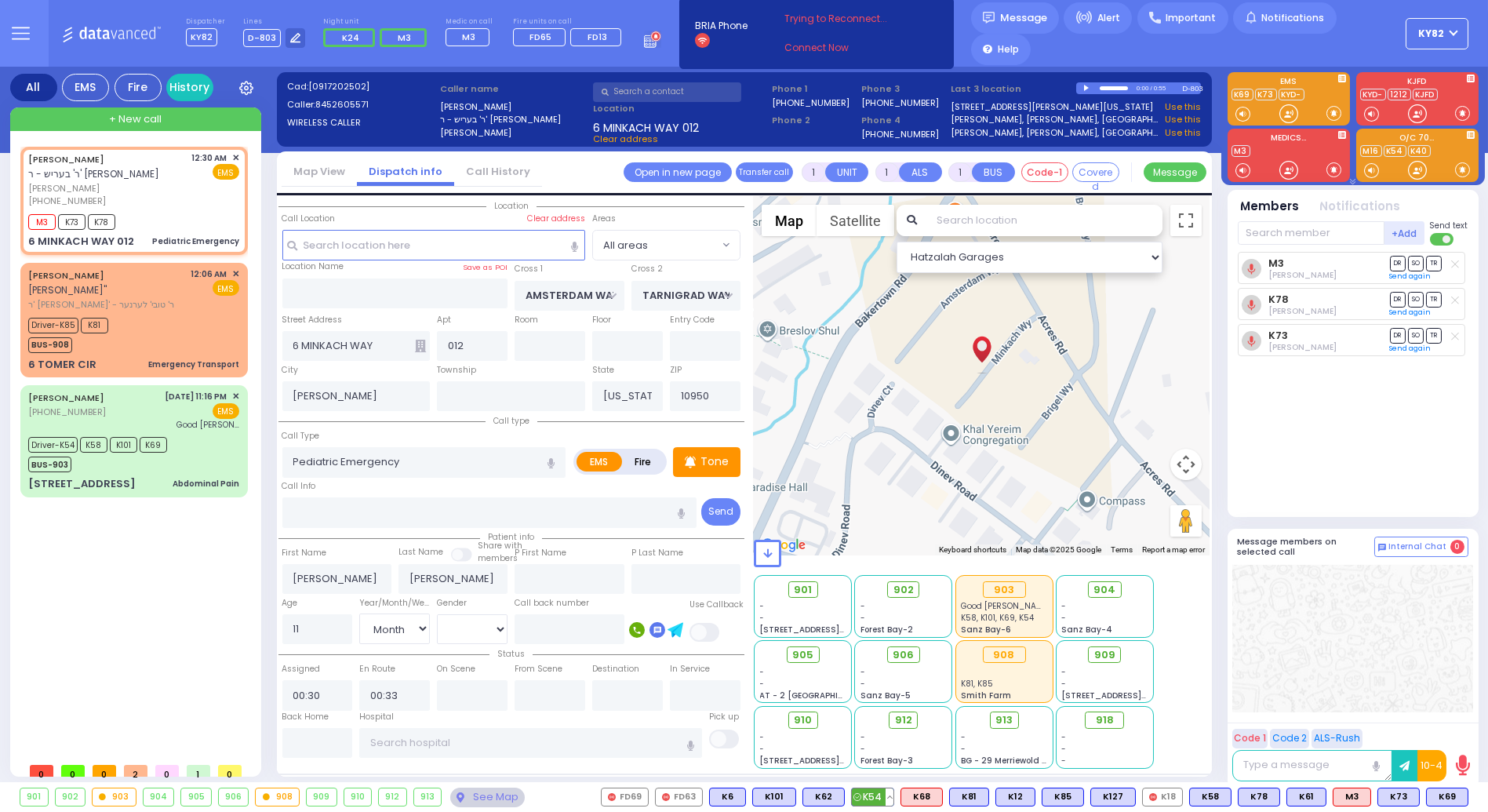
click at [883, 798] on span "K54" at bounding box center [873, 798] width 42 height 18
select select
radio input "true"
select select "Month"
select select "Hatzalah Garages"
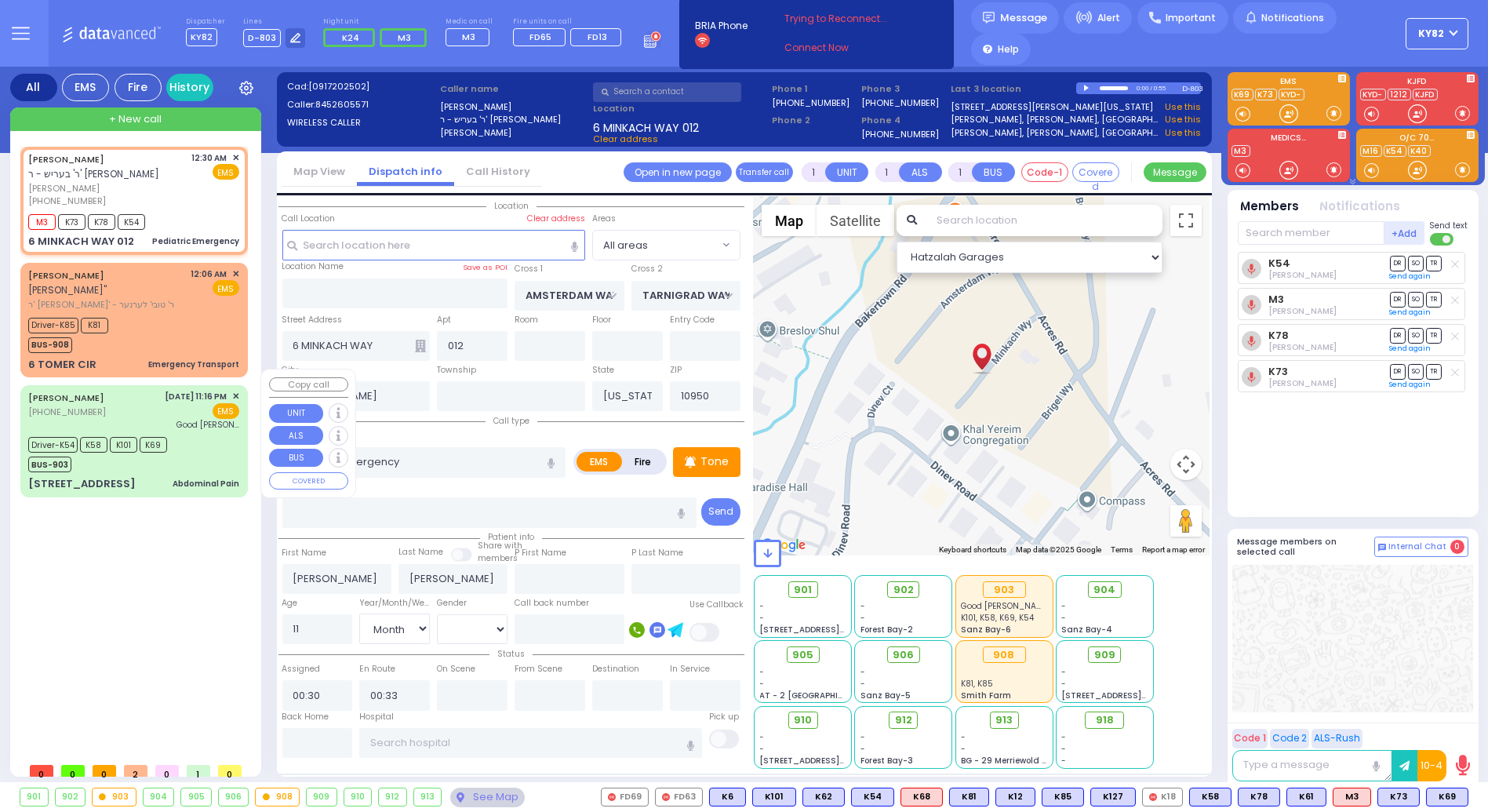
click at [226, 433] on div "Driver-K54 K58 K101 K69 BUS-903" at bounding box center [133, 452] width 211 height 39
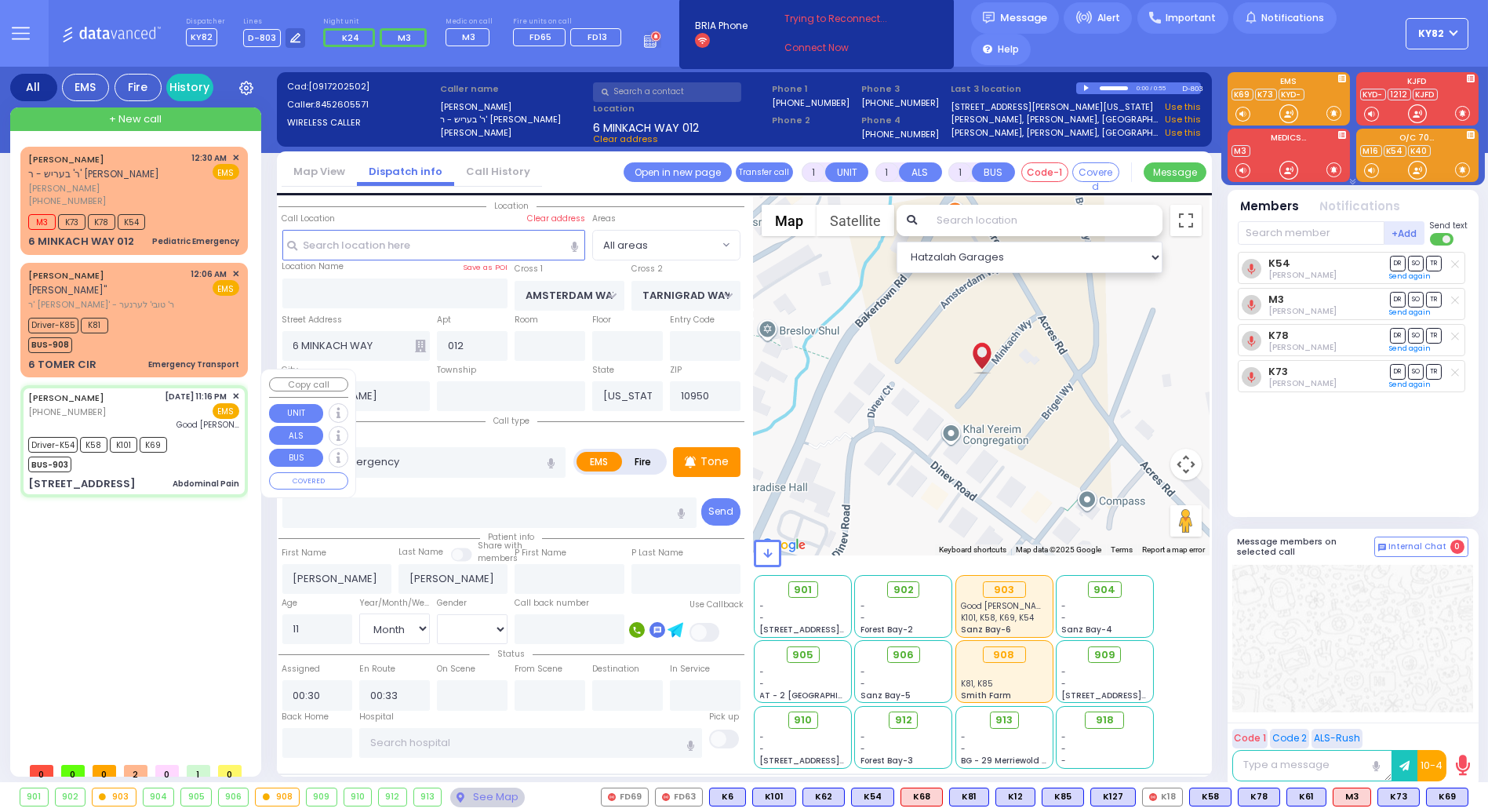
type input "6"
select select
type input "Abdominal Pain"
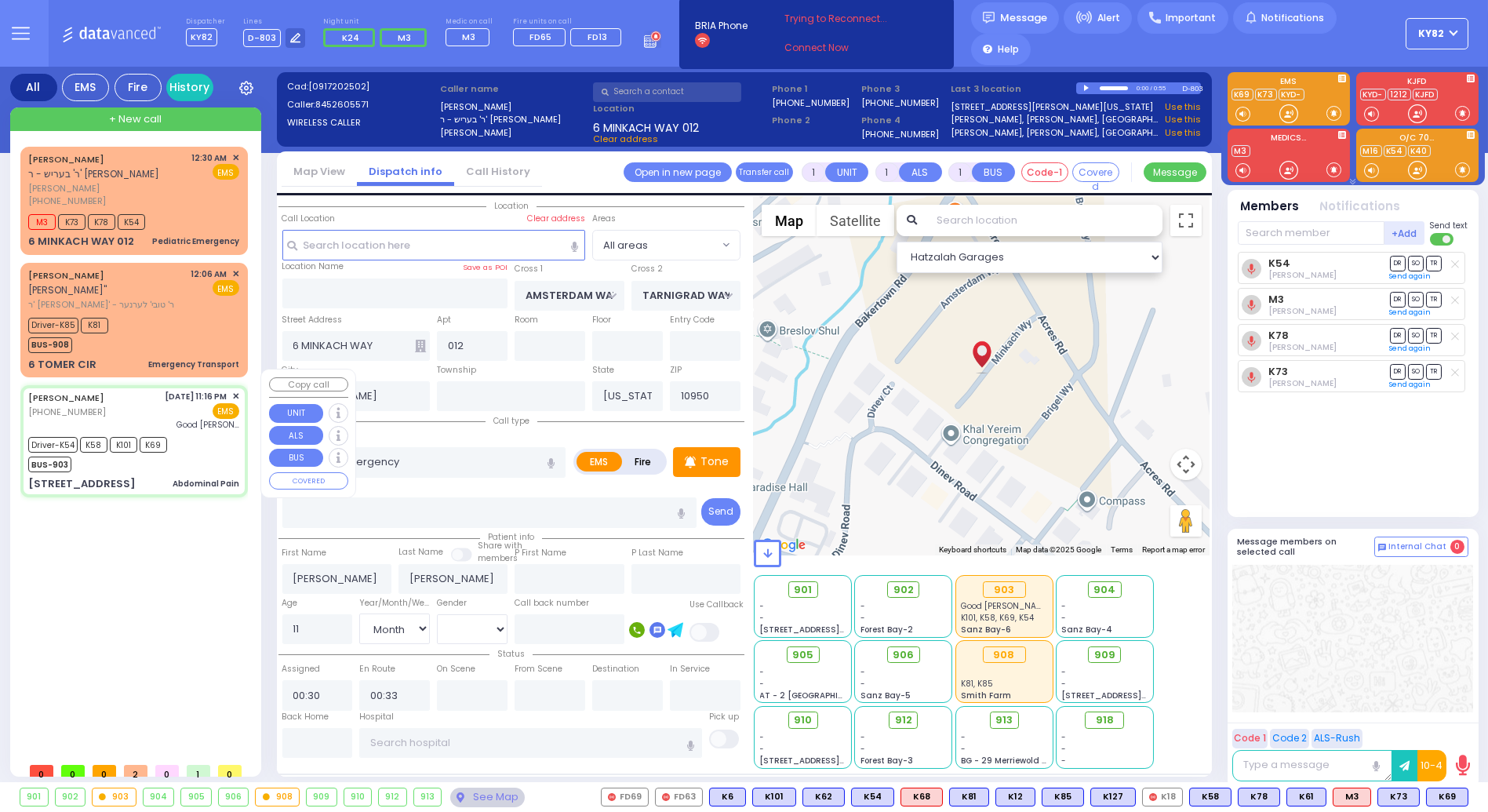
radio input "true"
type input "[PERSON_NAME]"
type input "Fradel"
type input "Lowy"
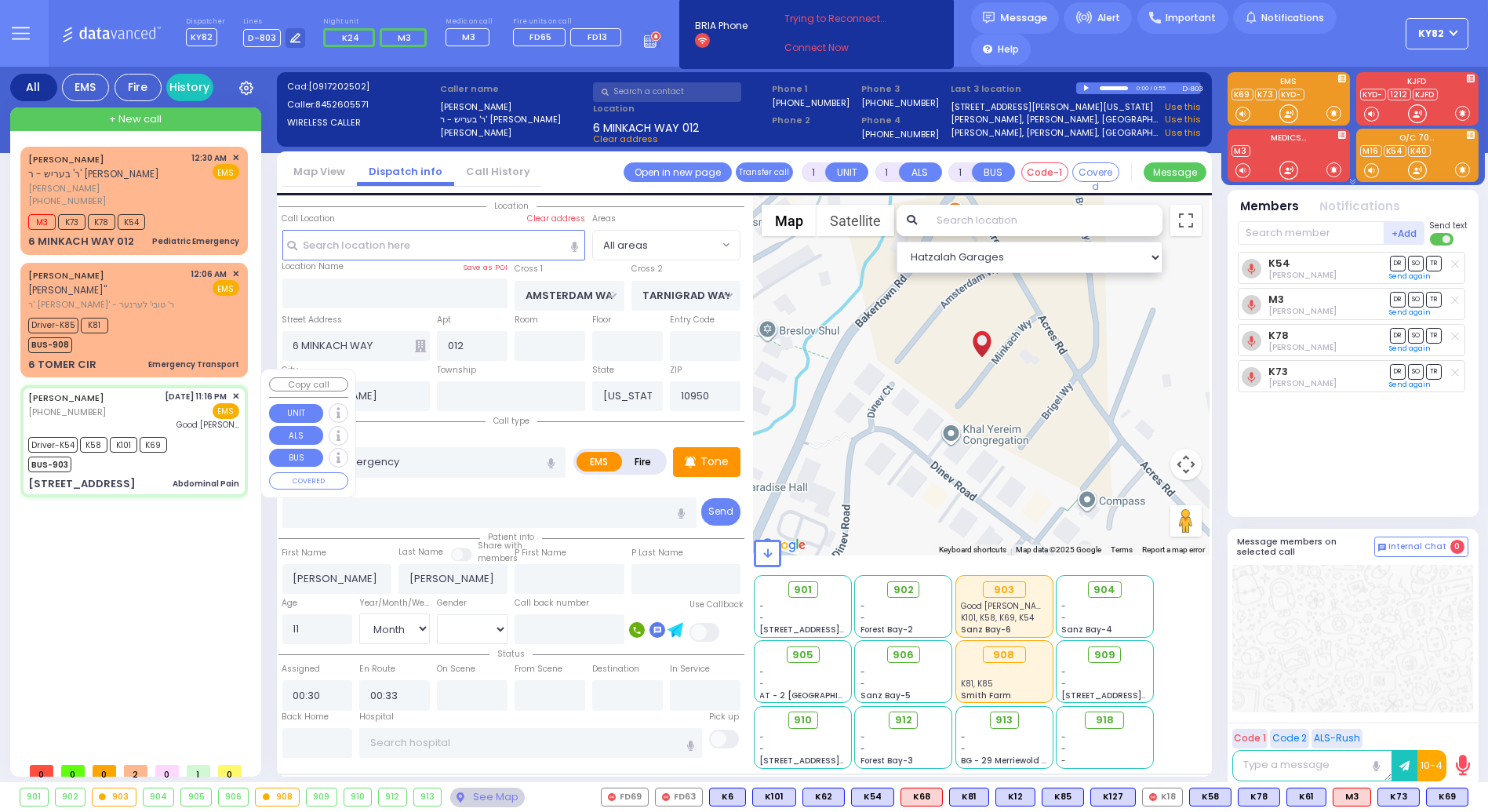
type input "35"
select select "Year"
select select "[DEMOGRAPHIC_DATA]"
type input "23:16"
type input "23:18"
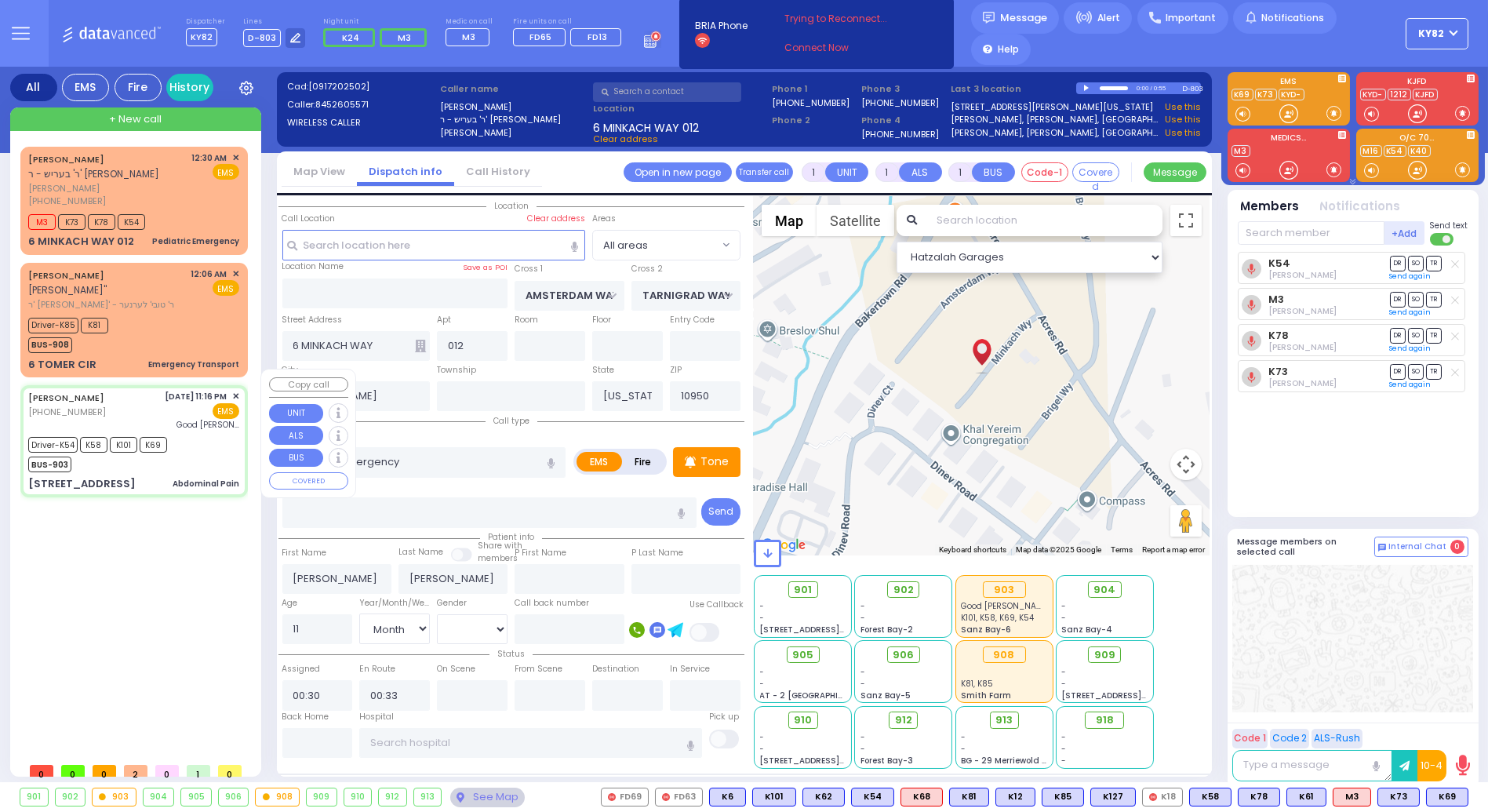
type input "23:20"
type input "23:40"
type input "[GEOGRAPHIC_DATA]"
type input "TOLTCHAV WAY"
type input "[GEOGRAPHIC_DATA]"
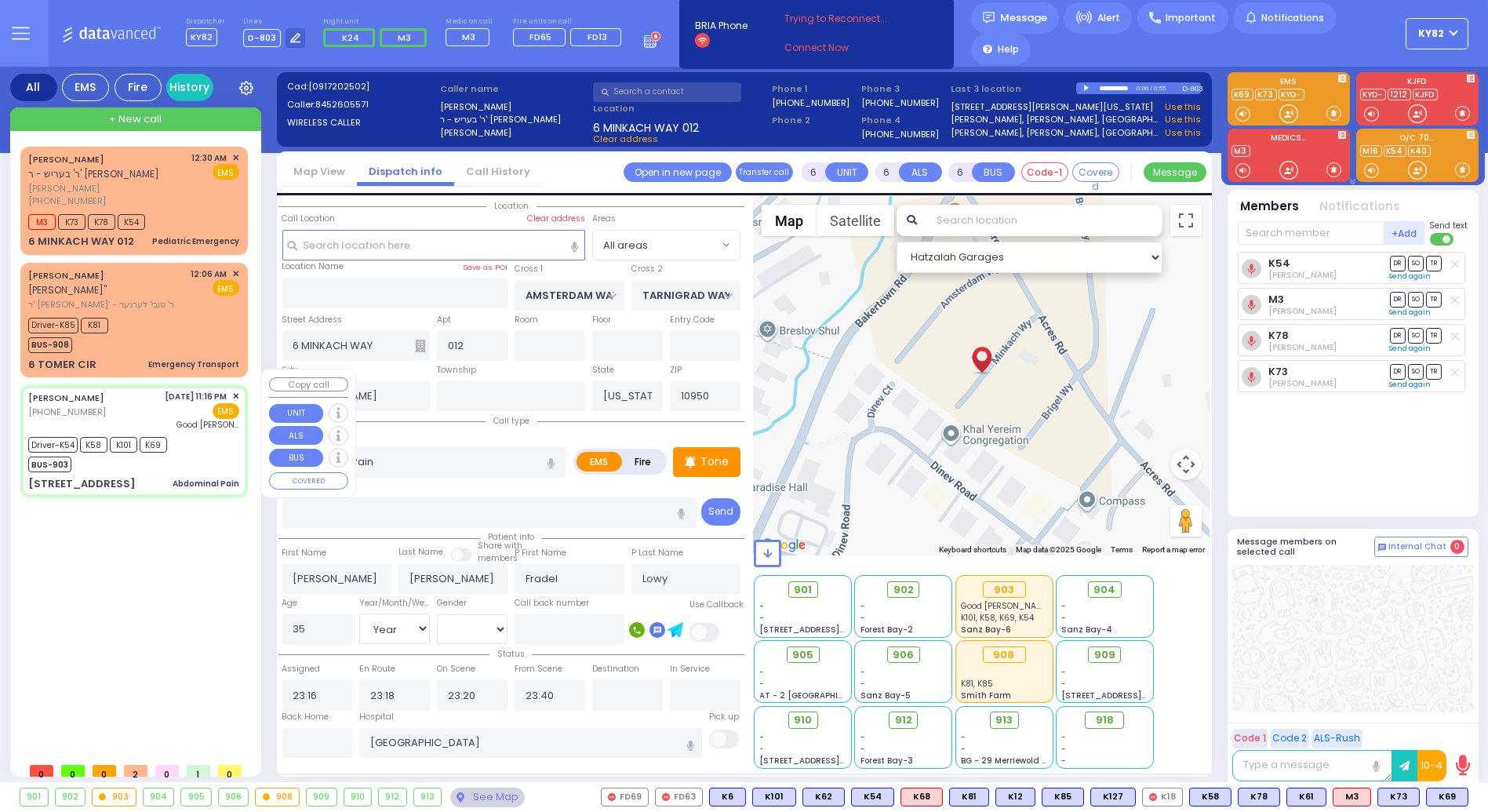
type input "[STREET_ADDRESS]"
type input "302"
type input "Monroe"
select select "BEIRECH MOSHE"
select select "Hatzalah Garages"
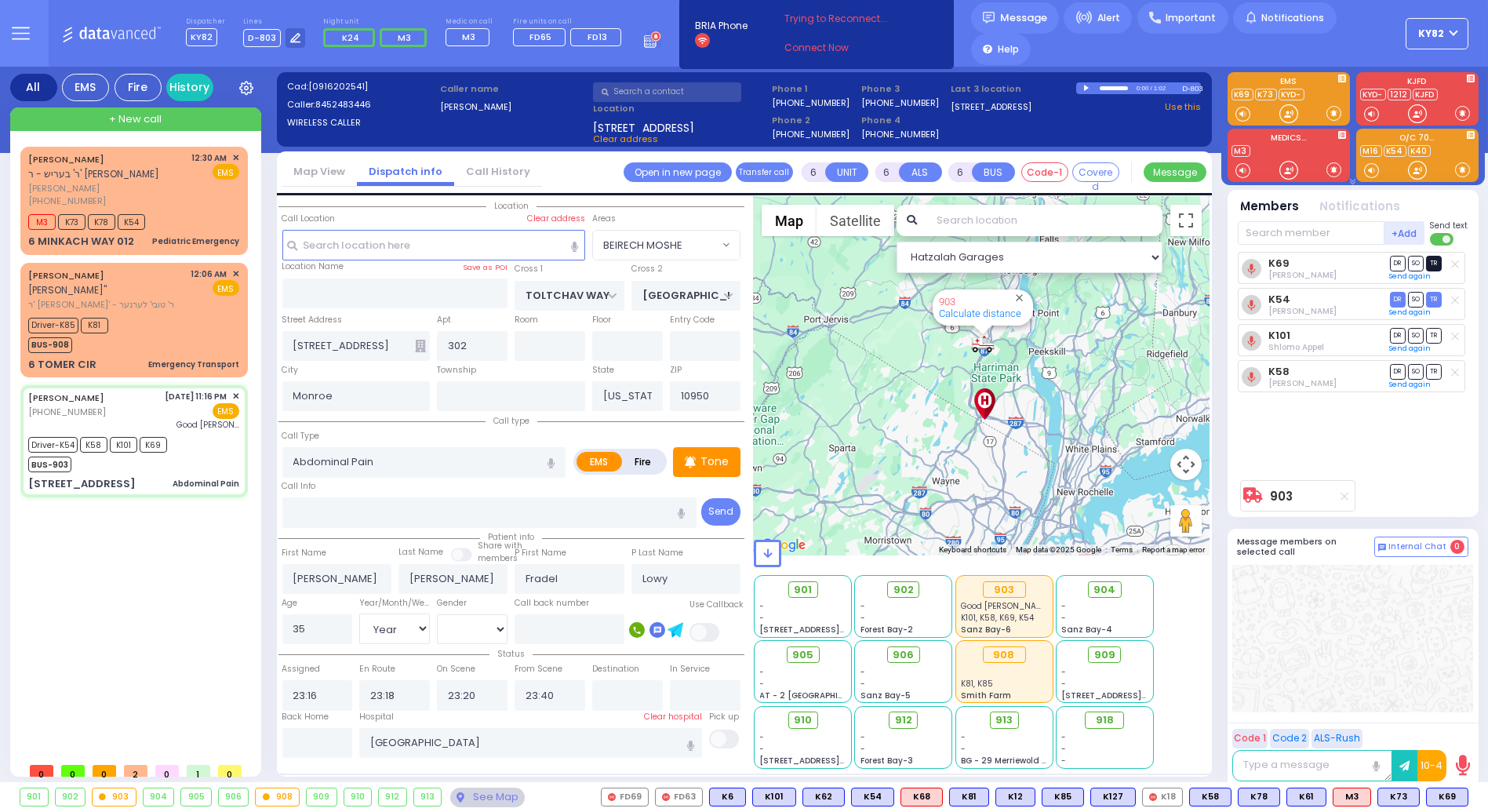
click at [1430, 266] on span "TR" at bounding box center [1434, 263] width 16 height 15
select select
radio input "true"
select select "Year"
select select "[DEMOGRAPHIC_DATA]"
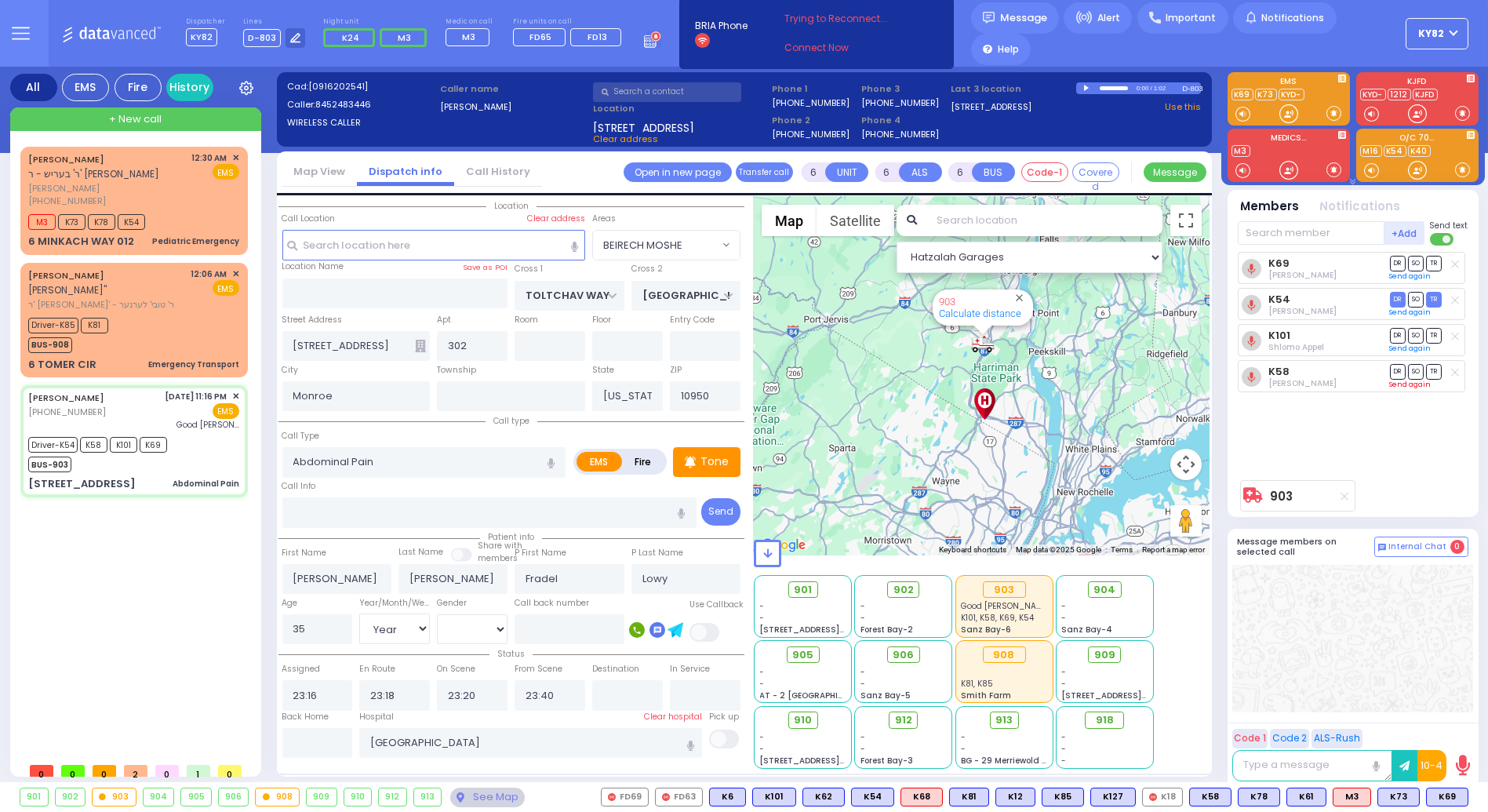
select select "Hatzalah Garages"
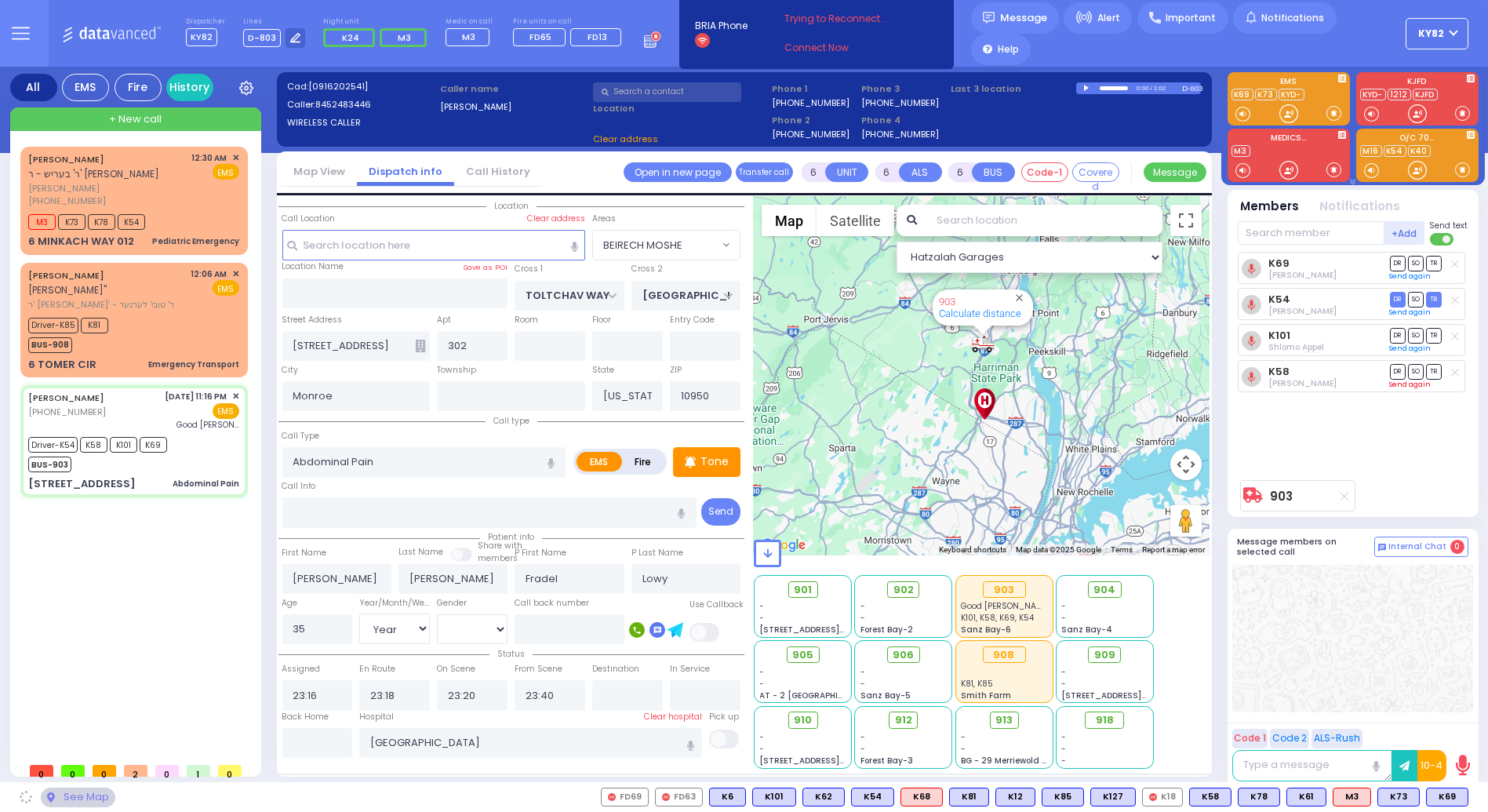
select select "BEIRECH MOSHE"
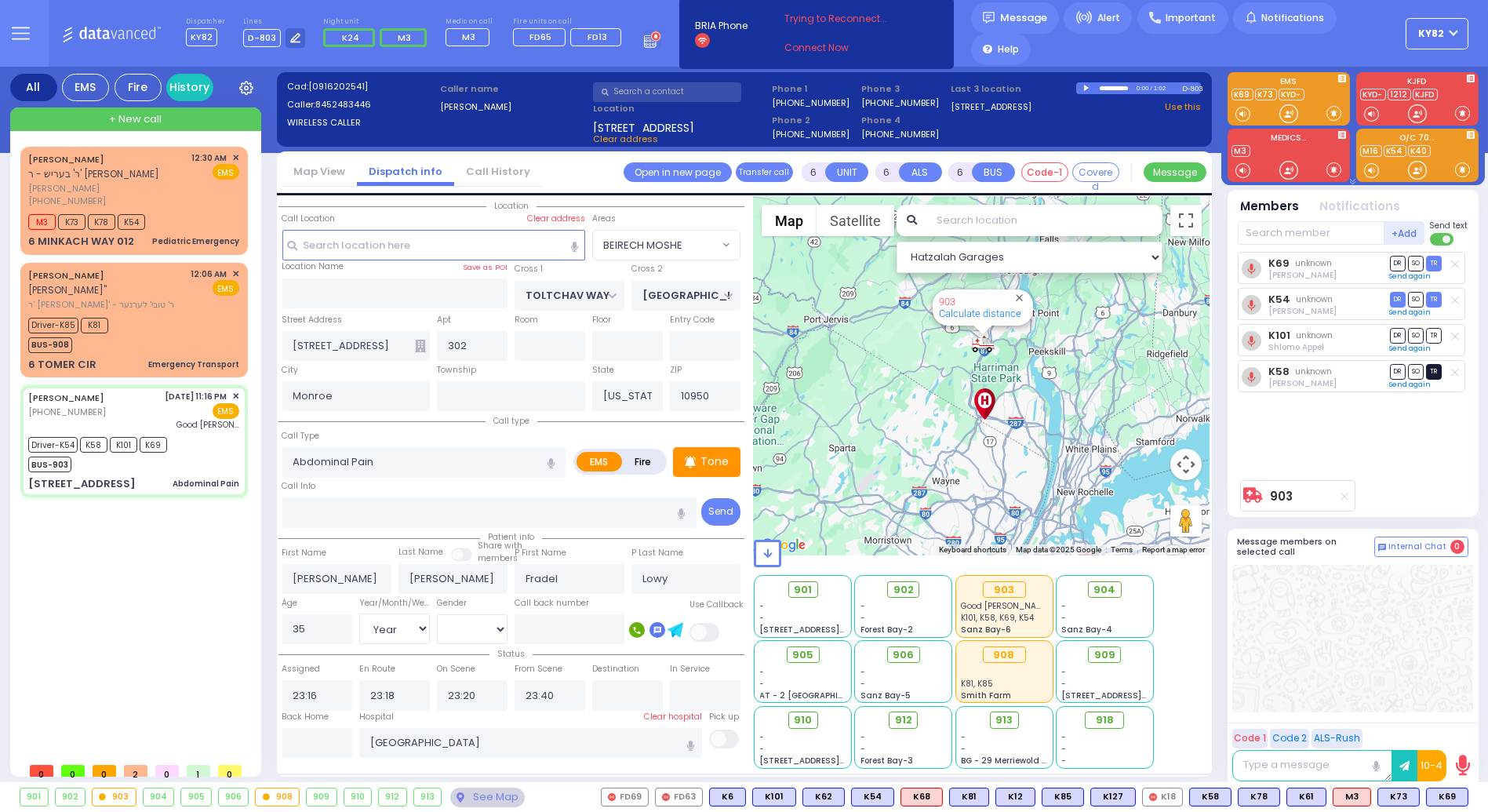
click at [1430, 370] on span "TR" at bounding box center [1434, 371] width 16 height 15
select select
radio input "true"
select select "Year"
select select "[DEMOGRAPHIC_DATA]"
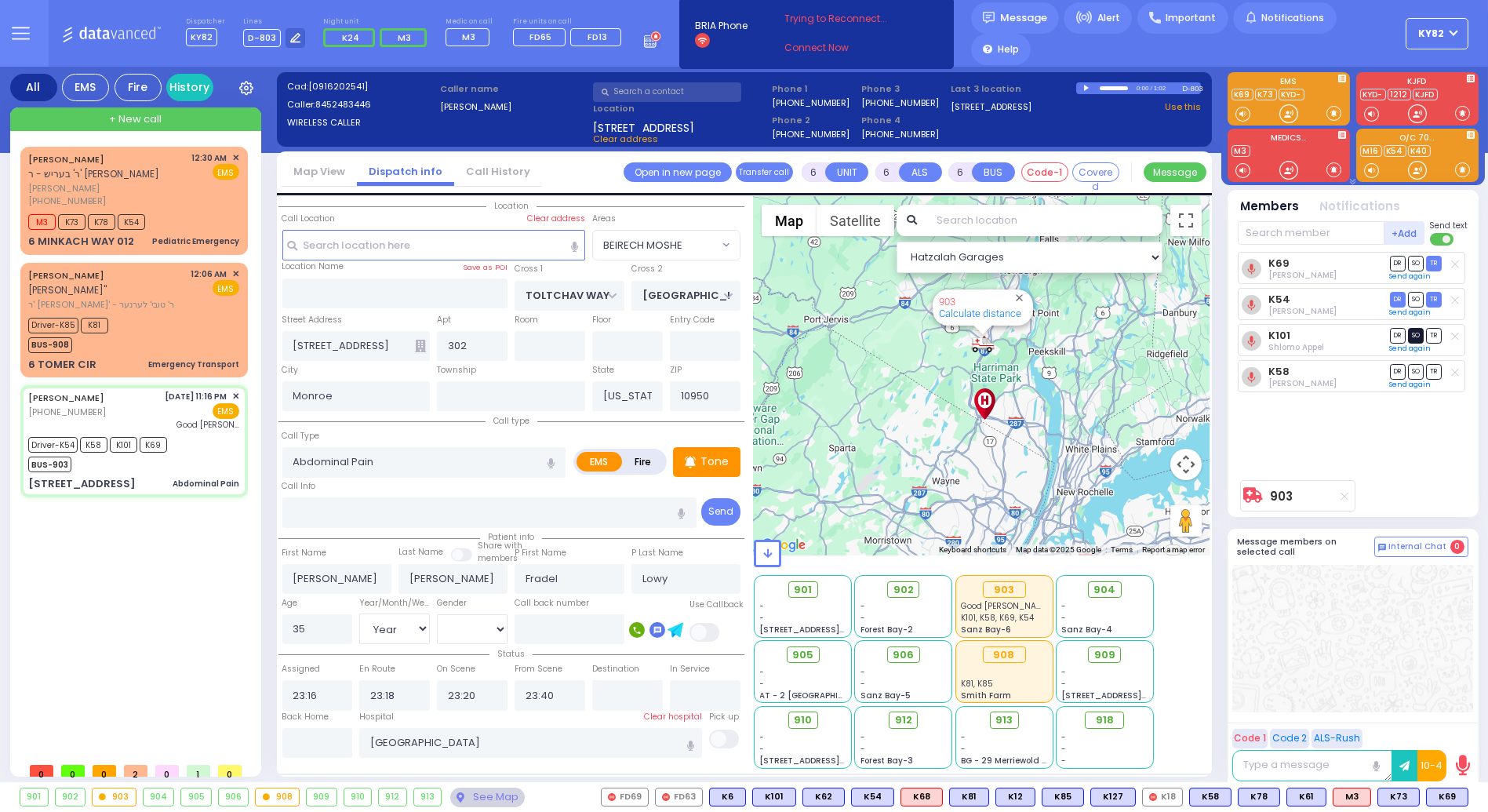
select select "Hatzalah Garages"
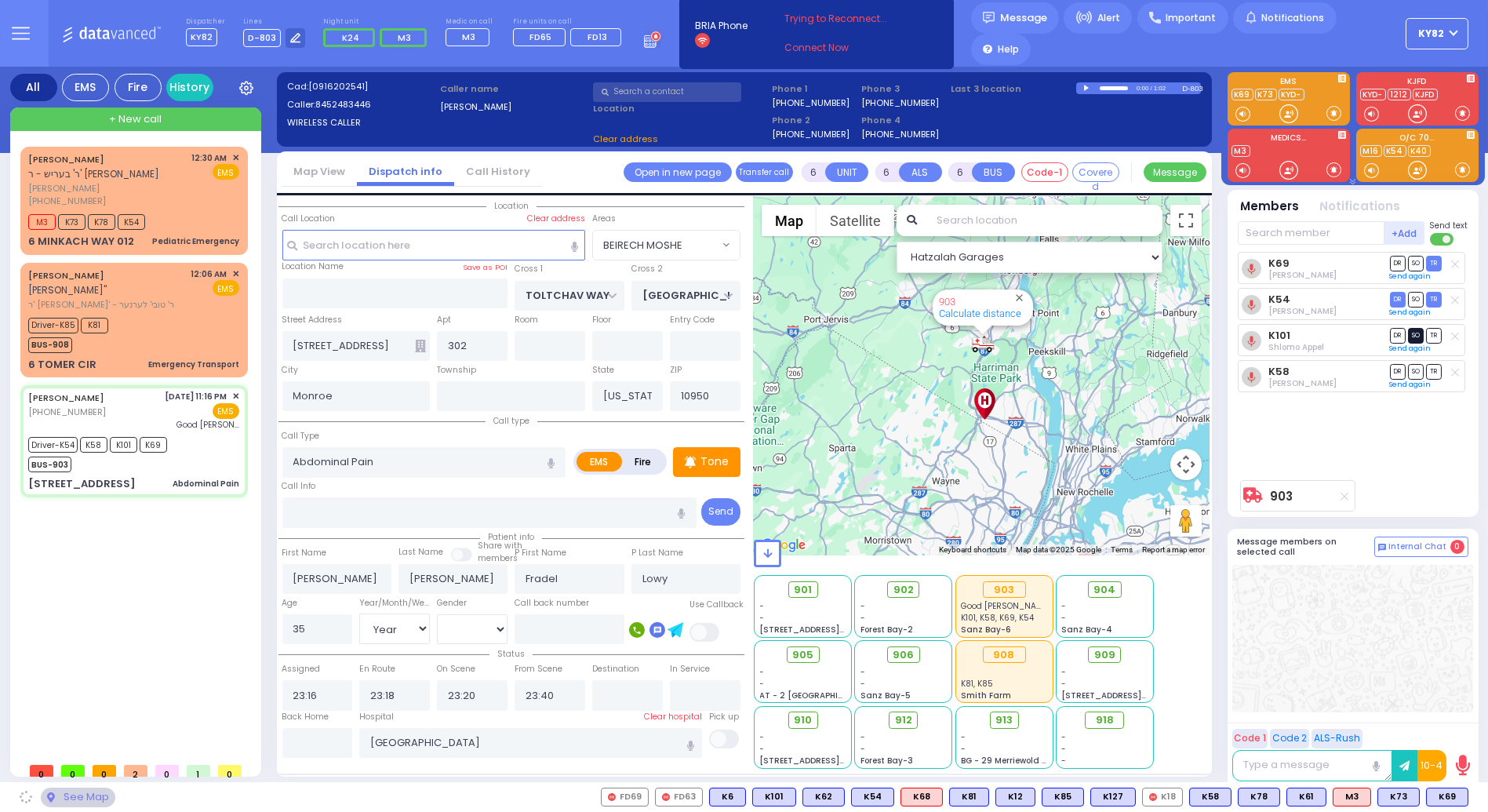
select select "BEIRECH MOSHE"
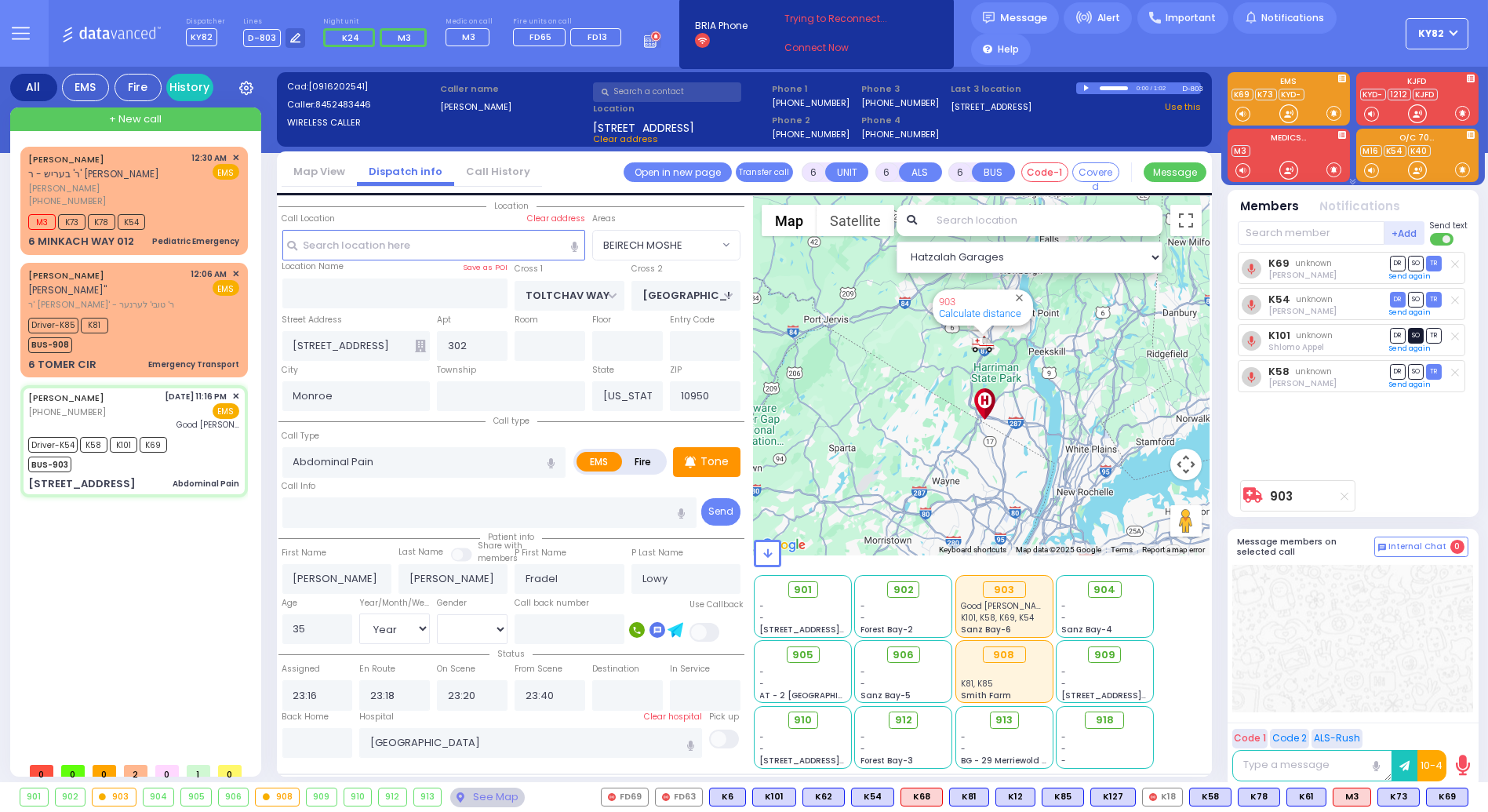
click at [1415, 337] on span "SO" at bounding box center [1417, 335] width 16 height 15
select select
radio input "true"
select select "Year"
select select "[DEMOGRAPHIC_DATA]"
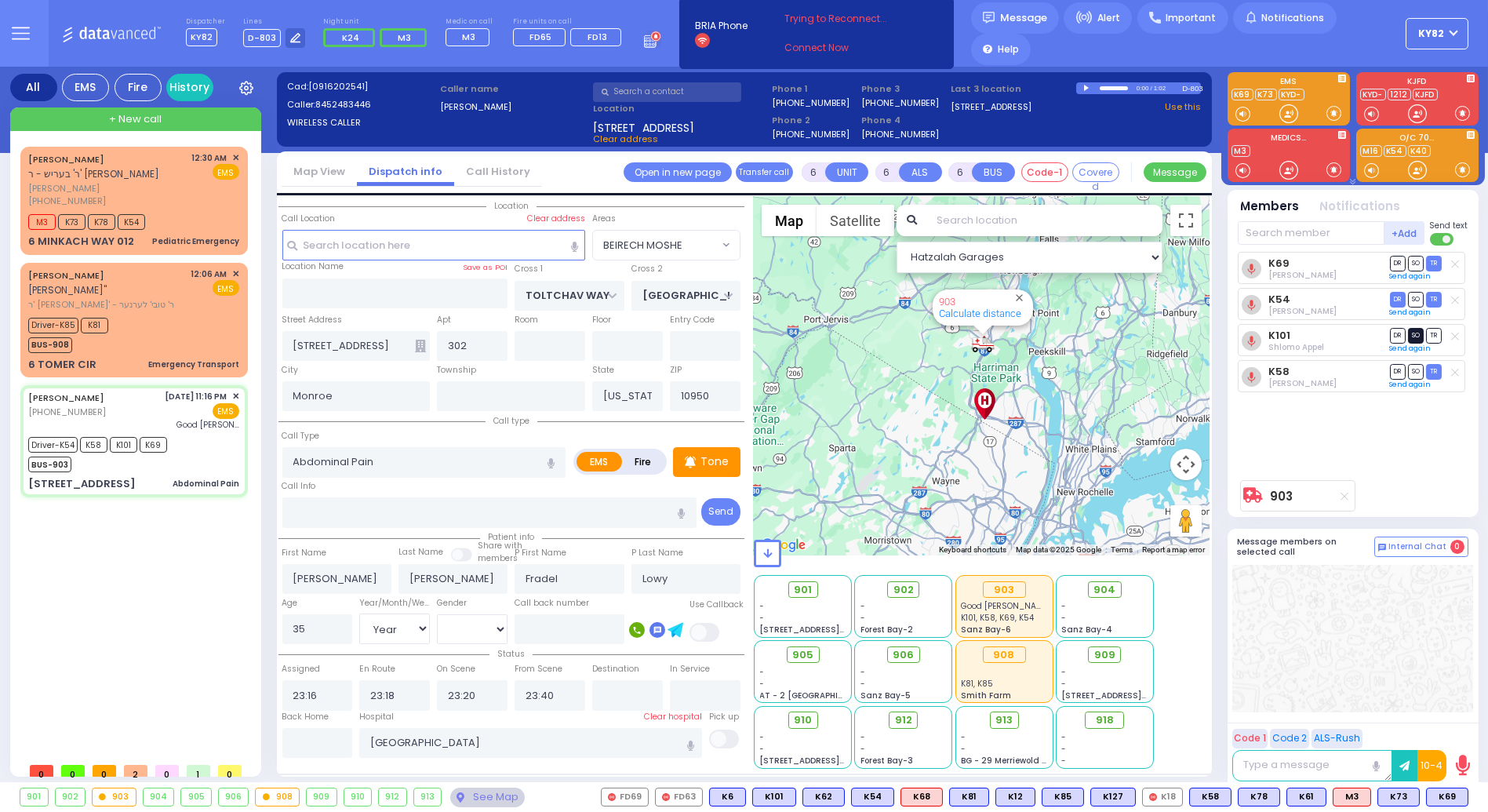
select select "Hatzalah Garages"
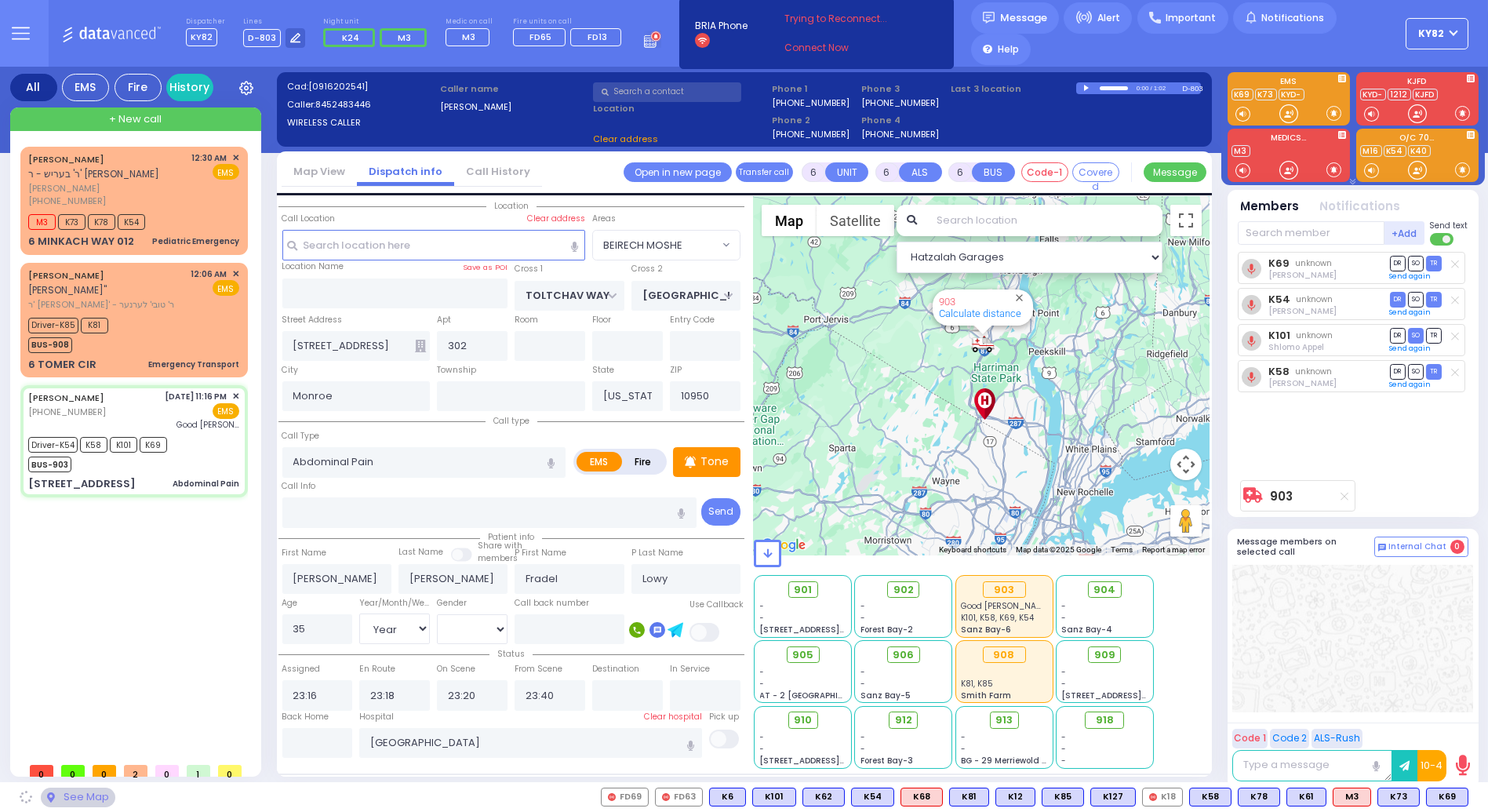
select select "BEIRECH MOSHE"
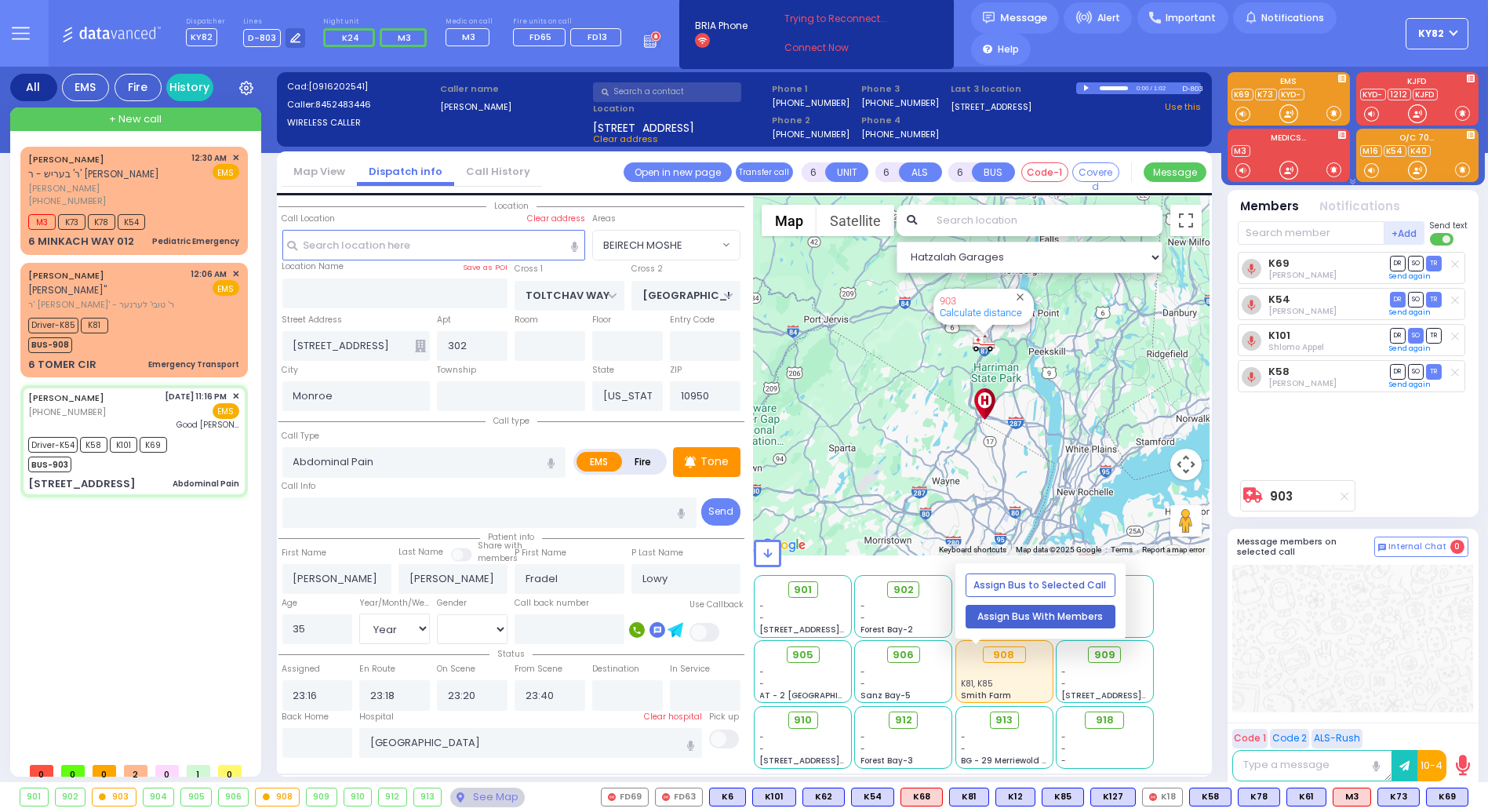
click at [1026, 615] on button "Assign Bus With Members" at bounding box center [1041, 616] width 150 height 23
select select
radio input "true"
select select "Year"
select select "[DEMOGRAPHIC_DATA]"
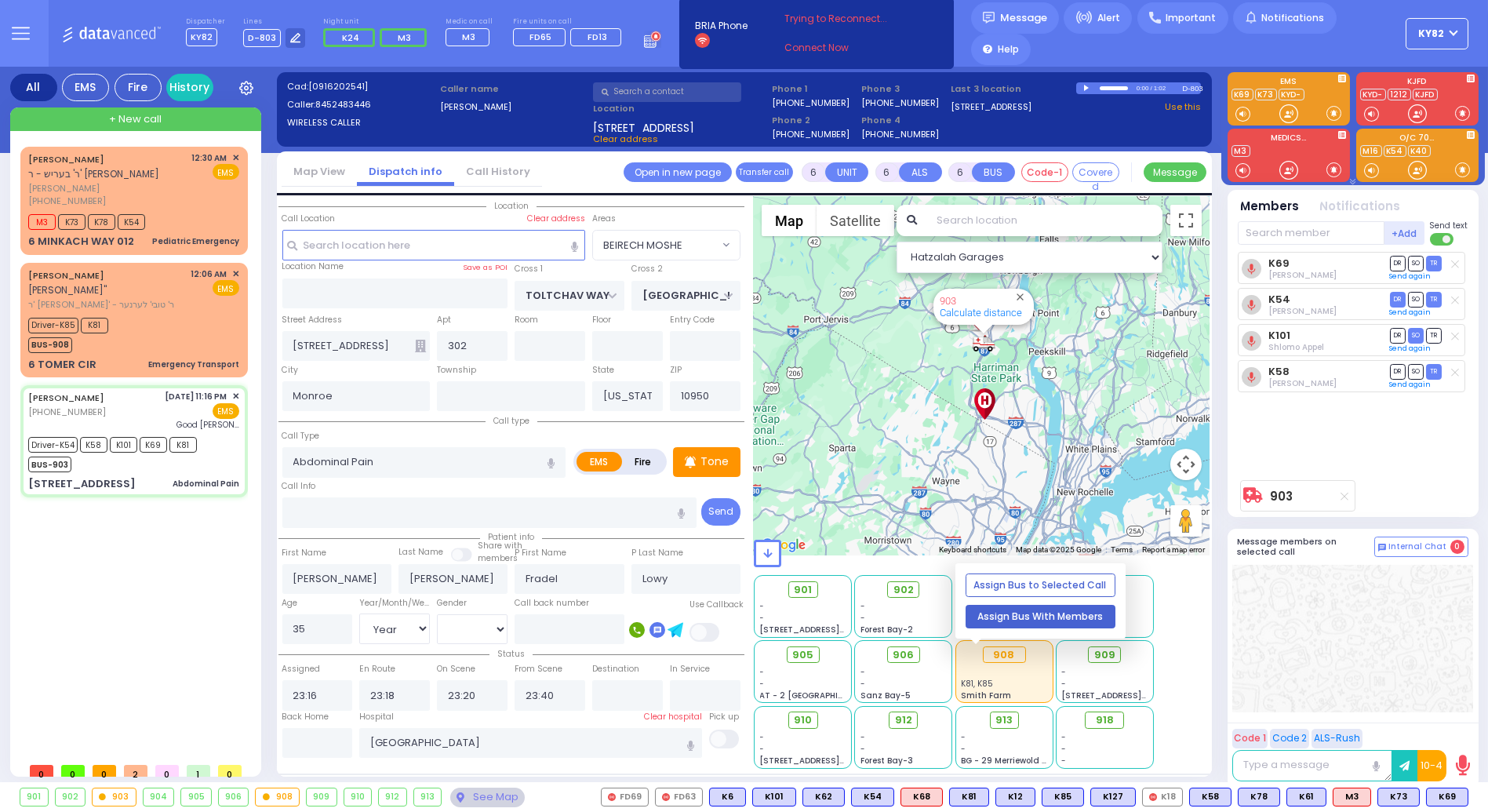
select select "Hatzalah Garages"
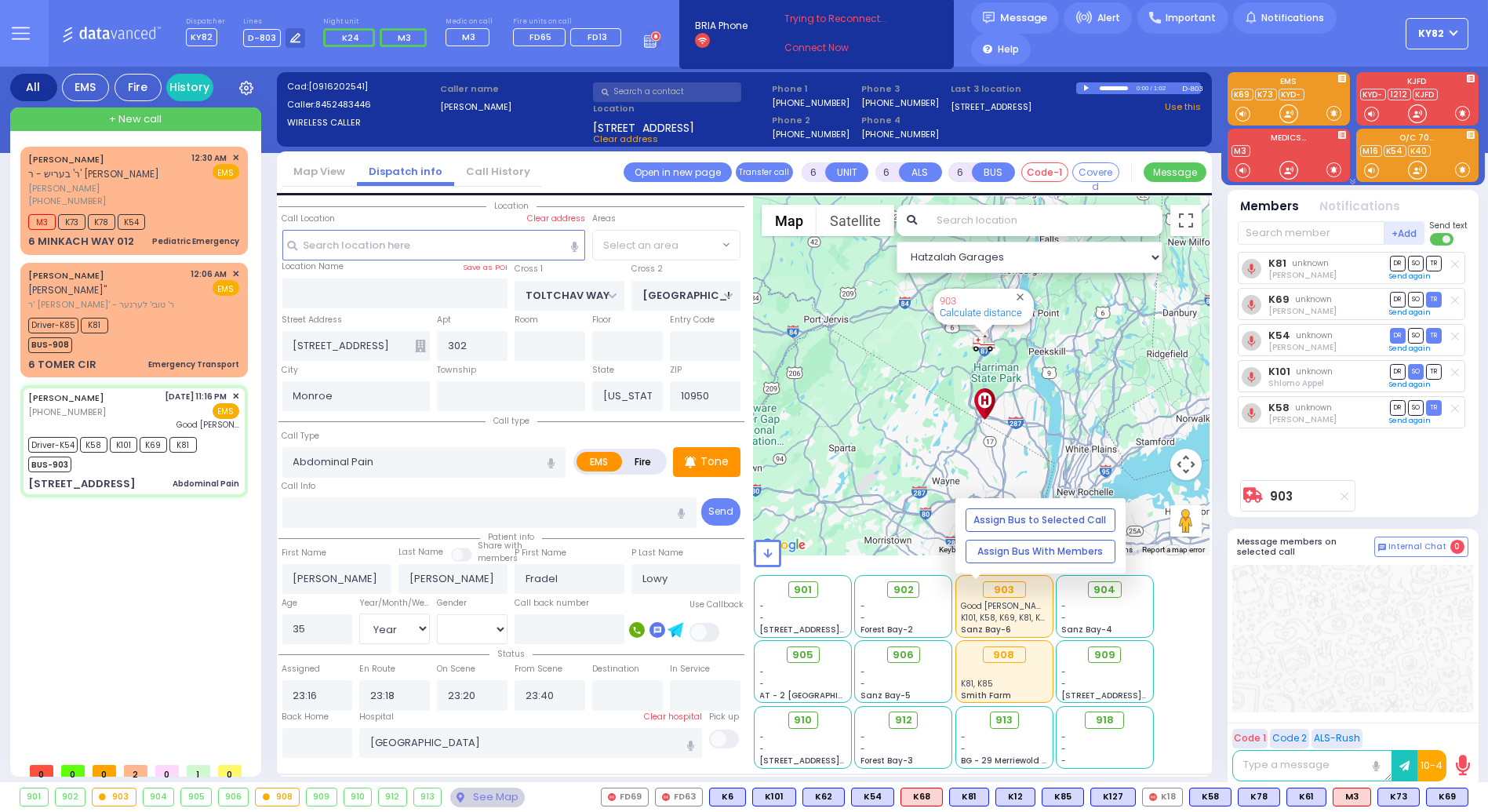
radio input "true"
select select "Year"
select select "[DEMOGRAPHIC_DATA]"
select select
select select "Hatzalah Garages"
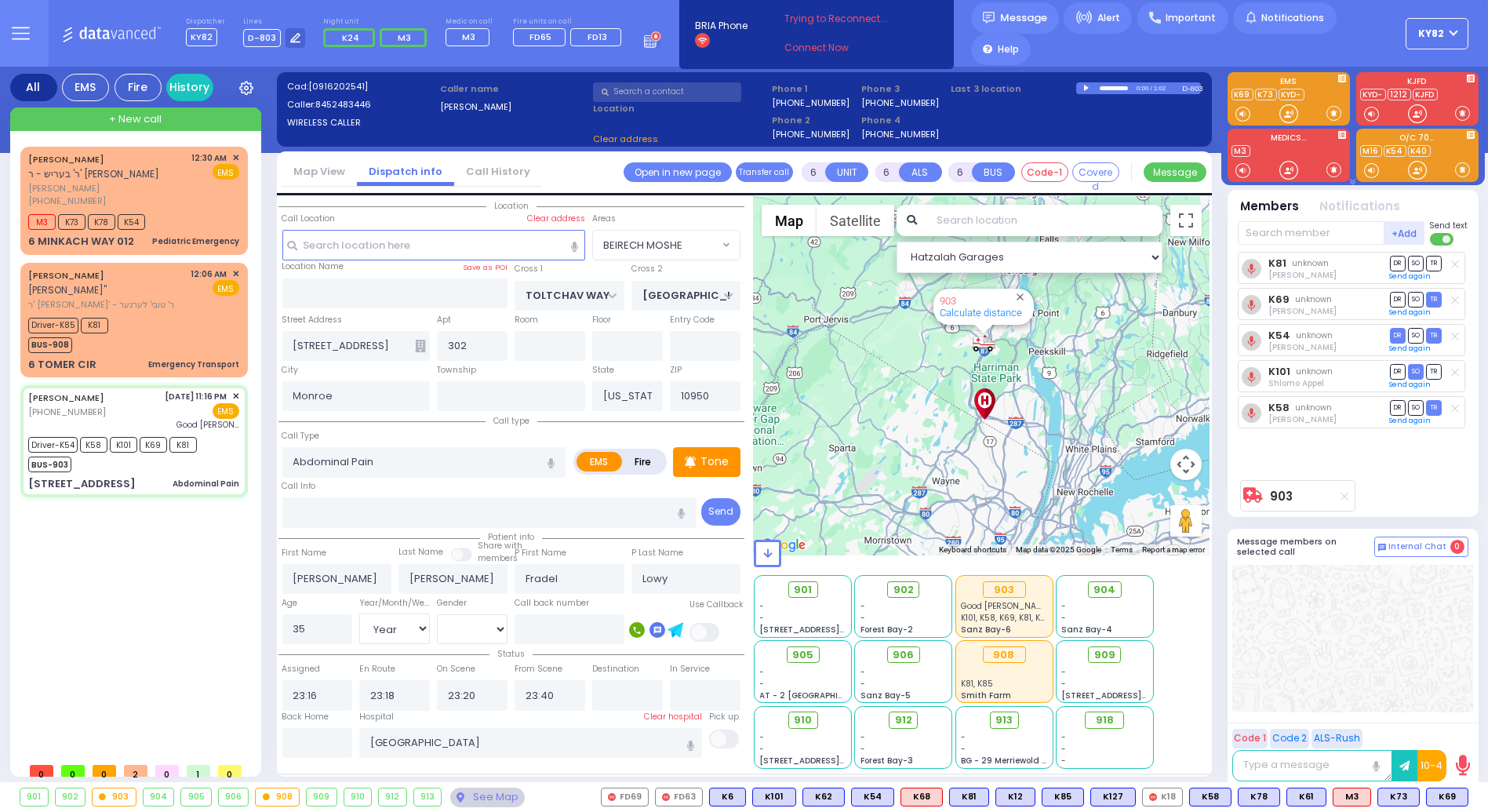
select select "BEIRECH MOSHE"
click at [188, 213] on div "M3 K73 K78 K54" at bounding box center [133, 220] width 211 height 19
type input "1"
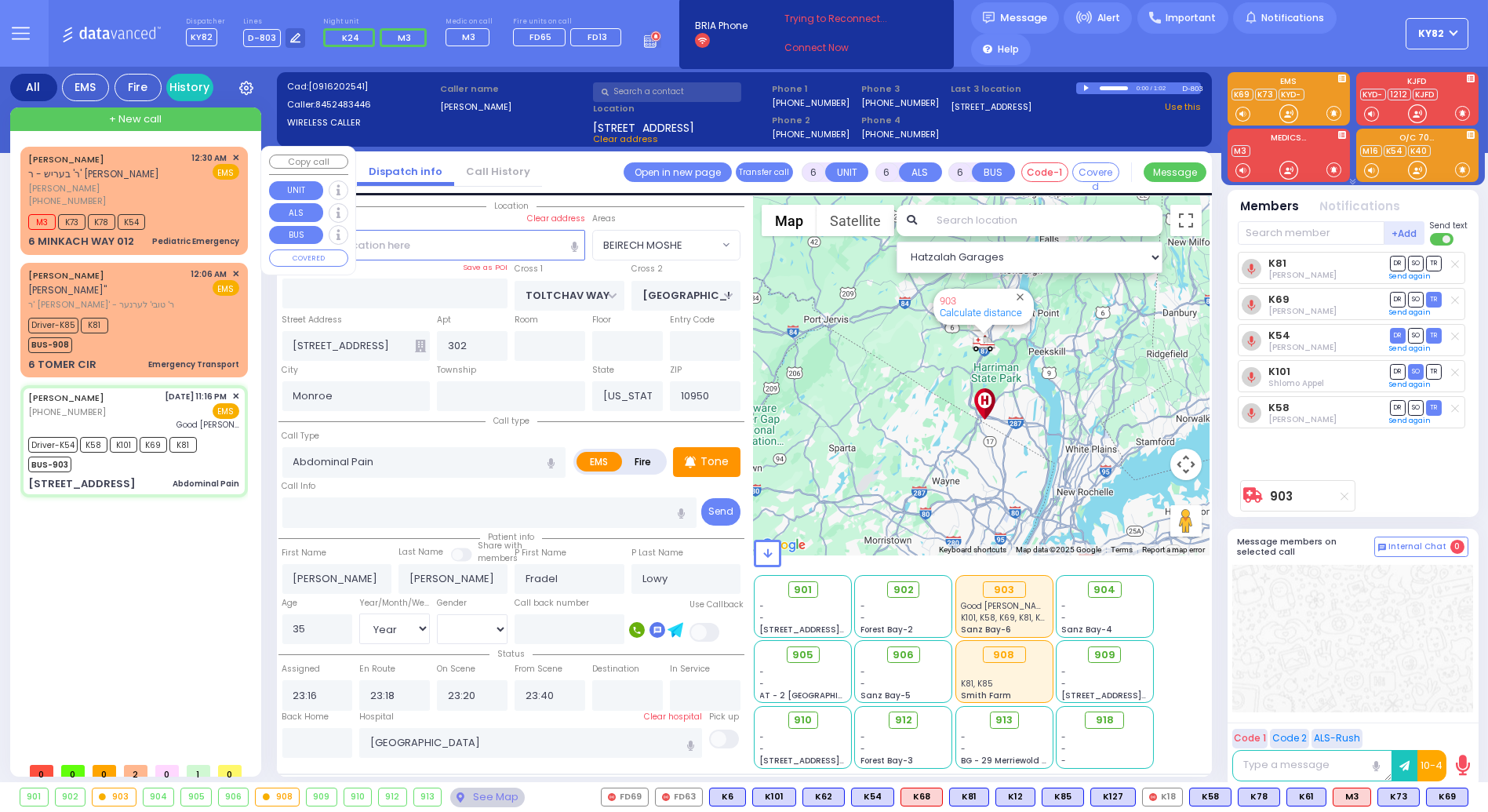
select select
type input "Pediatric Emergency"
radio input "true"
type input "[PERSON_NAME]"
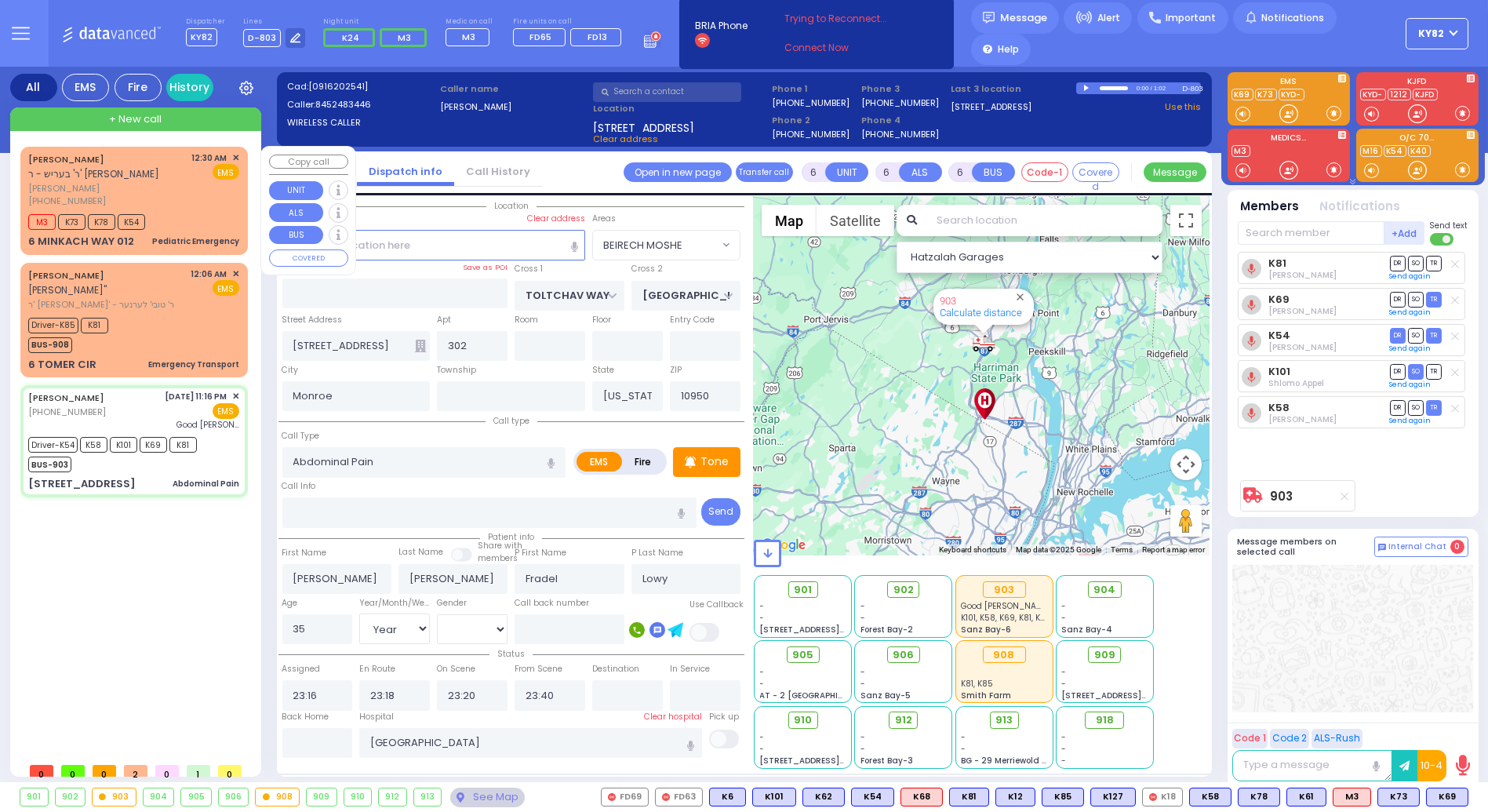
type input "11"
select select "Month"
select select
type input "00:30"
type input "00:33"
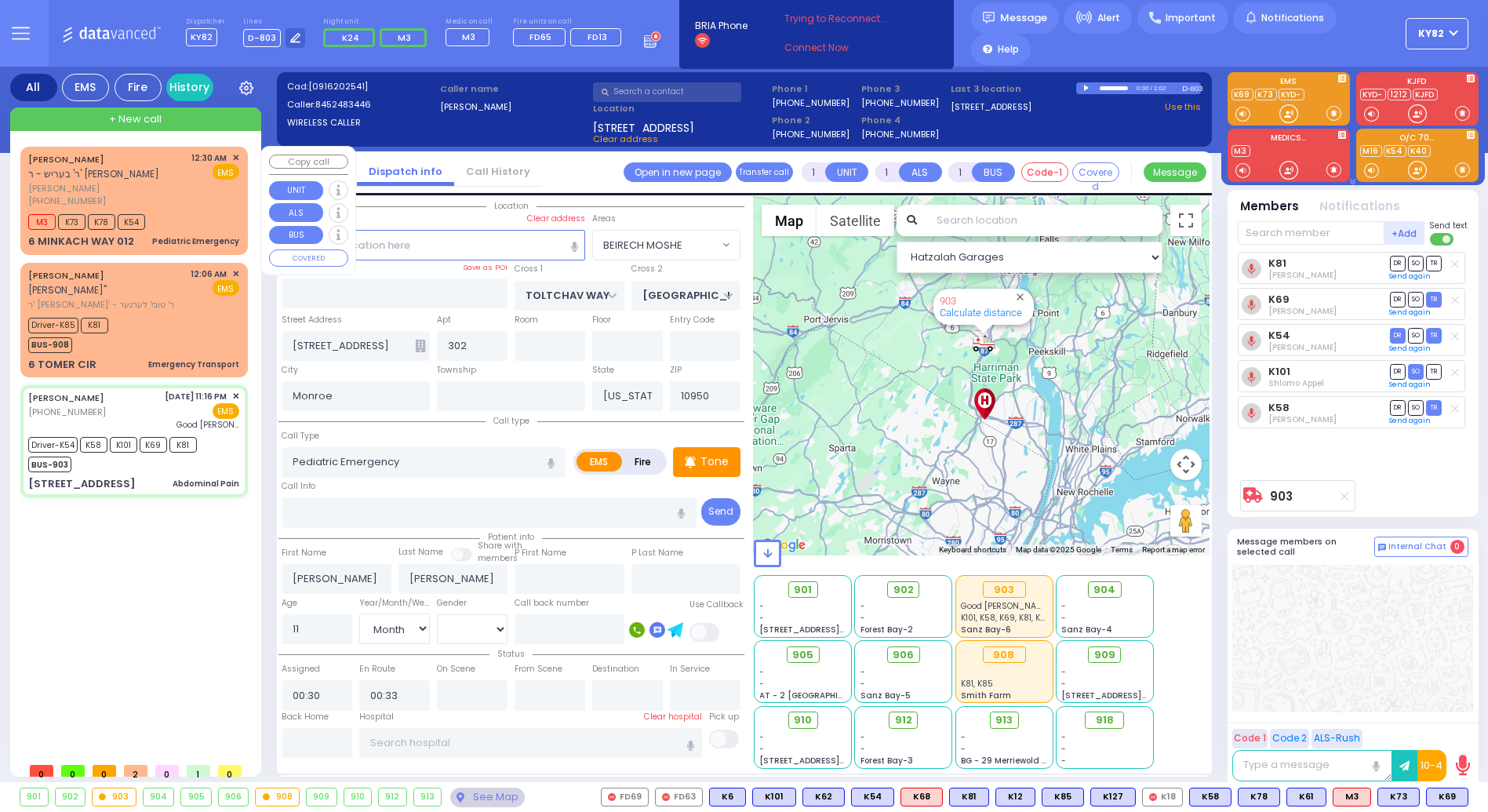
select select "Hatzalah Garages"
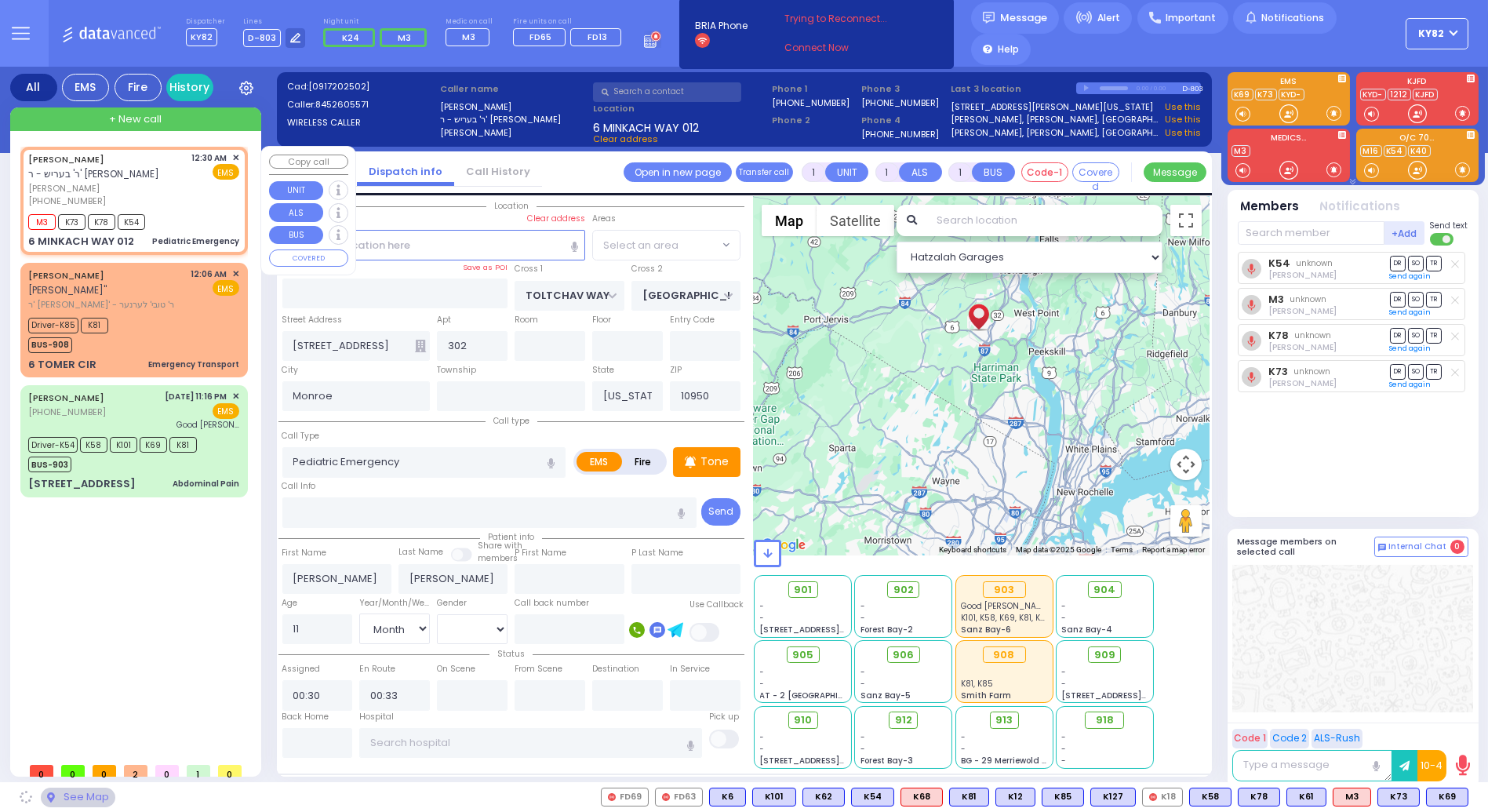
type input "AMSTERDAM WAY"
type input "TARNIGRAD WAY"
type input "6 MINKACH WAY"
type input "012"
type input "[PERSON_NAME]"
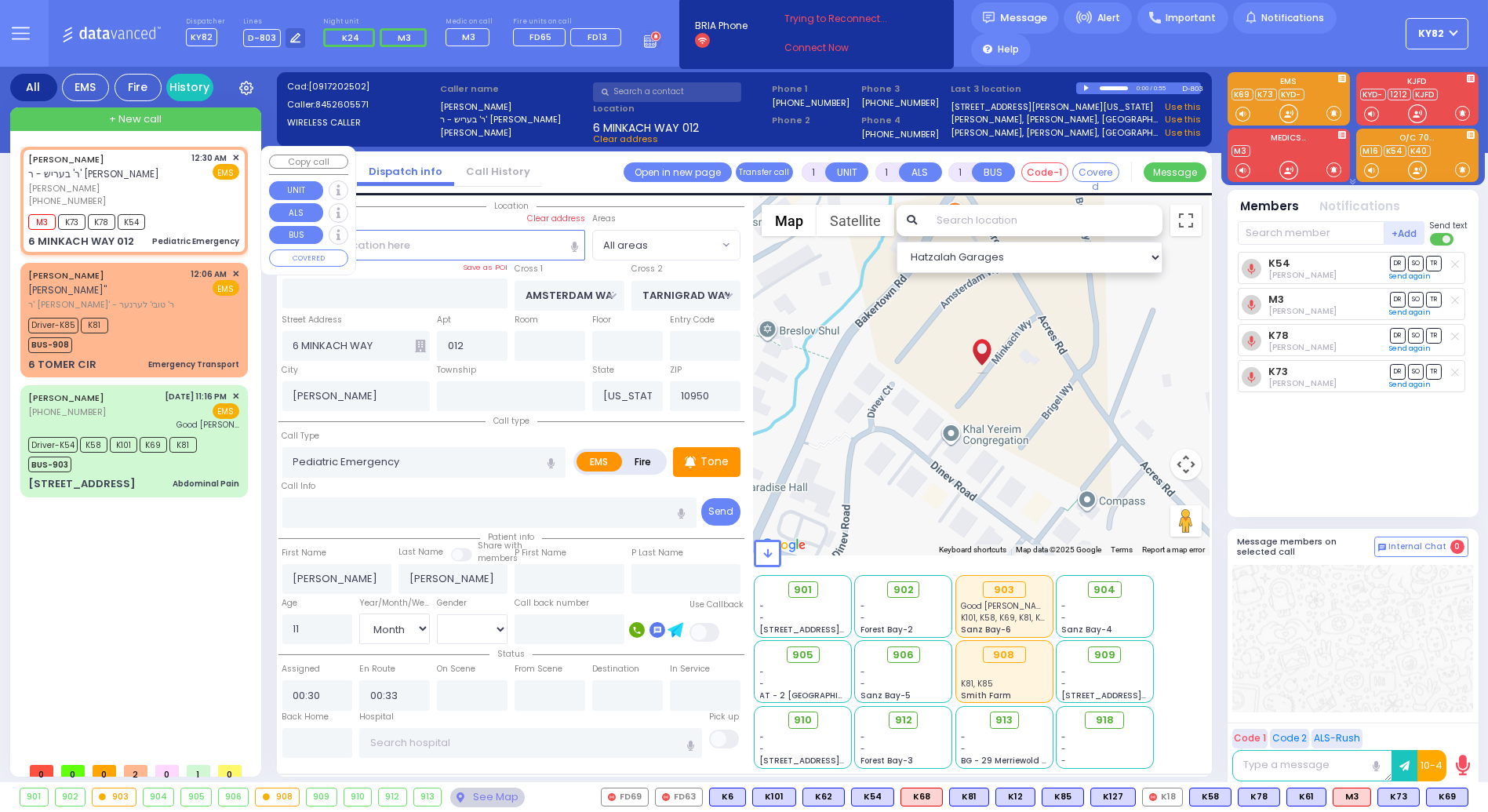
click at [151, 225] on div "M3 K73 K78 K54" at bounding box center [91, 220] width 127 height 19
select select
radio input "true"
select select "Month"
select select "Hatzalah Garages"
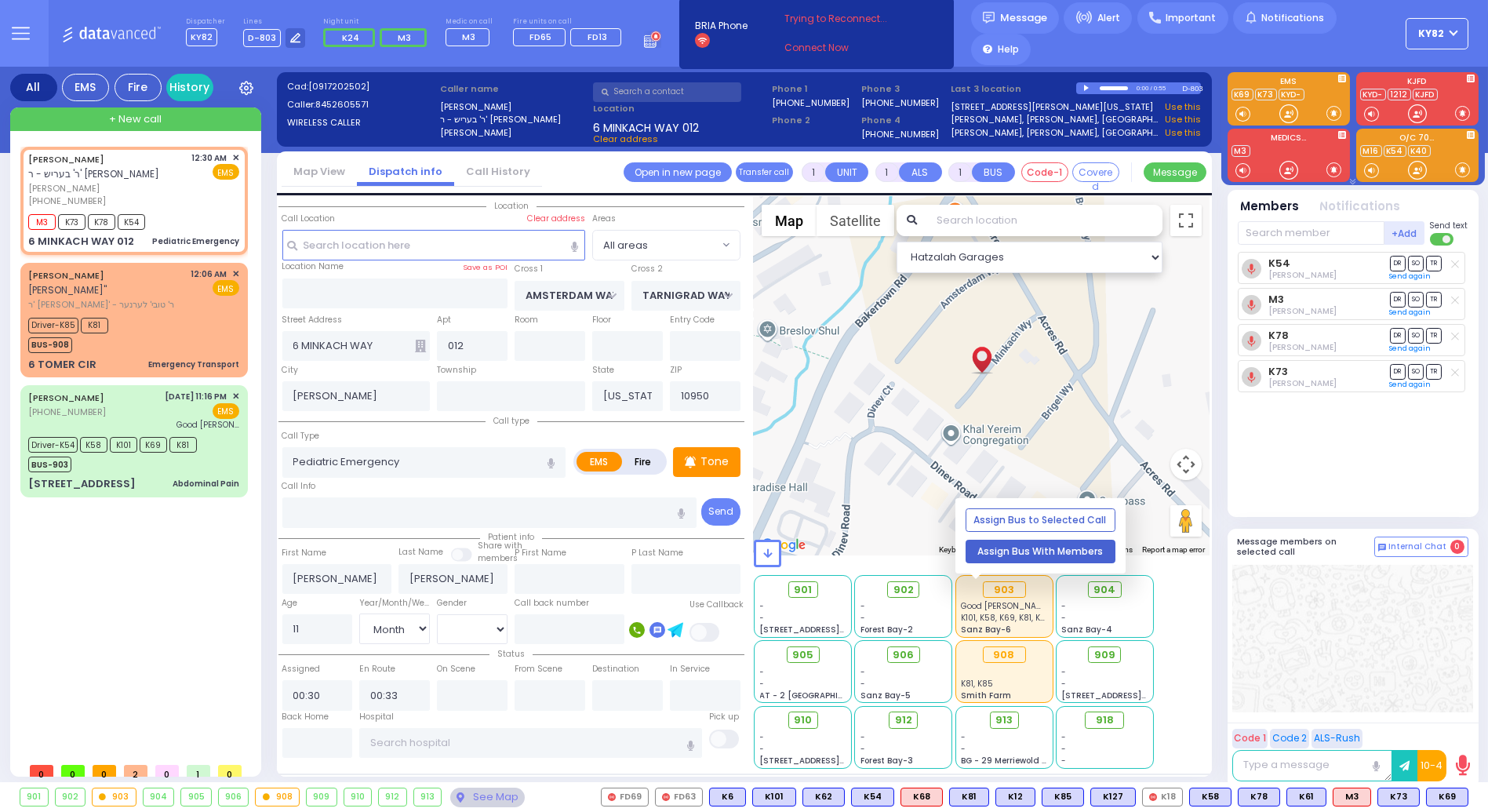
click at [1005, 547] on button "Assign Bus With Members" at bounding box center [1041, 551] width 150 height 23
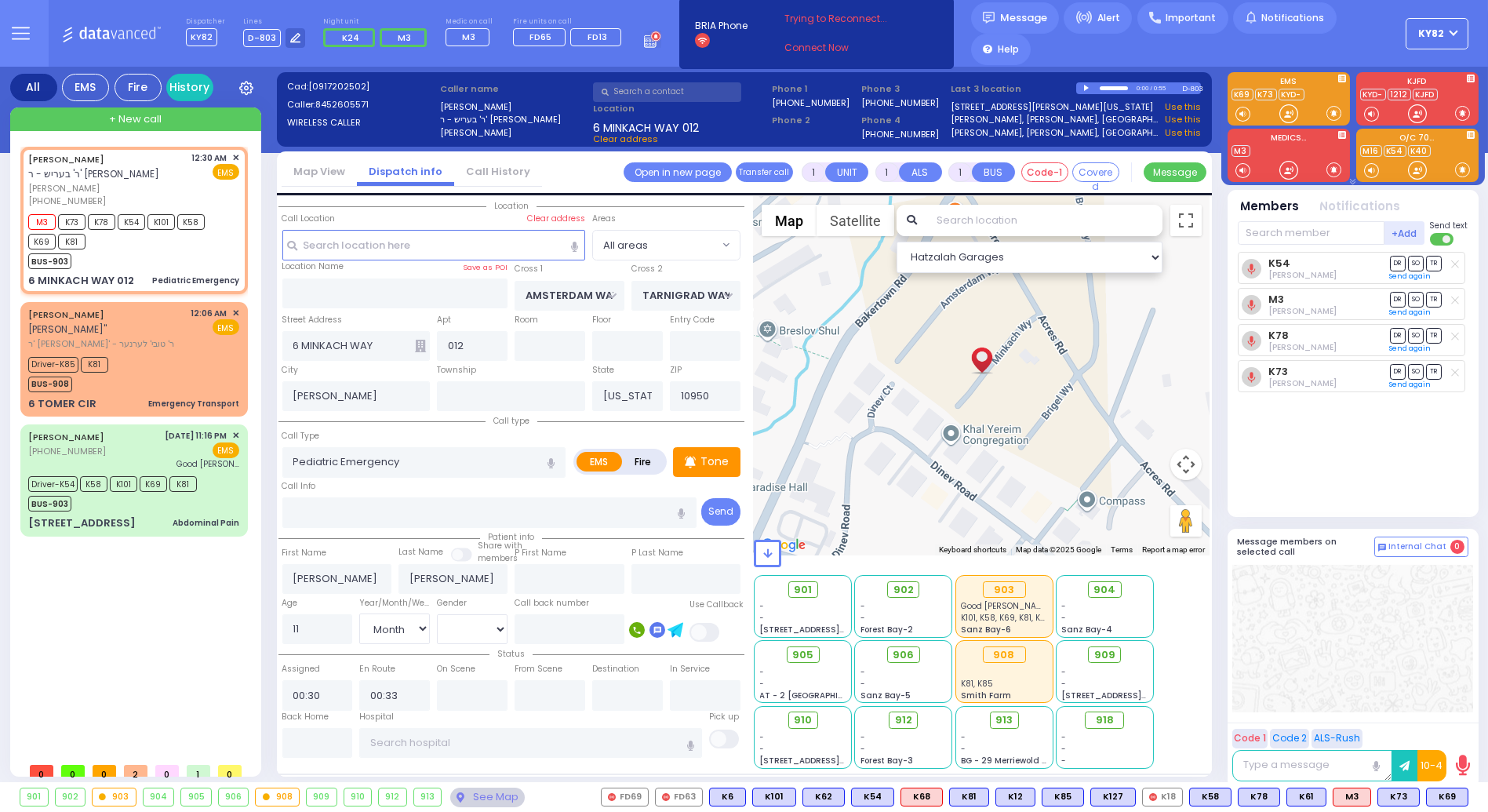
select select
radio input "true"
select select "Month"
select select "Hatzalah Garages"
select select
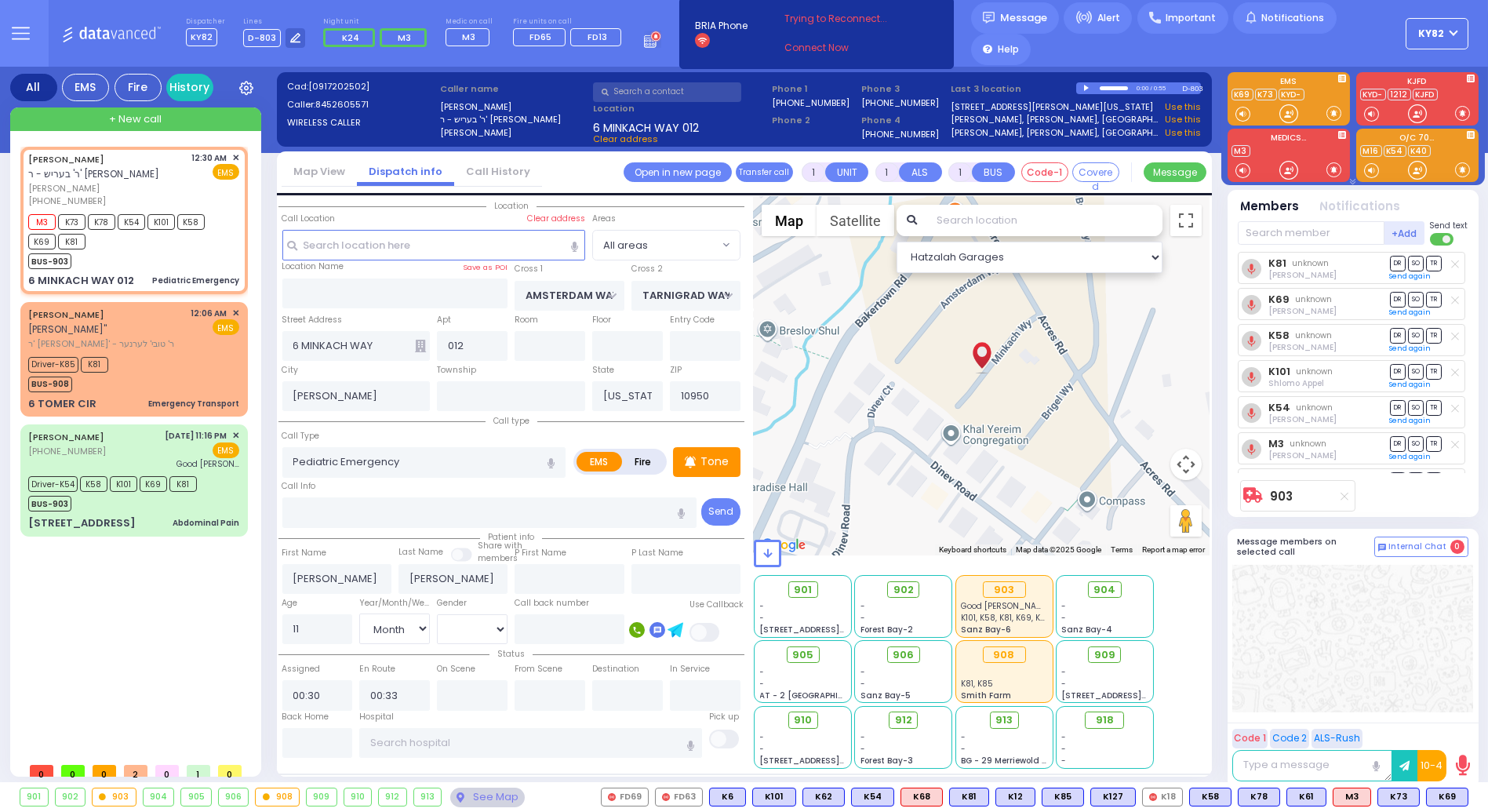
radio input "true"
select select "Month"
select select "Hatzalah Garages"
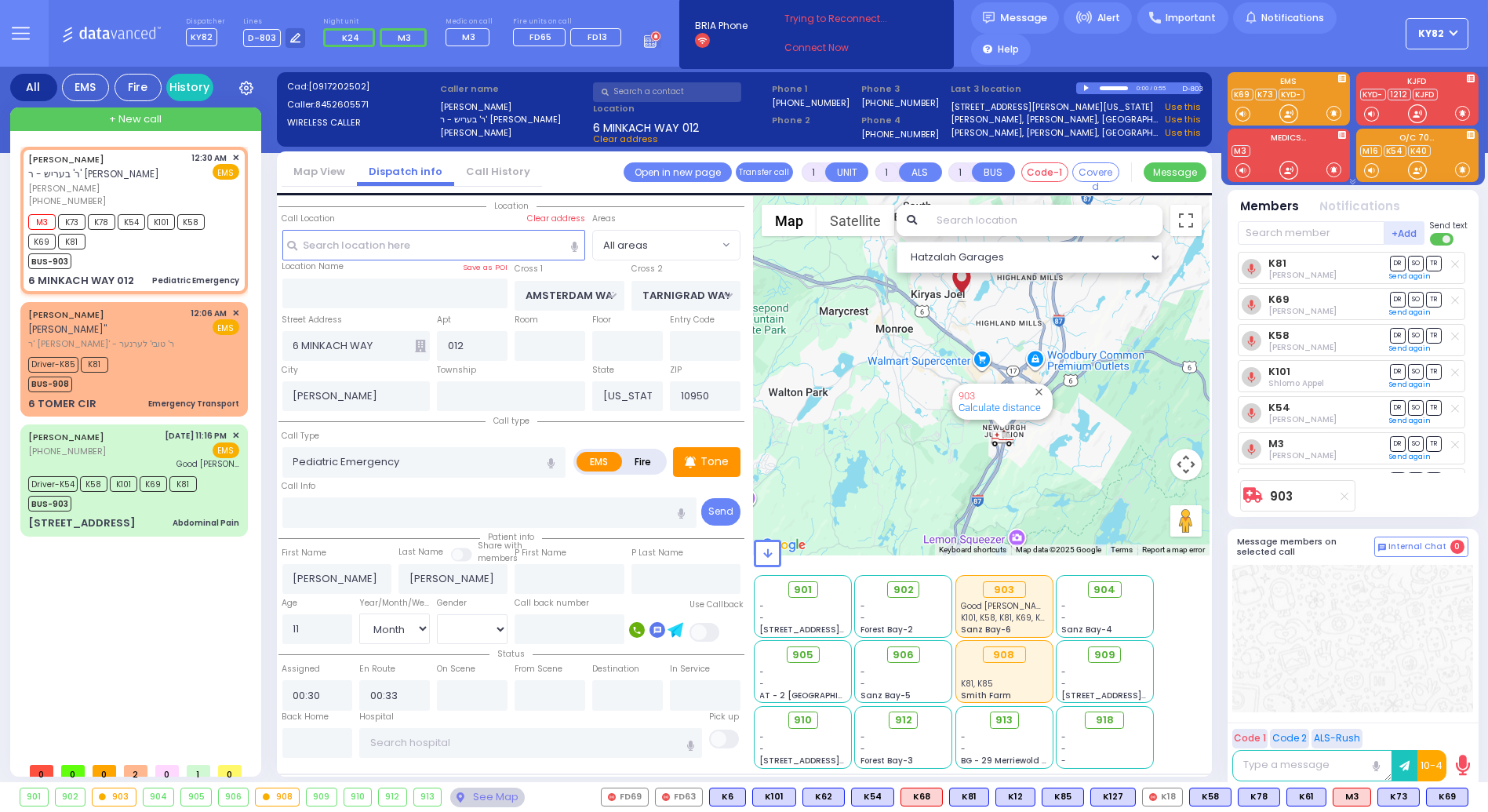
click at [1451, 371] on icon at bounding box center [1455, 372] width 8 height 9
select select
radio input "true"
select select "Month"
select select "Hatzalah Garages"
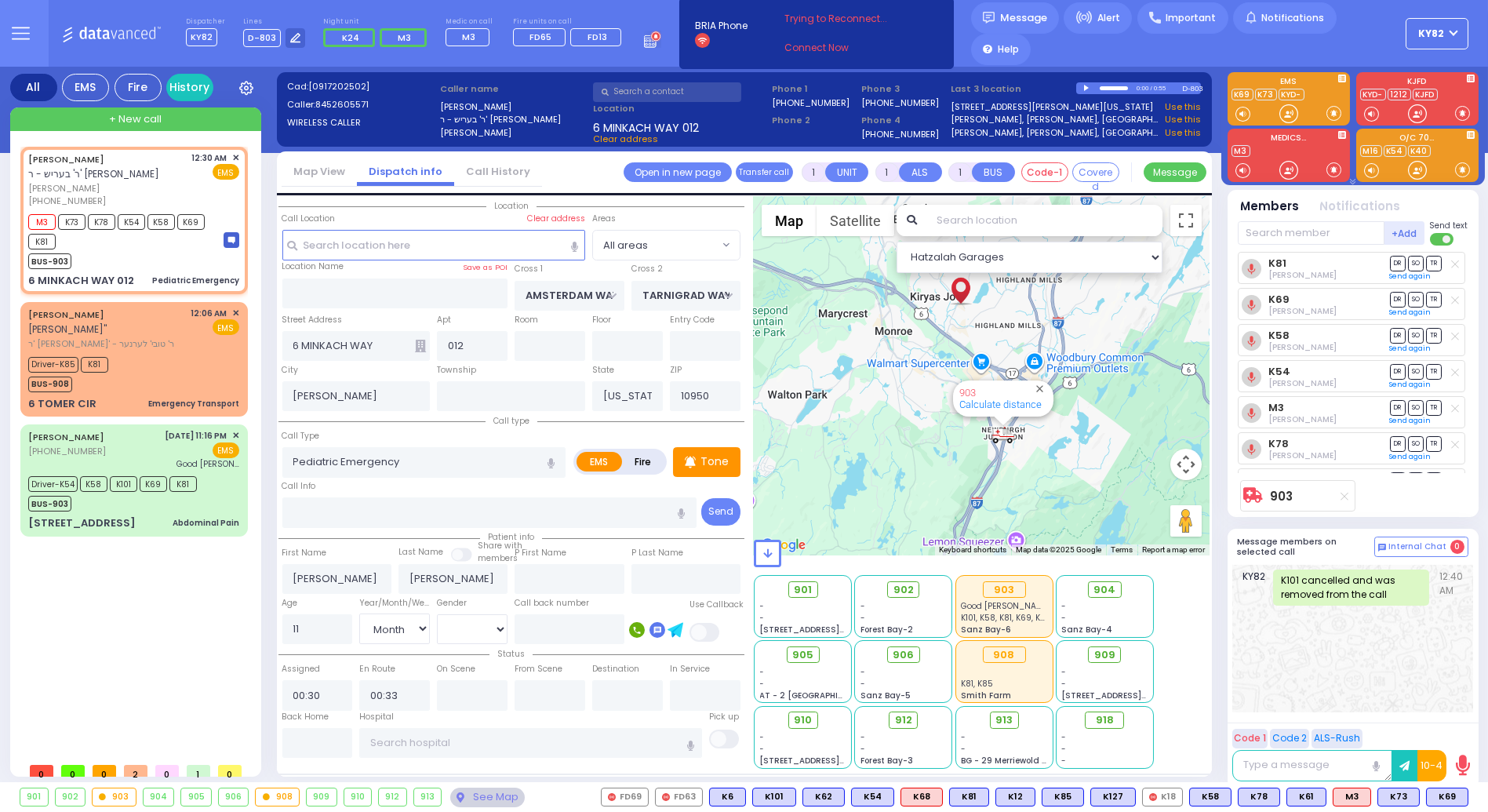
click at [1451, 267] on icon at bounding box center [1455, 264] width 8 height 9
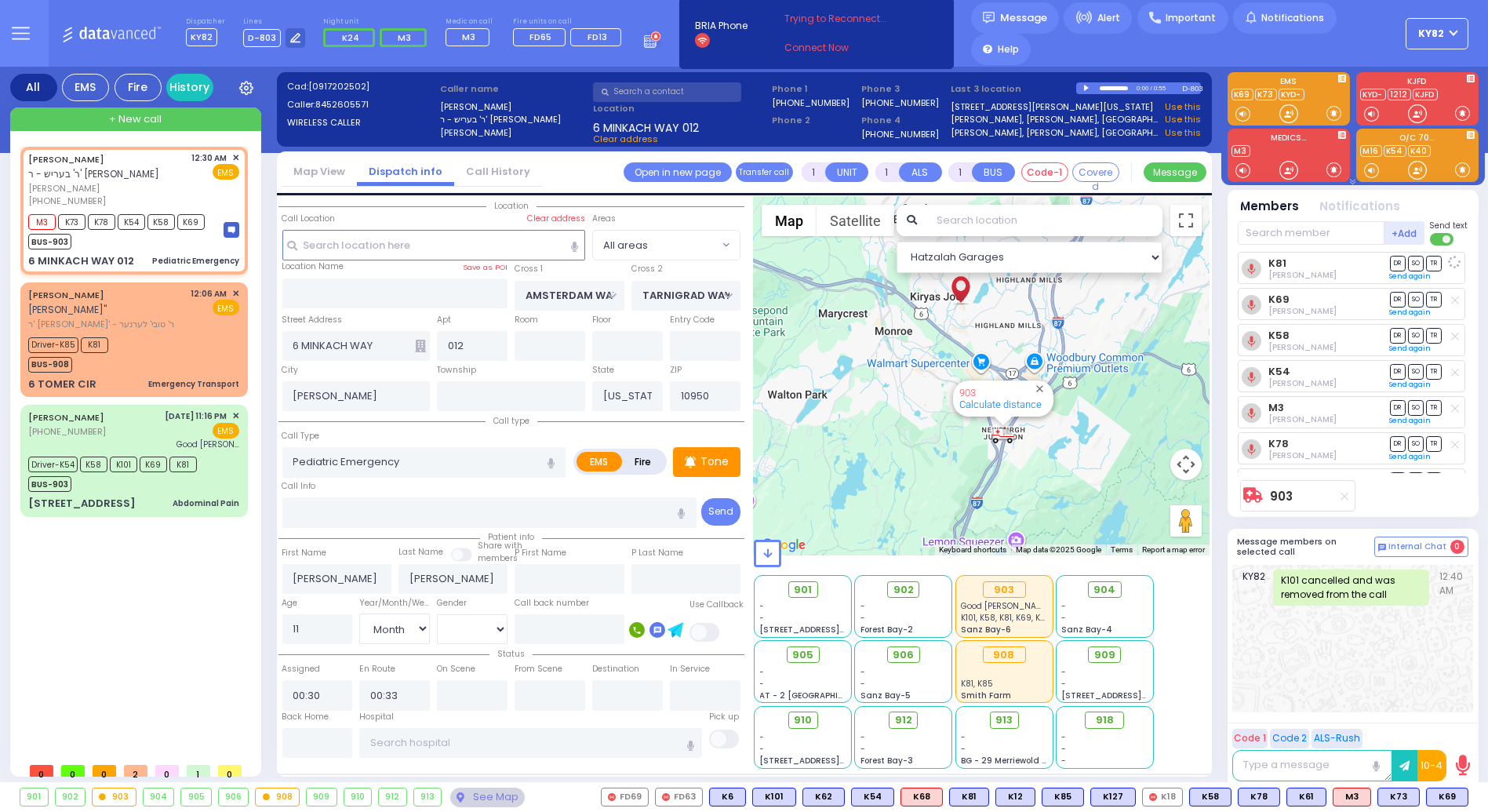
select select
radio input "true"
select select "Month"
select select "Hatzalah Garages"
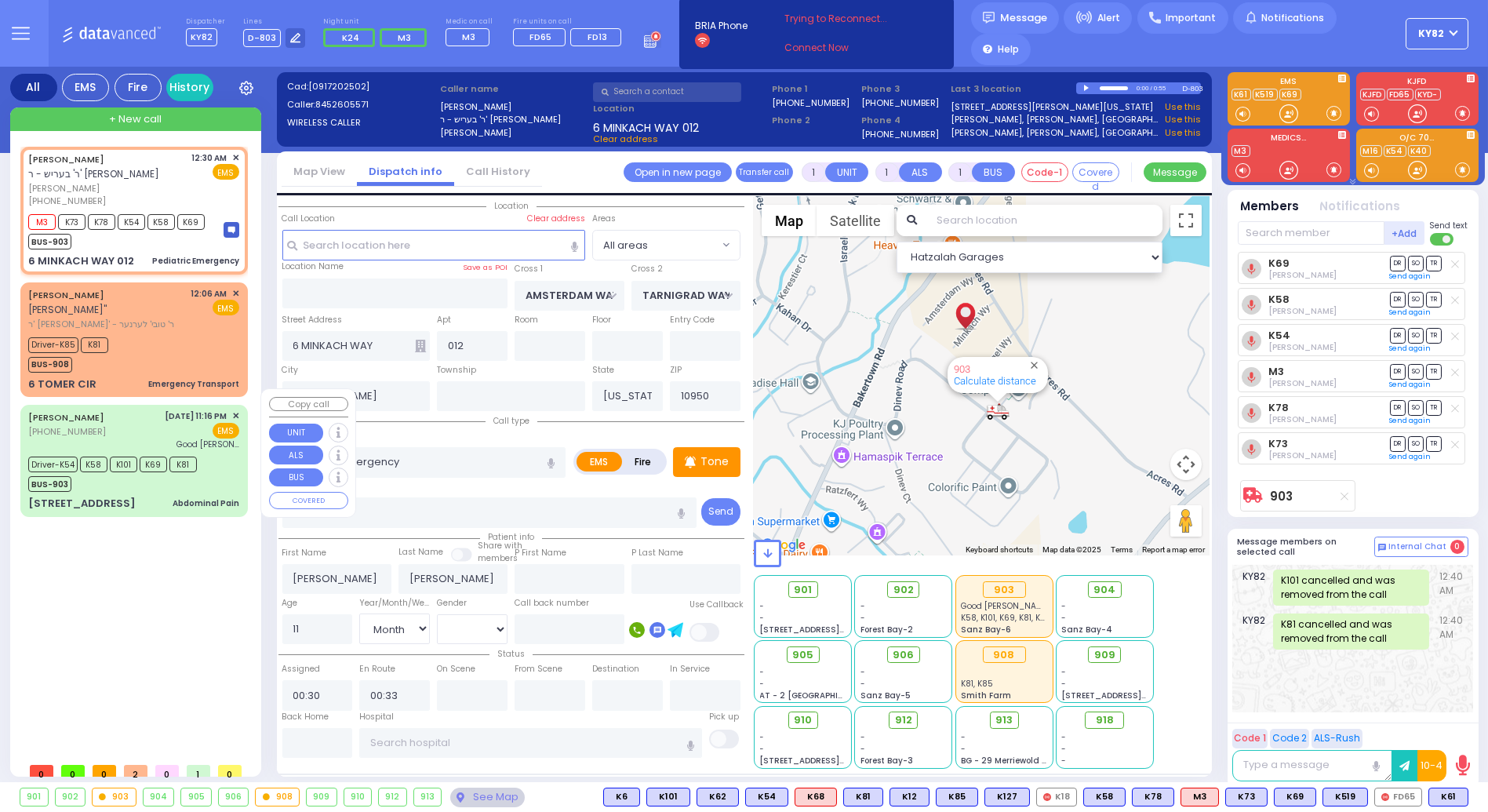
type input "6"
select select
radio input "true"
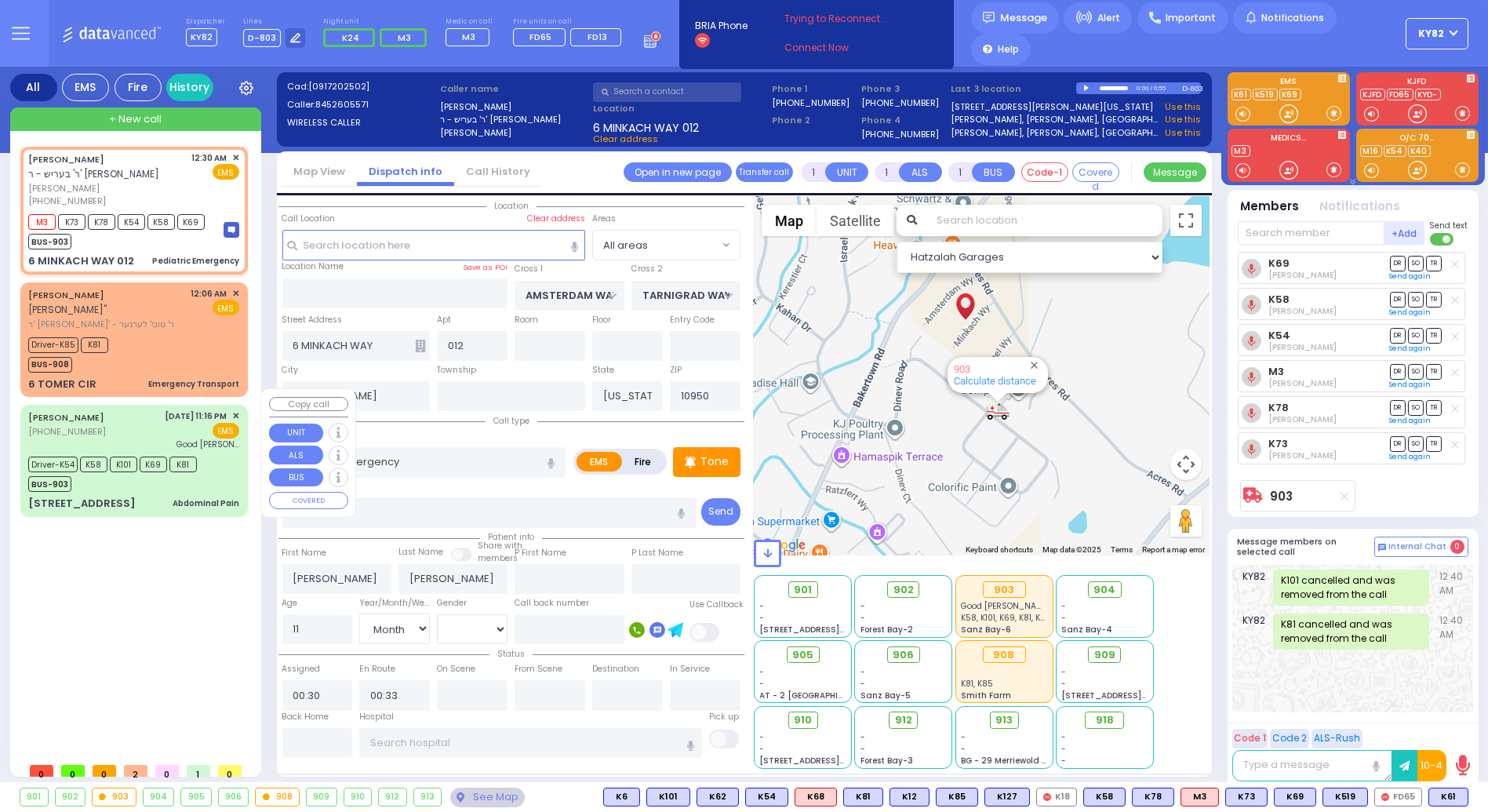
type input "Unknown"
select select "Year"
select select "Hatzalah Garages"
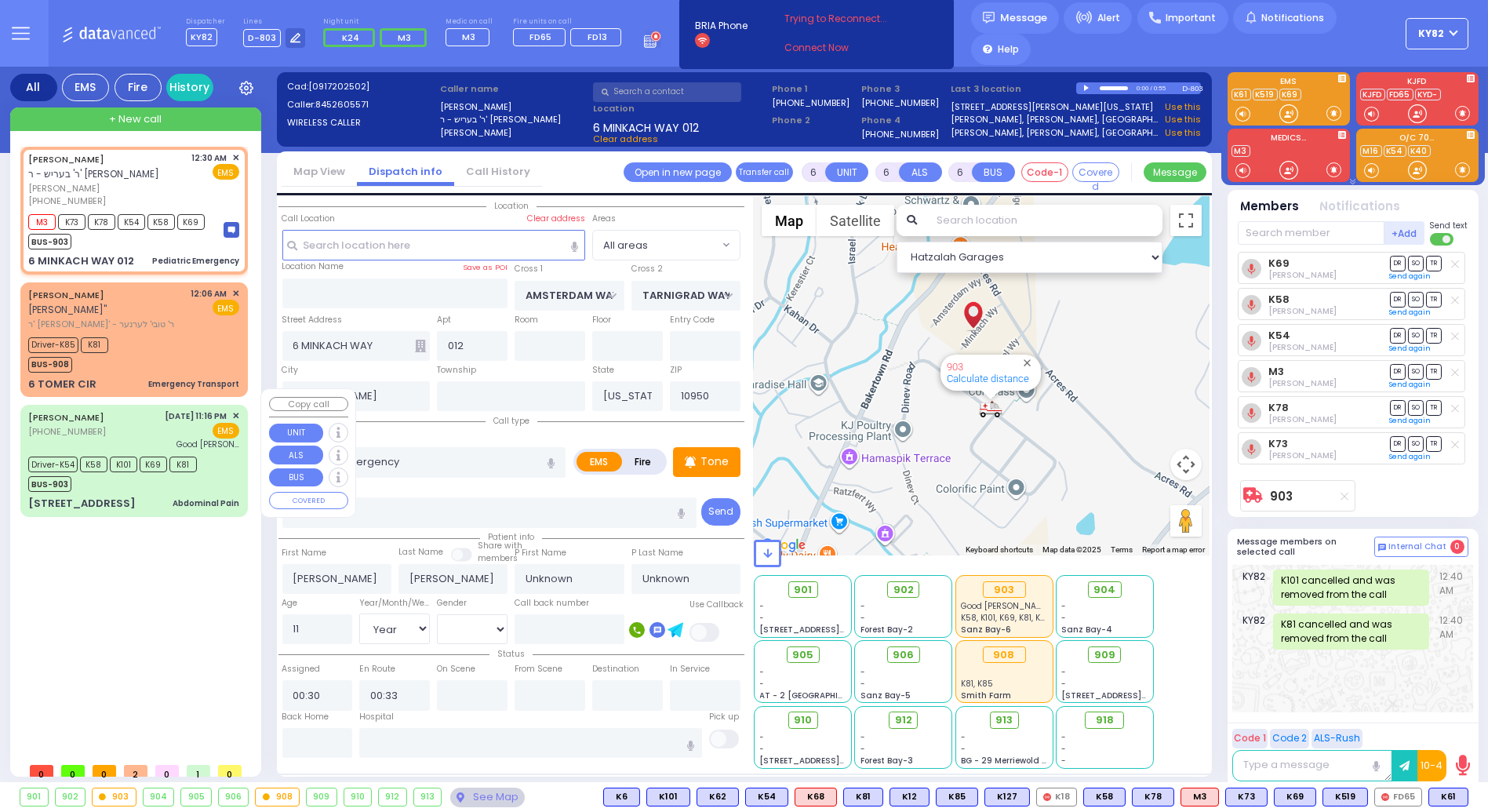
select select
radio input "true"
type input "[PERSON_NAME]"
select select "Month"
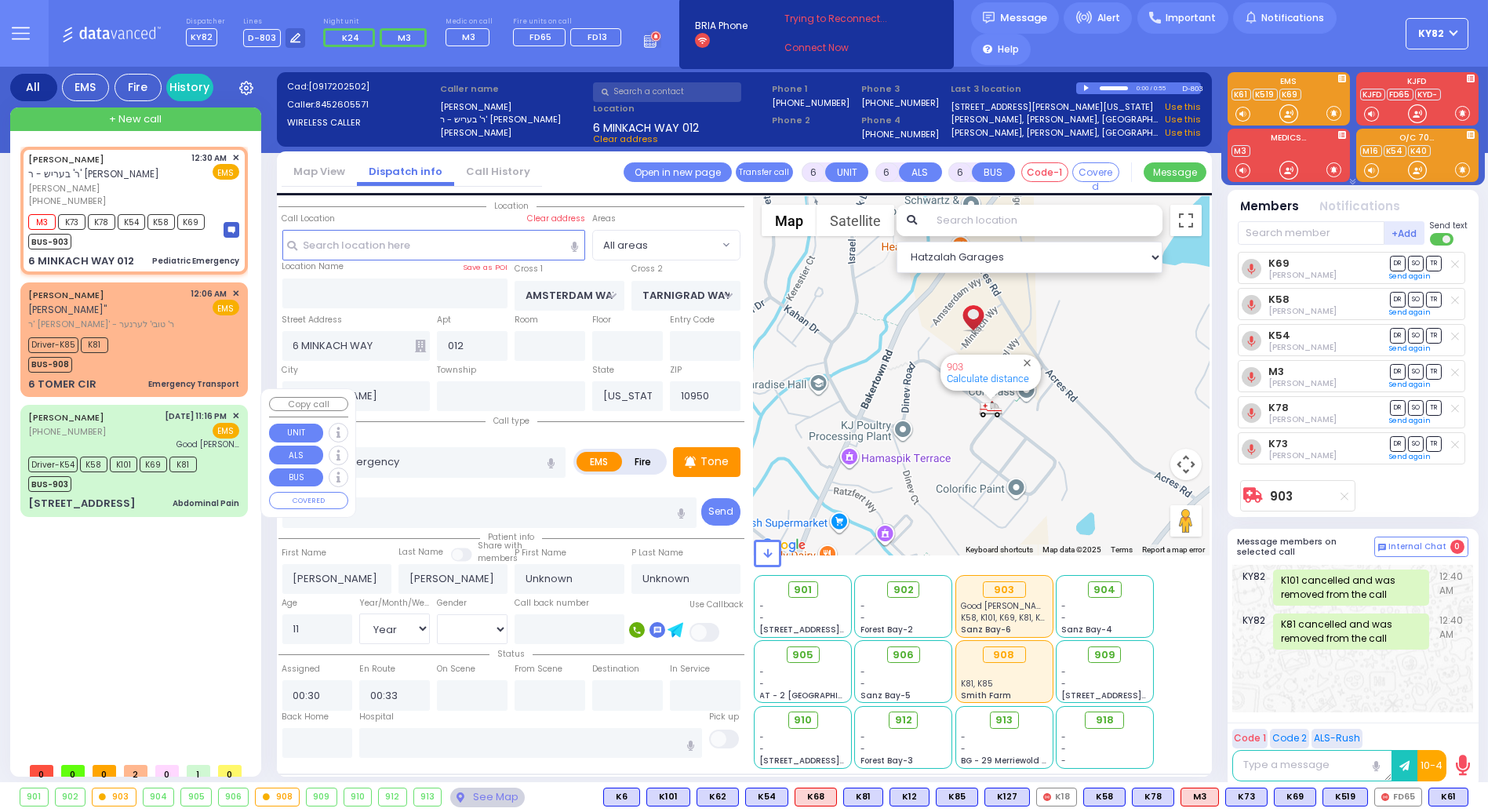
select select "[DEMOGRAPHIC_DATA]"
select select "Hatzalah Garages"
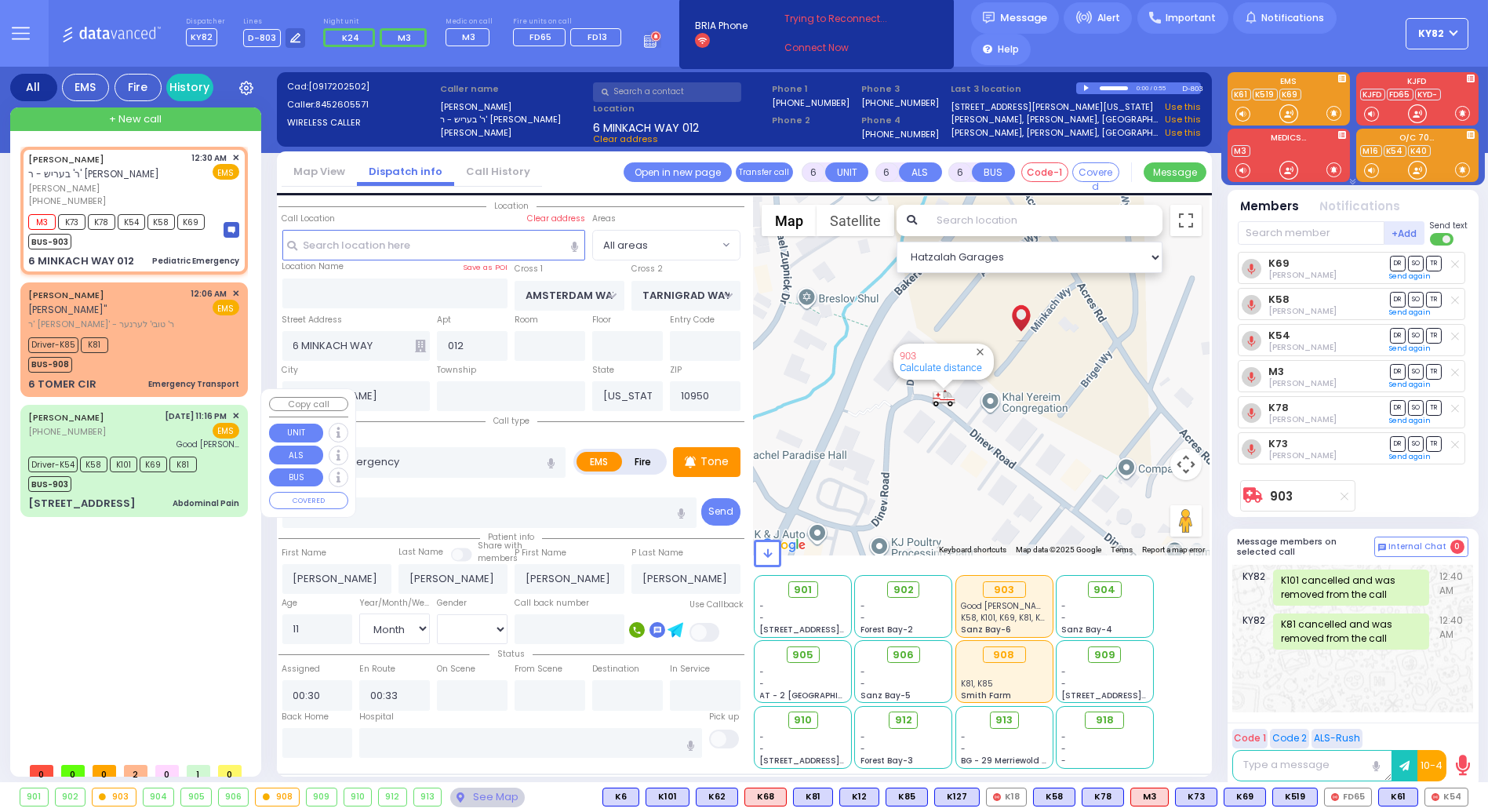
select select
radio input "true"
select select "Month"
select select "[DEMOGRAPHIC_DATA]"
select select "Hatzalah Garages"
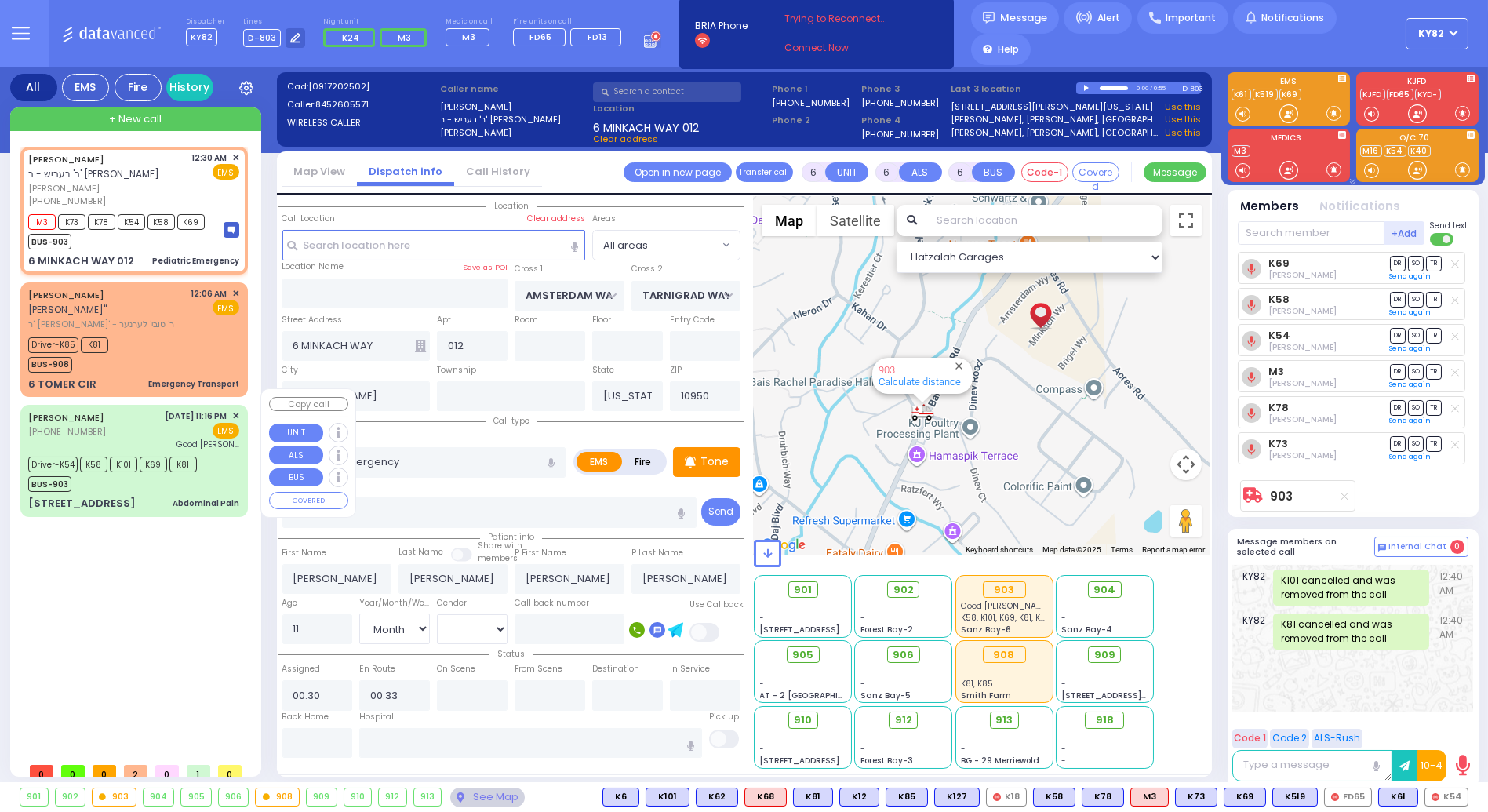
select select
radio input "true"
select select "Month"
select select "[DEMOGRAPHIC_DATA]"
select select "Hatzalah Garages"
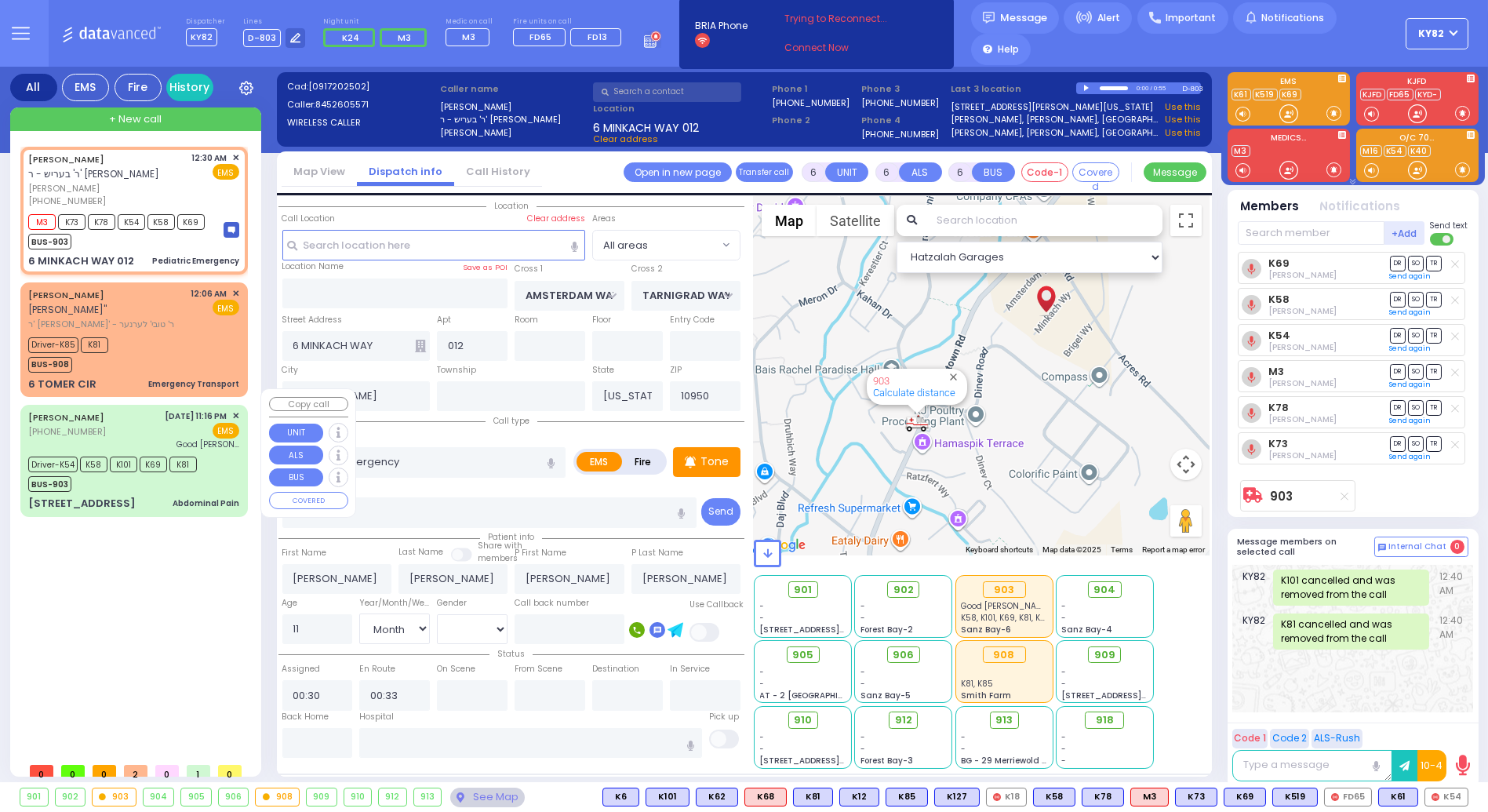
select select
radio input "true"
select select "Month"
select select "[DEMOGRAPHIC_DATA]"
select select "Hatzalah Garages"
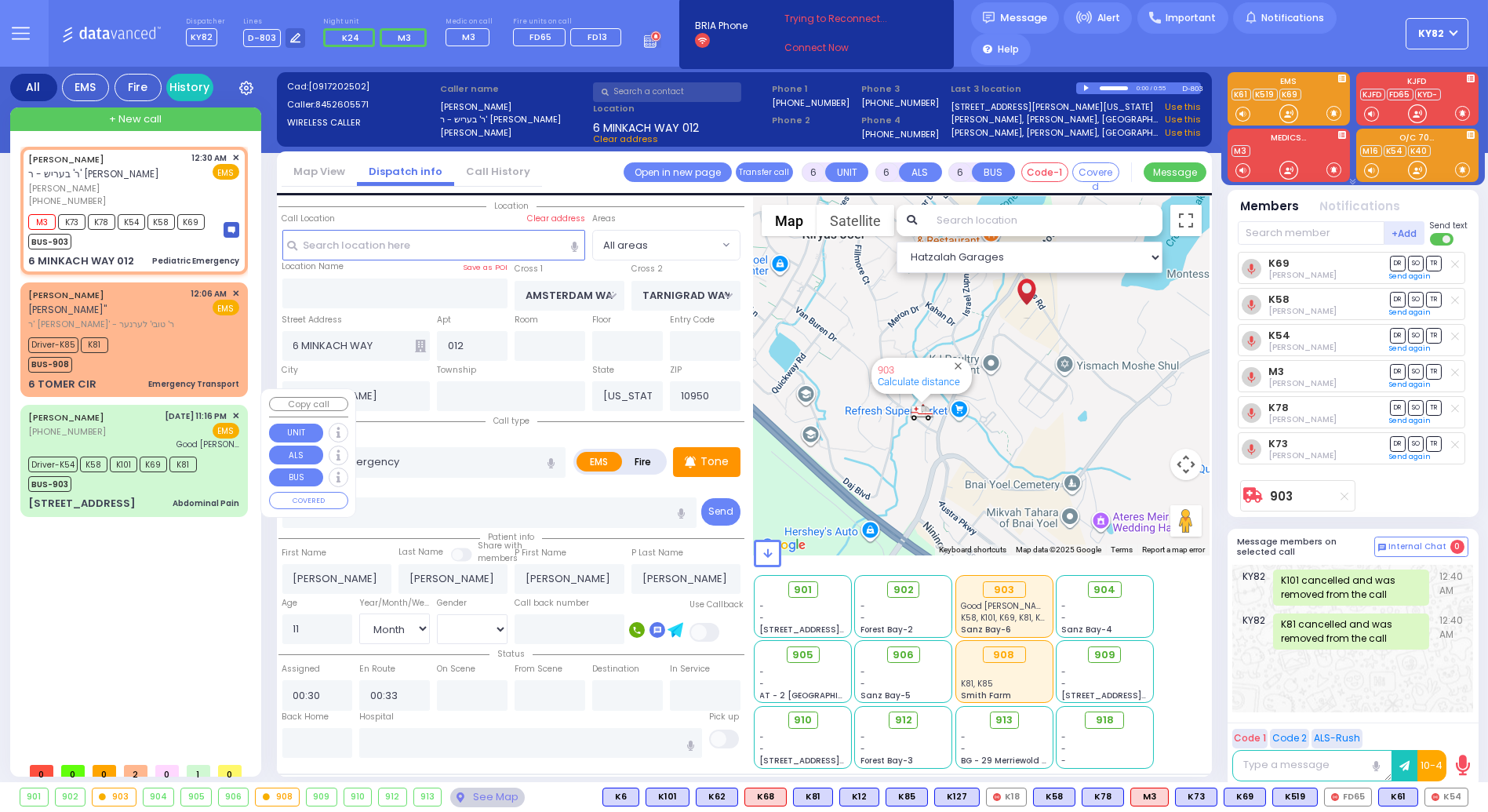
select select
radio input "true"
select select "Month"
select select "[DEMOGRAPHIC_DATA]"
select select "Hatzalah Garages"
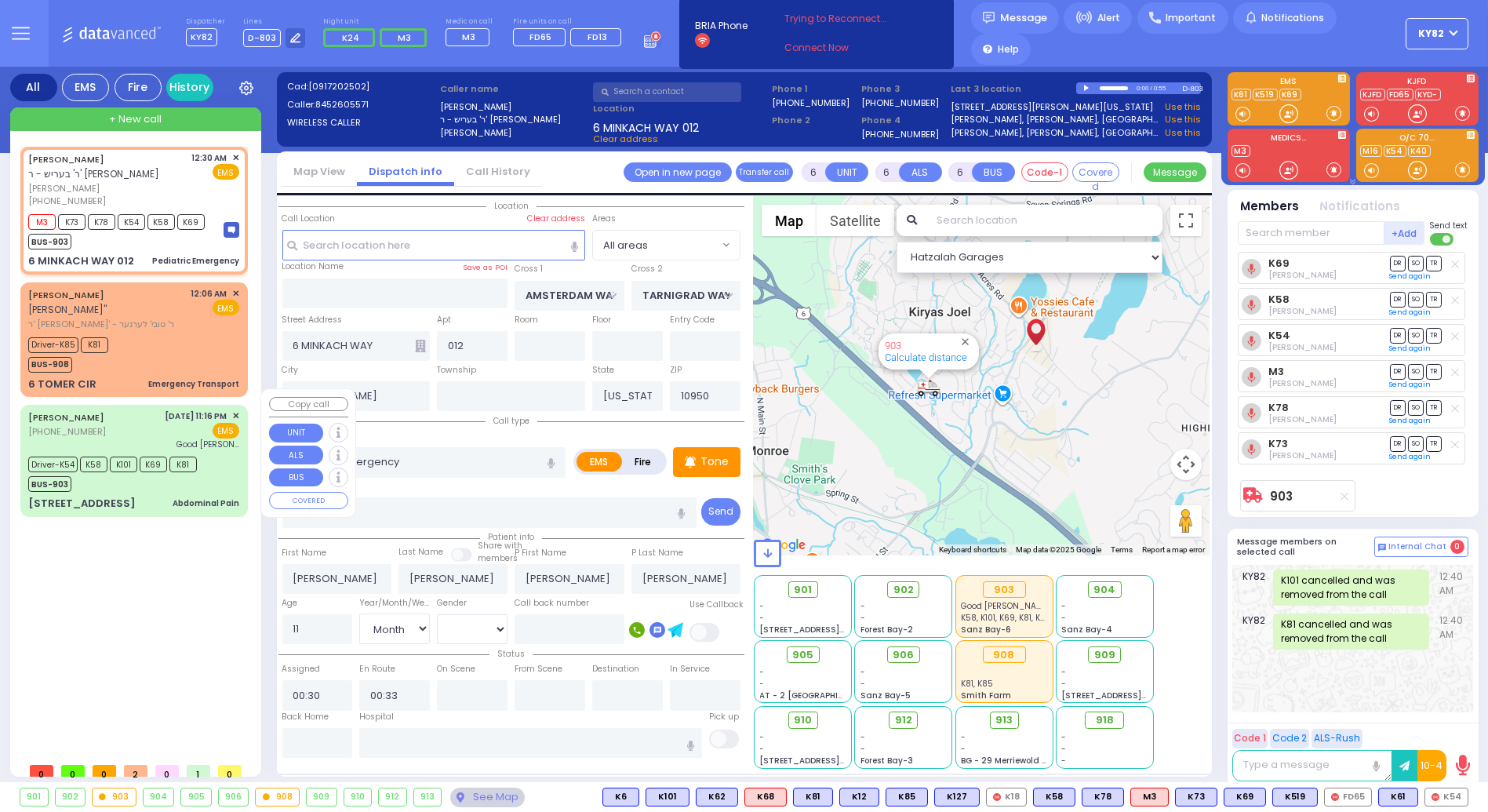
select select
radio input "true"
select select "Month"
select select "[DEMOGRAPHIC_DATA]"
select select "Hatzalah Garages"
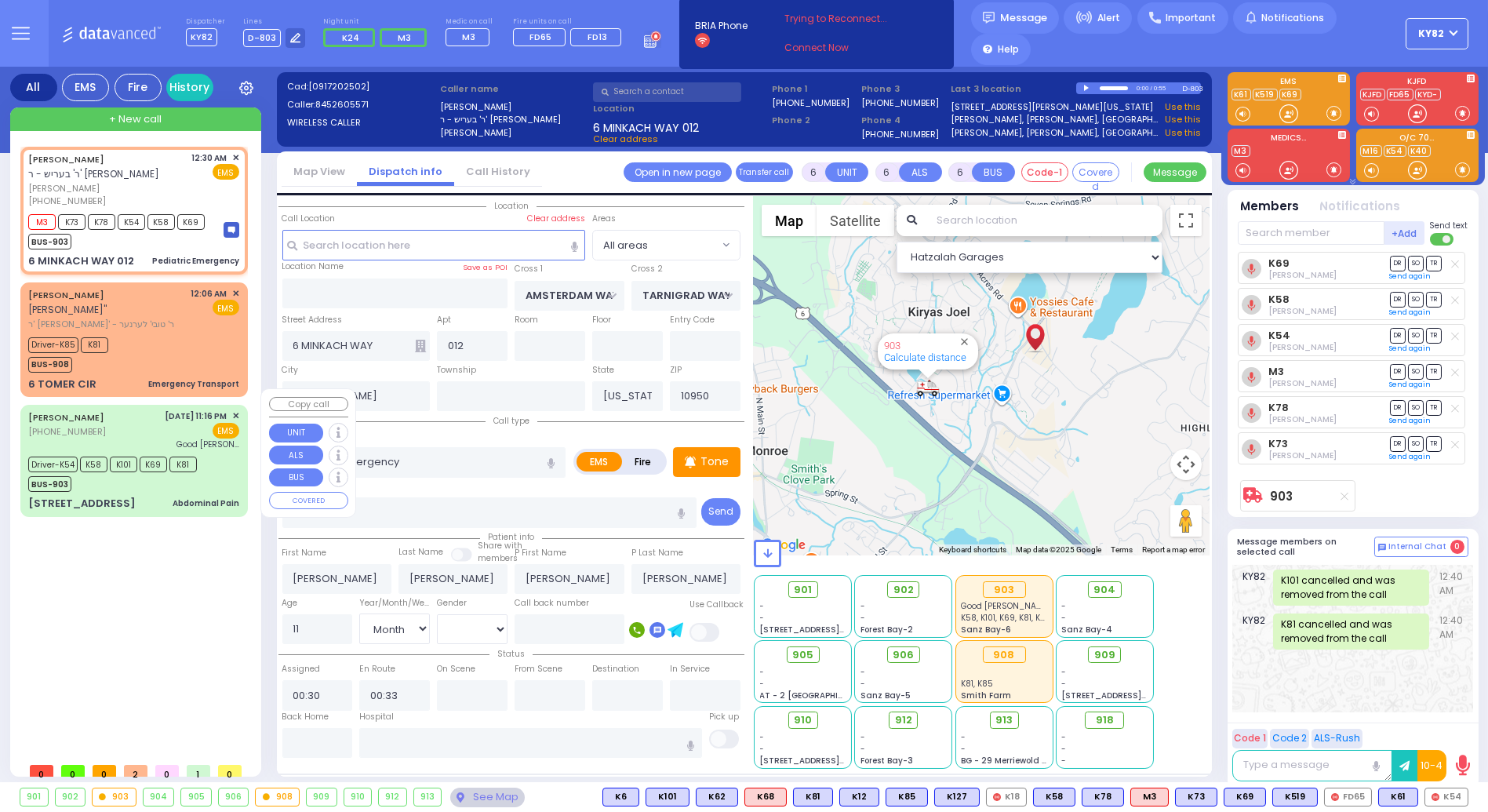
select select
radio input "true"
select select "Month"
select select "[DEMOGRAPHIC_DATA]"
select select "Month"
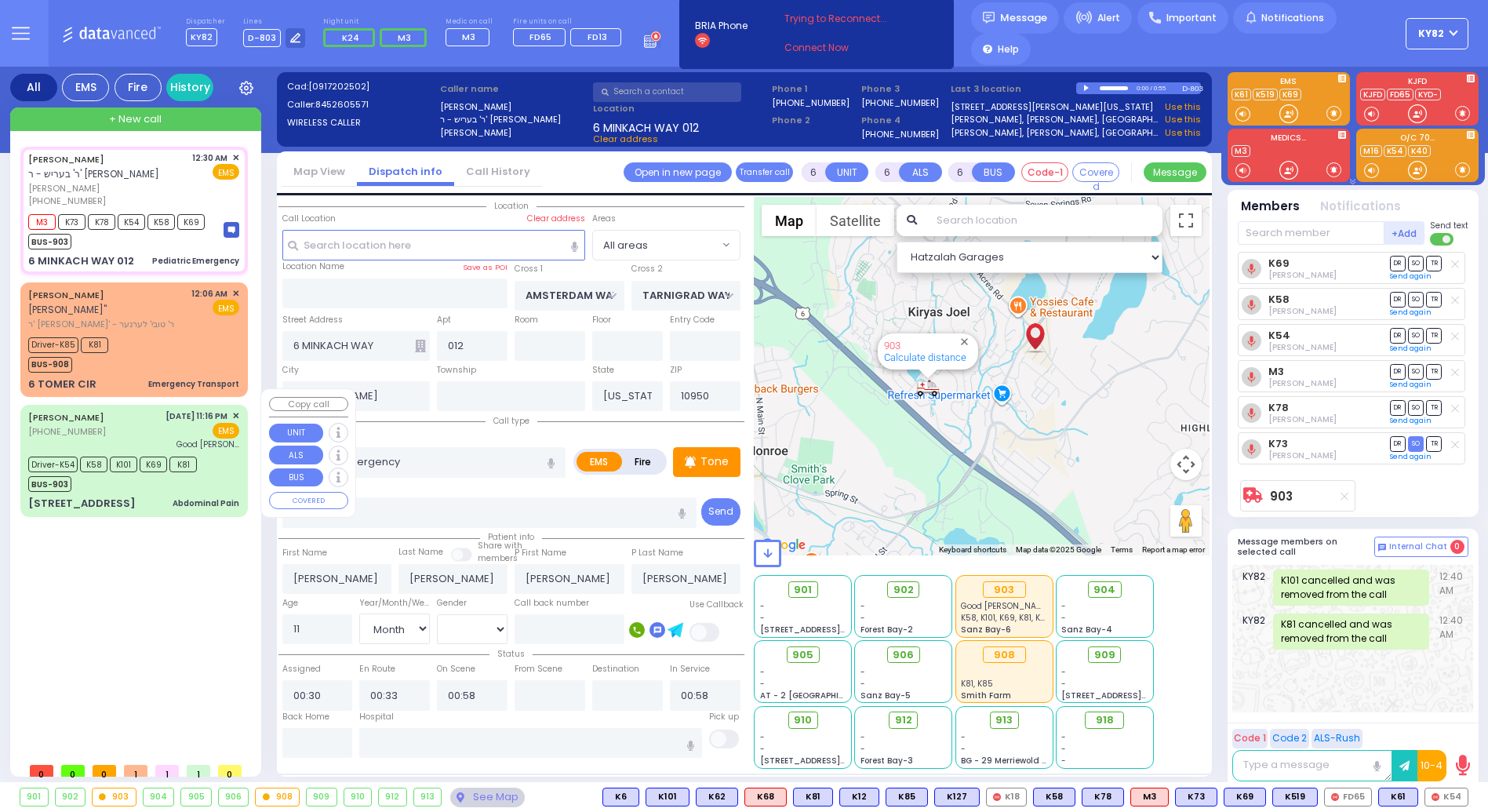
select select "[DEMOGRAPHIC_DATA]"
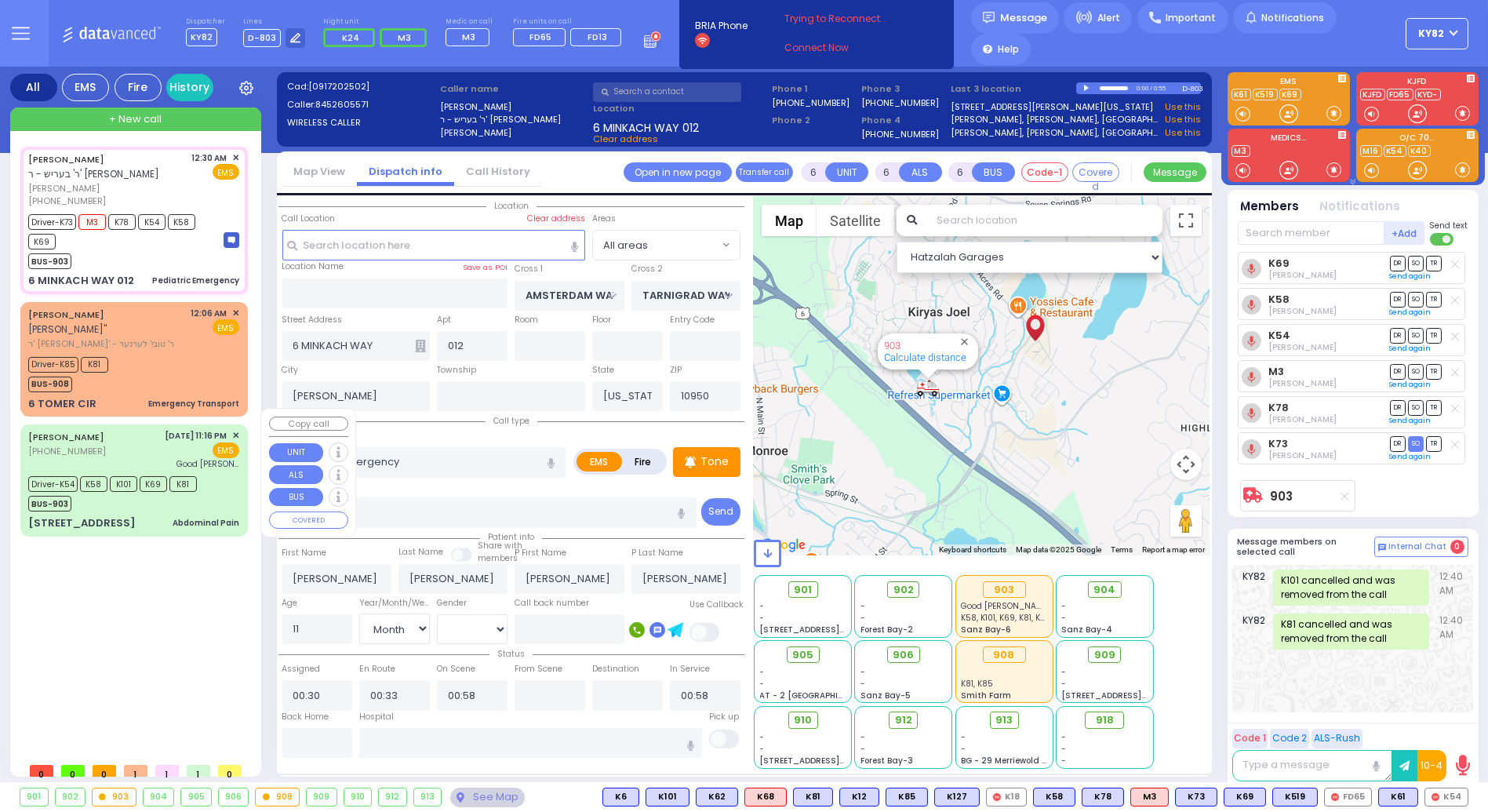
select select
radio input "true"
select select "Month"
select select "[DEMOGRAPHIC_DATA]"
select select "Hatzalah Garages"
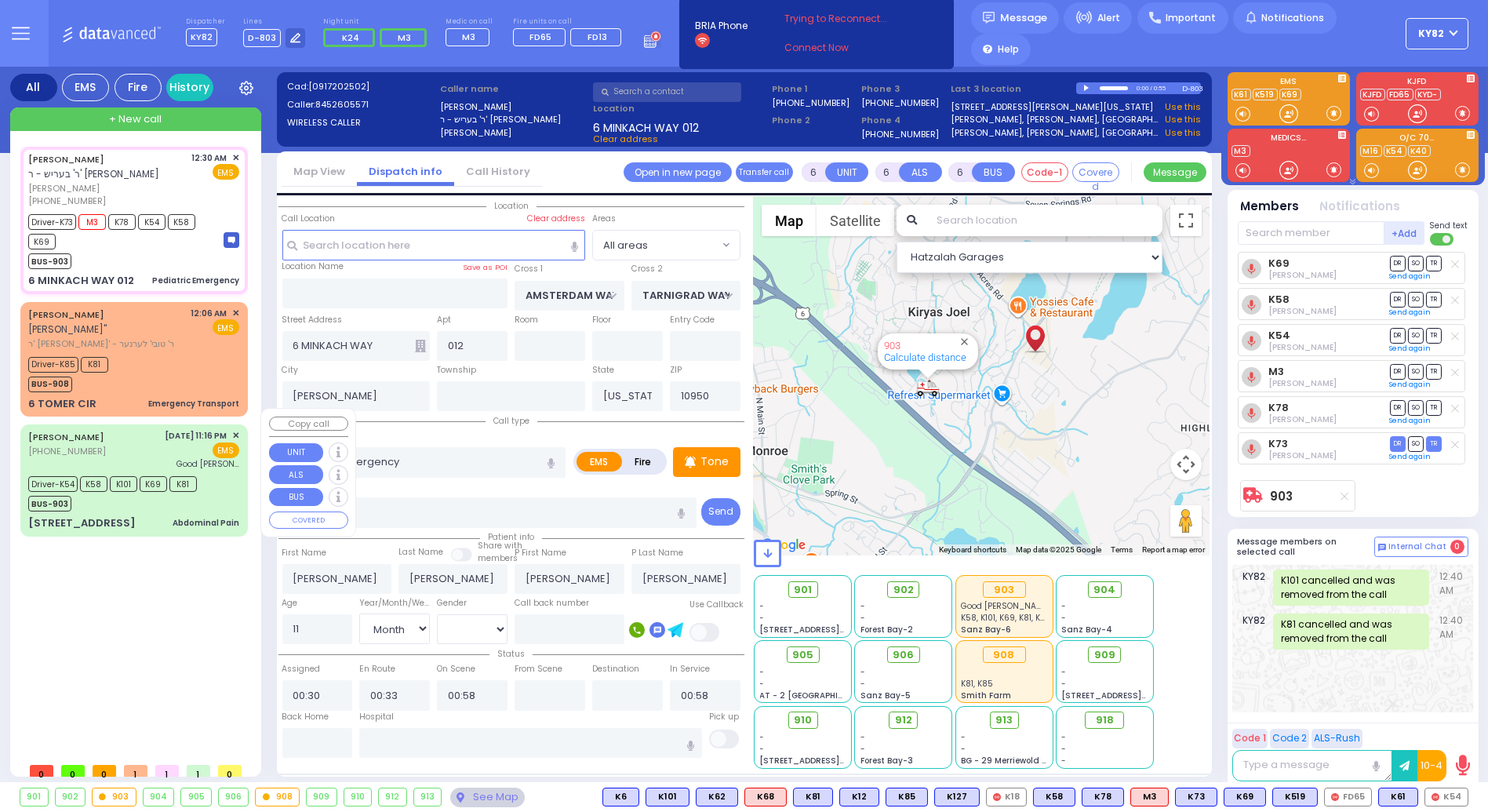
select select
radio input "true"
select select "Month"
select select "[DEMOGRAPHIC_DATA]"
type input "00:33"
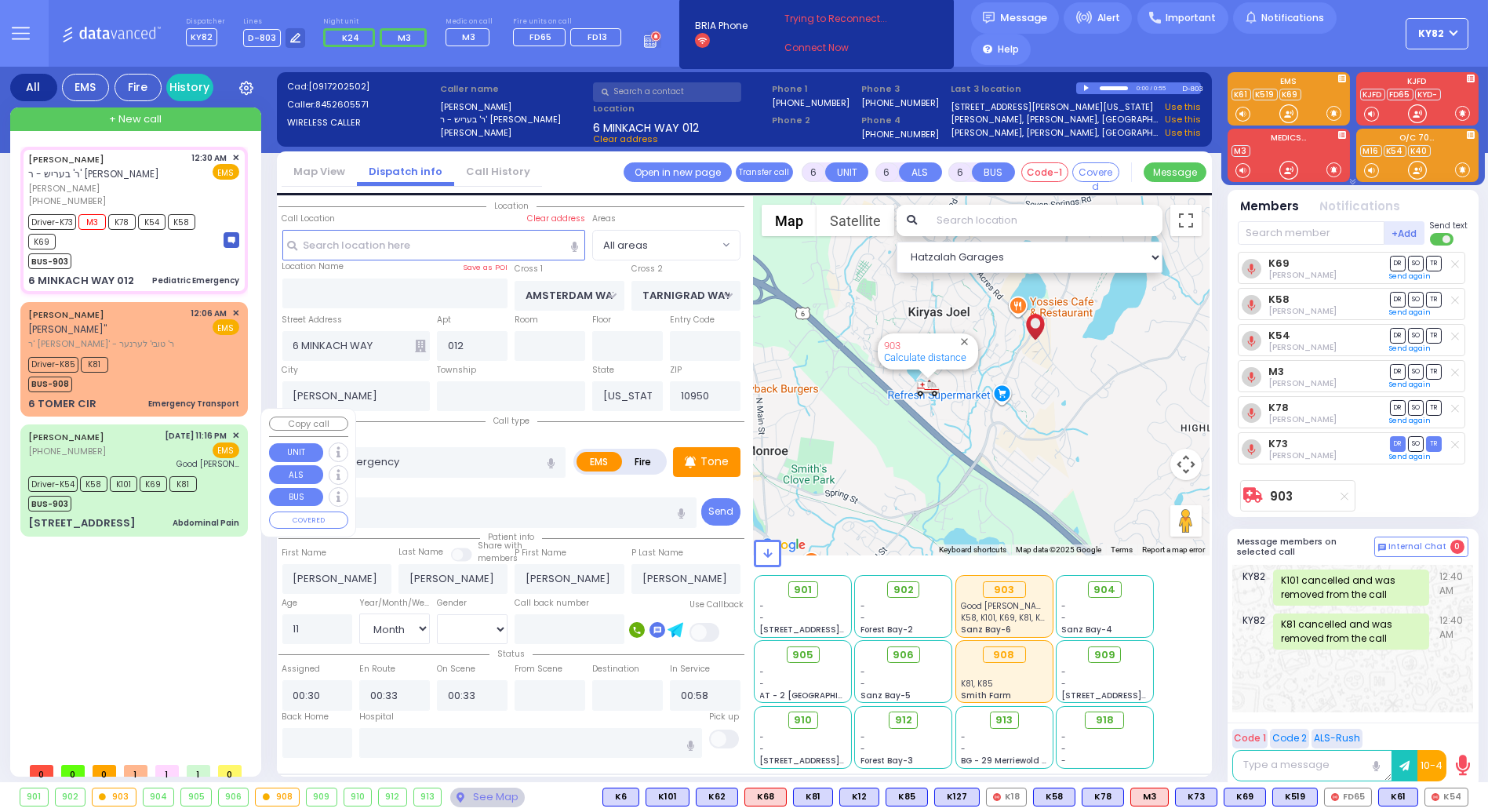
select select "Hatzalah Garages"
select select
radio input "true"
select select "Month"
select select "[DEMOGRAPHIC_DATA]"
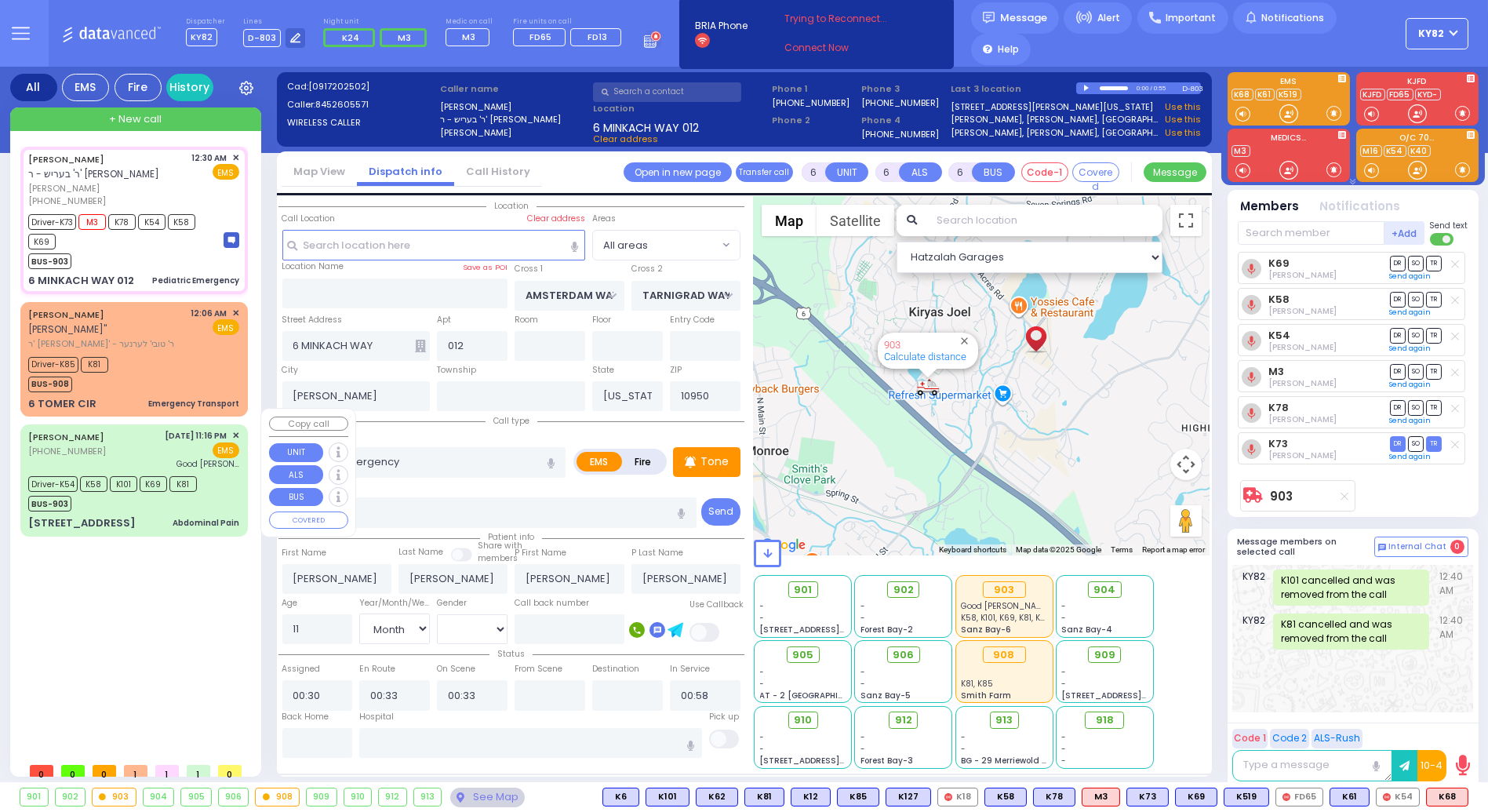
type input "01:05"
select select "Hatzalah Garages"
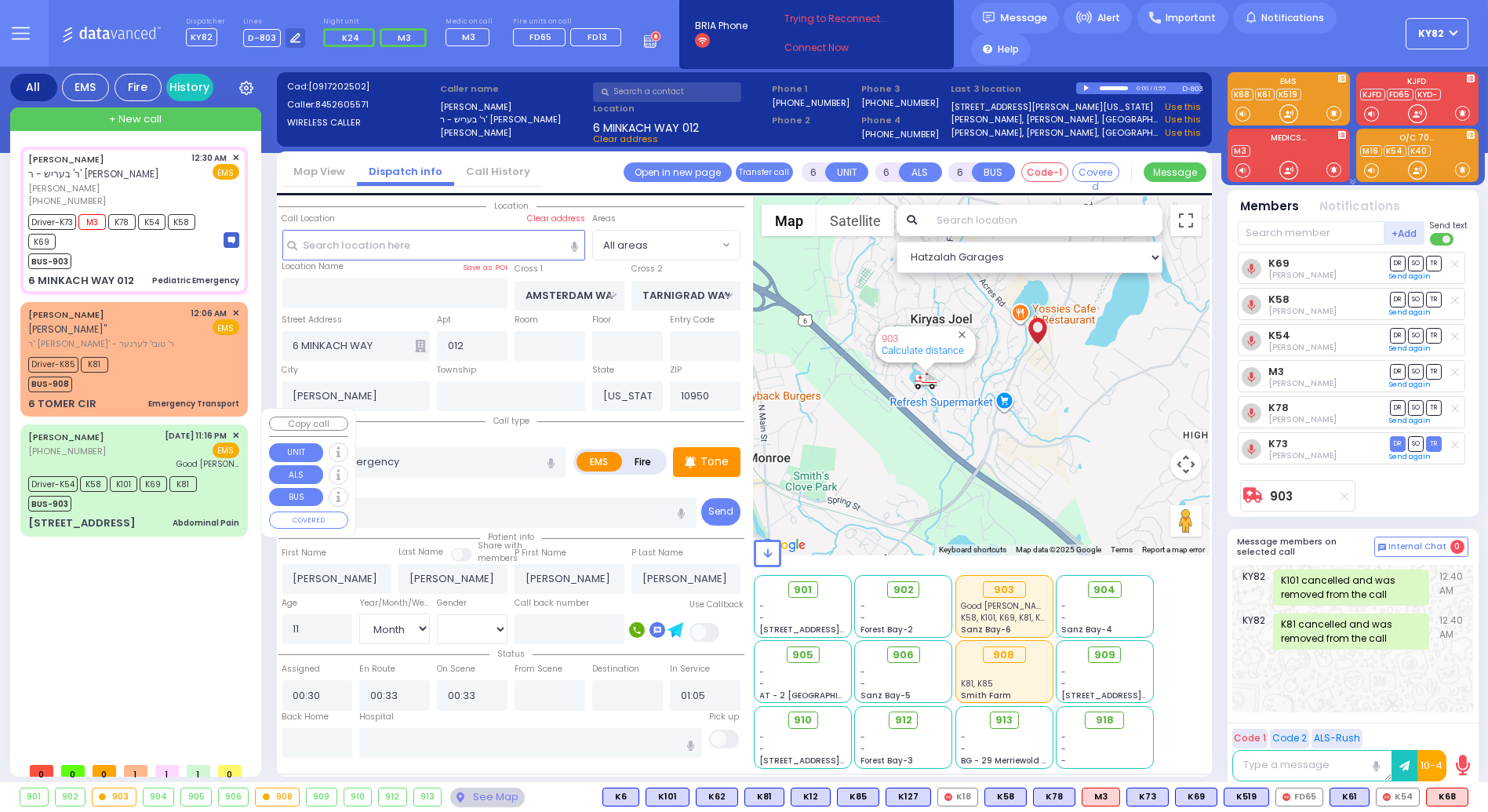
select select
radio input "true"
select select "Month"
select select "[DEMOGRAPHIC_DATA]"
select select "Hatzalah Garages"
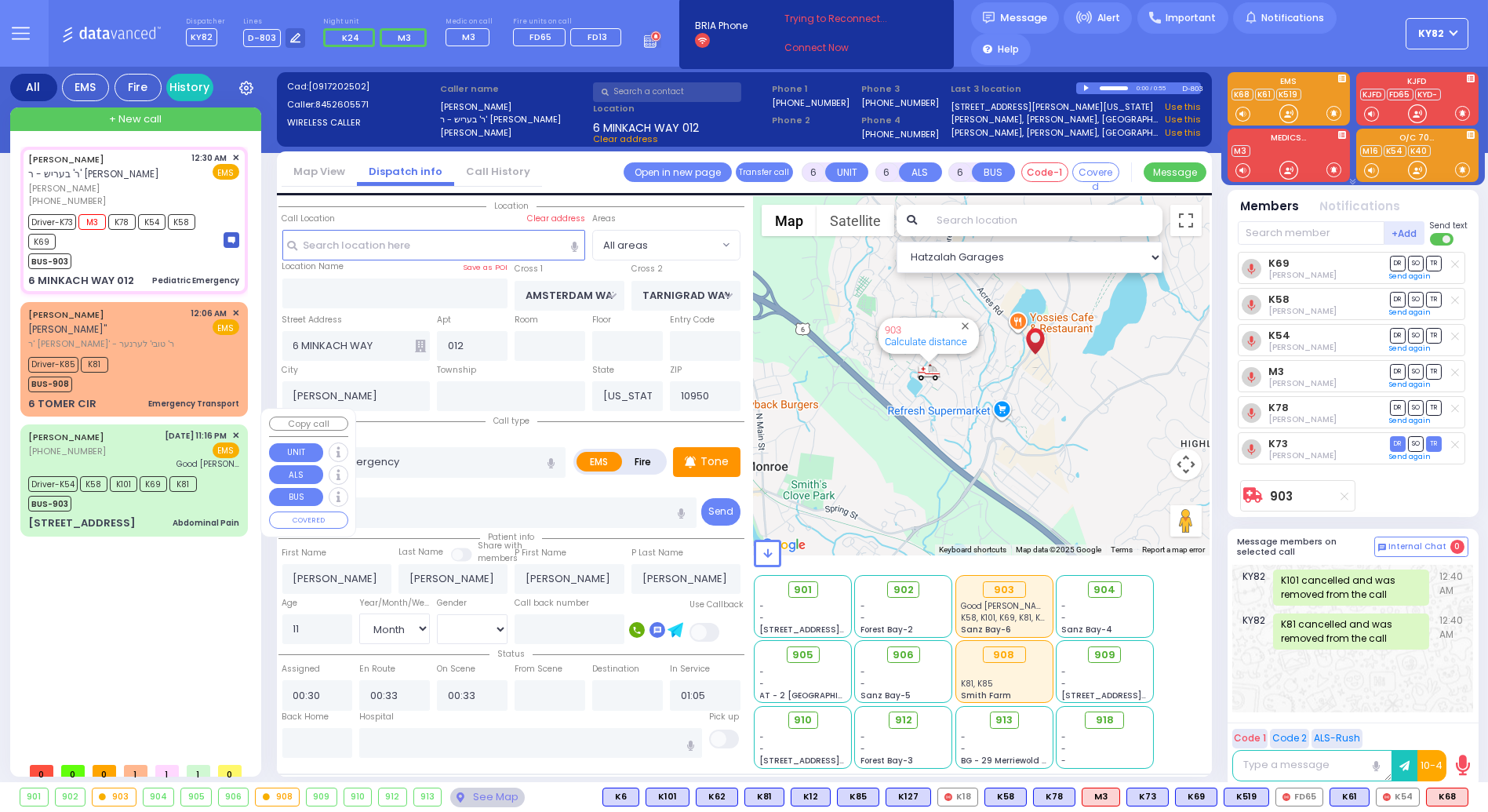
select select
radio input "true"
select select "Month"
select select "[DEMOGRAPHIC_DATA]"
select select "Hatzalah Garages"
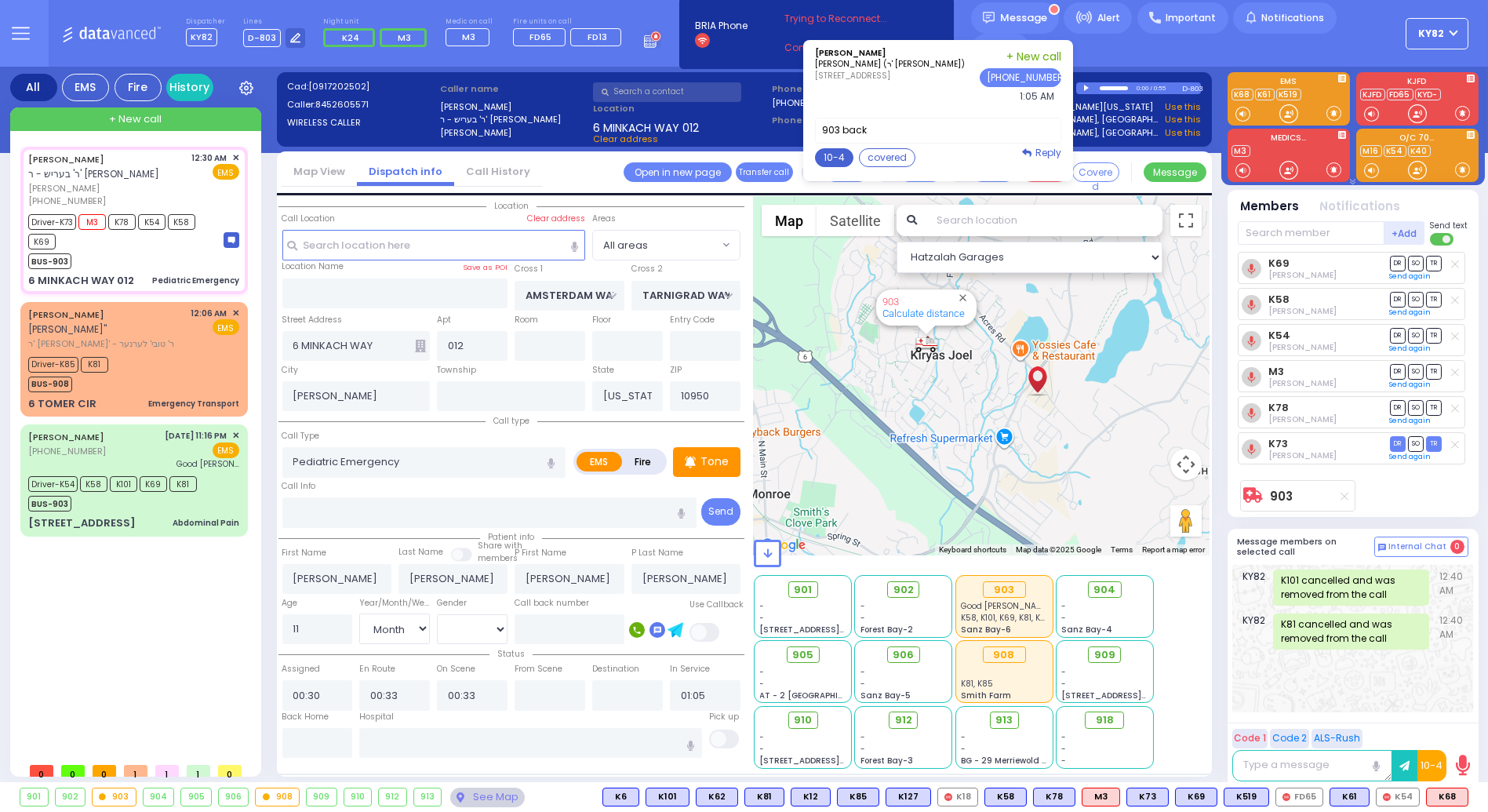
click at [844, 167] on button "10-4" at bounding box center [835, 157] width 38 height 18
type textarea "10-4 thank you"
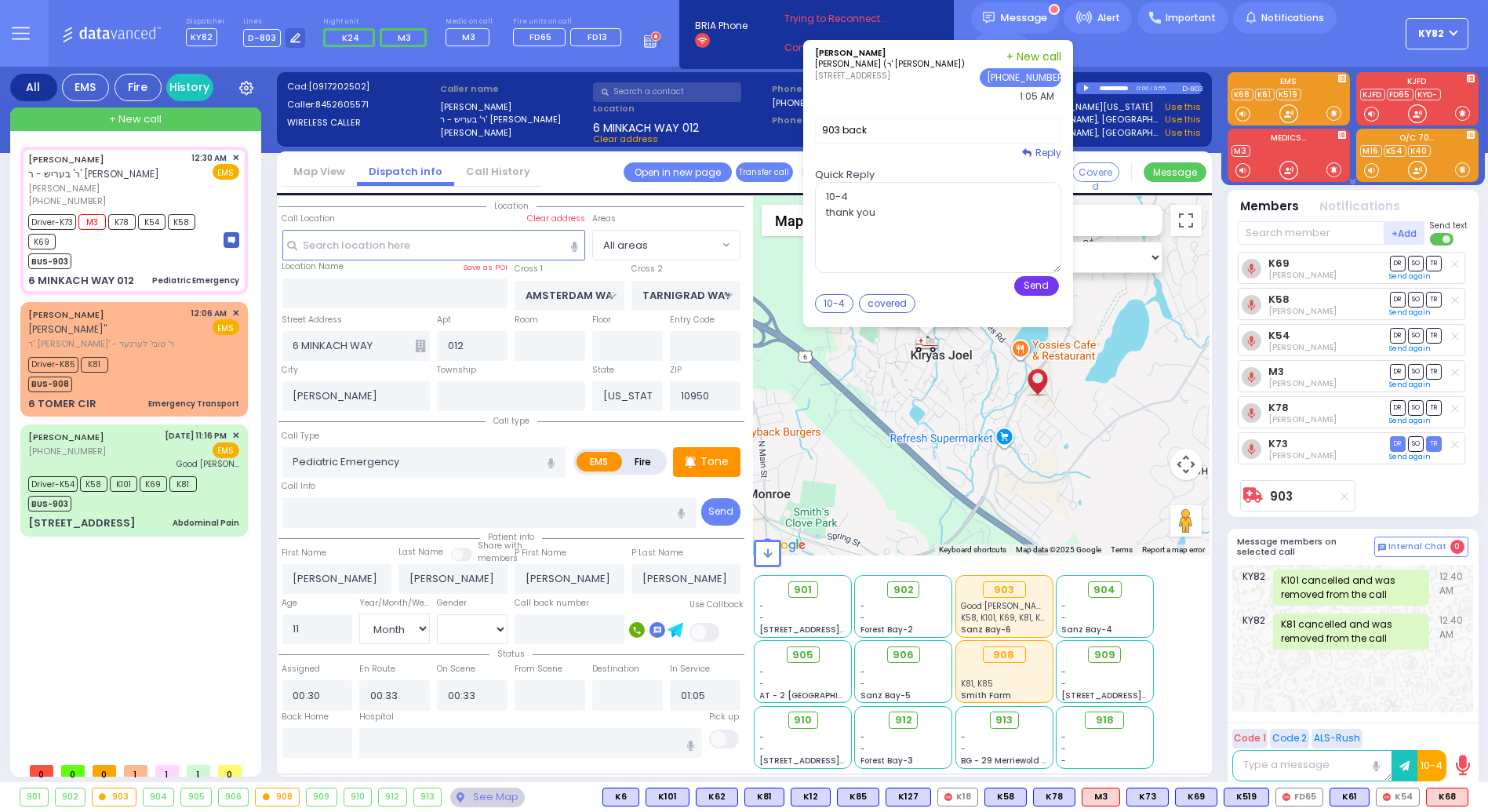
click at [1044, 296] on button "Send" at bounding box center [1037, 285] width 45 height 19
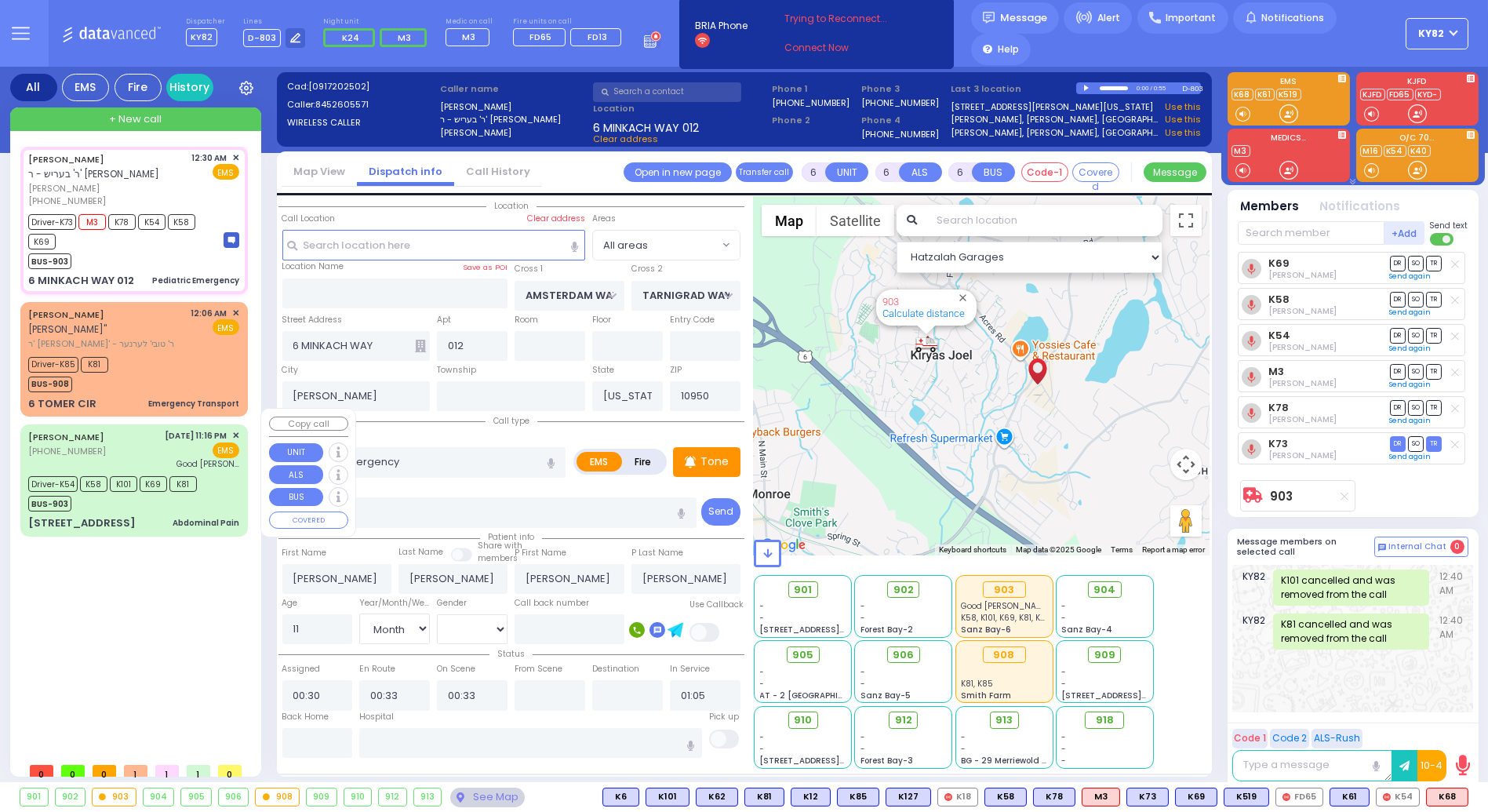
click at [123, 492] on div "BUS-903" at bounding box center [112, 502] width 168 height 19
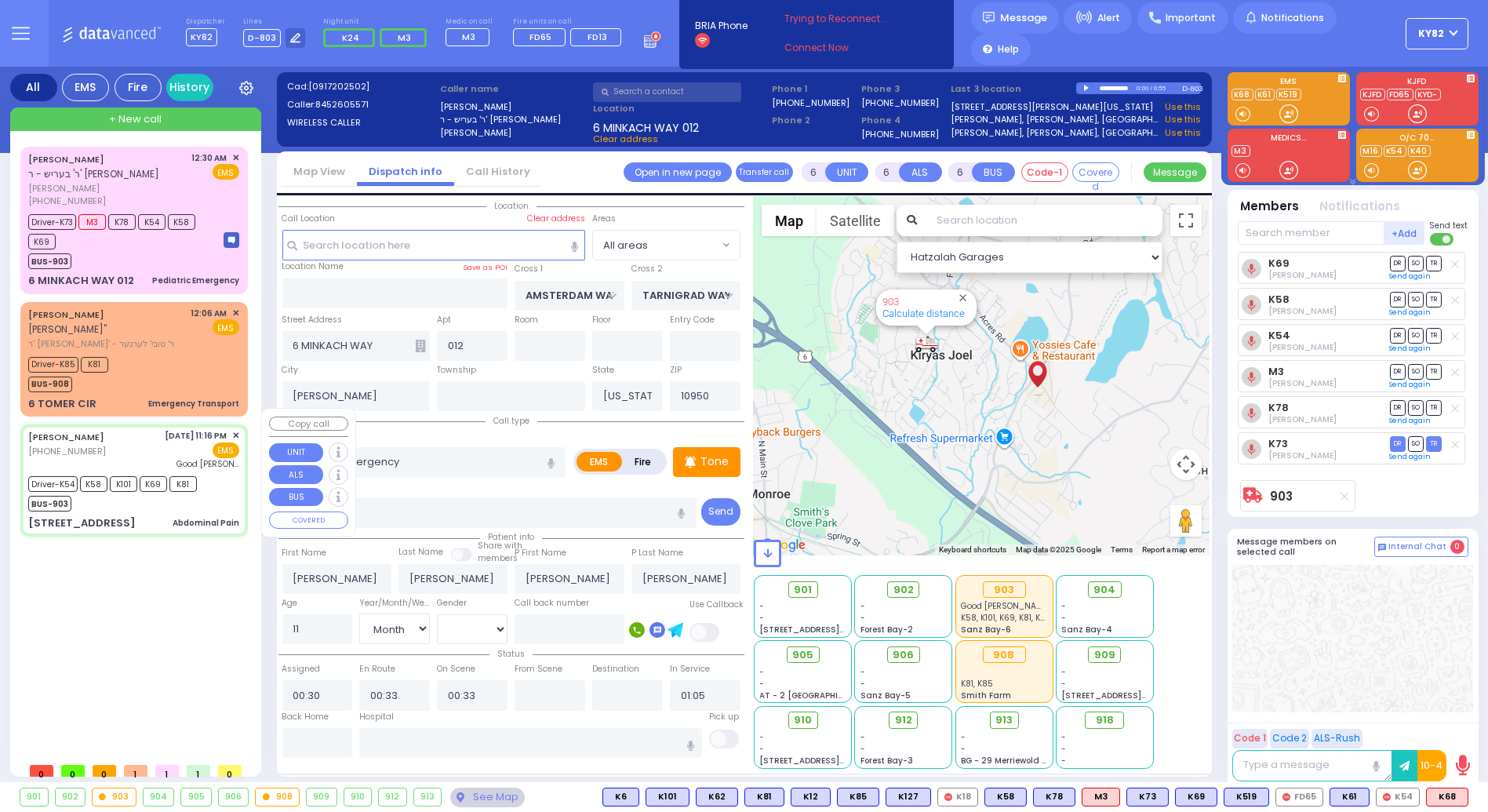
select select
type input "Abdominal Pain"
radio input "true"
type input "[PERSON_NAME]"
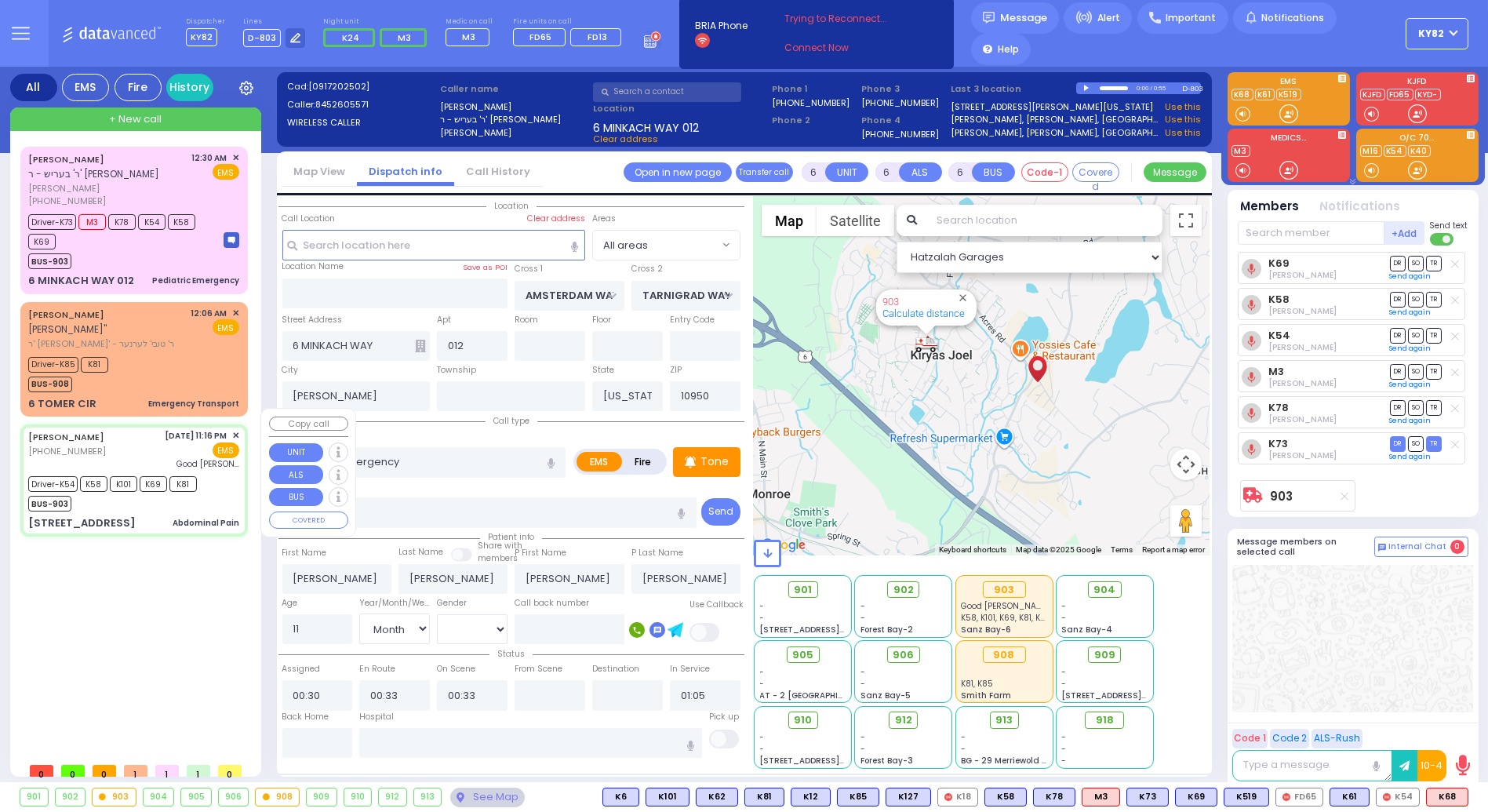
type input "Fradel"
type input "Lowy"
type input "35"
select select "Year"
select select "[DEMOGRAPHIC_DATA]"
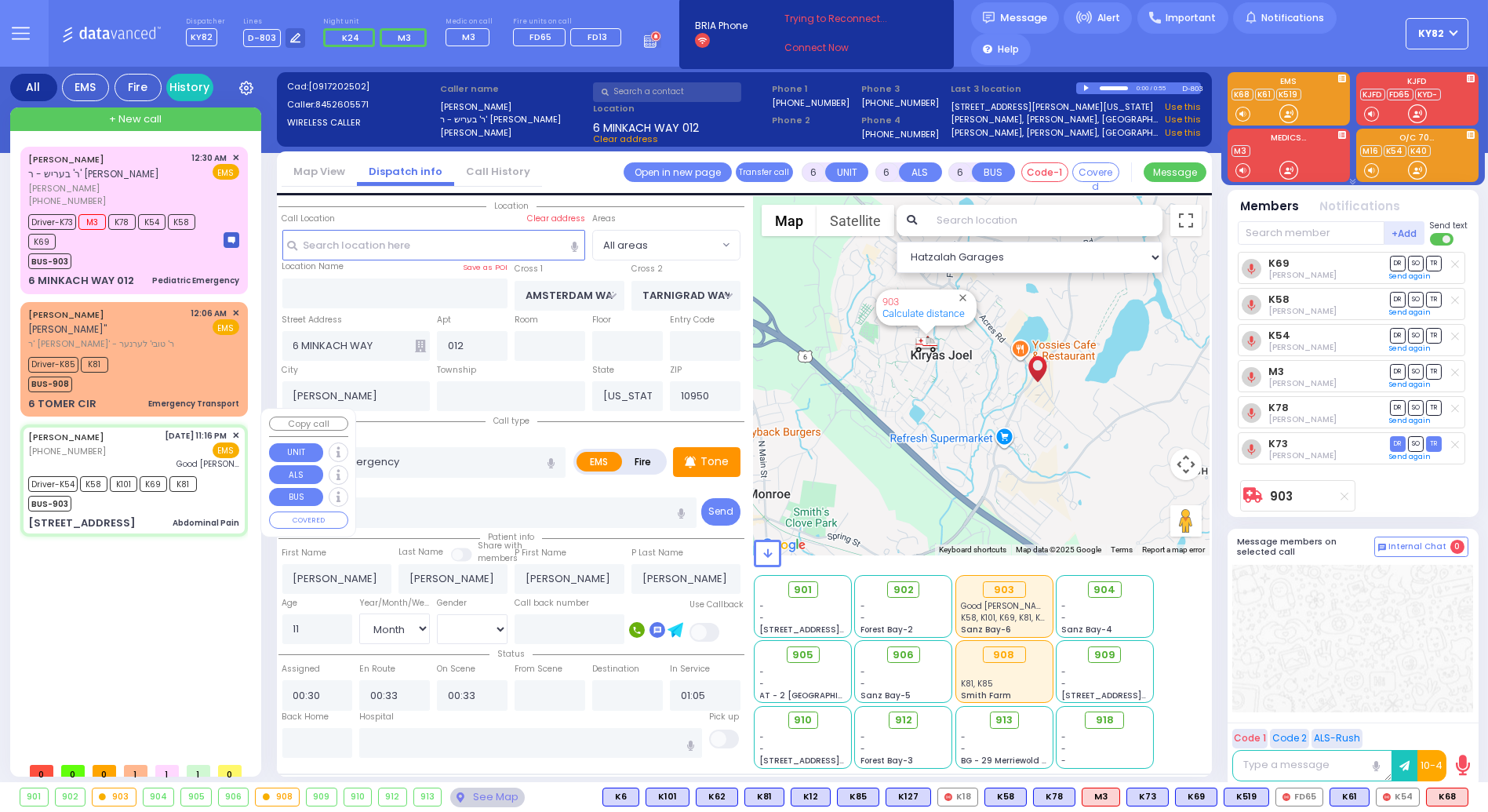
type input "23:16"
type input "23:18"
type input "23:20"
type input "23:40"
type input "[GEOGRAPHIC_DATA]"
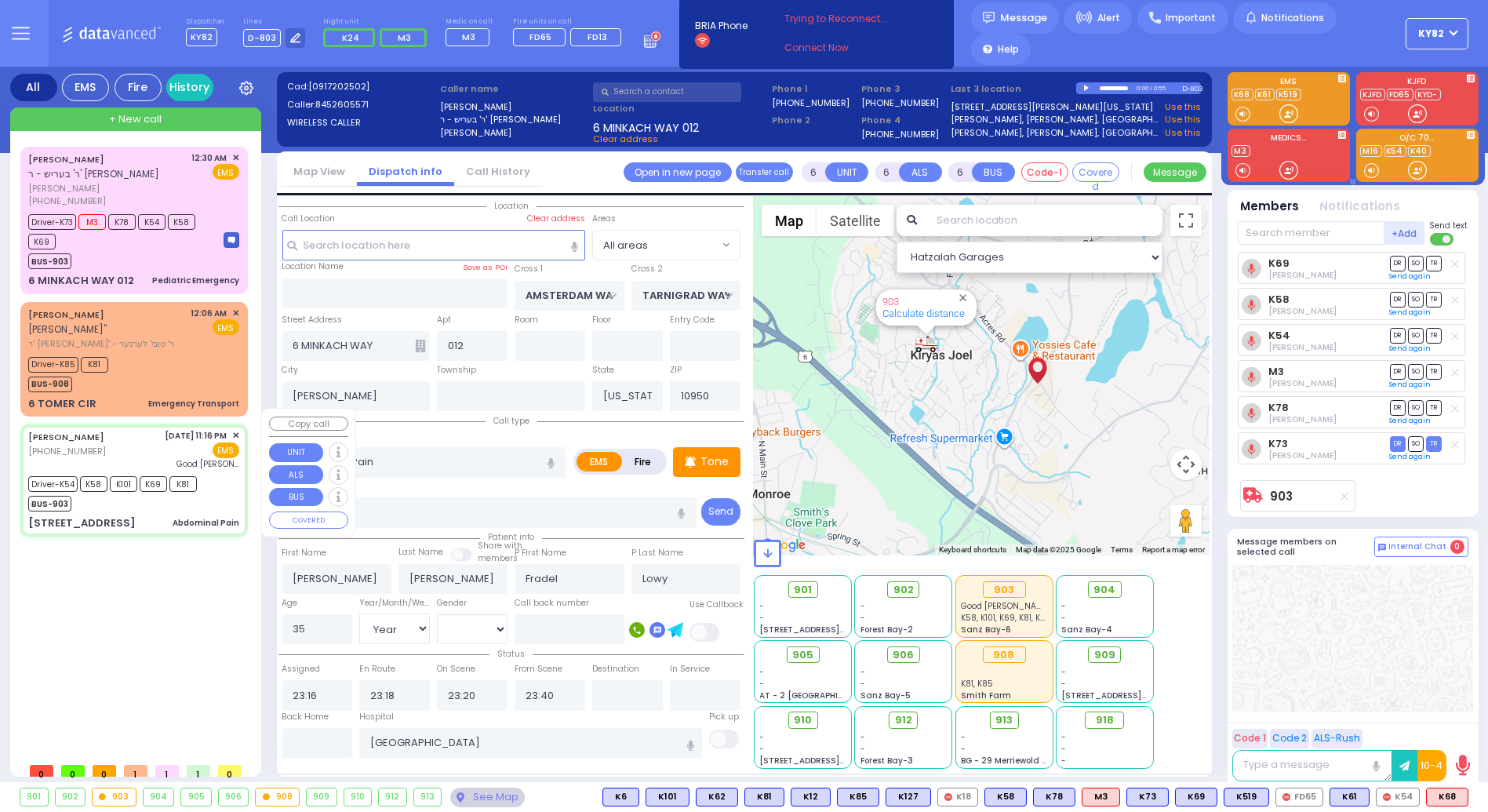
type input "TOLTCHAV WAY"
type input "[GEOGRAPHIC_DATA]"
type input "[STREET_ADDRESS]"
type input "302"
type input "Monroe"
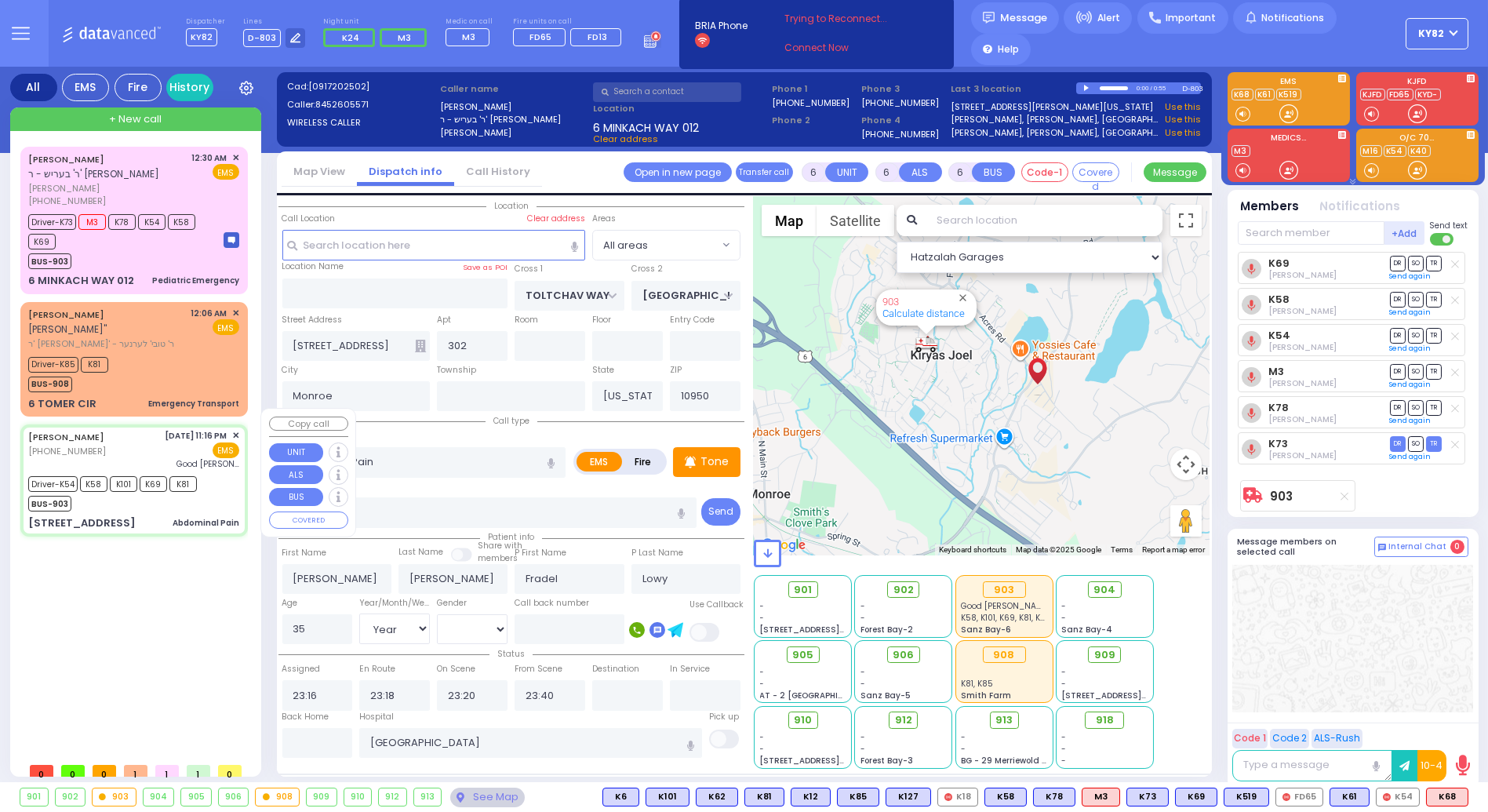
select select "BEIRECH MOSHE"
select select "Hatzalah Garages"
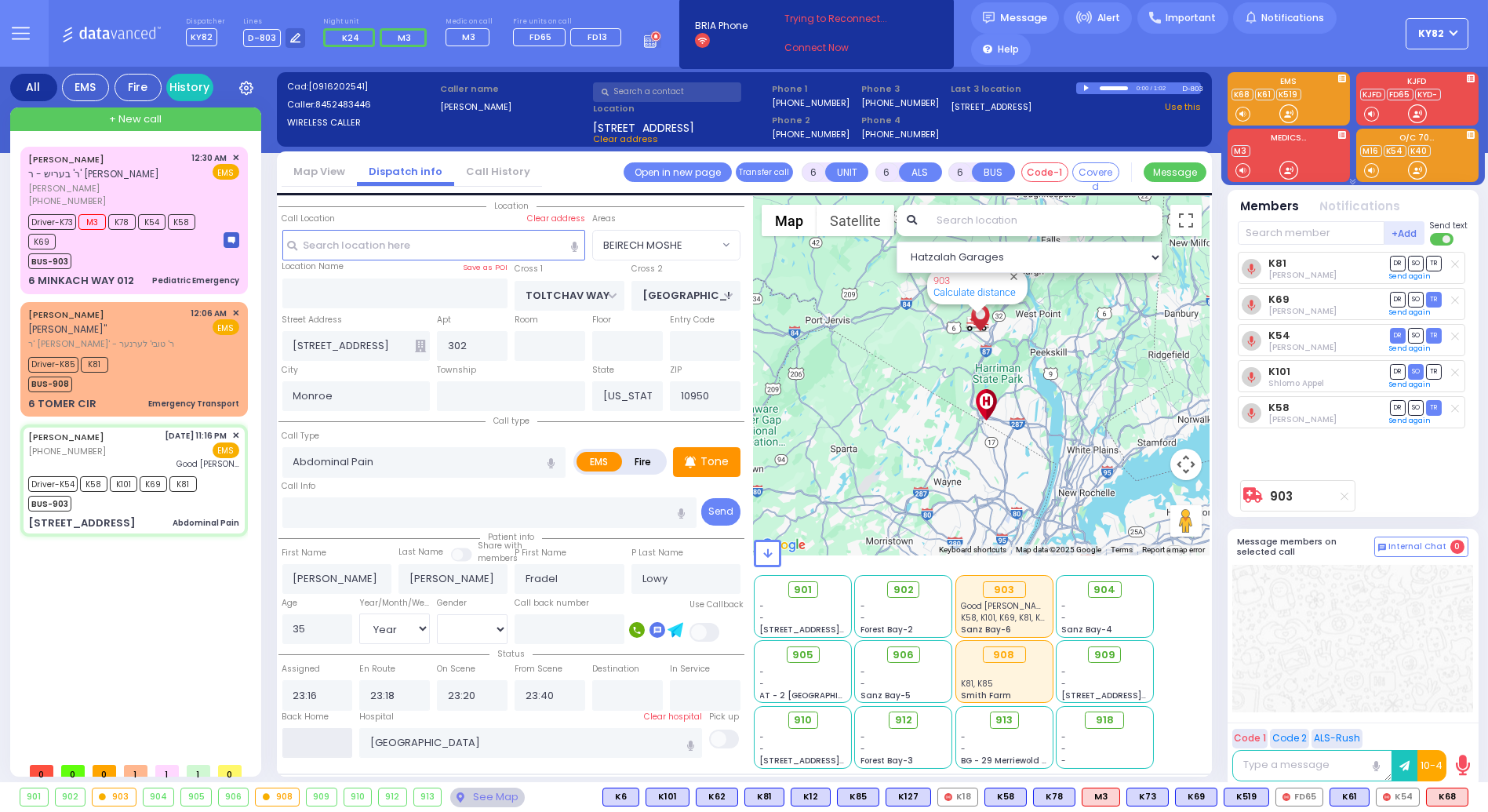
click at [312, 743] on input "text" at bounding box center [317, 742] width 71 height 30
type input "01:05"
select select
radio input "true"
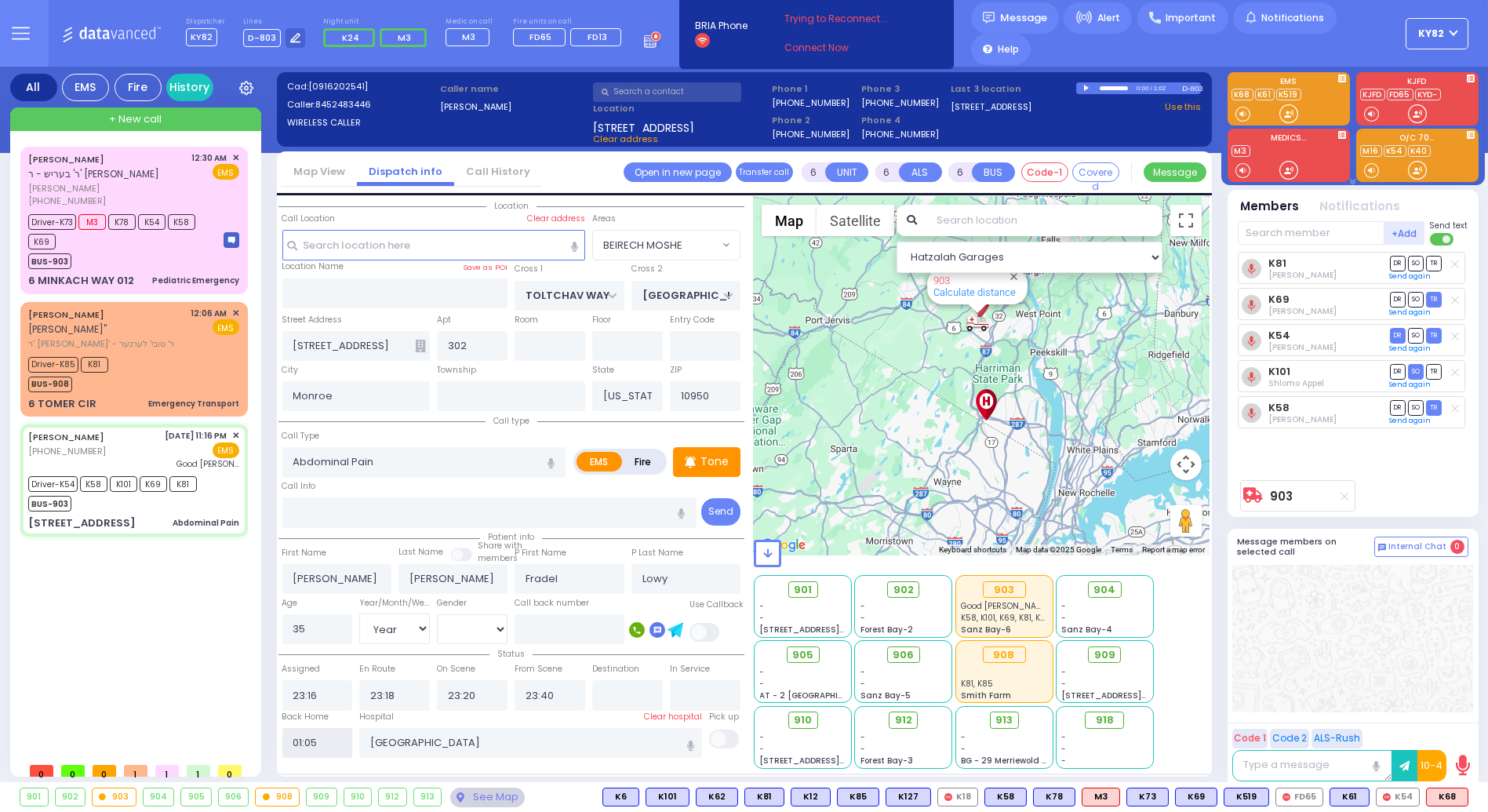
select select
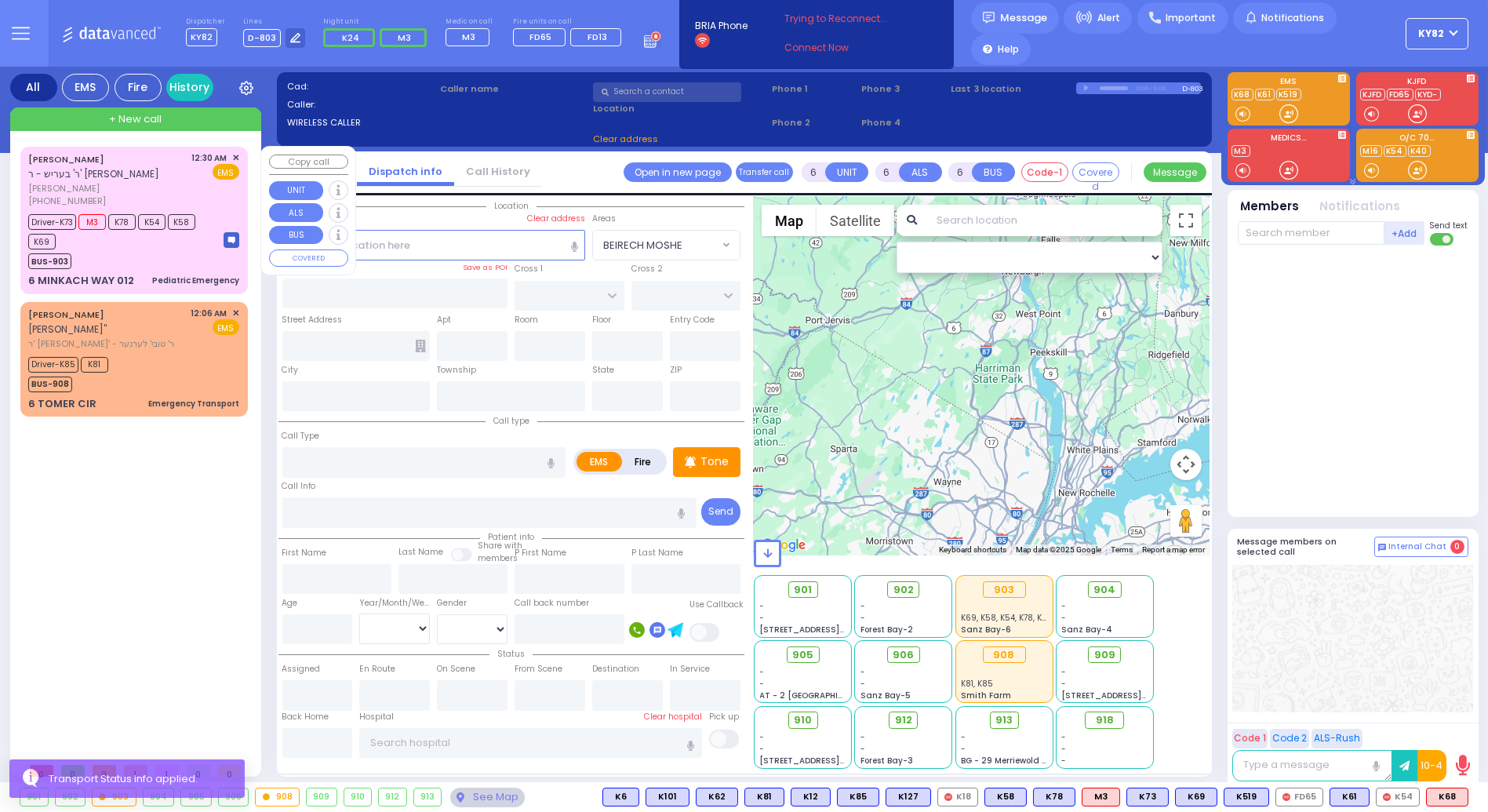
click at [164, 252] on div "BUS-903" at bounding box center [118, 259] width 180 height 19
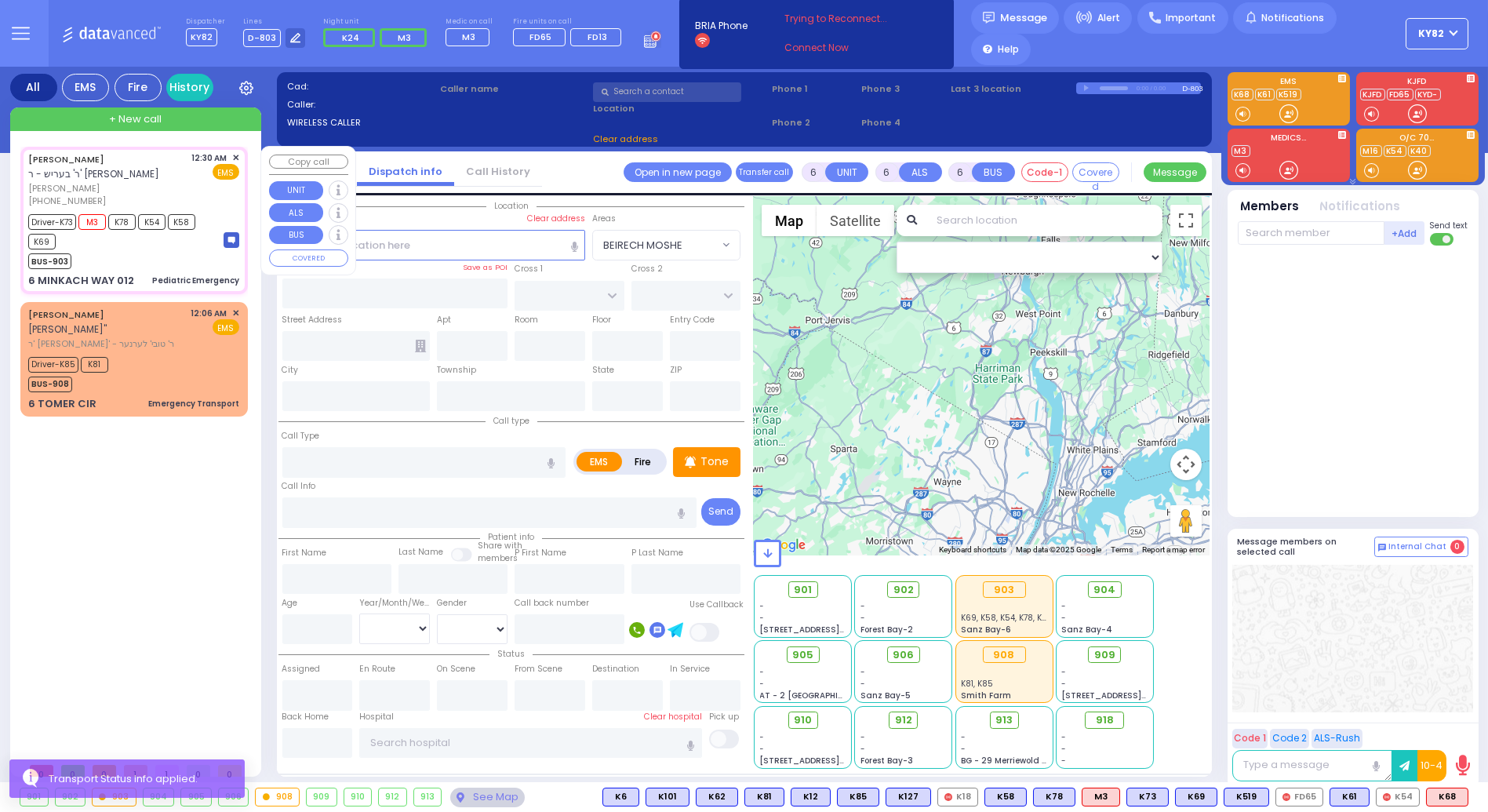
select select
type input "Pediatric Emergency"
radio input "true"
type input "[PERSON_NAME]"
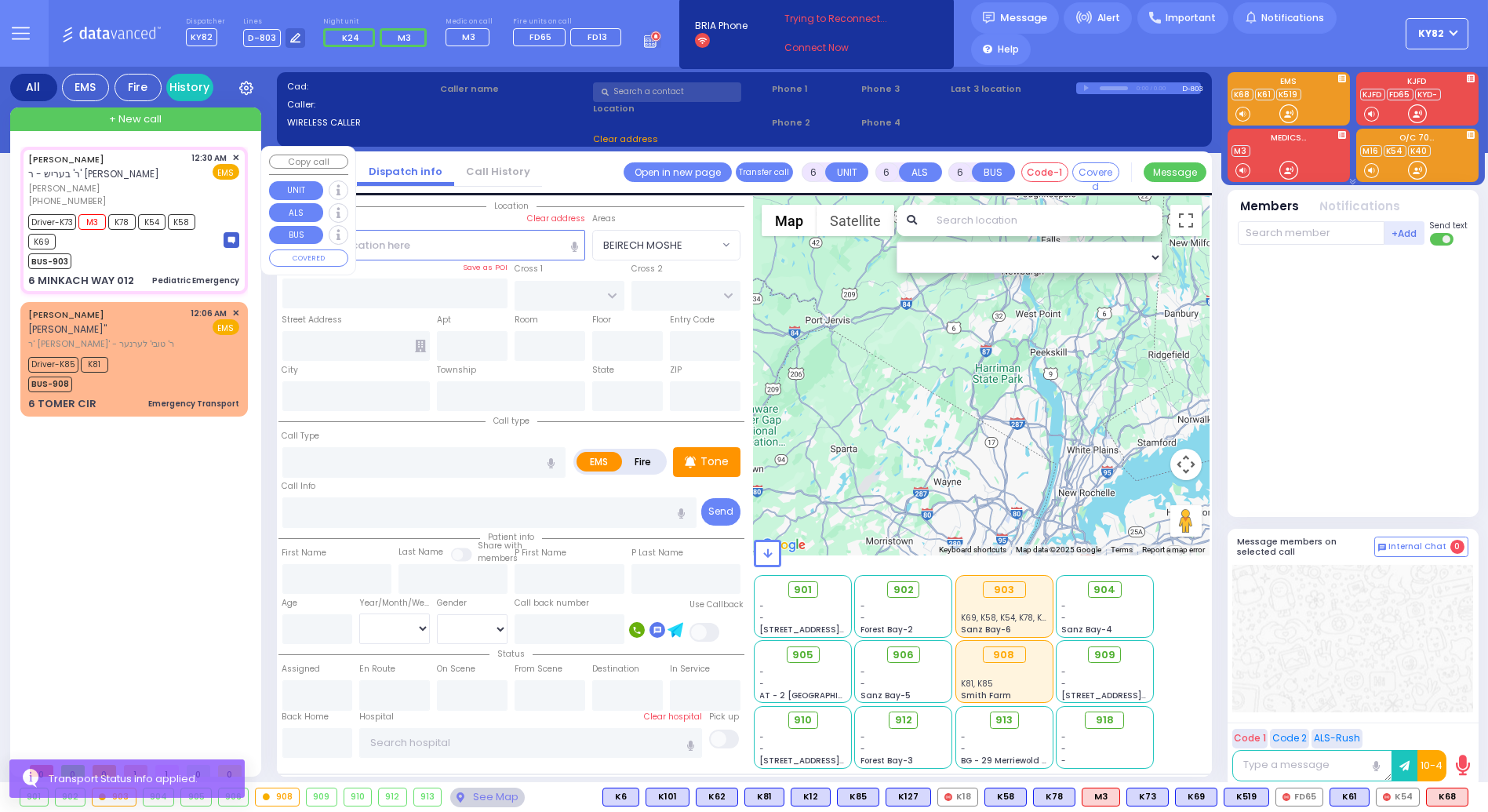
type input "[PERSON_NAME]"
type input "11"
select select "Month"
select select "[DEMOGRAPHIC_DATA]"
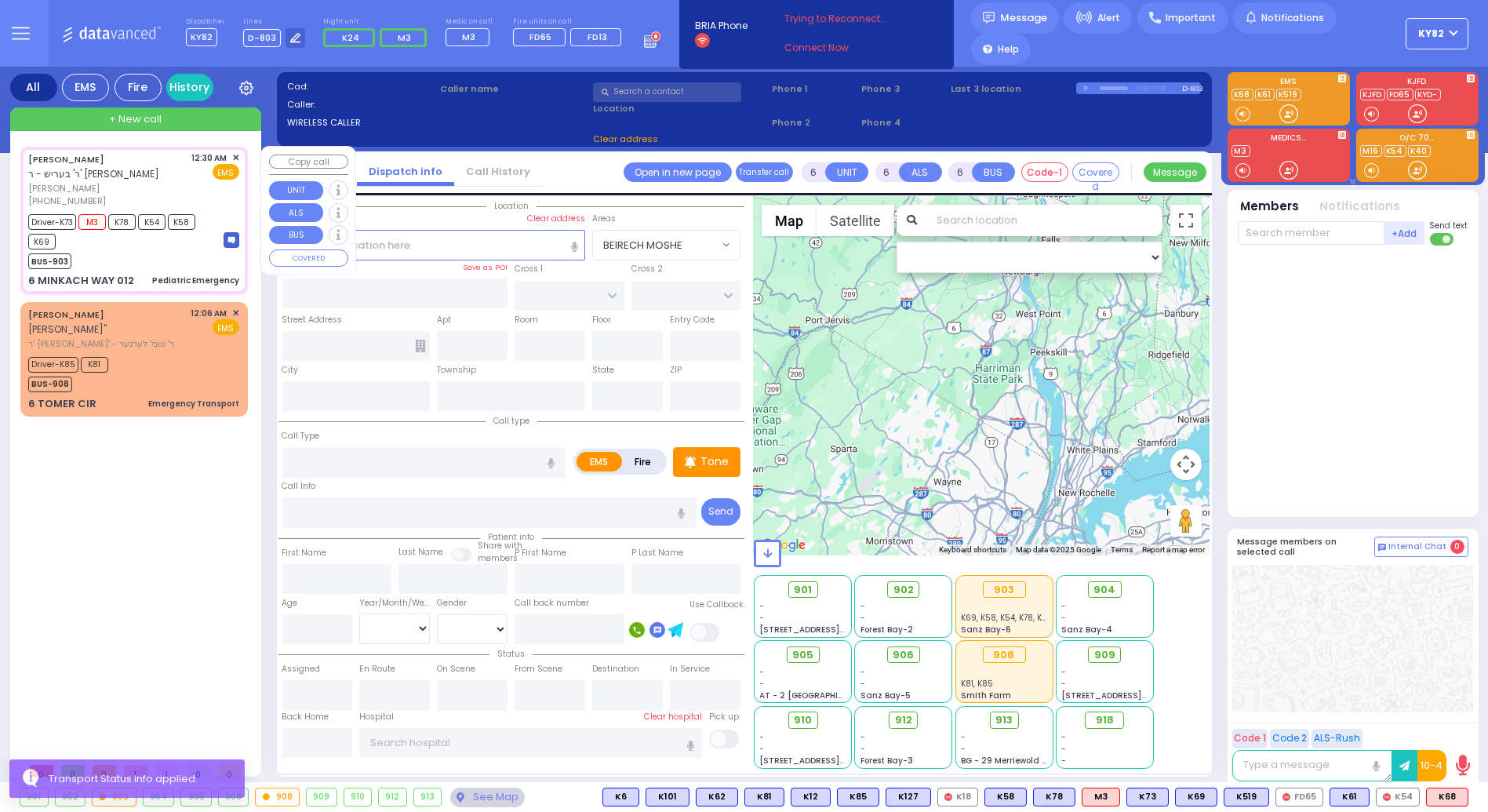
type input "00:30"
type input "00:33"
type input "01:05"
select select "Hatzalah Garages"
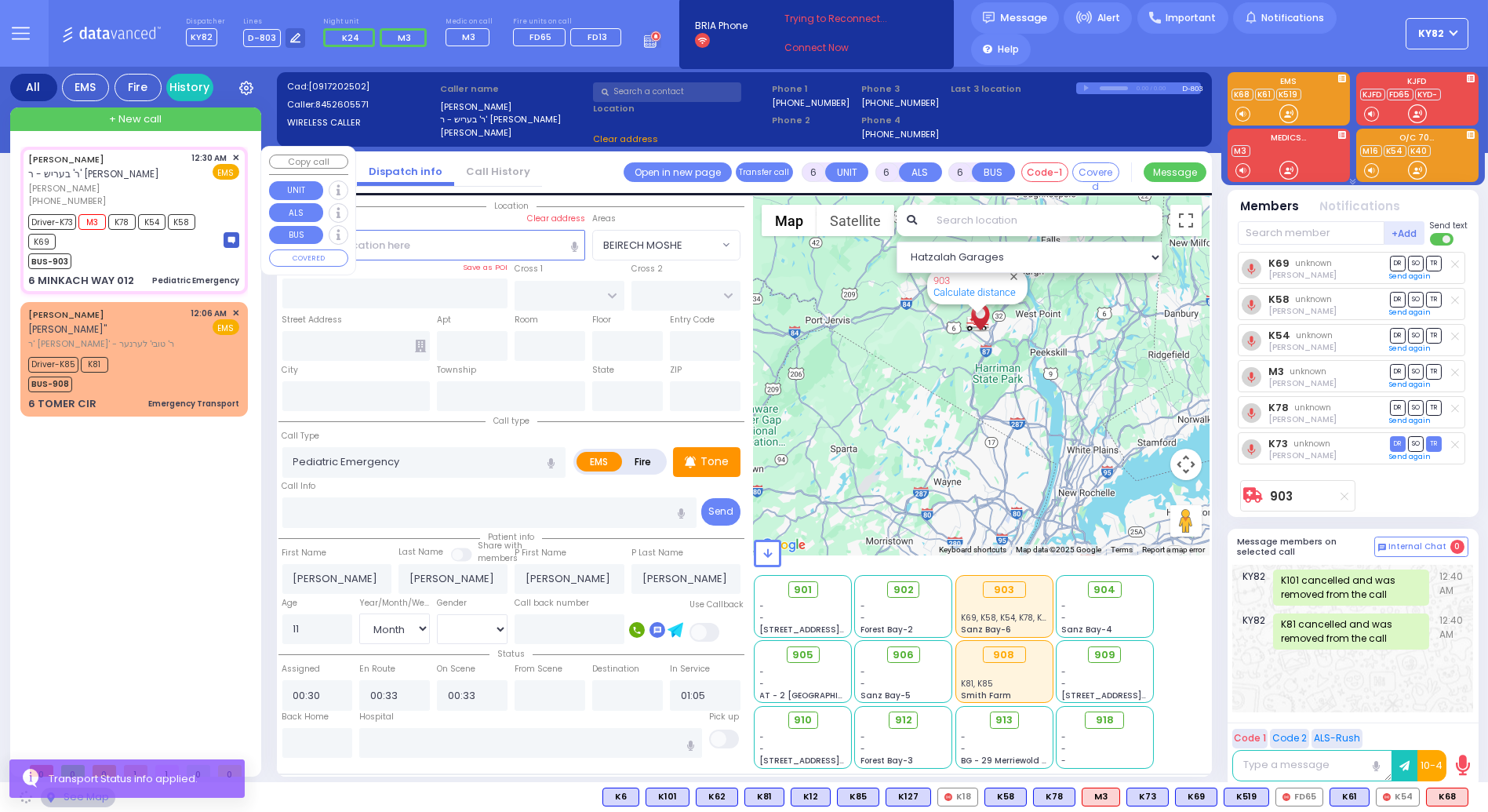
type input "AMSTERDAM WAY"
type input "TARNIGRAD WAY"
type input "6 MINKACH WAY"
type input "012"
type input "[PERSON_NAME]"
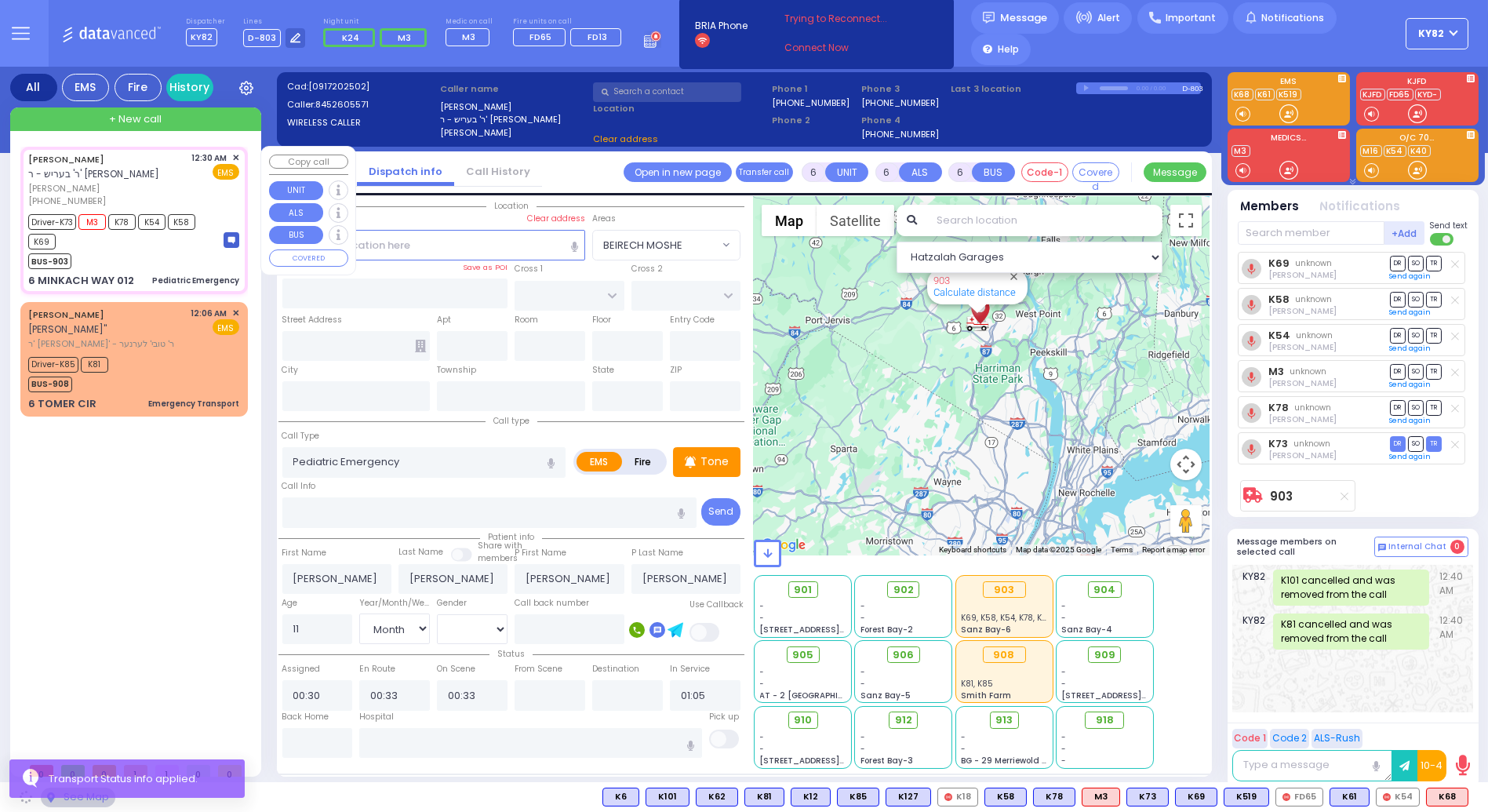
type input "[US_STATE]"
type input "10950"
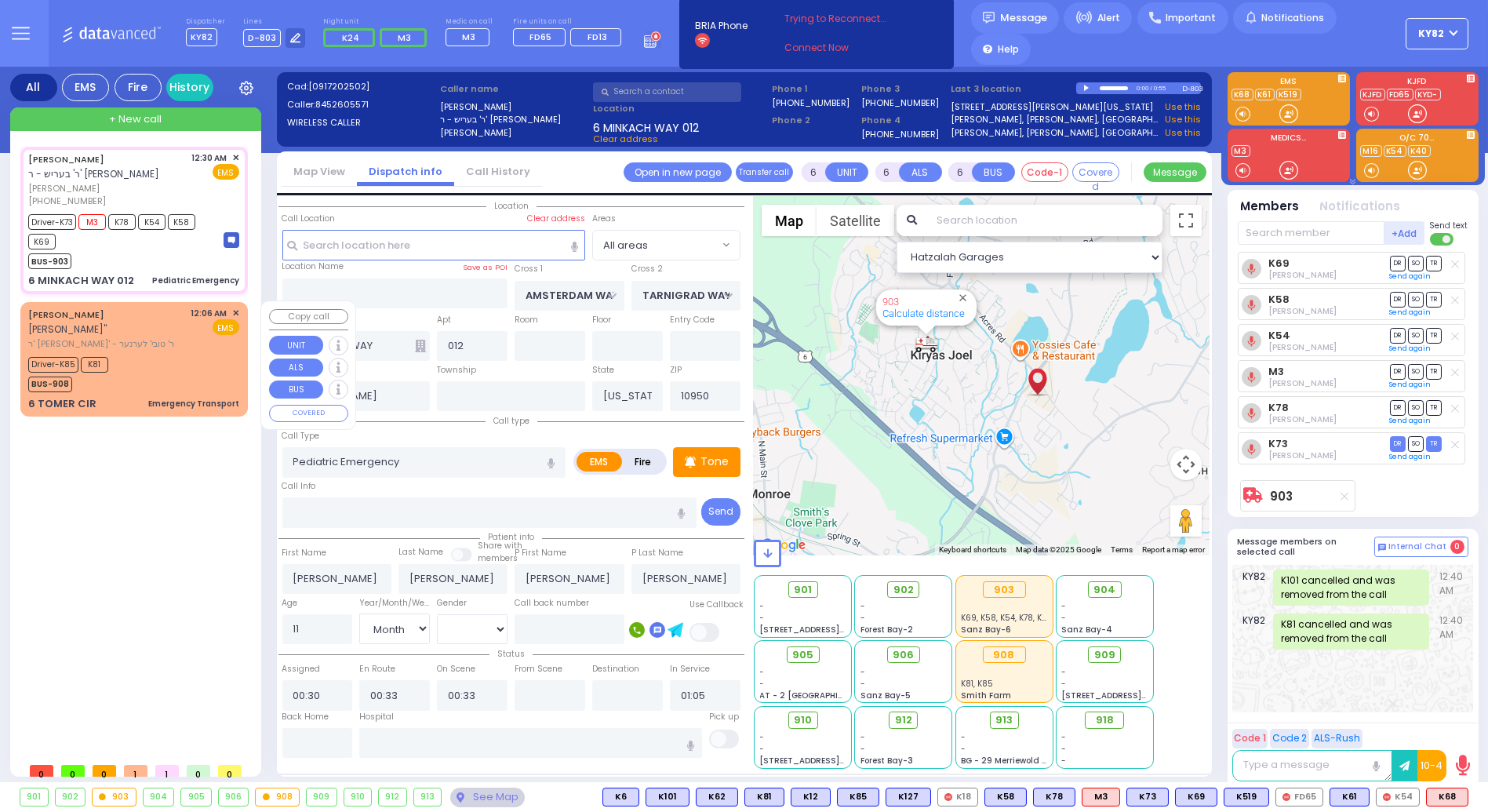
select select
radio input "true"
select select "Month"
select select "[DEMOGRAPHIC_DATA]"
select select "Hatzalah Garages"
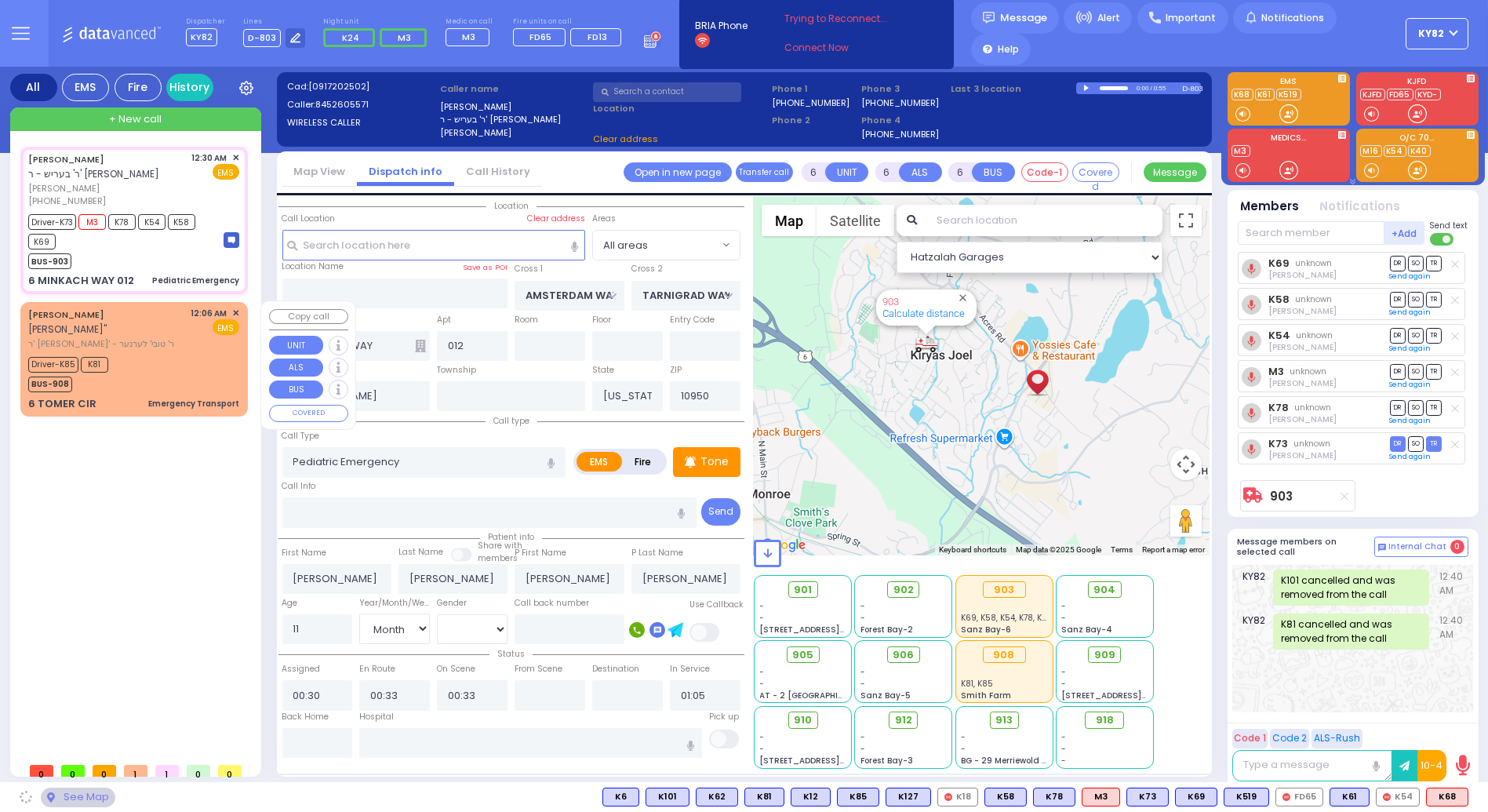
select select
radio input "true"
select select "Month"
select select "[DEMOGRAPHIC_DATA]"
select select "Hatzalah Garages"
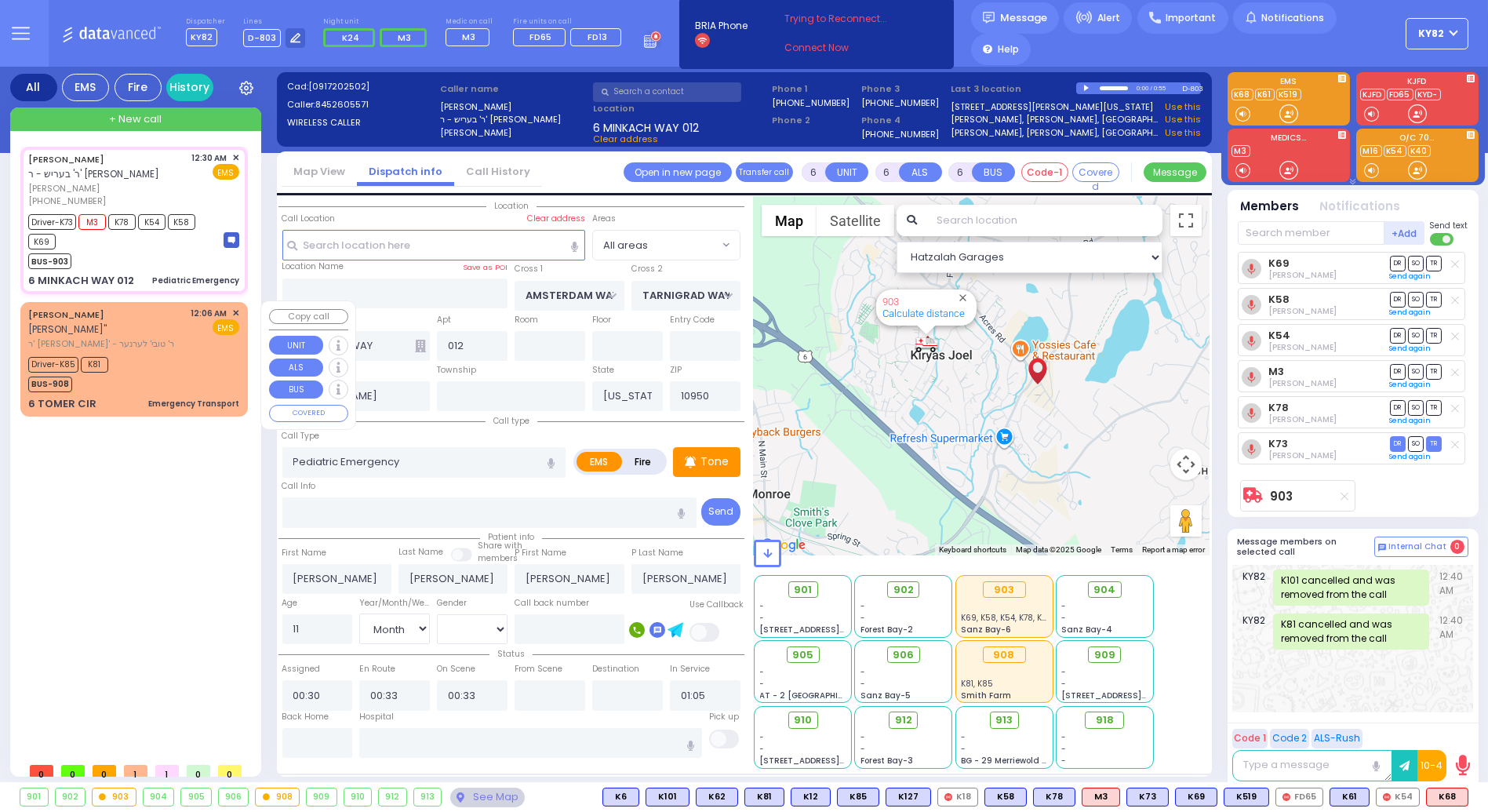
select select
radio input "true"
select select "Month"
select select "[DEMOGRAPHIC_DATA]"
select select "Hatzalah Garages"
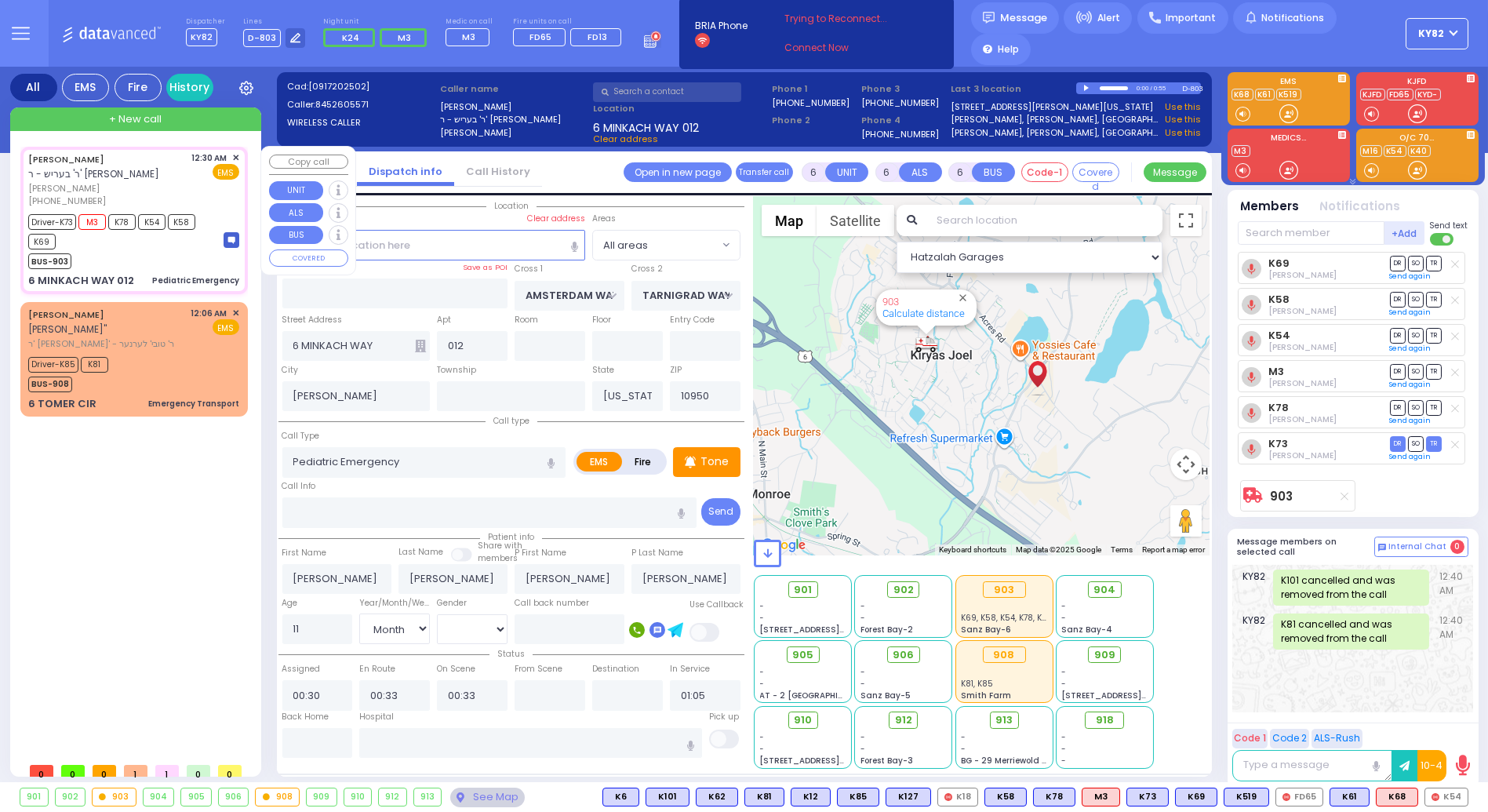
click at [200, 263] on div "BUS-903" at bounding box center [118, 259] width 180 height 19
select select
radio input "true"
select select "Month"
select select "[DEMOGRAPHIC_DATA]"
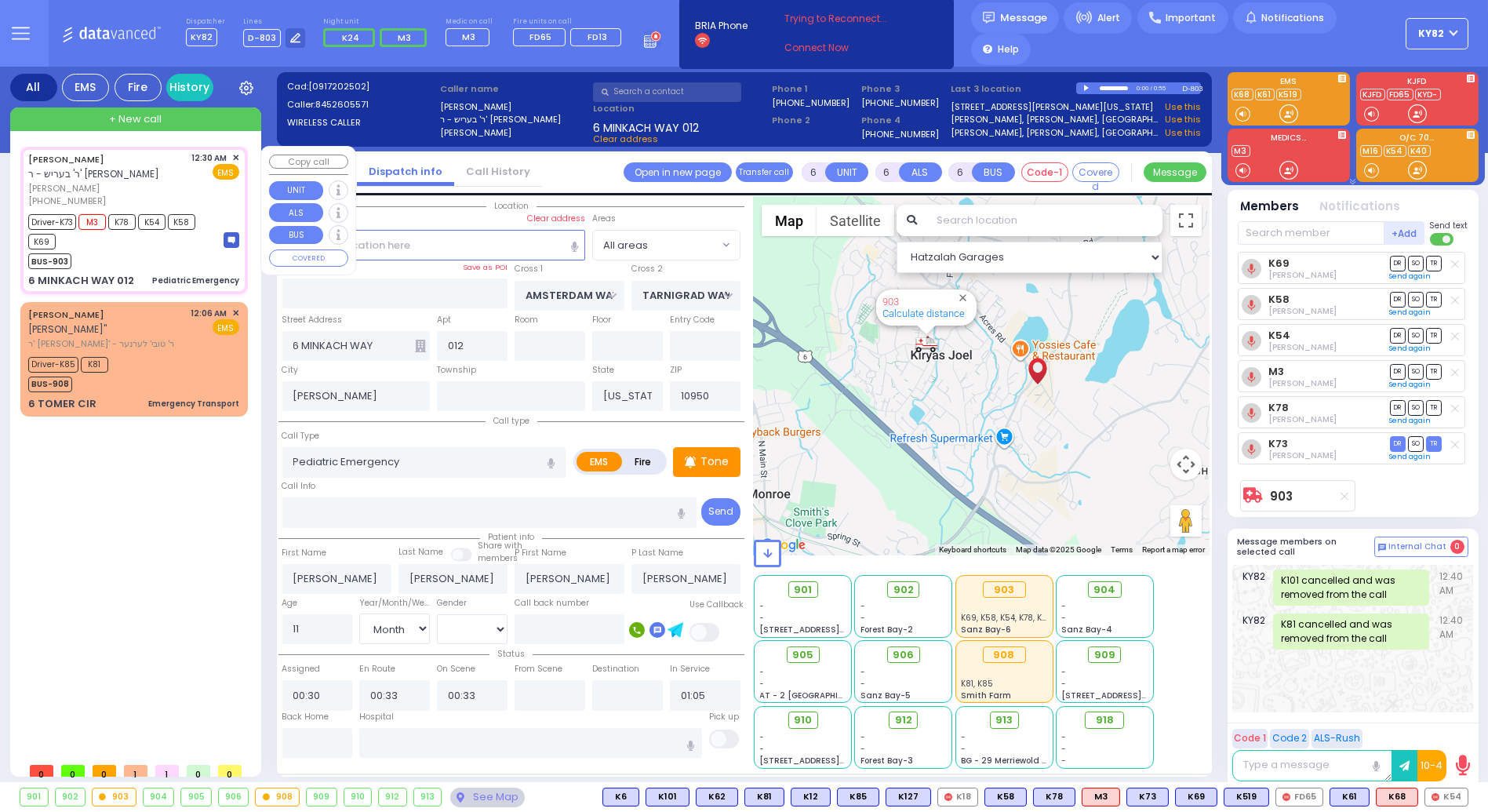
select select "Hatzalah Garages"
click at [305, 737] on input "text" at bounding box center [317, 742] width 71 height 30
click at [305, 736] on input "text" at bounding box center [317, 742] width 71 height 30
click at [305, 736] on input "text" at bounding box center [317, 742] width 71 height 30
type input "01:27"
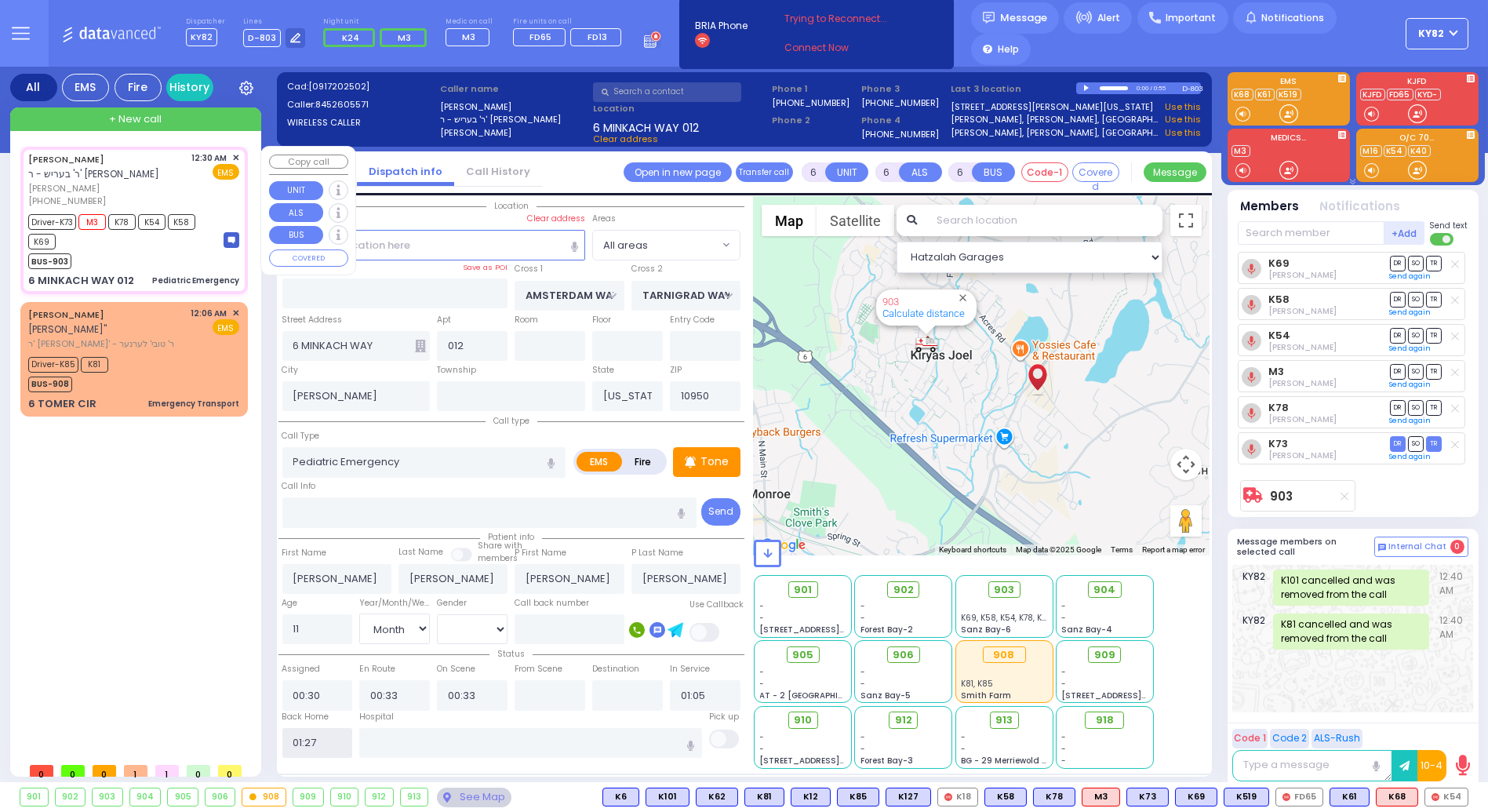
select select
radio input "true"
select select
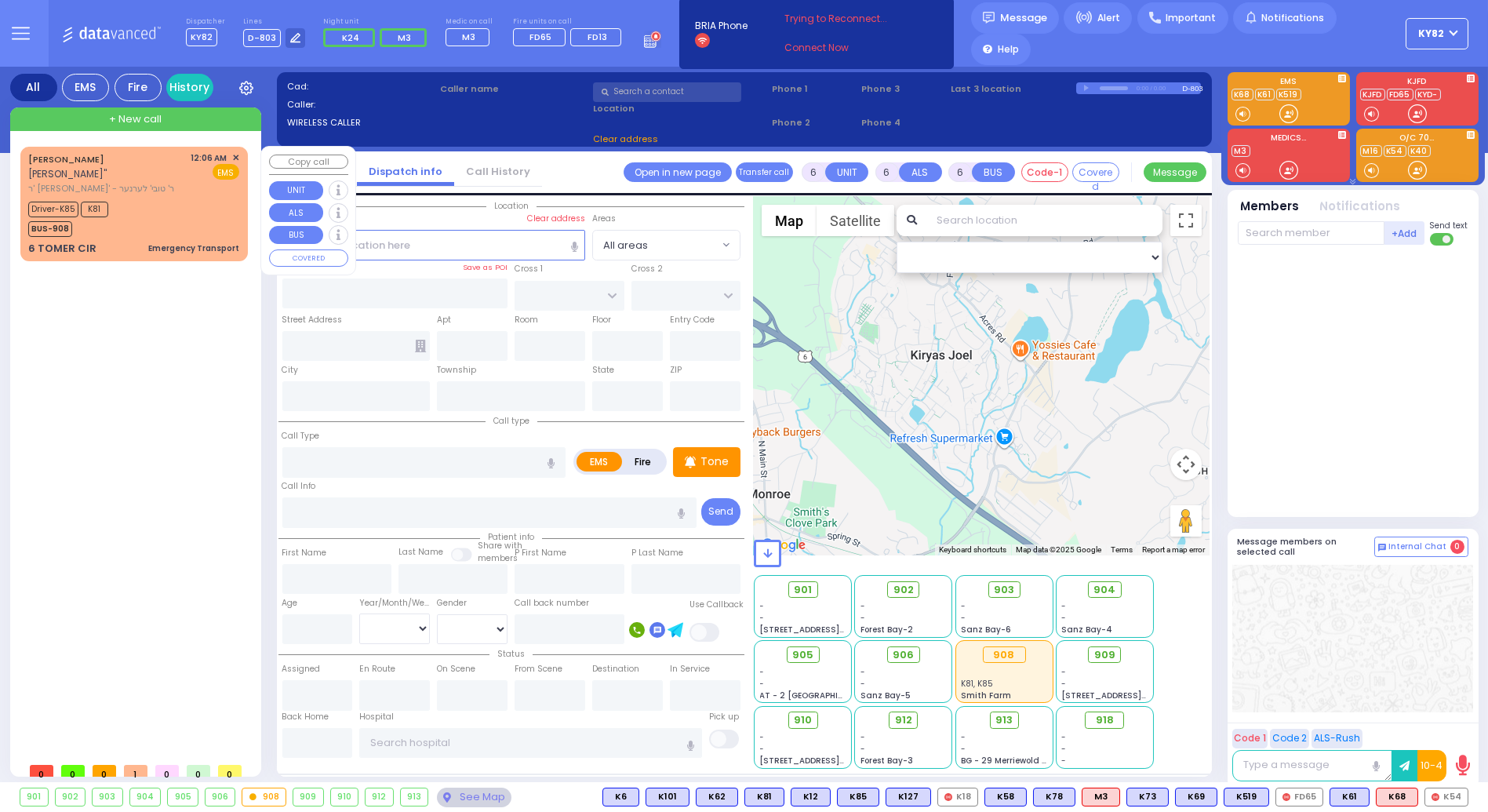
click at [220, 198] on div "Driver-K85 K81 BUS-908" at bounding box center [133, 217] width 211 height 39
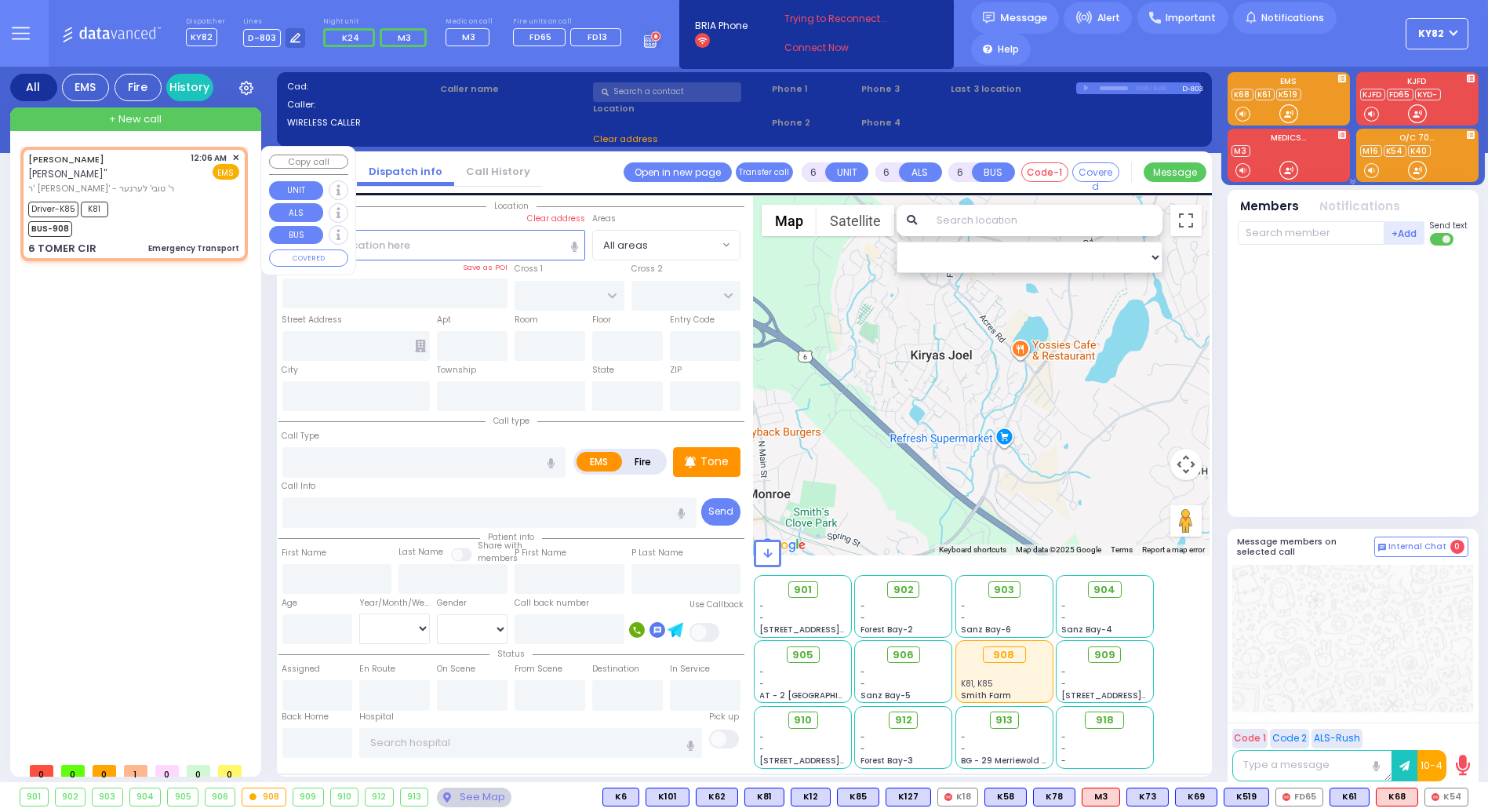
select select
type input "Emergency Transport"
radio input "true"
type input "[PERSON_NAME]"
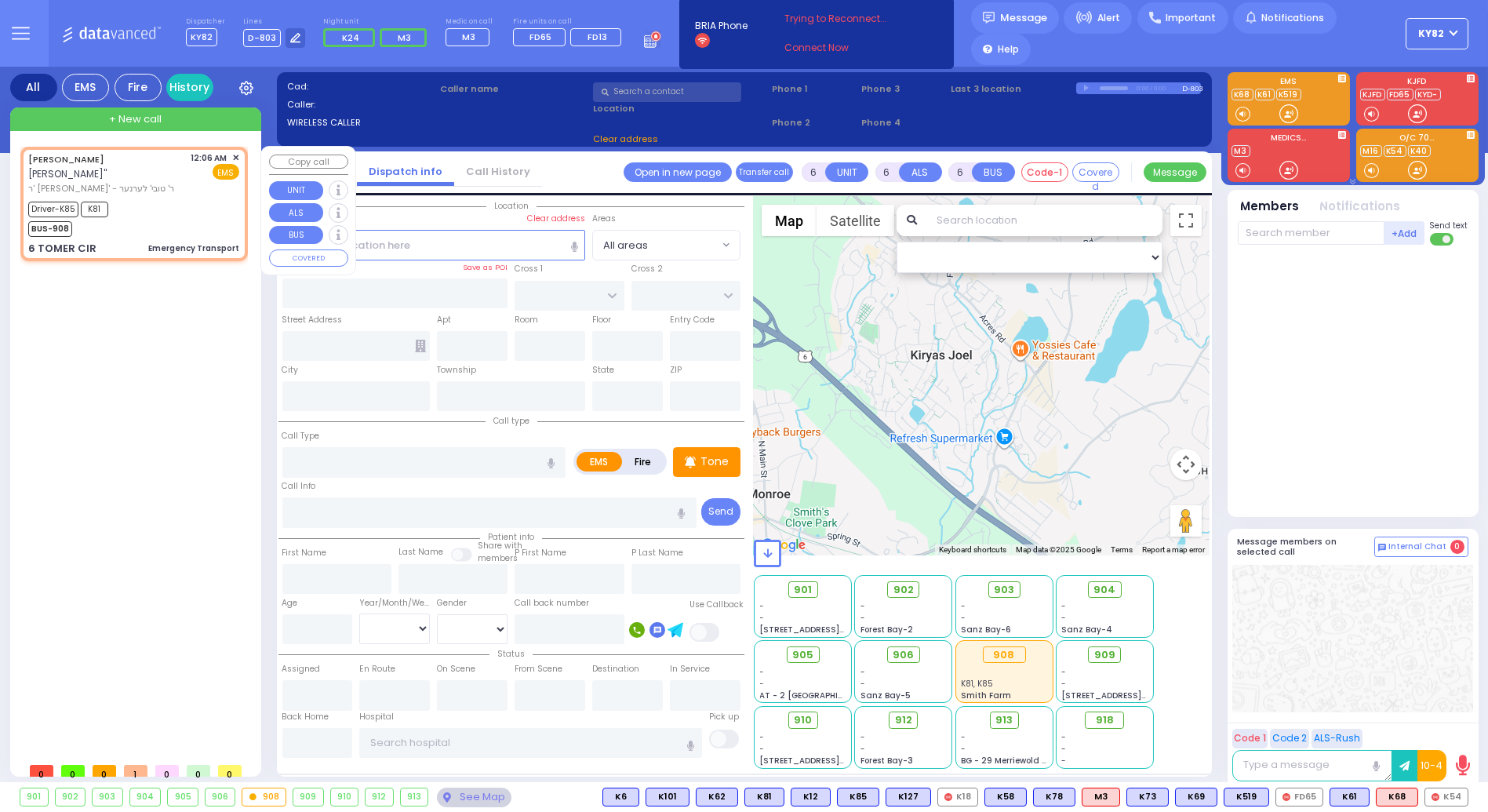
type input "[PERSON_NAME]"
type input "Eizikovits"
type input "11"
select select "Month"
select select "[DEMOGRAPHIC_DATA]"
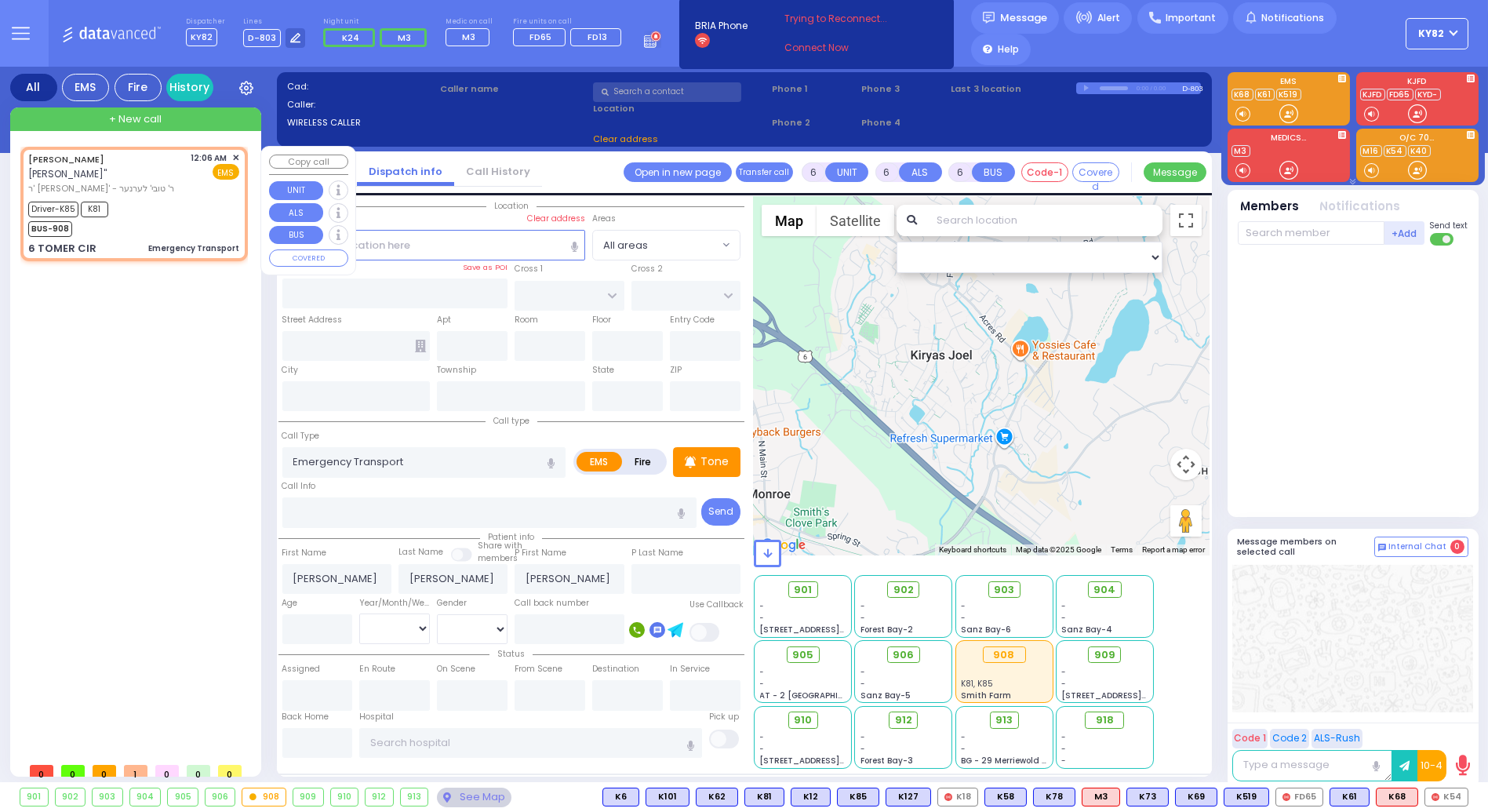
type input "00:06"
type input "00:07"
type input "00:10"
type input "00:15"
type input "00:45"
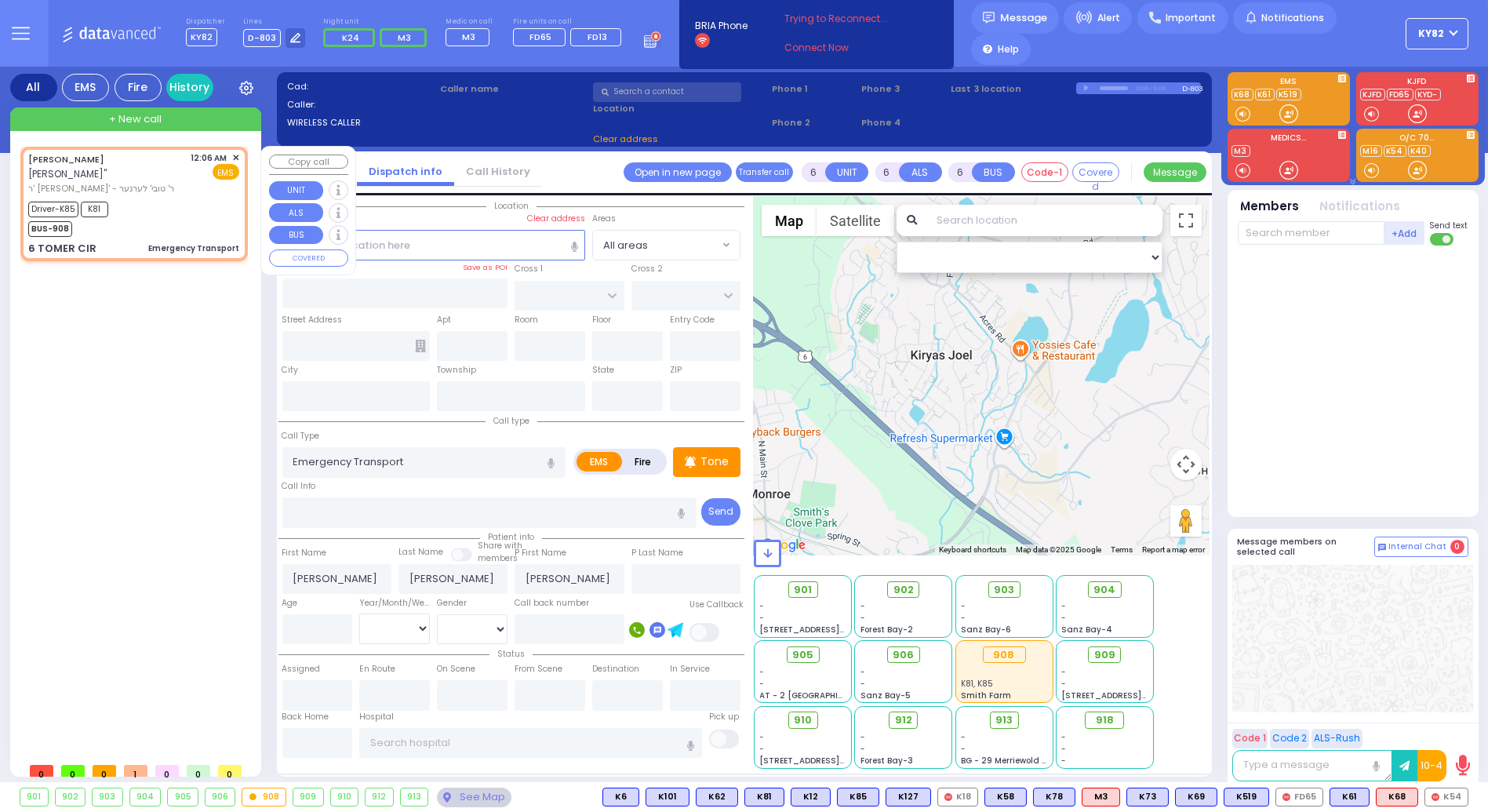
type input "00:55"
type input "[GEOGRAPHIC_DATA] [GEOGRAPHIC_DATA] Paramus Paramus"
select select "Hatzalah Garages"
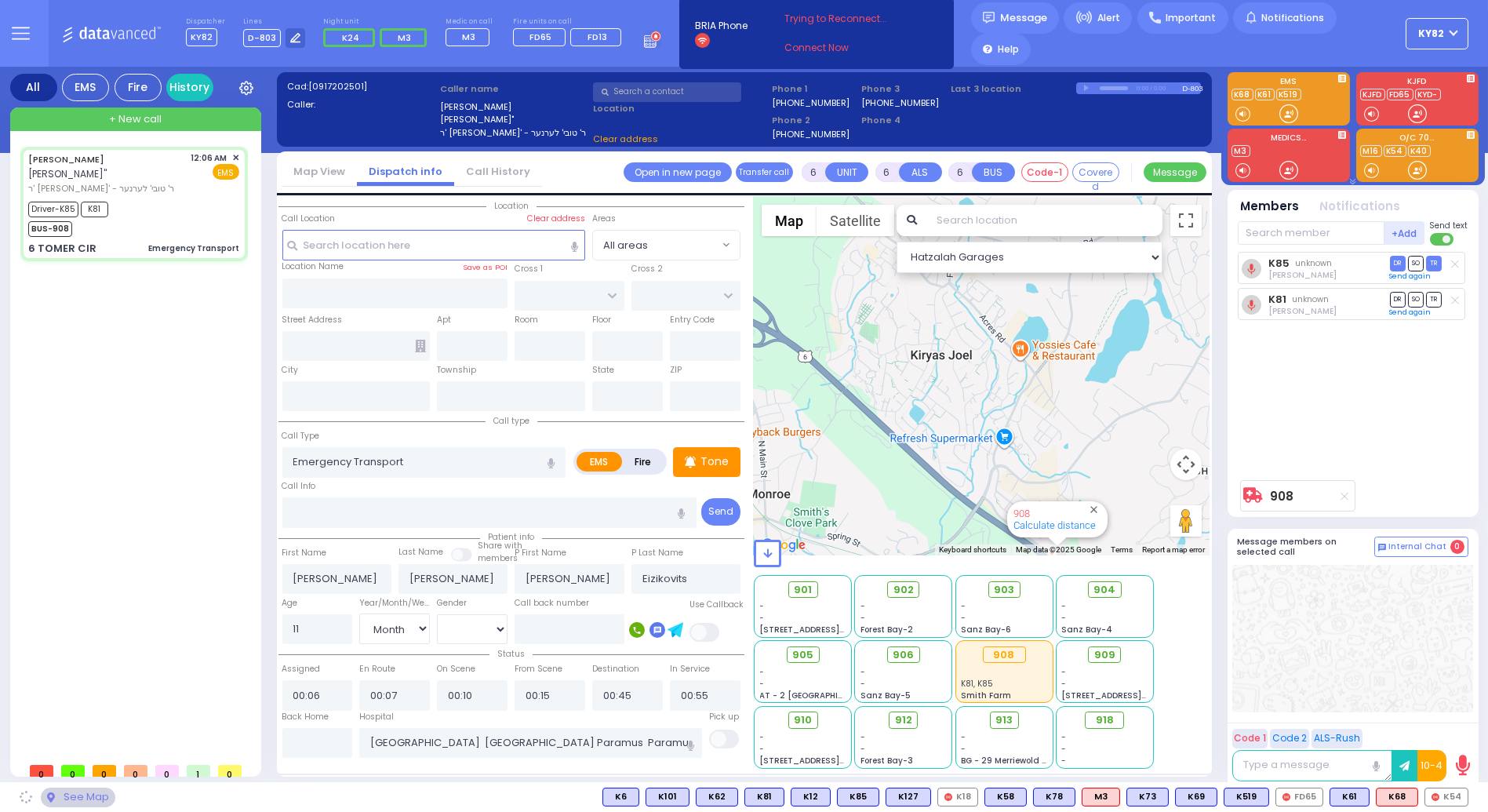
type input "[PERSON_NAME][GEOGRAPHIC_DATA]"
type input "6 TOMER CIR"
type input "Monroe"
type input "[US_STATE]"
type input "10950"
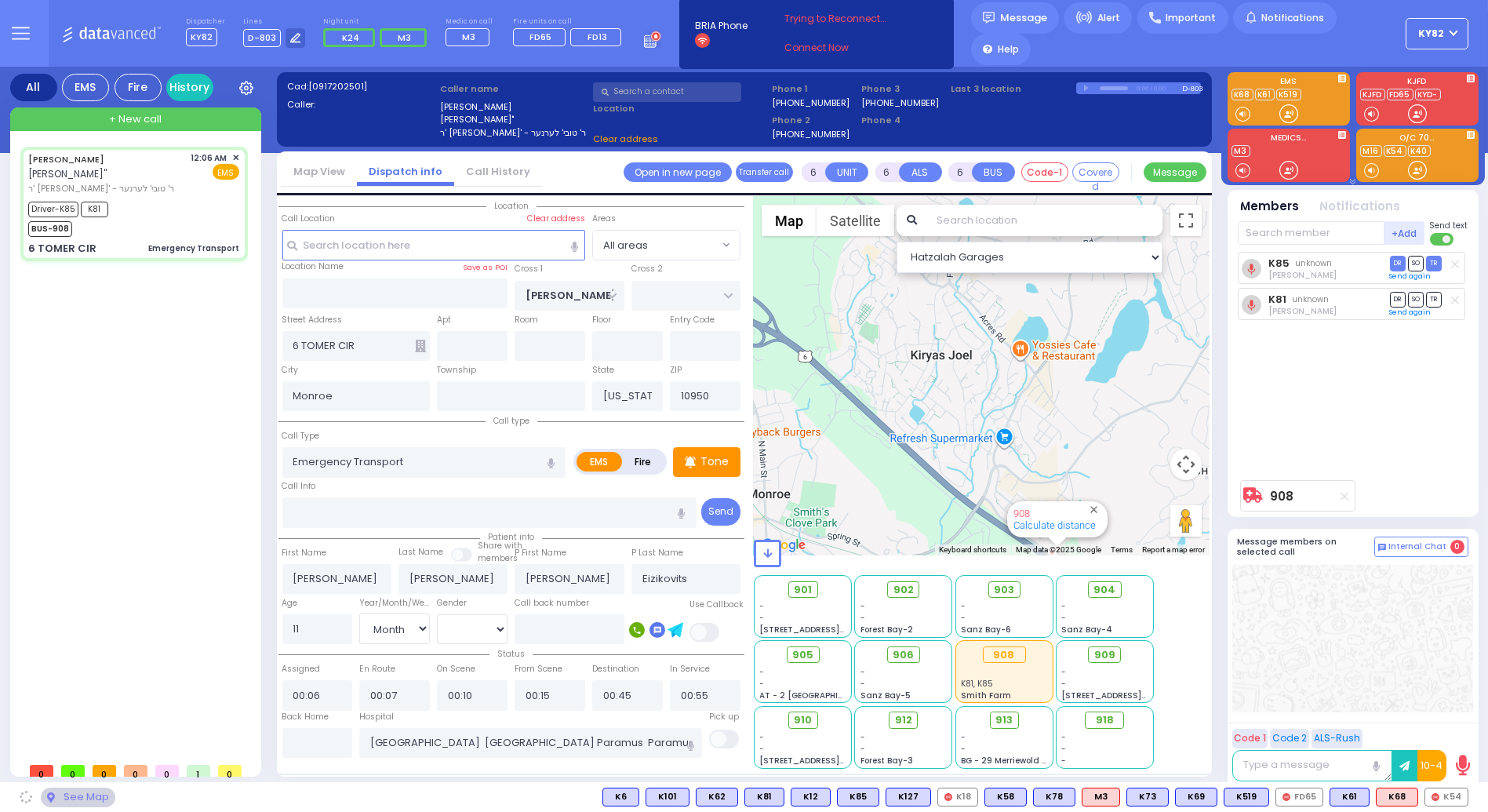
select select "[PERSON_NAME][GEOGRAPHIC_DATA]"
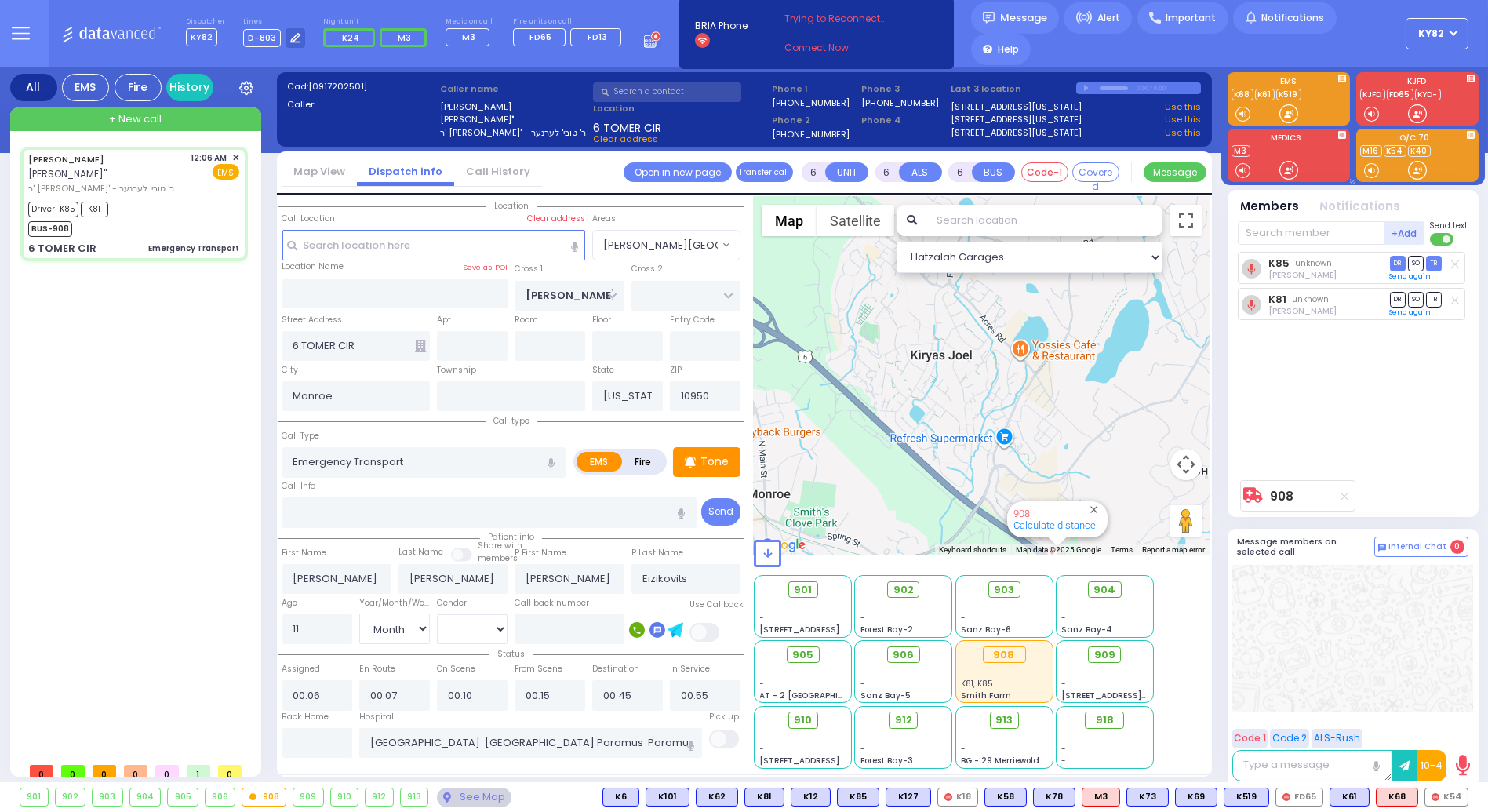
select select
radio input "true"
select select "Month"
select select "[DEMOGRAPHIC_DATA]"
select select "Hatzalah Garages"
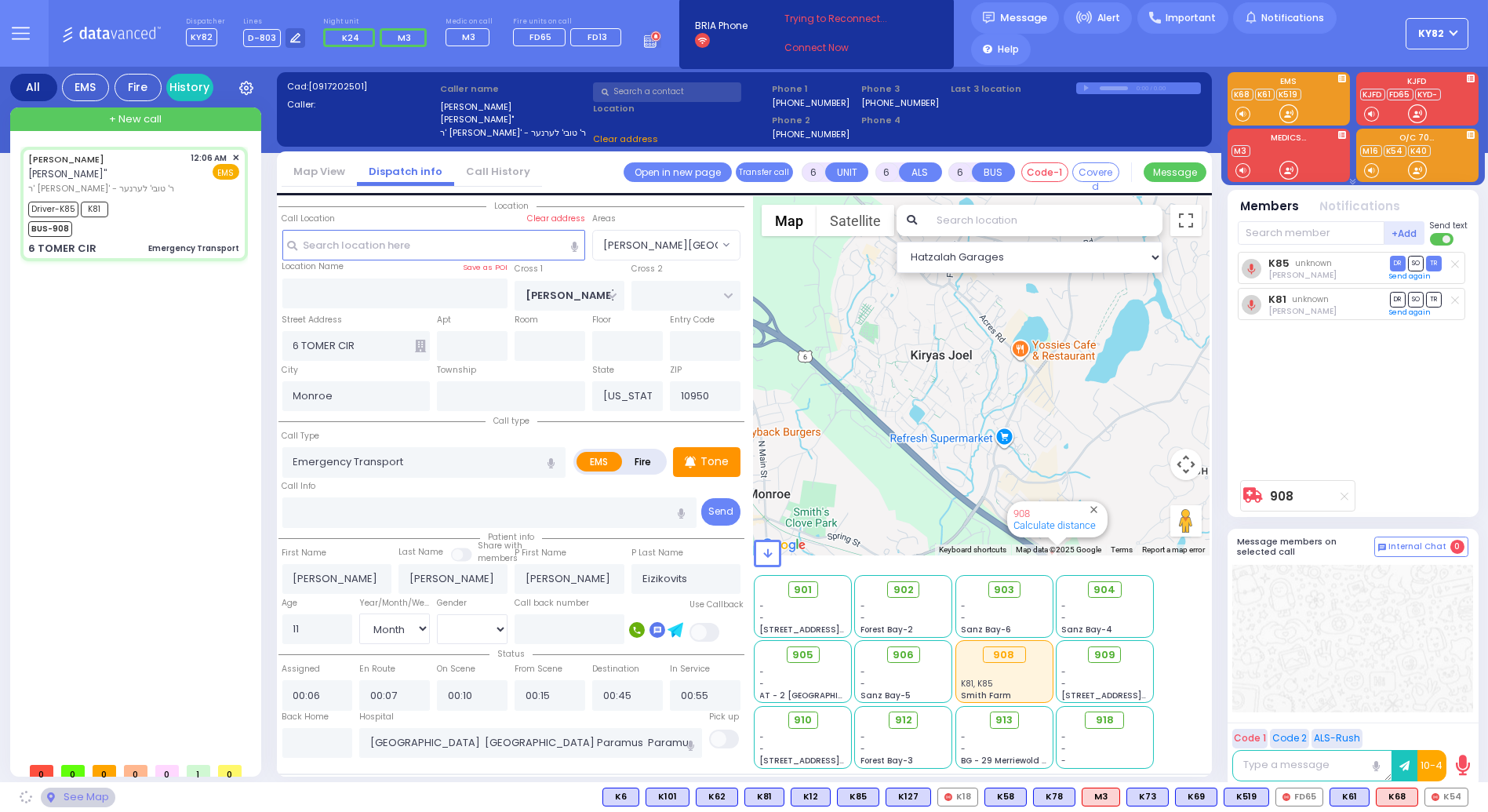
select select "[PERSON_NAME][GEOGRAPHIC_DATA]"
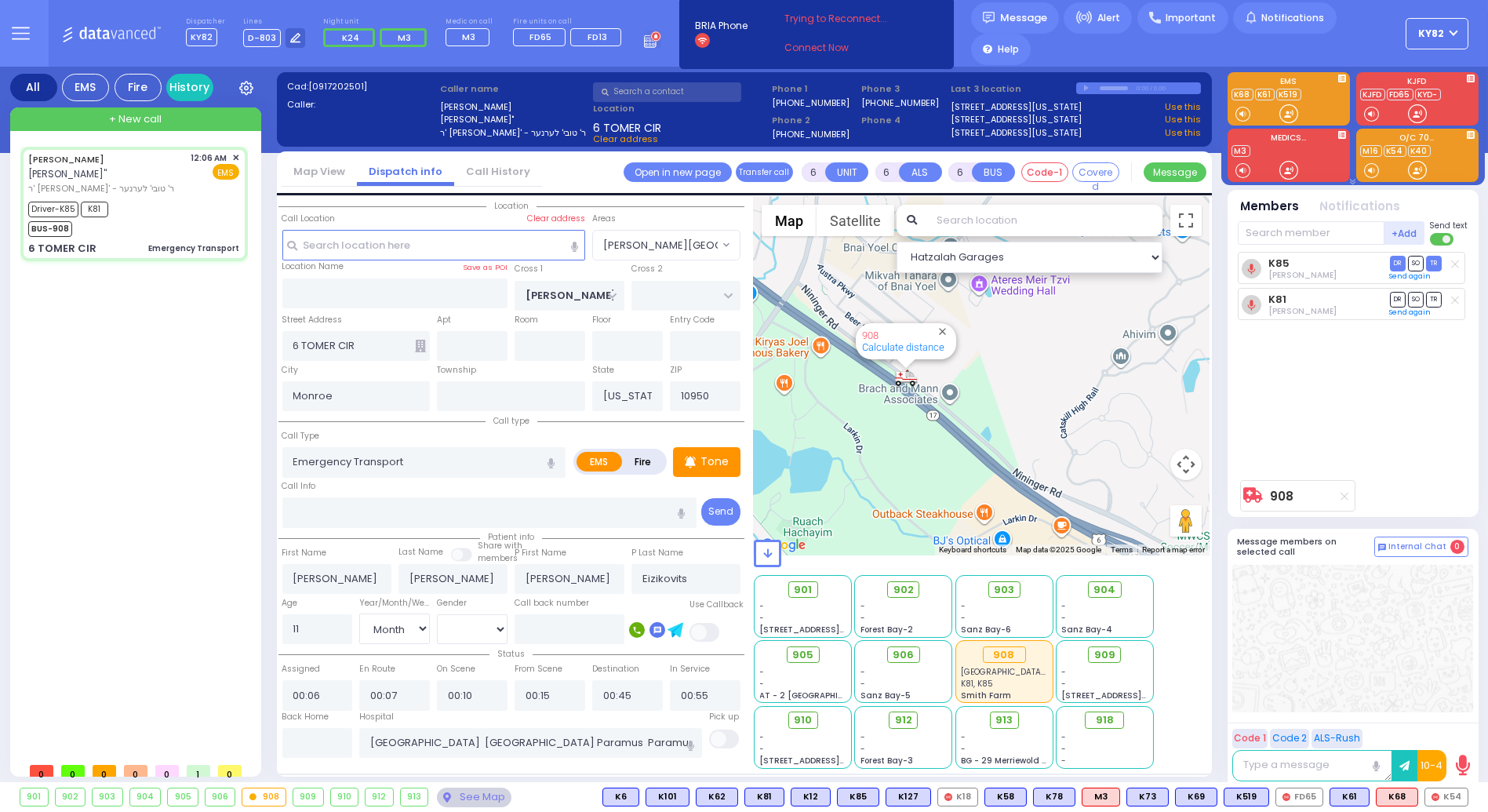
drag, startPoint x: 903, startPoint y: 447, endPoint x: 966, endPoint y: 491, distance: 76.8
click at [968, 508] on div "908 Calculate distance" at bounding box center [981, 376] width 456 height 358
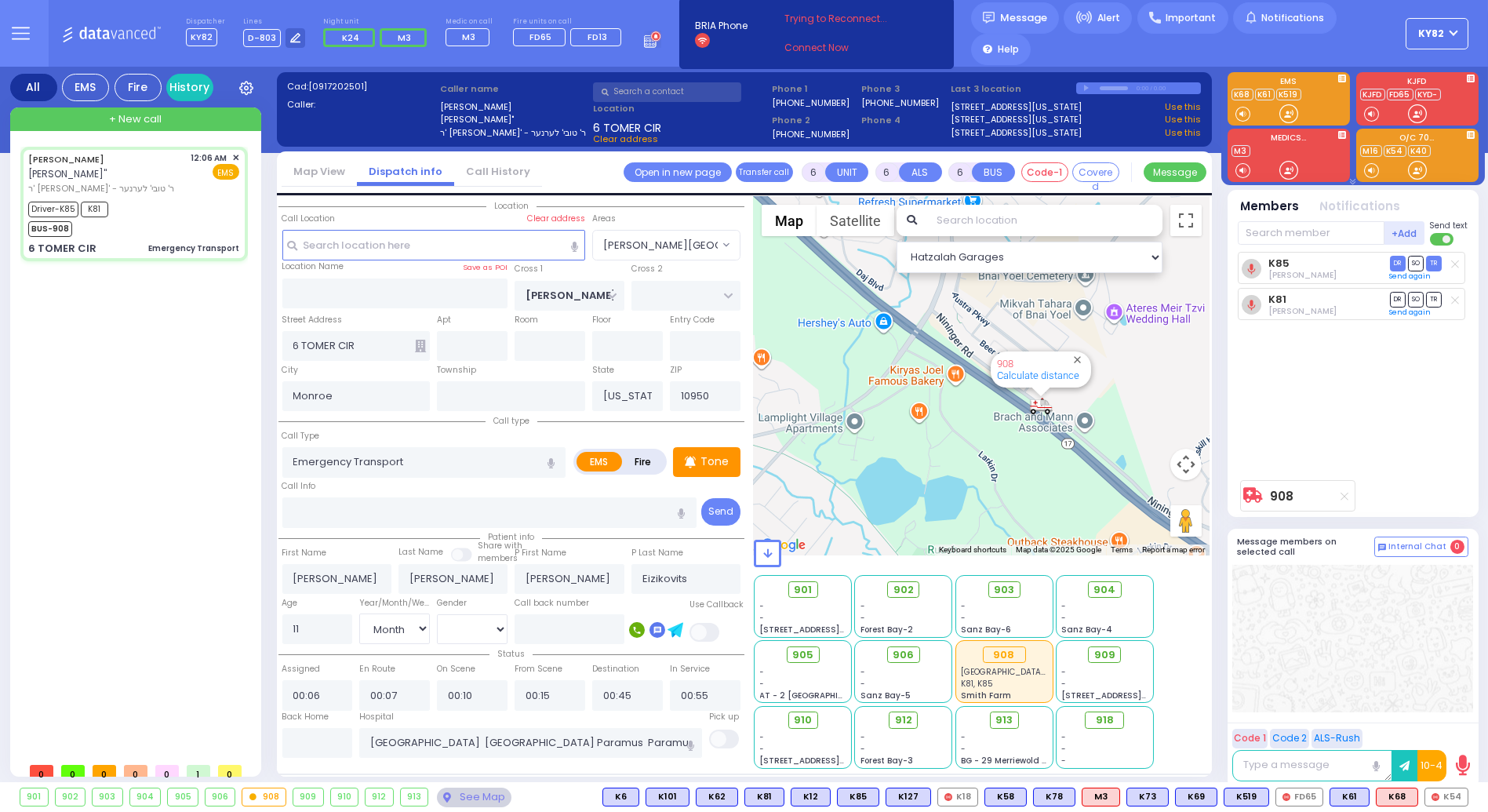
drag, startPoint x: 897, startPoint y: 393, endPoint x: 997, endPoint y: 433, distance: 107.7
click at [997, 433] on div "908 Calculate distance" at bounding box center [981, 376] width 456 height 358
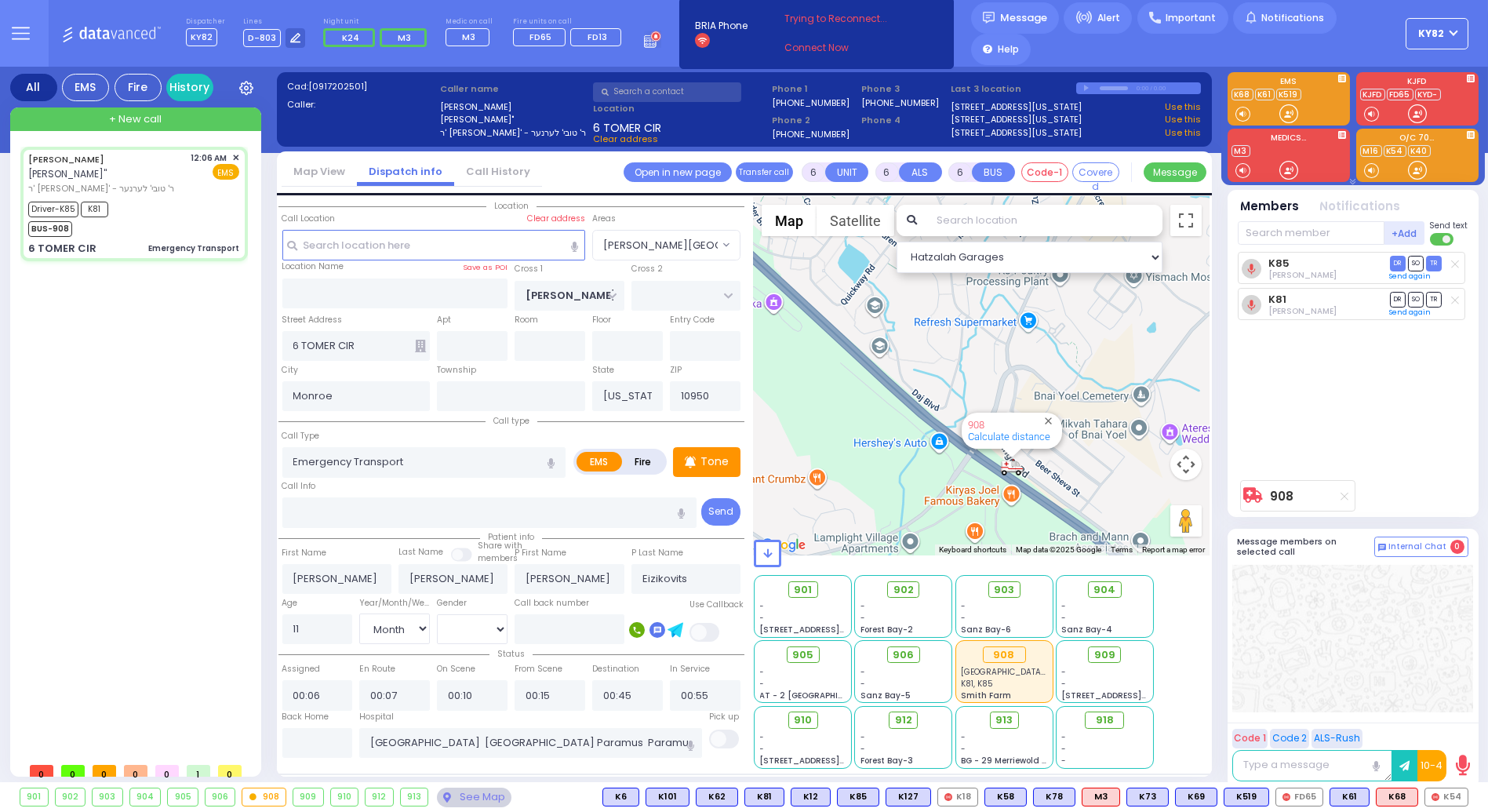
drag, startPoint x: 993, startPoint y: 394, endPoint x: 1035, endPoint y: 494, distance: 108.5
click at [1040, 505] on div "908 Calculate distance" at bounding box center [981, 376] width 456 height 358
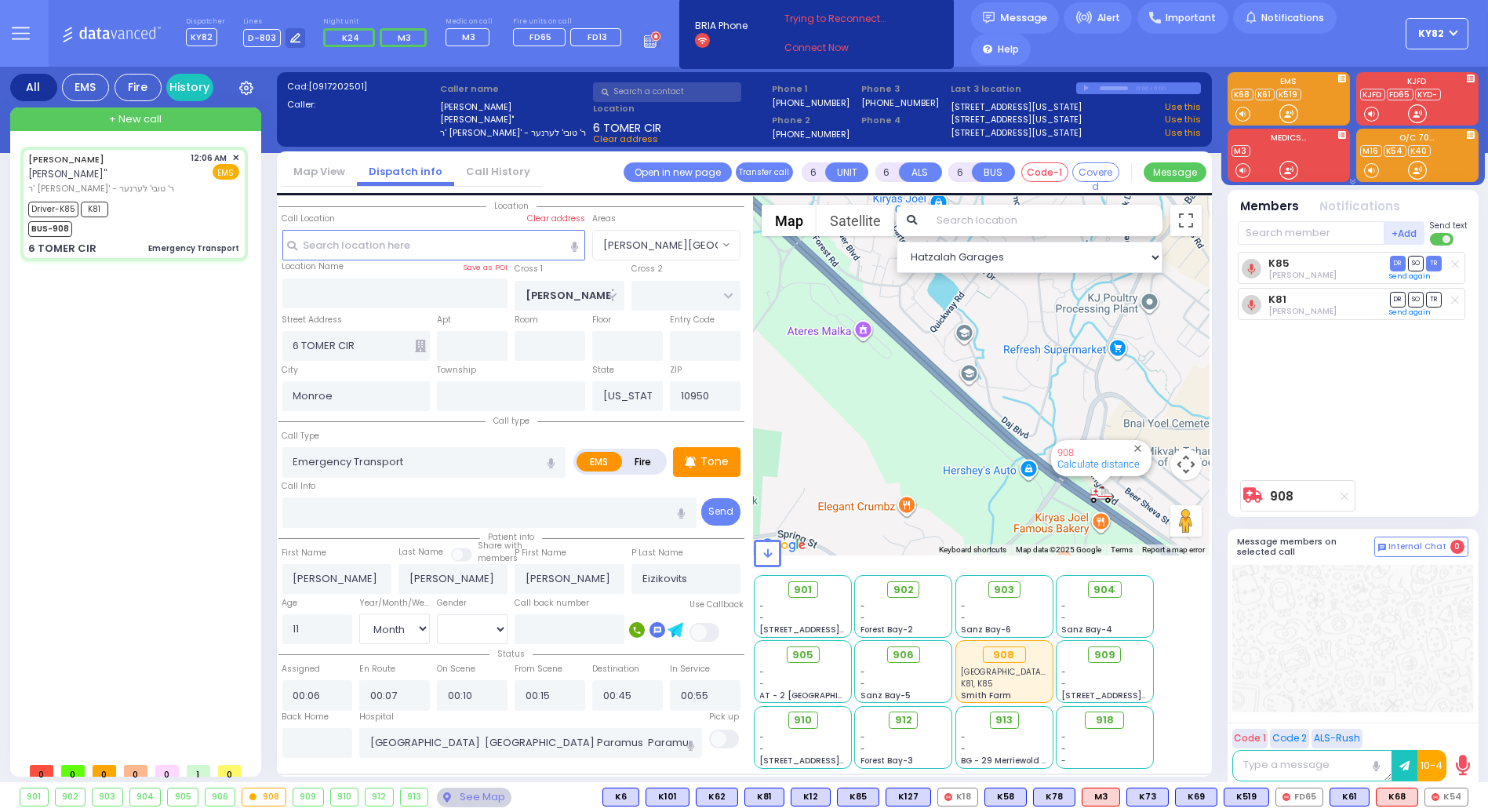
drag, startPoint x: 926, startPoint y: 431, endPoint x: 1015, endPoint y: 467, distance: 96.0
click at [1017, 470] on div "908 Calculate distance" at bounding box center [981, 376] width 456 height 358
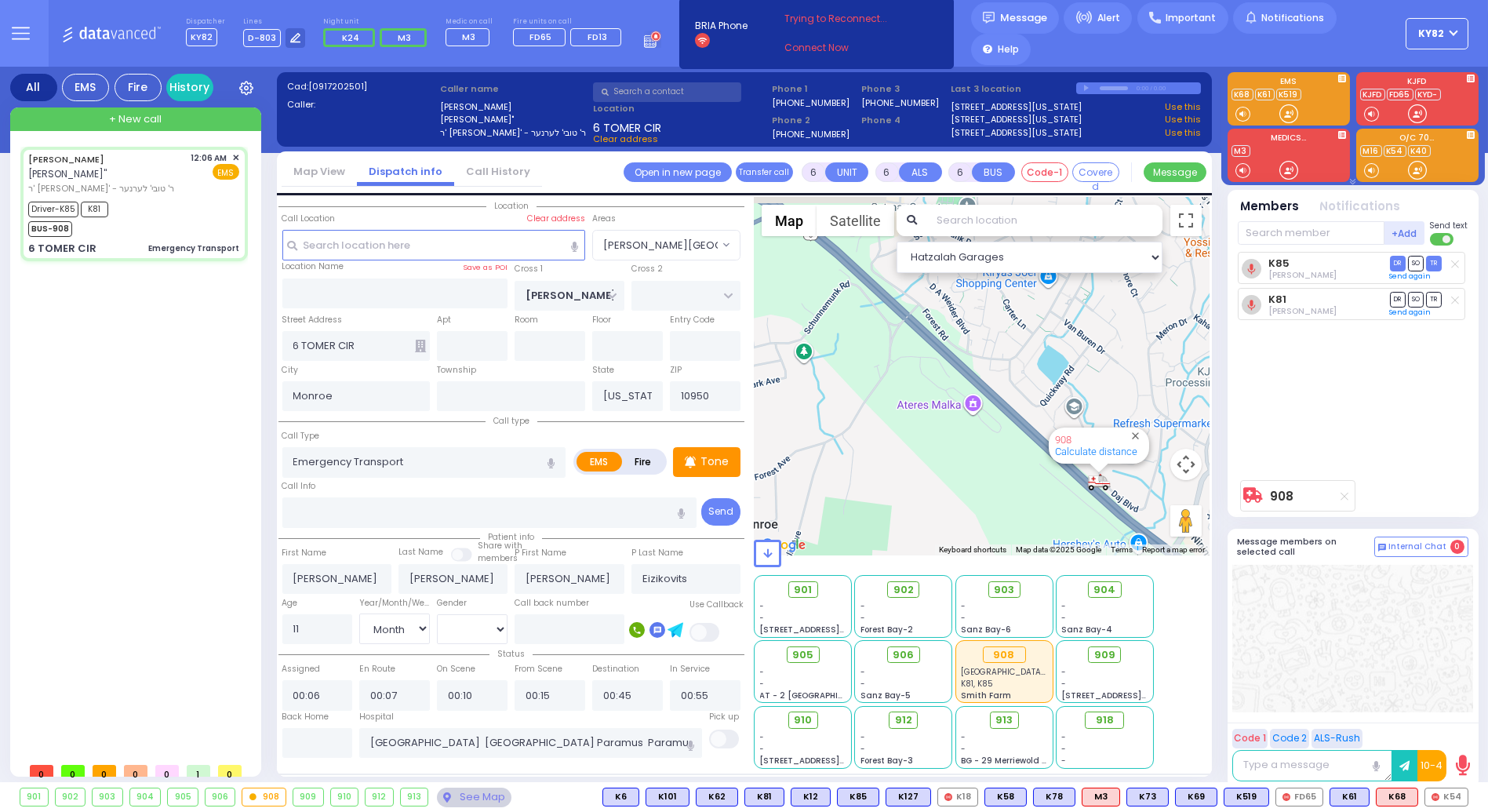
drag, startPoint x: 924, startPoint y: 437, endPoint x: 1045, endPoint y: 530, distance: 152.6
click at [1045, 530] on div "908 Calculate distance" at bounding box center [981, 376] width 456 height 358
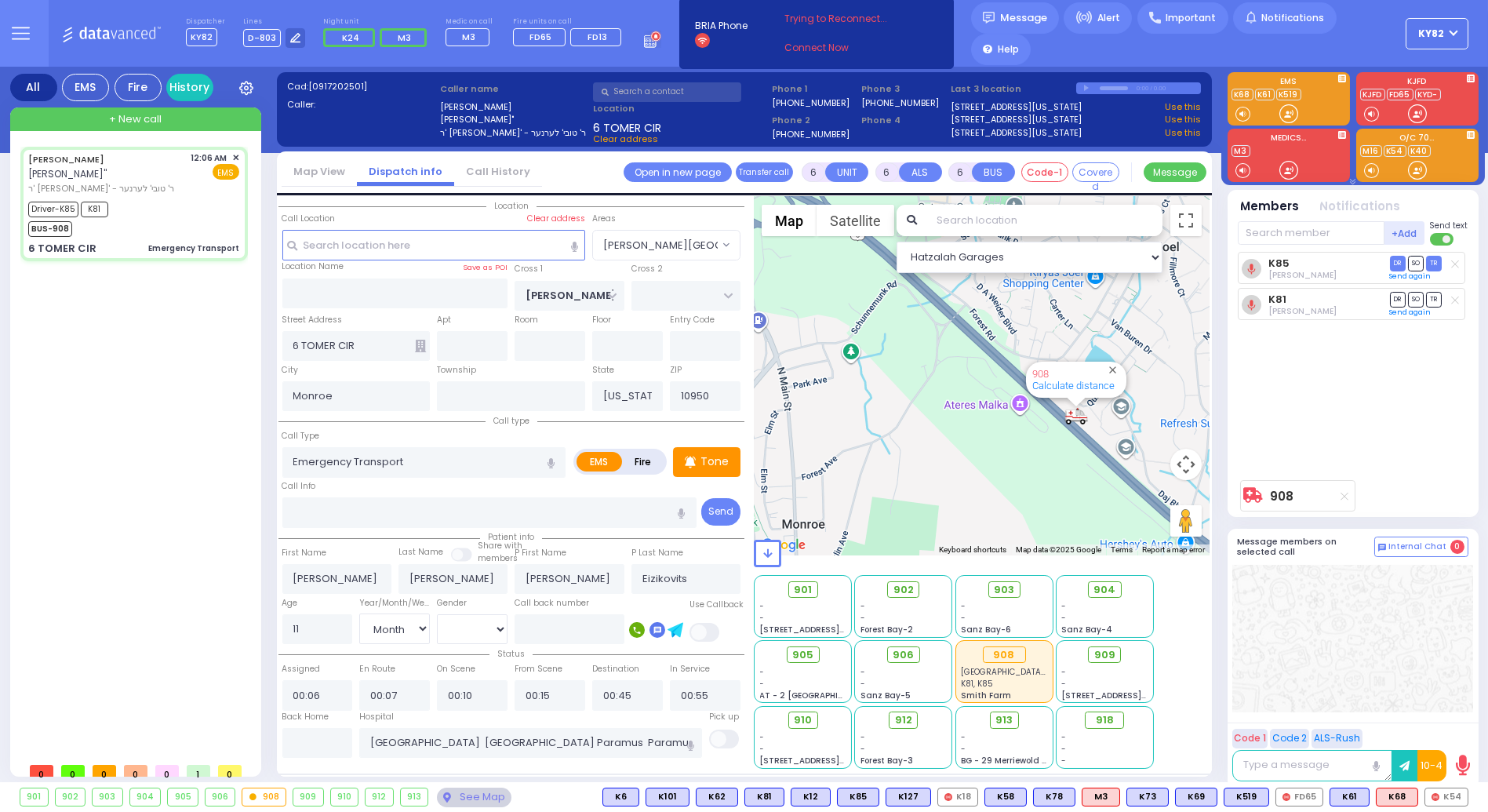
drag, startPoint x: 914, startPoint y: 374, endPoint x: 954, endPoint y: 362, distance: 41.8
click at [954, 362] on div "908 Calculate distance" at bounding box center [981, 376] width 456 height 358
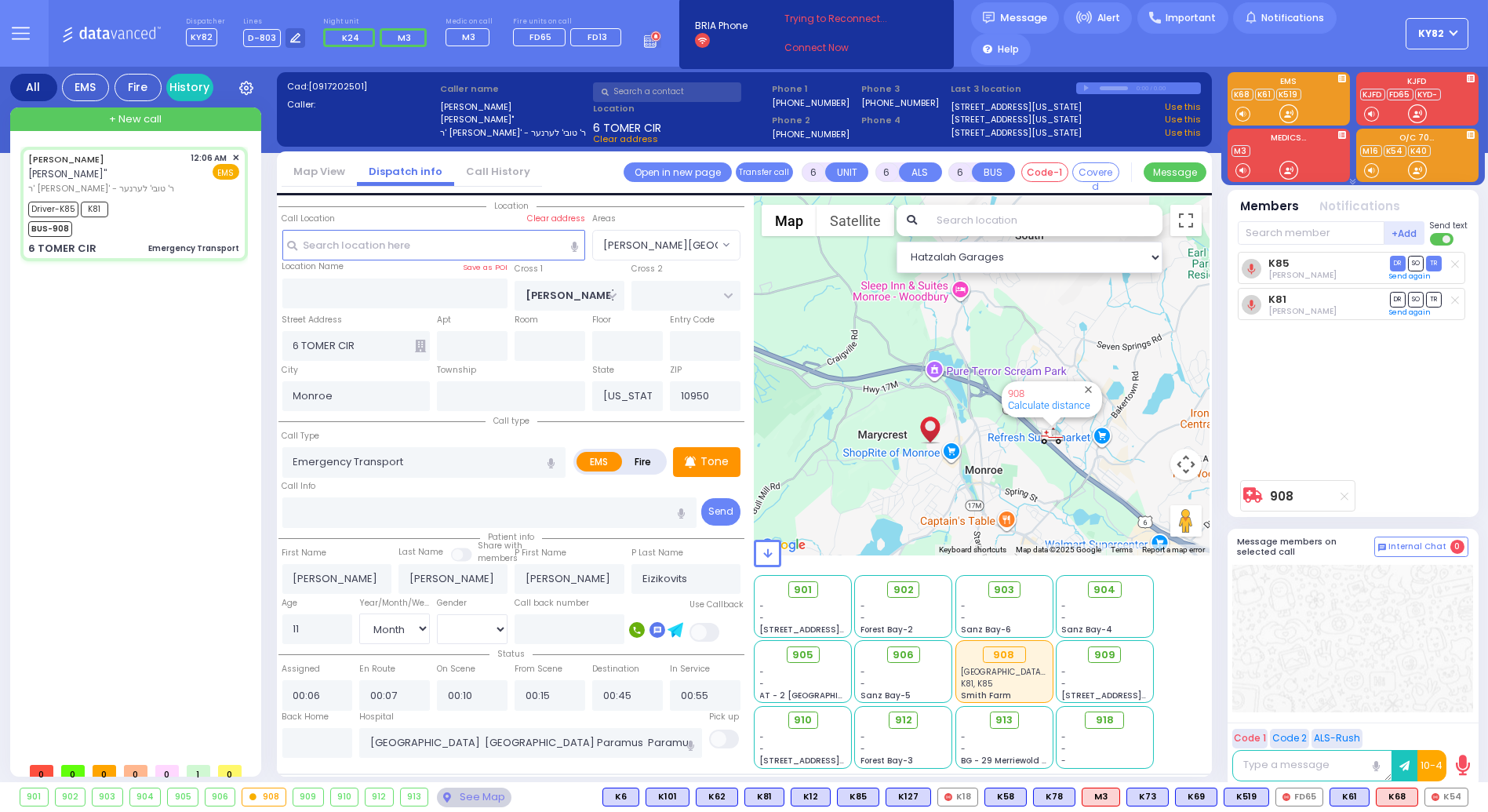
drag, startPoint x: 935, startPoint y: 401, endPoint x: 1045, endPoint y: 491, distance: 142.1
click at [1045, 491] on div "908 Calculate distance" at bounding box center [981, 376] width 456 height 358
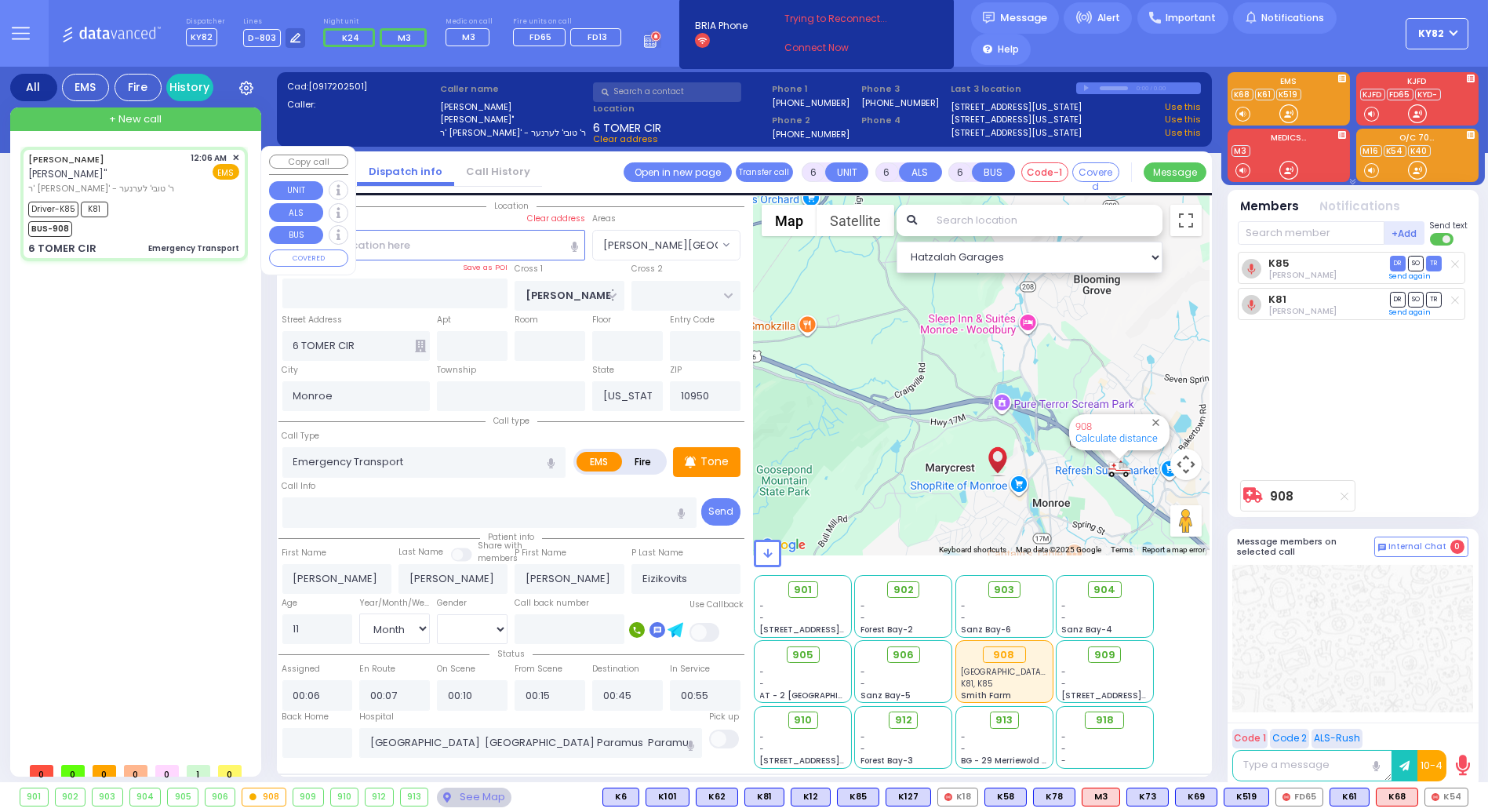
select select
radio input "true"
select select "Month"
select select "[DEMOGRAPHIC_DATA]"
select select "Hatzalah Garages"
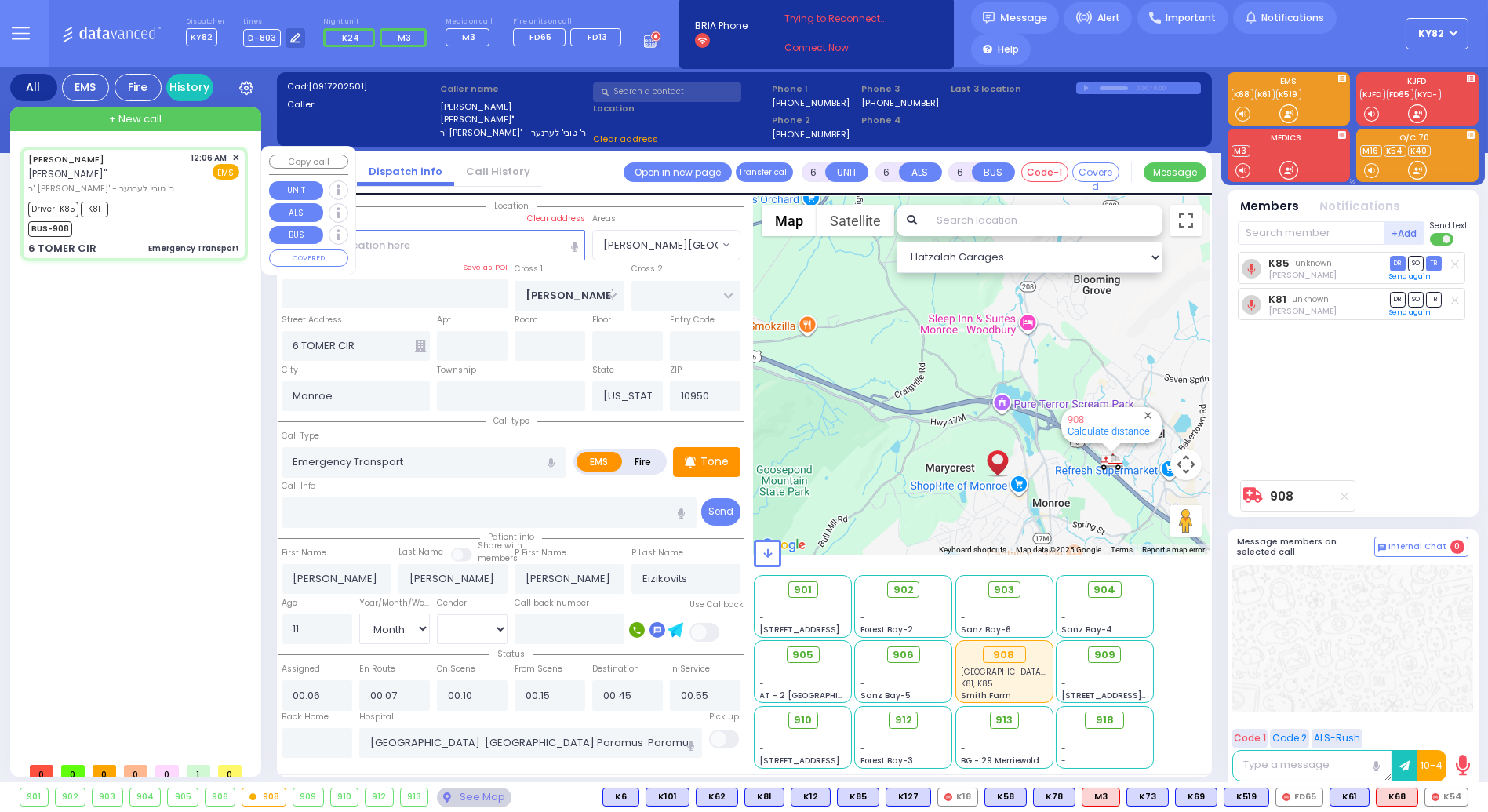
select select
radio input "true"
select select "Month"
select select "[DEMOGRAPHIC_DATA]"
select select "Hatzalah Garages"
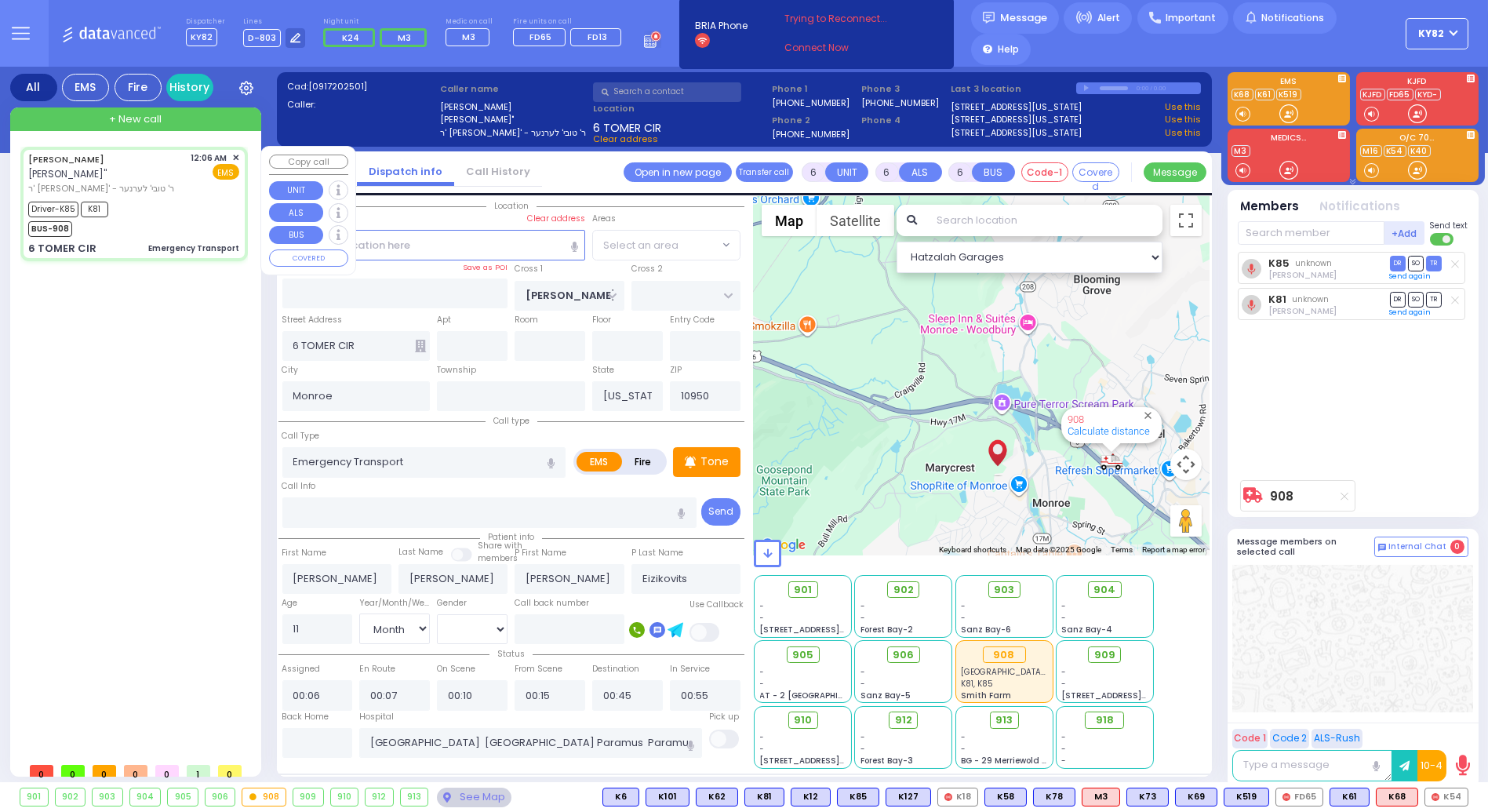
select select "[PERSON_NAME][GEOGRAPHIC_DATA]"
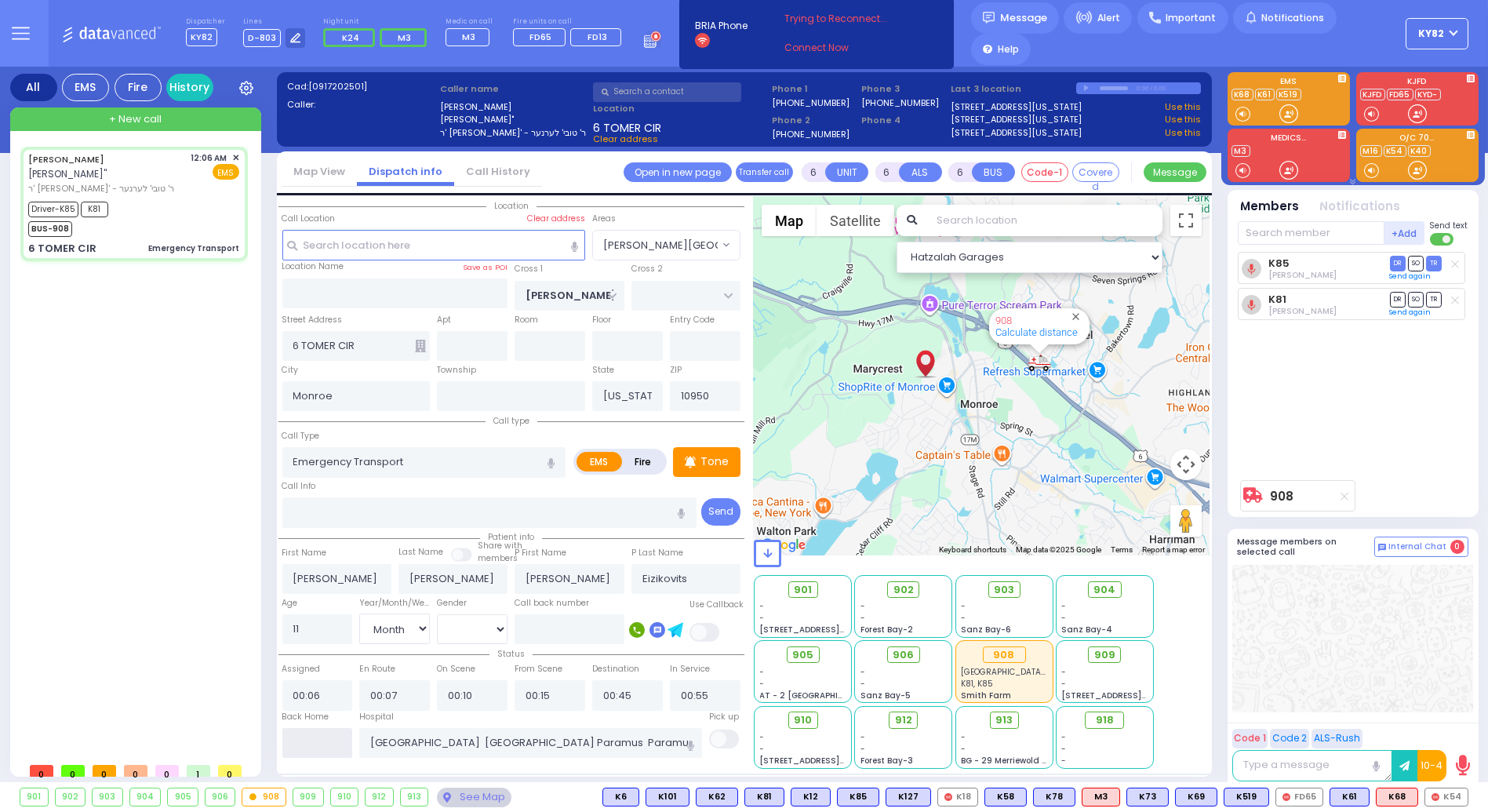
click at [329, 736] on input "text" at bounding box center [317, 742] width 71 height 30
click at [334, 733] on input "text" at bounding box center [317, 742] width 71 height 30
select select
radio input "true"
select select "Month"
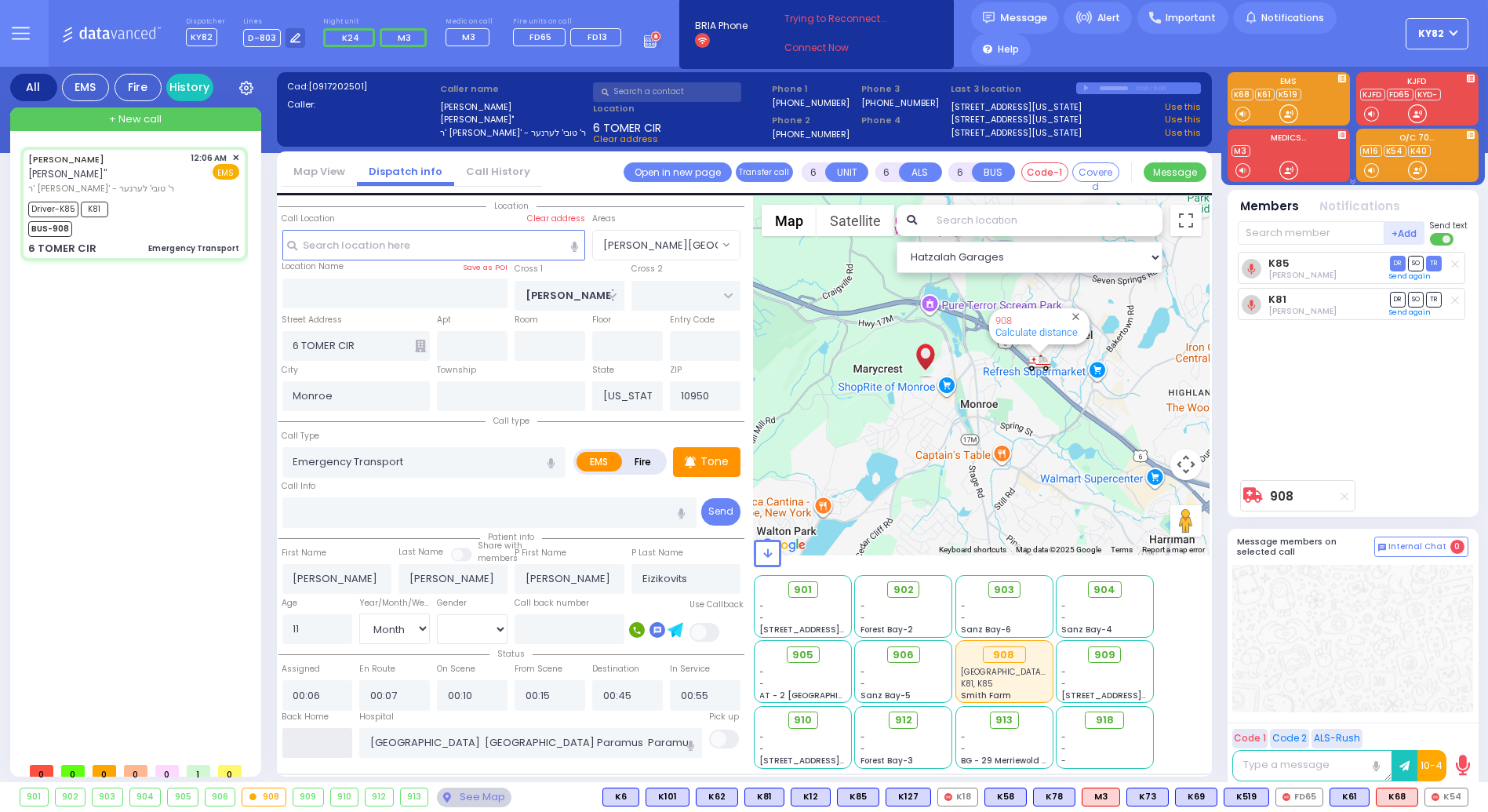
select select "[DEMOGRAPHIC_DATA]"
select select "Hatzalah Garages"
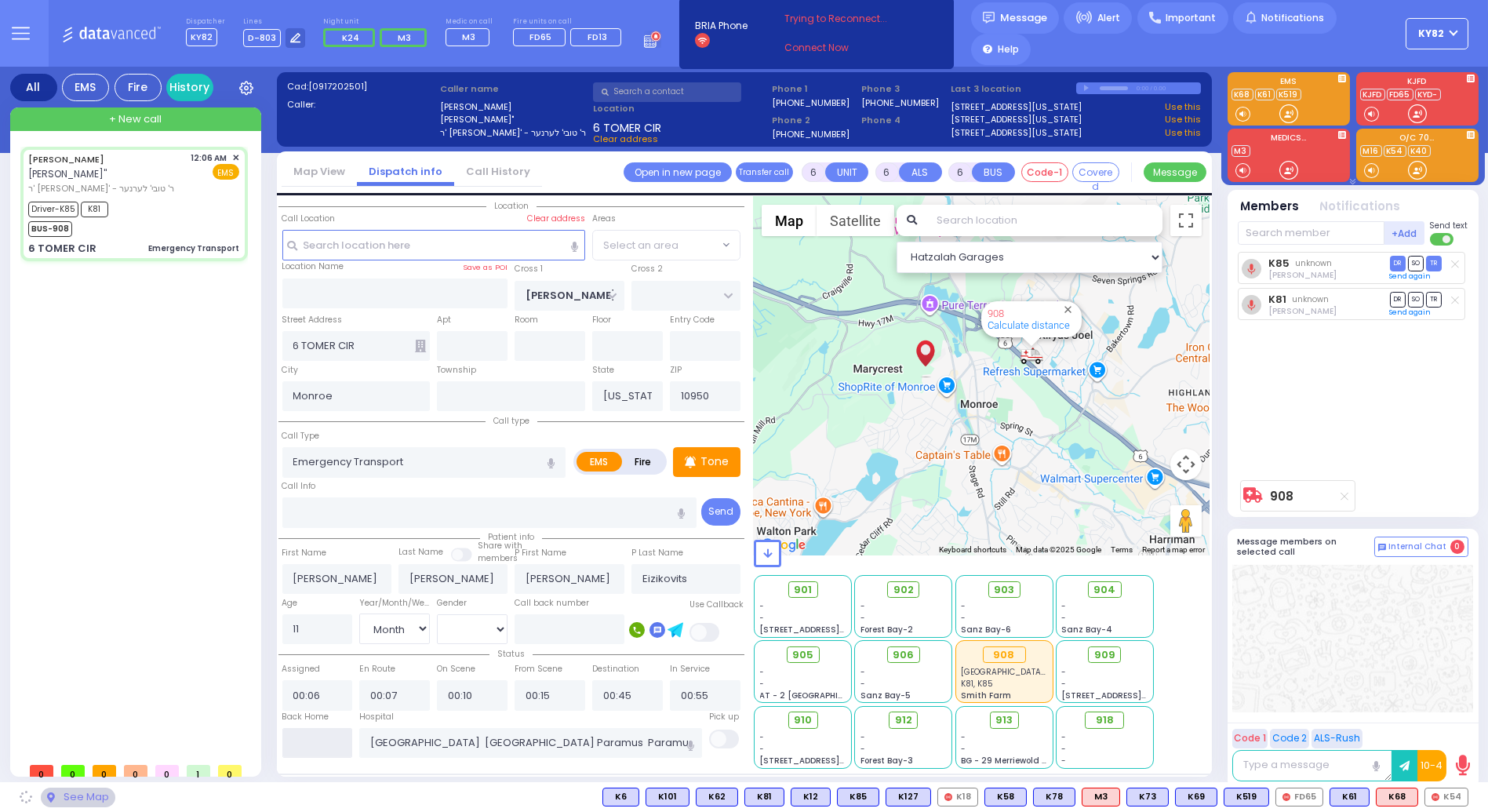
select select "[PERSON_NAME][GEOGRAPHIC_DATA]"
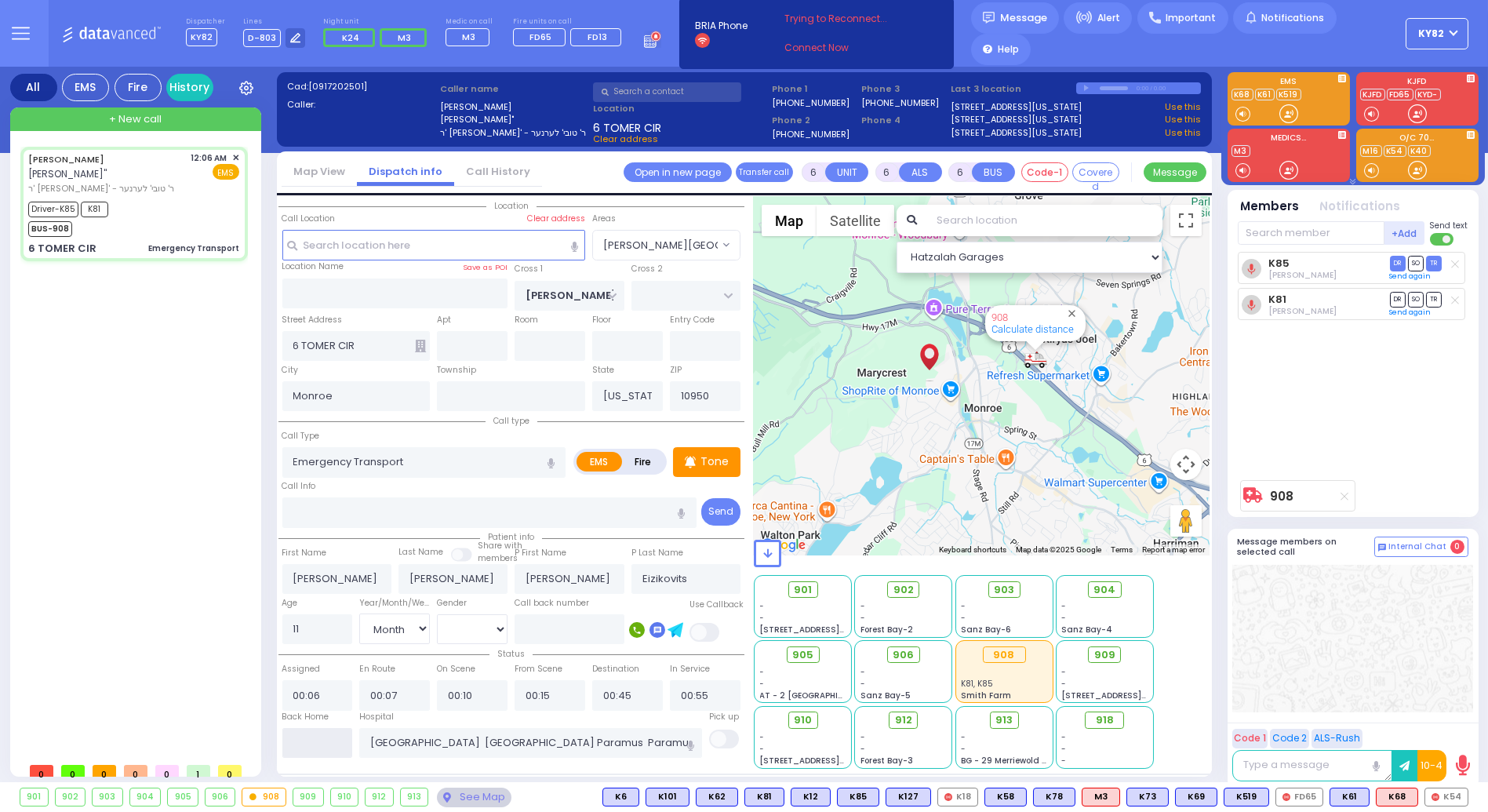
click at [342, 736] on input "text" at bounding box center [317, 742] width 71 height 30
click at [343, 736] on input "text" at bounding box center [317, 742] width 71 height 30
click at [317, 742] on input "text" at bounding box center [317, 742] width 71 height 30
click at [317, 740] on input "text" at bounding box center [317, 742] width 71 height 30
click at [320, 741] on input "text" at bounding box center [317, 742] width 71 height 30
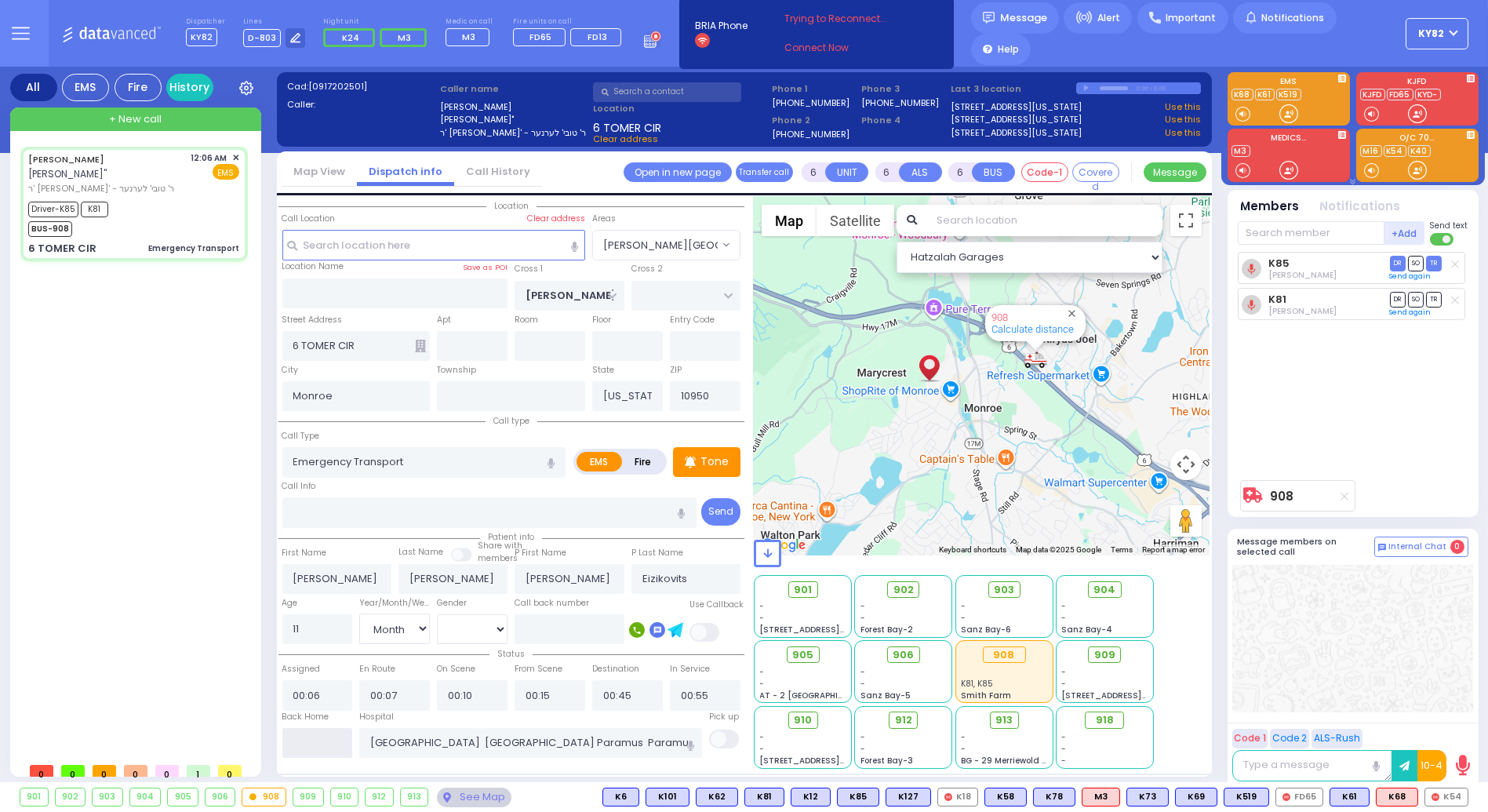
click at [323, 743] on input "text" at bounding box center [317, 742] width 71 height 30
click at [323, 742] on input "text" at bounding box center [317, 742] width 71 height 30
click at [321, 741] on input "text" at bounding box center [317, 742] width 71 height 30
click at [318, 741] on input "text" at bounding box center [317, 742] width 71 height 30
click at [317, 743] on input "text" at bounding box center [317, 742] width 71 height 30
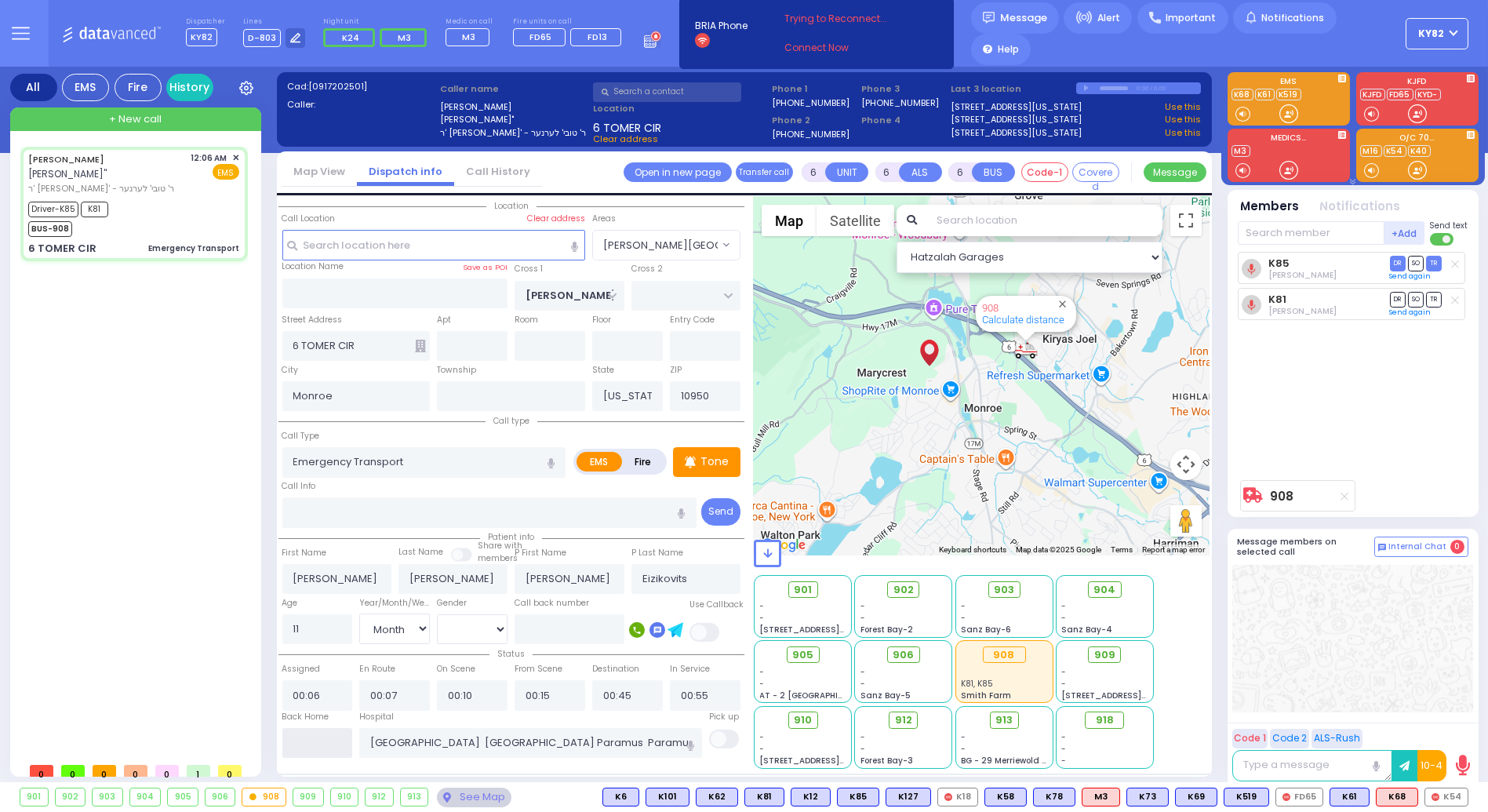
click at [315, 745] on input "text" at bounding box center [317, 742] width 71 height 30
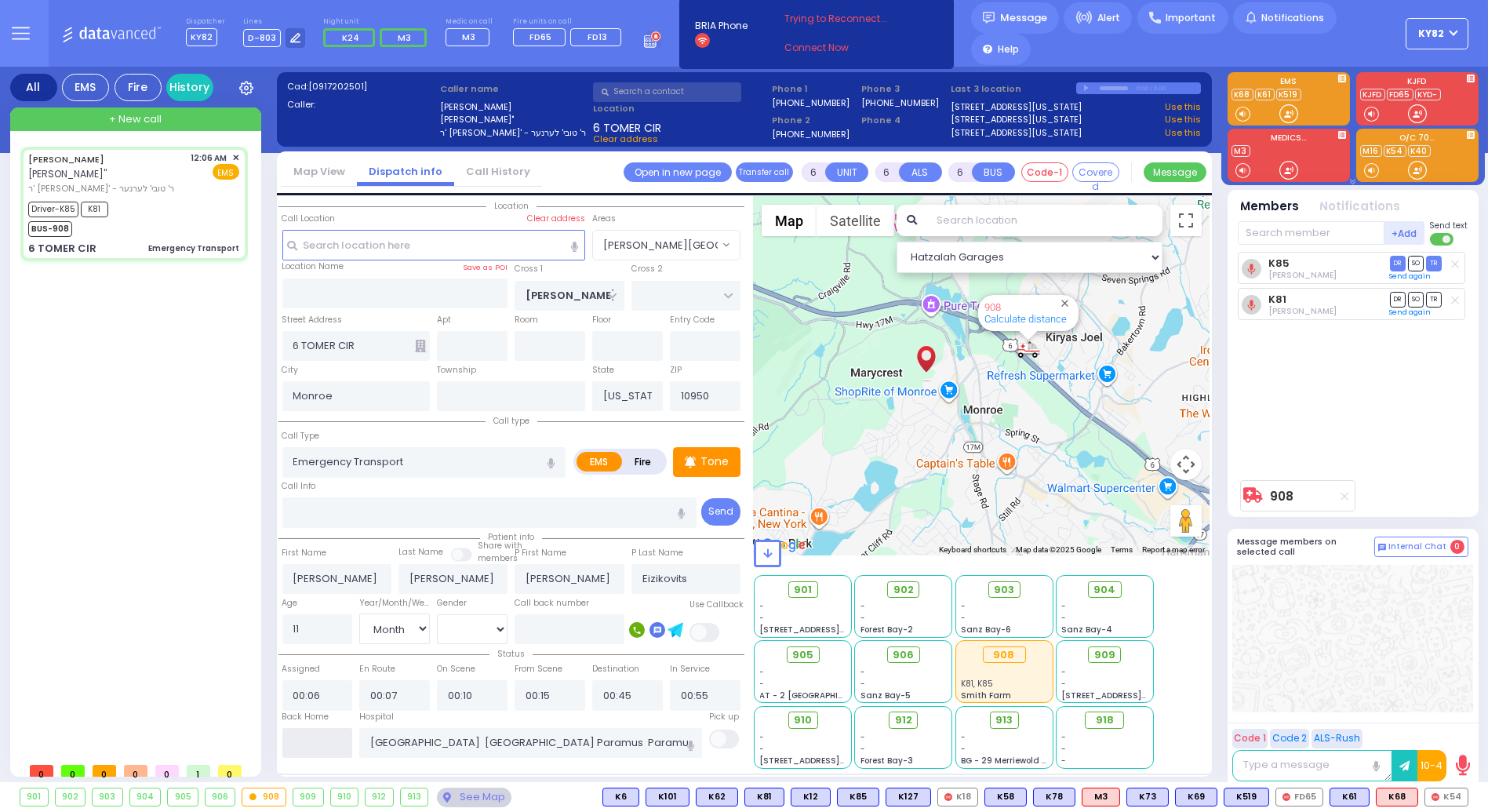
click at [315, 745] on input "text" at bounding box center [317, 742] width 71 height 30
type input "01:28"
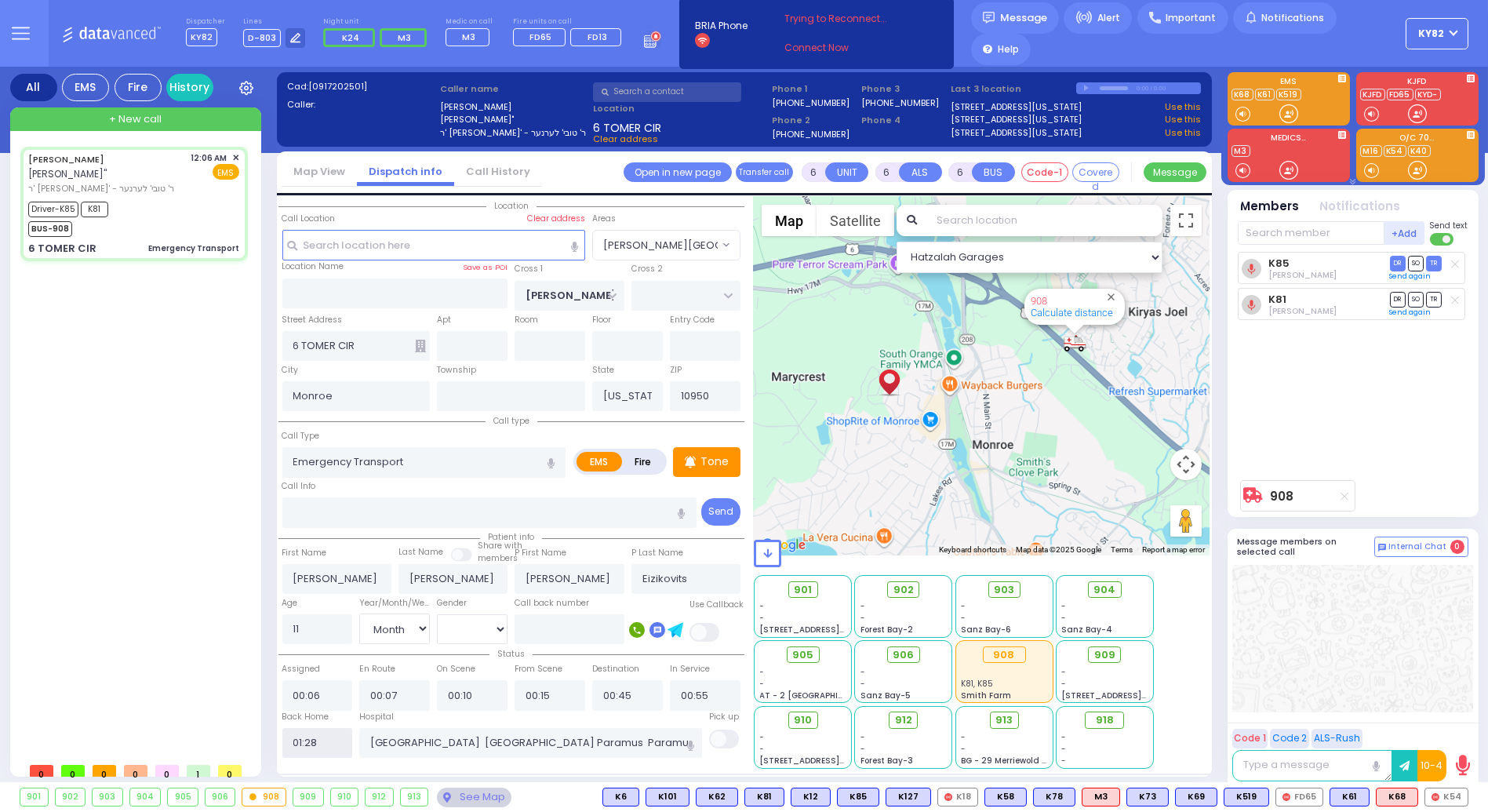
click at [314, 745] on input "01:28" at bounding box center [317, 742] width 71 height 30
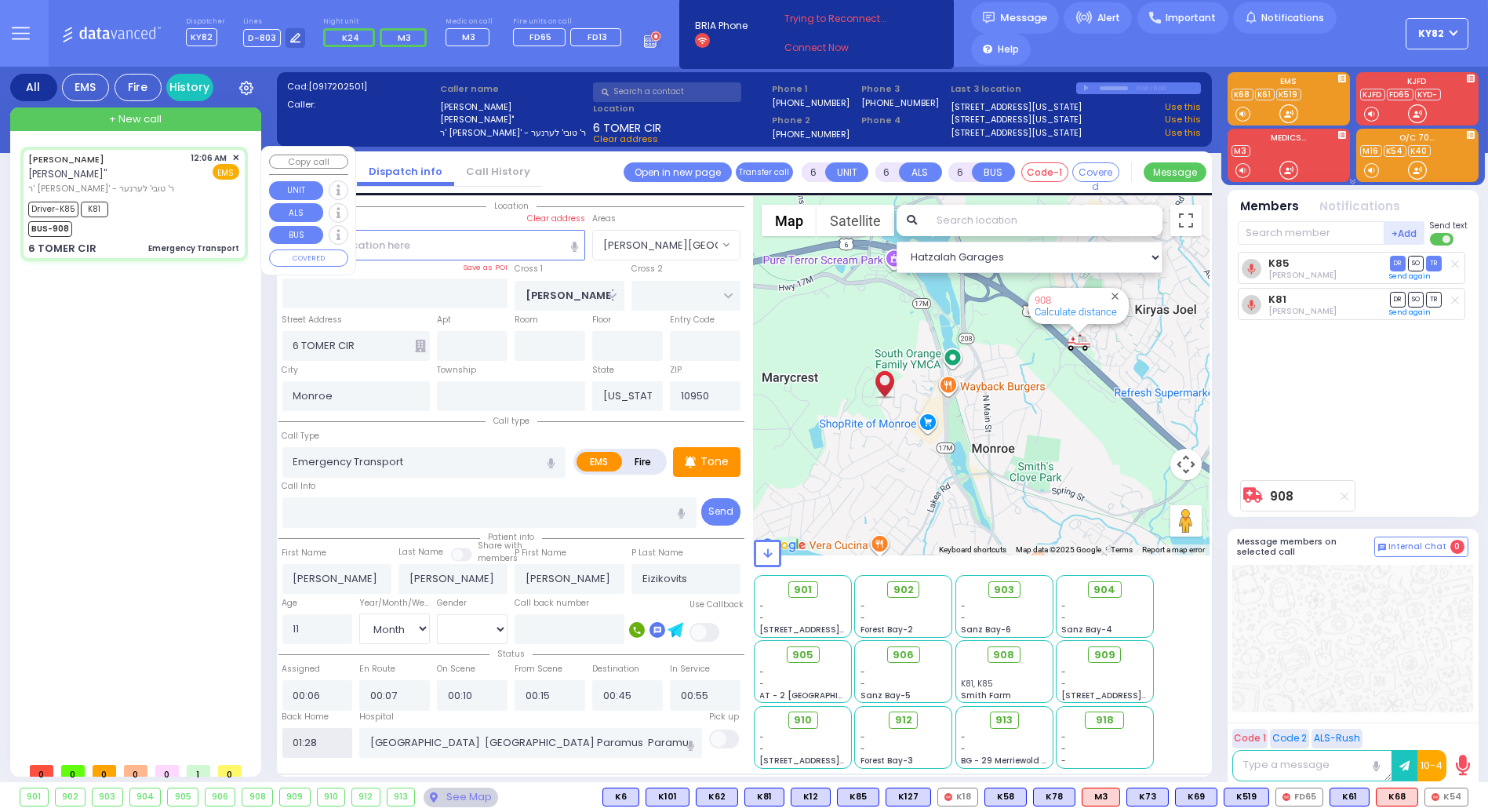
select select
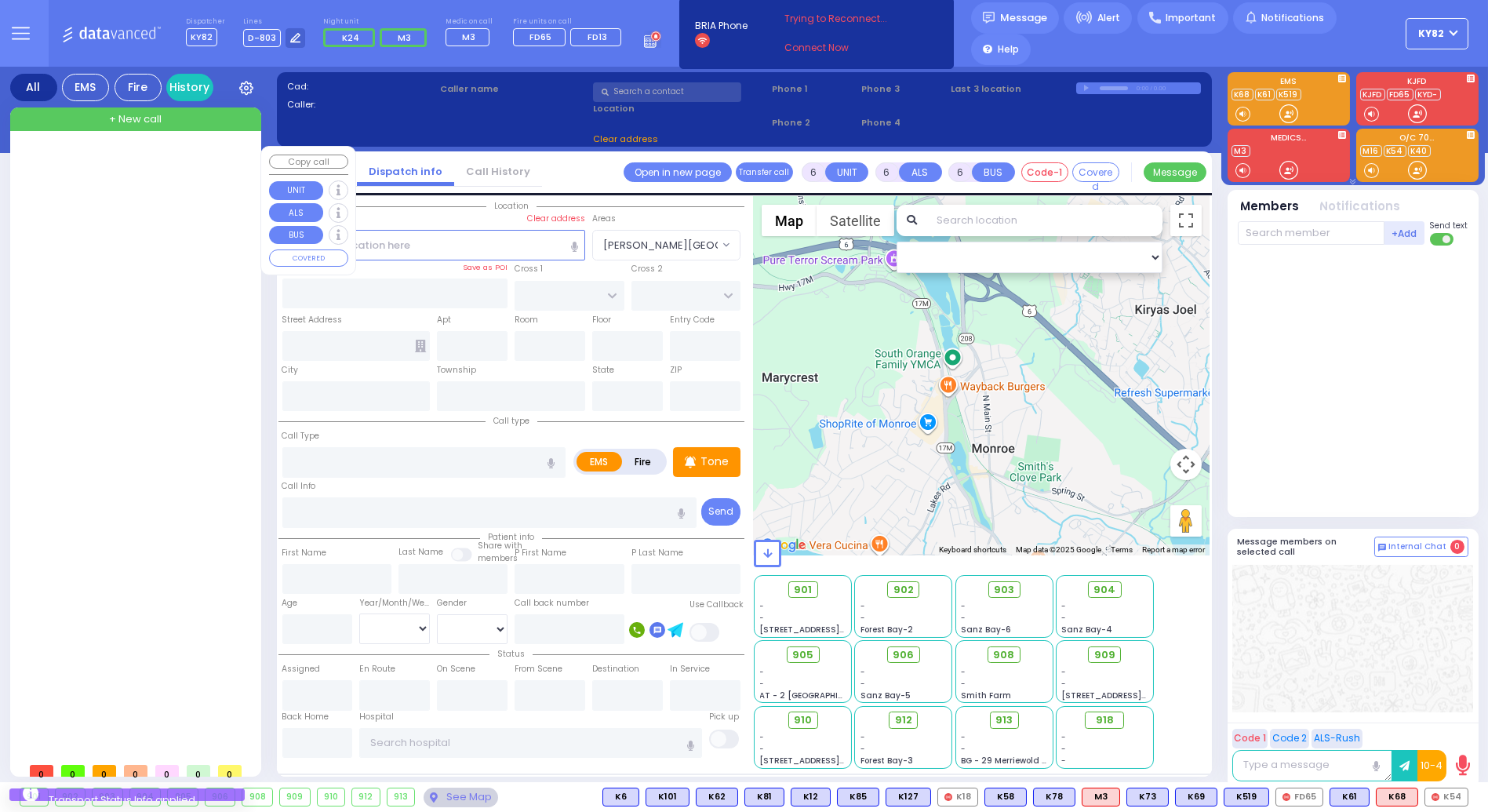
drag, startPoint x: 166, startPoint y: 388, endPoint x: 176, endPoint y: 388, distance: 10.0
click at [178, 390] on div at bounding box center [137, 450] width 234 height 608
